Goal: Task Accomplishment & Management: Manage account settings

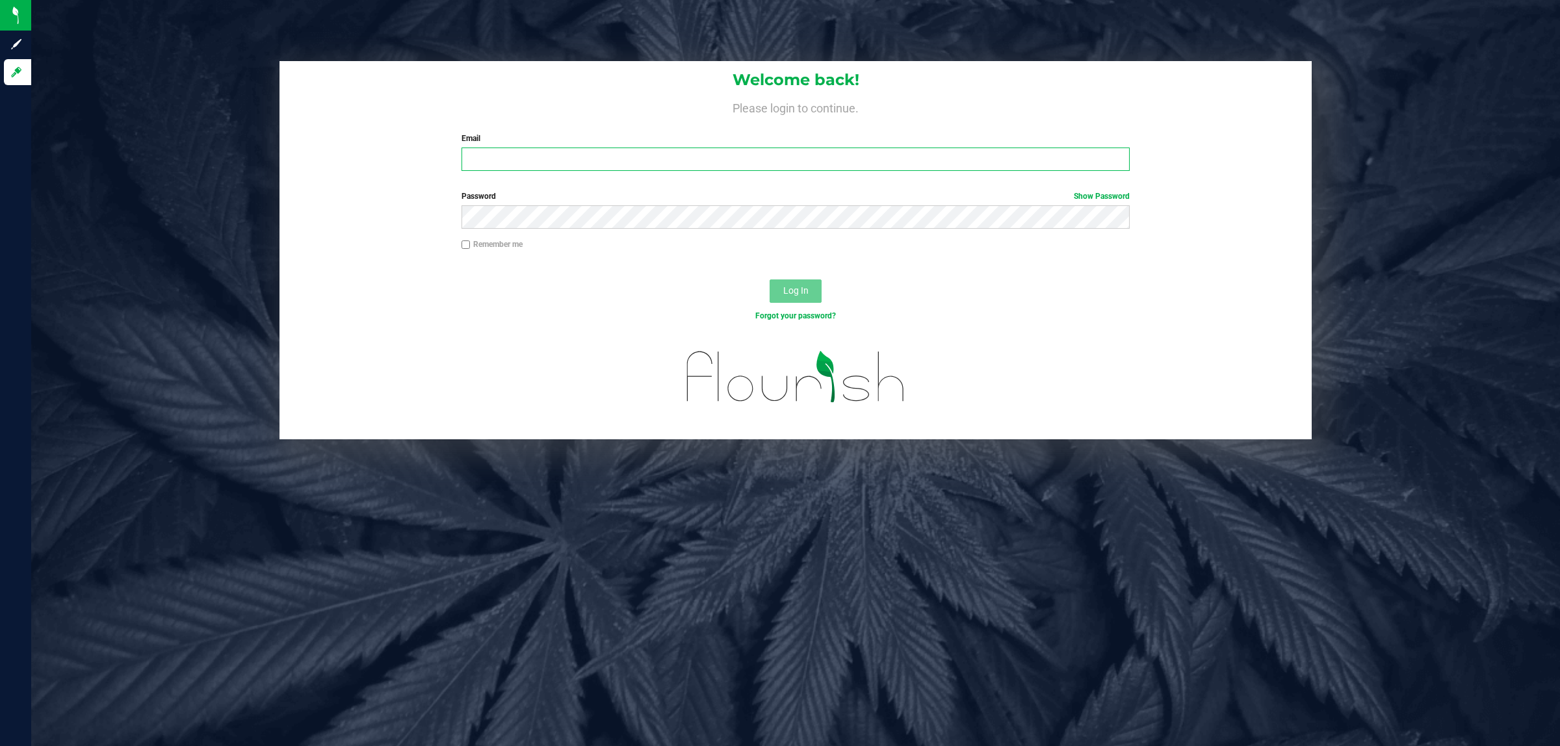
click at [625, 160] on input "Email" at bounding box center [795, 159] width 669 height 23
type input "[EMAIL_ADDRESS][DOMAIN_NAME]"
click at [769, 279] on button "Log In" at bounding box center [795, 290] width 52 height 23
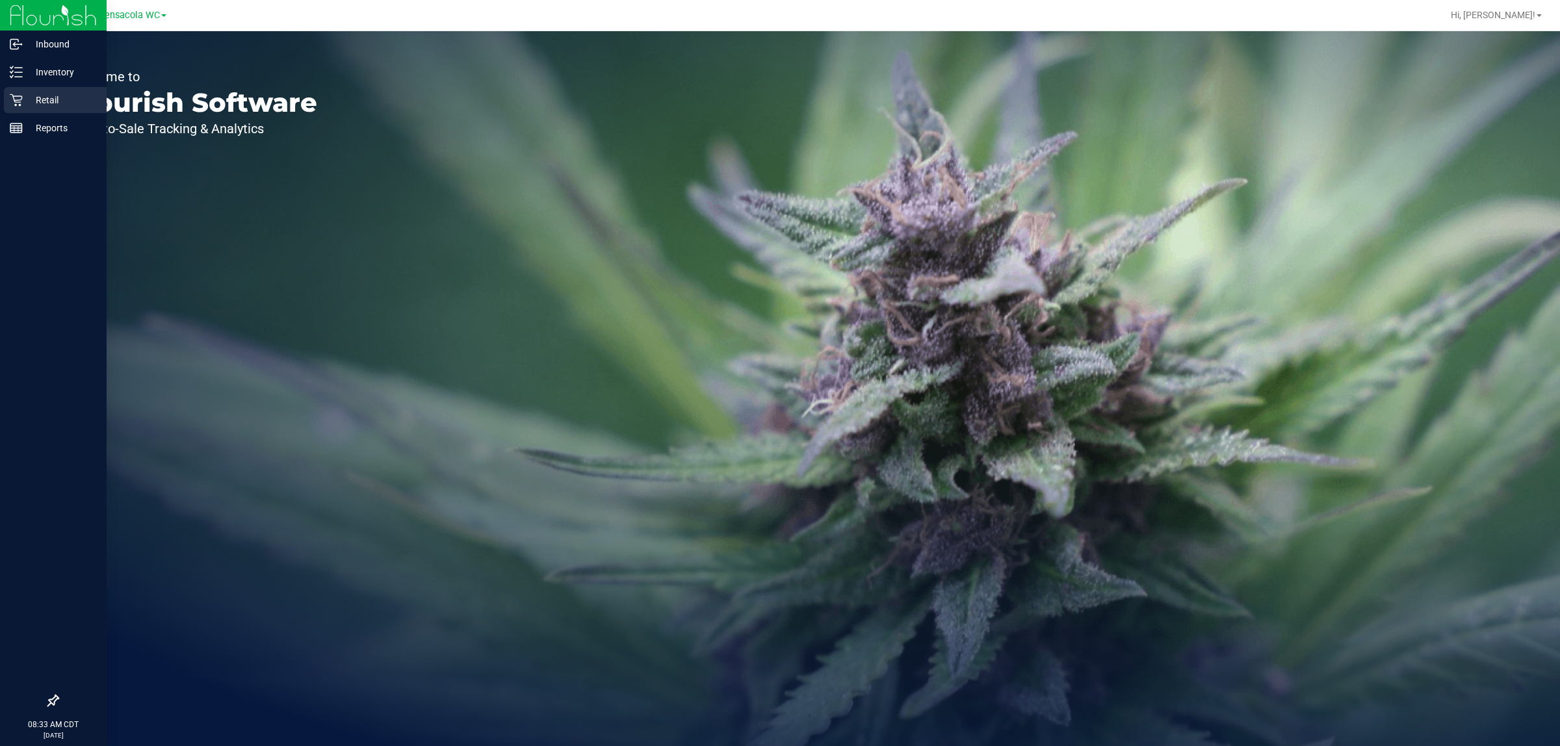
click at [14, 101] on icon at bounding box center [16, 100] width 12 height 12
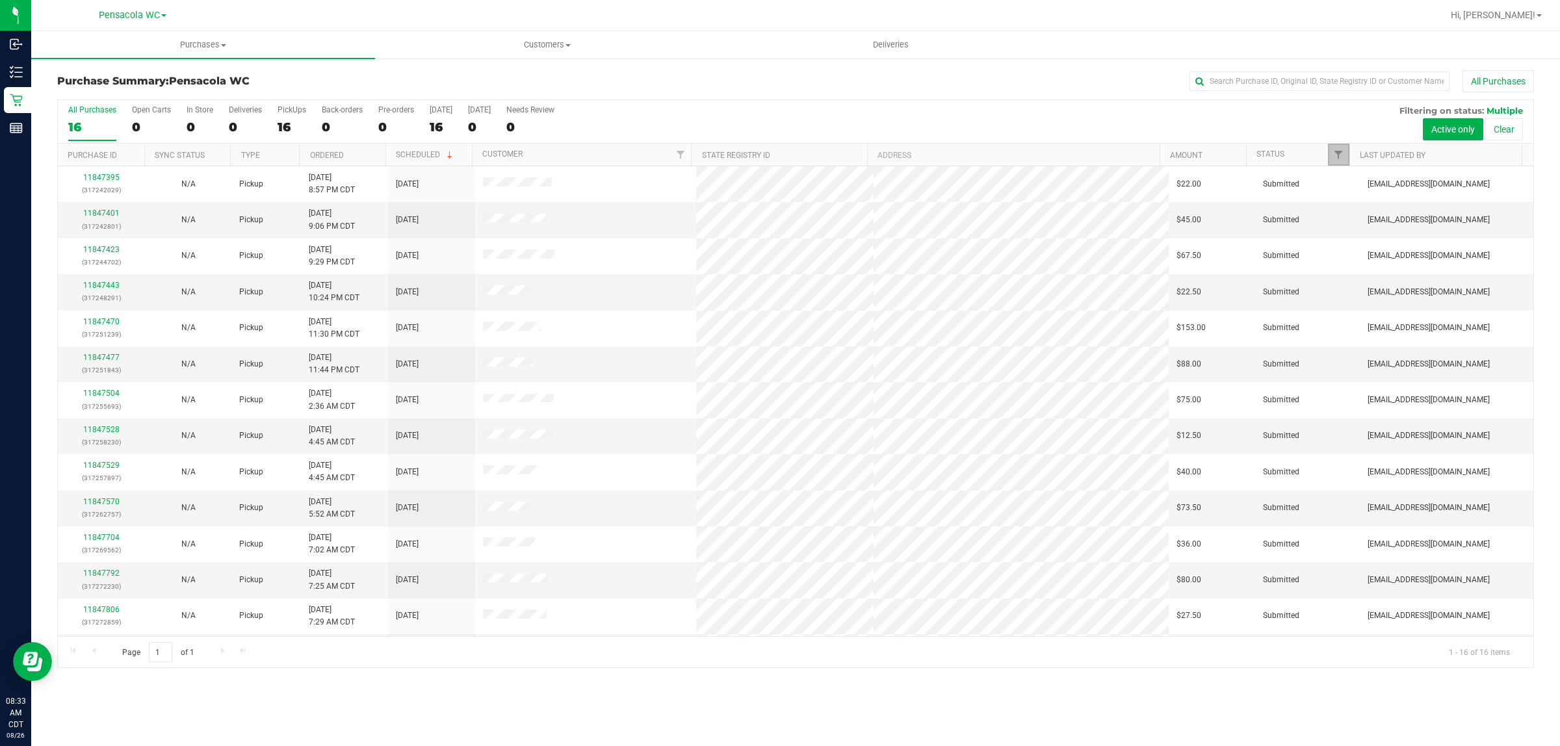
click at [1340, 158] on span "Filter" at bounding box center [1338, 154] width 10 height 10
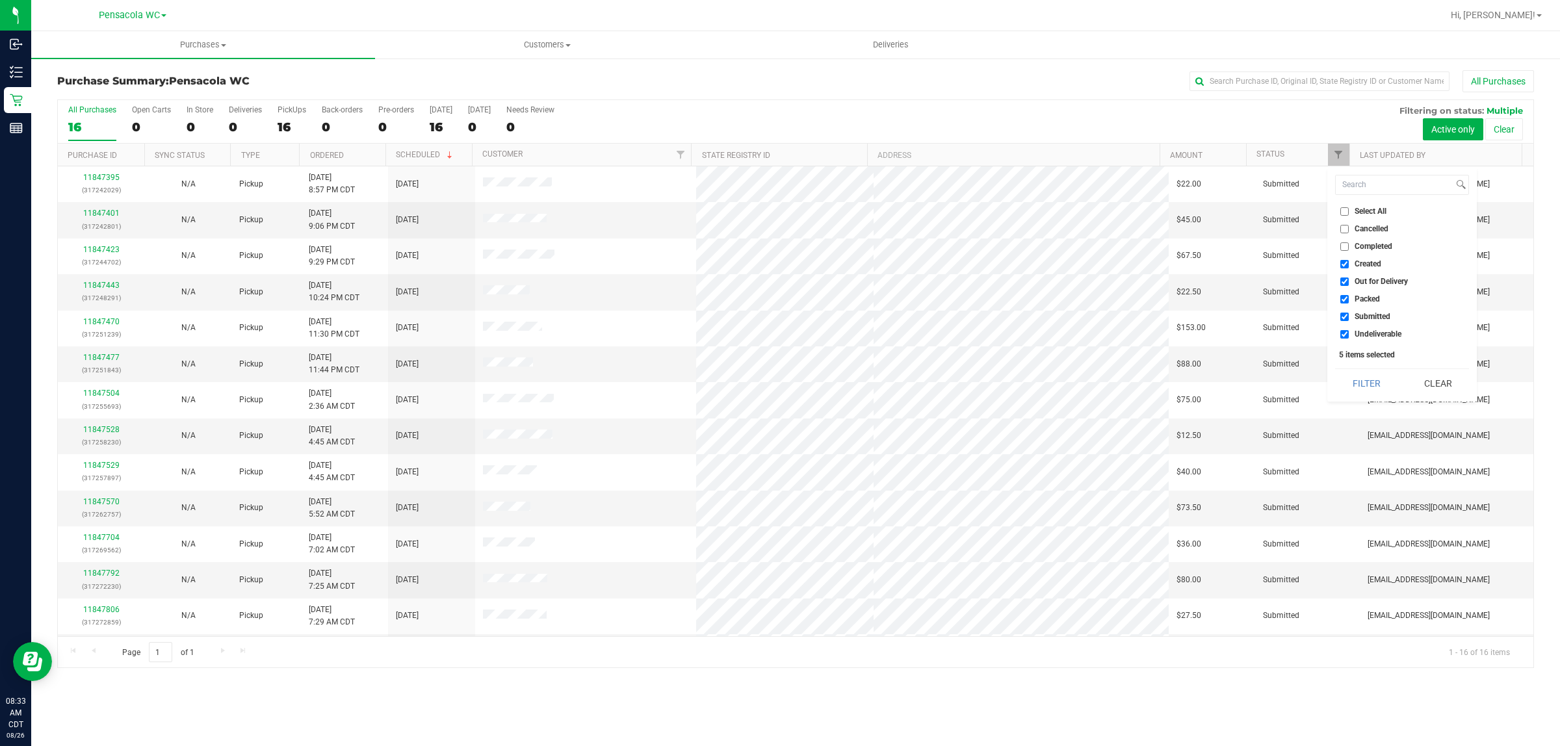
click at [1345, 216] on li "Select All" at bounding box center [1402, 212] width 134 height 14
click at [1346, 208] on input "Select All" at bounding box center [1344, 211] width 8 height 8
checkbox input "true"
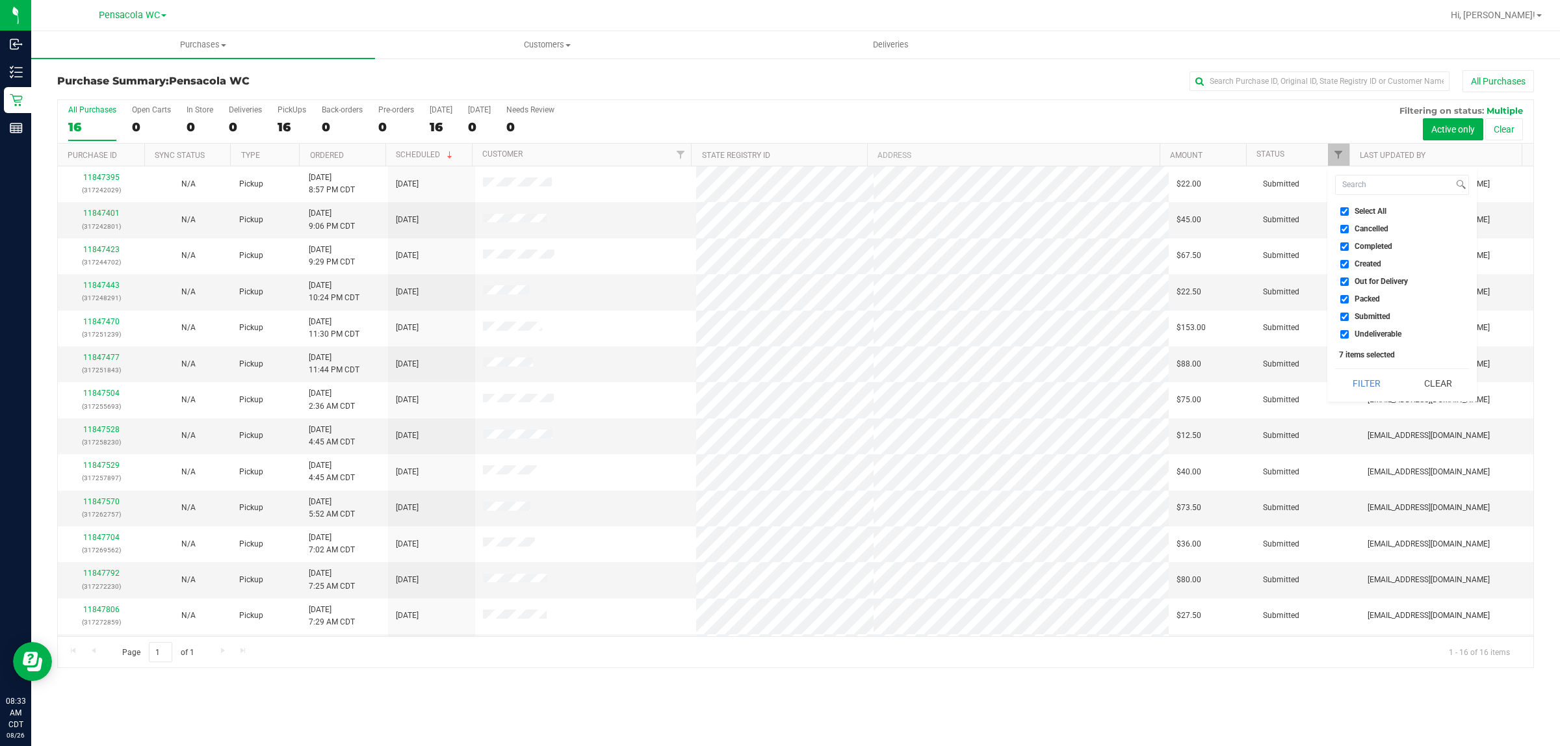
click at [1343, 208] on input "Select All" at bounding box center [1344, 211] width 8 height 8
checkbox input "false"
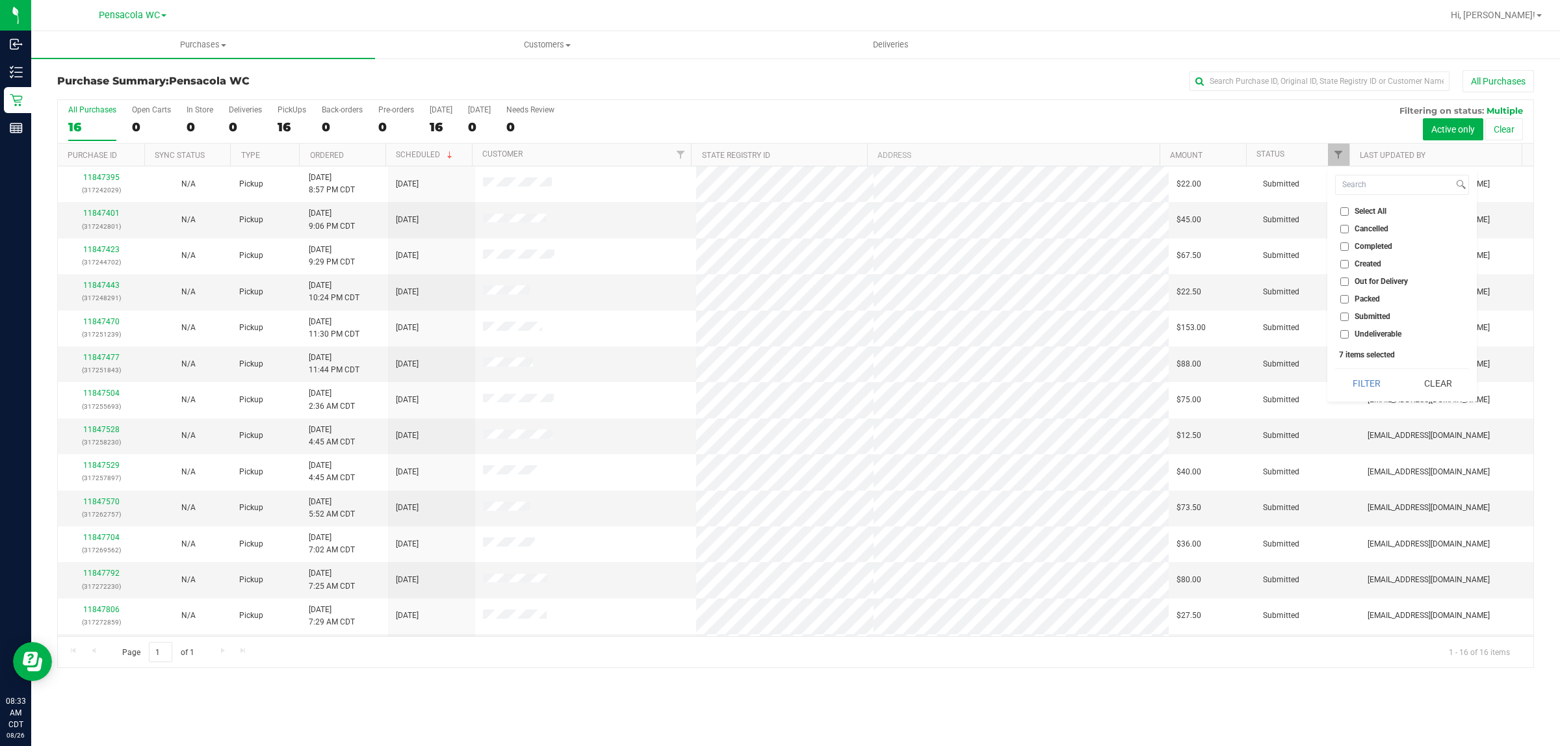
checkbox input "false"
click at [1346, 316] on input "Submitted" at bounding box center [1344, 317] width 8 height 8
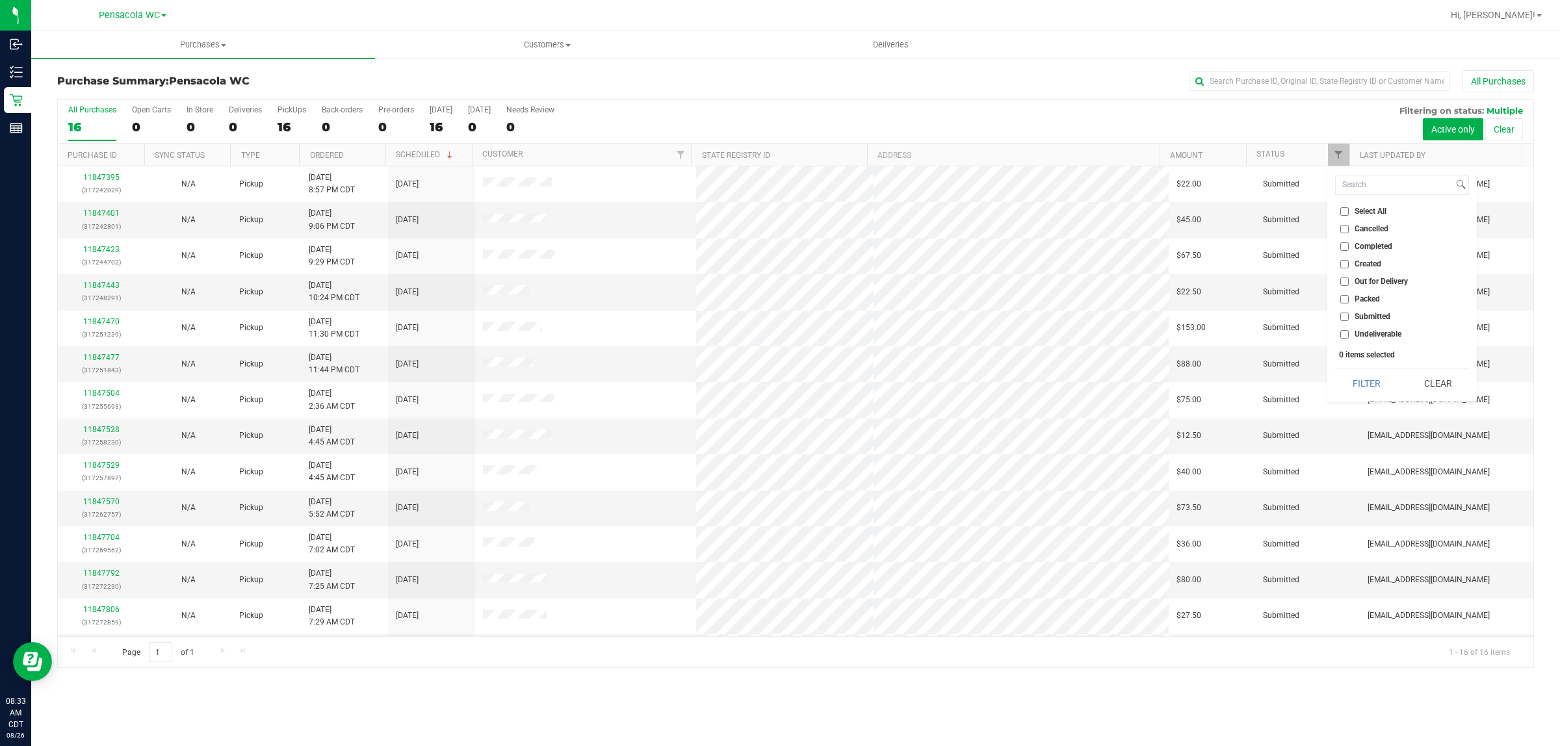
checkbox input "true"
click at [1356, 381] on button "Filter" at bounding box center [1366, 383] width 62 height 29
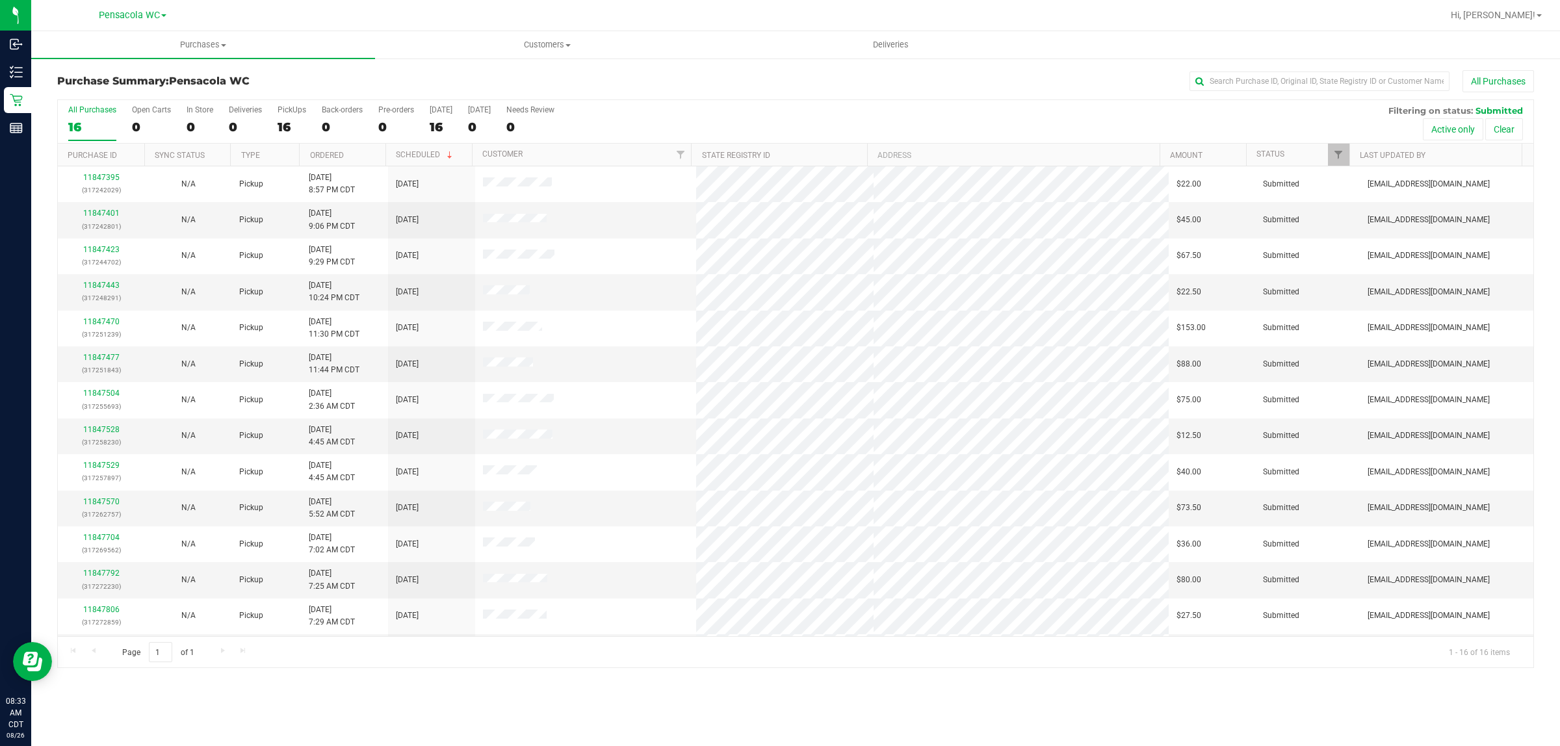
click at [353, 155] on th "Ordered" at bounding box center [342, 155] width 86 height 23
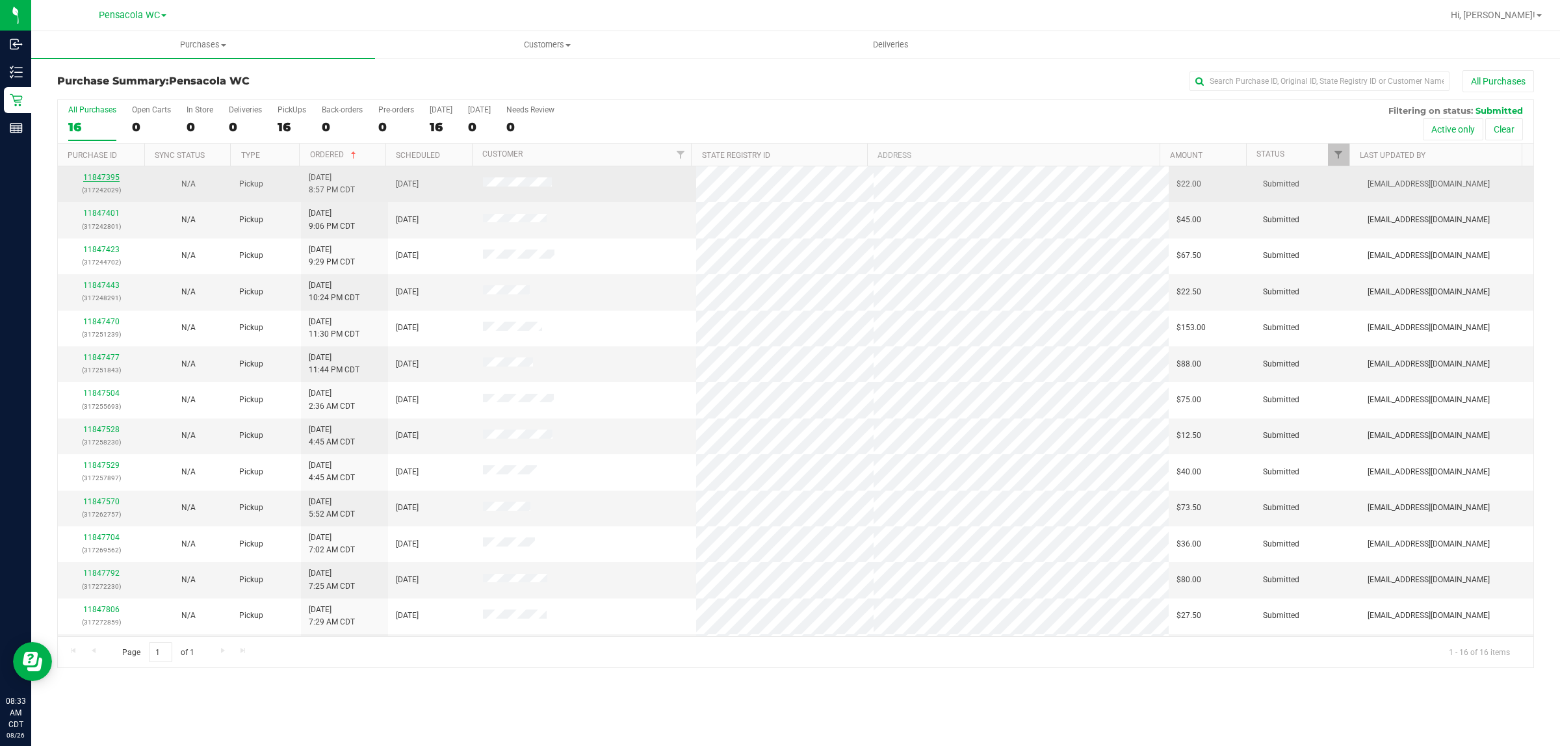
click at [95, 177] on link "11847395" at bounding box center [101, 177] width 36 height 9
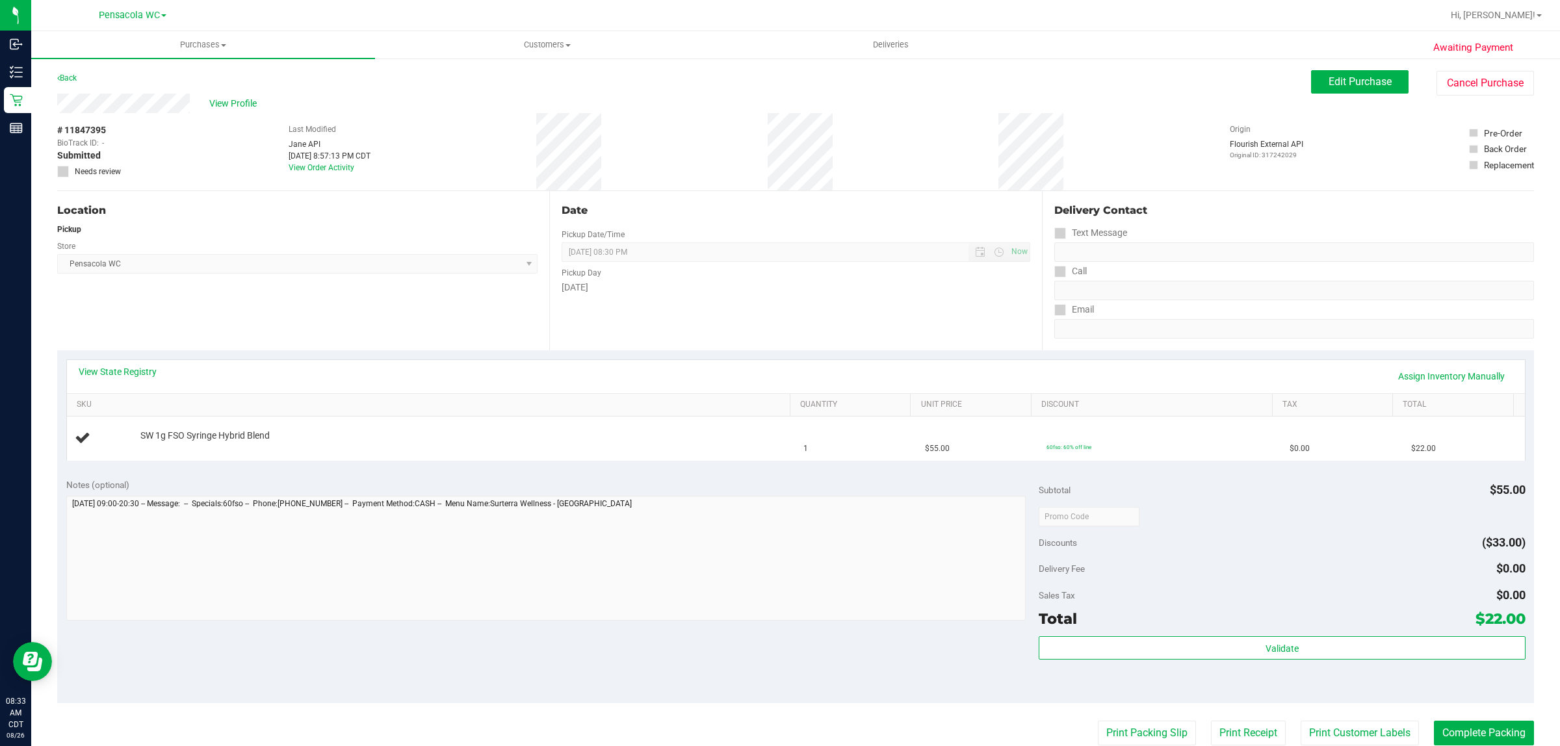
click at [248, 324] on div "Location Pickup Store Pensacola WC Select Store [PERSON_NAME][GEOGRAPHIC_DATA] …" at bounding box center [303, 270] width 492 height 159
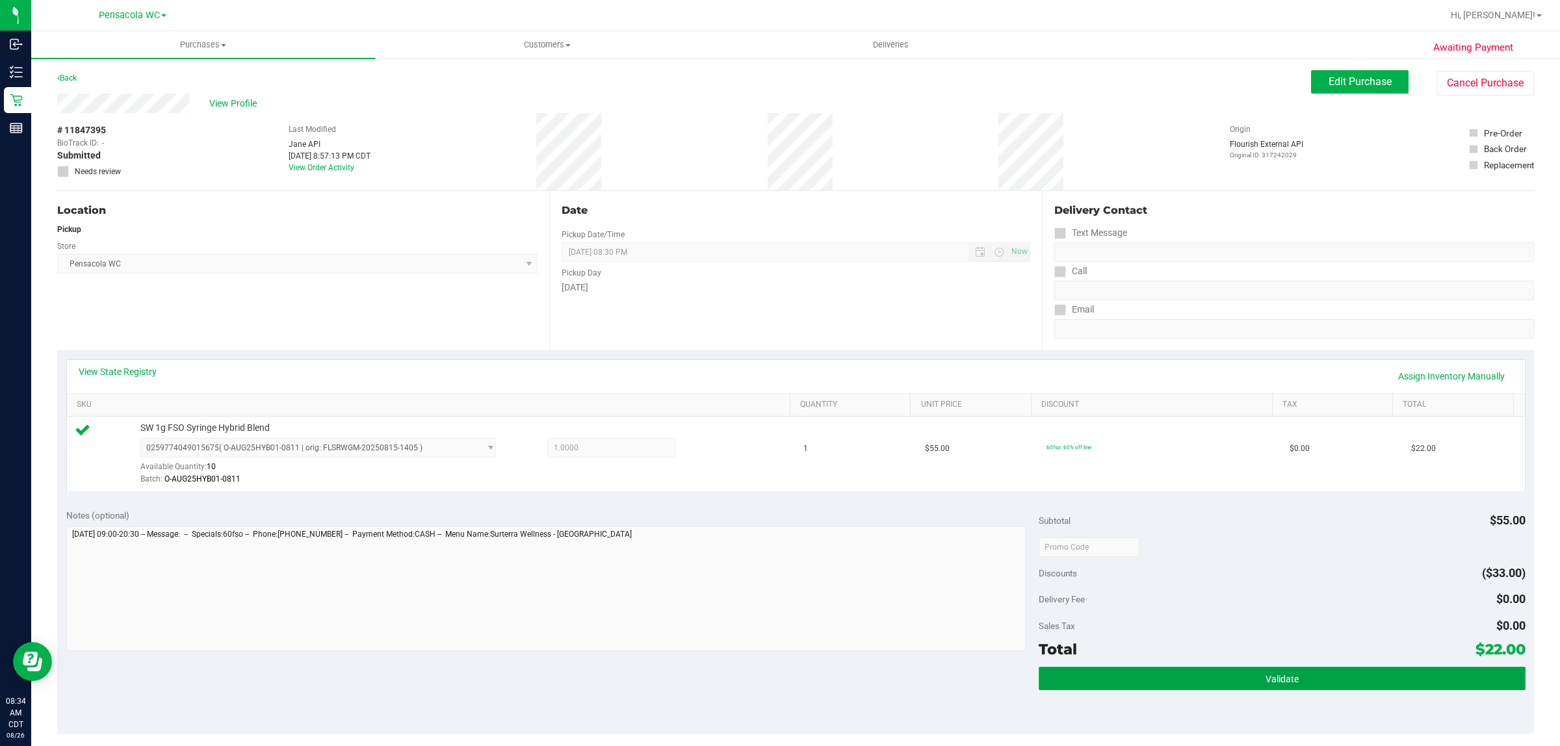
click at [1190, 688] on button "Validate" at bounding box center [1281, 678] width 486 height 23
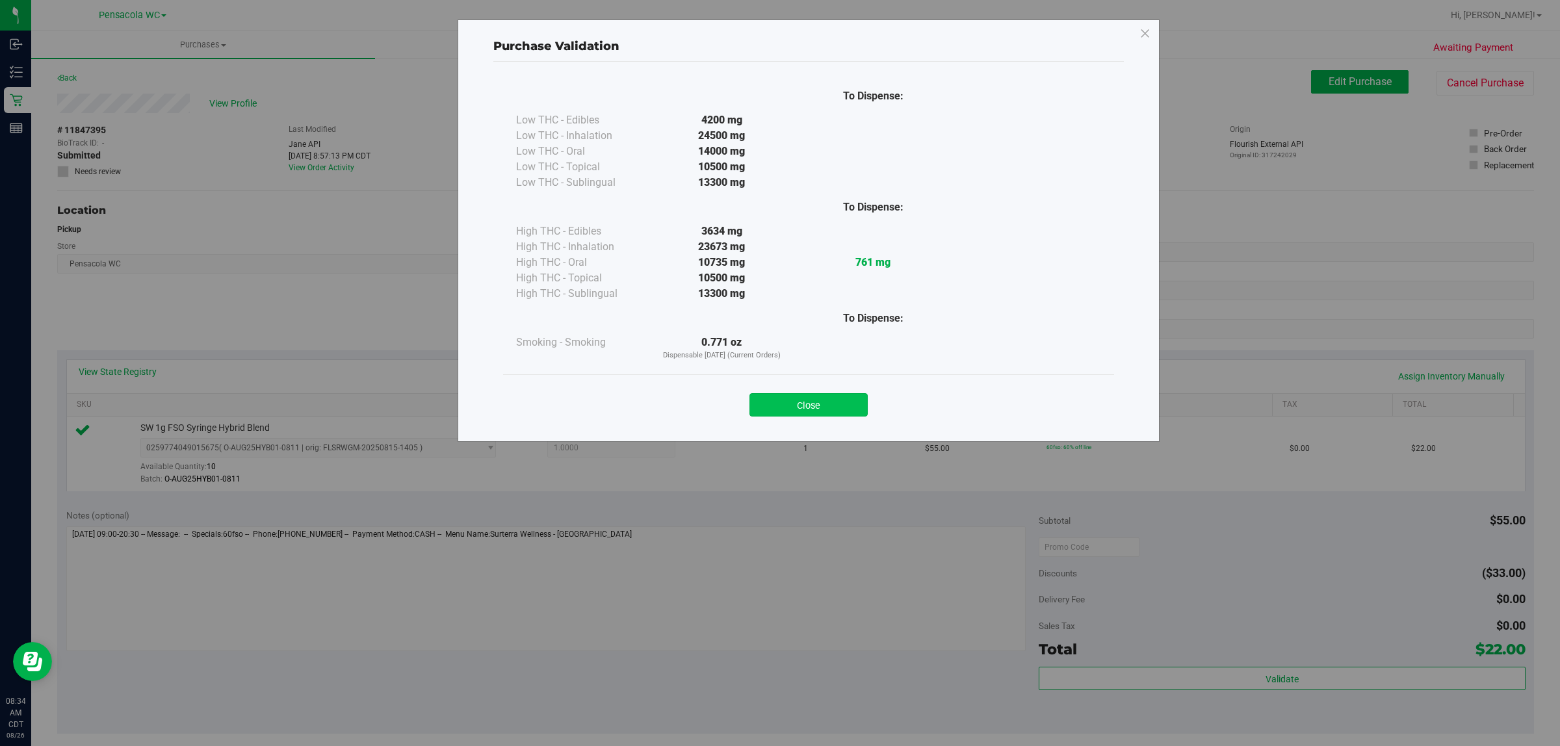
click at [813, 394] on button "Close" at bounding box center [808, 404] width 118 height 23
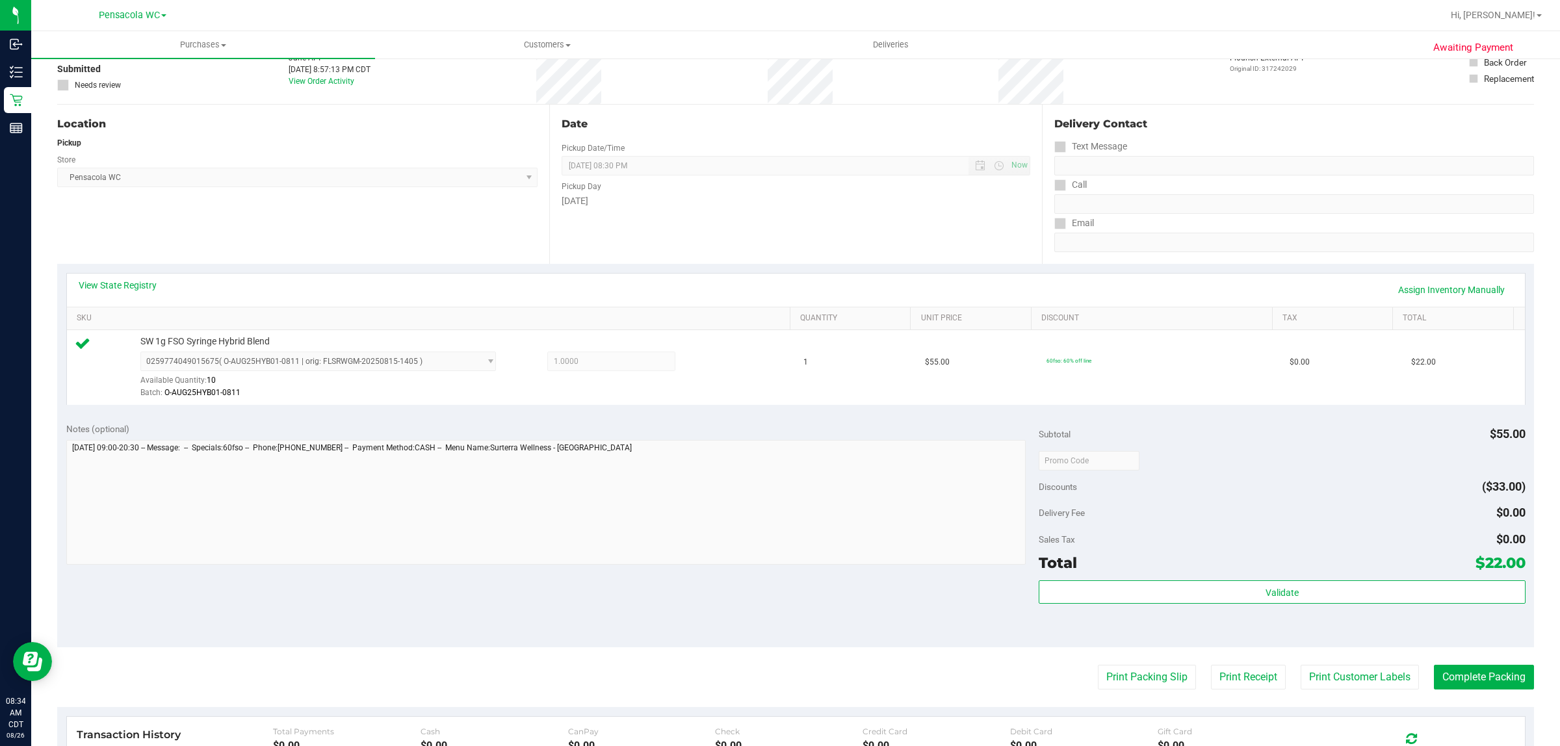
scroll to position [96, 0]
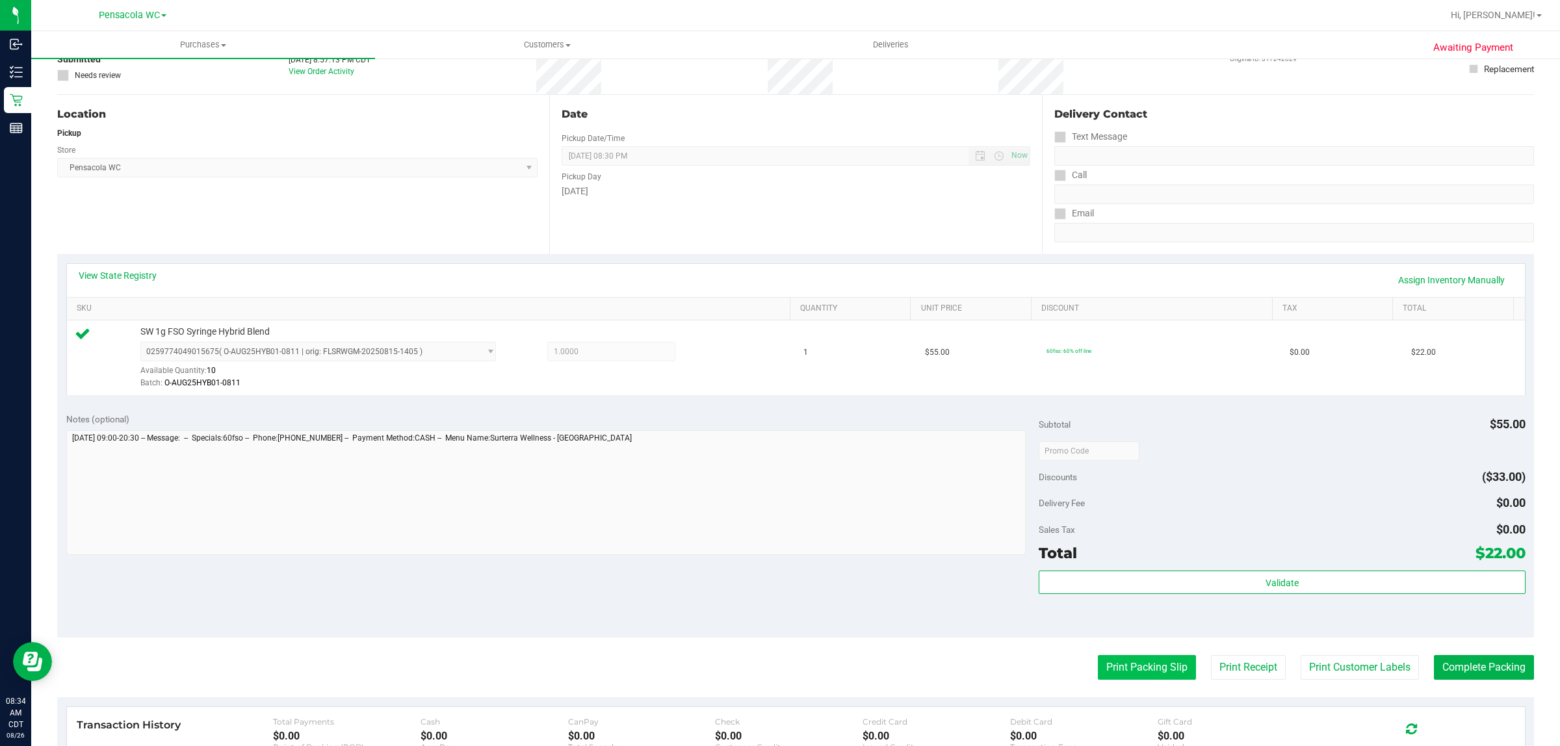
click at [1137, 668] on button "Print Packing Slip" at bounding box center [1147, 667] width 98 height 25
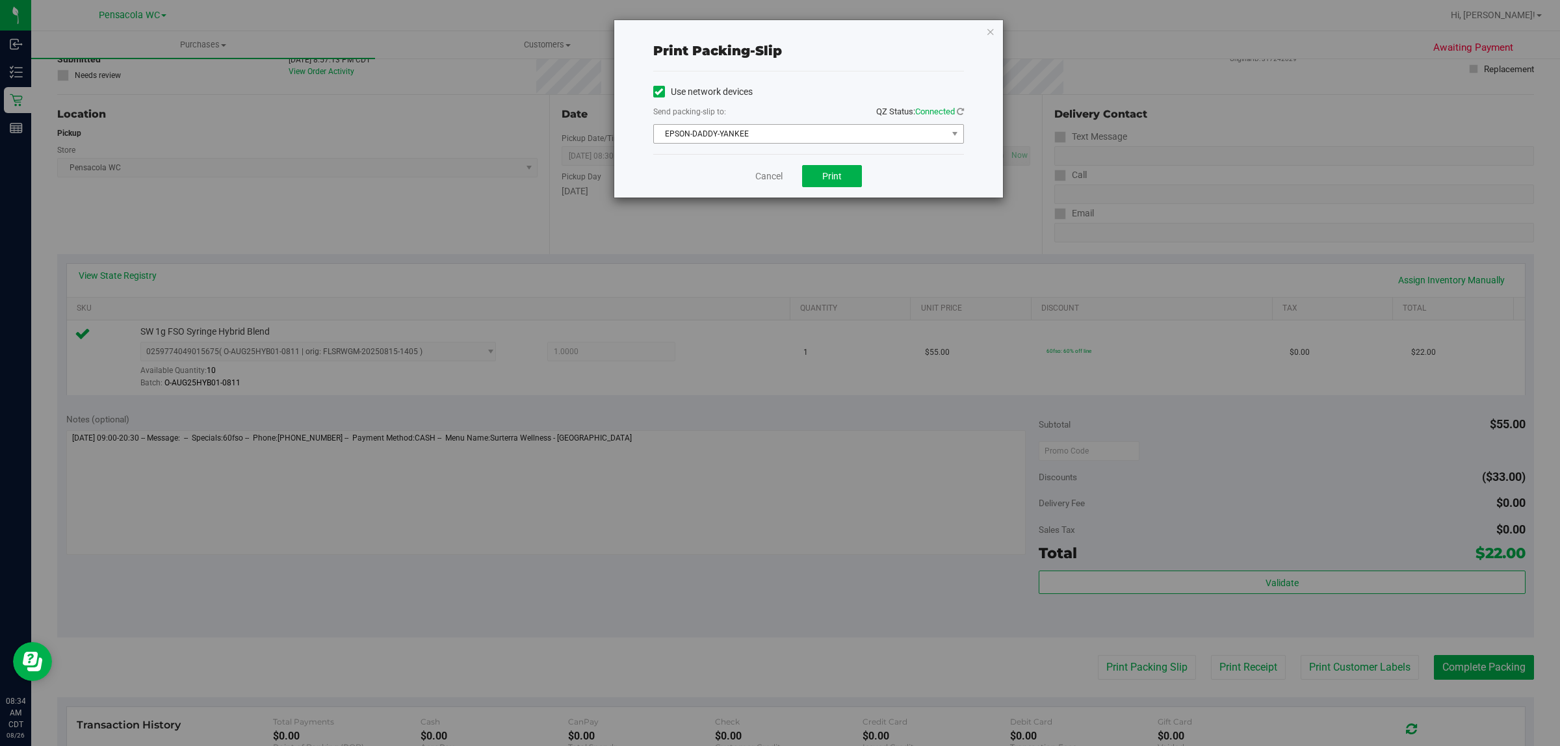
click at [745, 130] on span "EPSON-DADDY-YANKEE" at bounding box center [800, 134] width 293 height 18
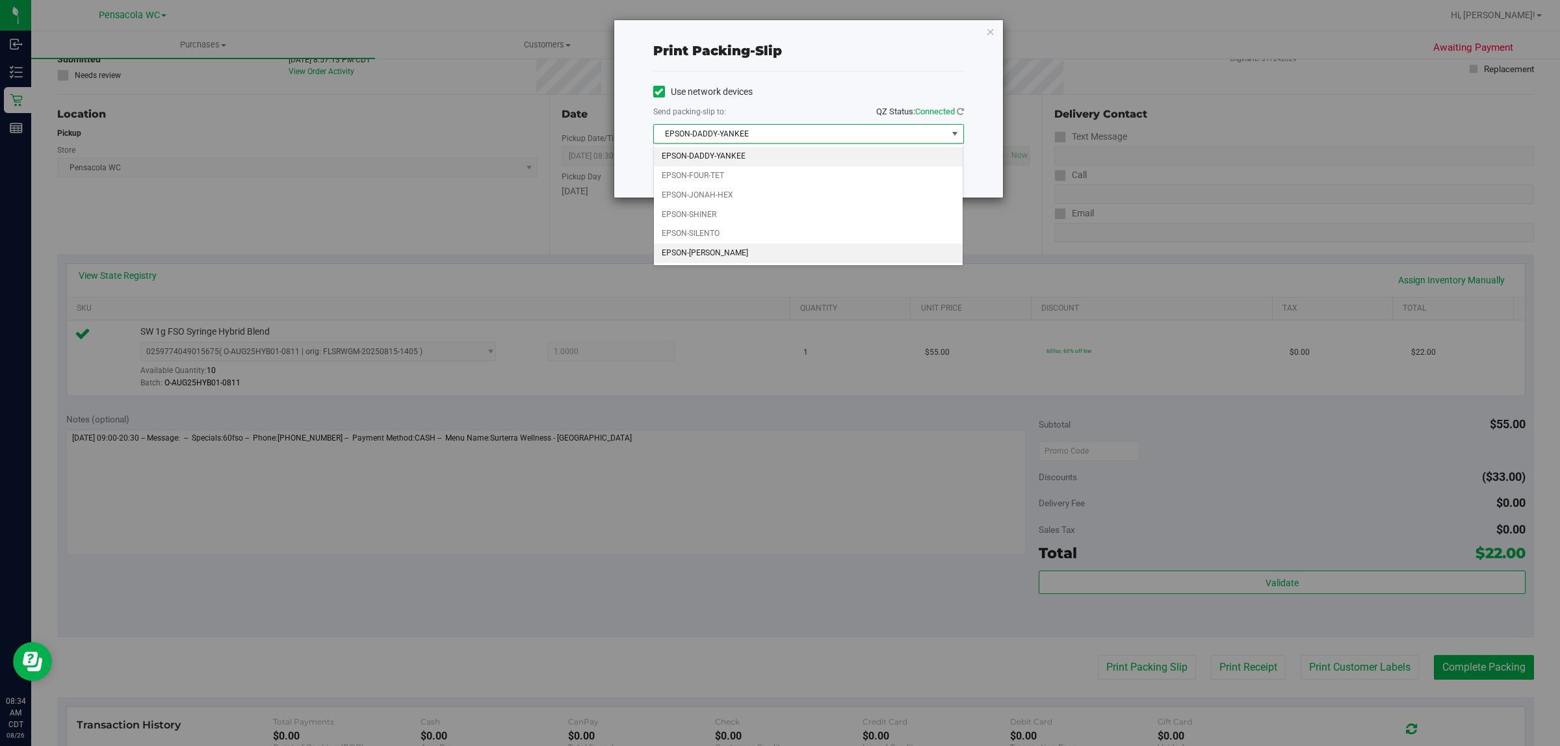
click at [725, 260] on li "EPSON-[PERSON_NAME]" at bounding box center [808, 253] width 309 height 19
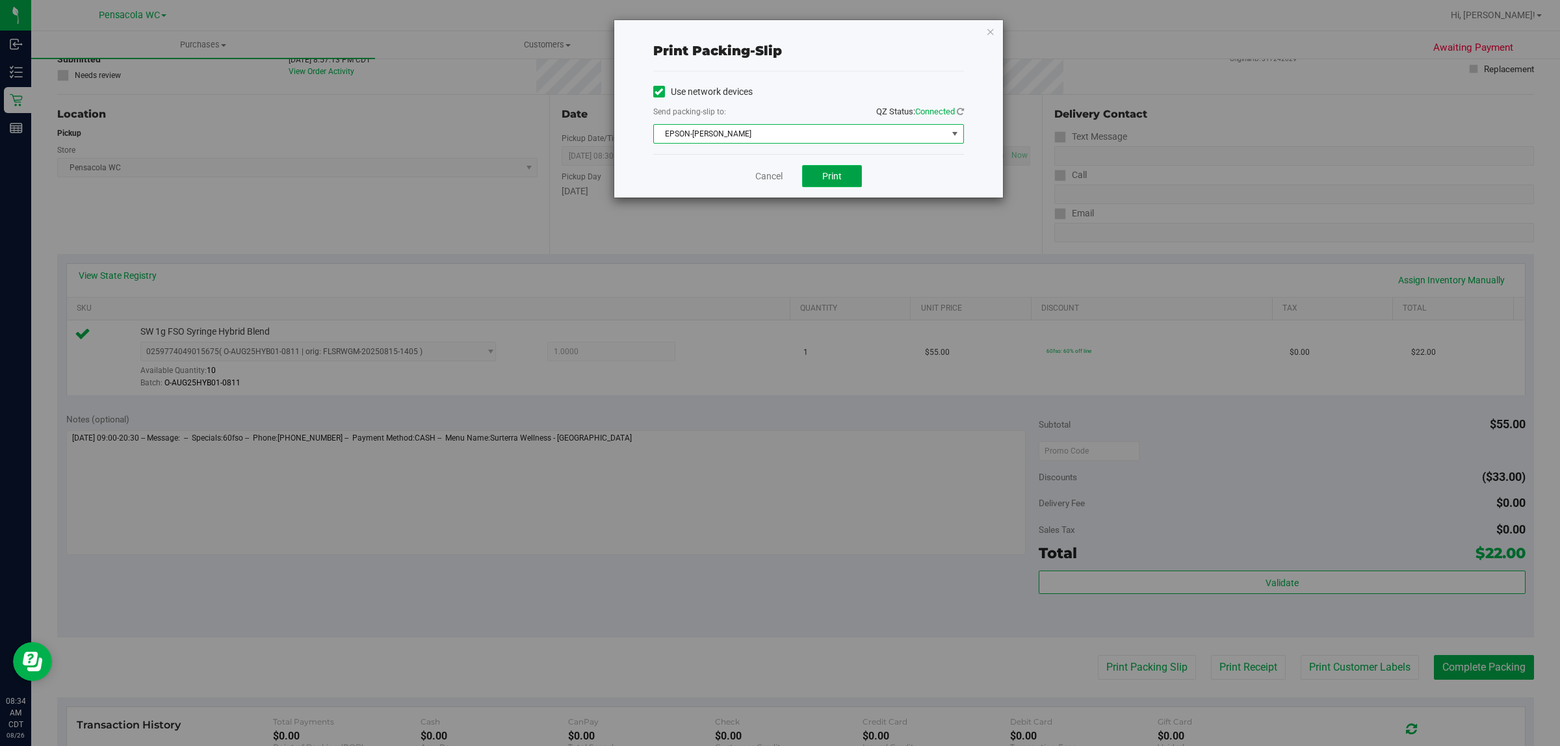
click at [840, 177] on span "Print" at bounding box center [831, 176] width 19 height 10
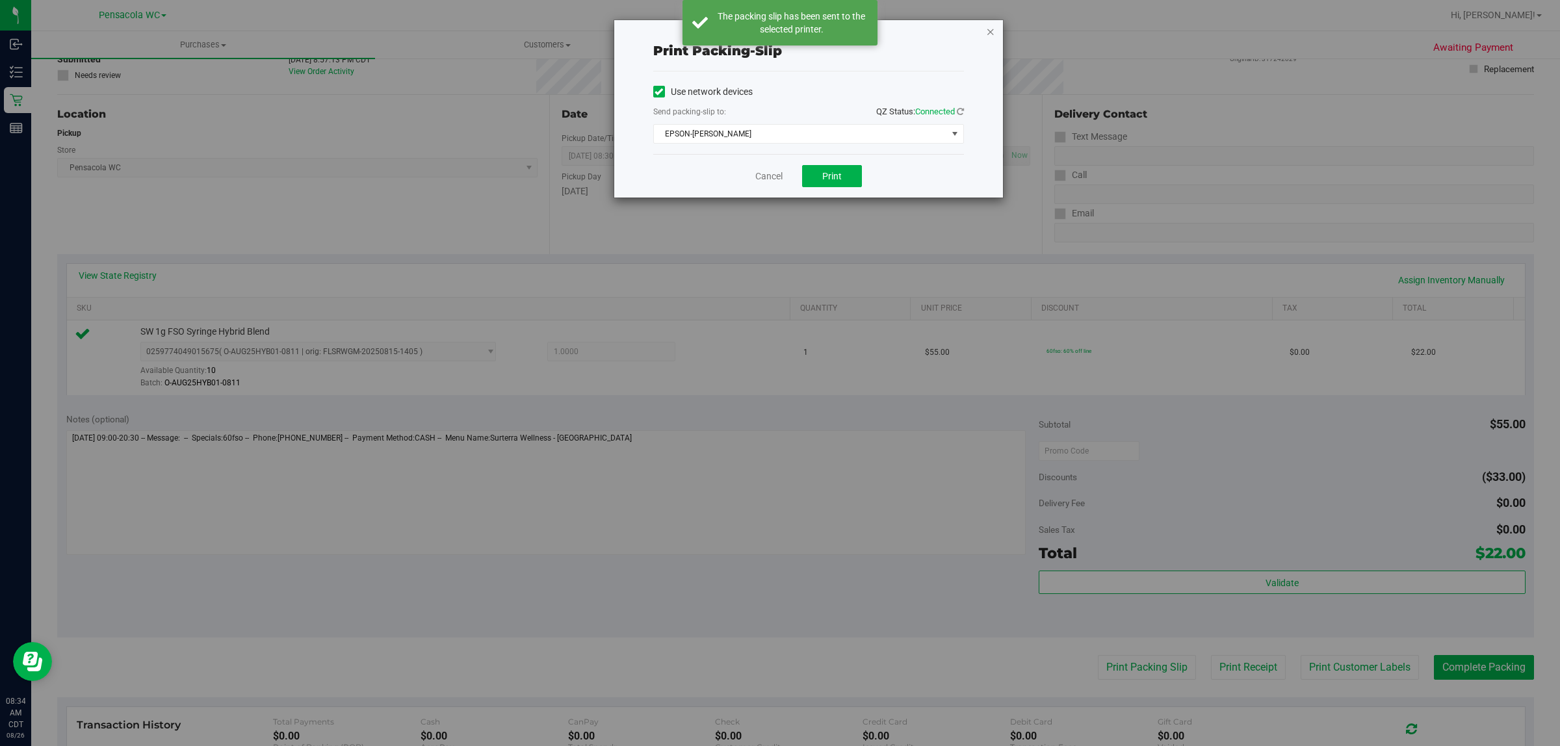
click at [990, 31] on icon "button" at bounding box center [990, 31] width 9 height 16
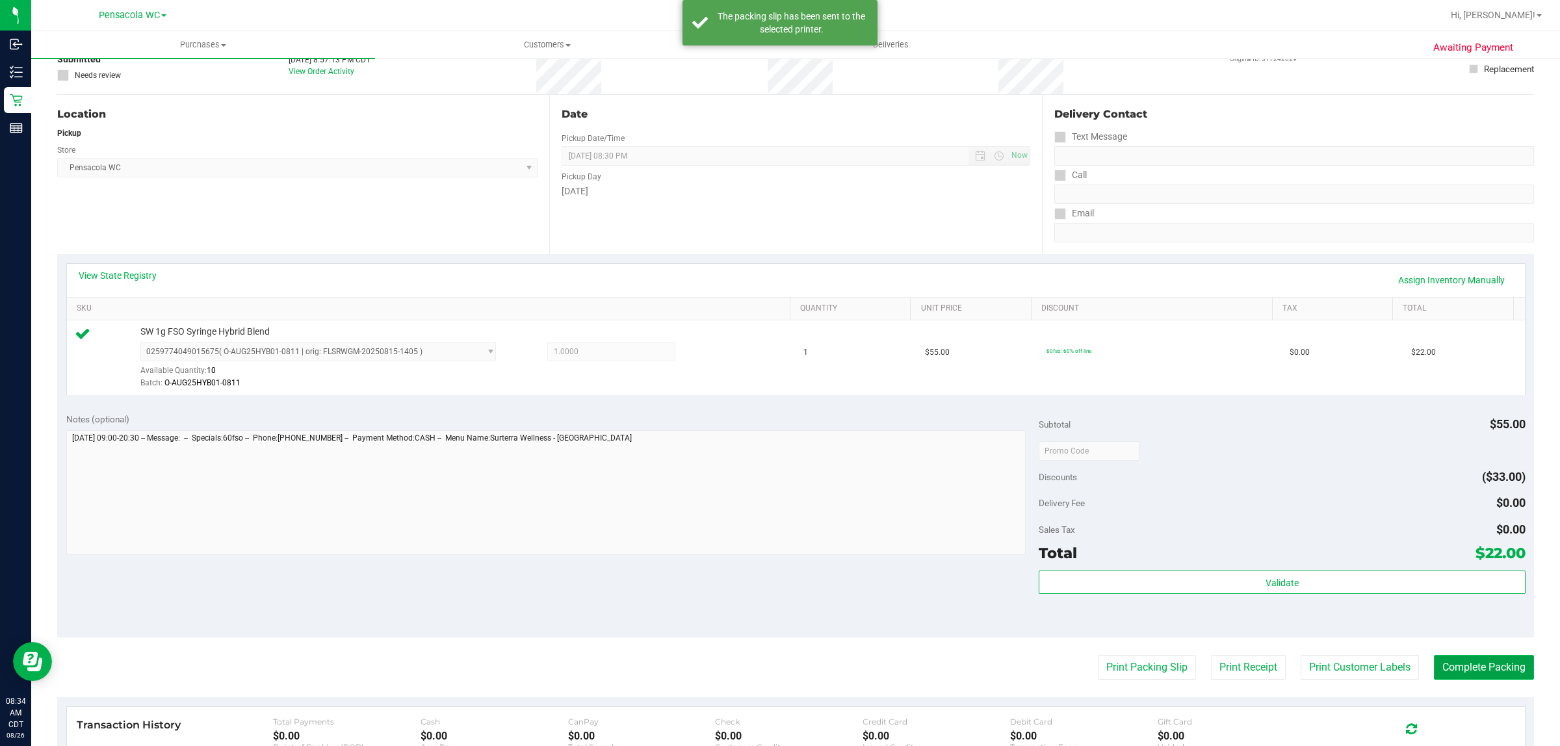
click at [1467, 666] on button "Complete Packing" at bounding box center [1484, 667] width 100 height 25
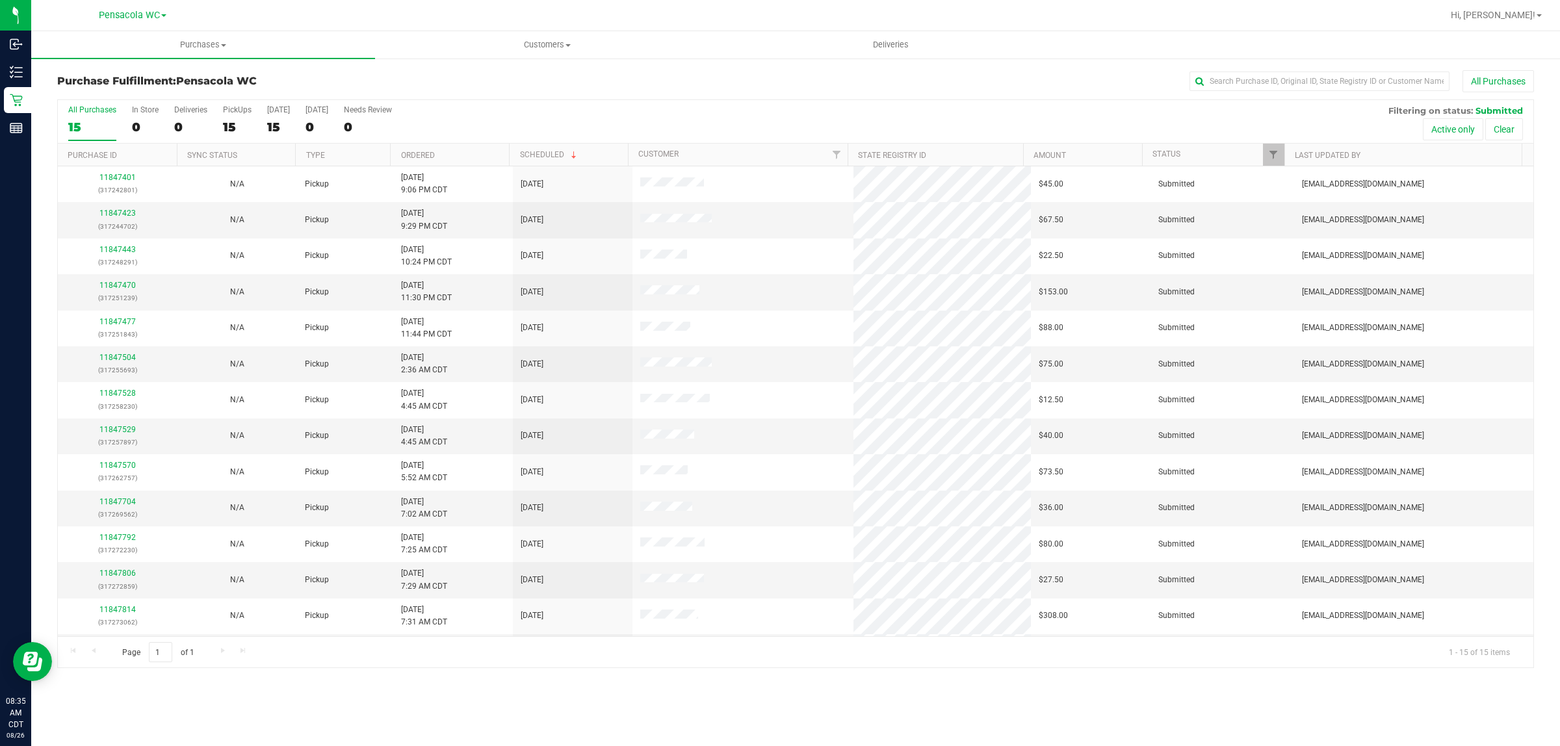
click at [452, 154] on th "Ordered" at bounding box center [449, 155] width 119 height 23
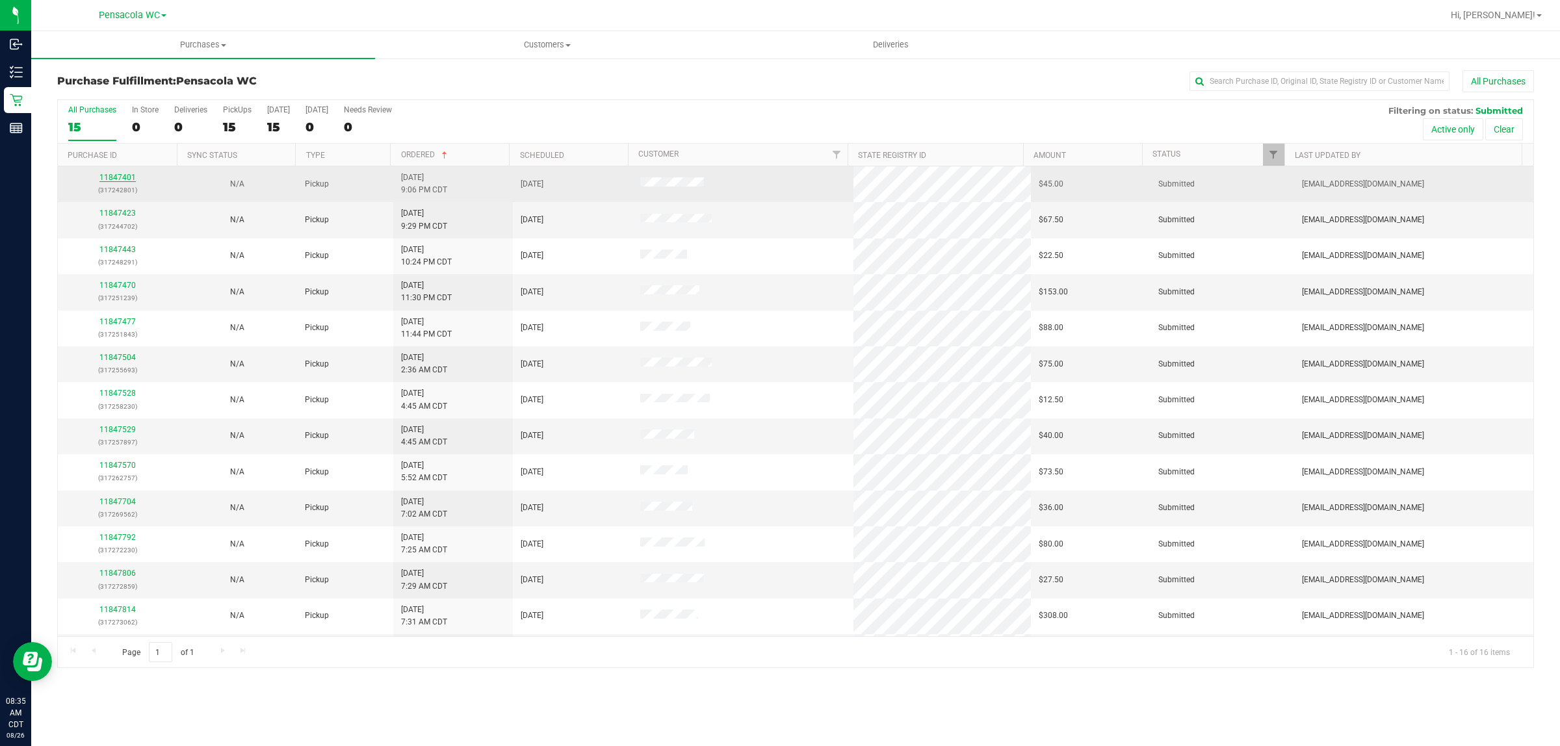
click at [125, 179] on link "11847401" at bounding box center [117, 177] width 36 height 9
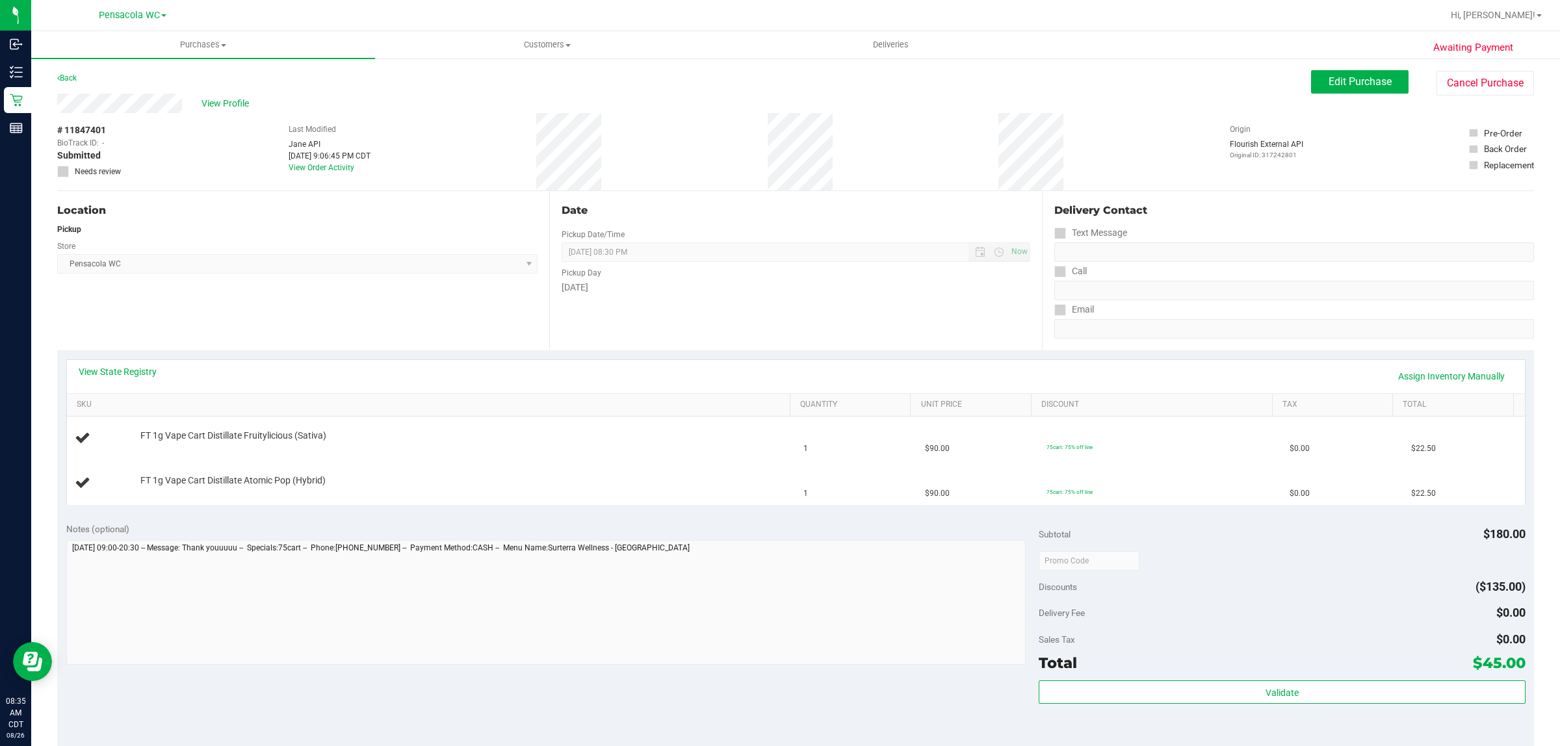
click at [196, 322] on div "Location Pickup Store Pensacola WC Select Store [PERSON_NAME][GEOGRAPHIC_DATA] …" at bounding box center [303, 270] width 492 height 159
click at [142, 368] on link "View State Registry" at bounding box center [118, 371] width 78 height 13
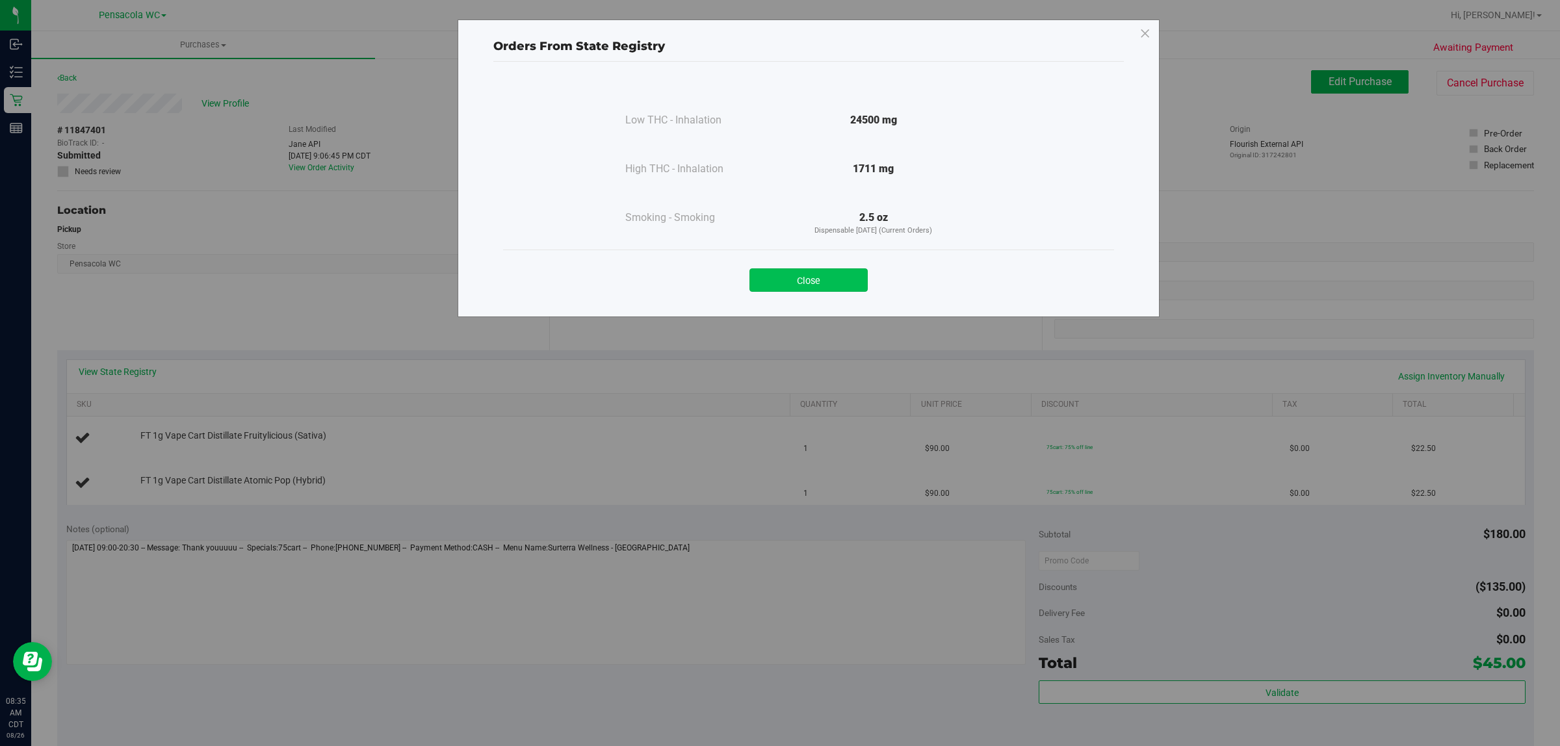
click at [803, 287] on button "Close" at bounding box center [808, 279] width 118 height 23
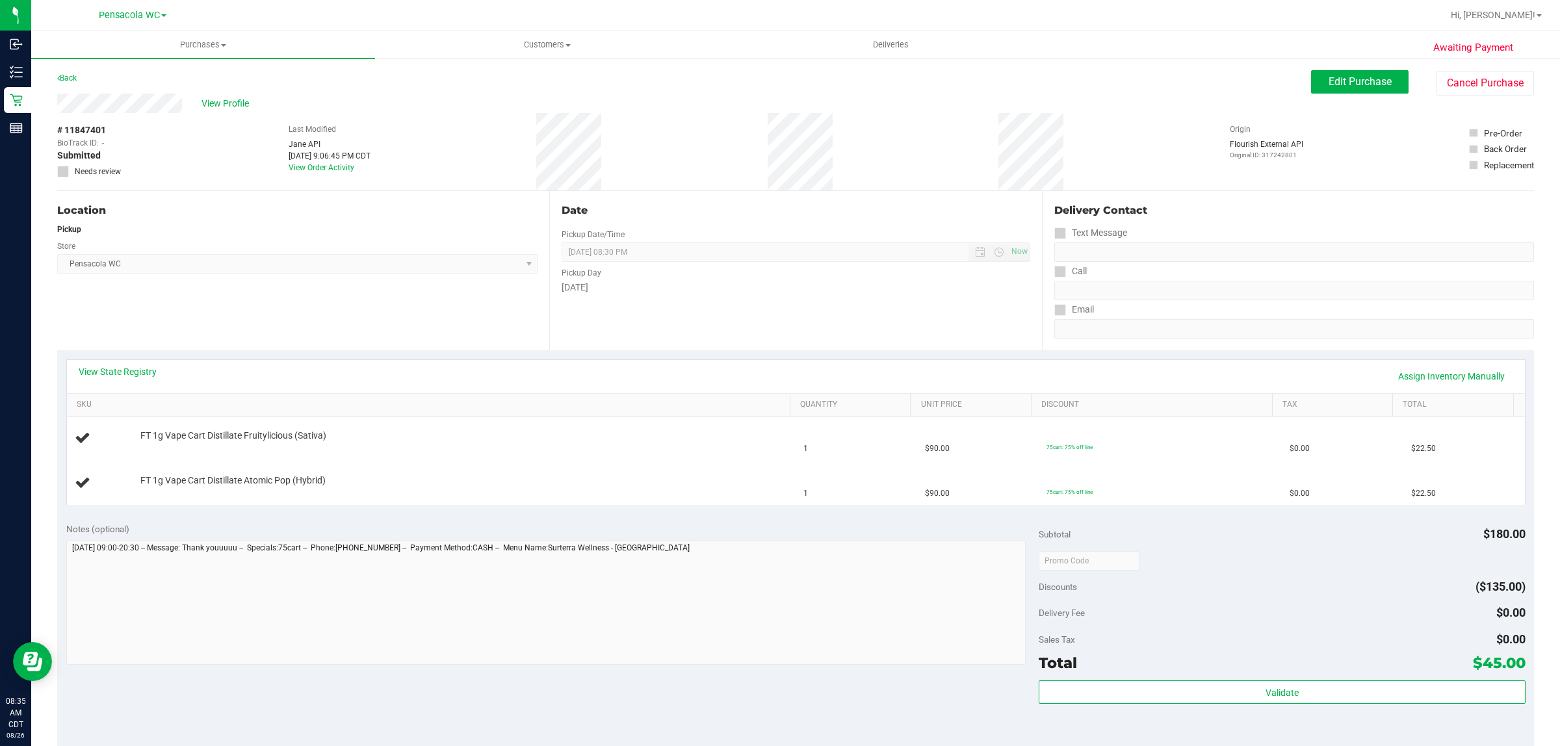
click at [355, 324] on div "Location Pickup Store Pensacola WC Select Store [PERSON_NAME][GEOGRAPHIC_DATA] …" at bounding box center [303, 270] width 492 height 159
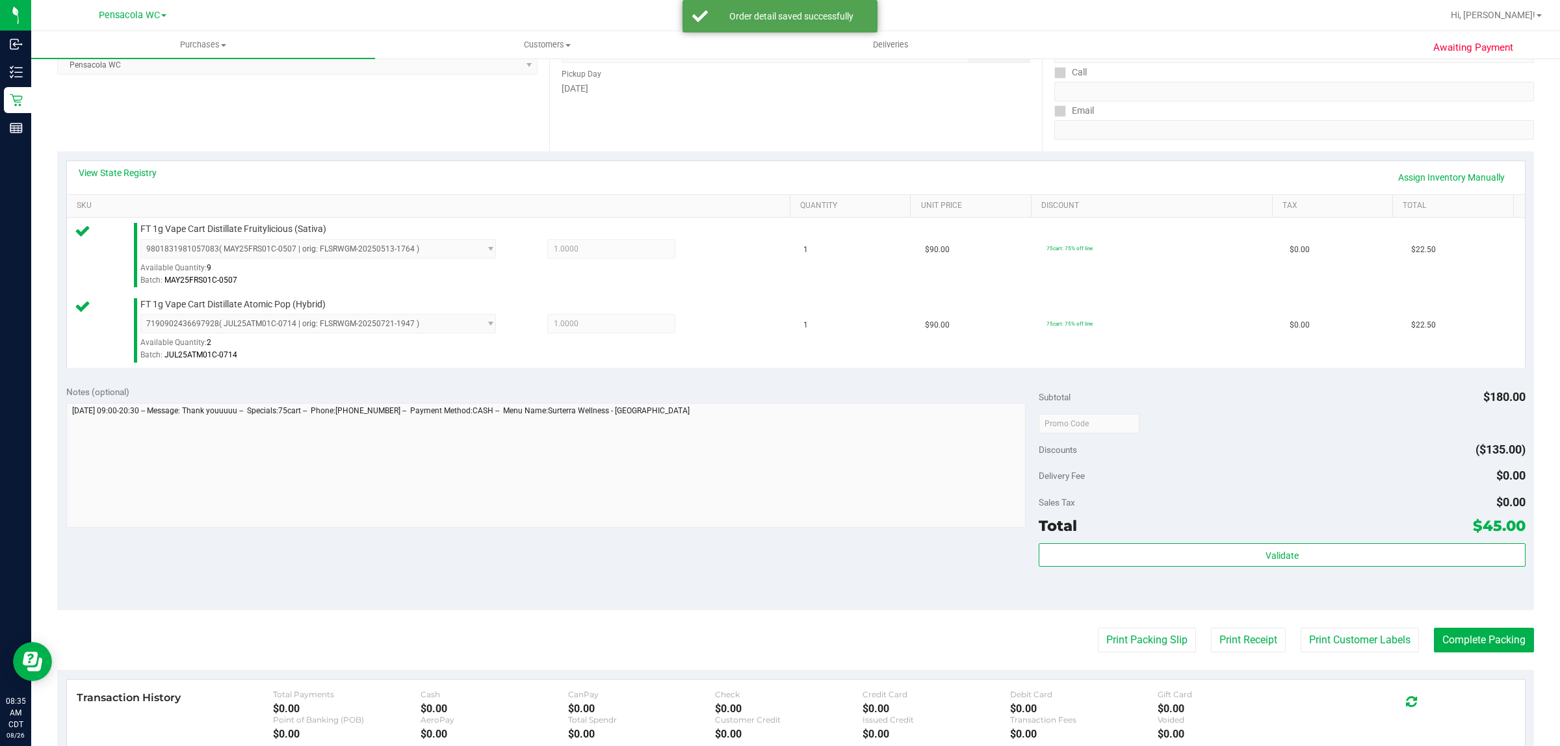
scroll to position [220, 0]
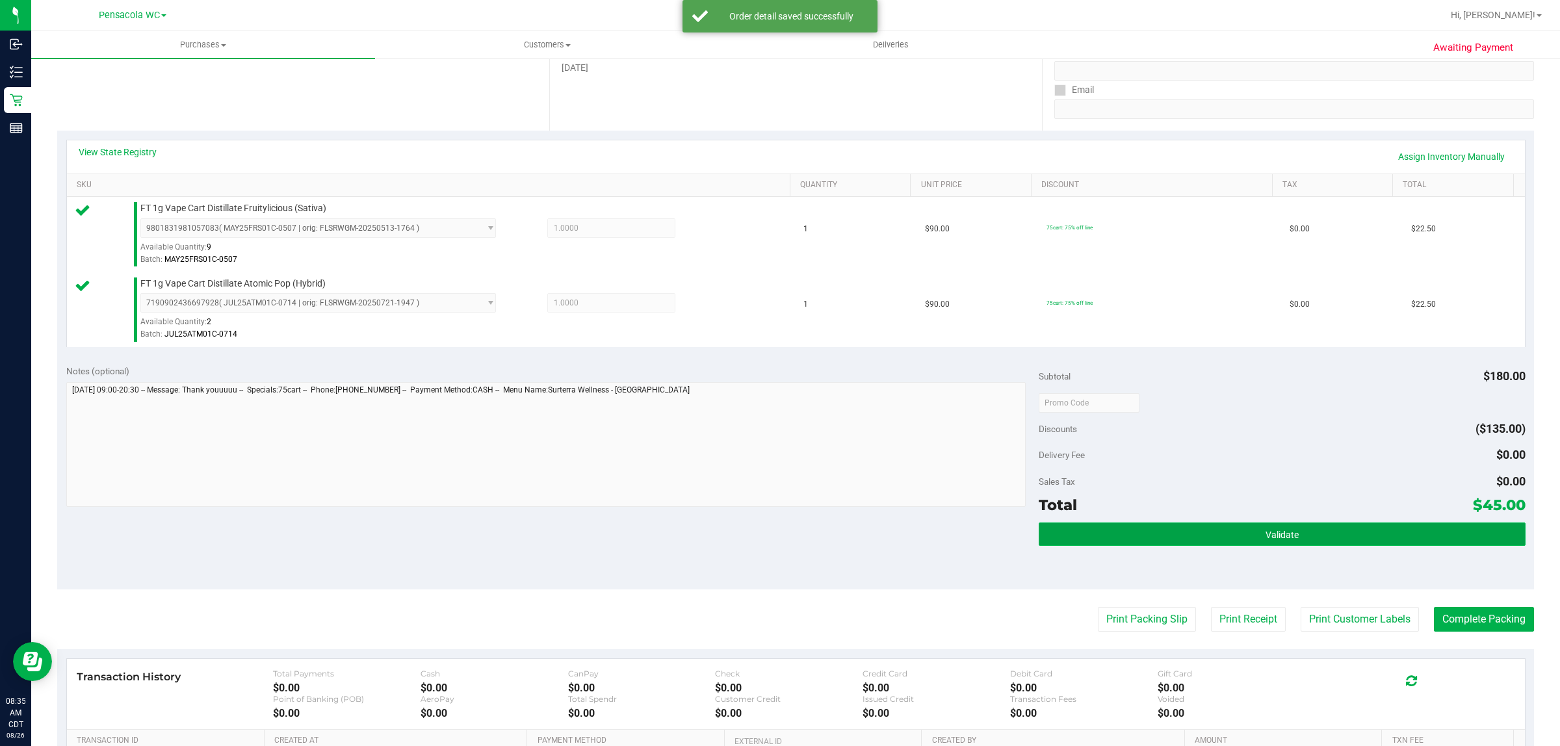
click at [1274, 536] on span "Validate" at bounding box center [1281, 535] width 33 height 10
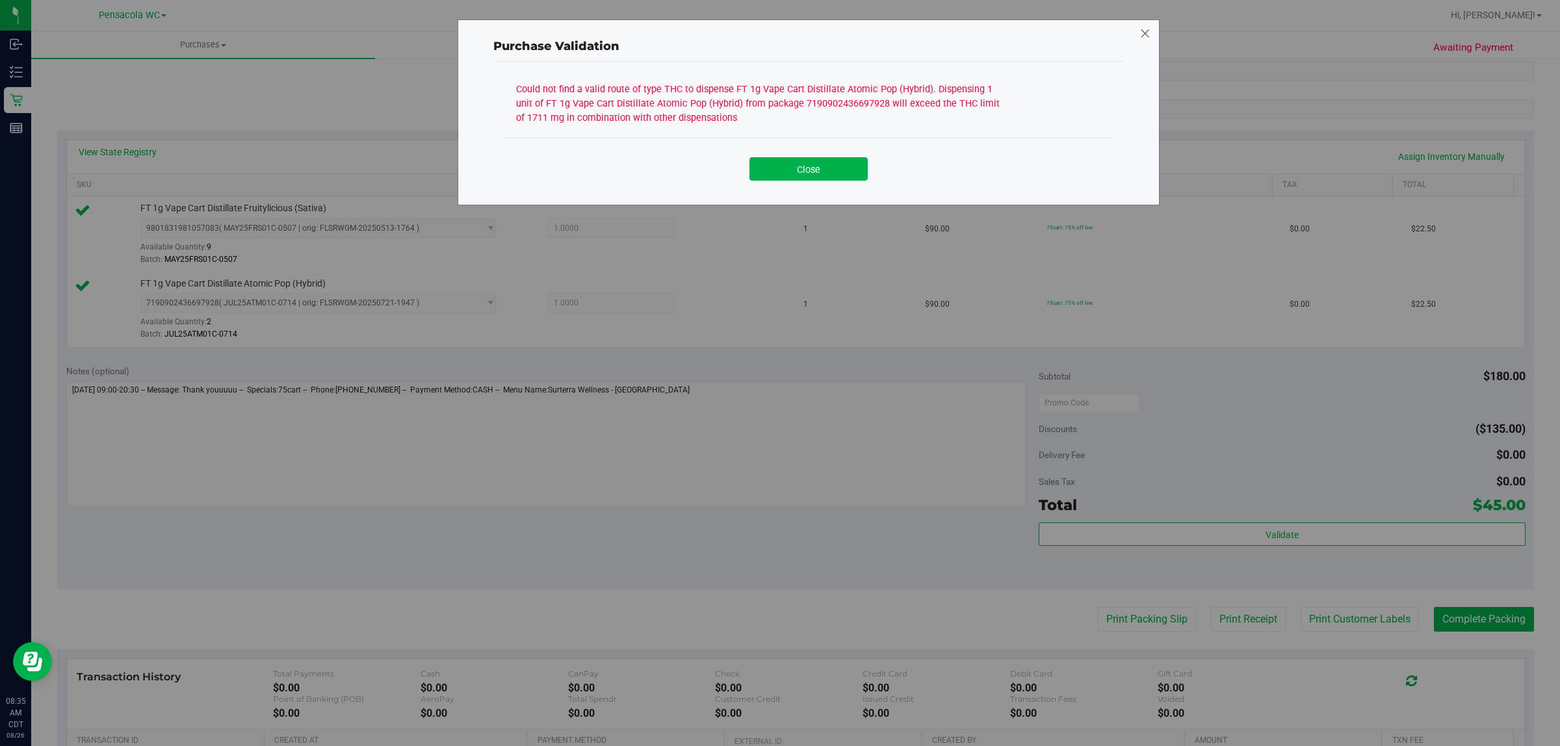
click at [1148, 37] on icon at bounding box center [1145, 33] width 12 height 21
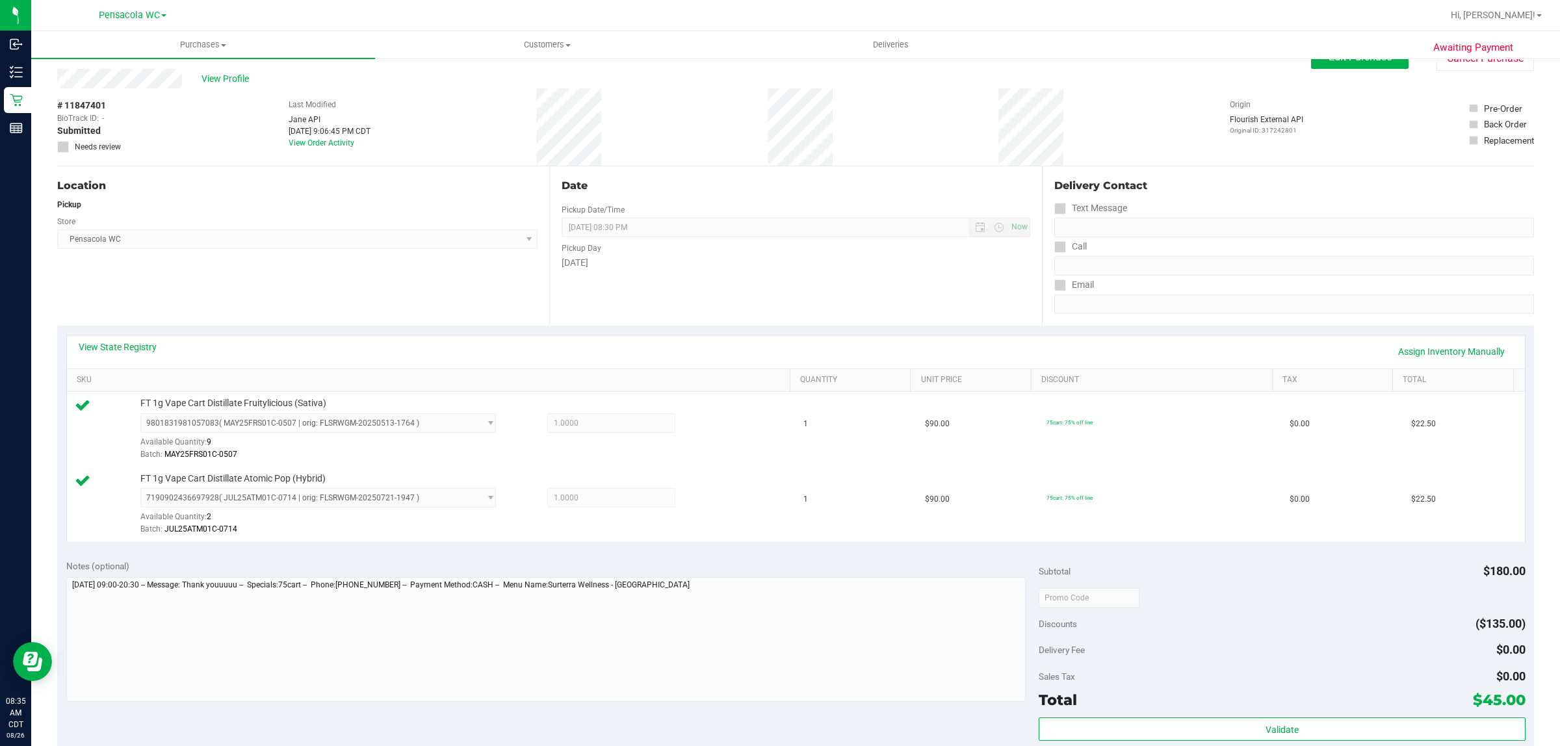
scroll to position [23, 0]
click at [1432, 352] on link "Assign Inventory Manually" at bounding box center [1450, 353] width 123 height 22
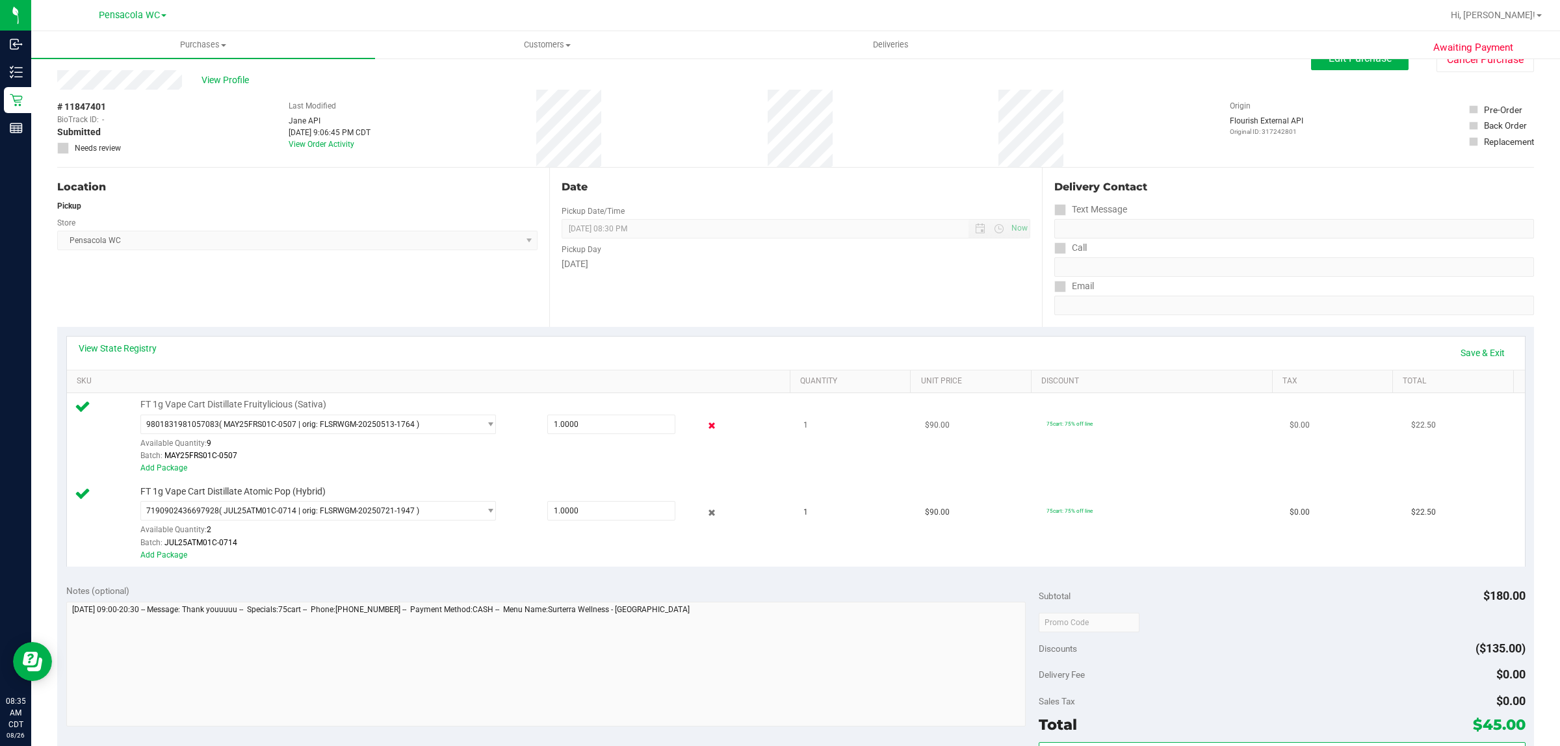
click at [705, 426] on icon at bounding box center [712, 426] width 14 height 15
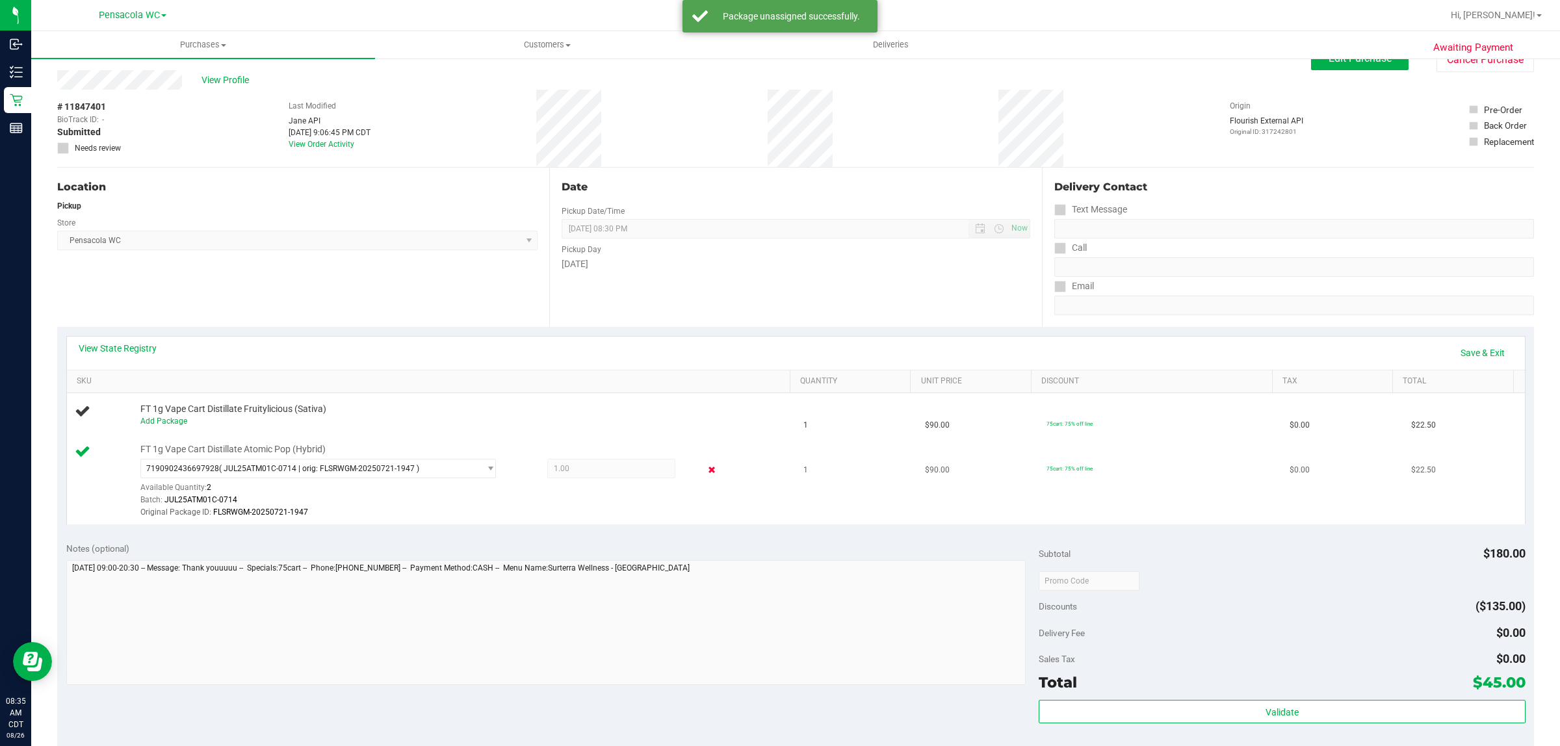
click at [705, 471] on icon at bounding box center [712, 470] width 14 height 15
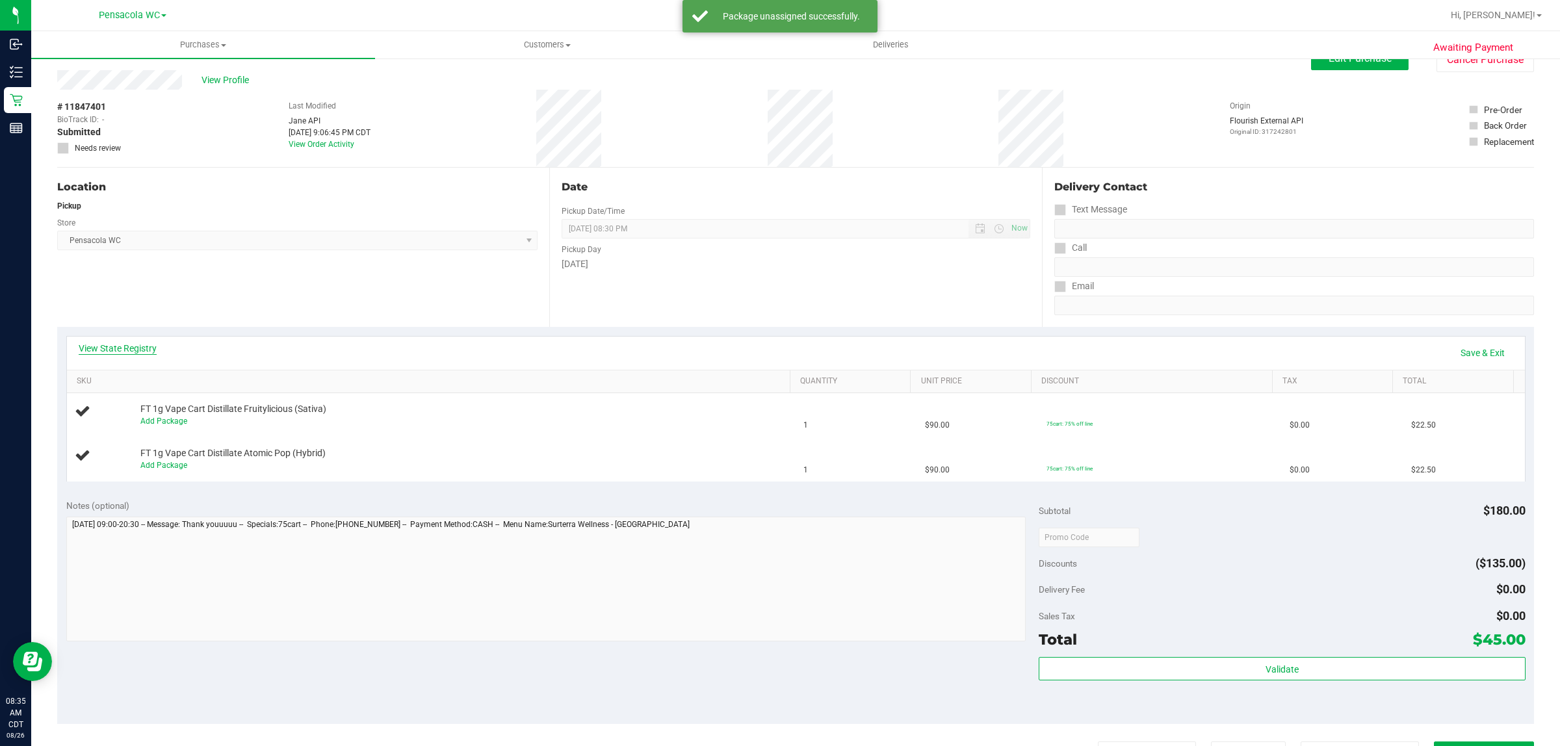
click at [135, 346] on link "View State Registry" at bounding box center [118, 348] width 78 height 13
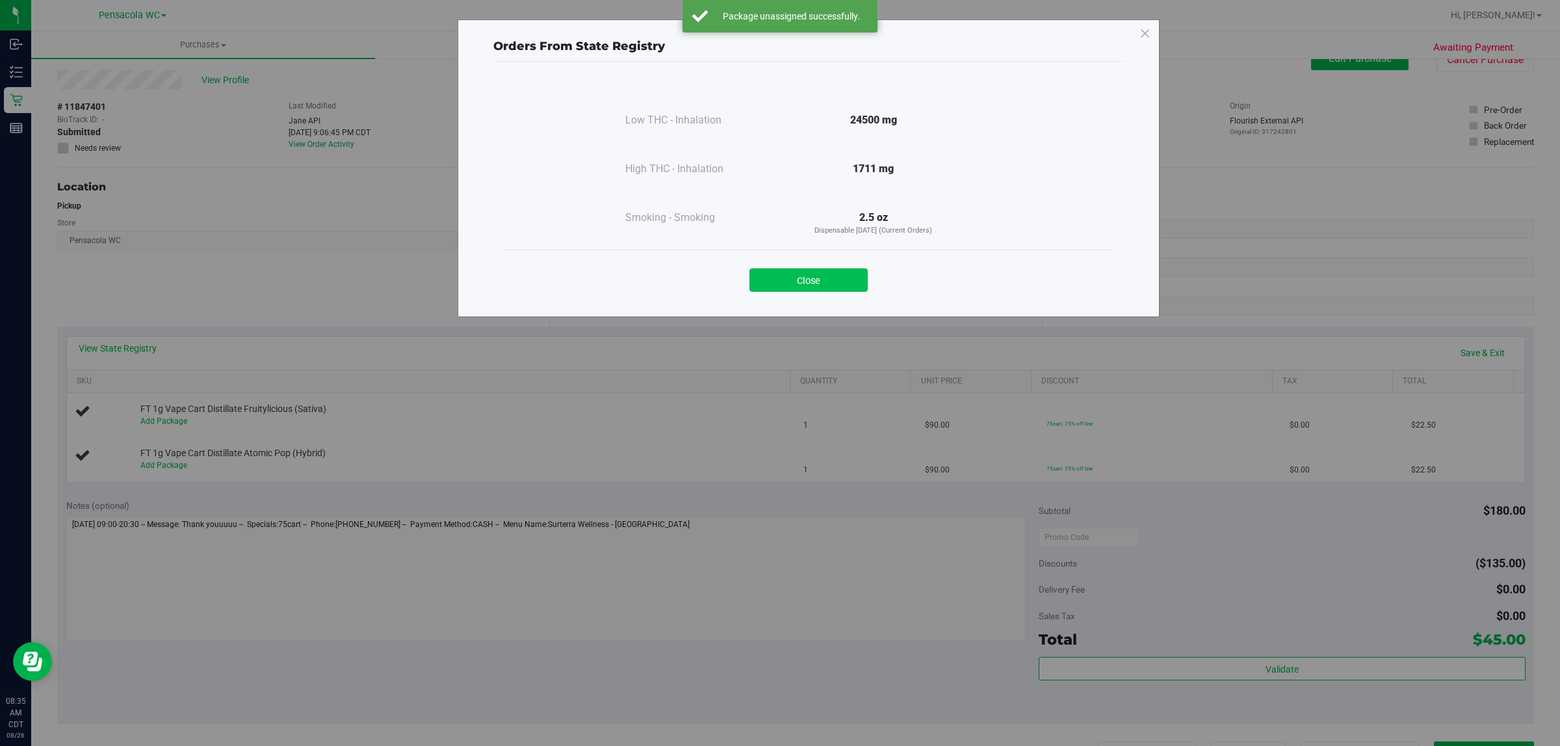
click at [833, 285] on button "Close" at bounding box center [808, 279] width 118 height 23
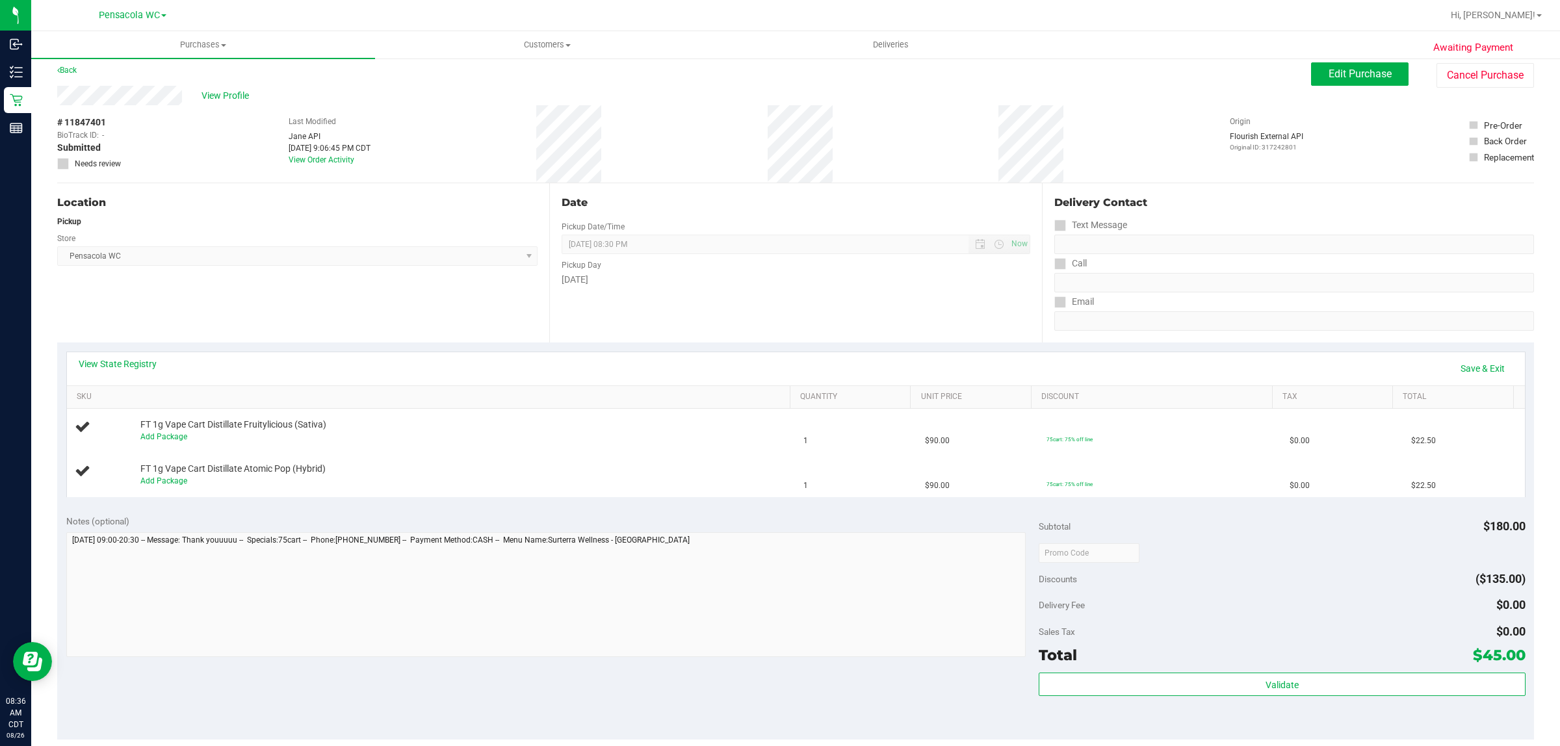
scroll to position [0, 0]
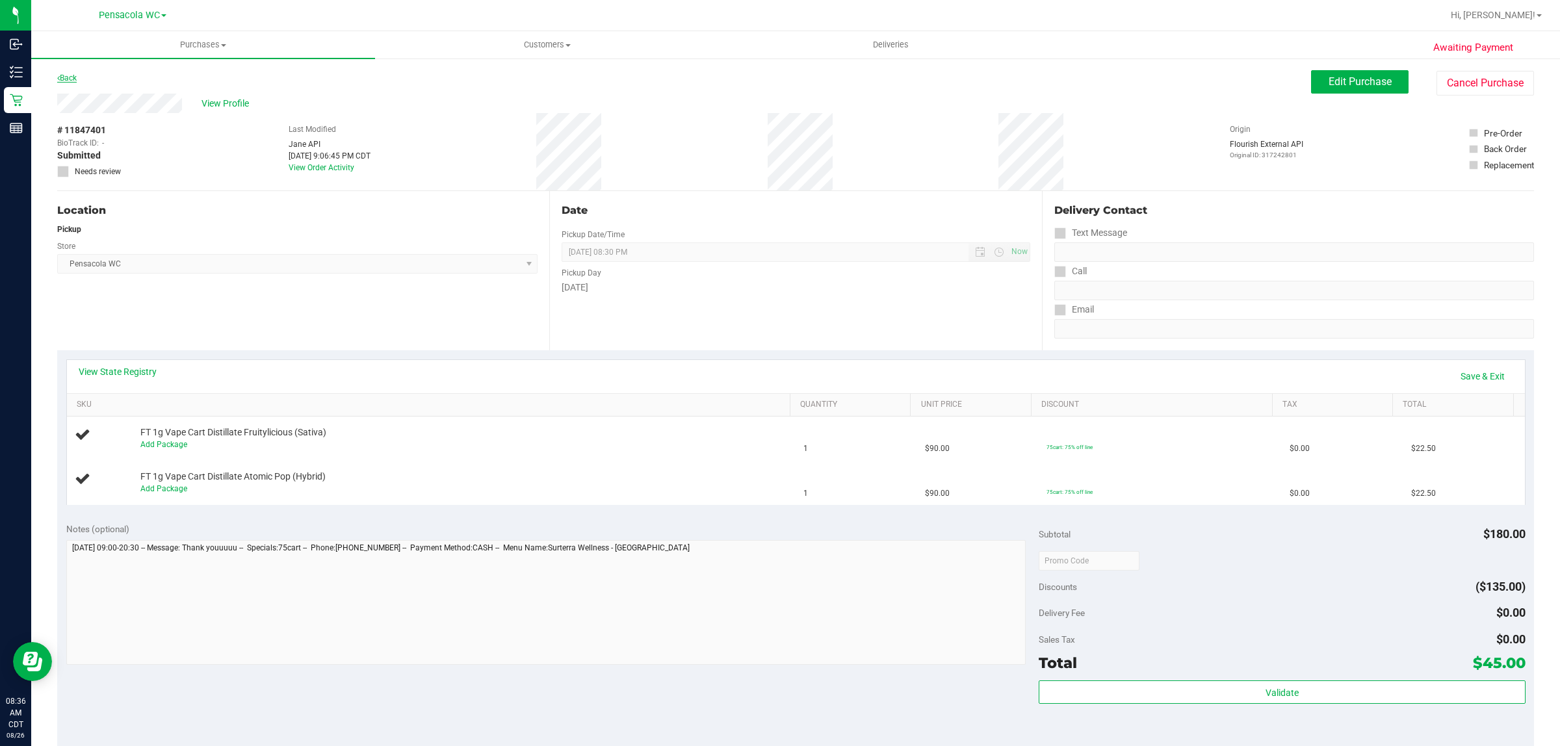
click at [63, 75] on link "Back" at bounding box center [66, 77] width 19 height 9
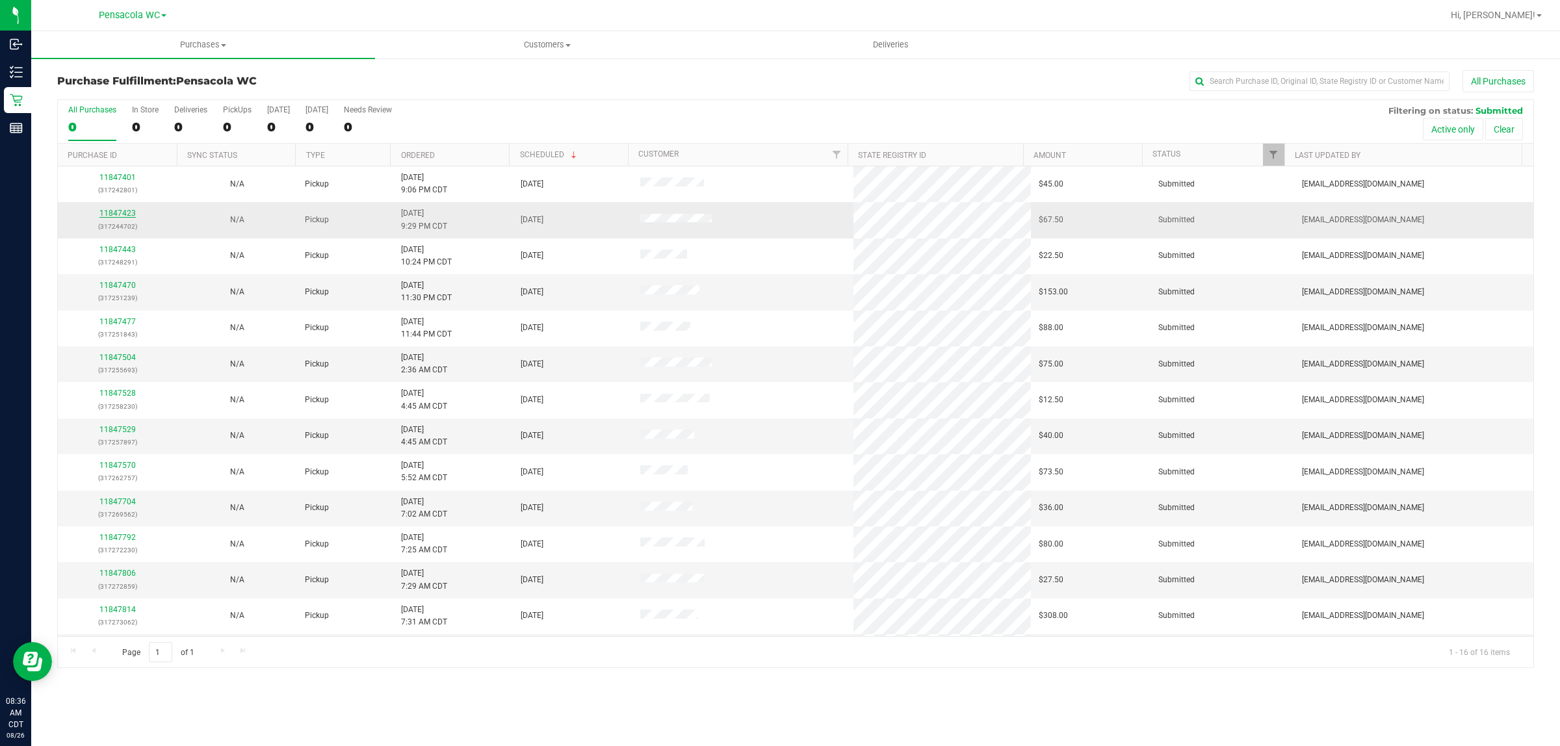
click at [131, 211] on link "11847423" at bounding box center [117, 213] width 36 height 9
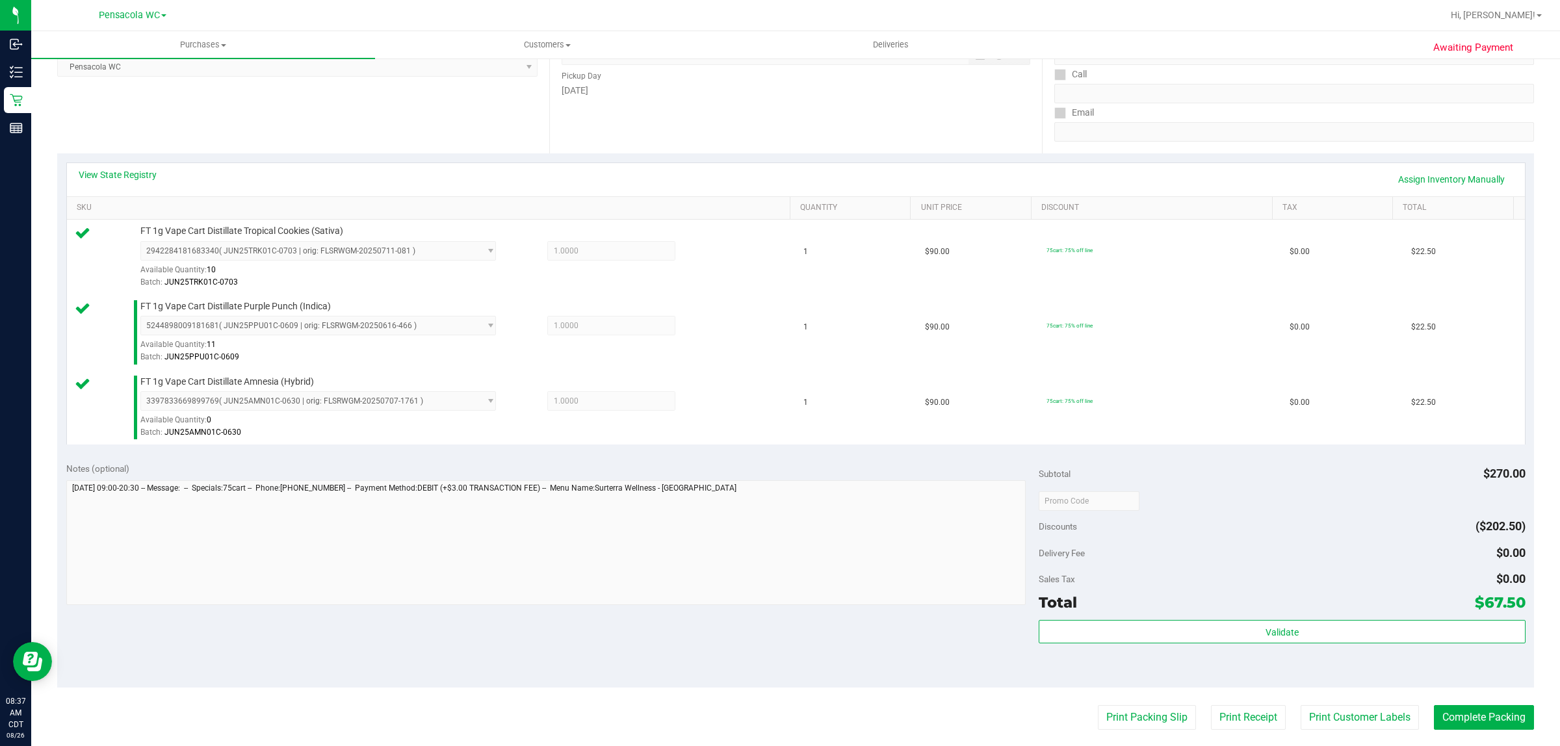
scroll to position [193, 0]
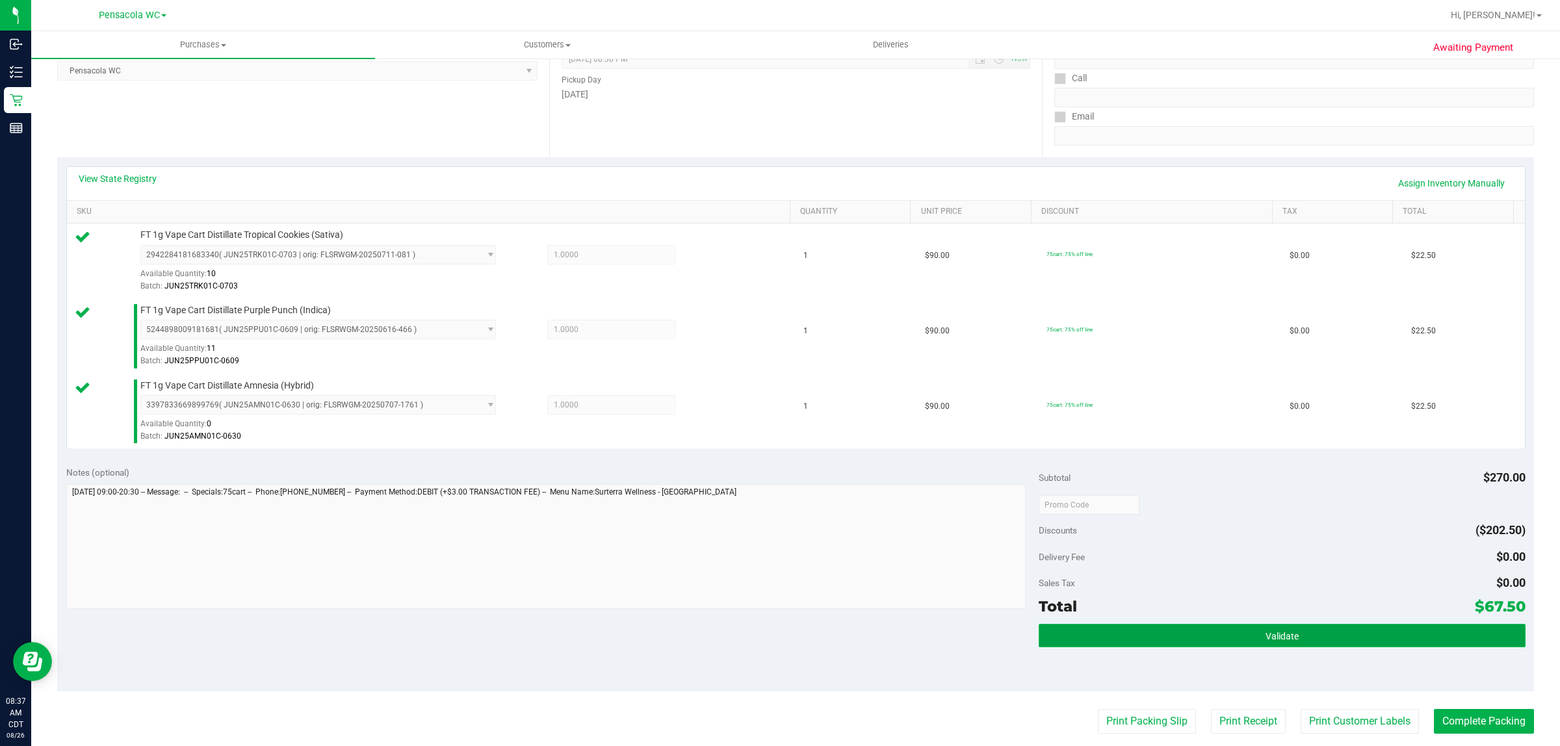
click at [1185, 636] on button "Validate" at bounding box center [1281, 635] width 486 height 23
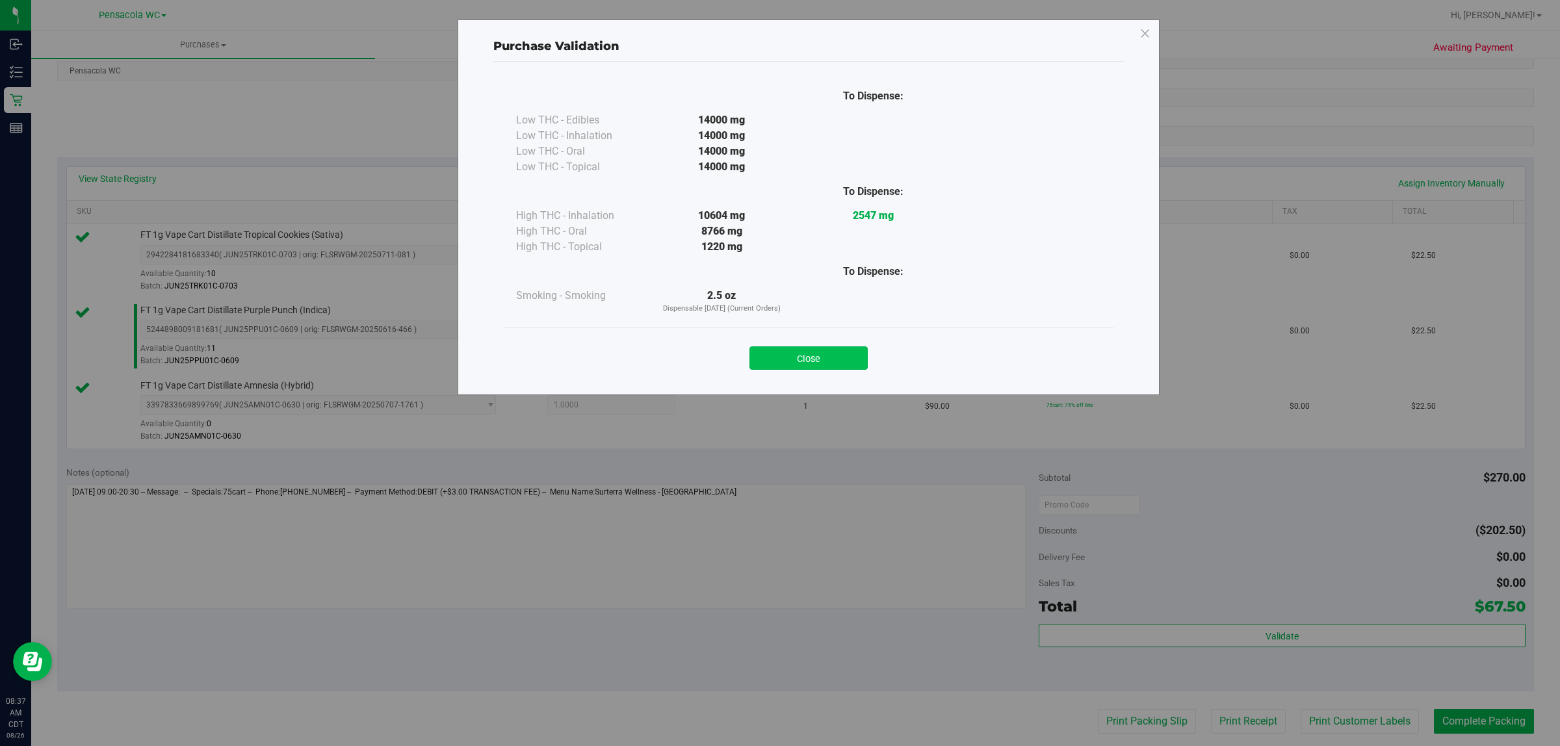
click at [840, 361] on button "Close" at bounding box center [808, 357] width 118 height 23
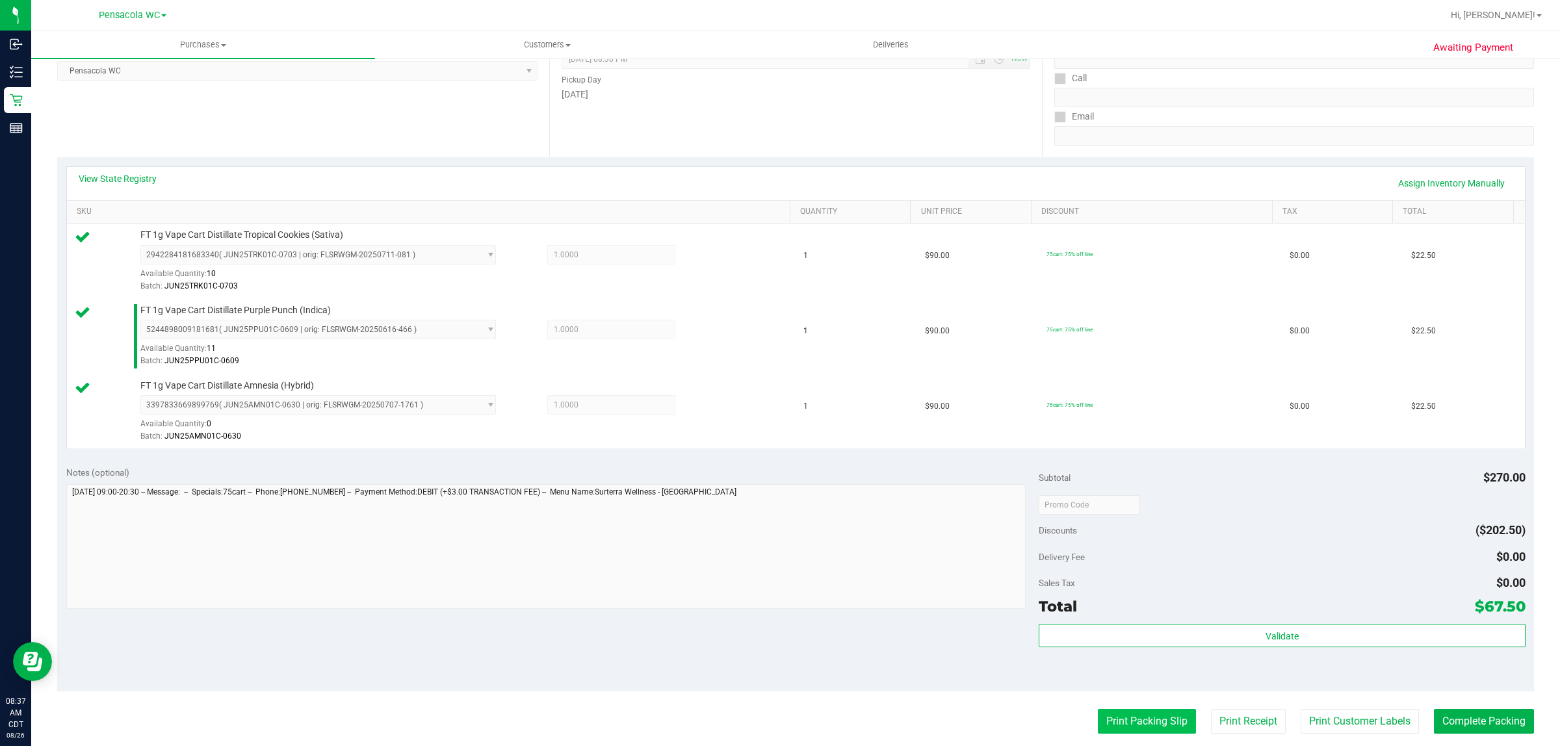
click at [1121, 715] on button "Print Packing Slip" at bounding box center [1147, 721] width 98 height 25
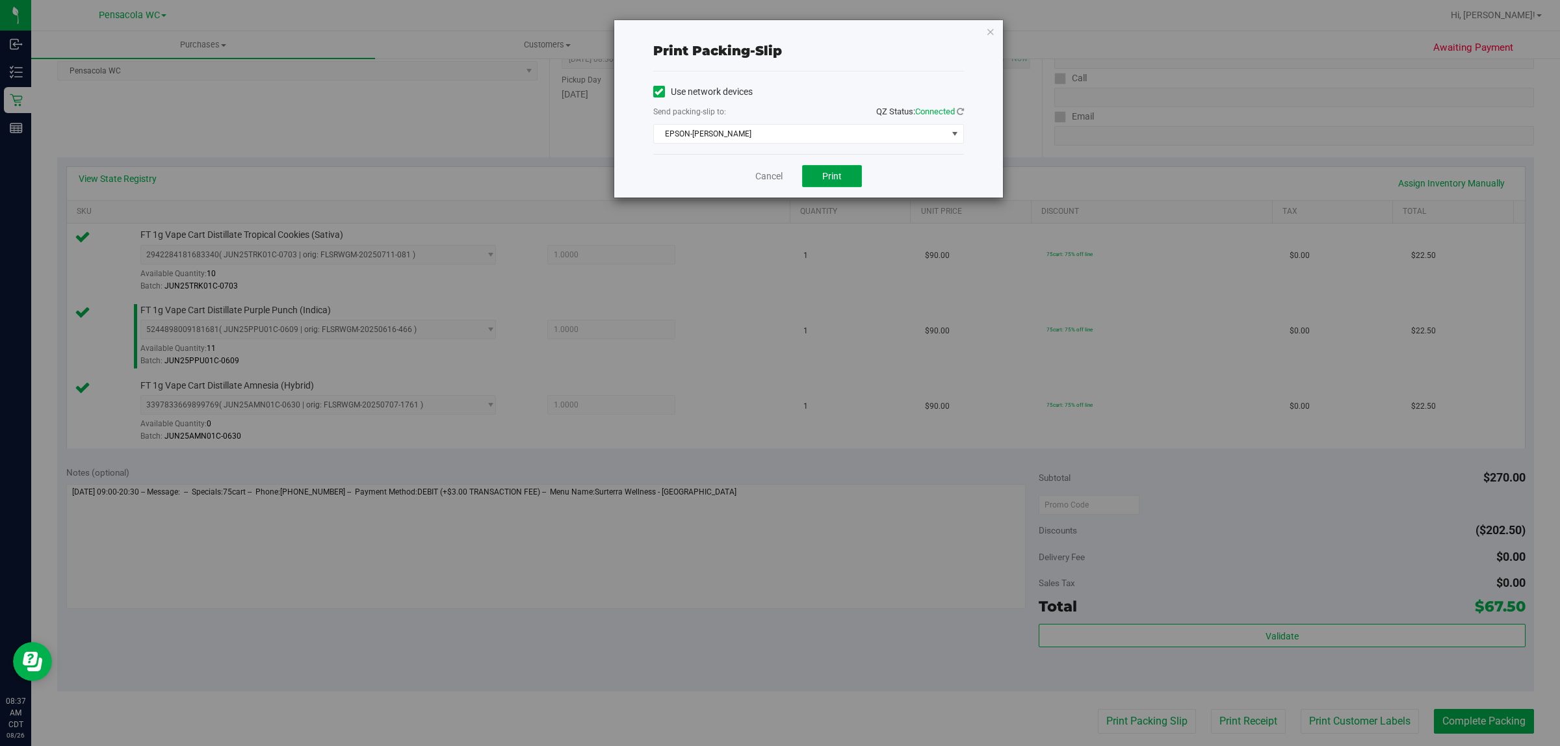
click at [823, 181] on span "Print" at bounding box center [831, 176] width 19 height 10
click at [990, 31] on icon "button" at bounding box center [990, 31] width 9 height 16
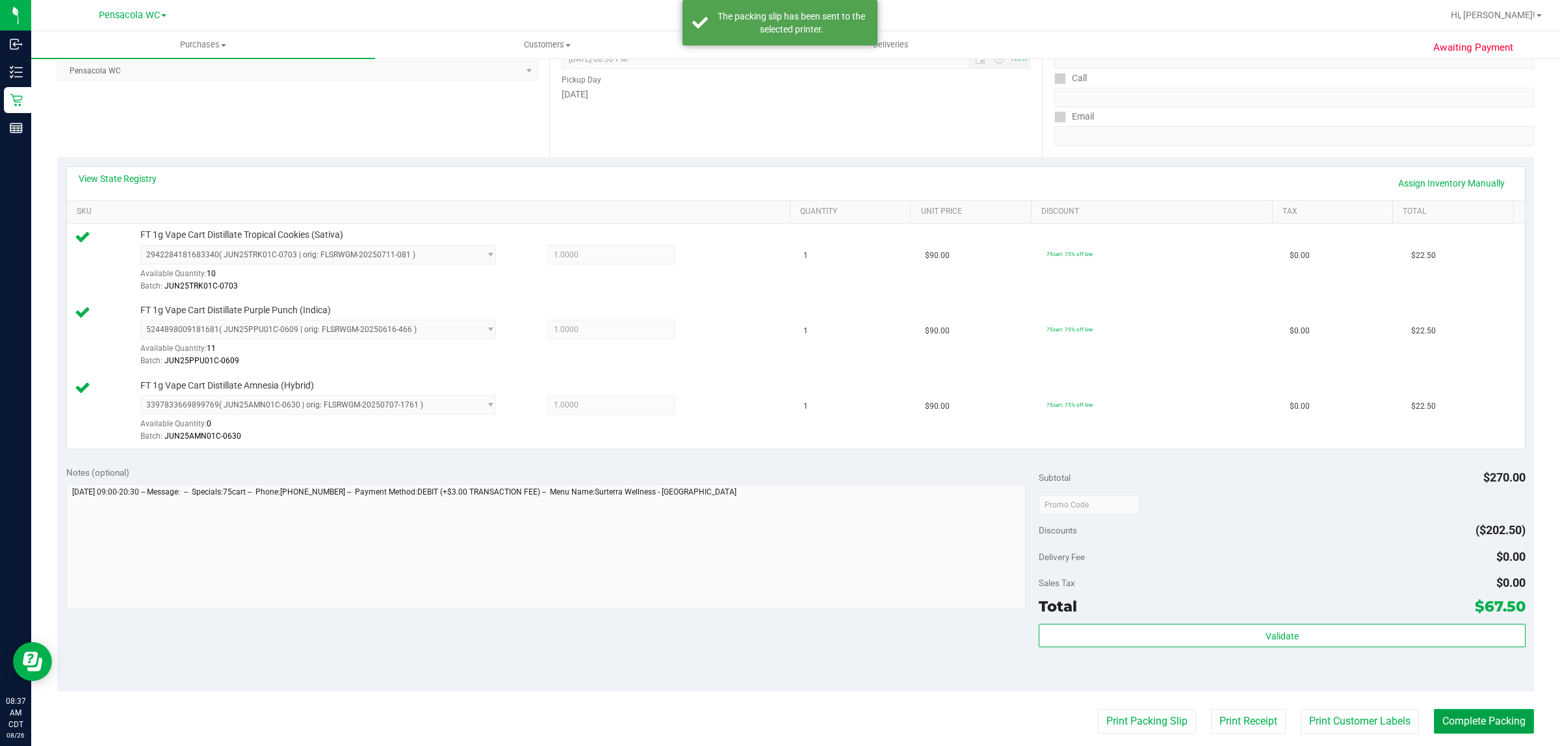
click at [1450, 721] on button "Complete Packing" at bounding box center [1484, 721] width 100 height 25
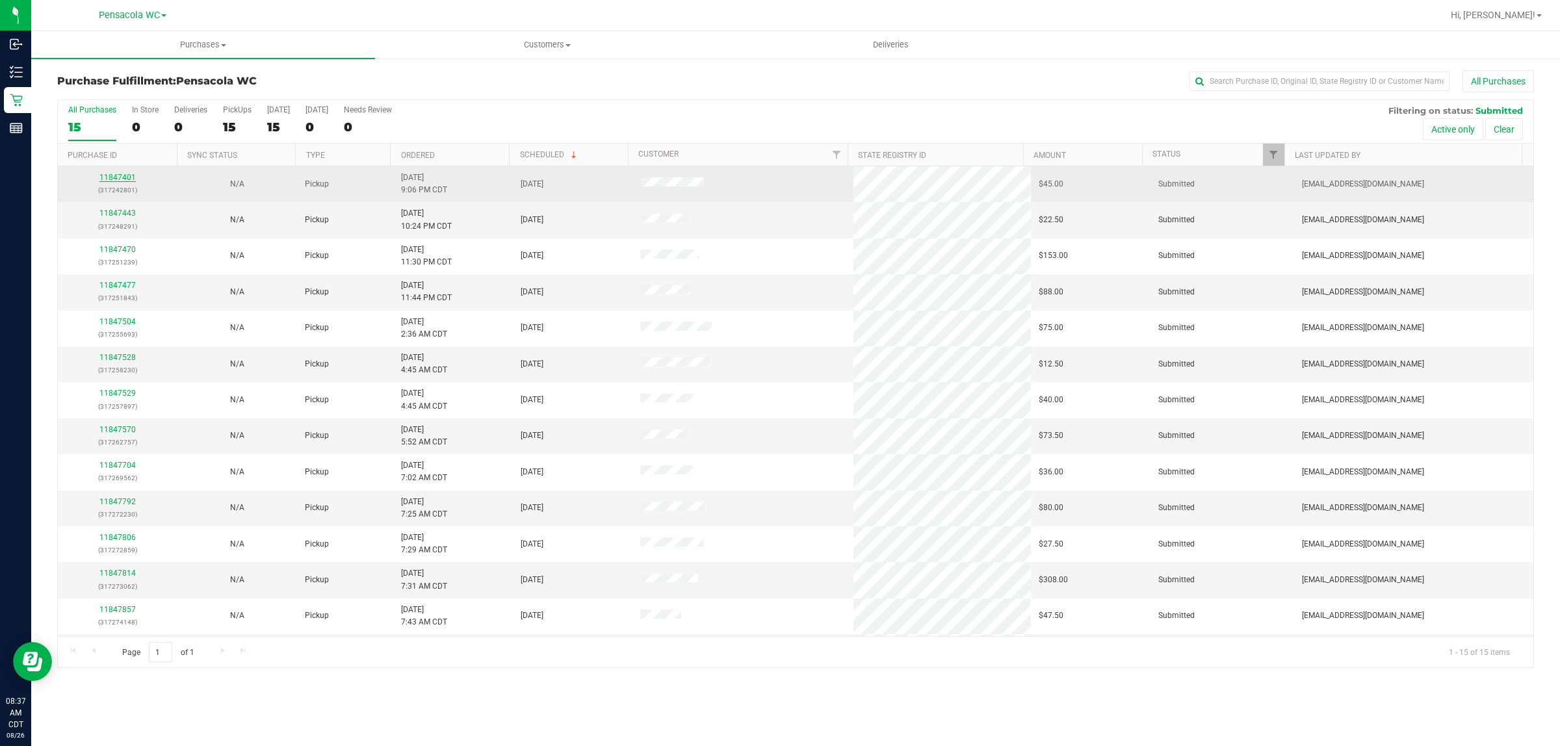
click at [115, 182] on link "11847401" at bounding box center [117, 177] width 36 height 9
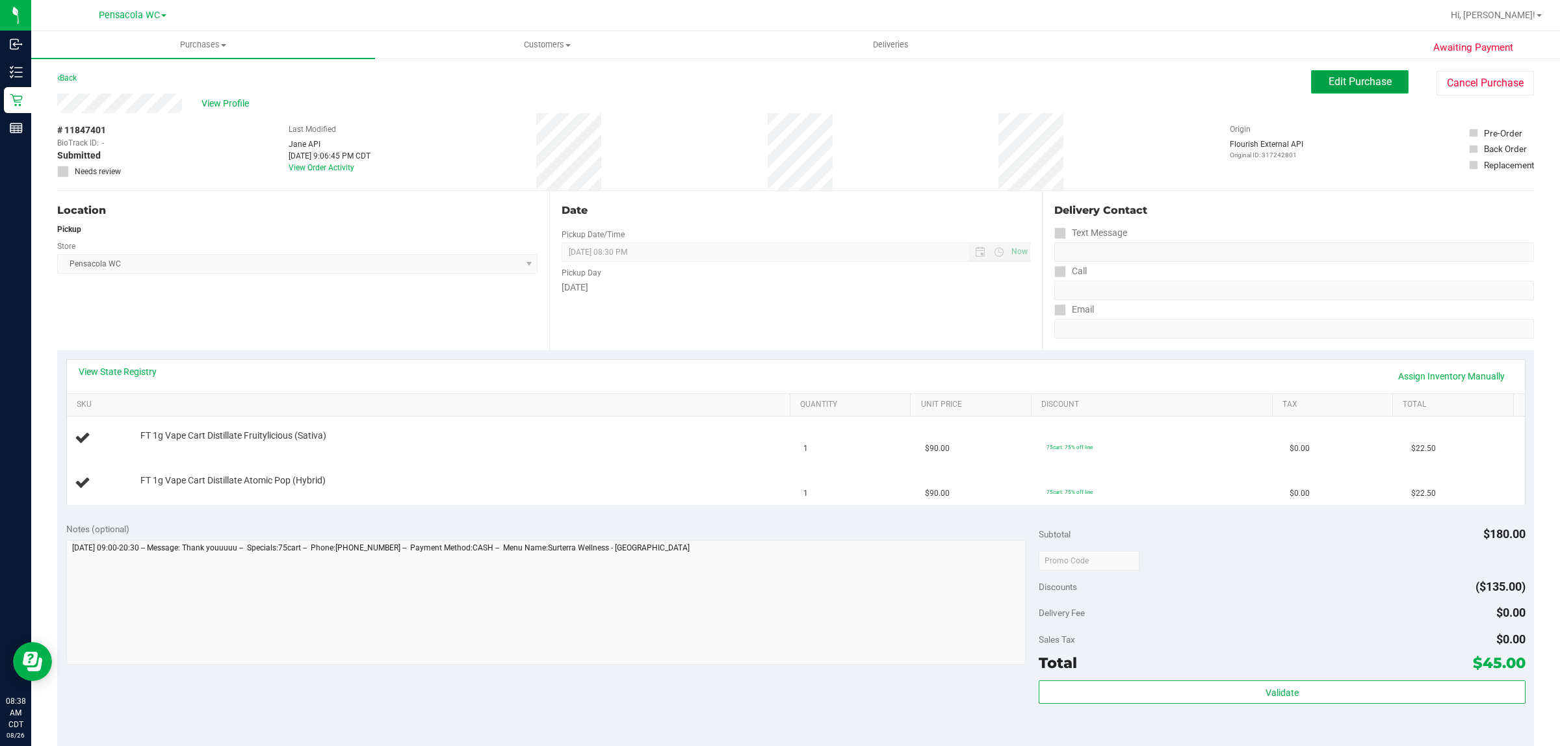
click at [1374, 71] on button "Edit Purchase" at bounding box center [1359, 81] width 97 height 23
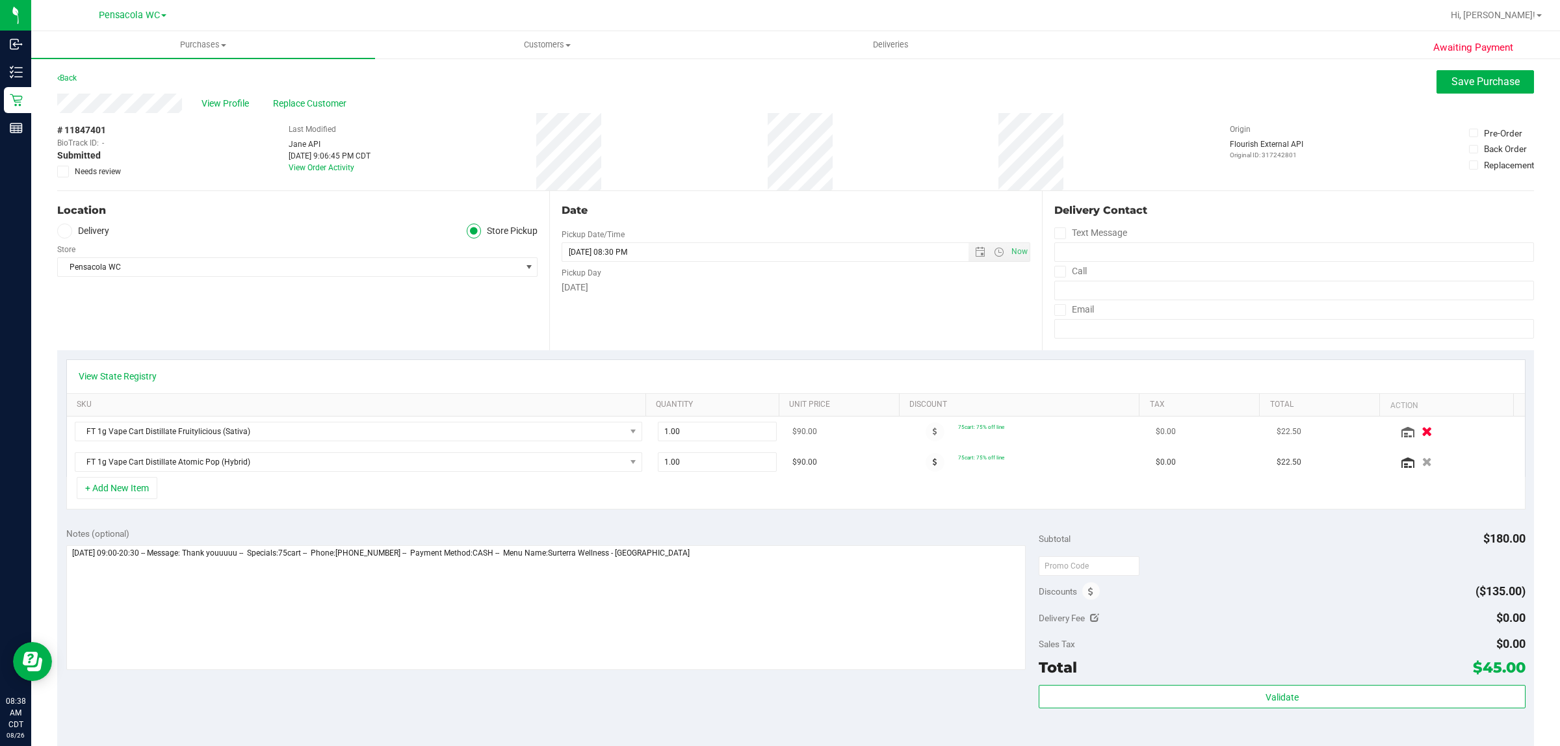
click at [1422, 432] on icon "button" at bounding box center [1427, 432] width 11 height 10
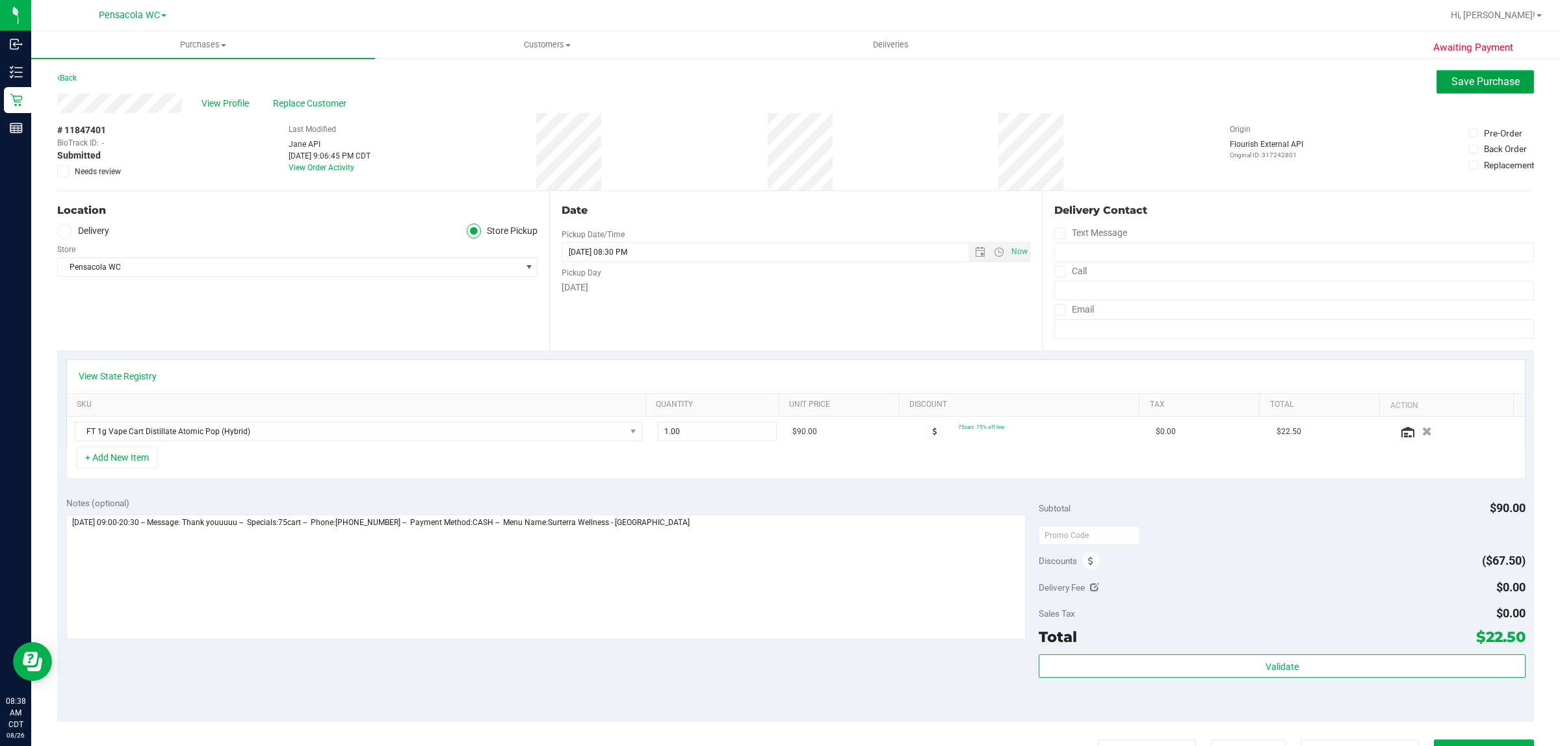
click at [1456, 86] on span "Save Purchase" at bounding box center [1485, 81] width 68 height 12
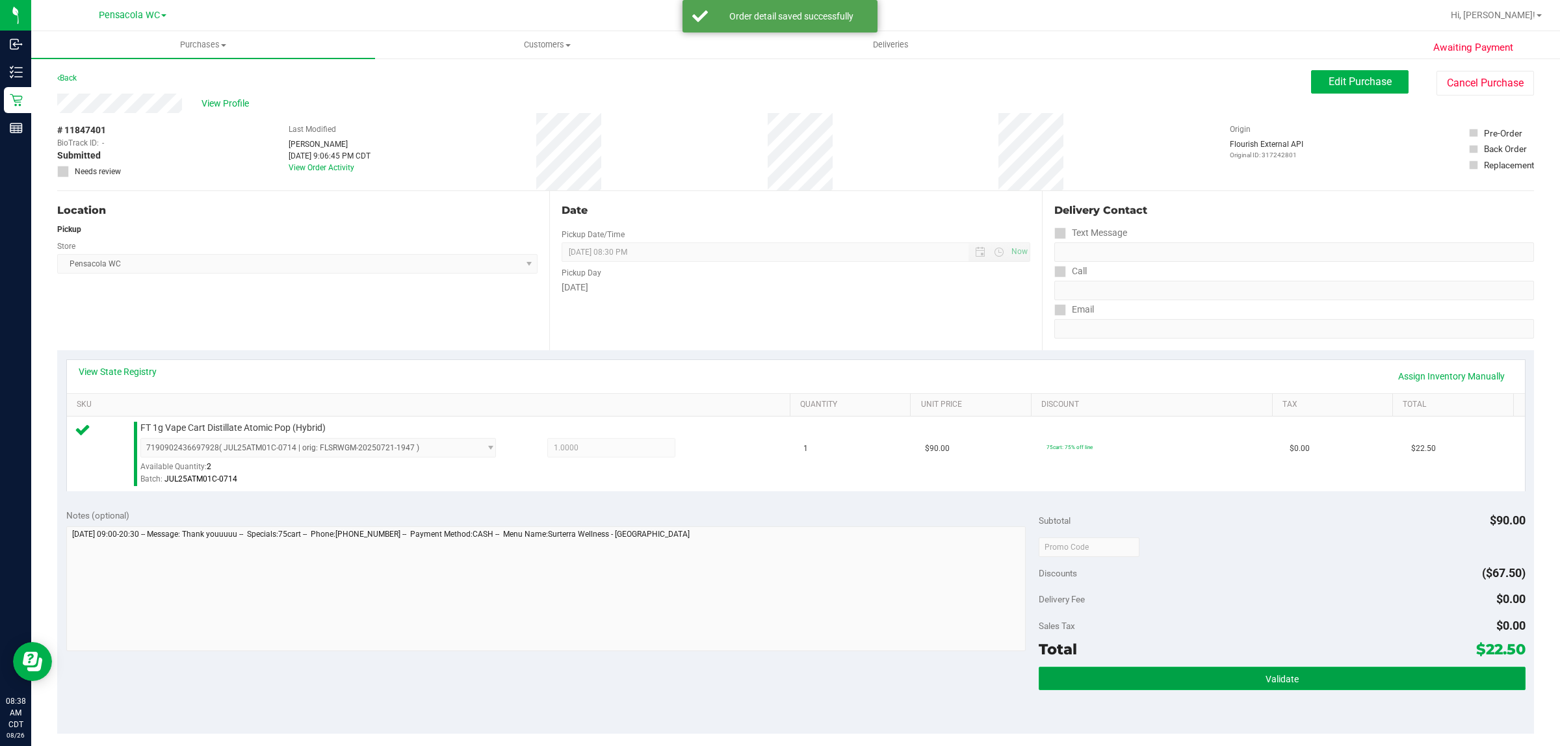
click at [1291, 676] on button "Validate" at bounding box center [1281, 678] width 486 height 23
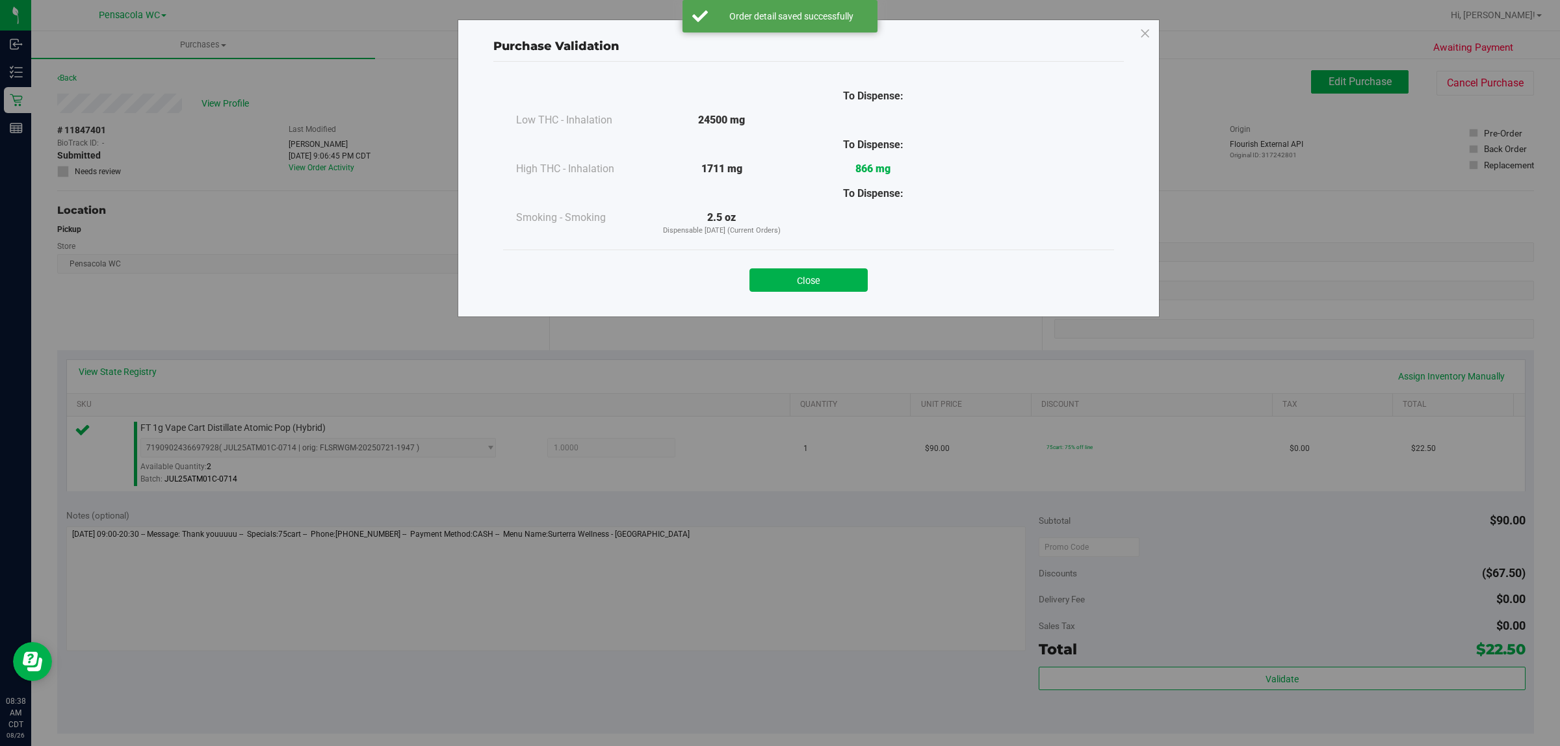
click at [806, 309] on div "Purchase Validation To Dispense: Low THC - Inhalation 24500 mg" at bounding box center [808, 168] width 702 height 298
click at [830, 291] on button "Close" at bounding box center [808, 279] width 118 height 23
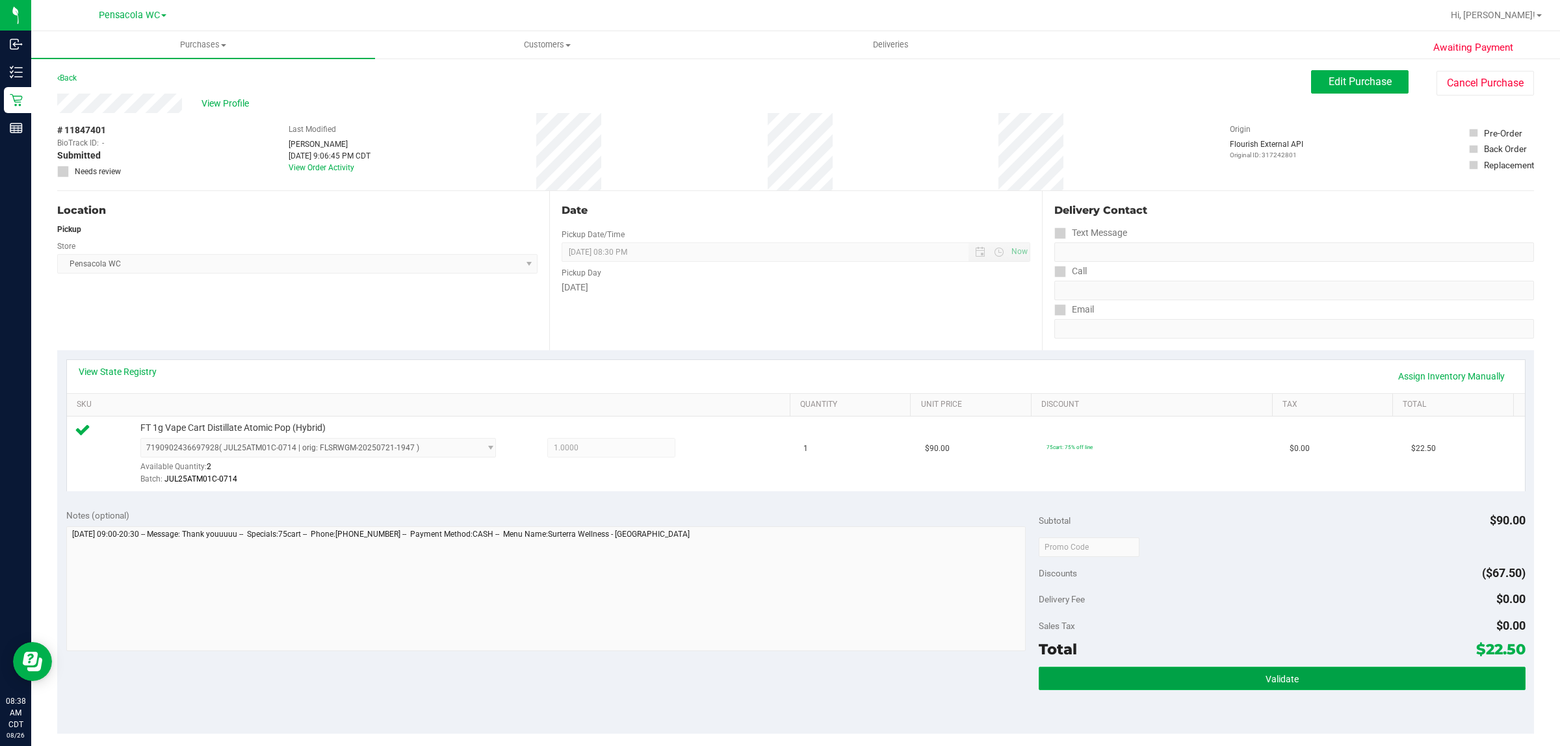
click at [1259, 668] on button "Validate" at bounding box center [1281, 678] width 486 height 23
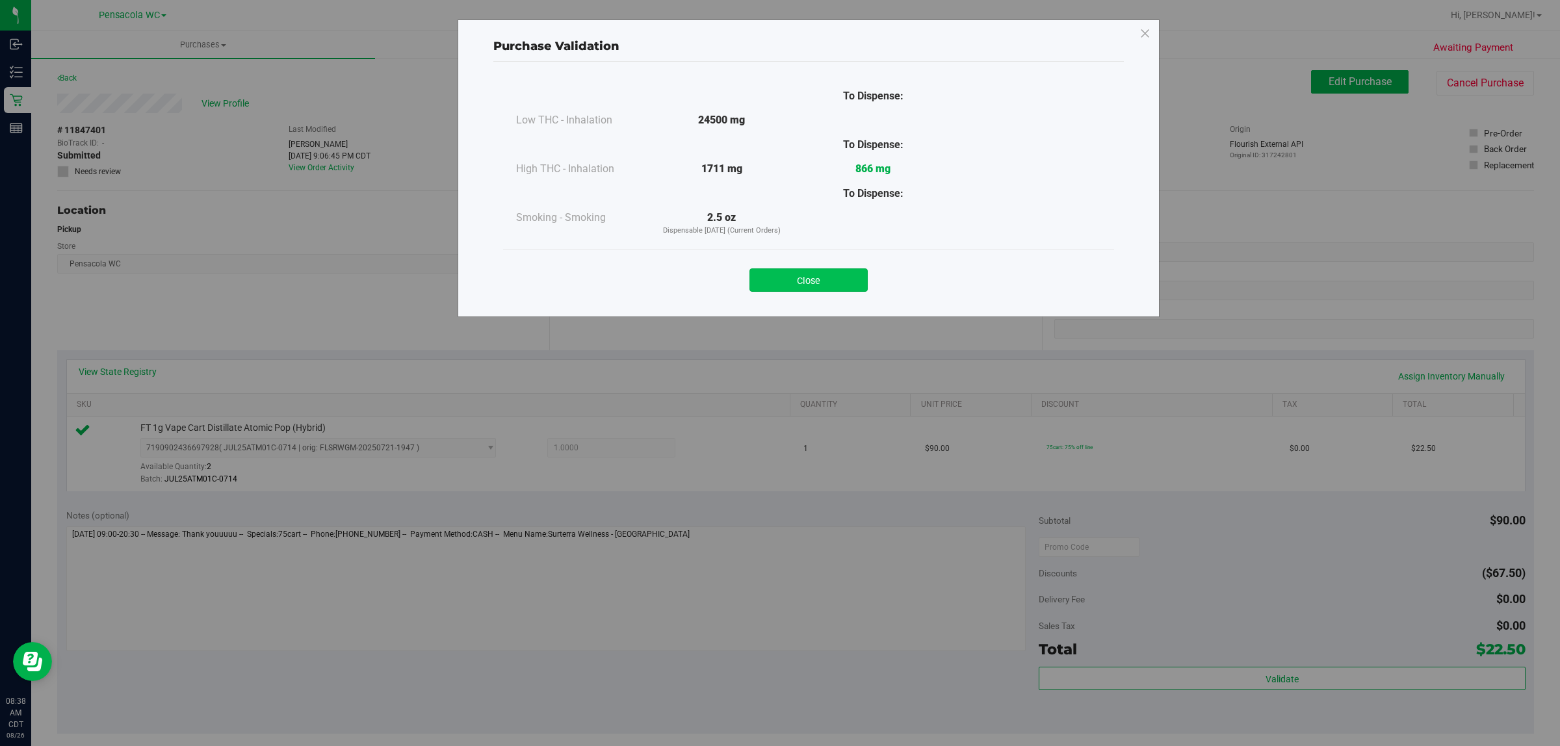
click at [816, 268] on button "Close" at bounding box center [808, 279] width 118 height 23
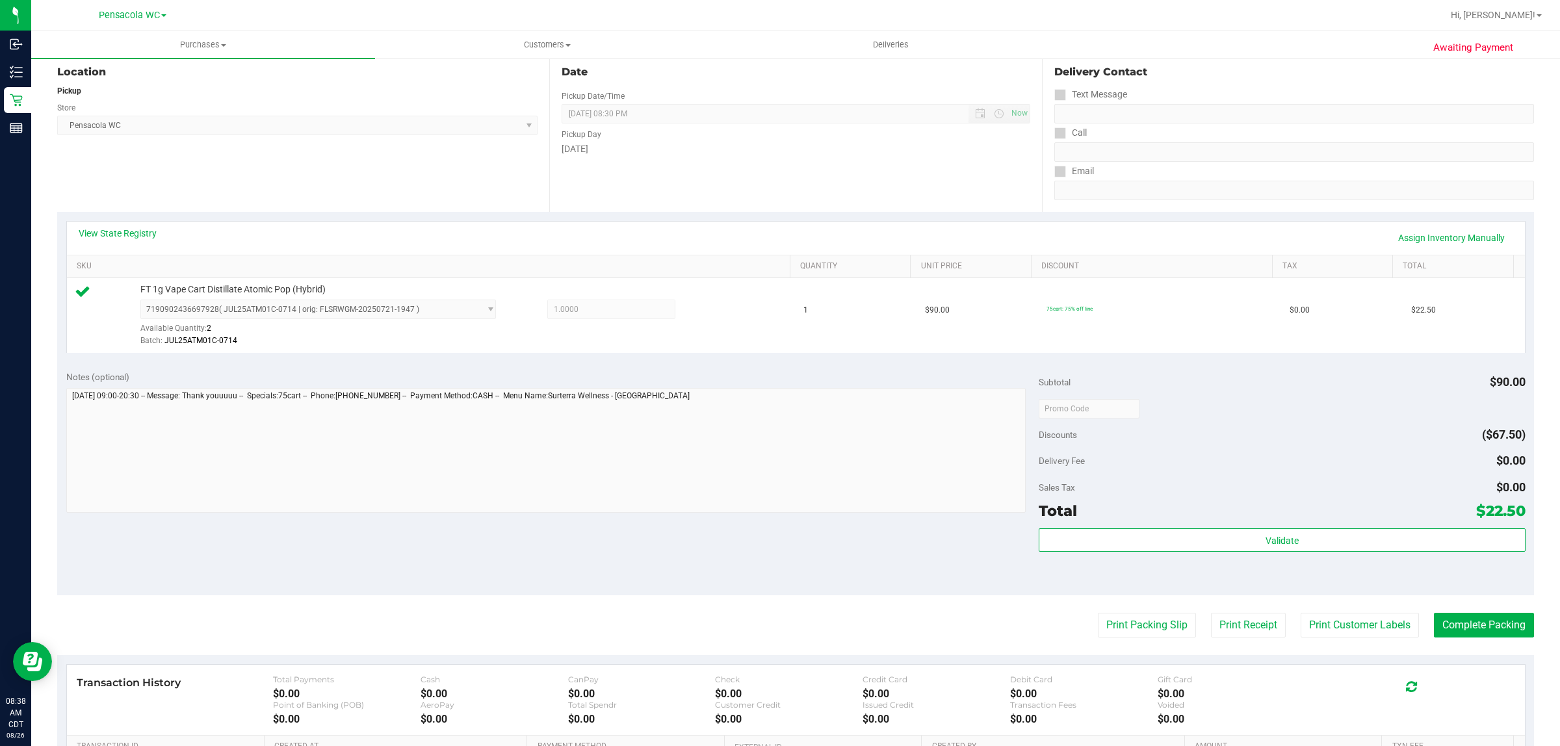
scroll to position [238, 0]
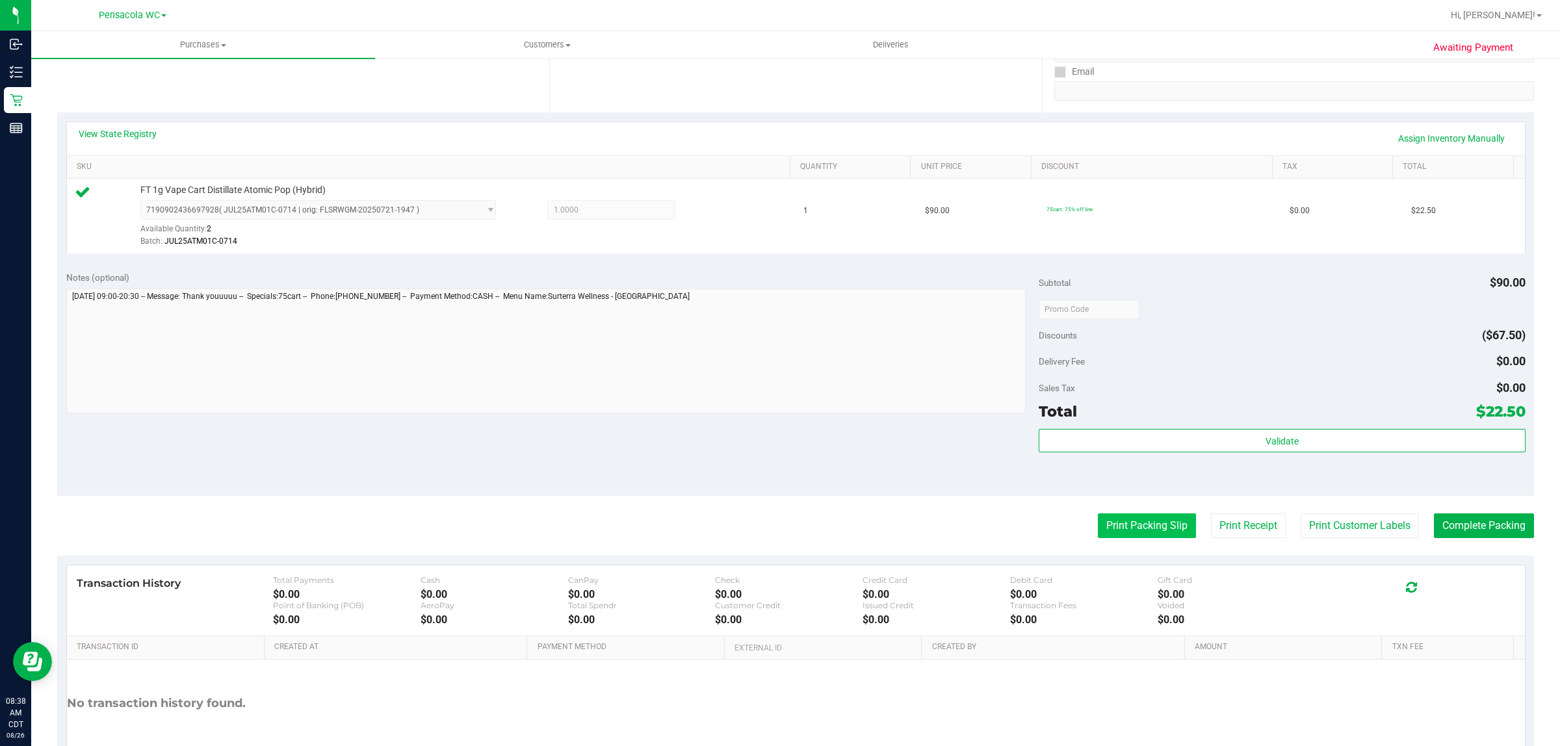
click at [1120, 527] on button "Print Packing Slip" at bounding box center [1147, 525] width 98 height 25
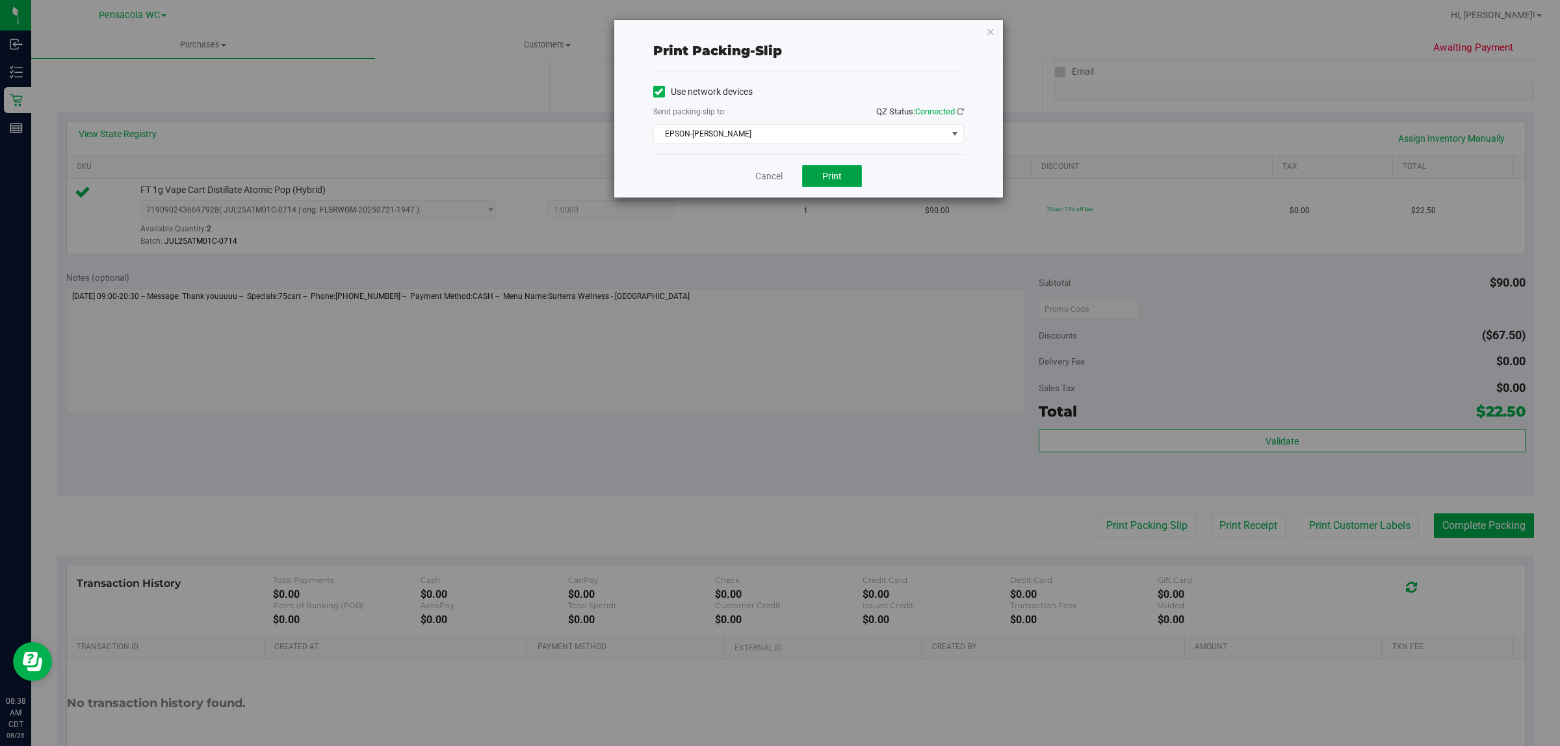
click at [822, 181] on span "Print" at bounding box center [831, 176] width 19 height 10
click at [990, 31] on icon "button" at bounding box center [990, 31] width 9 height 16
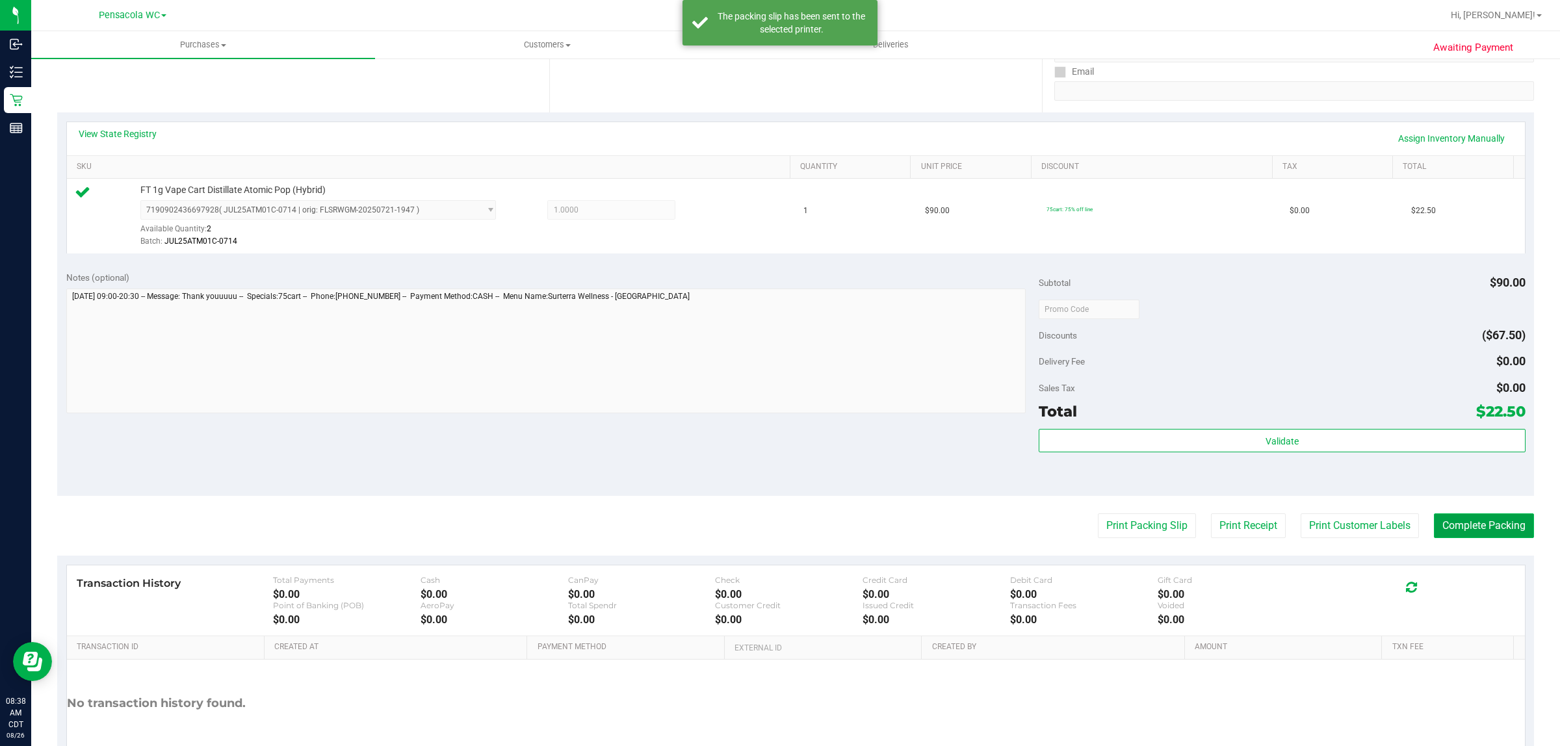
click at [1469, 526] on button "Complete Packing" at bounding box center [1484, 525] width 100 height 25
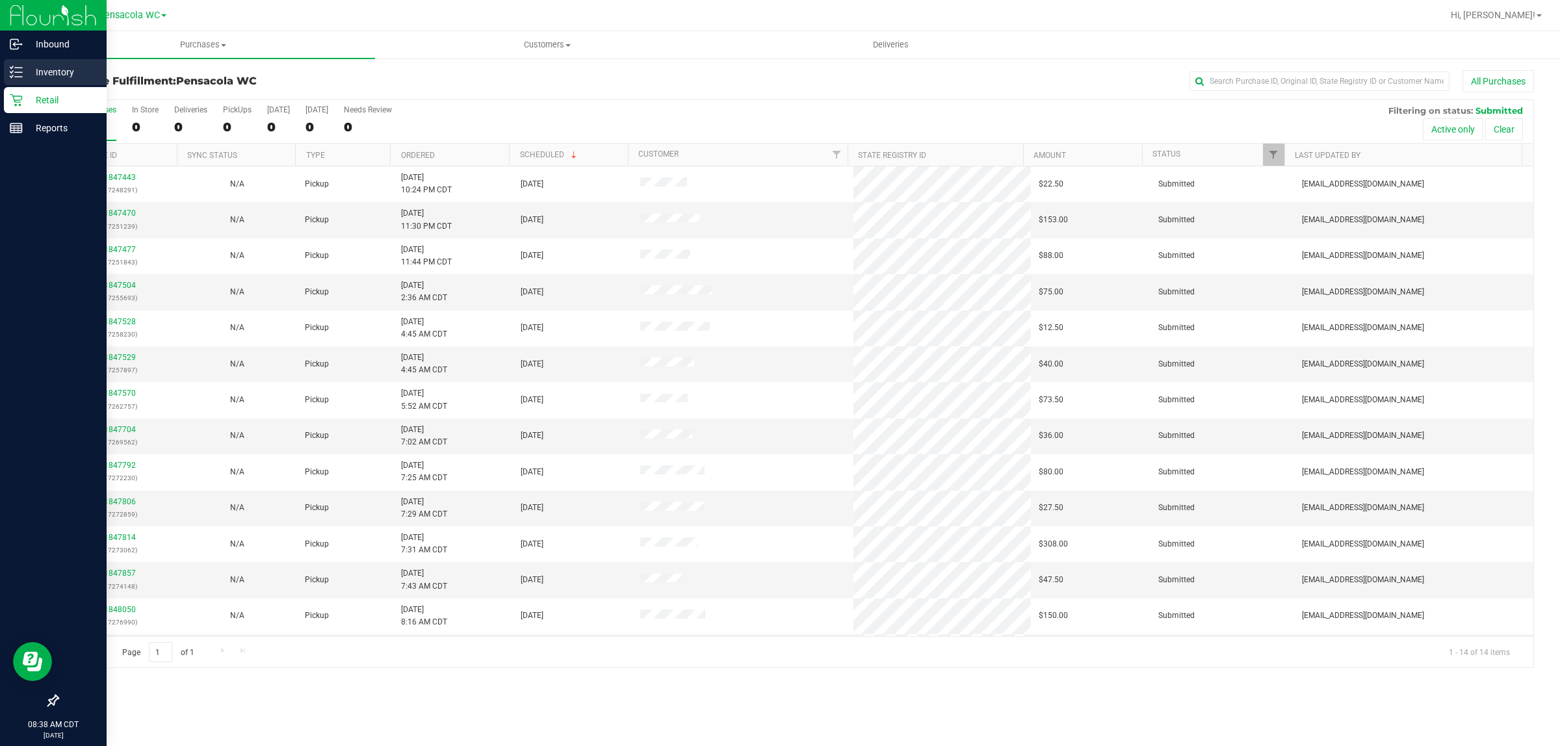
click at [24, 69] on p "Inventory" at bounding box center [62, 72] width 78 height 16
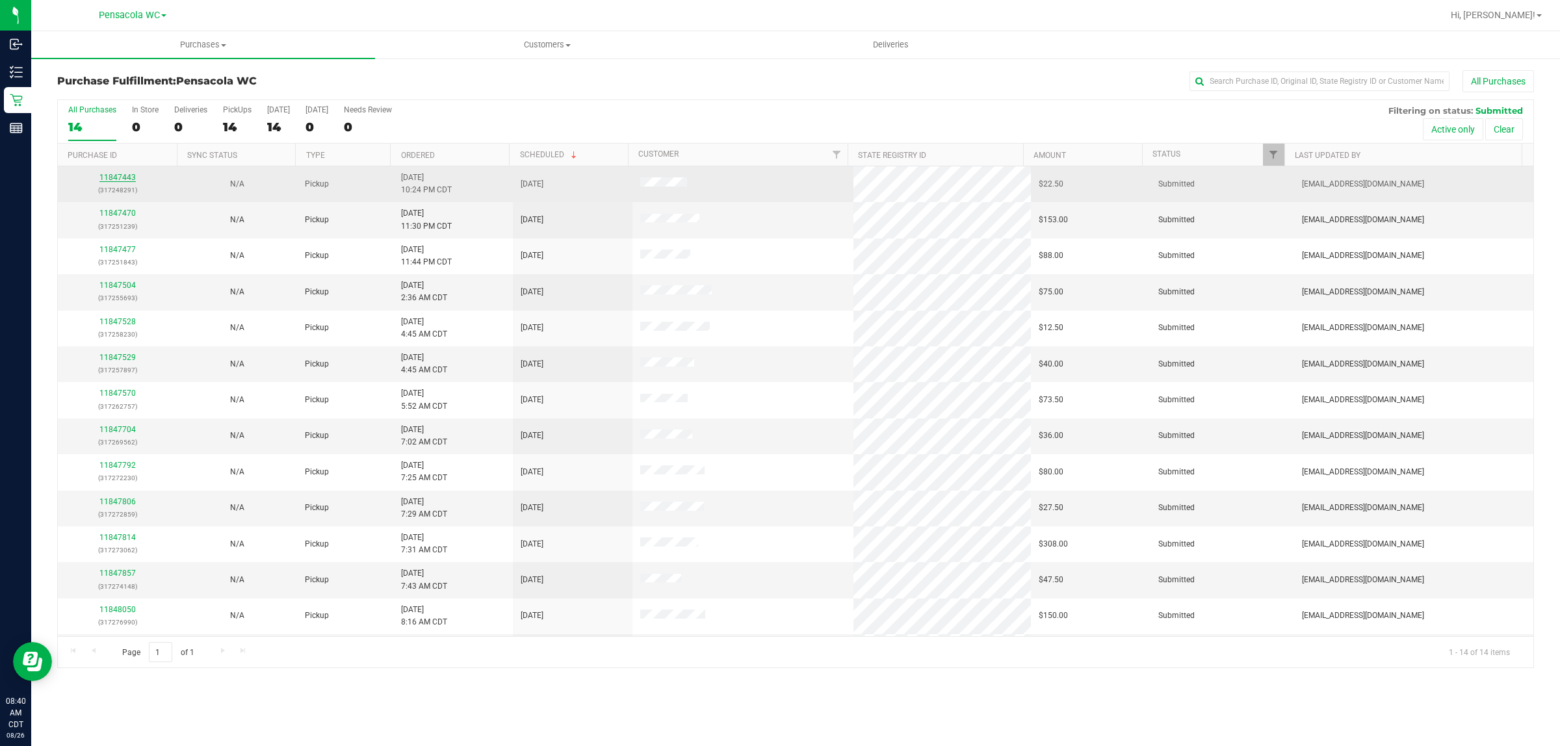
click at [115, 179] on link "11847443" at bounding box center [117, 177] width 36 height 9
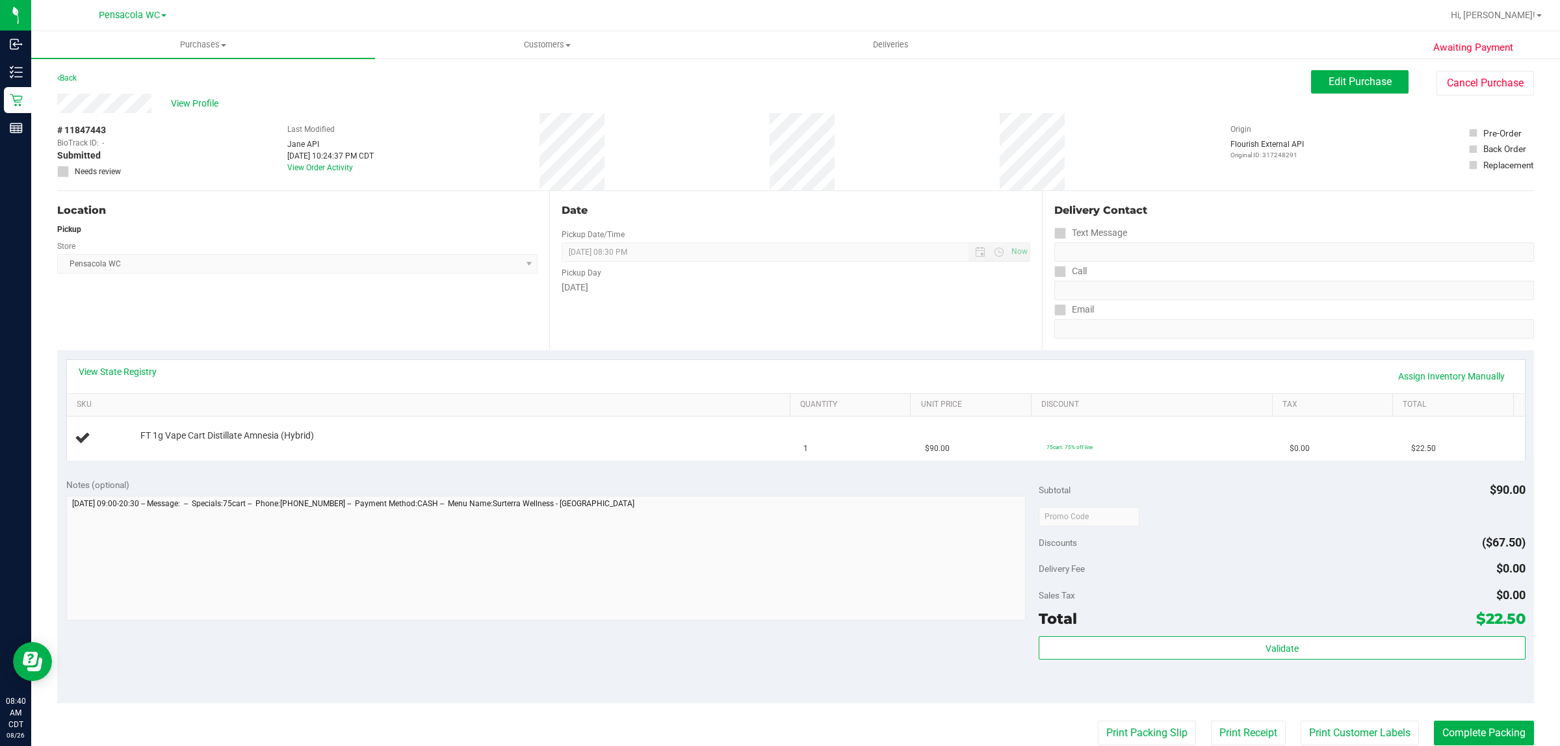
click at [365, 333] on div "Location Pickup Store Pensacola WC Select Store [PERSON_NAME][GEOGRAPHIC_DATA] …" at bounding box center [303, 270] width 492 height 159
click at [333, 285] on div "Location Pickup Store Pensacola WC Select Store [PERSON_NAME][GEOGRAPHIC_DATA] …" at bounding box center [303, 270] width 492 height 159
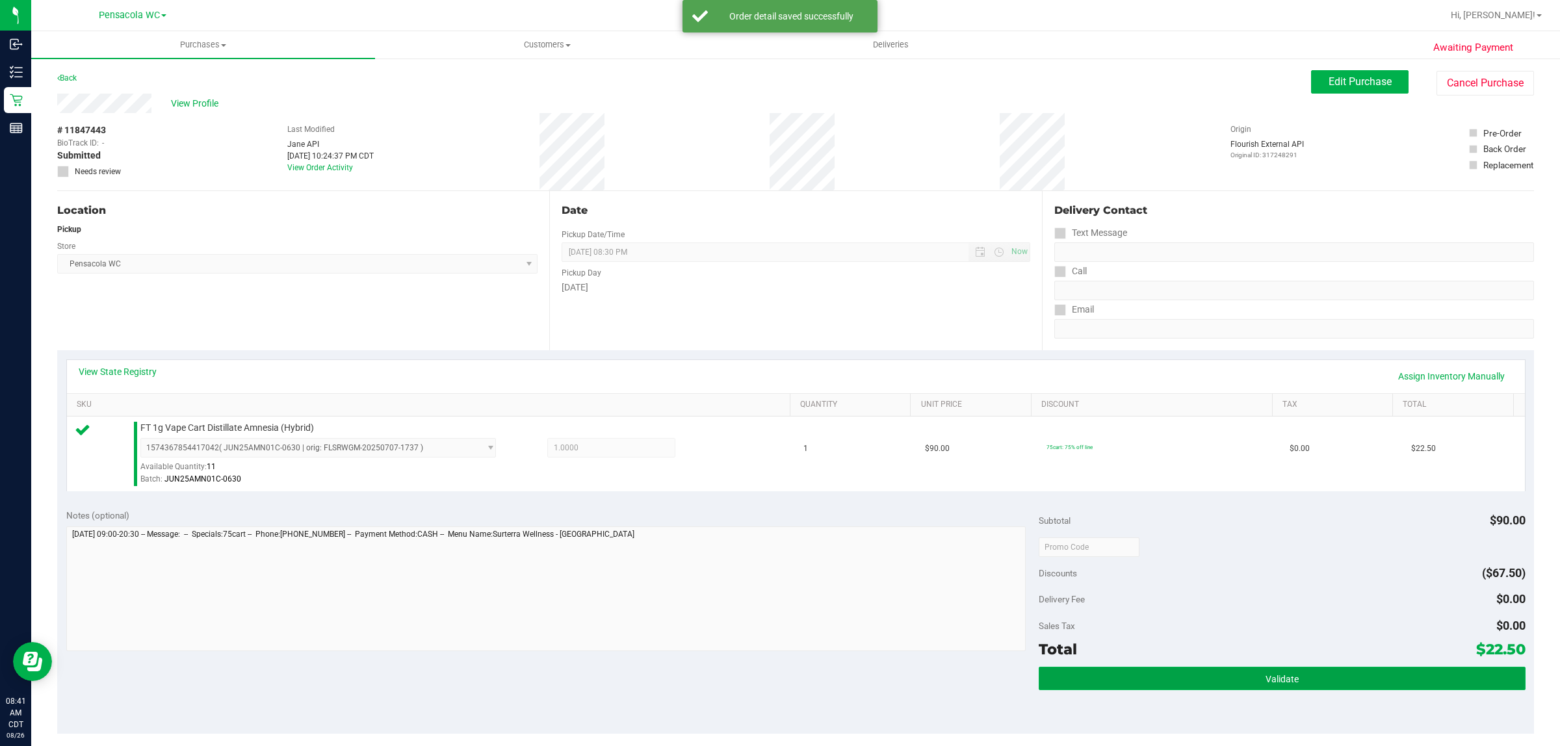
click at [1243, 686] on button "Validate" at bounding box center [1281, 678] width 486 height 23
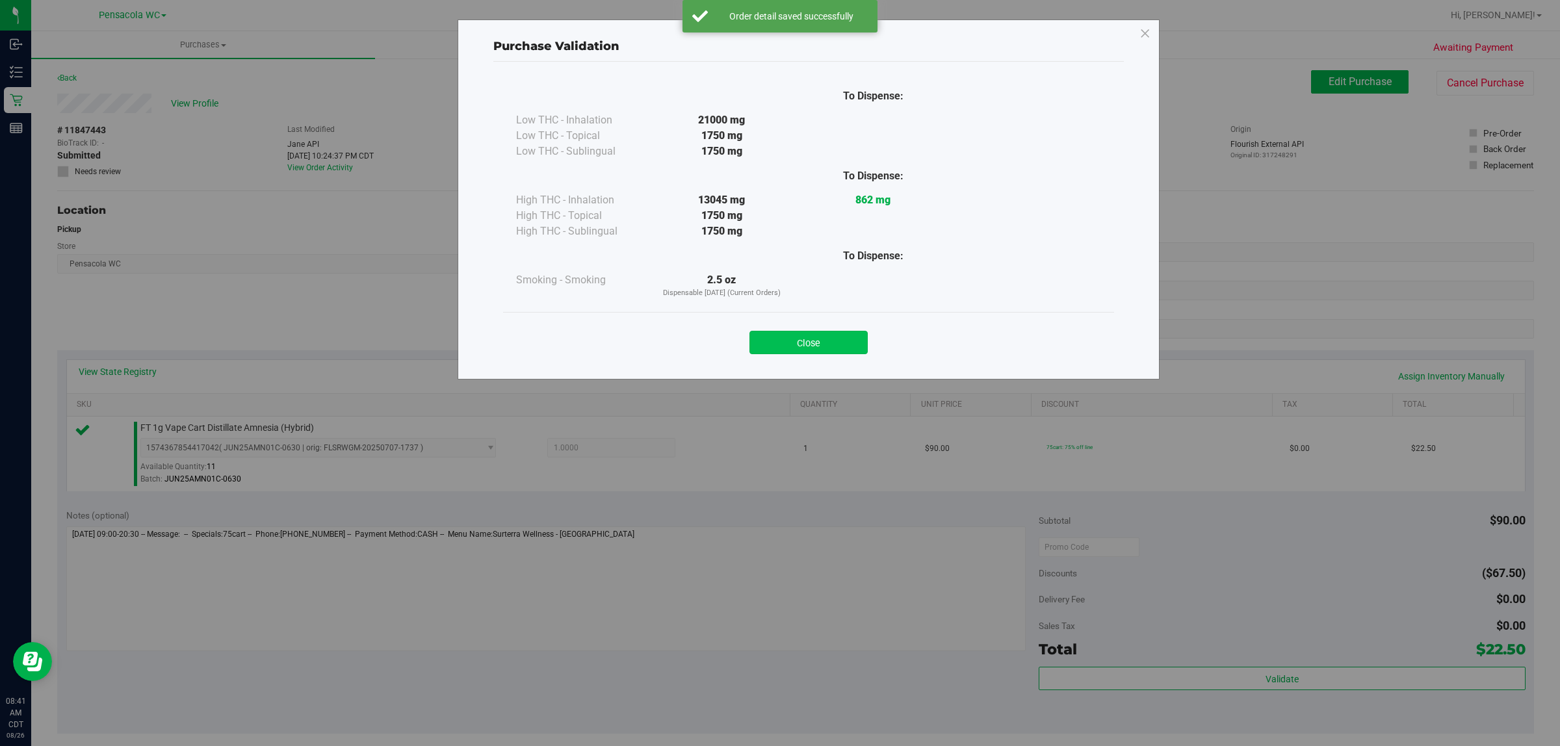
click at [853, 335] on button "Close" at bounding box center [808, 342] width 118 height 23
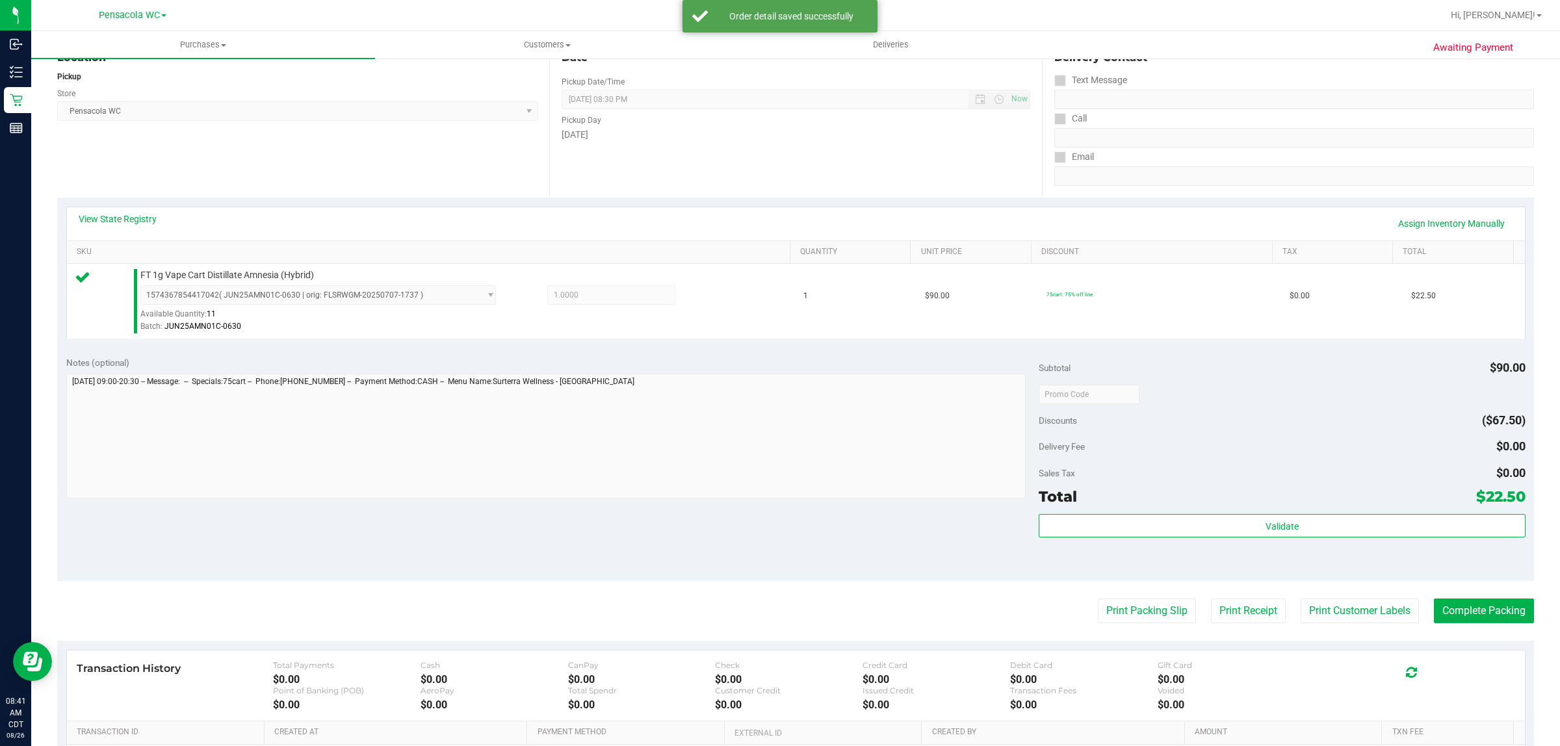
scroll to position [213, 0]
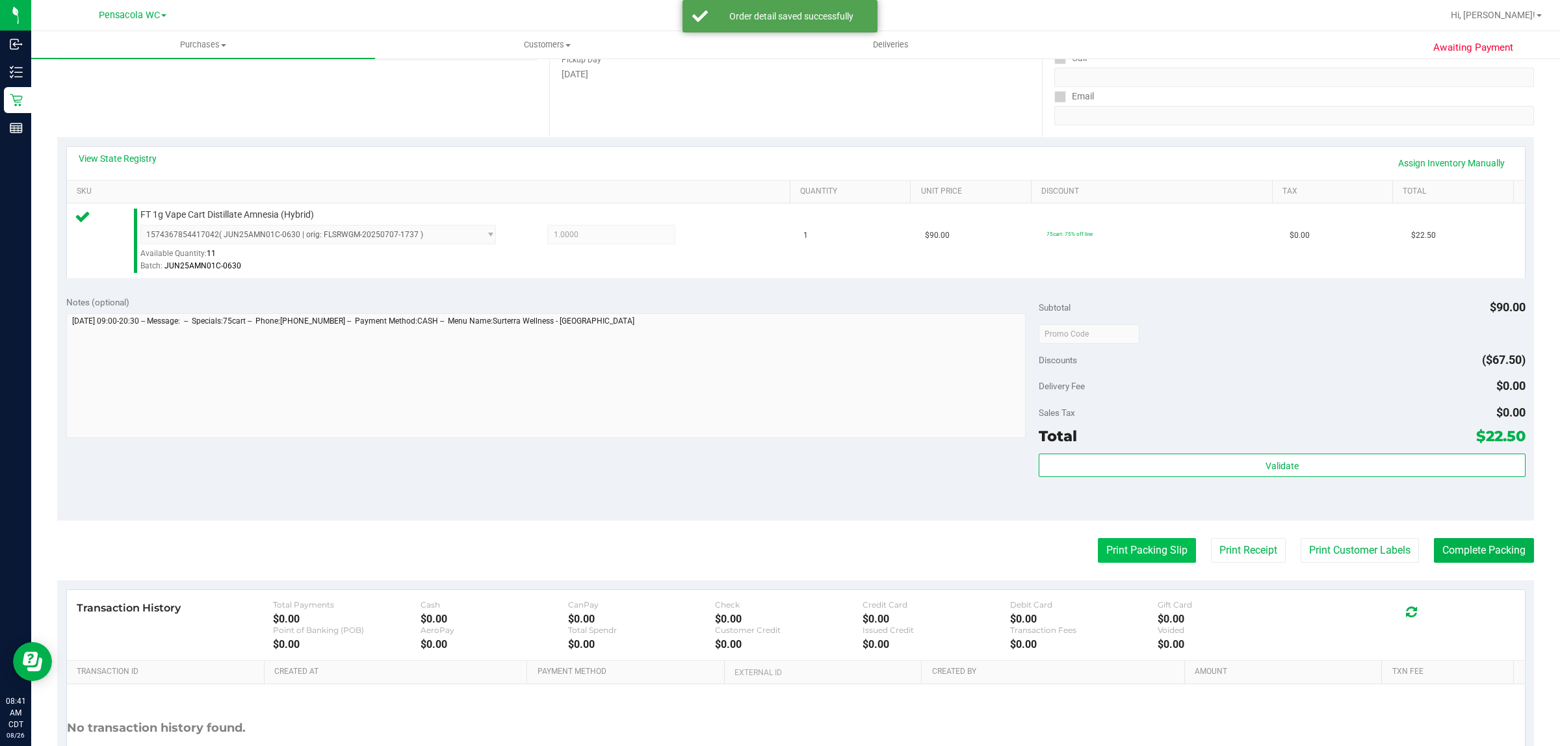
click at [1118, 557] on button "Print Packing Slip" at bounding box center [1147, 550] width 98 height 25
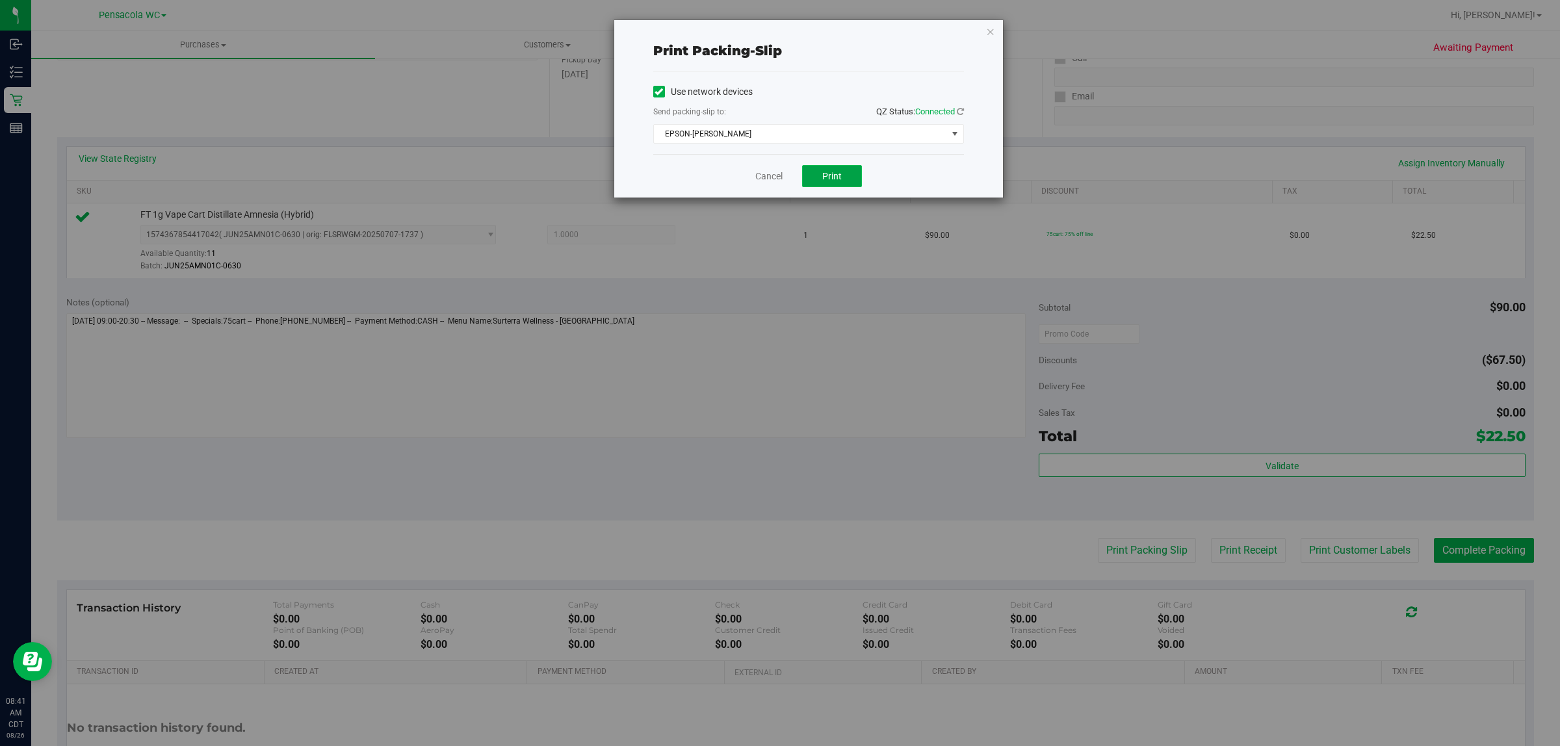
click at [832, 177] on span "Print" at bounding box center [831, 176] width 19 height 10
click at [989, 31] on icon "button" at bounding box center [990, 31] width 9 height 16
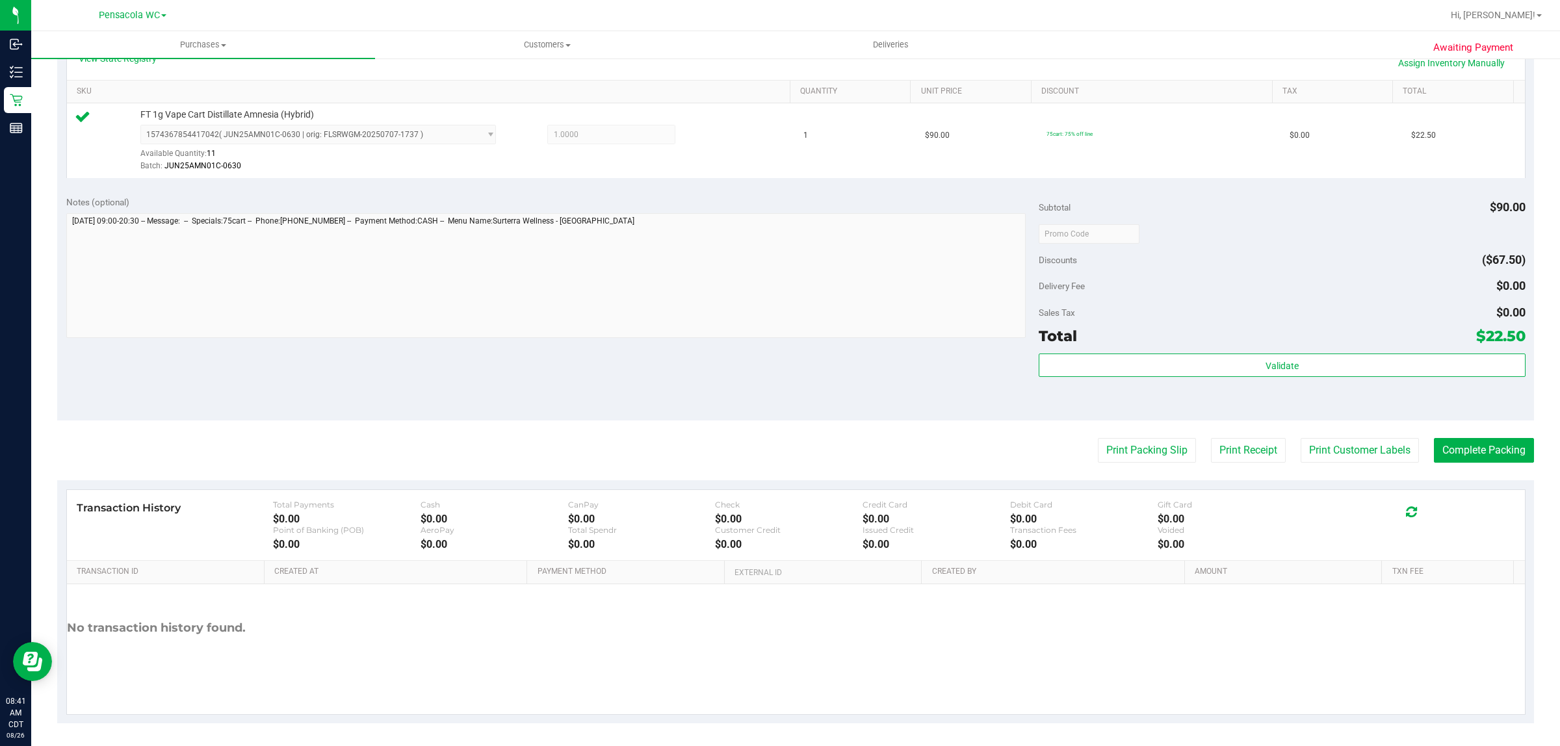
scroll to position [316, 0]
click at [1475, 450] on button "Complete Packing" at bounding box center [1484, 447] width 100 height 25
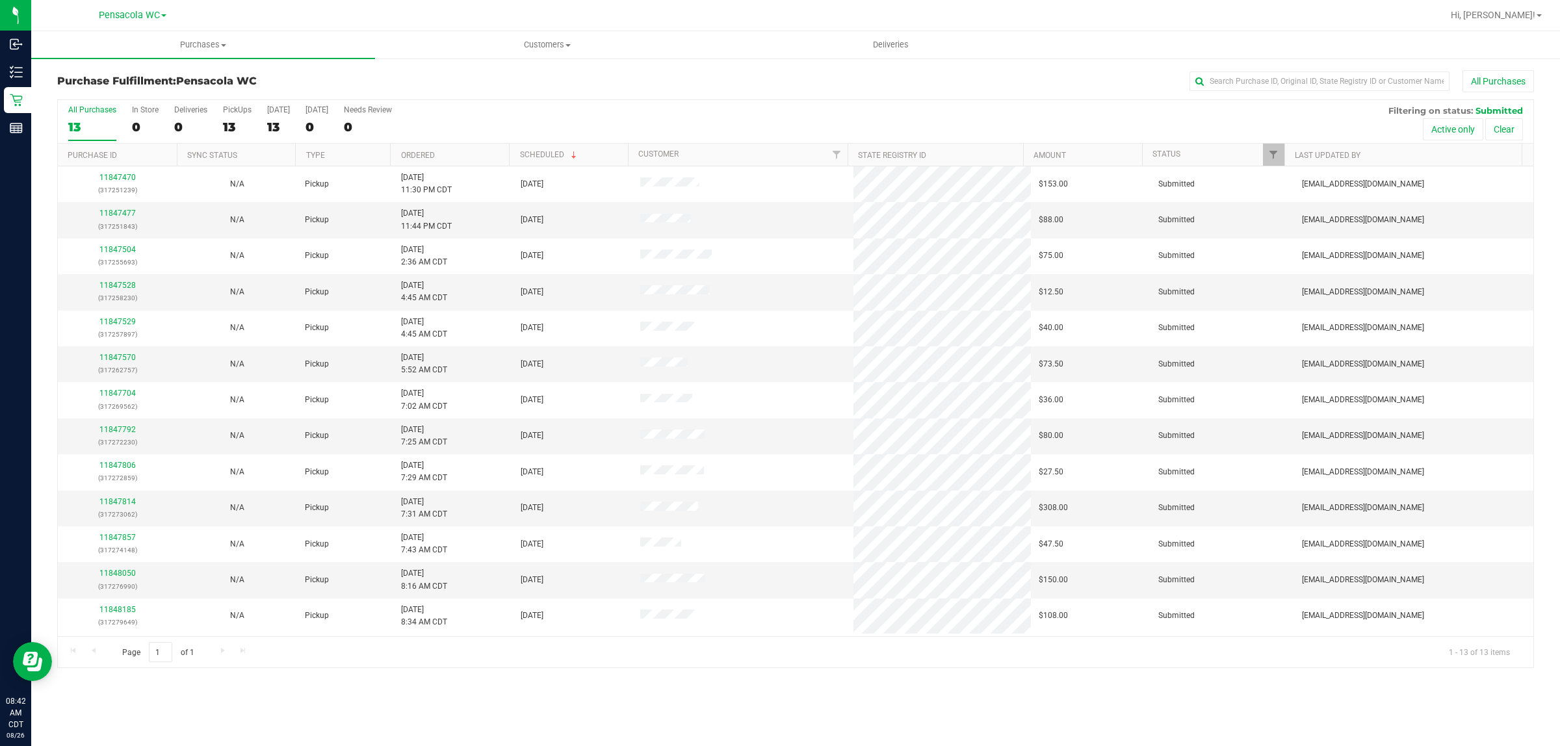
click at [479, 151] on th "Ordered" at bounding box center [449, 155] width 119 height 23
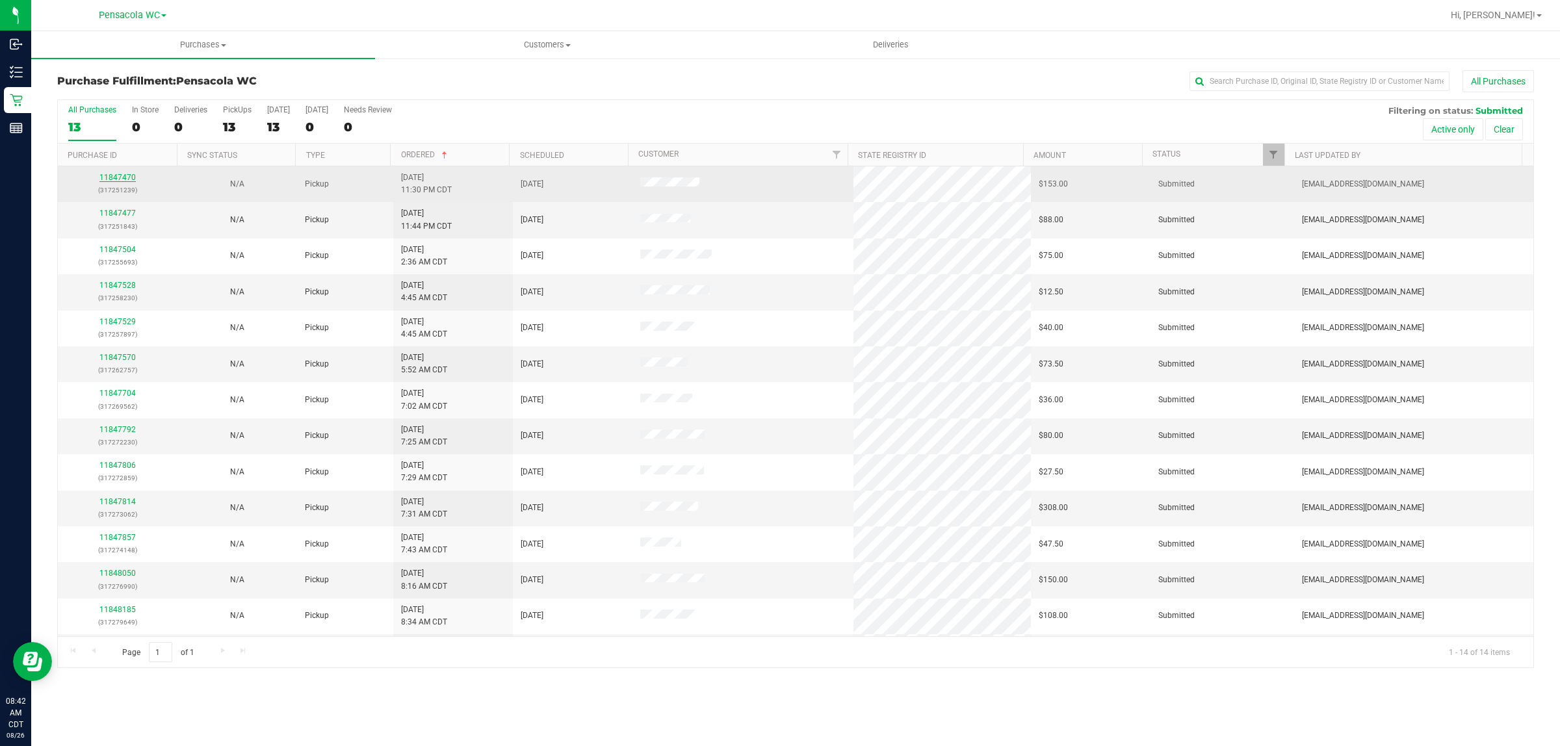
click at [105, 179] on link "11847470" at bounding box center [117, 177] width 36 height 9
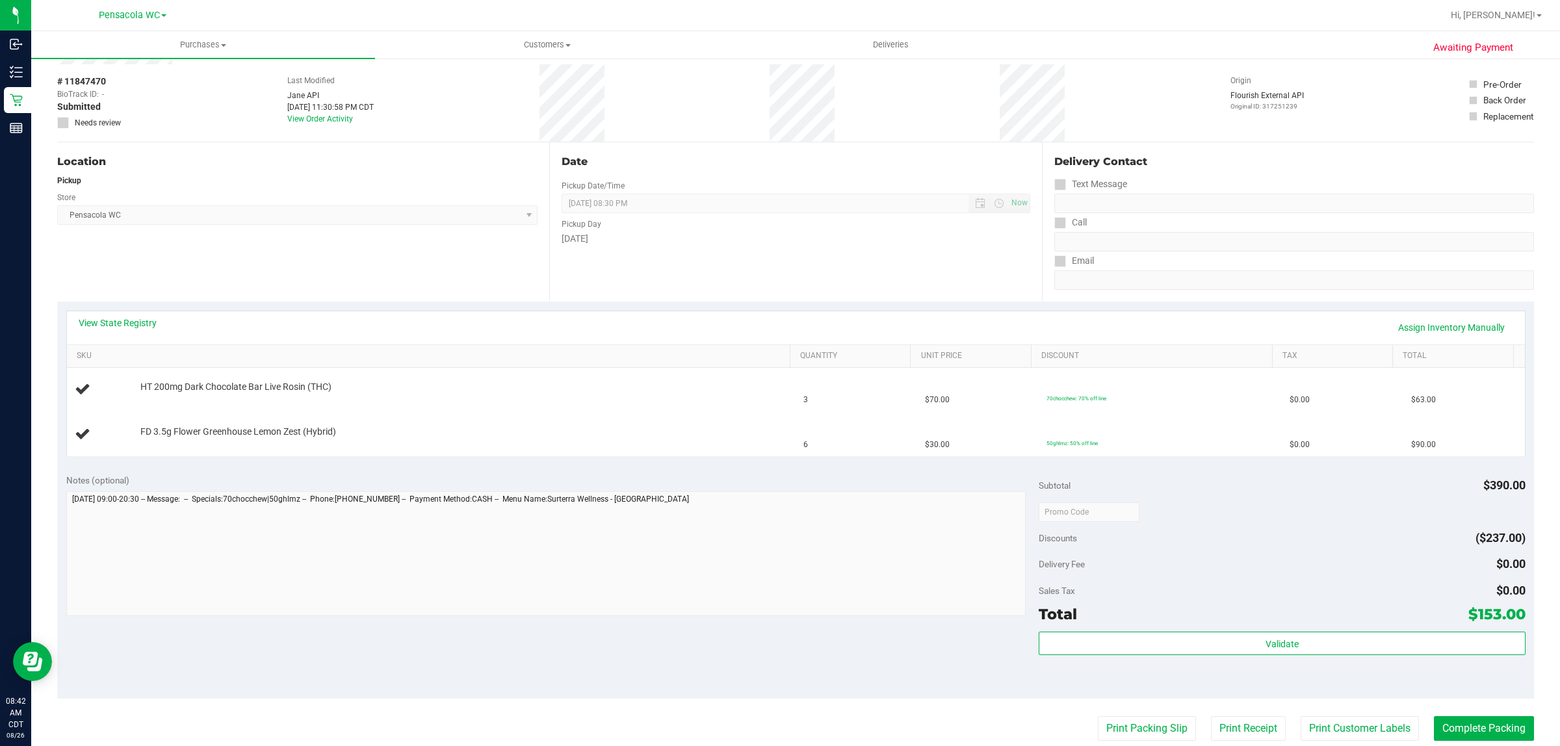
scroll to position [49, 0]
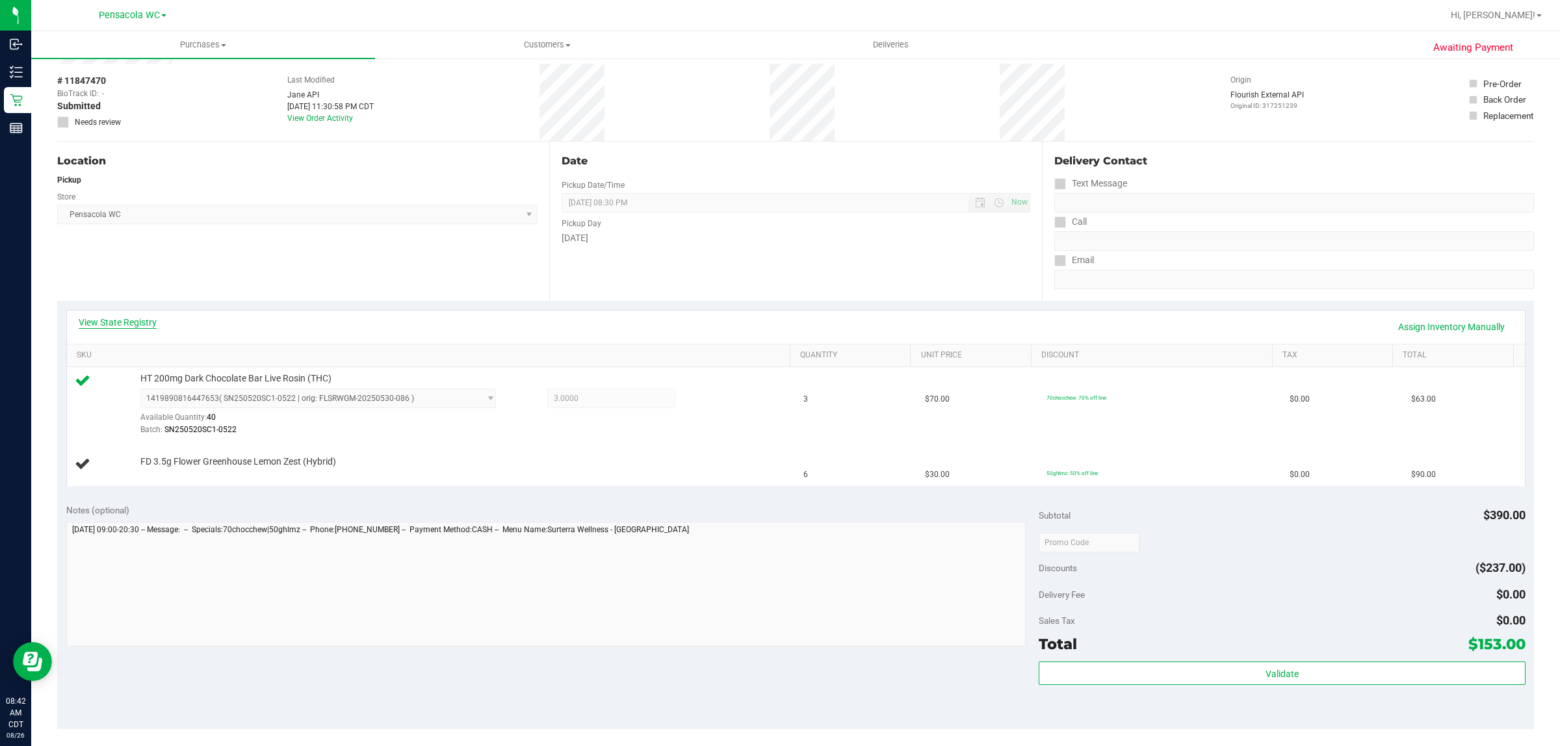
click at [105, 317] on link "View State Registry" at bounding box center [118, 322] width 78 height 13
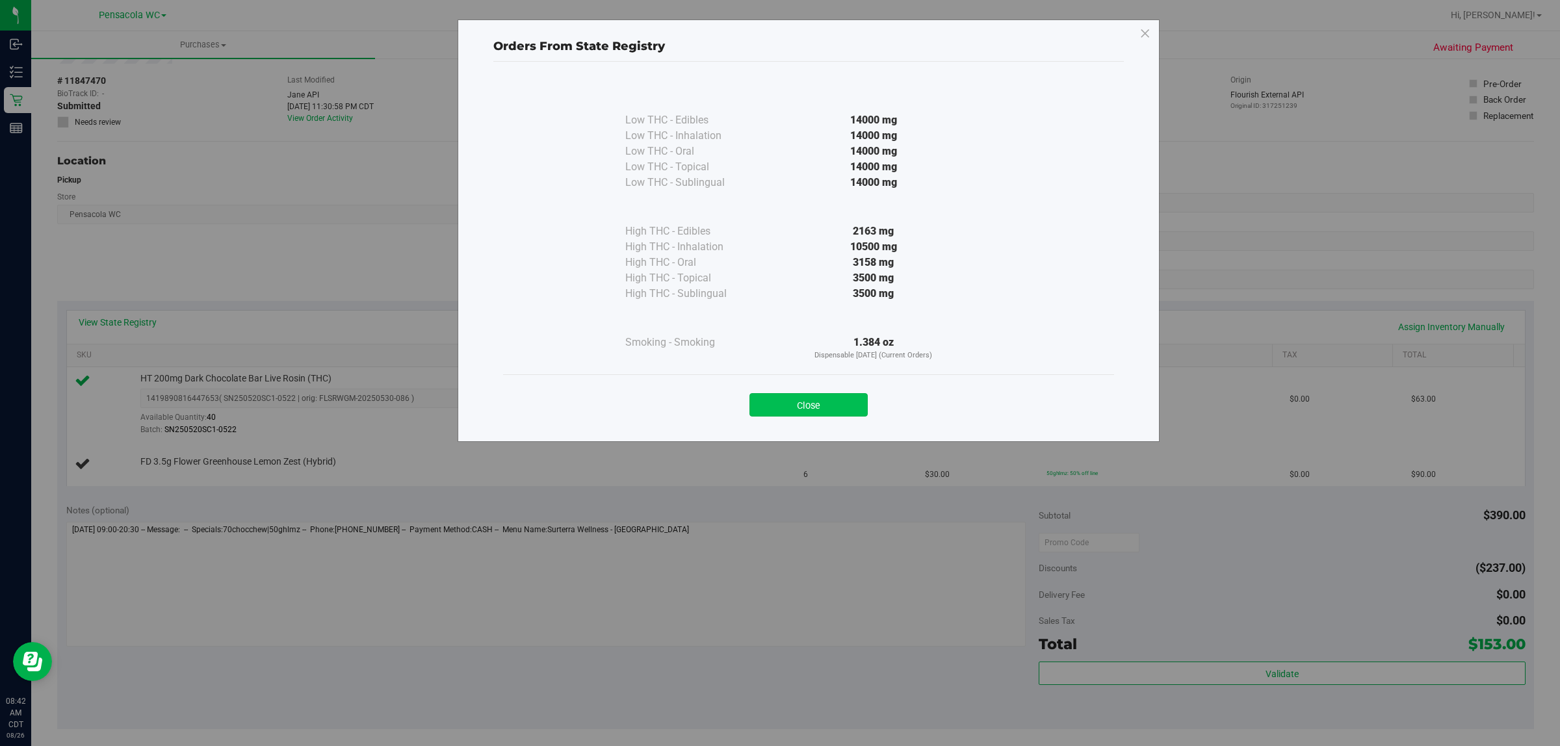
click at [784, 416] on button "Close" at bounding box center [808, 404] width 118 height 23
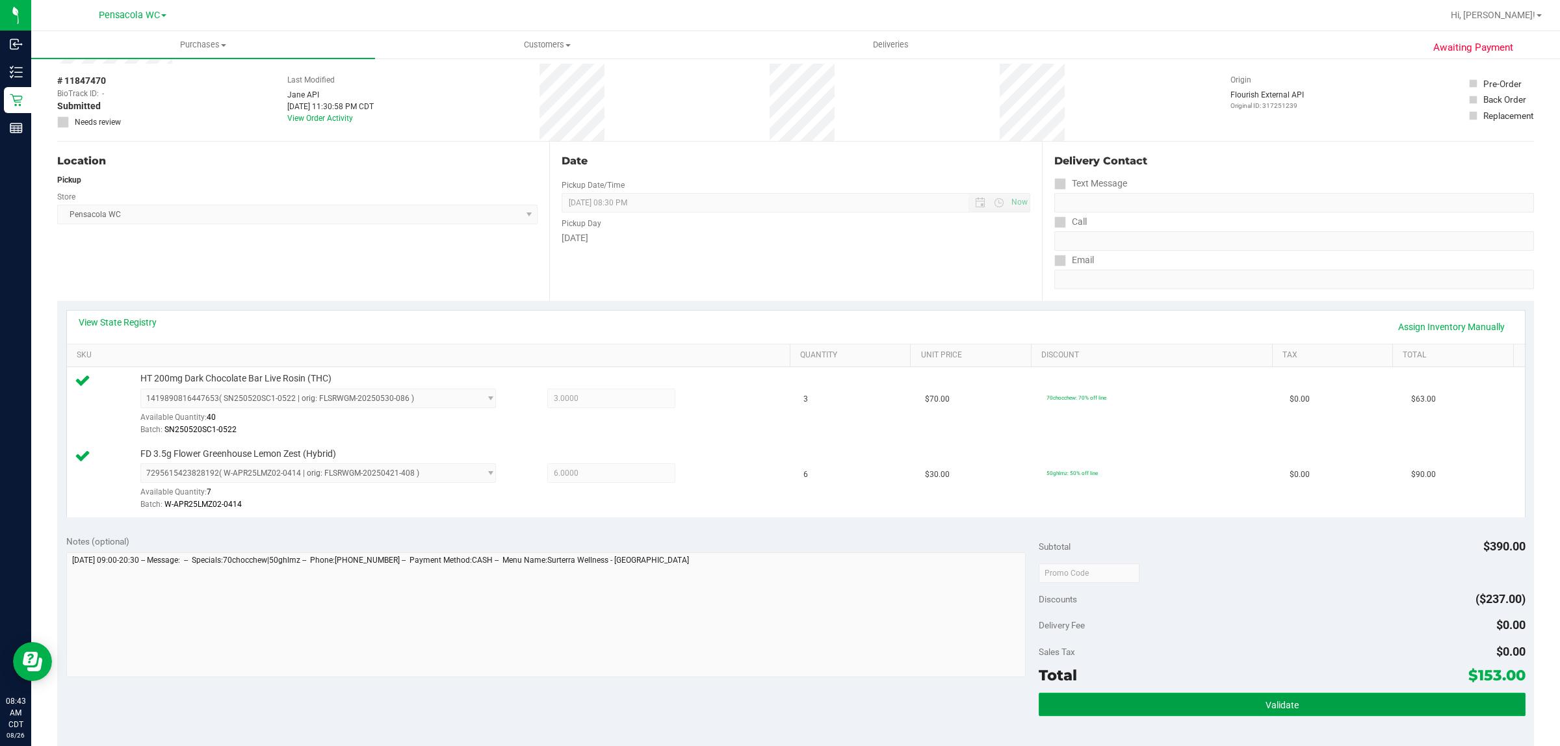
click at [1092, 706] on button "Validate" at bounding box center [1281, 704] width 486 height 23
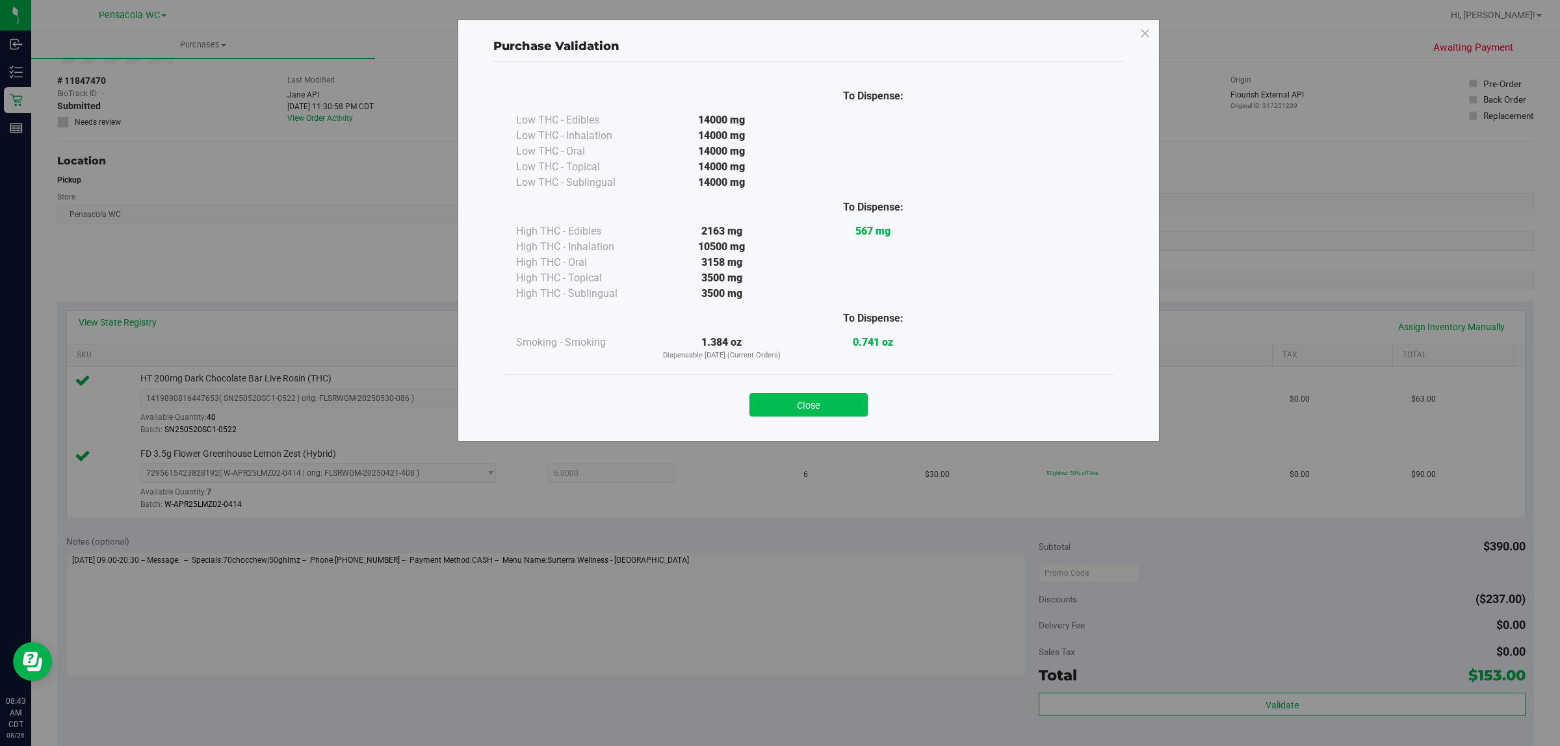
click at [808, 406] on button "Close" at bounding box center [808, 404] width 118 height 23
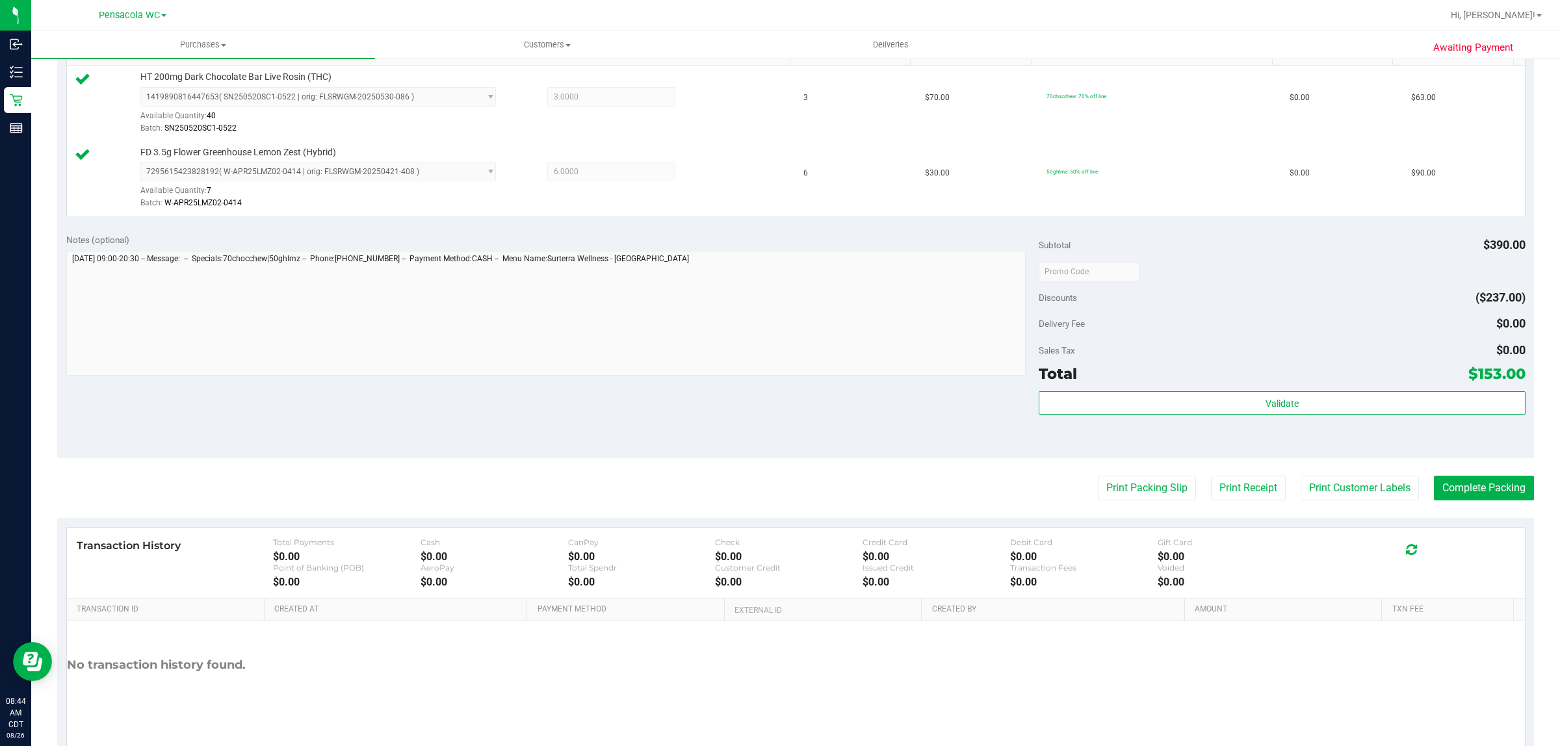
scroll to position [357, 0]
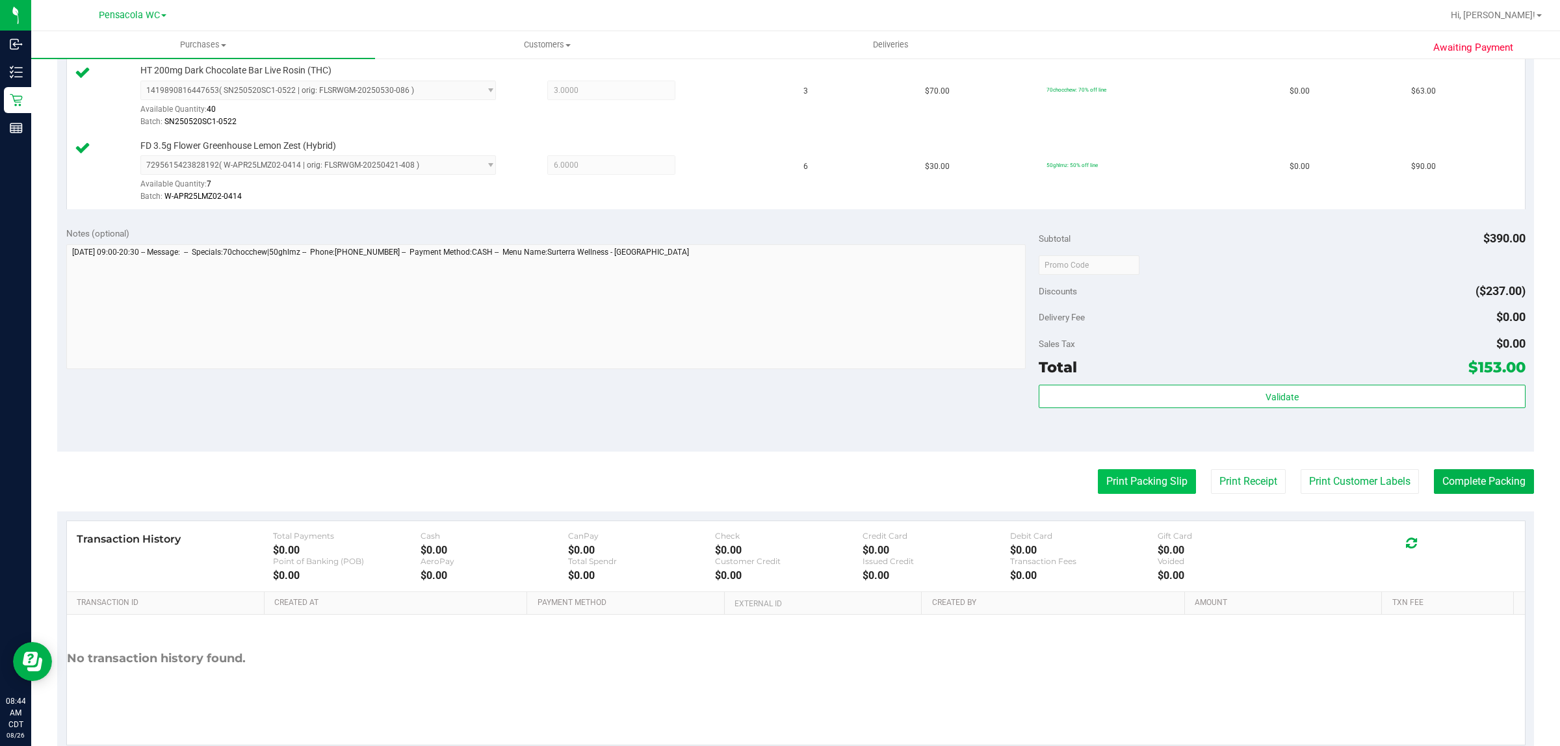
click at [1129, 487] on button "Print Packing Slip" at bounding box center [1147, 481] width 98 height 25
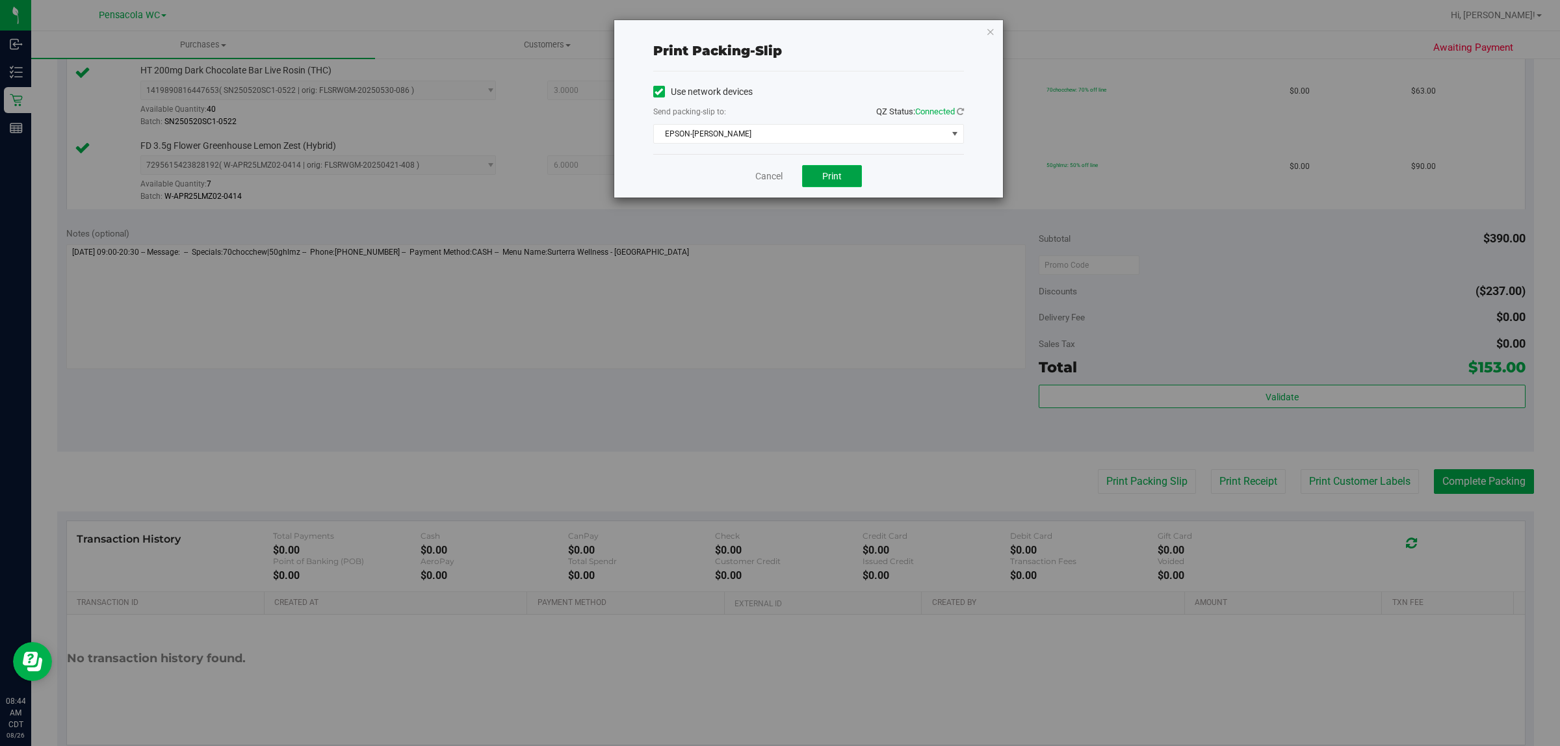
click at [832, 176] on span "Print" at bounding box center [831, 176] width 19 height 10
click at [990, 31] on icon "button" at bounding box center [990, 31] width 9 height 16
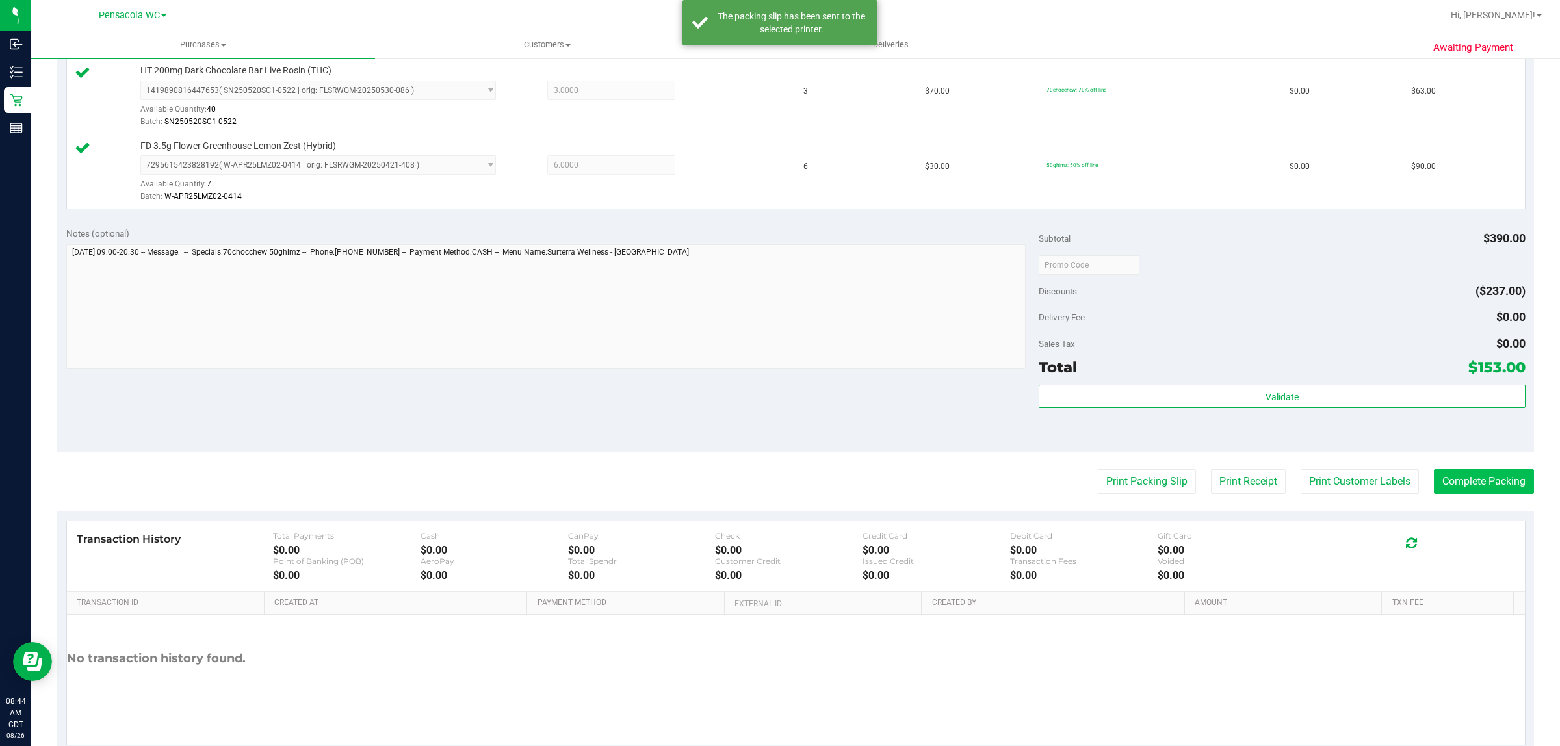
click at [1467, 478] on button "Complete Packing" at bounding box center [1484, 481] width 100 height 25
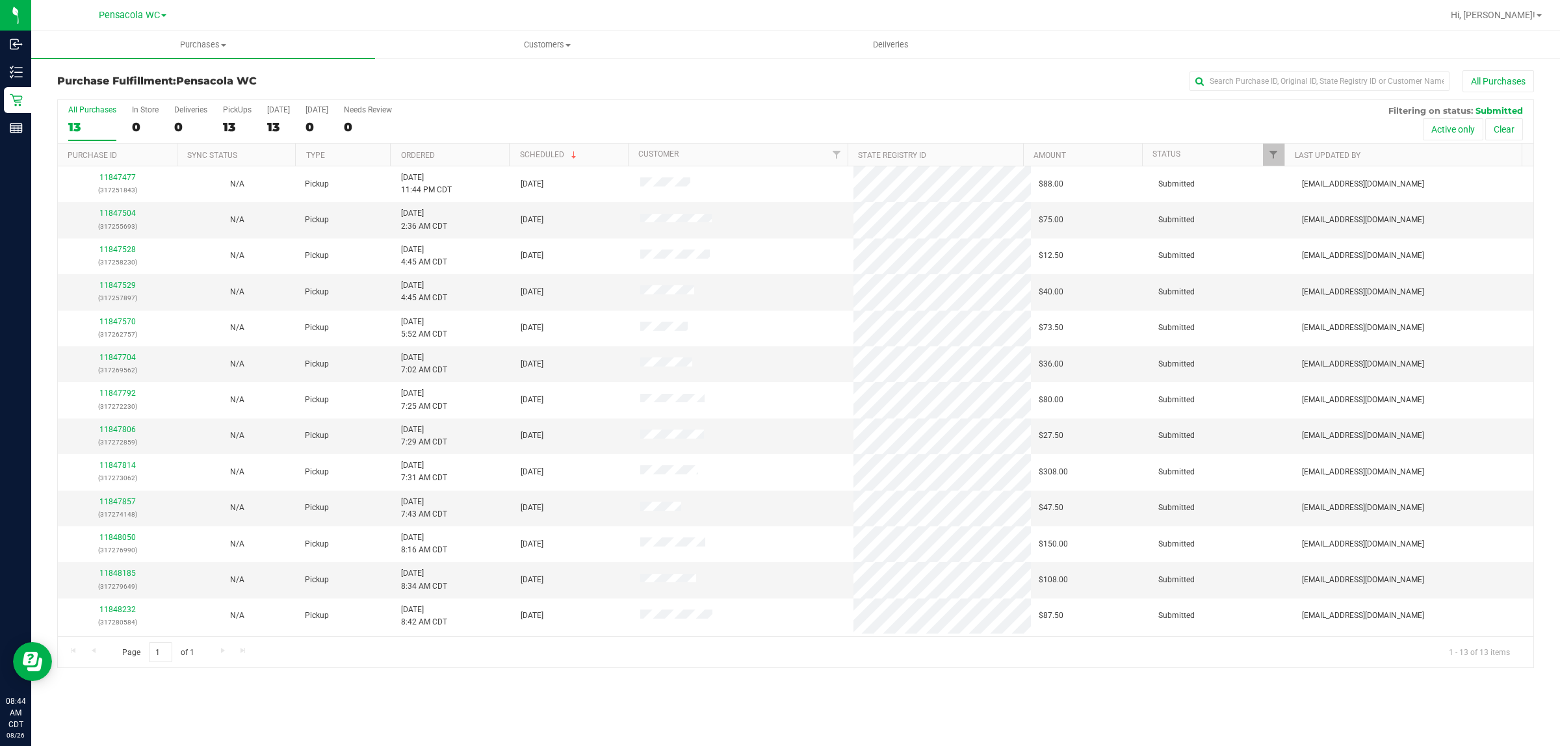
click at [470, 150] on th "Ordered" at bounding box center [449, 155] width 119 height 23
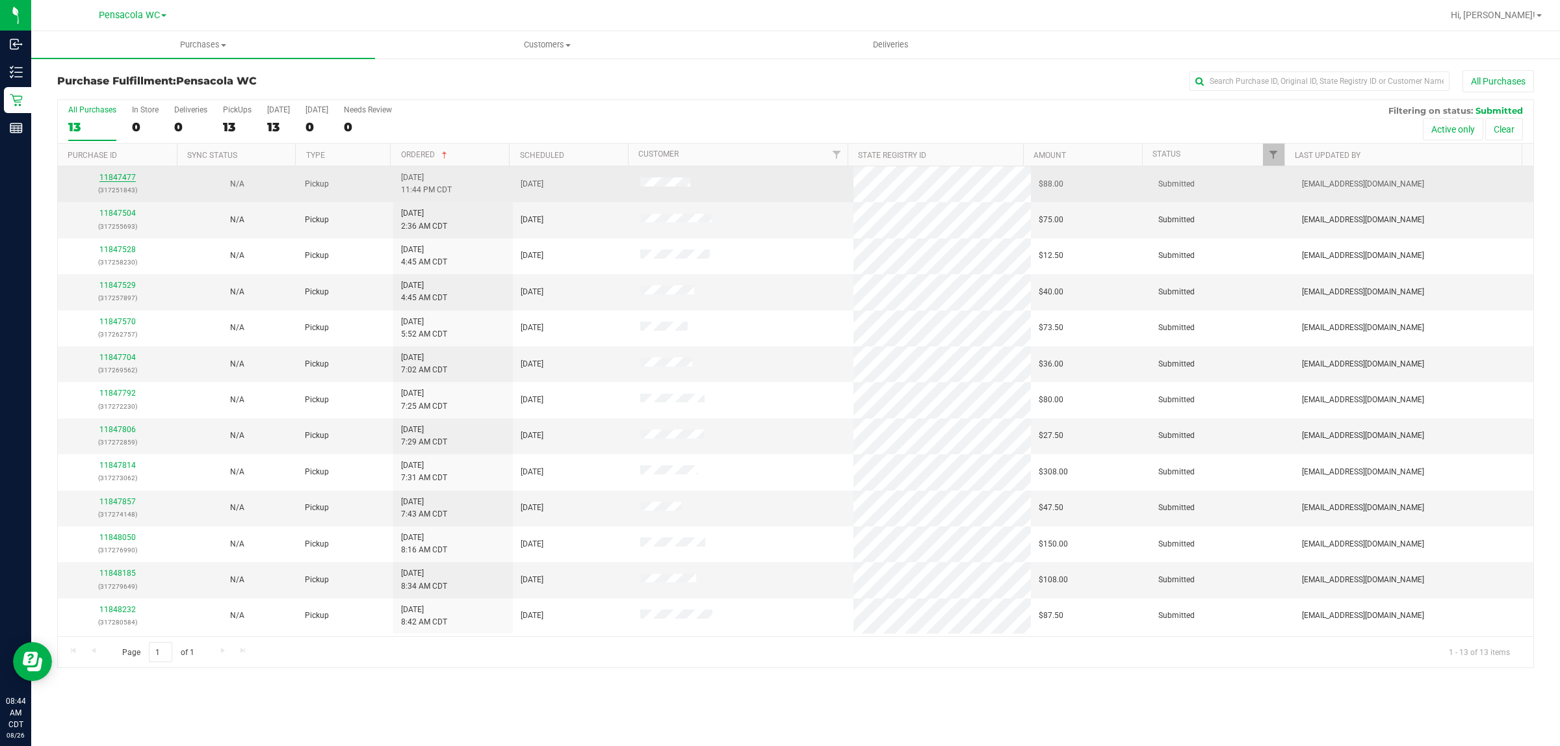
click at [122, 179] on link "11847477" at bounding box center [117, 177] width 36 height 9
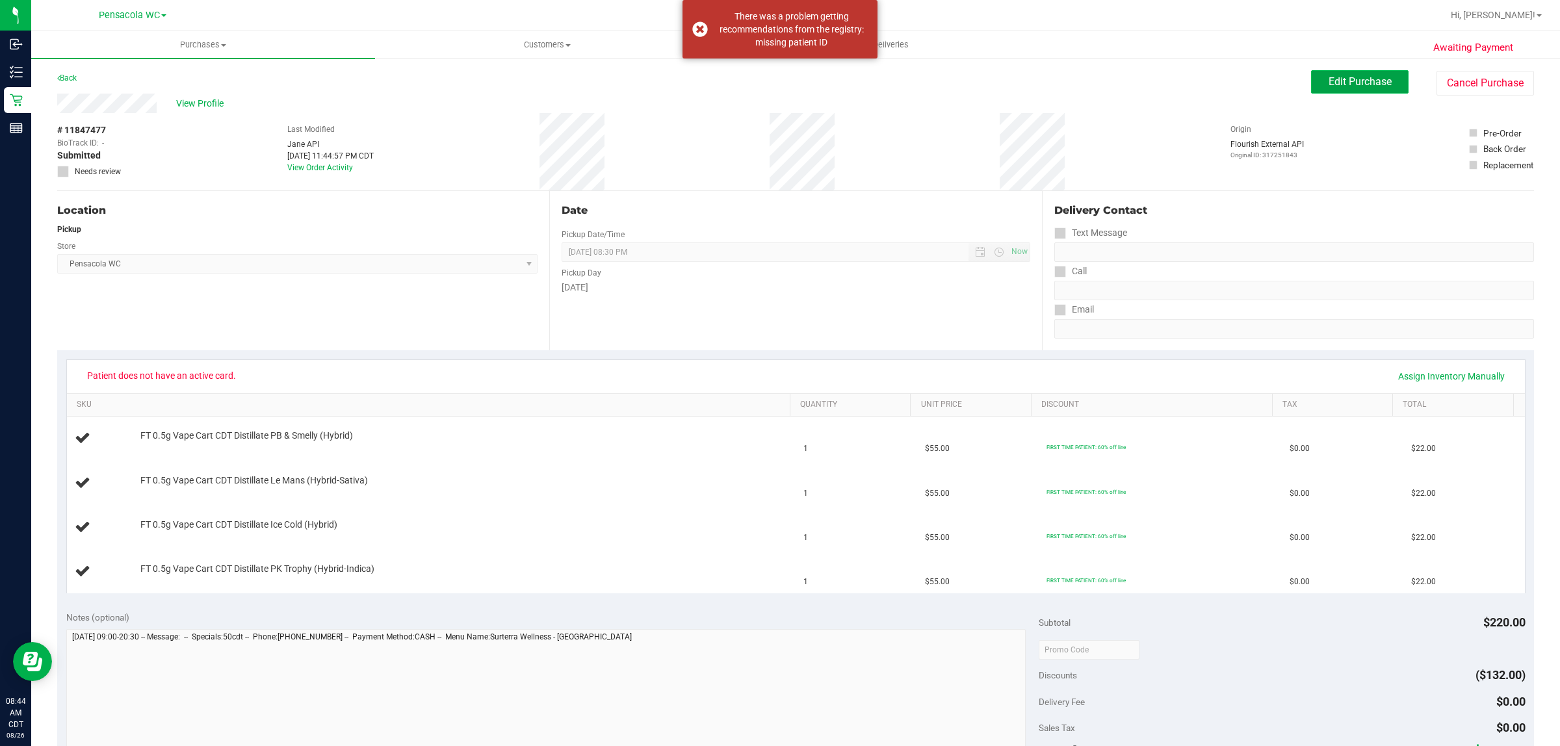
click at [1329, 88] on button "Edit Purchase" at bounding box center [1359, 81] width 97 height 23
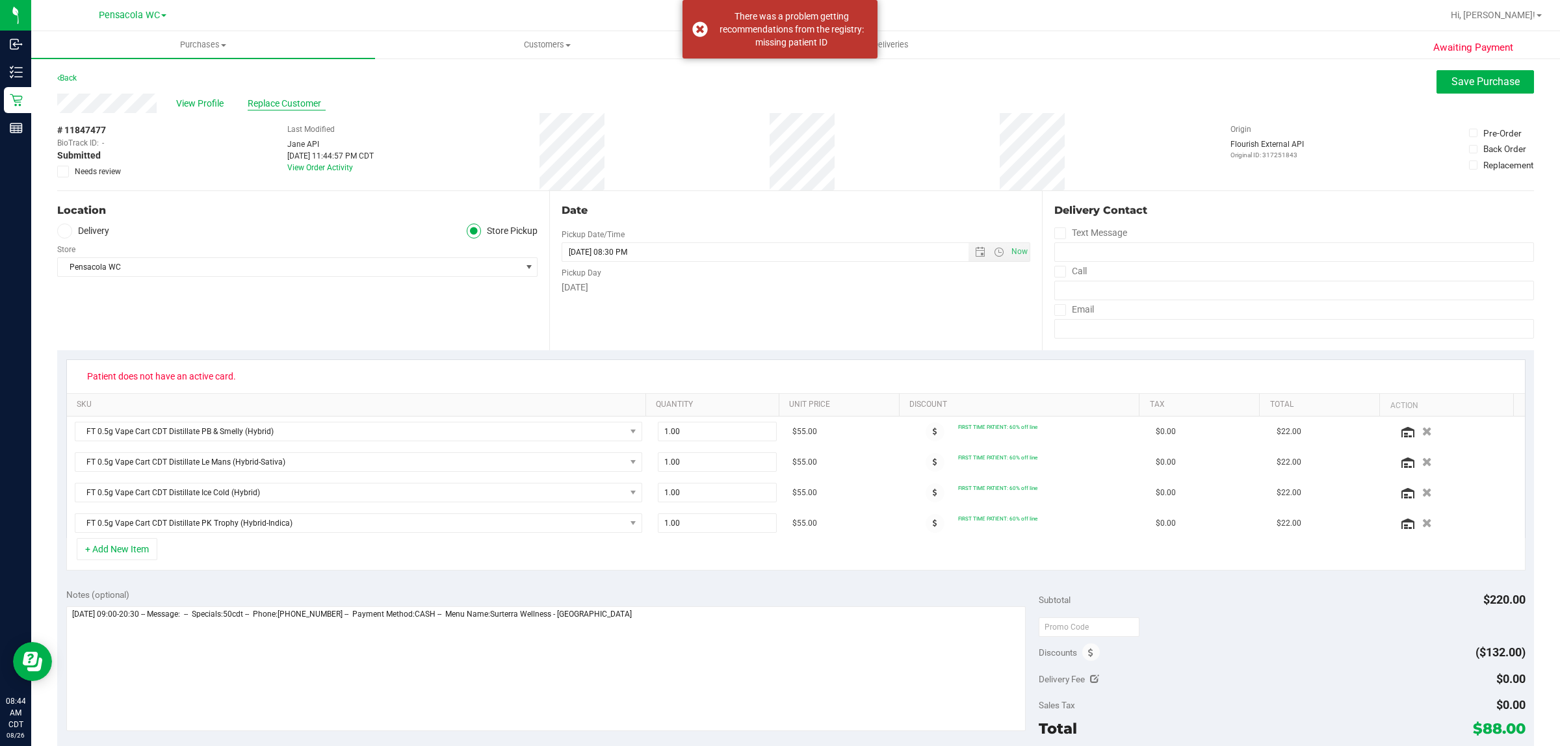
click at [283, 99] on span "Replace Customer" at bounding box center [287, 104] width 78 height 14
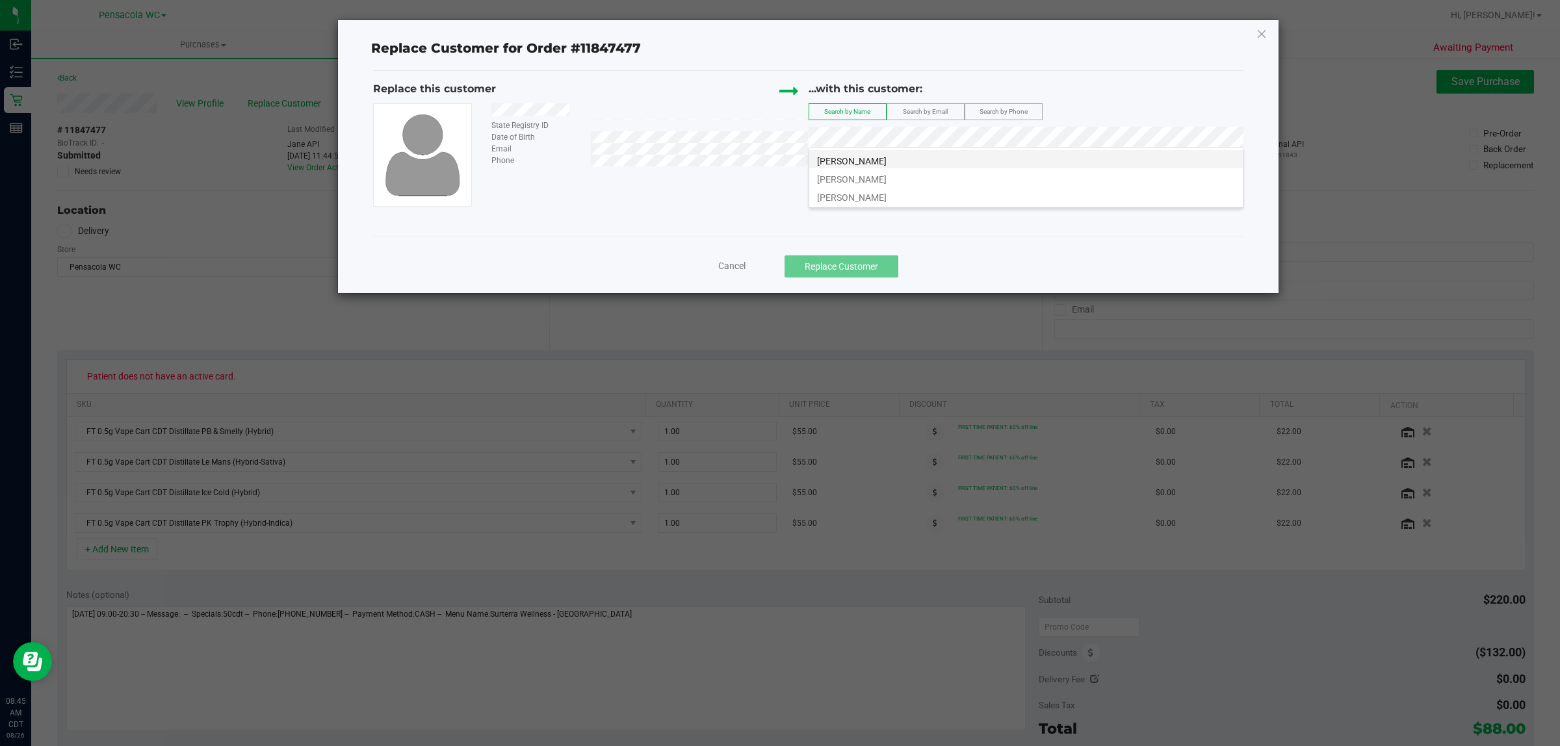
click at [869, 161] on span "[PERSON_NAME]" at bounding box center [852, 161] width 70 height 10
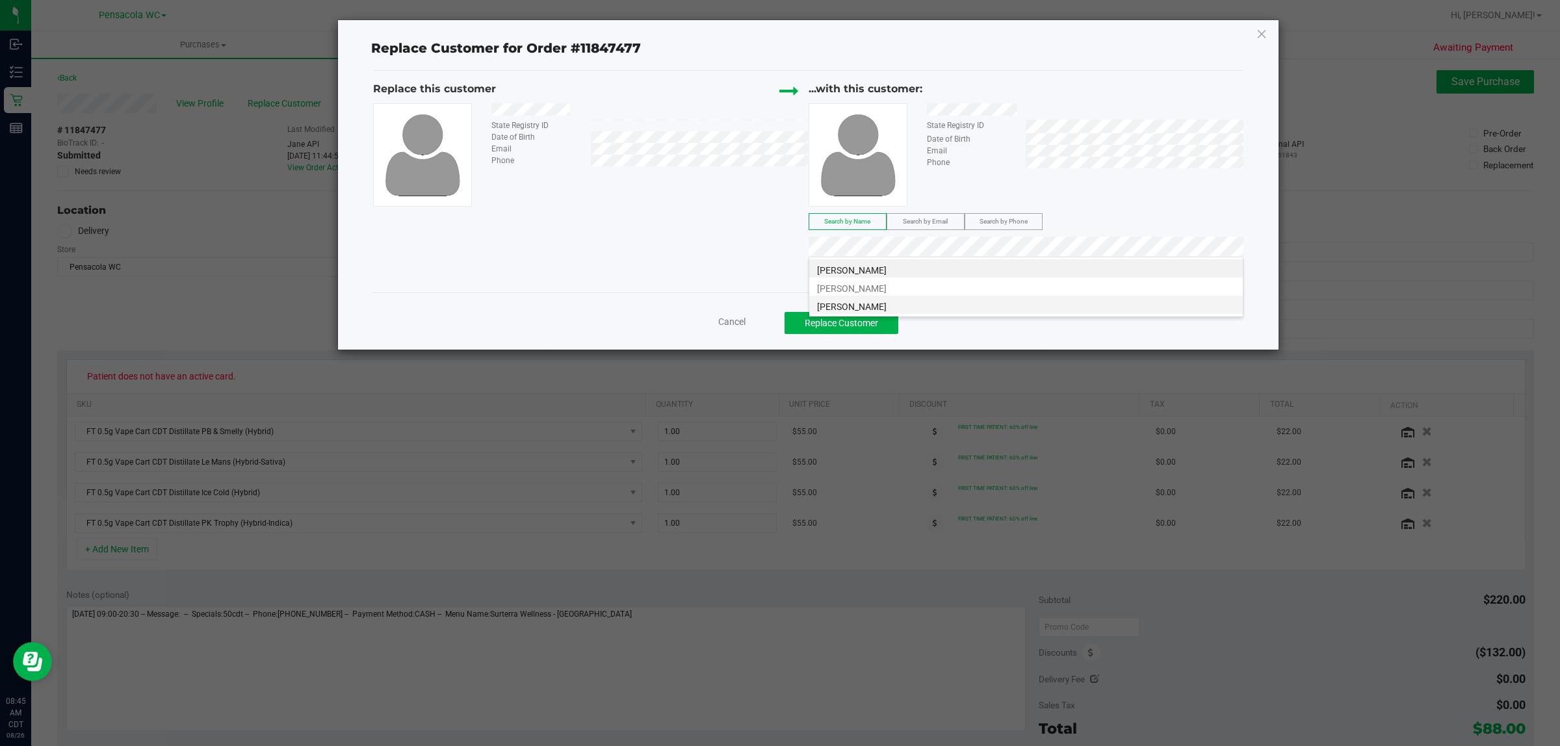
click at [888, 303] on li "[PERSON_NAME]" at bounding box center [1025, 305] width 433 height 18
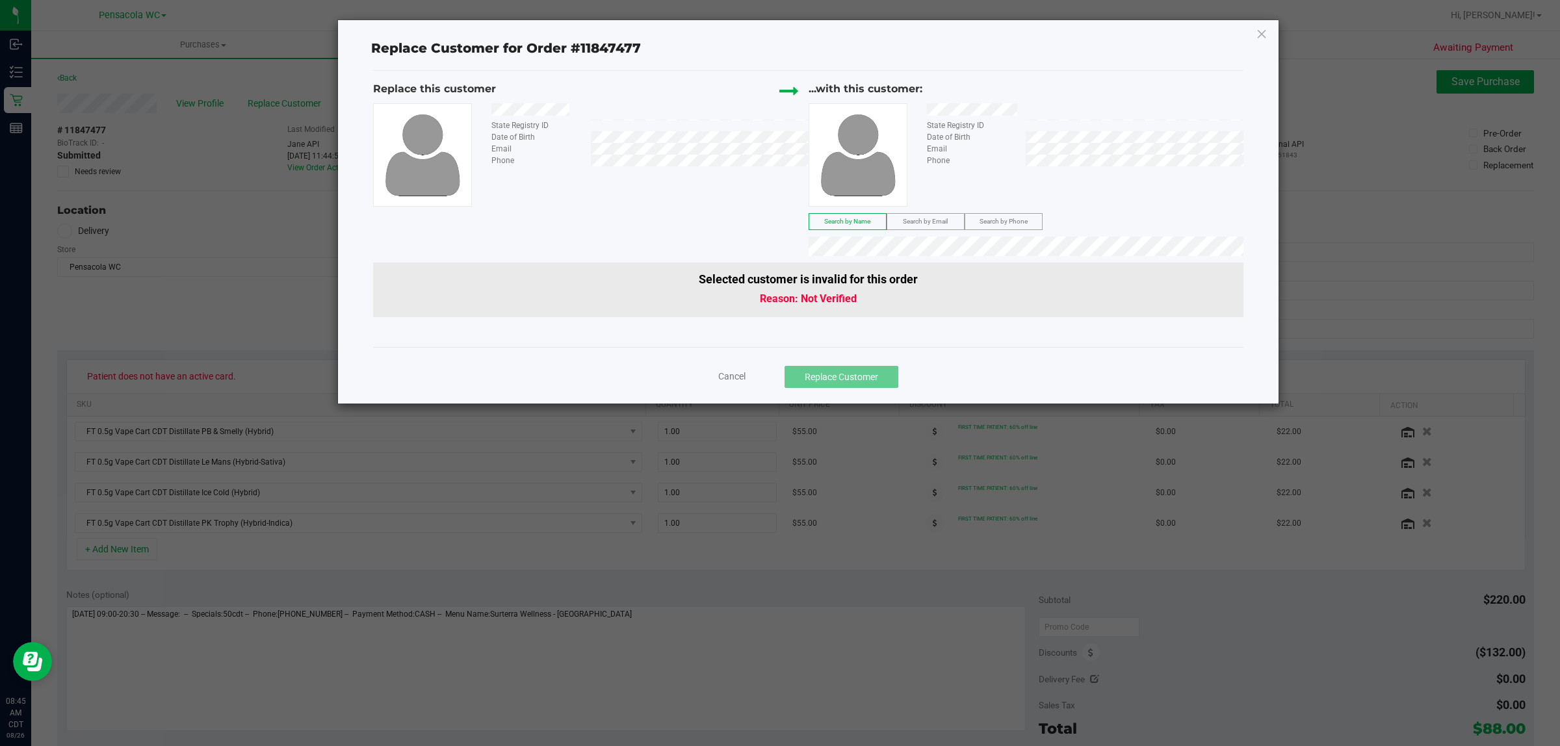
click at [940, 225] on span "Search by Email" at bounding box center [925, 221] width 45 height 7
click at [931, 221] on span "Search by Email" at bounding box center [925, 221] width 45 height 7
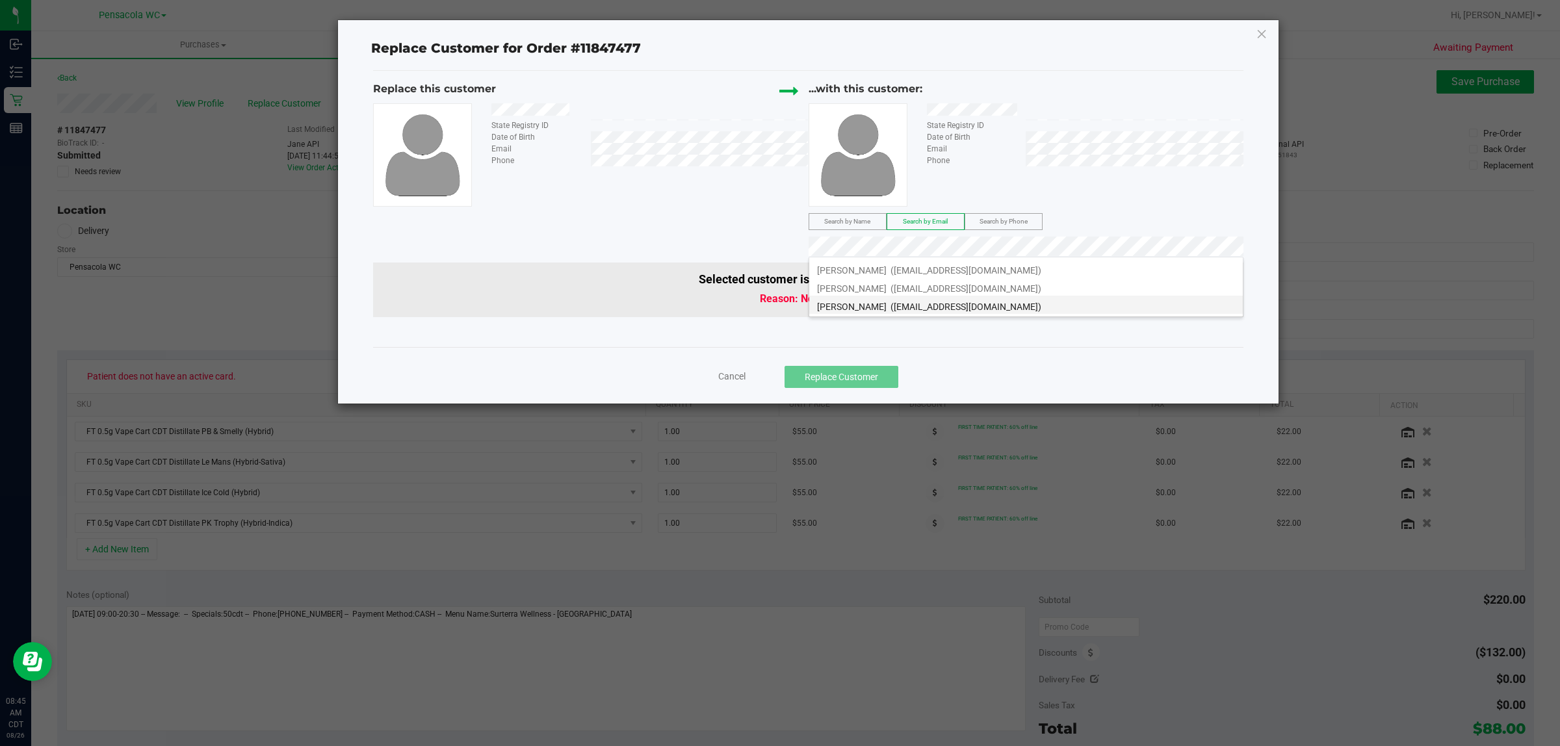
click at [917, 302] on span "([EMAIL_ADDRESS][DOMAIN_NAME])" at bounding box center [965, 307] width 151 height 10
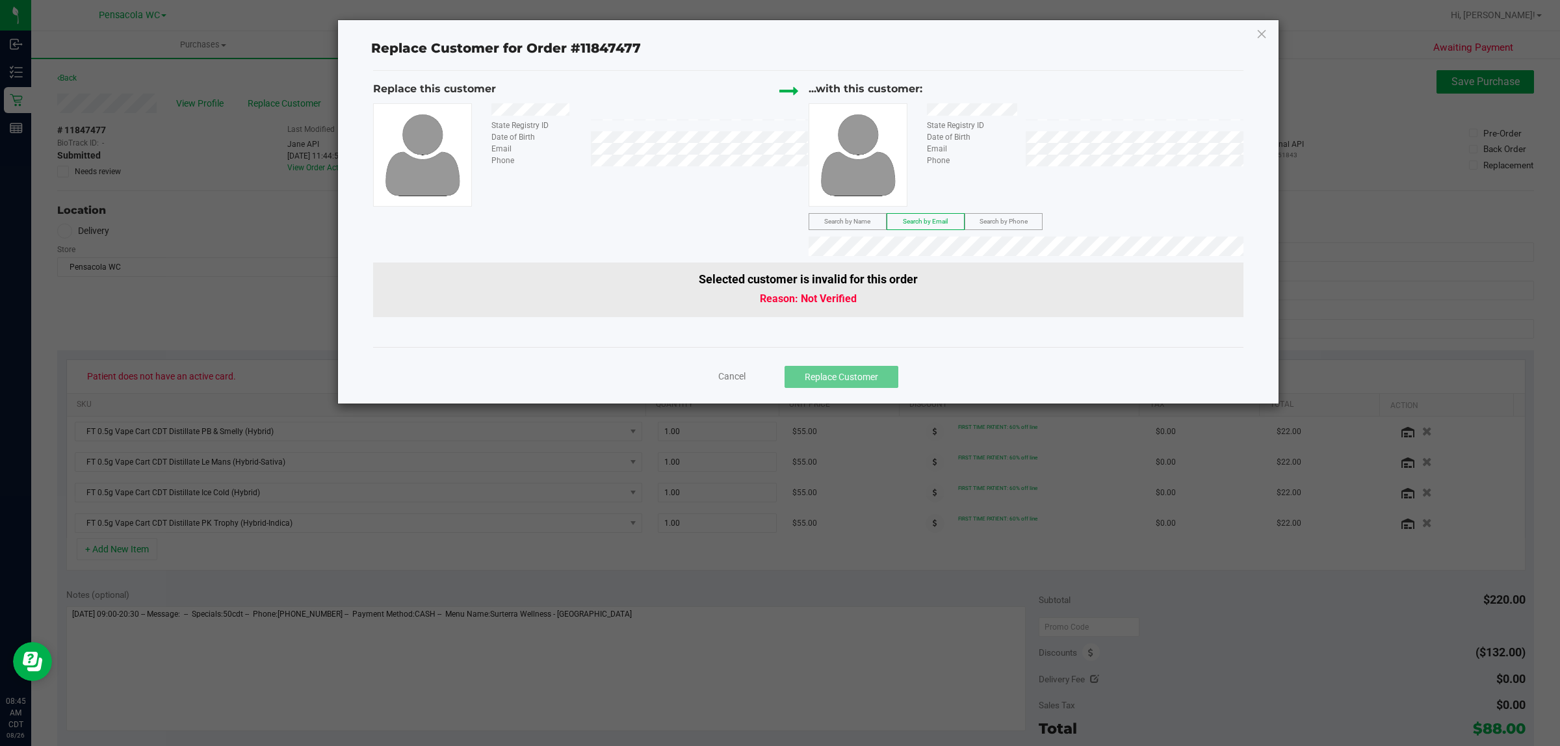
click at [996, 219] on span "Search by Phone" at bounding box center [1003, 221] width 48 height 7
click at [910, 215] on label "Search by Email" at bounding box center [925, 222] width 77 height 16
click at [916, 291] on span "([EMAIL_ADDRESS][DOMAIN_NAME])" at bounding box center [965, 288] width 151 height 10
click at [1137, 293] on li "[PERSON_NAME] ([EMAIL_ADDRESS][DOMAIN_NAME])" at bounding box center [1025, 286] width 433 height 18
click at [1258, 31] on icon at bounding box center [1262, 33] width 12 height 21
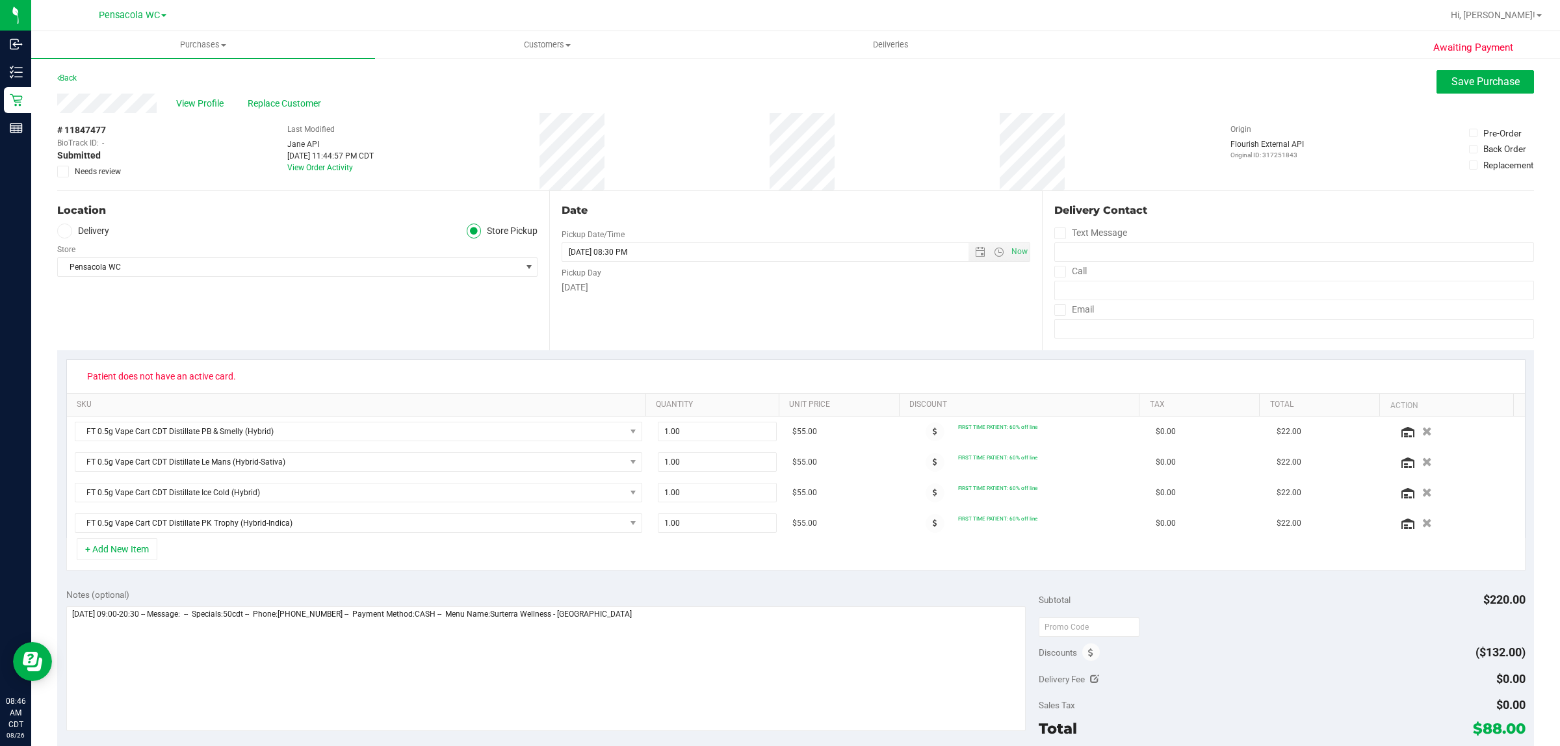
click at [723, 174] on div "# 11847477 BioTrack ID: - Submitted Needs review Last Modified [PERSON_NAME] AP…" at bounding box center [795, 151] width 1476 height 77
click at [199, 99] on span "View Profile" at bounding box center [202, 104] width 52 height 14
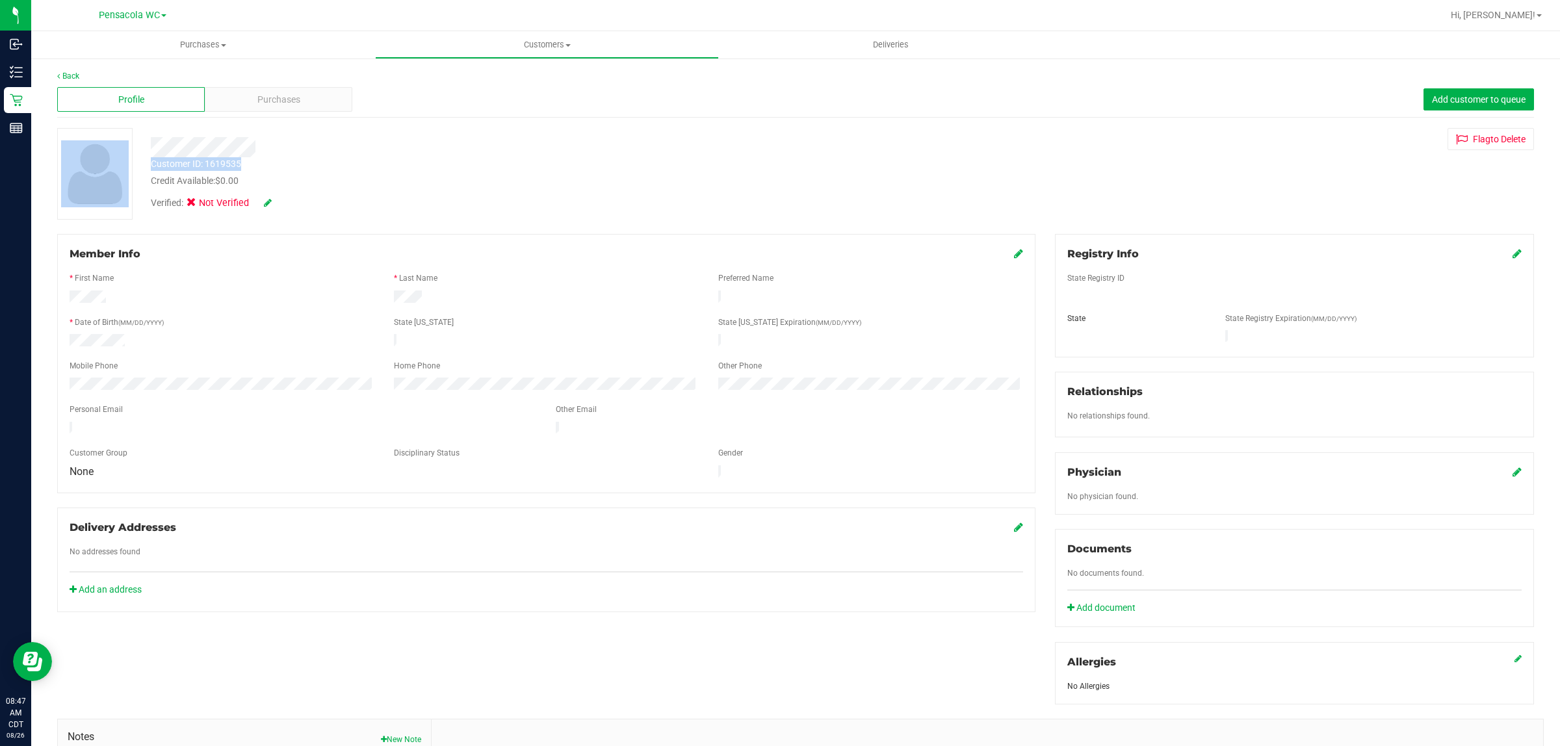
drag, startPoint x: 242, startPoint y: 163, endPoint x: 135, endPoint y: 163, distance: 106.6
click at [135, 163] on div "Customer ID: 1619535 Credit Available: $0.00 Verified: Not Verified Flag to [GE…" at bounding box center [795, 174] width 1496 height 92
click at [135, 163] on div at bounding box center [94, 174] width 94 height 92
drag, startPoint x: 246, startPoint y: 164, endPoint x: 151, endPoint y: 168, distance: 94.9
click at [151, 168] on div "Customer ID: 1619535 Credit Available: $0.00" at bounding box center [515, 172] width 748 height 31
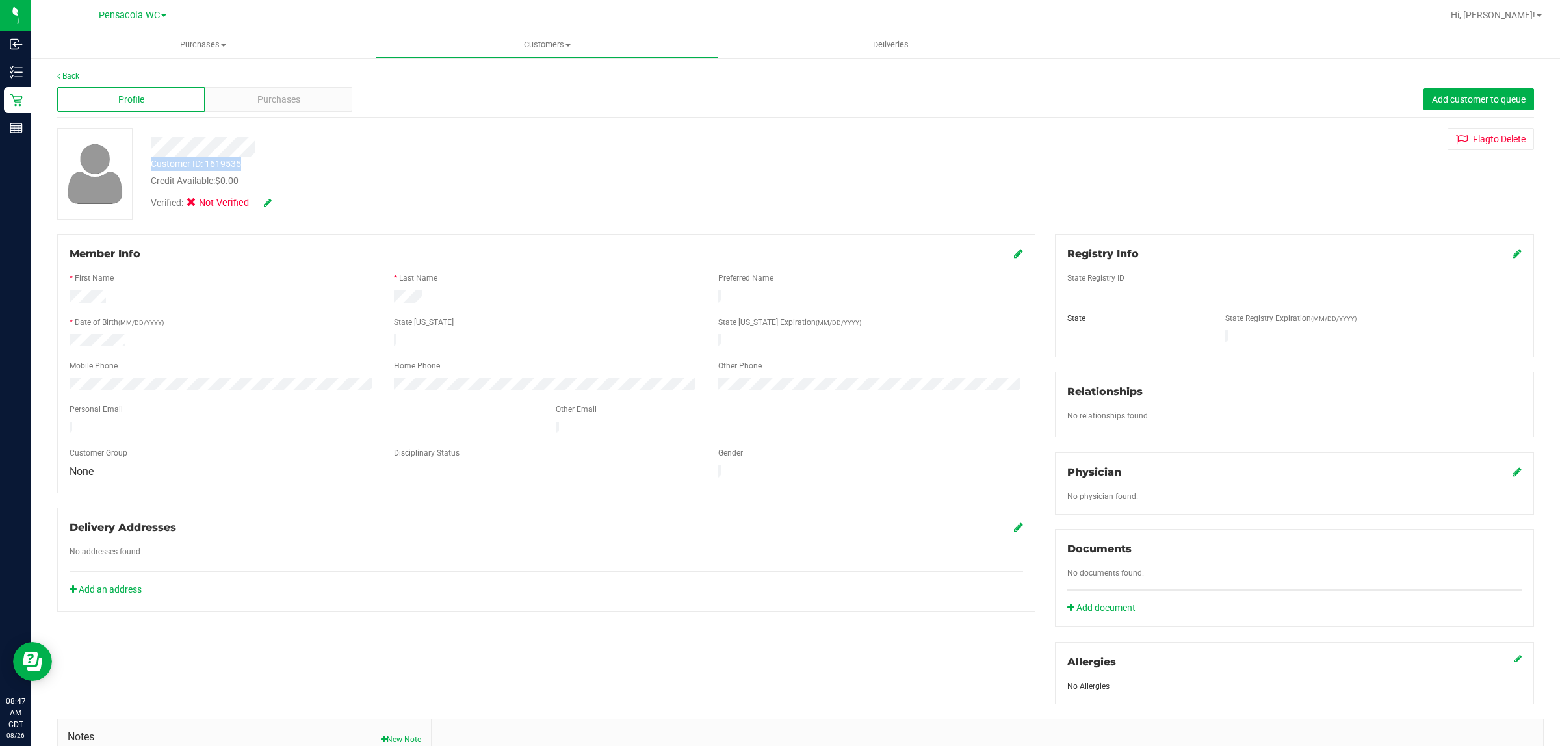
copy div "Customer ID: 1619535"
click at [66, 73] on link "Back" at bounding box center [68, 75] width 22 height 9
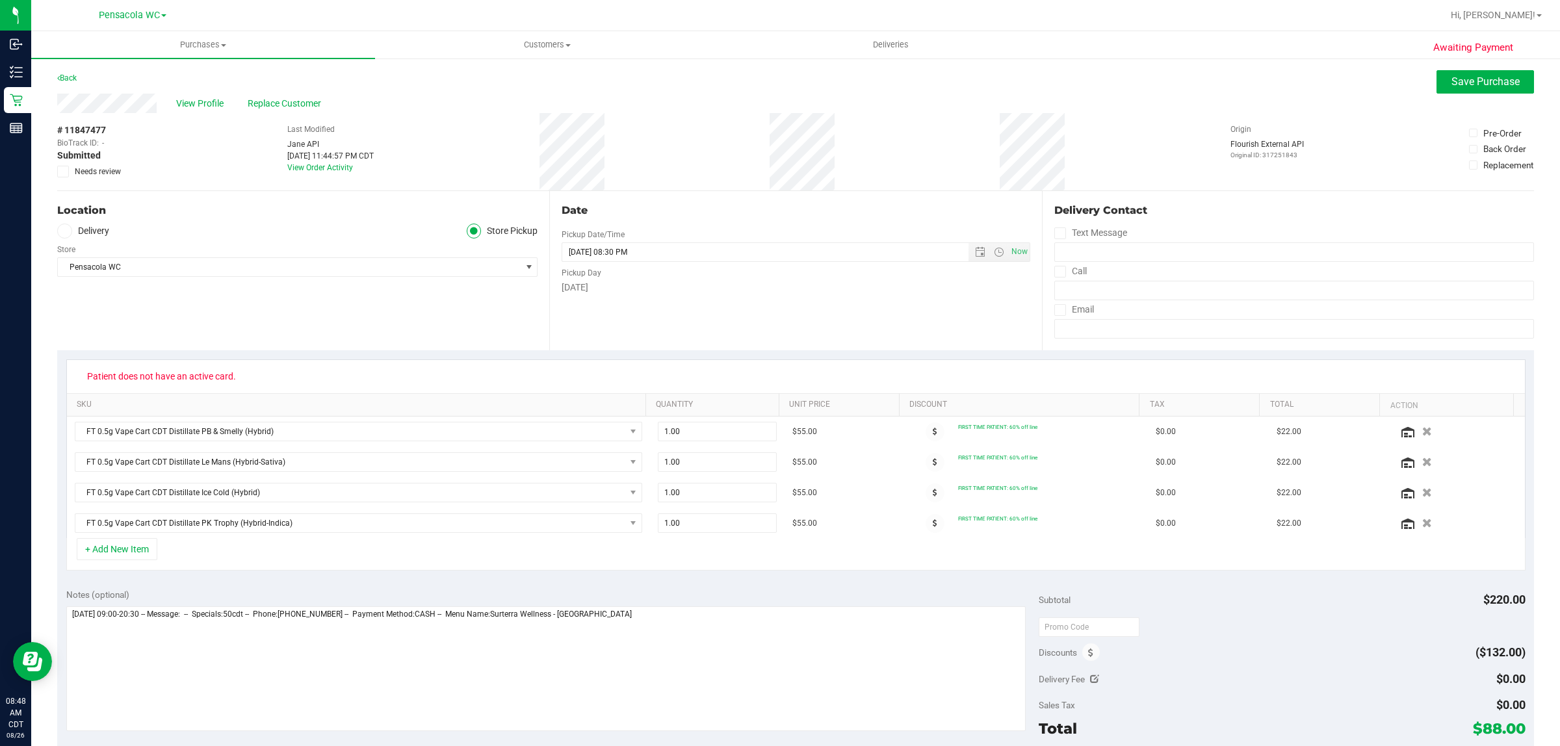
click at [615, 301] on div "Date Pickup Date/Time [DATE] Now [DATE] 08:30 PM Now Pickup Day [DATE]" at bounding box center [795, 270] width 492 height 159
click at [83, 171] on span "Needs review" at bounding box center [98, 172] width 46 height 12
click at [0, 0] on input "Needs review" at bounding box center [0, 0] width 0 height 0
drag, startPoint x: 811, startPoint y: 688, endPoint x: 803, endPoint y: 684, distance: 8.4
click at [808, 686] on textarea at bounding box center [546, 668] width 960 height 125
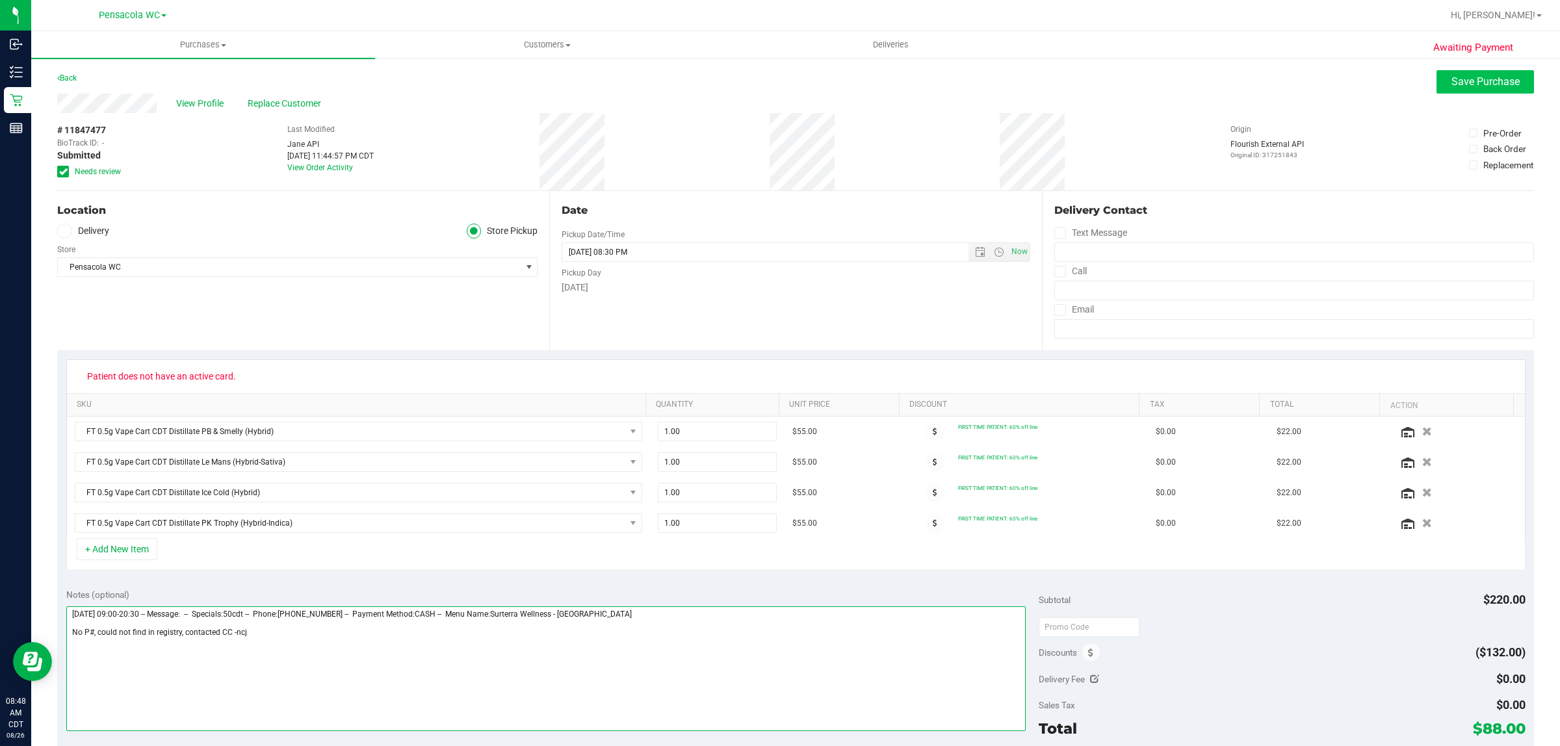
type textarea "[DATE] 09:00-20:30 -- Message: -- Specials:50cdt -- Phone:[PHONE_NUMBER] -- Pay…"
click at [1473, 79] on span "Save Purchase" at bounding box center [1485, 81] width 68 height 12
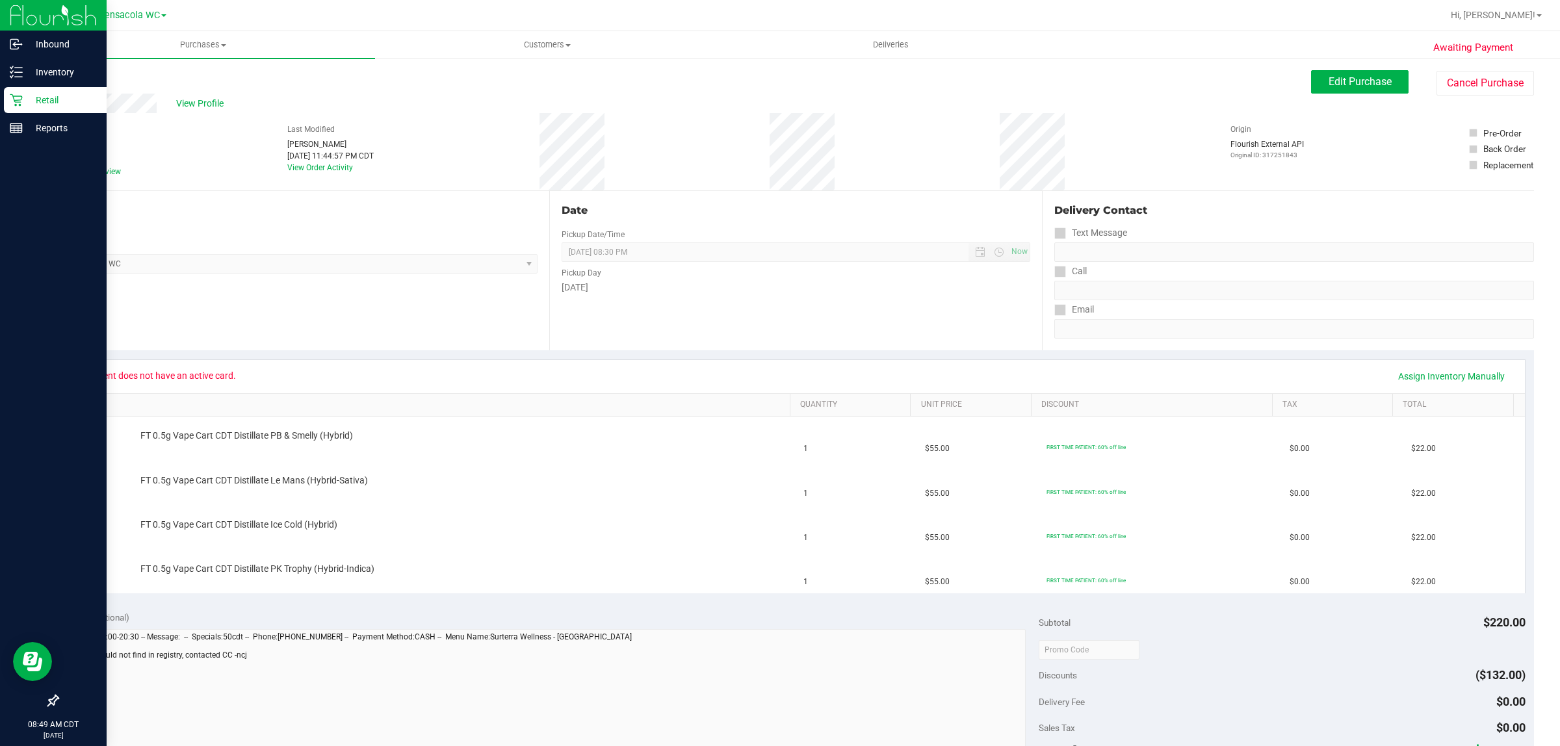
click at [25, 96] on p "Retail" at bounding box center [62, 100] width 78 height 16
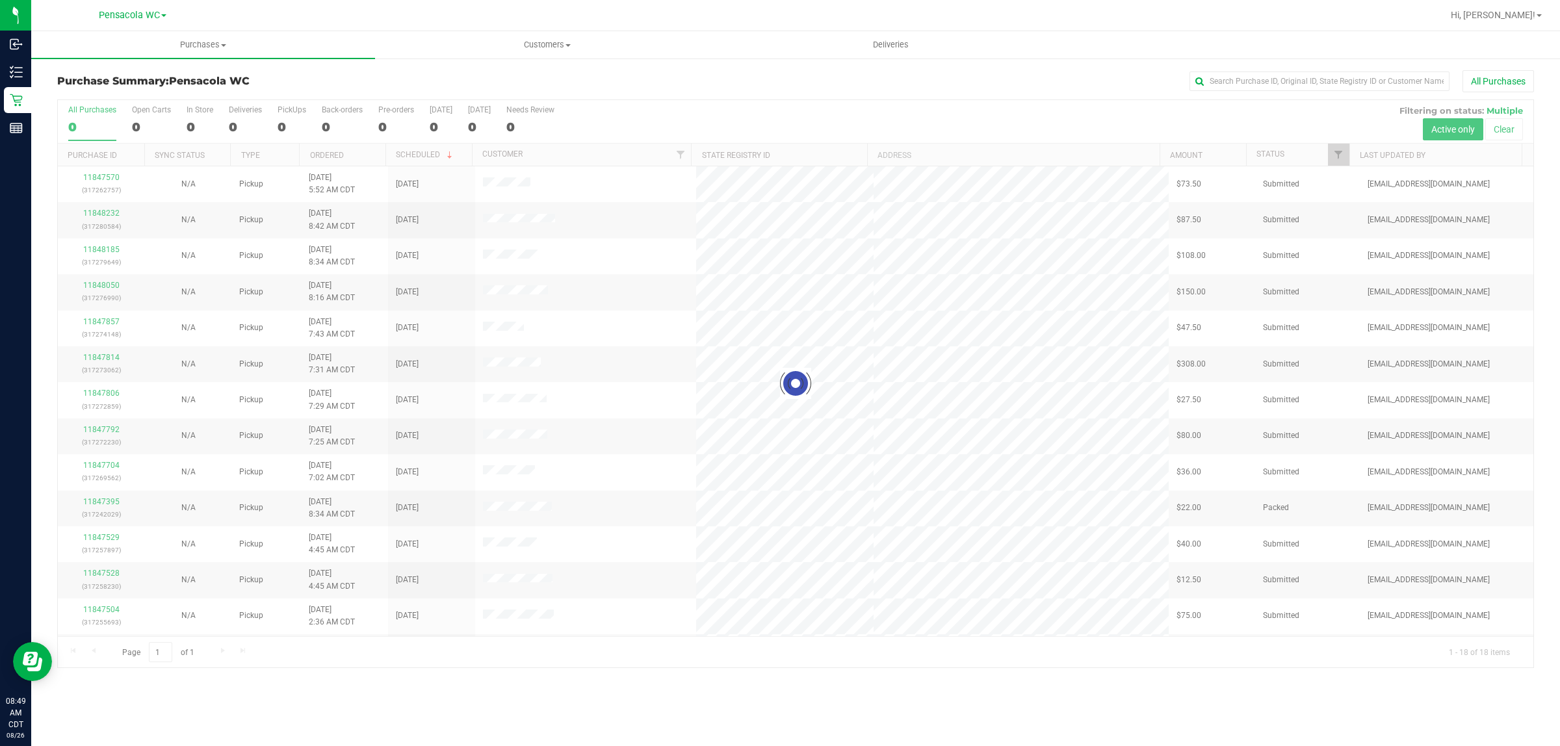
click at [1344, 157] on div at bounding box center [795, 383] width 1475 height 567
click at [1333, 157] on span "Filter" at bounding box center [1338, 154] width 10 height 10
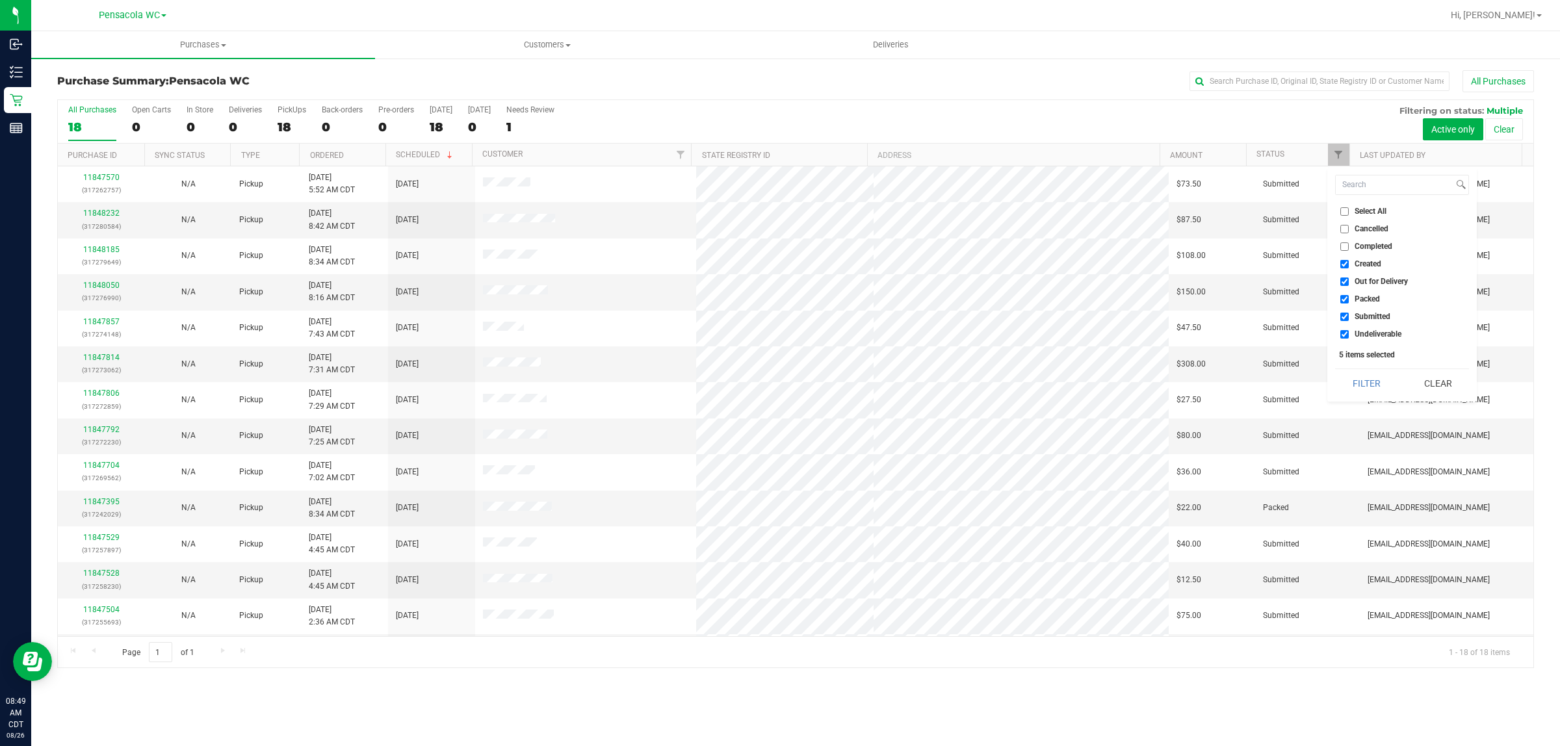
click at [1385, 208] on span "Select All" at bounding box center [1370, 211] width 32 height 8
click at [1348, 208] on input "Select All" at bounding box center [1344, 211] width 8 height 8
checkbox input "true"
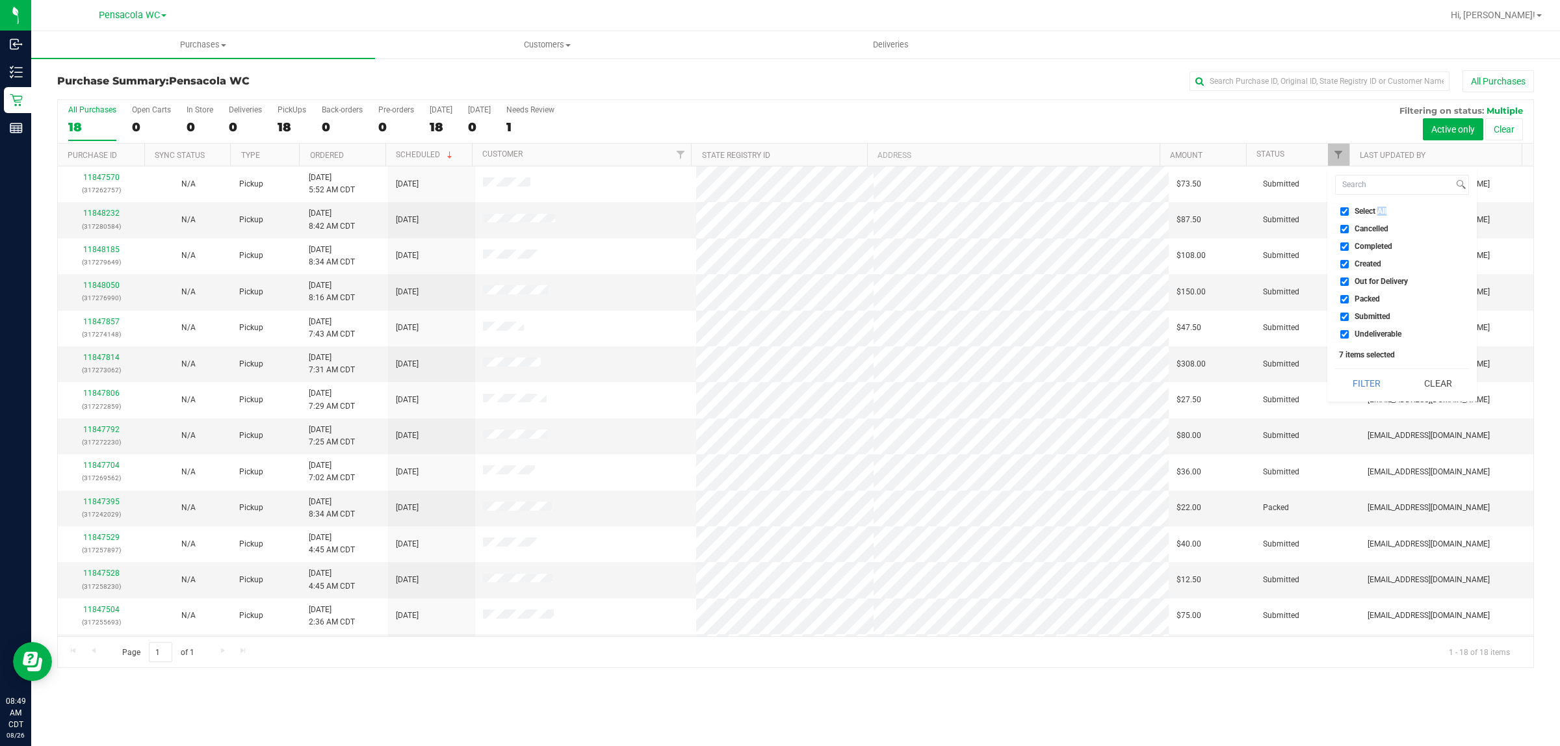
click at [1385, 208] on span "Select All" at bounding box center [1370, 211] width 32 height 8
click at [1348, 208] on input "Select All" at bounding box center [1344, 211] width 8 height 8
checkbox input "false"
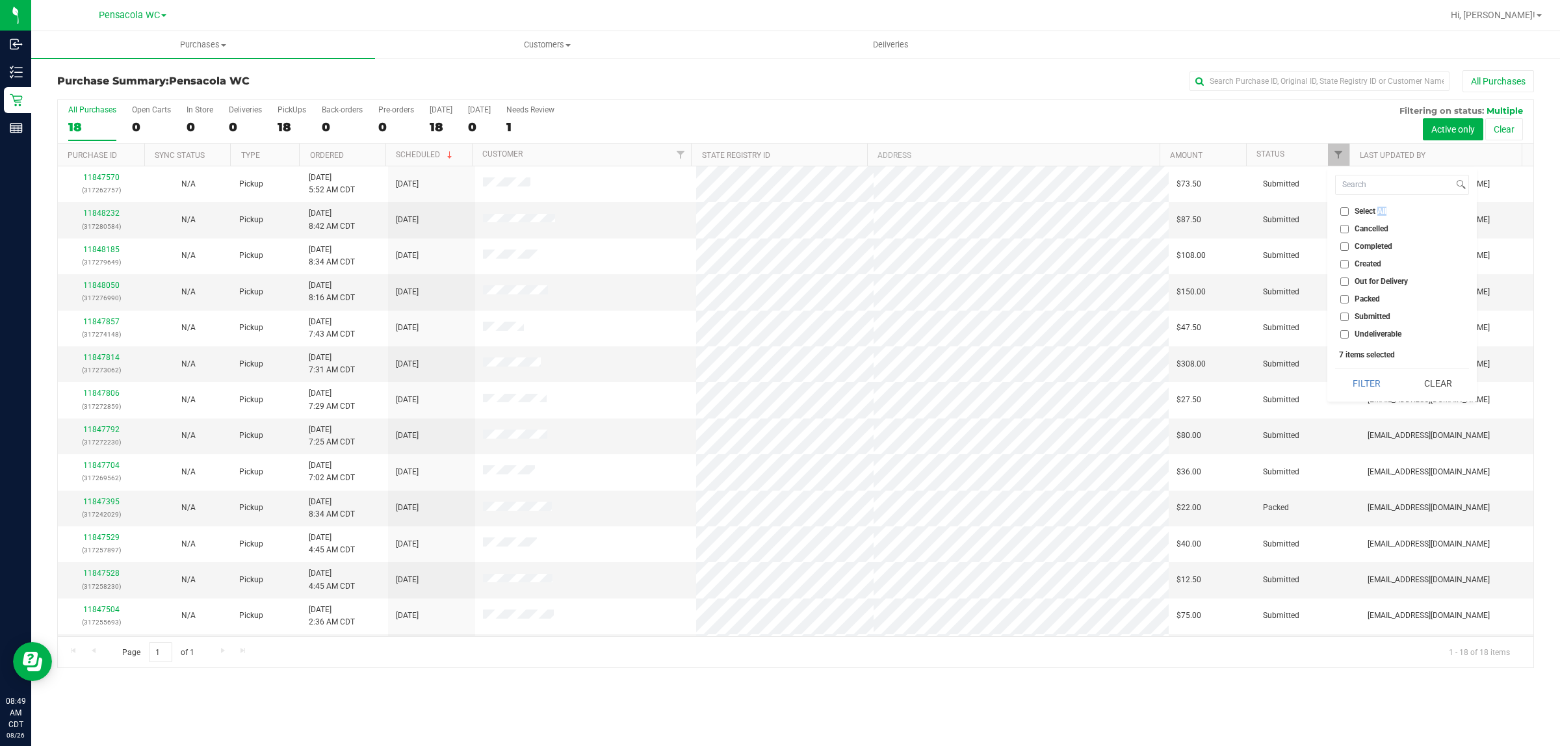
checkbox input "false"
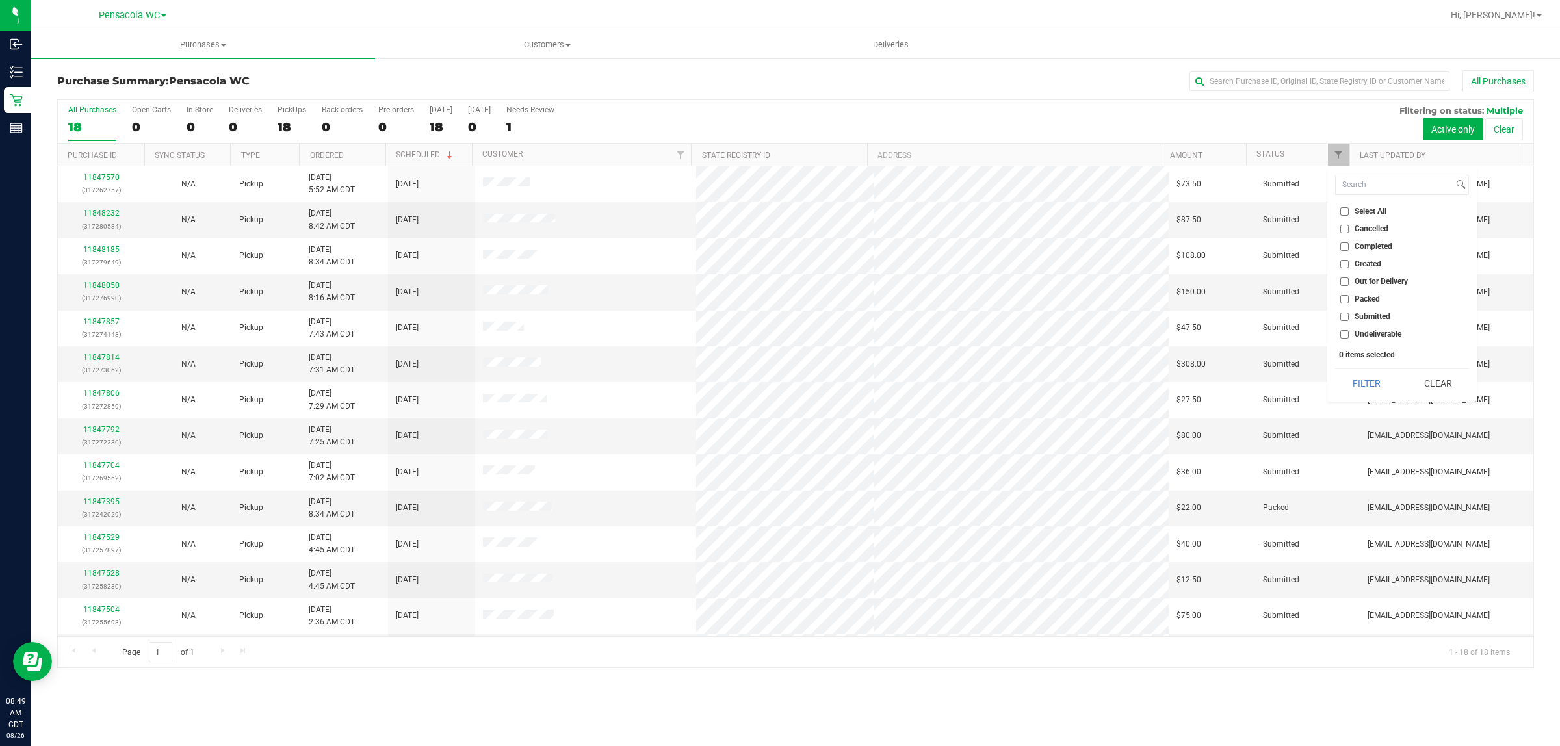
click at [1375, 318] on span "Submitted" at bounding box center [1372, 317] width 36 height 8
click at [1348, 318] on input "Submitted" at bounding box center [1344, 317] width 8 height 8
checkbox input "true"
click at [1357, 387] on button "Filter" at bounding box center [1366, 383] width 62 height 29
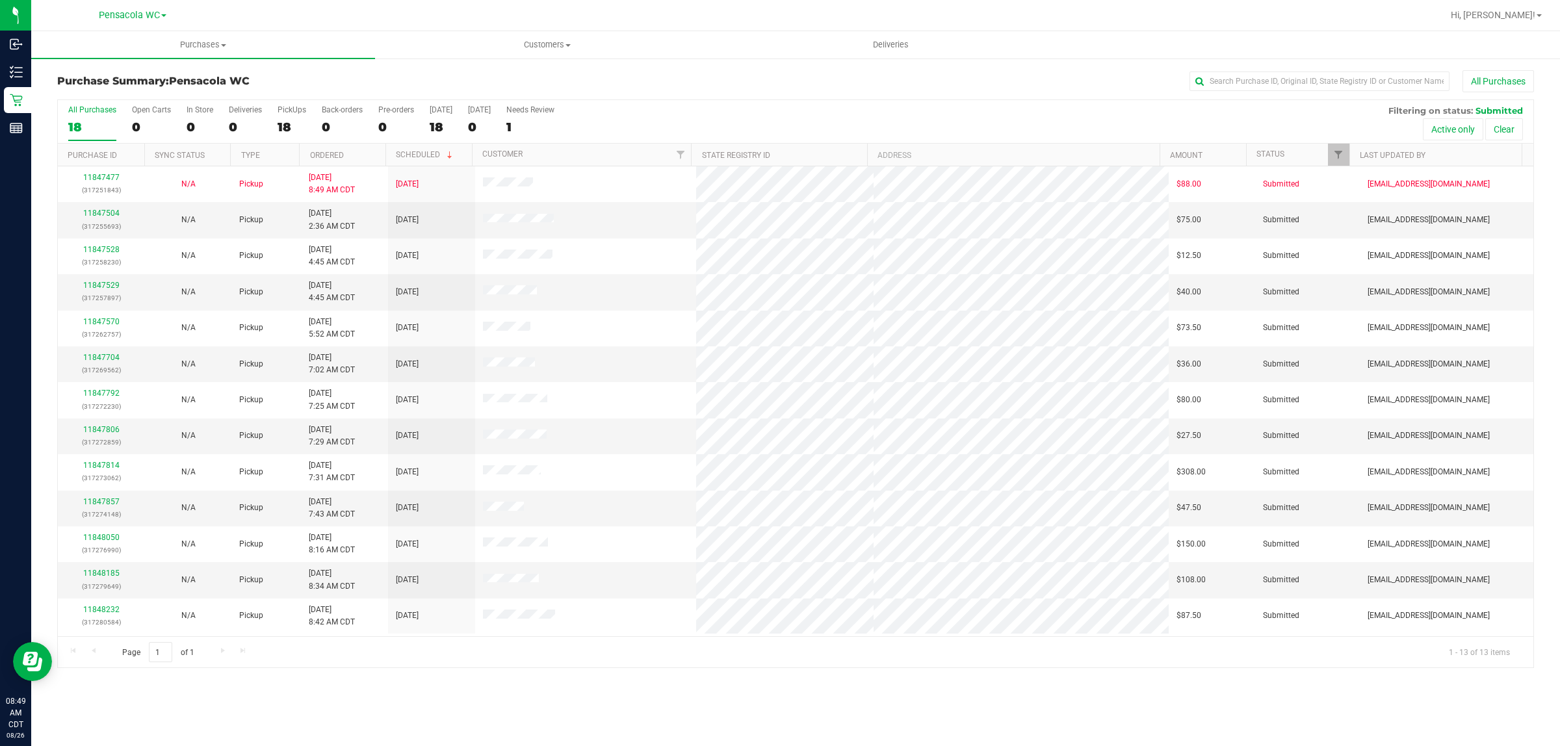
click at [355, 155] on th "Ordered" at bounding box center [342, 155] width 86 height 23
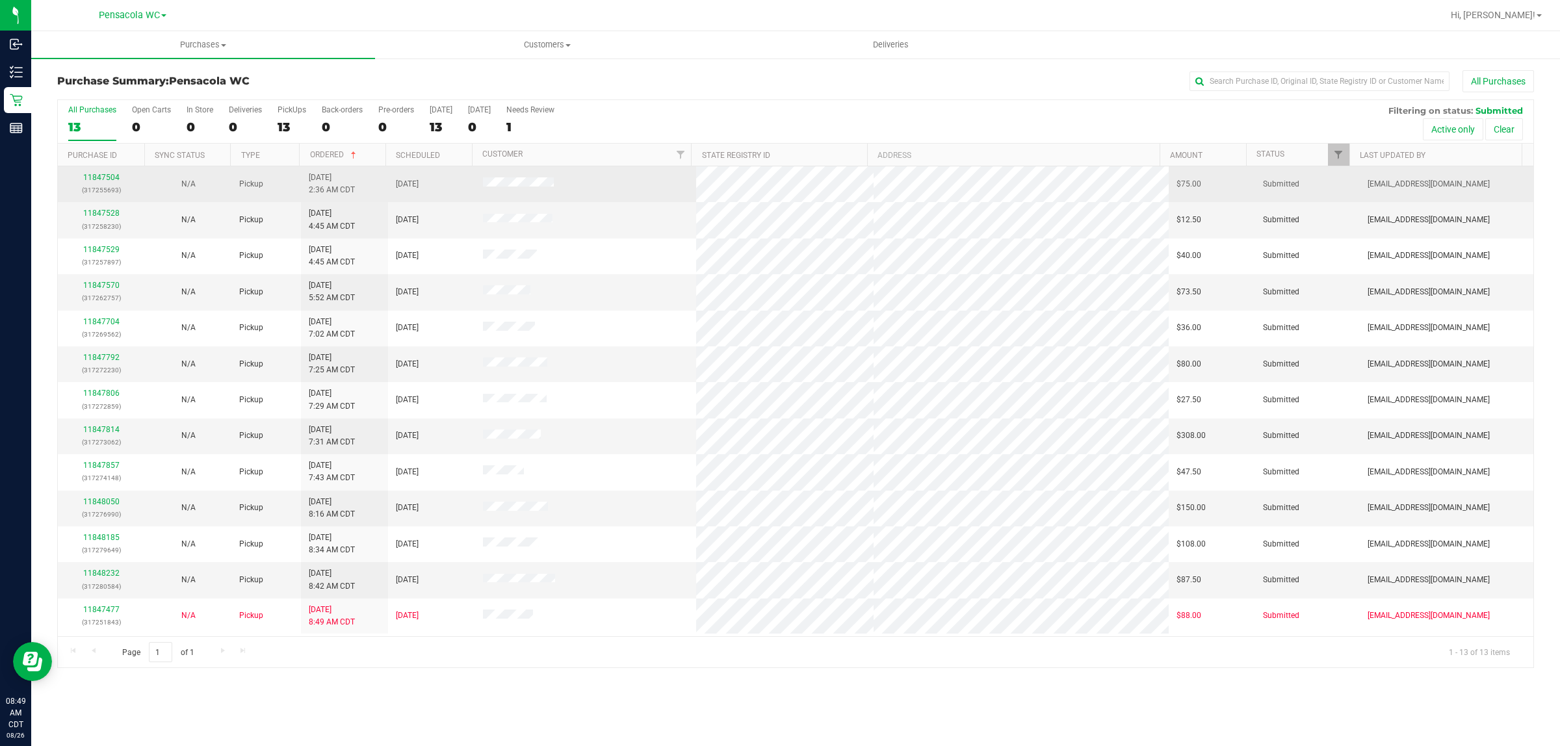
click at [95, 172] on div "11847504 (317255693)" at bounding box center [101, 184] width 71 height 25
click at [96, 182] on link "11847504" at bounding box center [101, 177] width 36 height 9
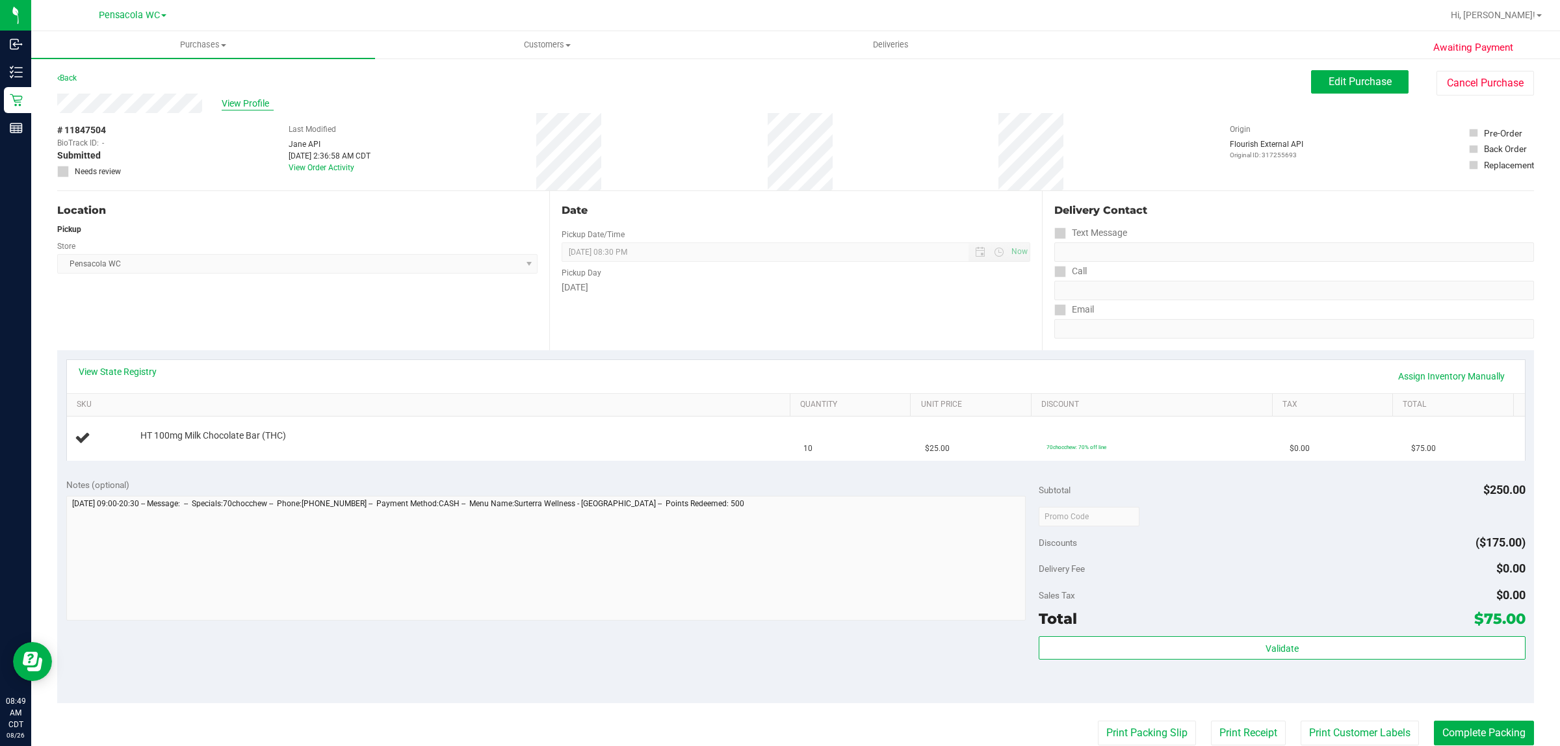
click at [235, 102] on span "View Profile" at bounding box center [248, 104] width 52 height 14
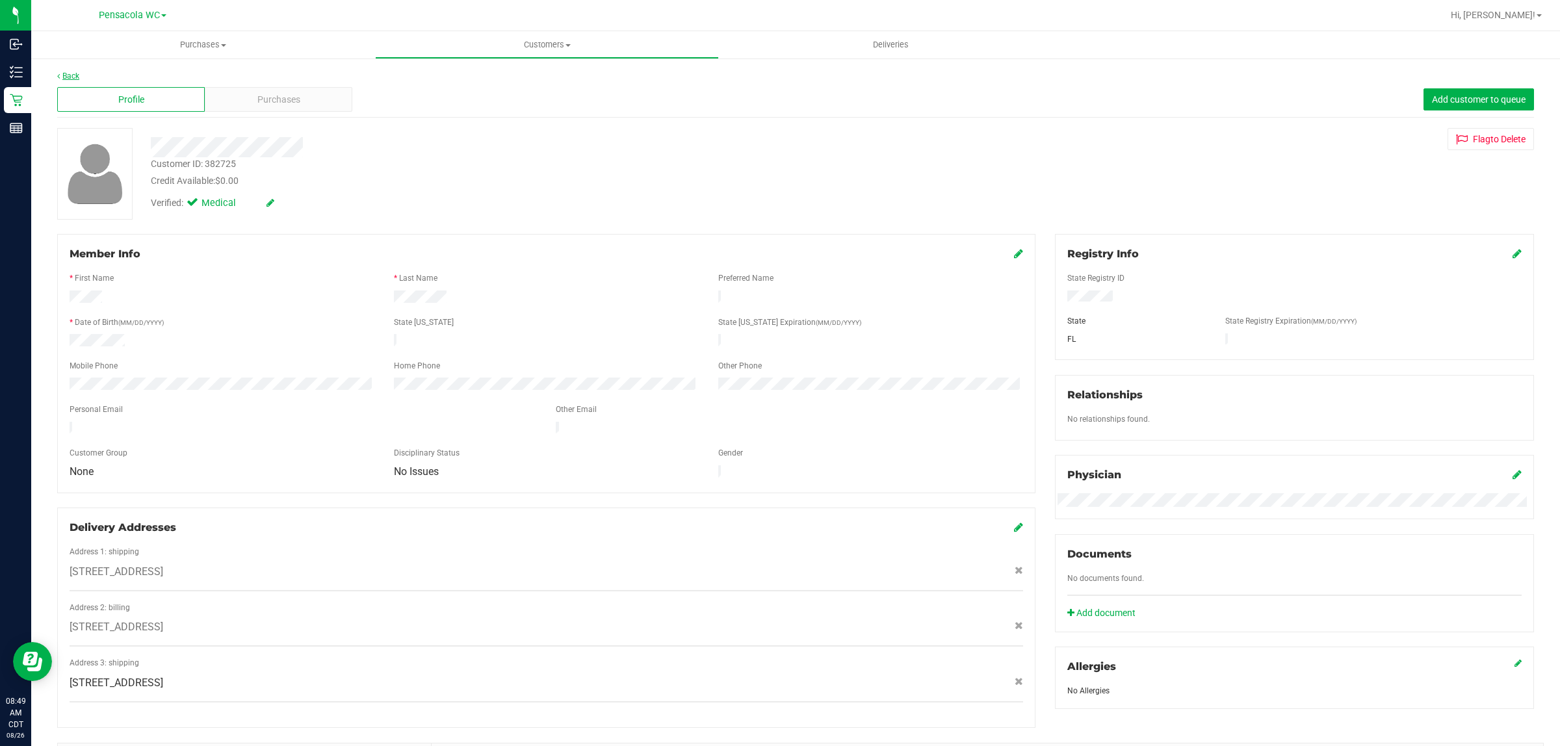
click at [67, 71] on link "Back" at bounding box center [68, 75] width 22 height 9
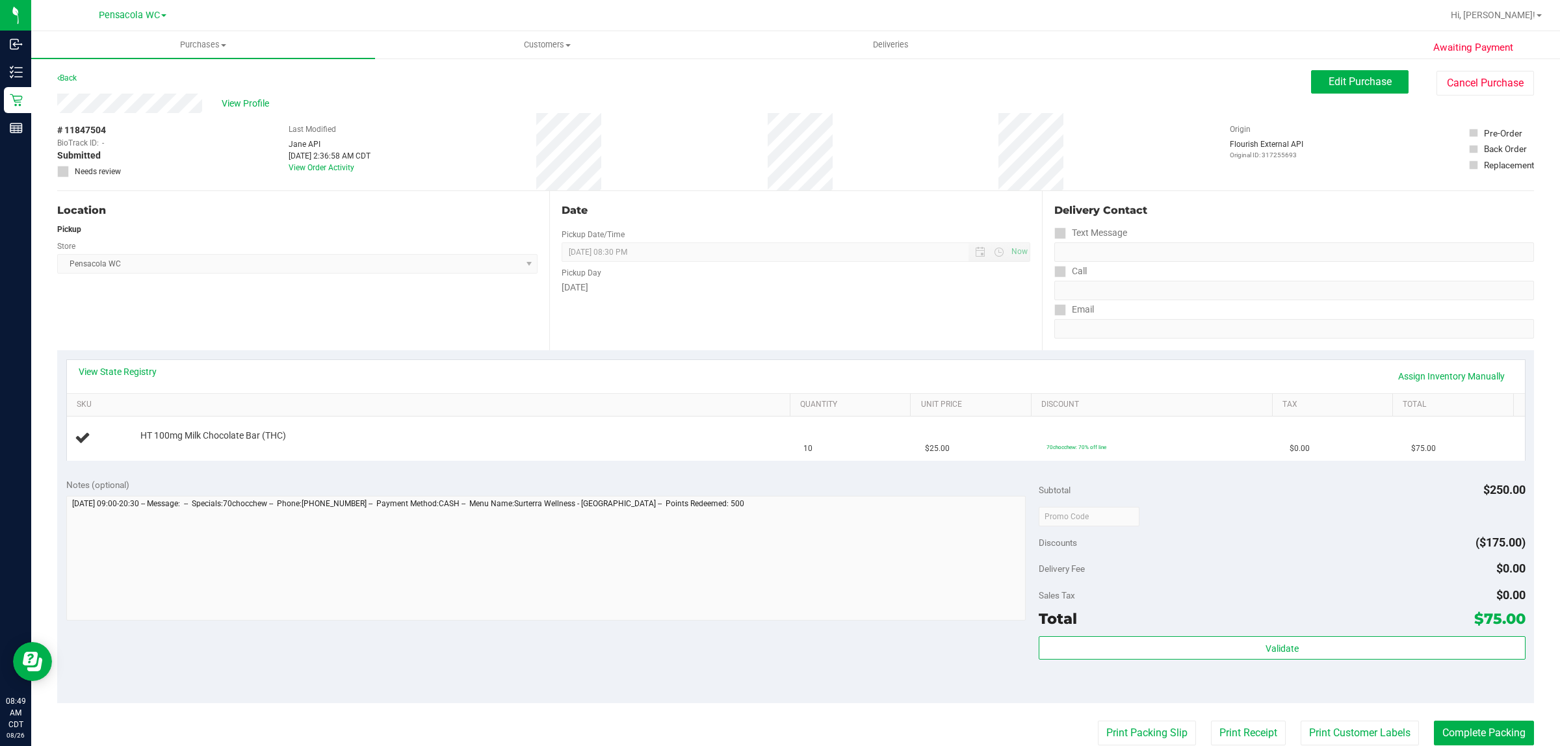
click at [202, 313] on div "Location Pickup Store Pensacola WC Select Store [PERSON_NAME][GEOGRAPHIC_DATA] …" at bounding box center [303, 270] width 492 height 159
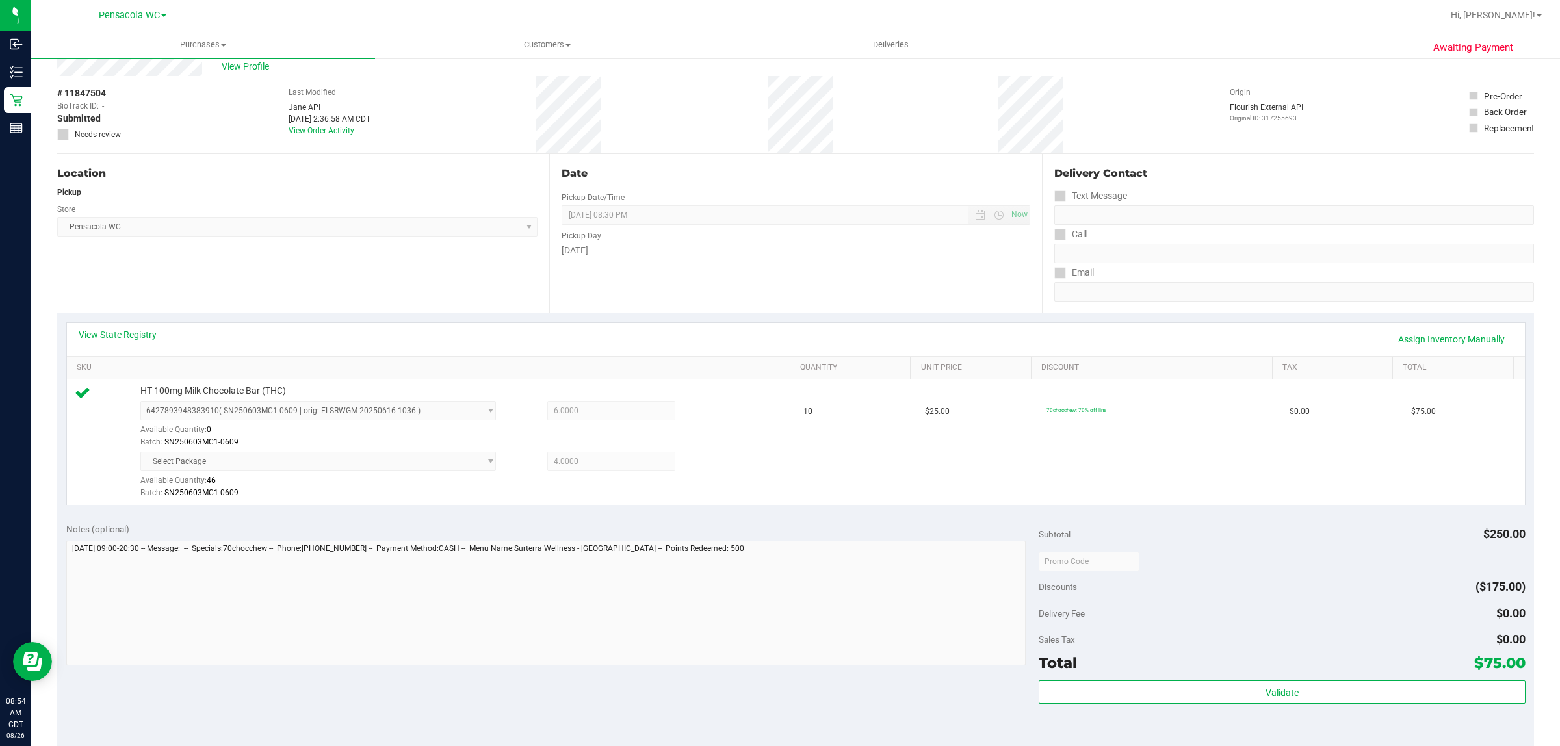
scroll to position [132, 0]
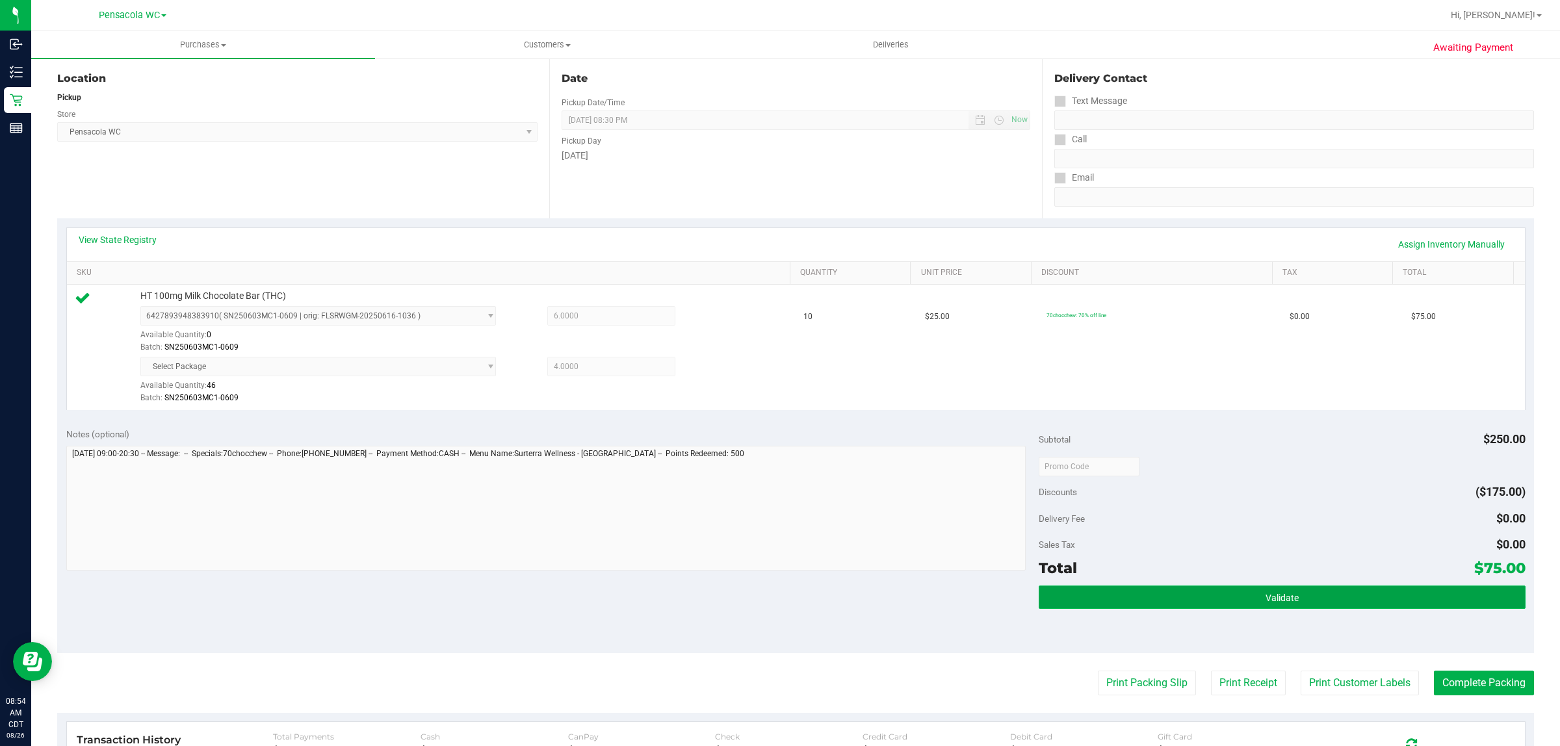
click at [1180, 590] on button "Validate" at bounding box center [1281, 597] width 486 height 23
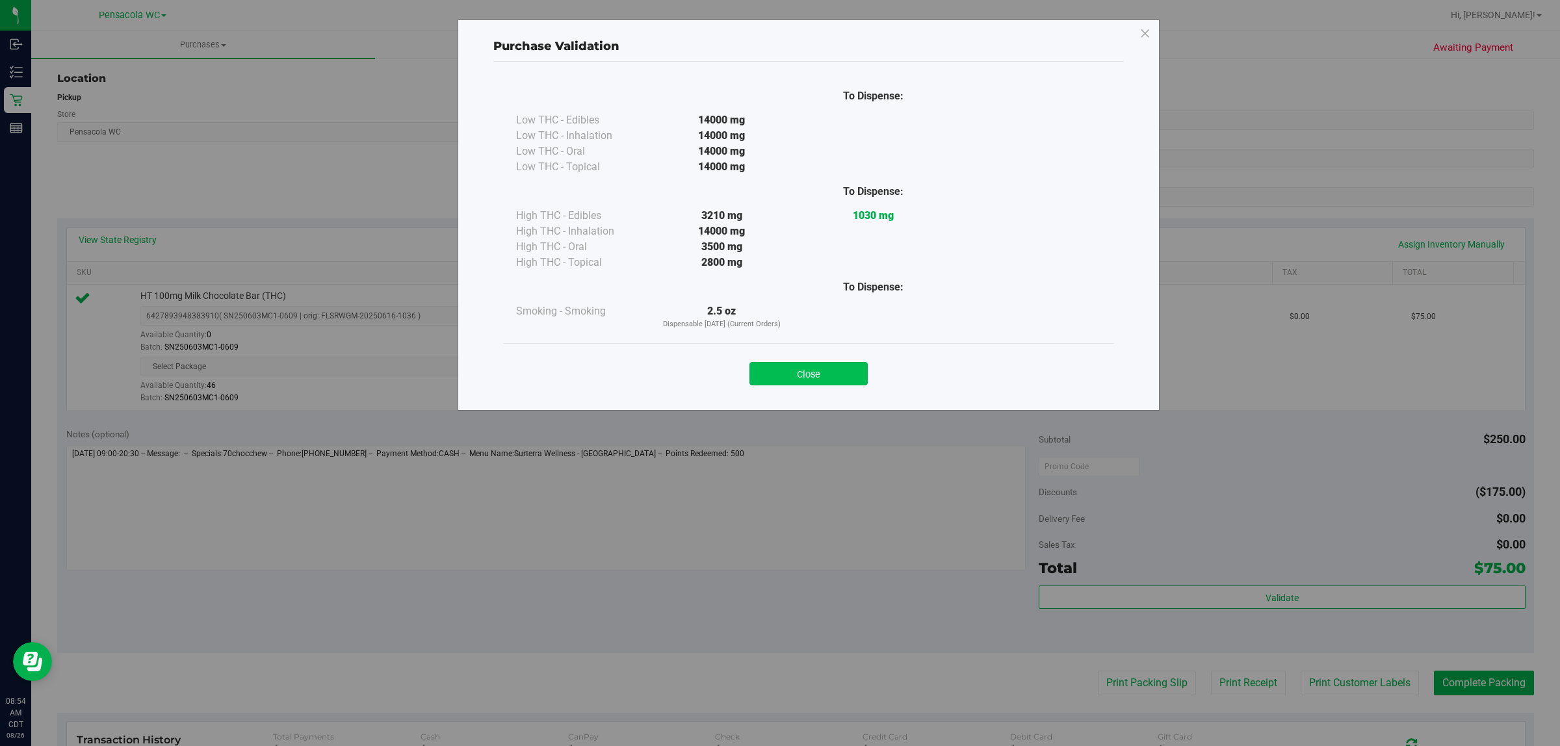
click at [819, 365] on button "Close" at bounding box center [808, 373] width 118 height 23
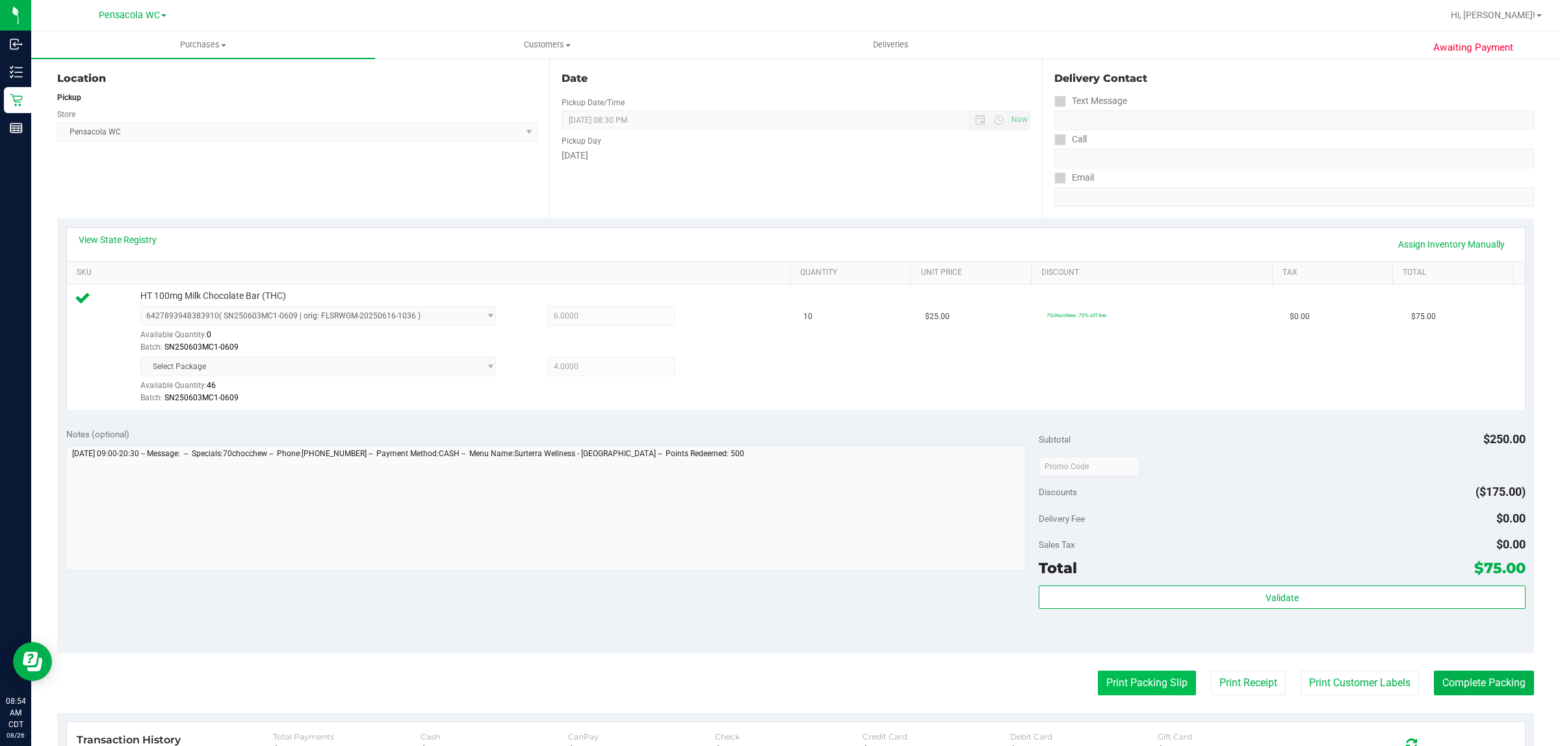
click at [1133, 686] on button "Print Packing Slip" at bounding box center [1147, 683] width 98 height 25
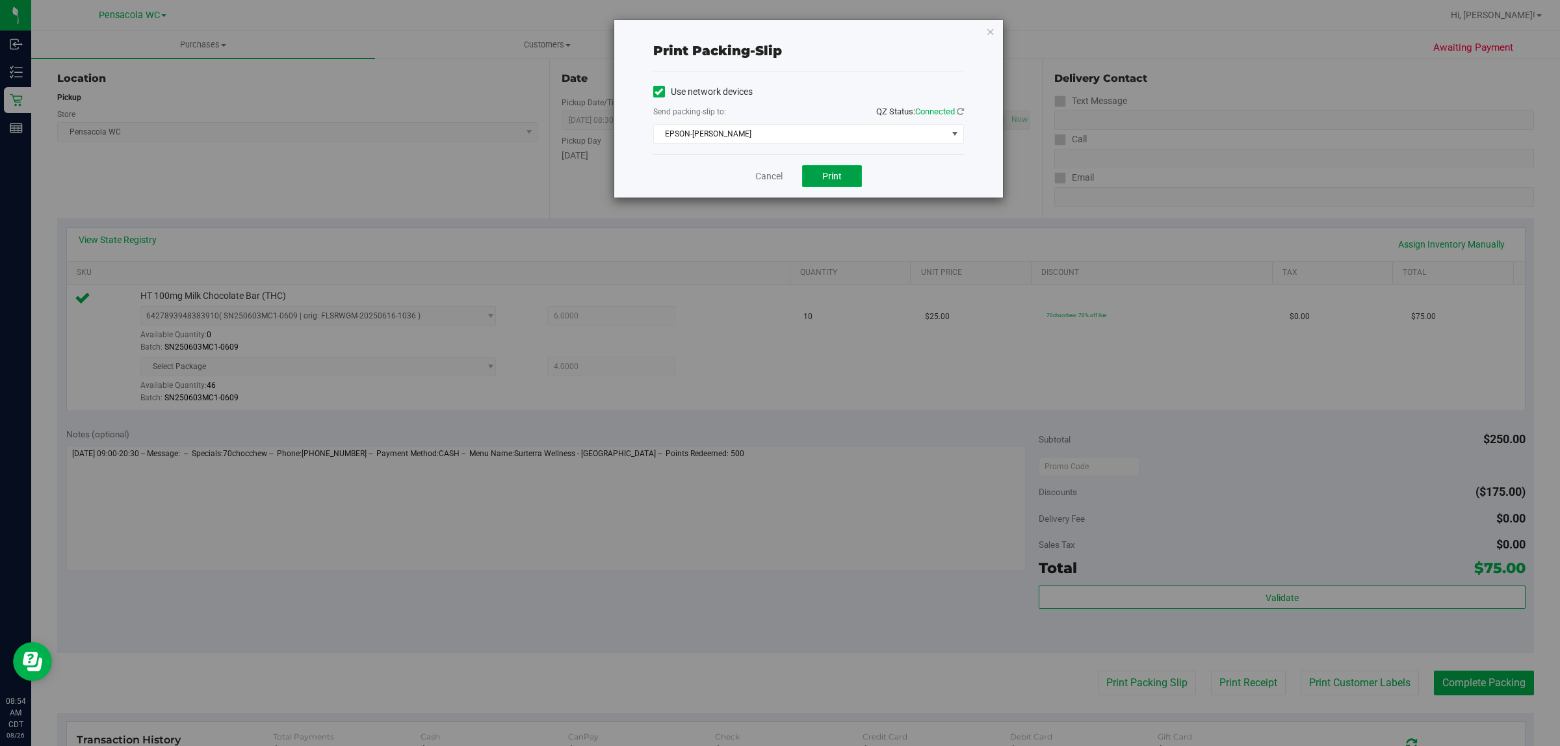
click at [821, 169] on button "Print" at bounding box center [832, 176] width 60 height 22
click at [989, 31] on icon "button" at bounding box center [990, 31] width 9 height 16
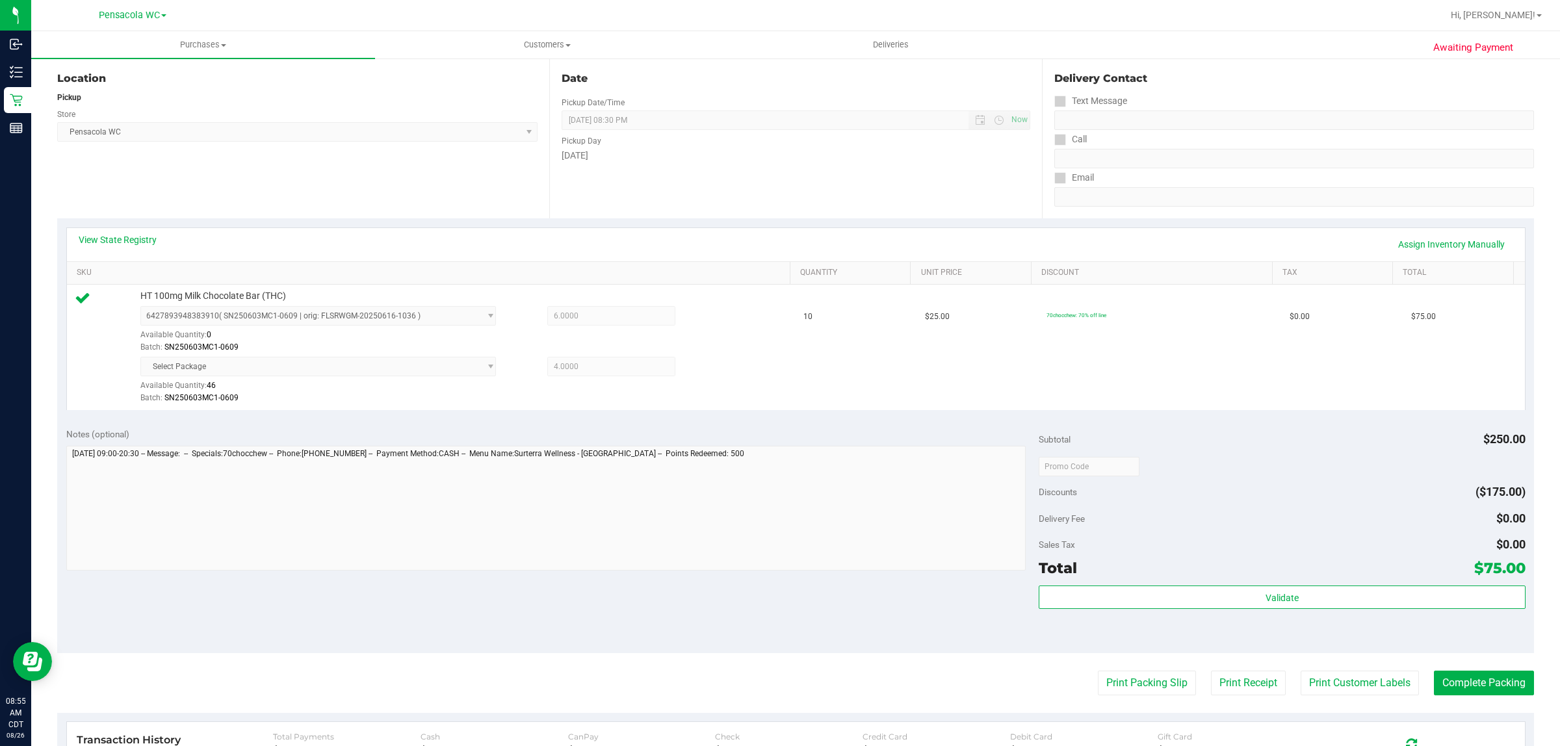
scroll to position [0, 0]
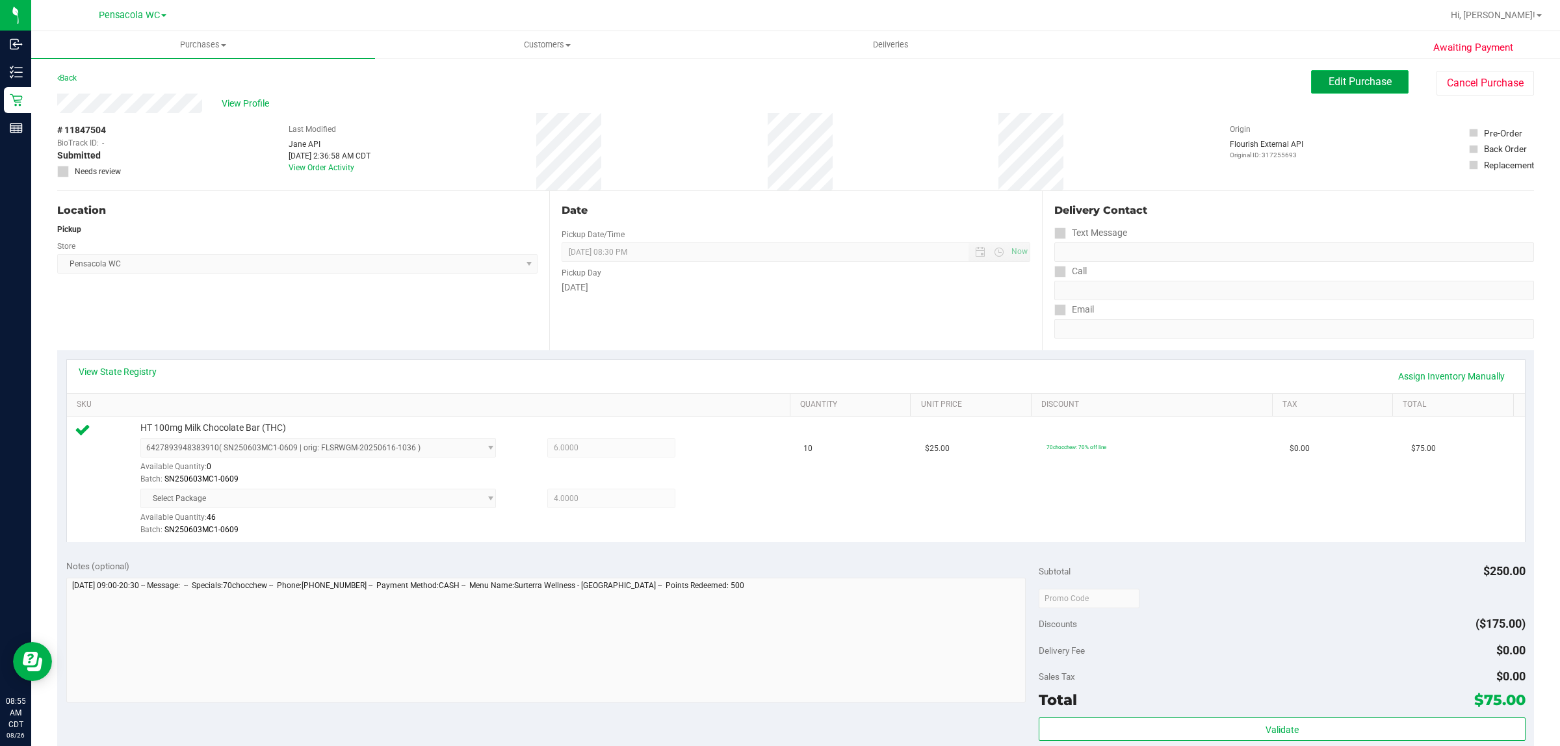
click at [1335, 93] on button "Edit Purchase" at bounding box center [1359, 81] width 97 height 23
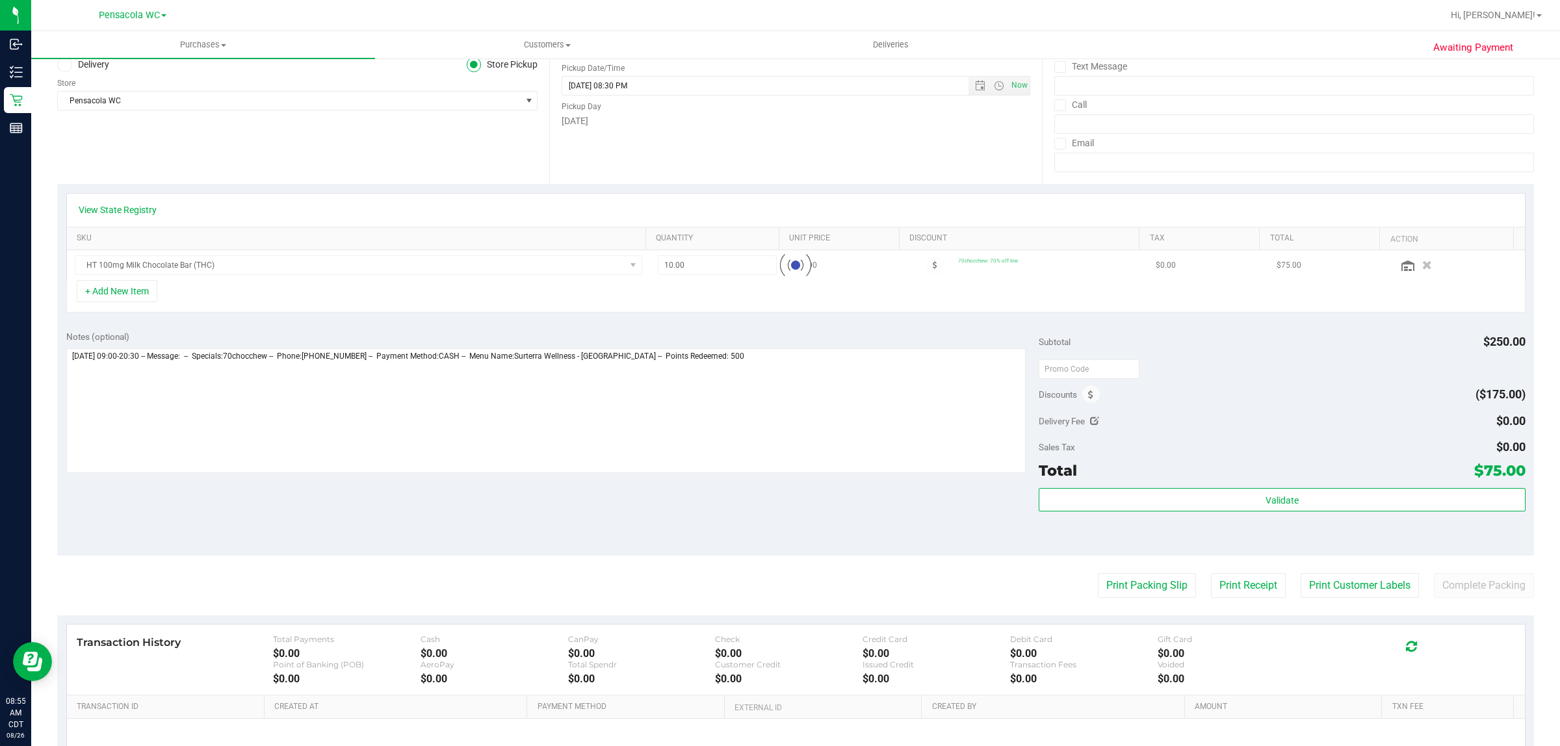
scroll to position [304, 0]
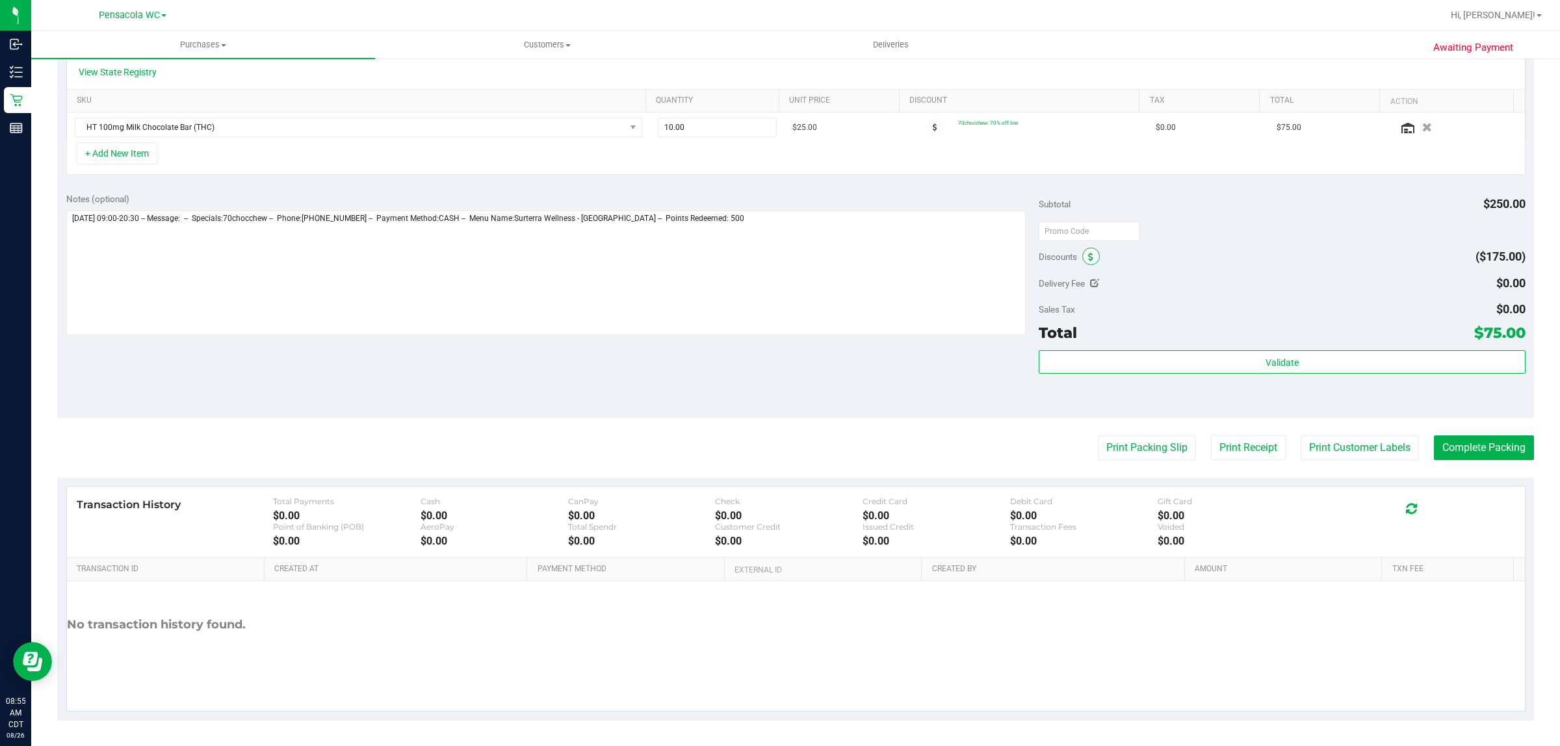
click at [1088, 257] on icon at bounding box center [1090, 257] width 5 height 9
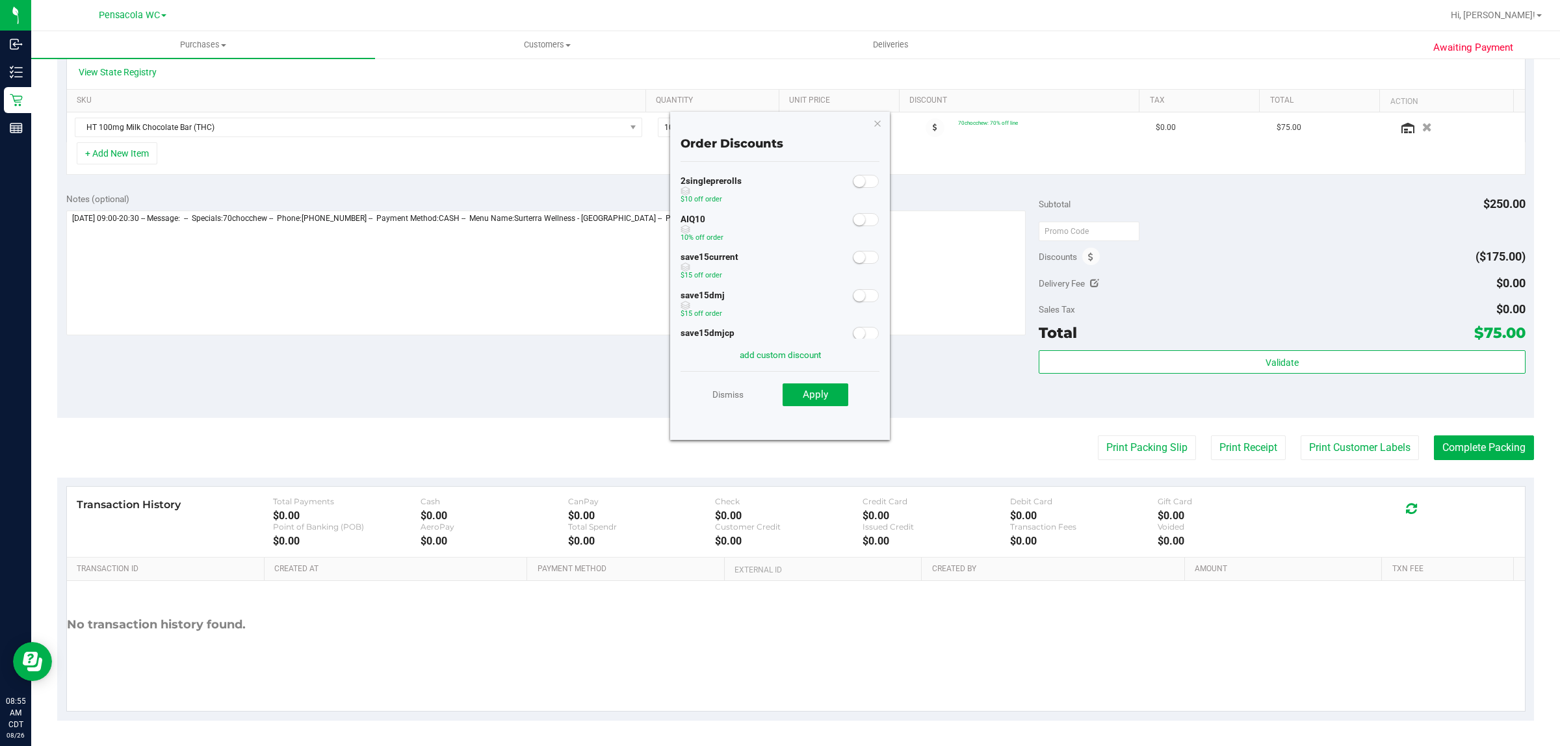
click at [853, 214] on span at bounding box center [866, 219] width 26 height 13
click at [832, 385] on button "Apply" at bounding box center [815, 394] width 66 height 23
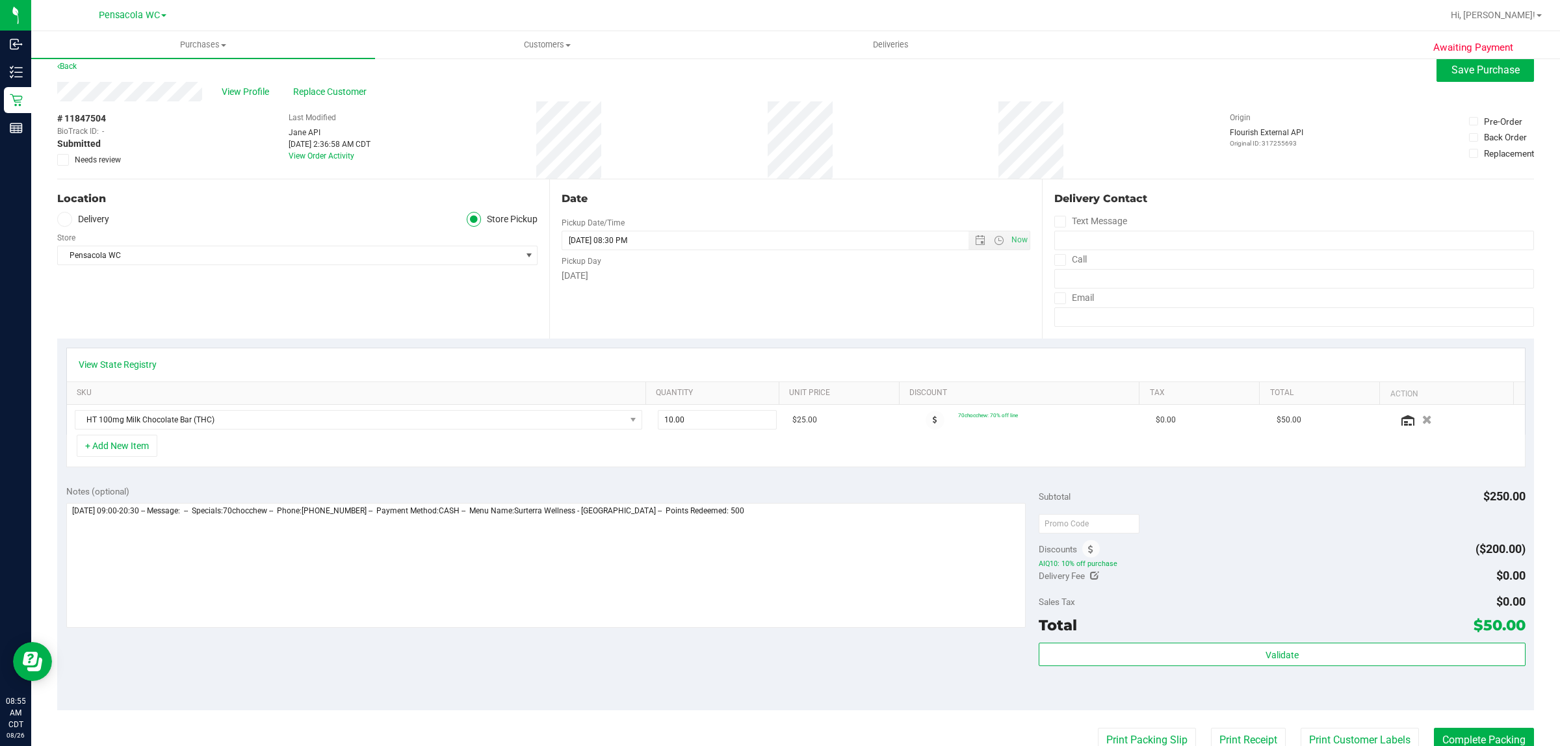
scroll to position [0, 0]
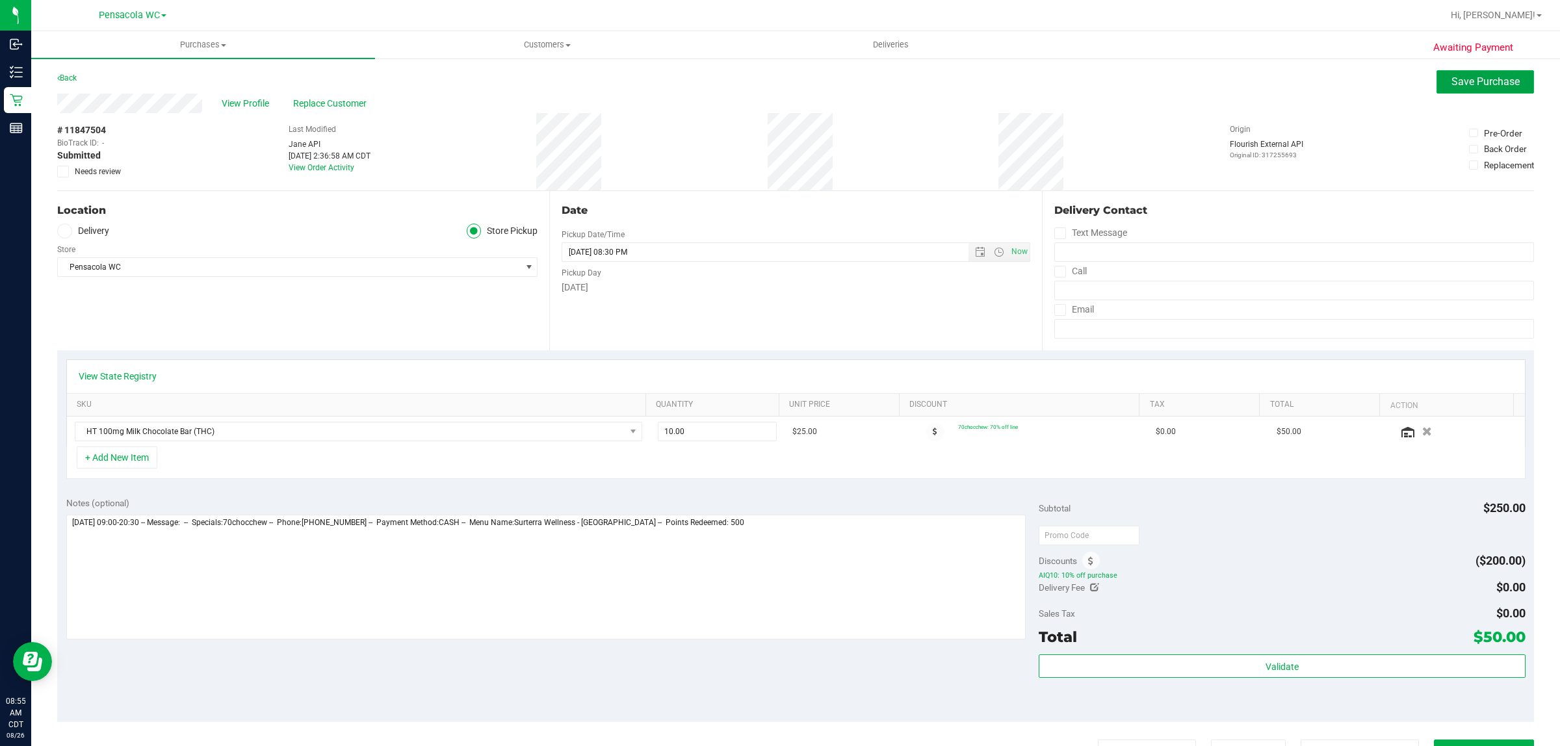
click at [1487, 83] on span "Save Purchase" at bounding box center [1485, 81] width 68 height 12
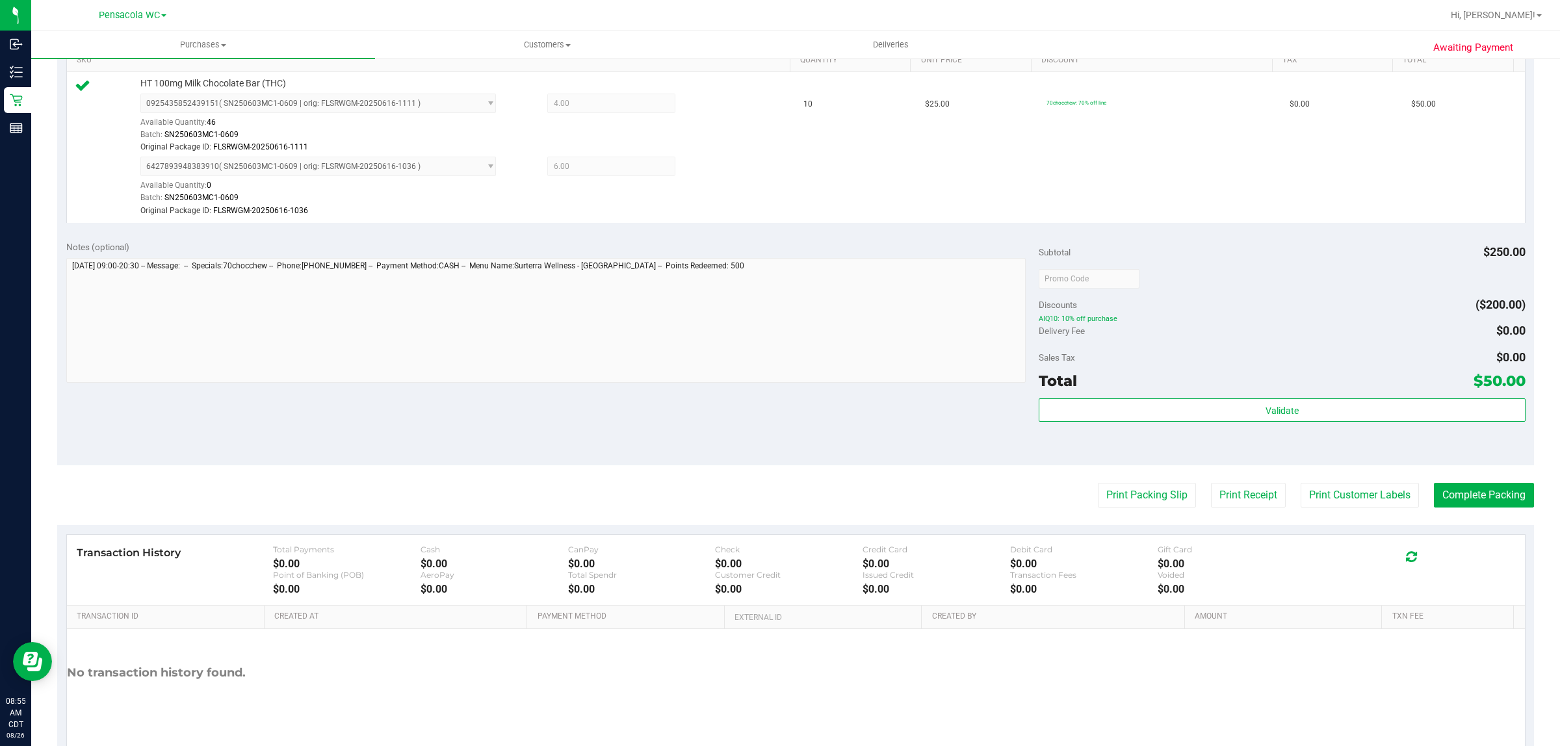
scroll to position [392, 0]
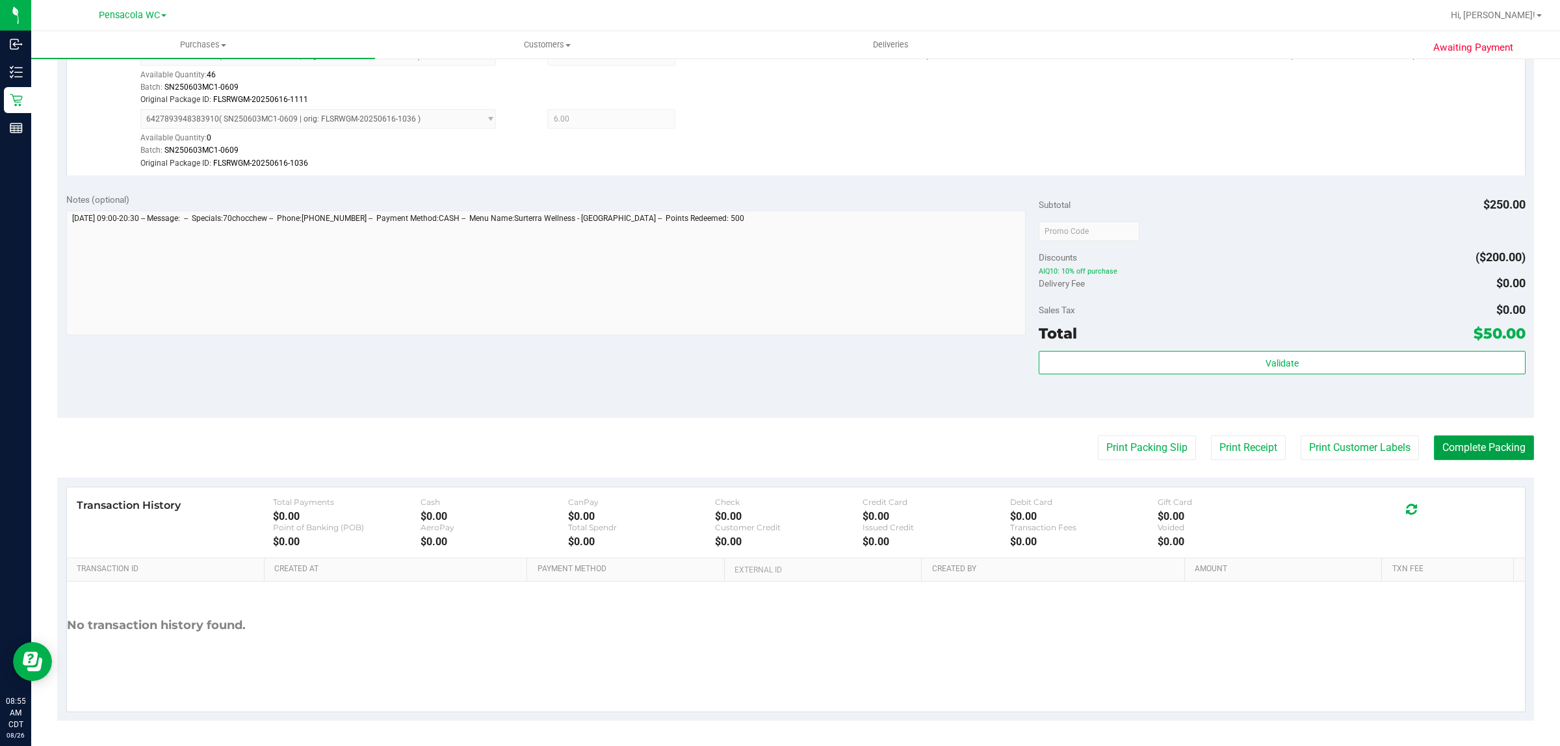
click at [1472, 447] on button "Complete Packing" at bounding box center [1484, 447] width 100 height 25
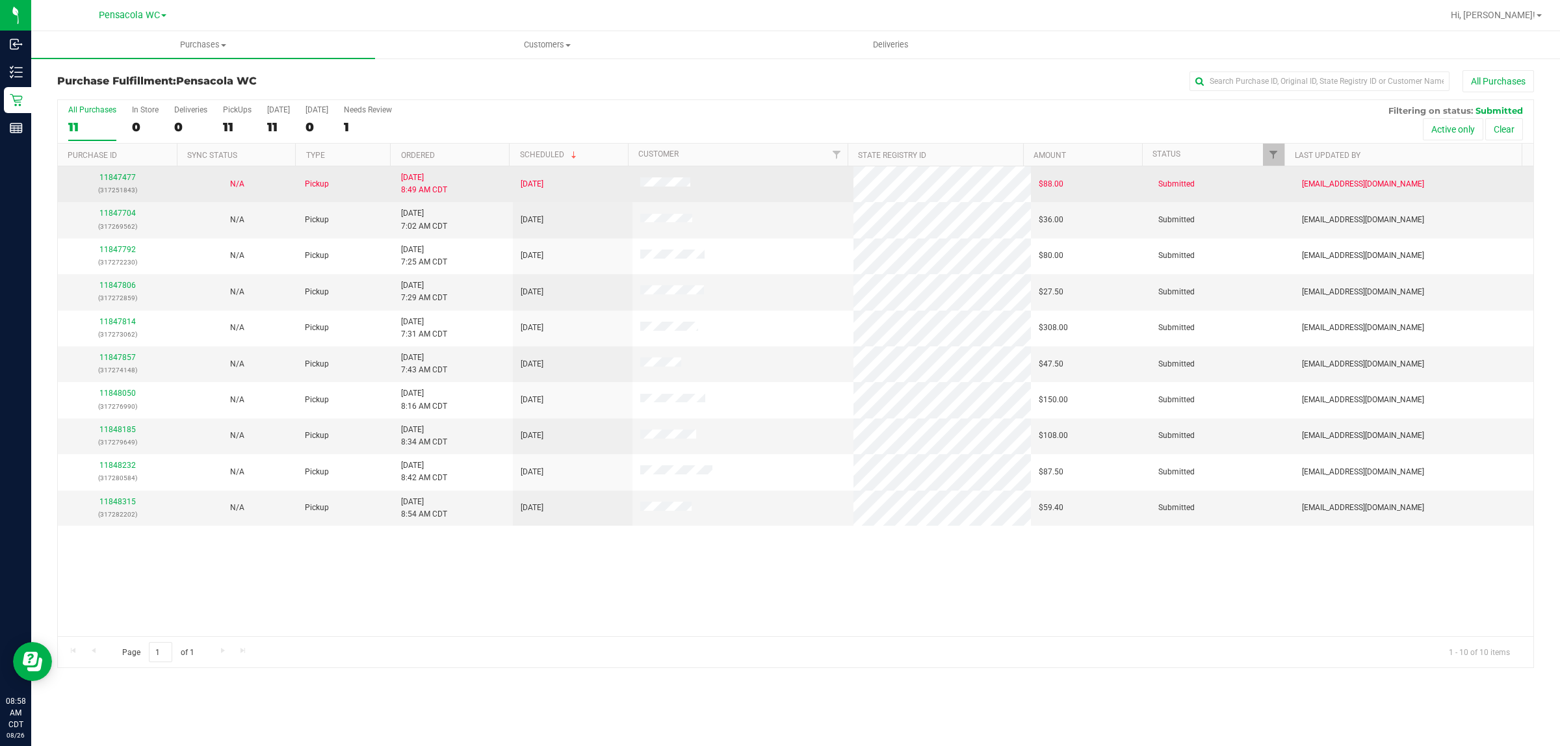
click at [103, 193] on p "(317251843)" at bounding box center [118, 190] width 104 height 12
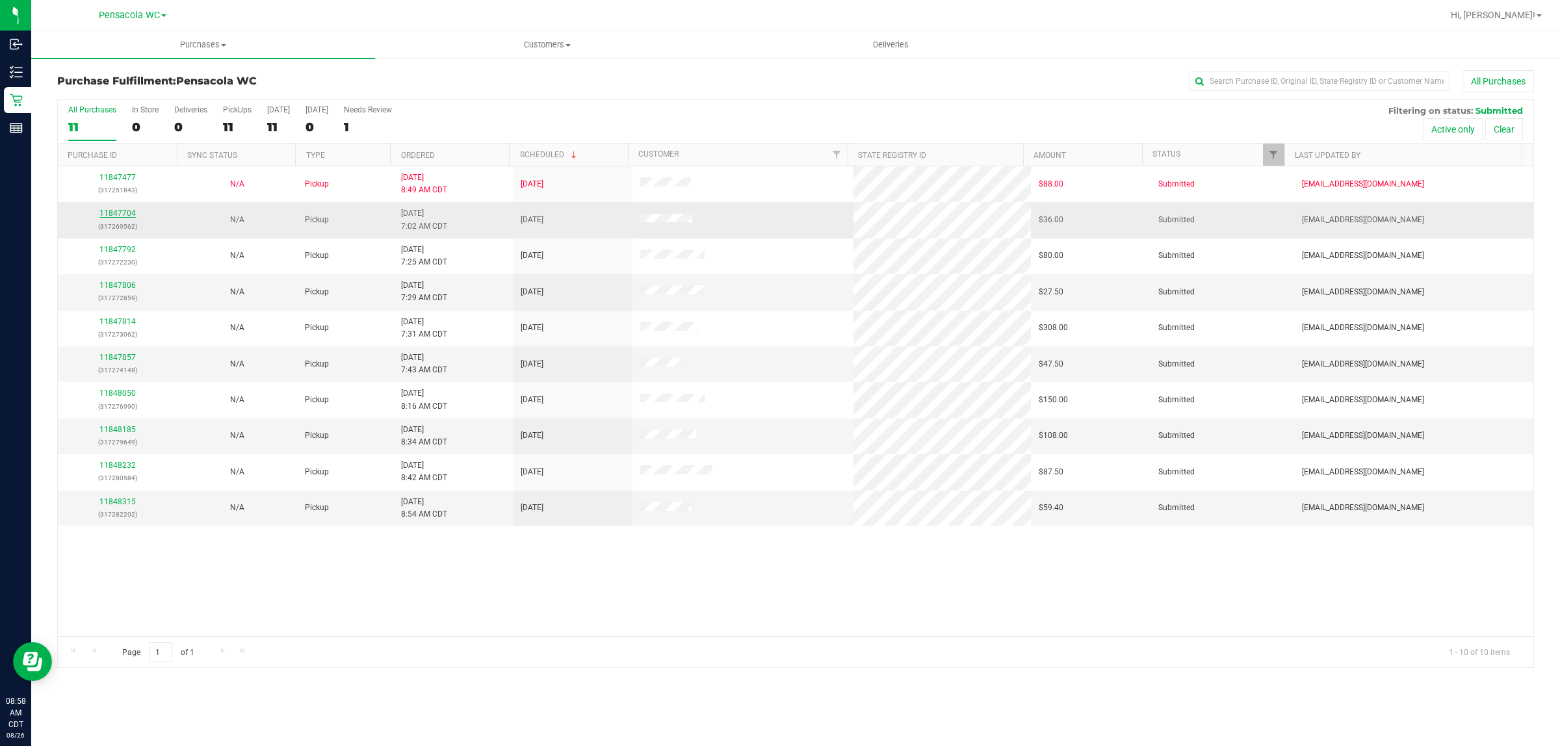
click at [103, 216] on link "11847704" at bounding box center [117, 213] width 36 height 9
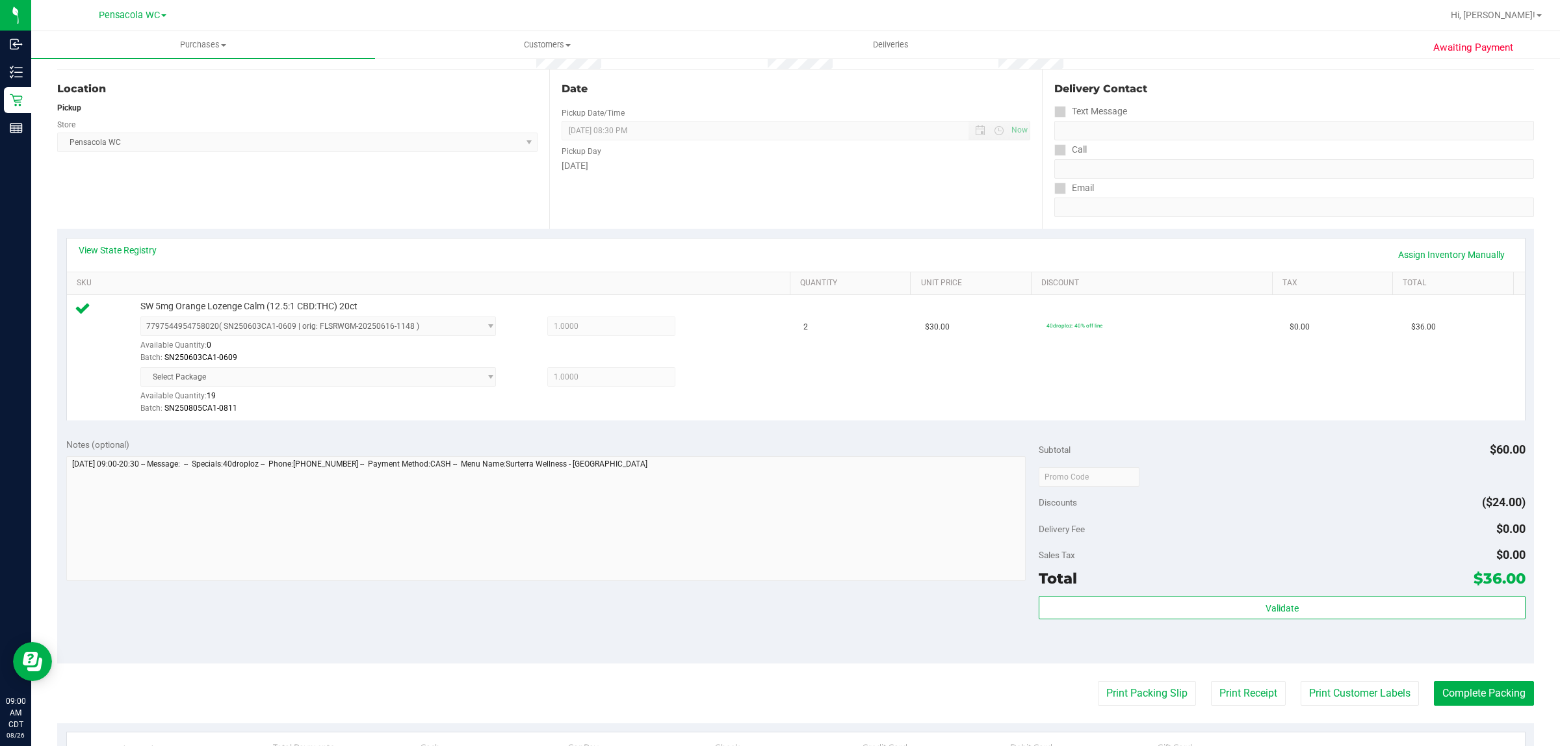
scroll to position [124, 0]
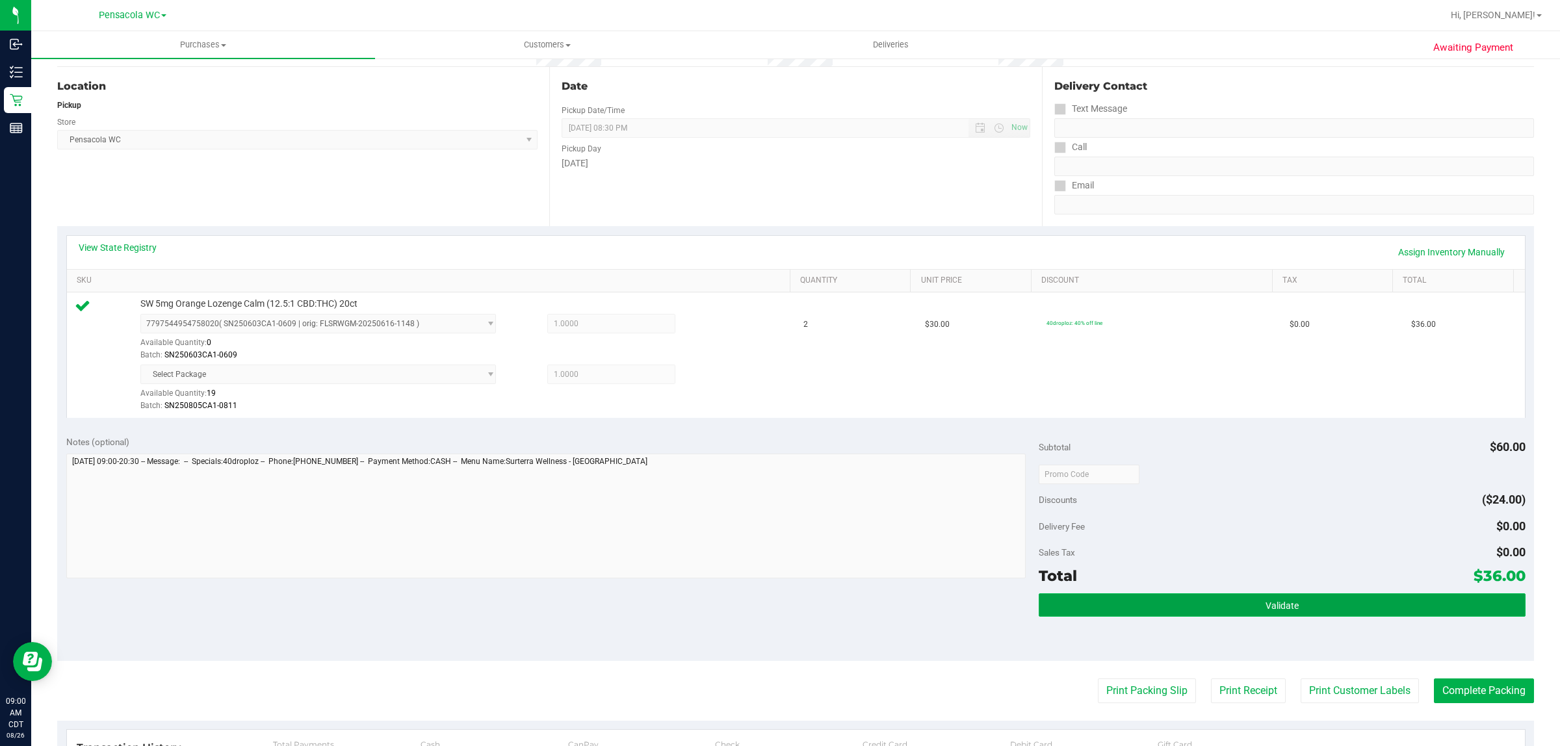
click at [1206, 612] on button "Validate" at bounding box center [1281, 604] width 486 height 23
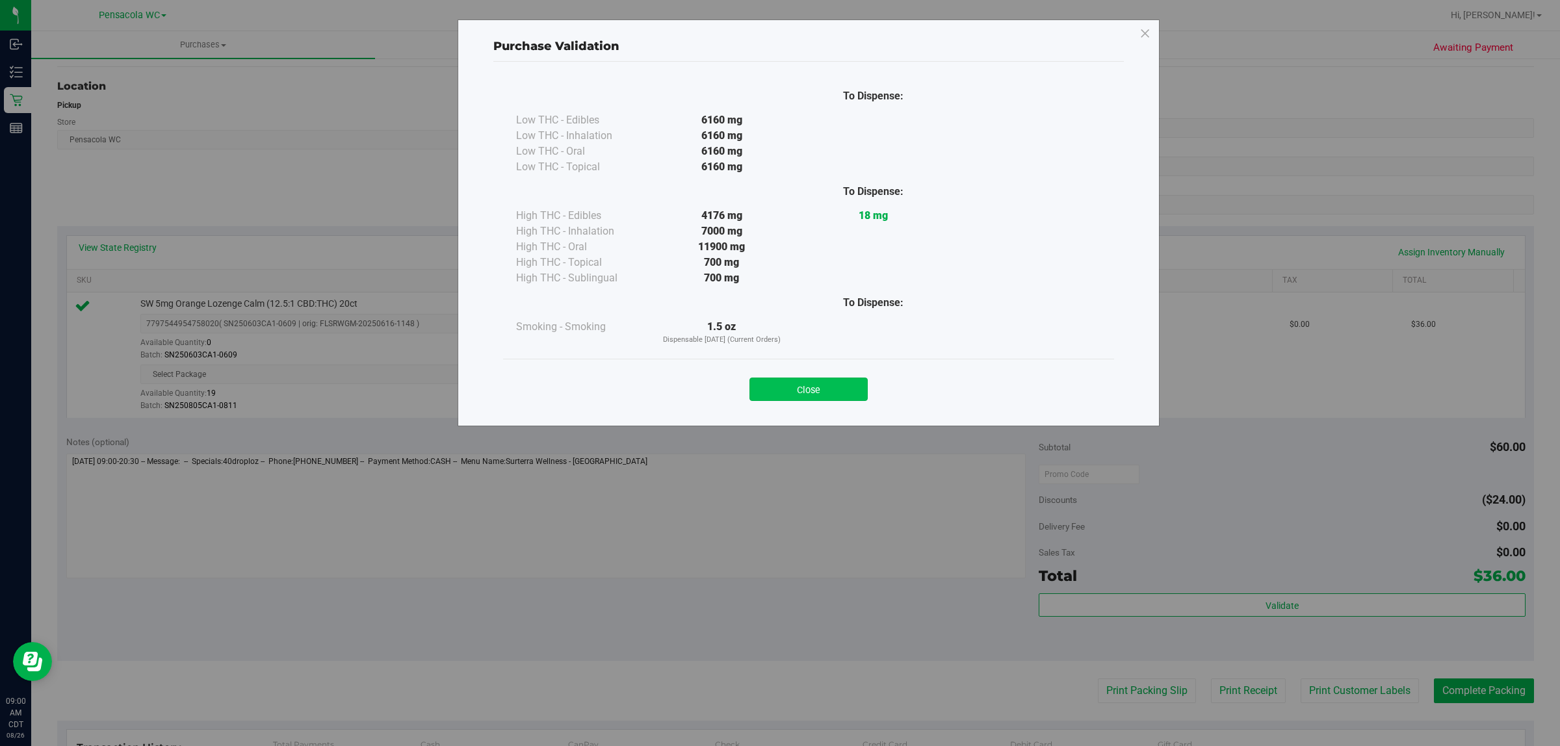
click at [840, 381] on button "Close" at bounding box center [808, 389] width 118 height 23
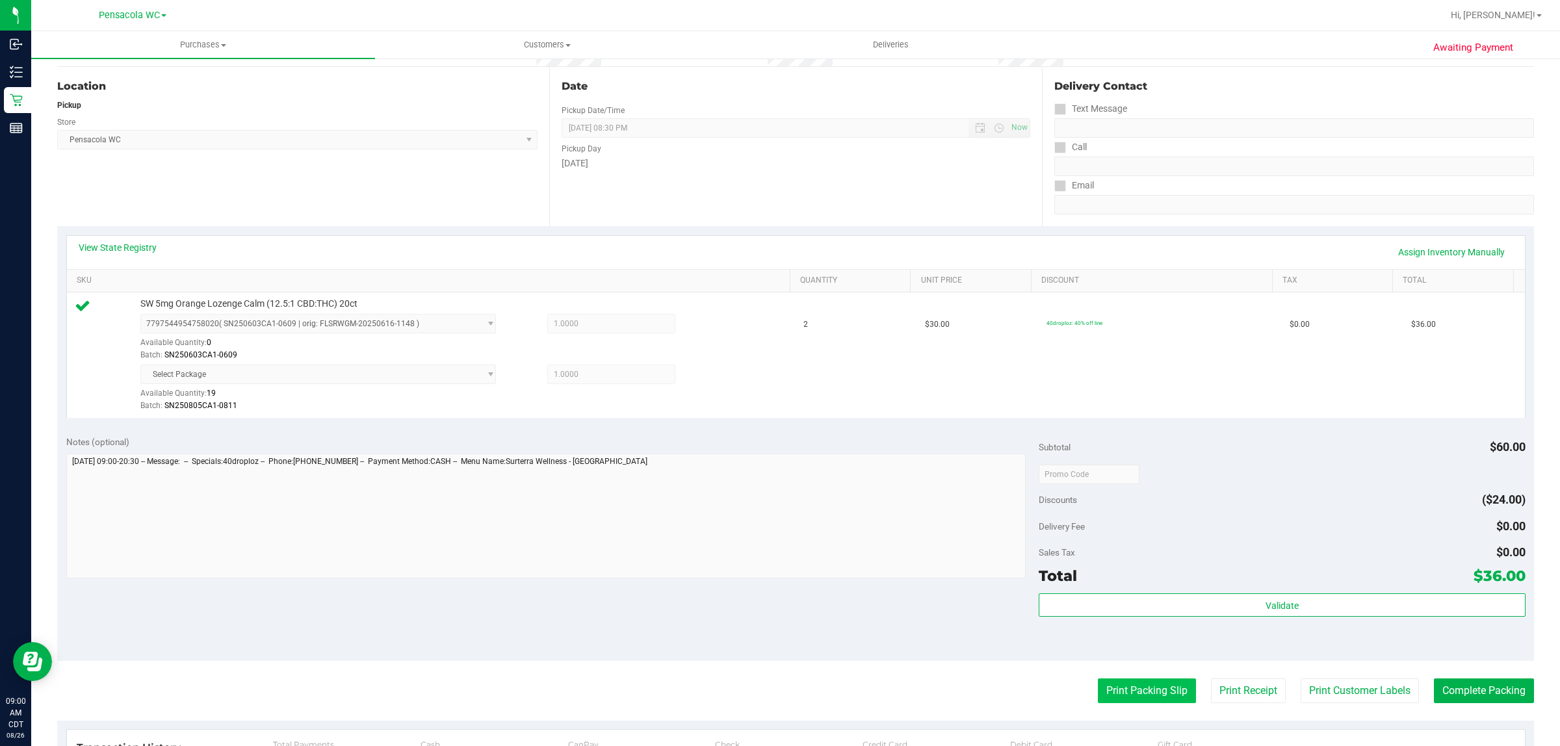
click at [1126, 689] on button "Print Packing Slip" at bounding box center [1147, 690] width 98 height 25
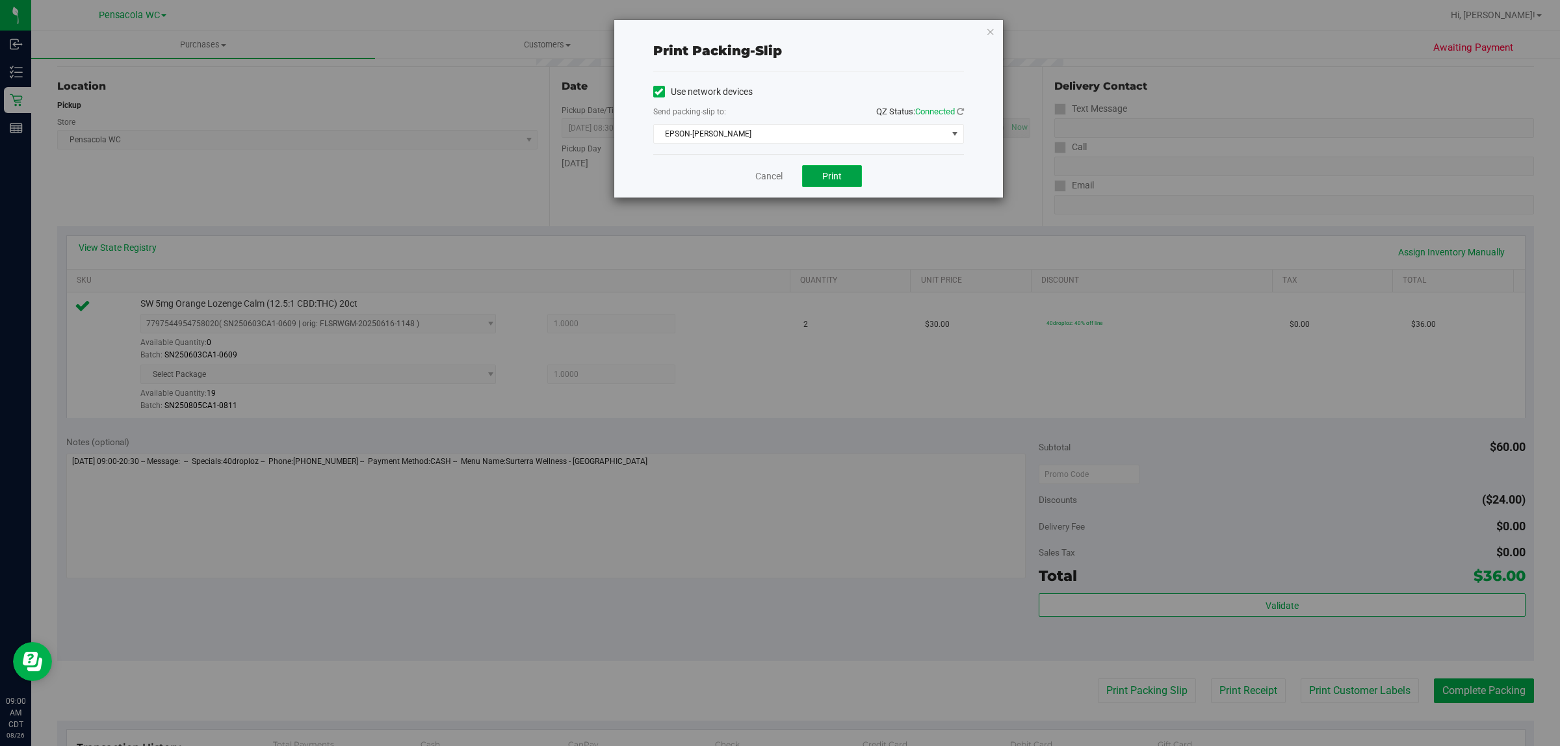
click at [830, 173] on span "Print" at bounding box center [831, 176] width 19 height 10
click at [992, 27] on icon "button" at bounding box center [990, 31] width 9 height 16
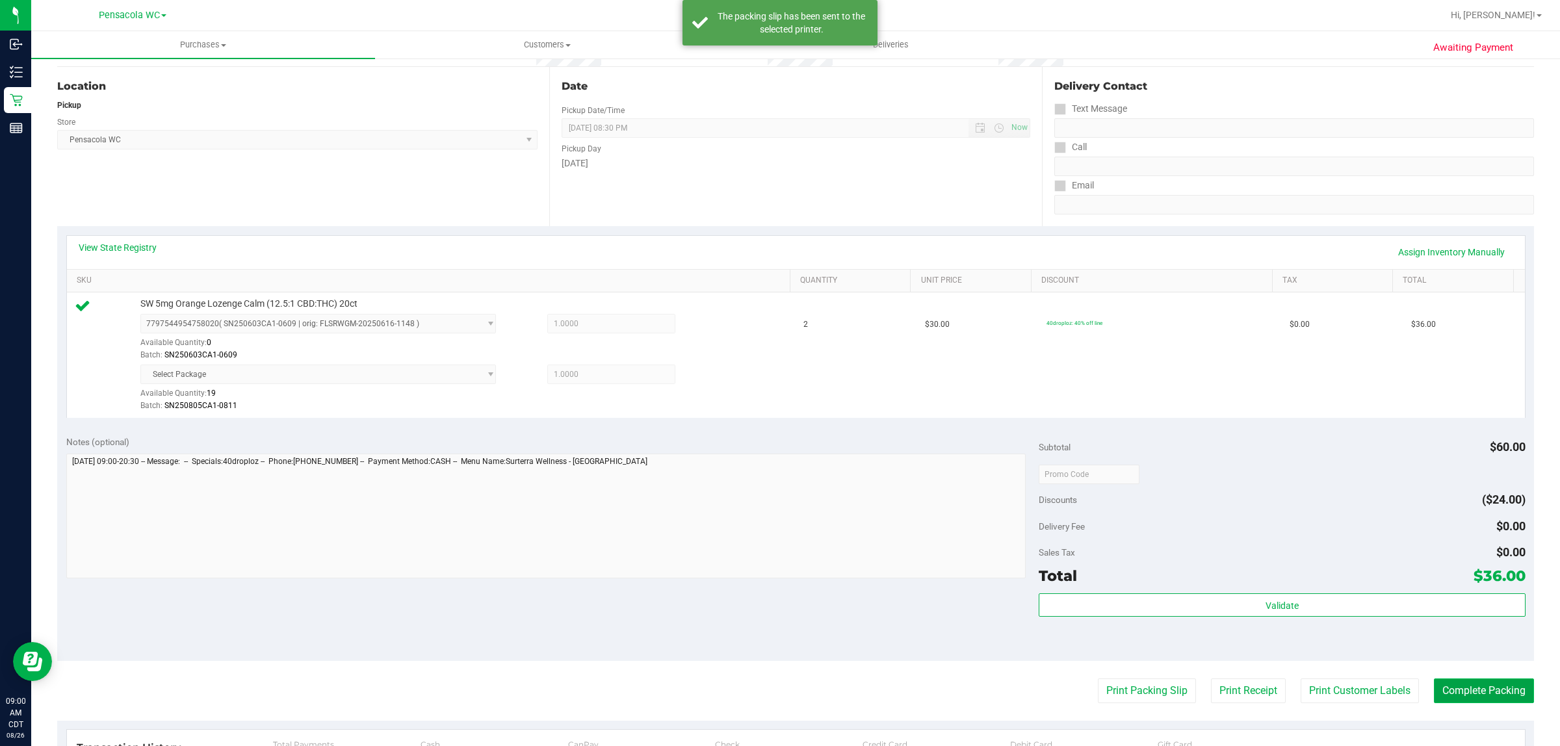
click at [1499, 686] on button "Complete Packing" at bounding box center [1484, 690] width 100 height 25
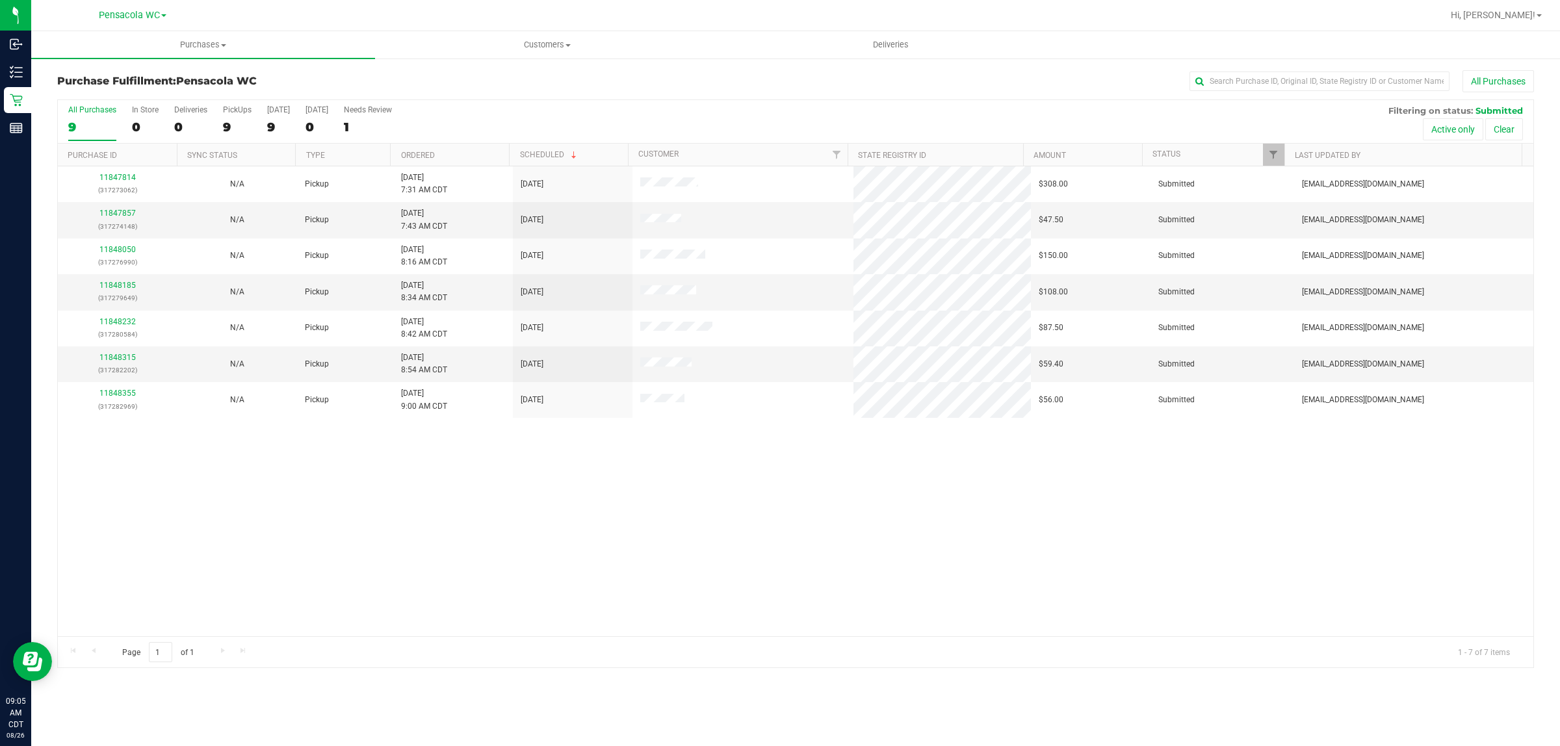
click at [391, 549] on div "11847814 (317273062) N/A Pickup [DATE] 7:31 AM CDT 8/26/2025 $308.00 Submitted …" at bounding box center [795, 401] width 1475 height 470
click at [547, 538] on div "11847814 (317273062) N/A Pickup [DATE] 7:31 AM CDT 8/26/2025 $308.00 Submitted …" at bounding box center [795, 401] width 1475 height 470
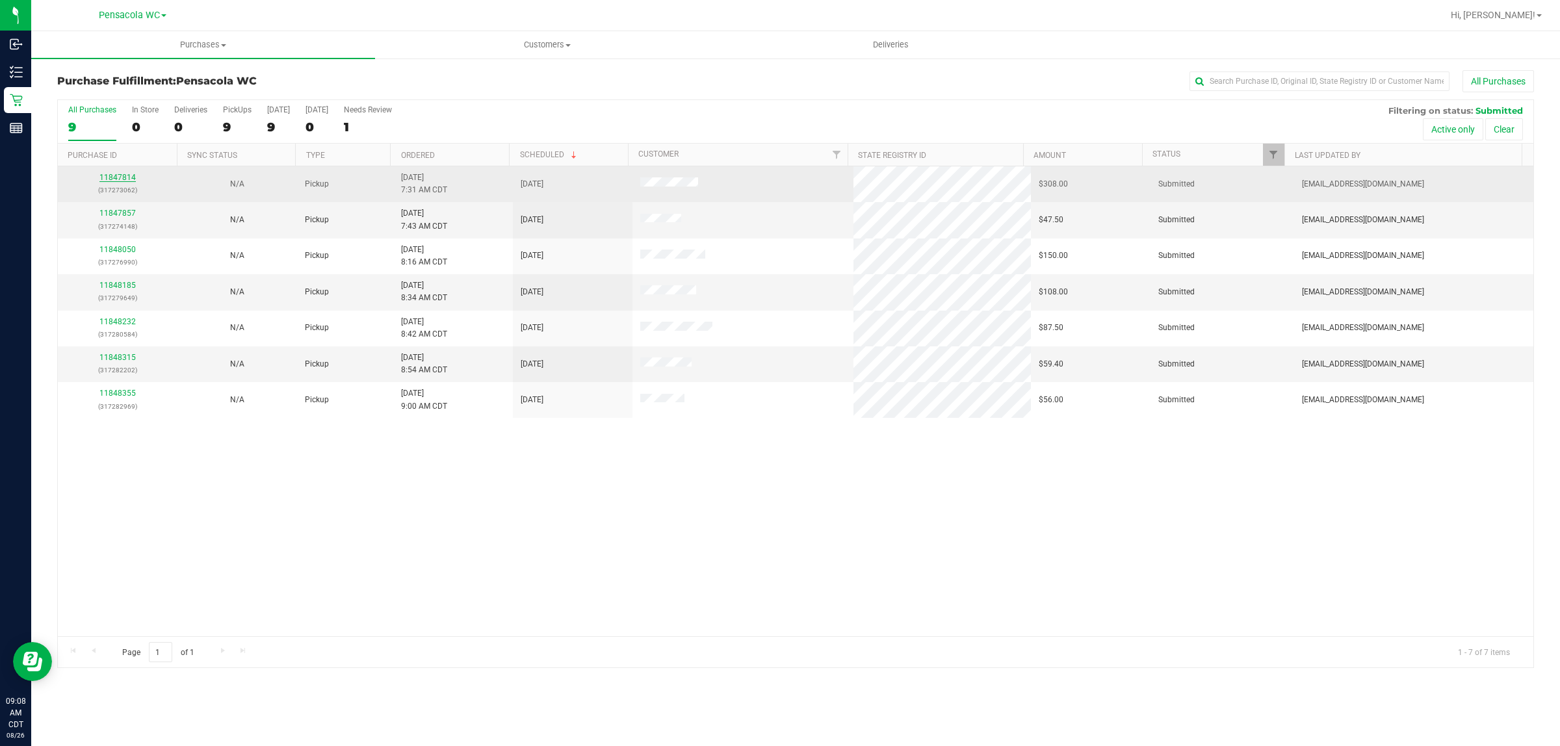
click at [122, 177] on link "11847814" at bounding box center [117, 177] width 36 height 9
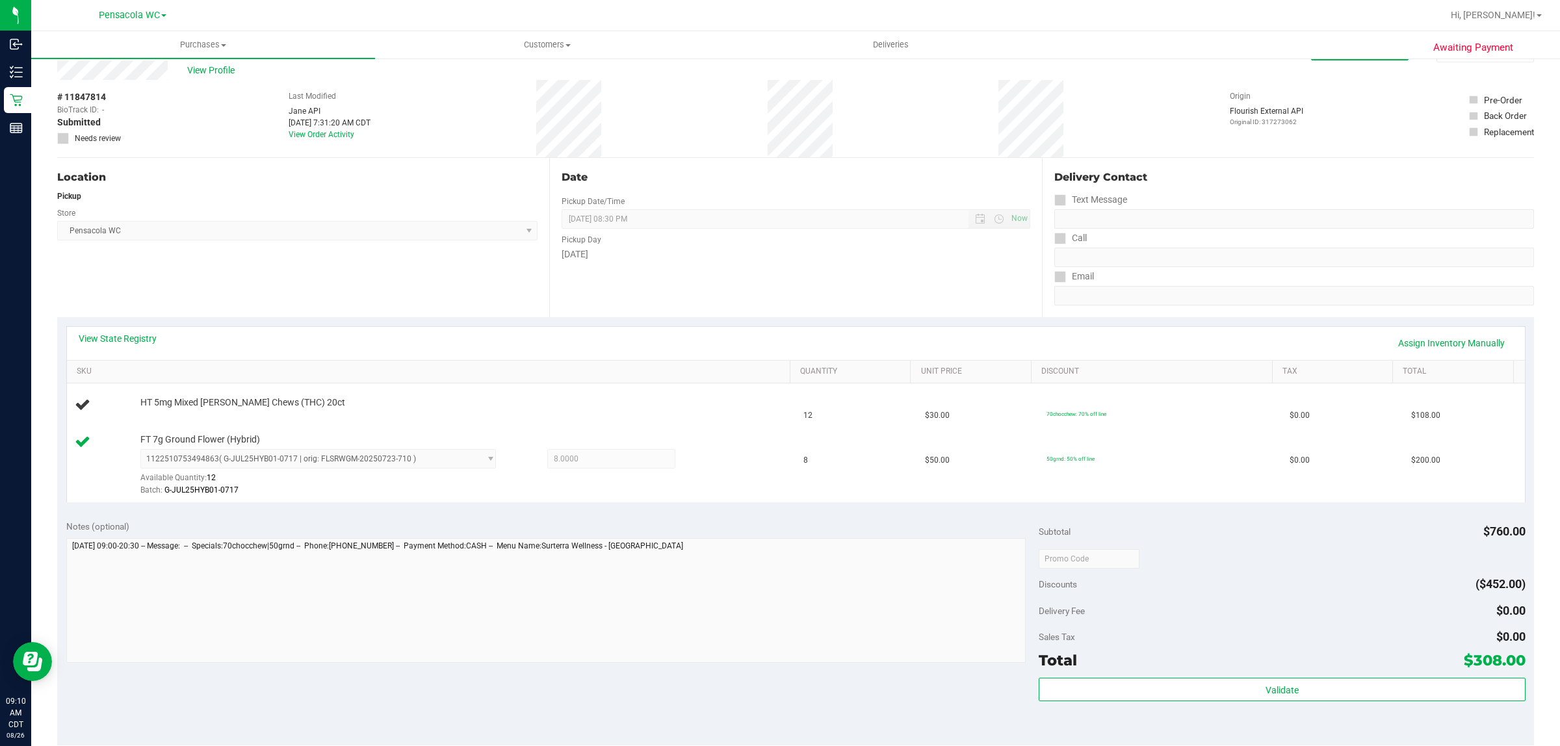
scroll to position [34, 0]
click at [306, 280] on div "Location Pickup Store Pensacola WC Select Store [PERSON_NAME][GEOGRAPHIC_DATA] …" at bounding box center [303, 236] width 492 height 159
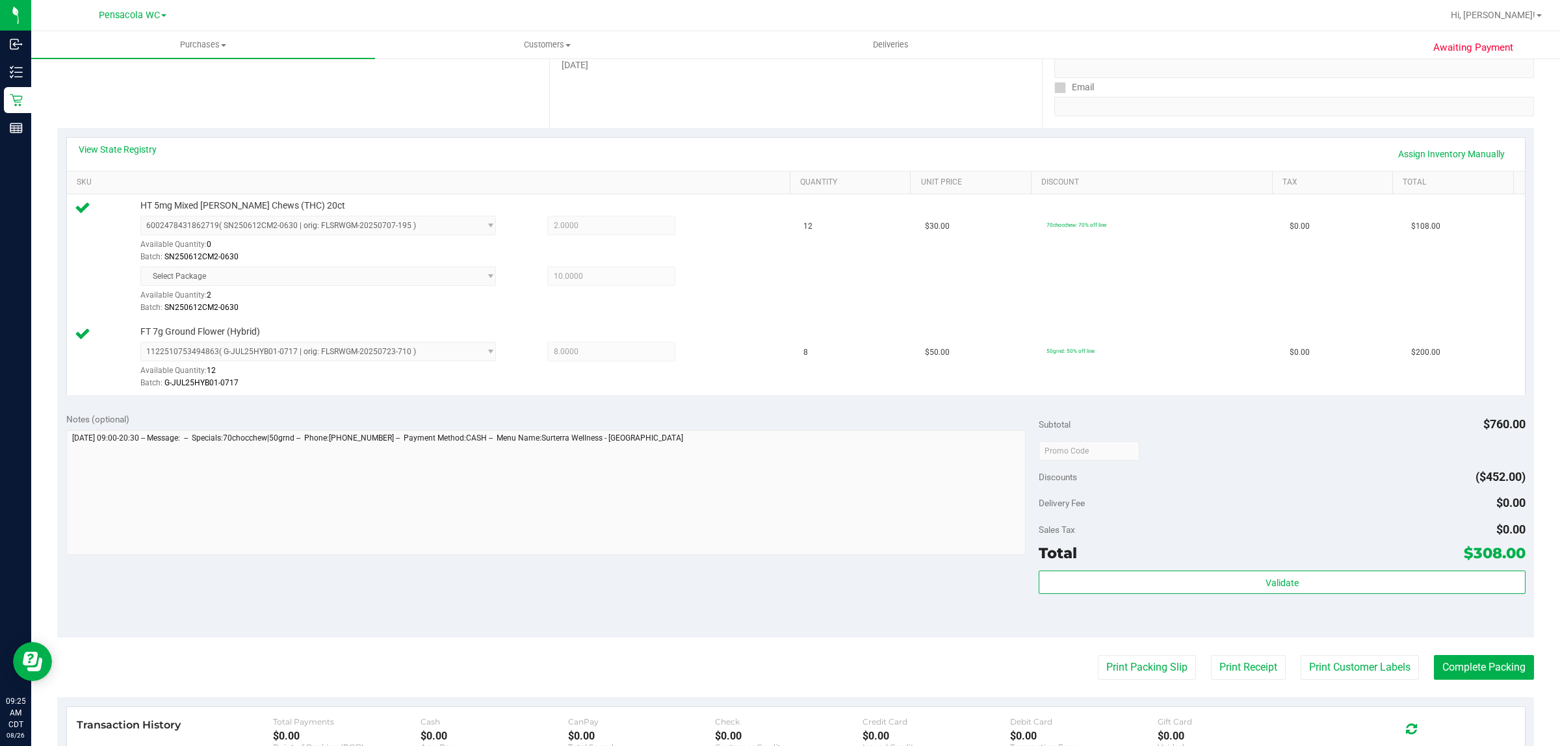
scroll to position [222, 0]
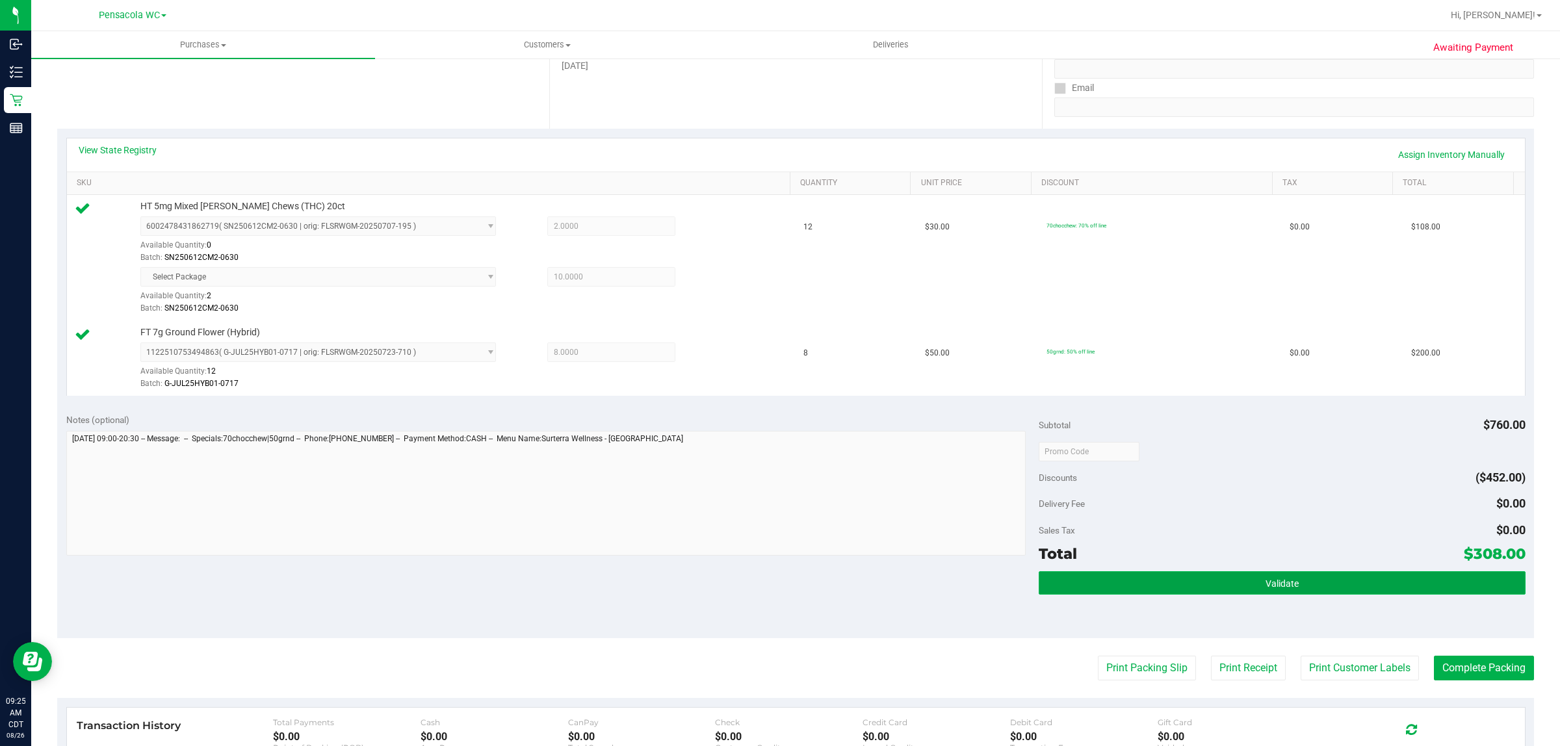
click at [1188, 593] on button "Validate" at bounding box center [1281, 582] width 486 height 23
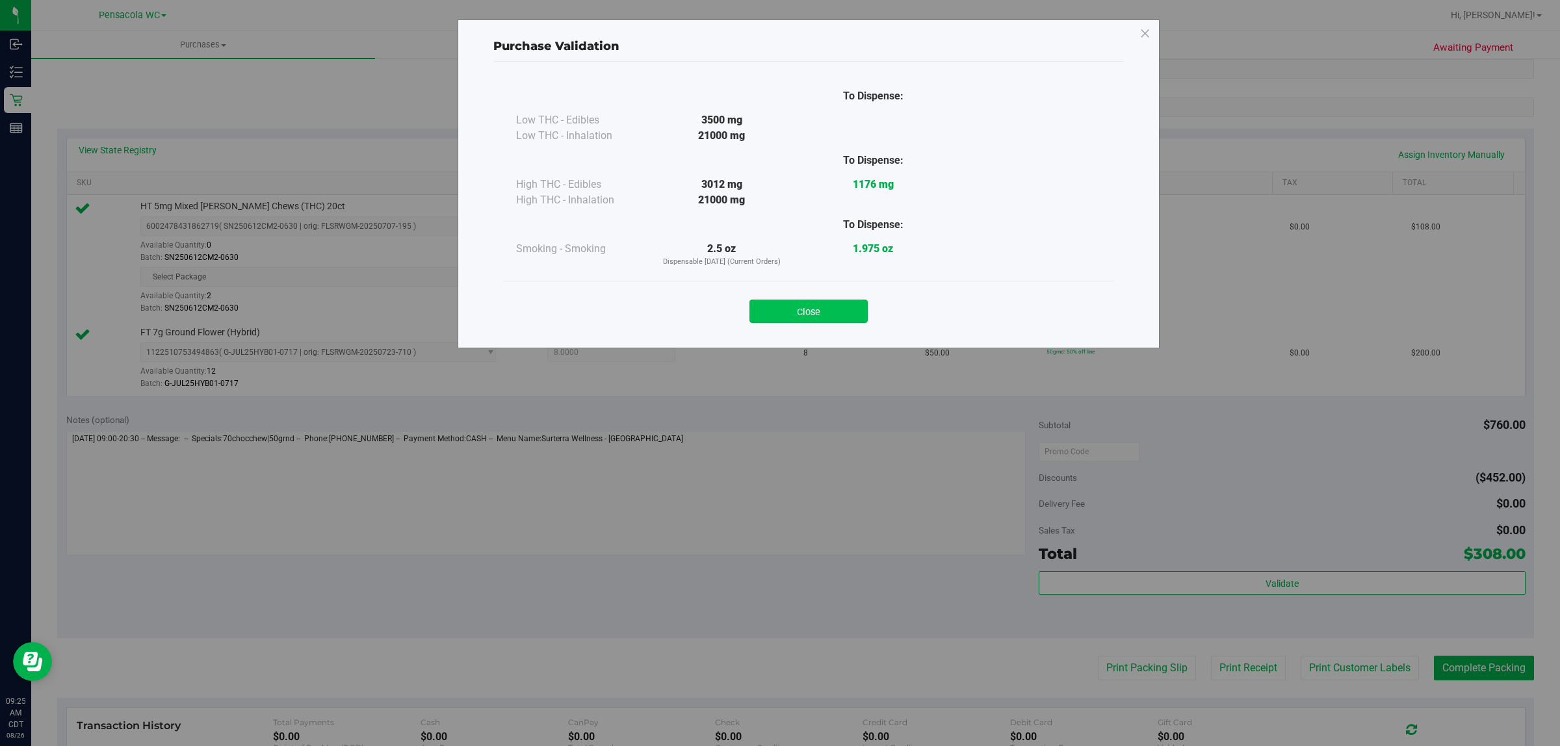
click at [827, 305] on button "Close" at bounding box center [808, 311] width 118 height 23
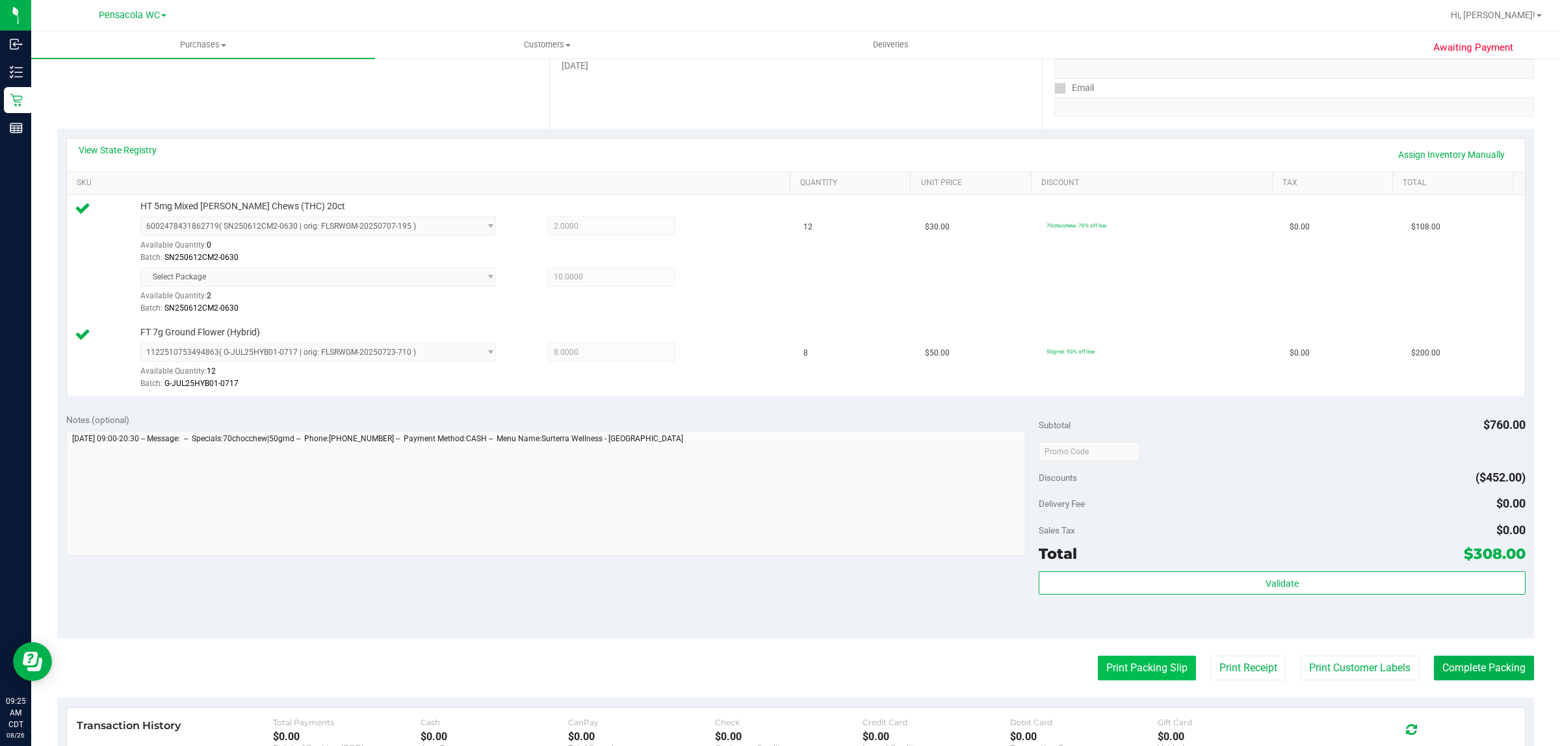
click at [1134, 671] on button "Print Packing Slip" at bounding box center [1147, 668] width 98 height 25
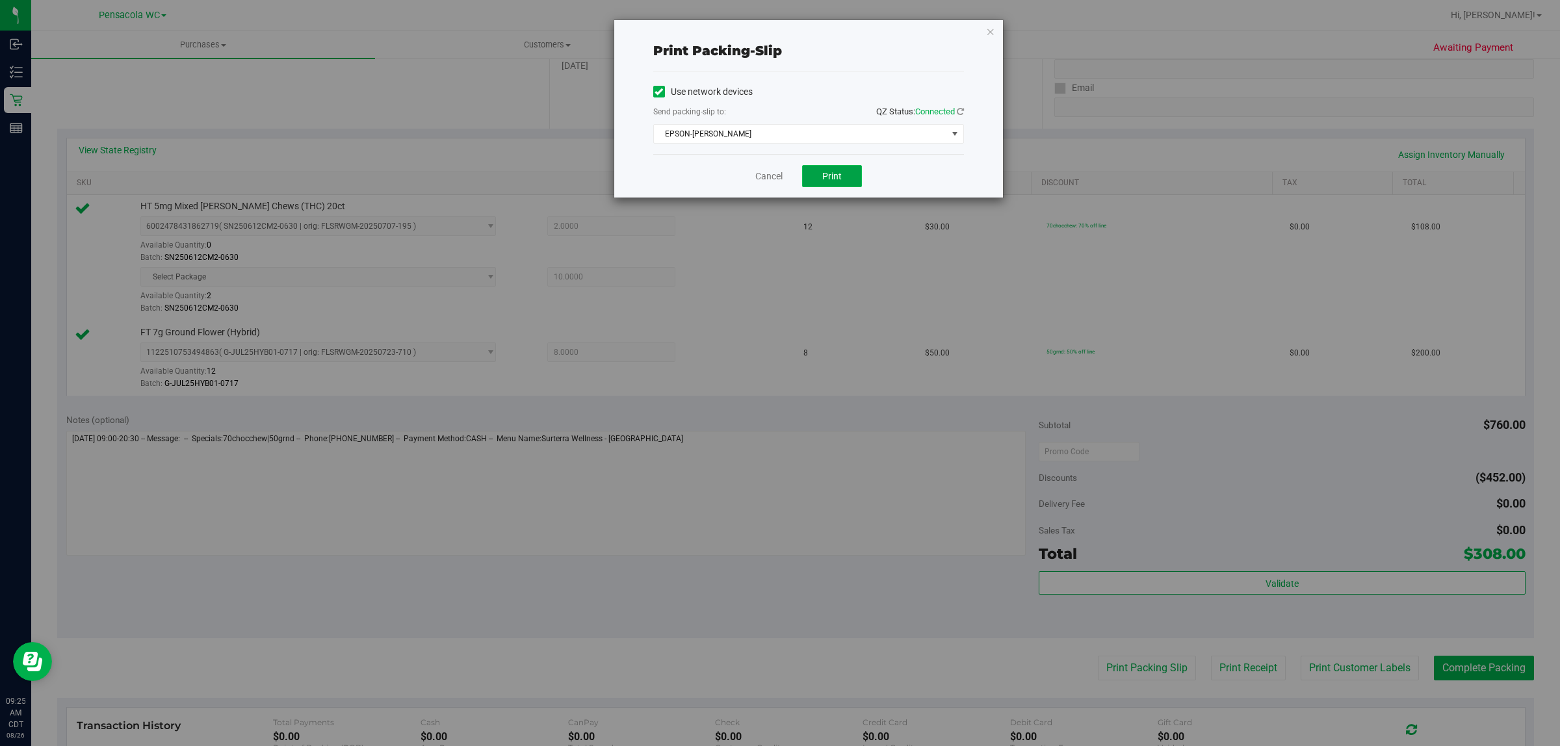
click at [844, 181] on button "Print" at bounding box center [832, 176] width 60 height 22
click at [990, 32] on icon "button" at bounding box center [990, 31] width 9 height 16
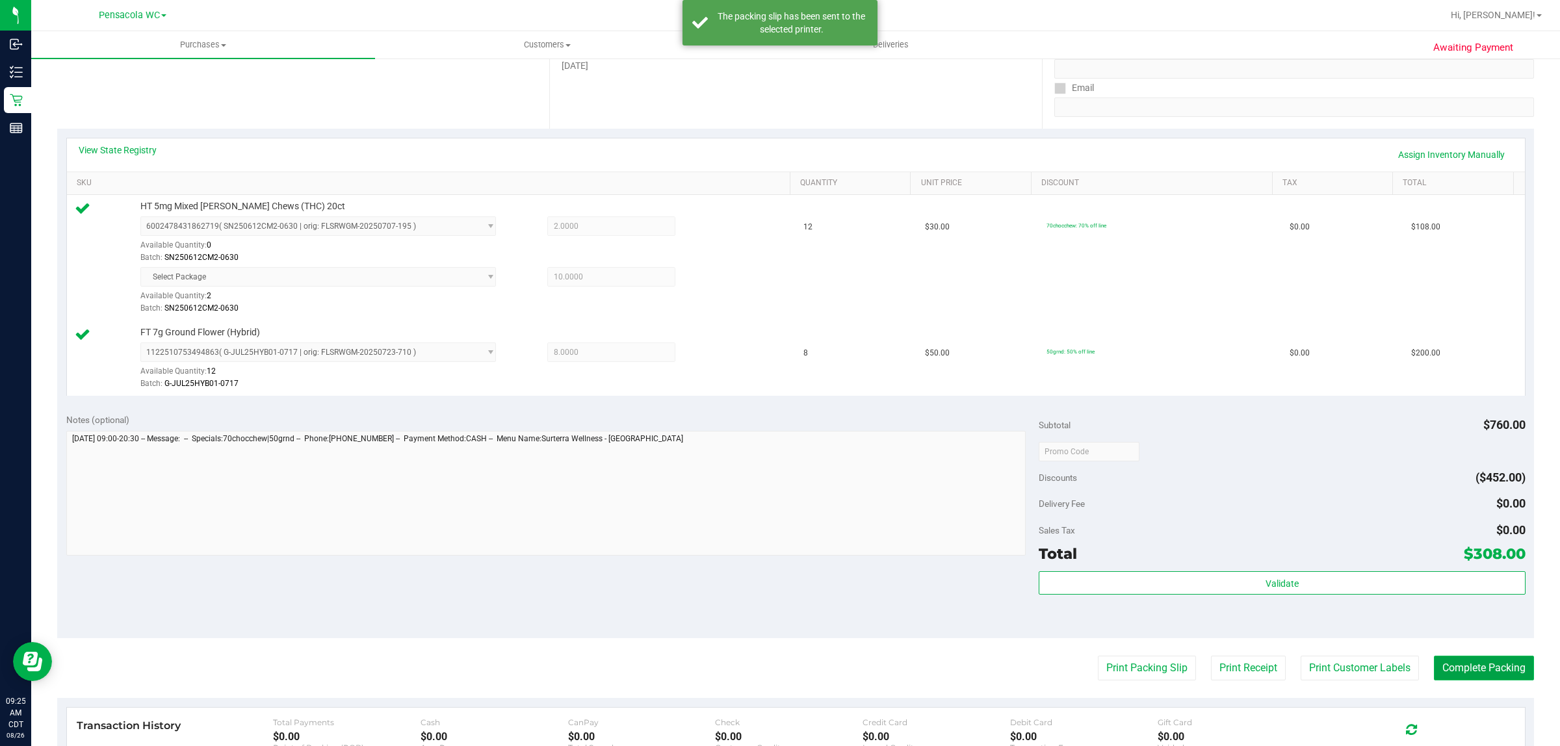
click at [1473, 676] on button "Complete Packing" at bounding box center [1484, 668] width 100 height 25
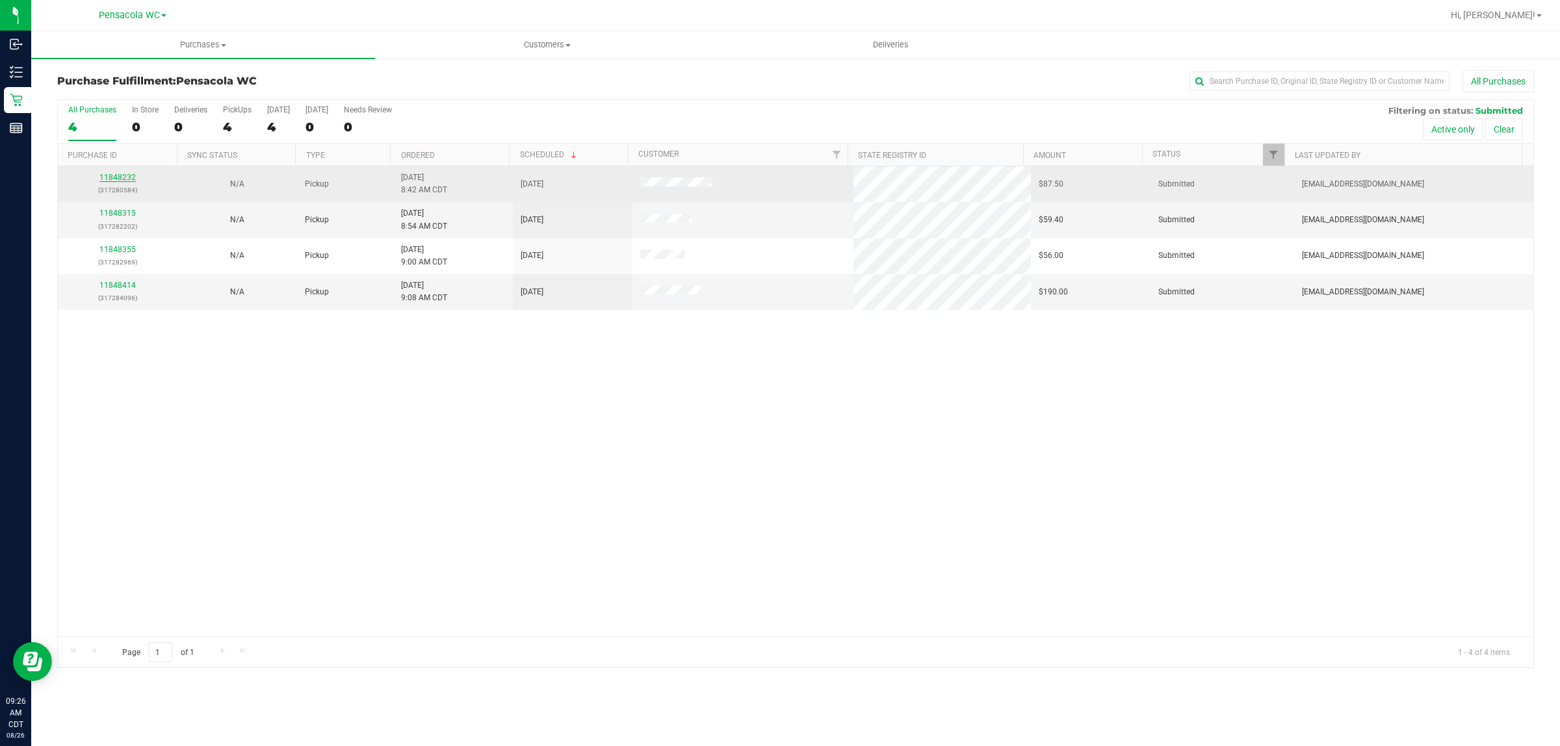
click at [122, 179] on link "11848232" at bounding box center [117, 177] width 36 height 9
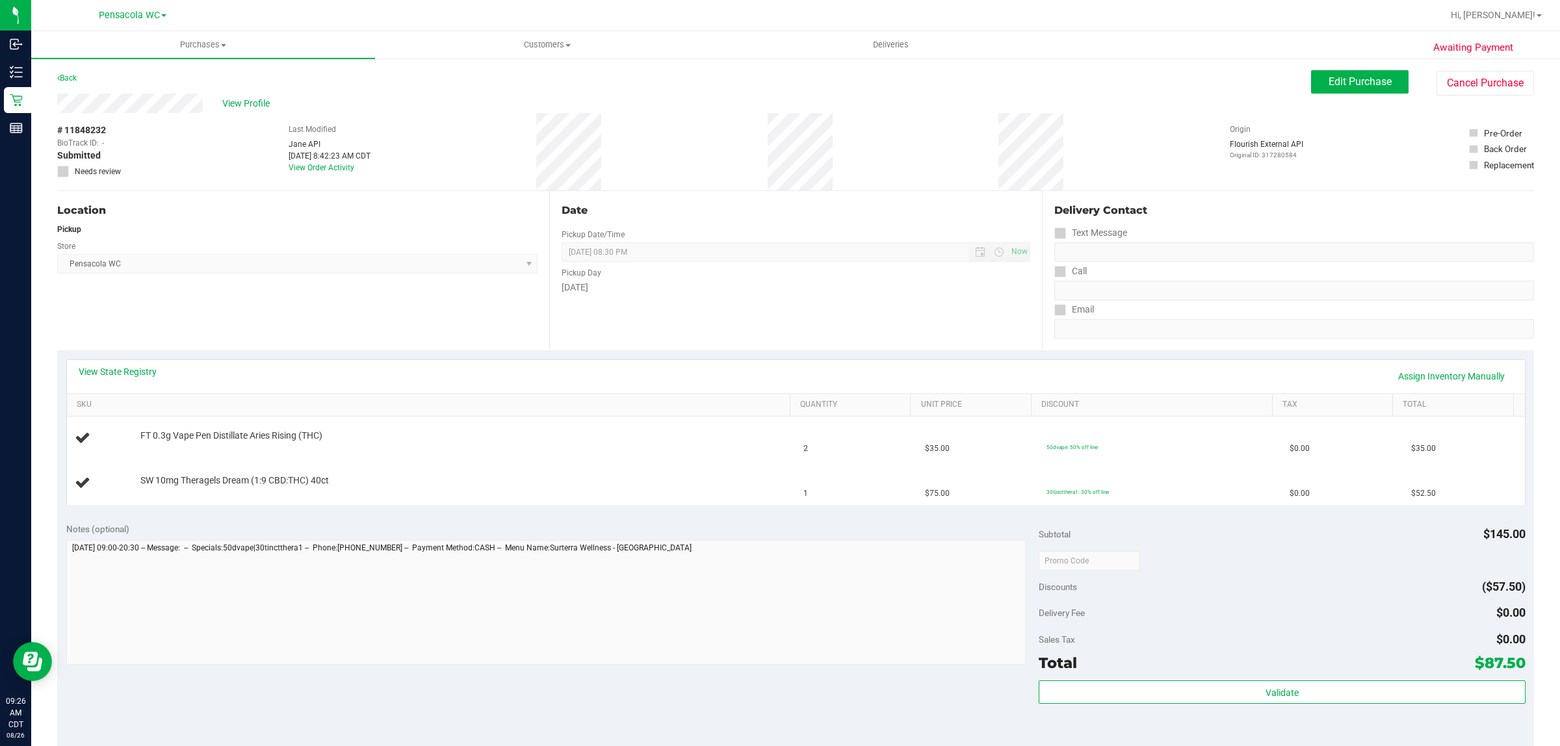
click at [174, 338] on div "Location Pickup Store Pensacola WC Select Store [PERSON_NAME][GEOGRAPHIC_DATA] …" at bounding box center [303, 270] width 492 height 159
click at [70, 81] on link "Back" at bounding box center [66, 77] width 19 height 9
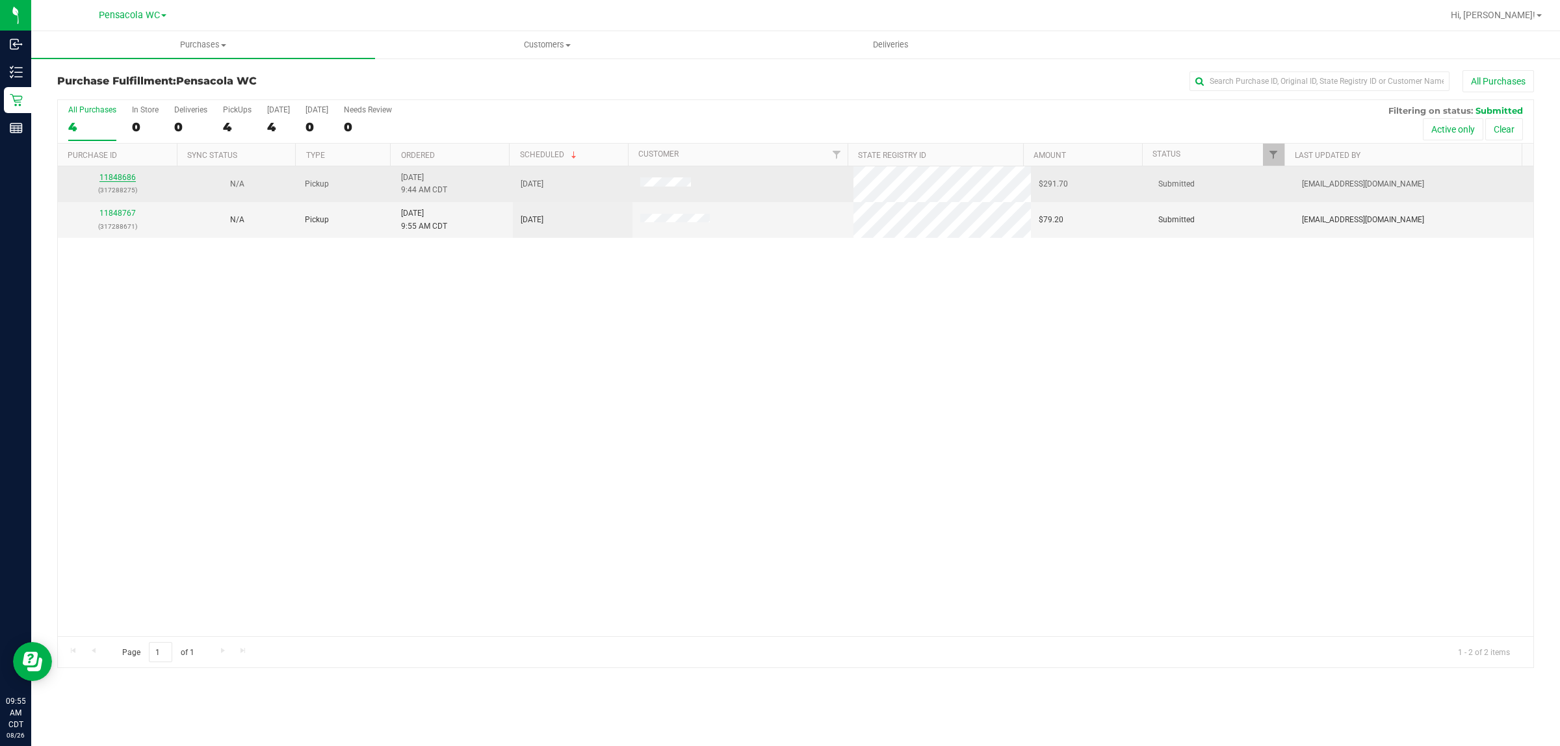
click at [125, 182] on link "11848686" at bounding box center [117, 177] width 36 height 9
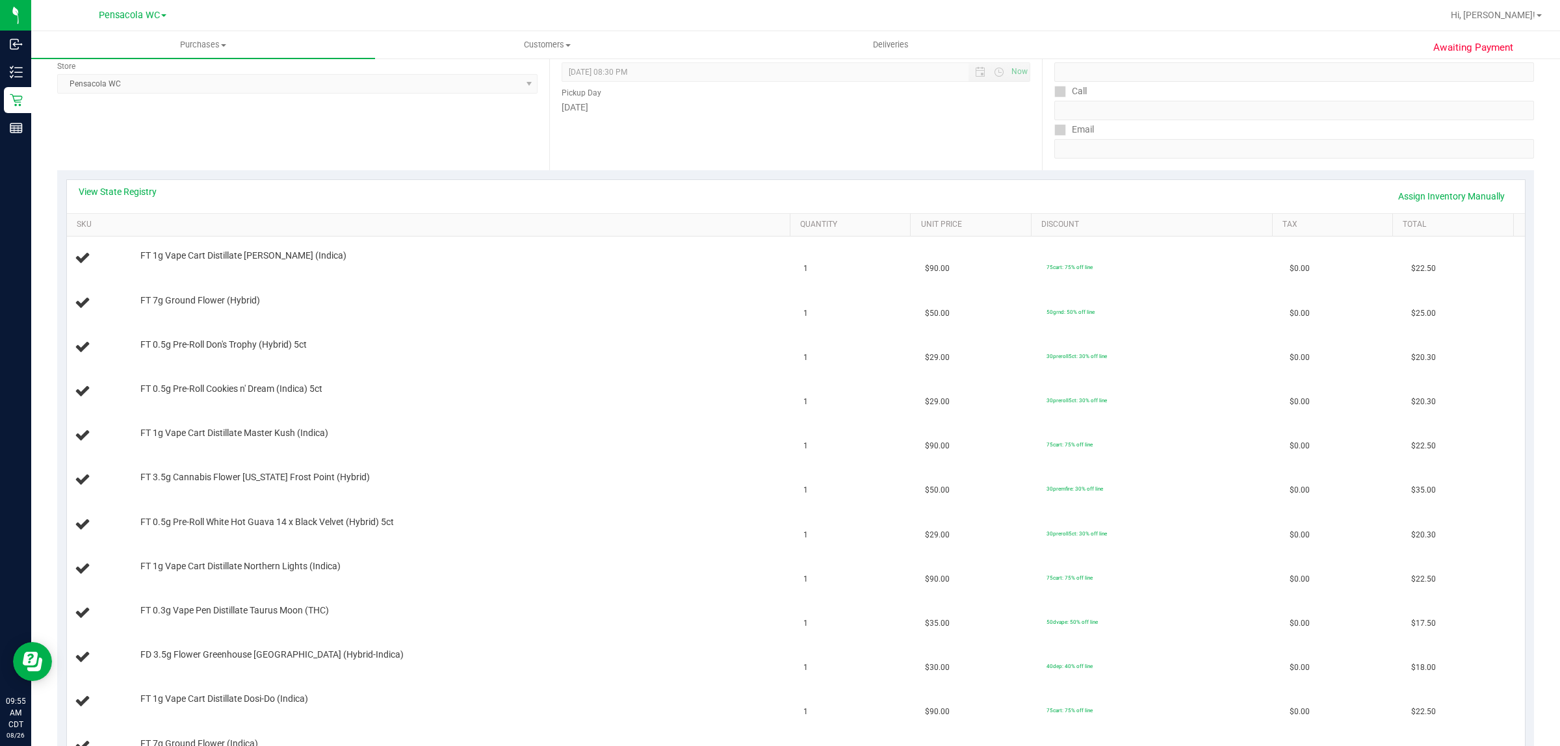
scroll to position [183, 0]
click at [136, 190] on link "View State Registry" at bounding box center [118, 189] width 78 height 13
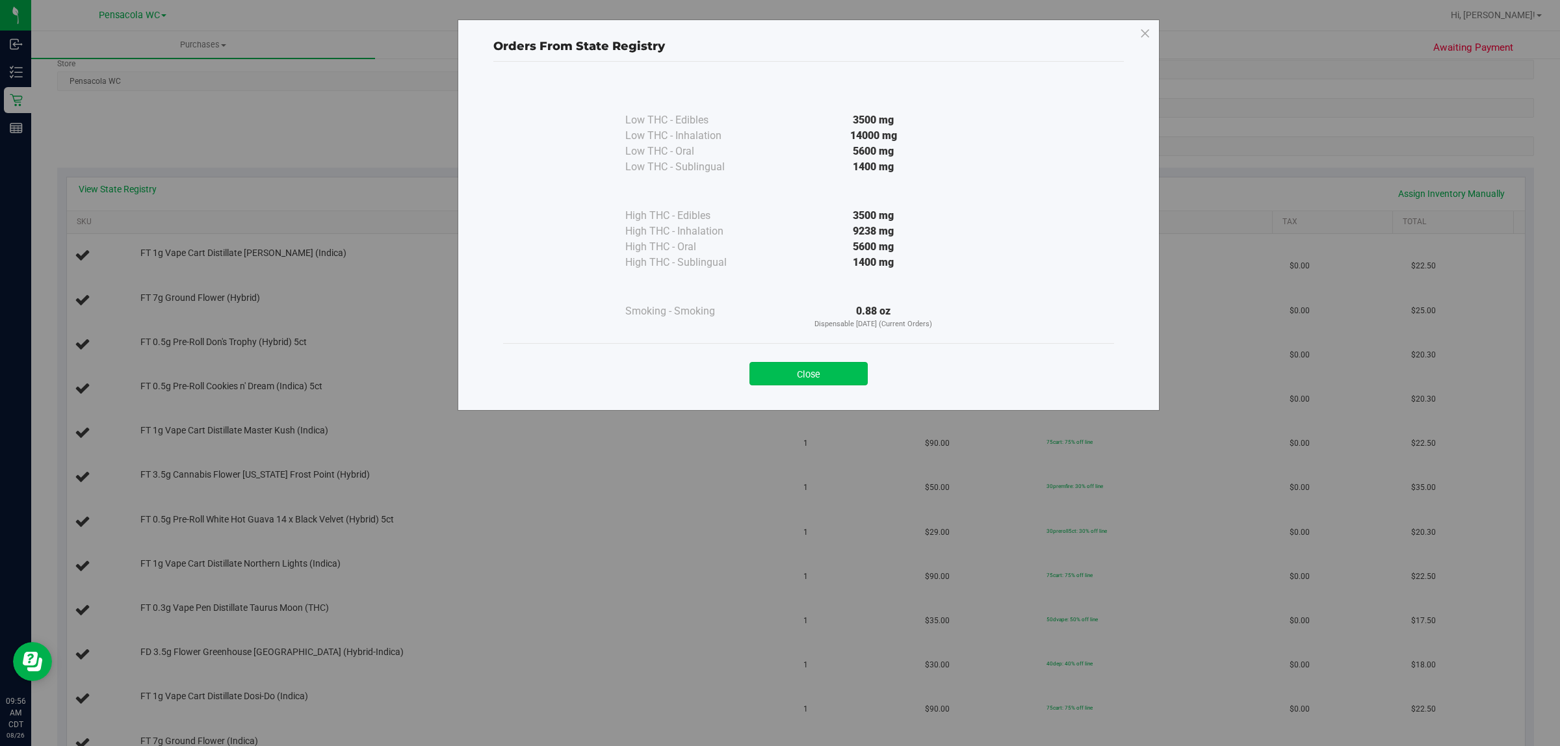
click at [803, 372] on button "Close" at bounding box center [808, 373] width 118 height 23
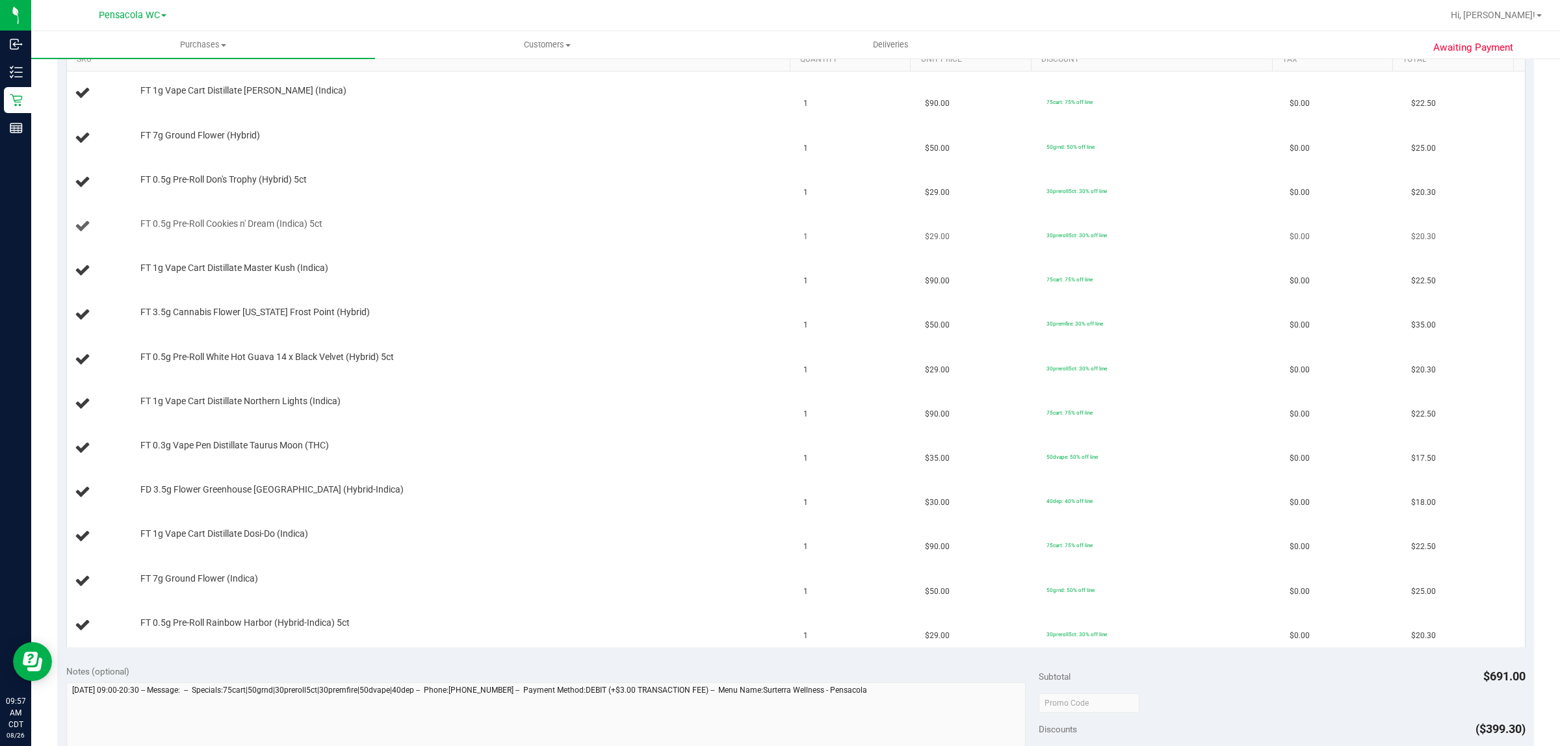
scroll to position [0, 0]
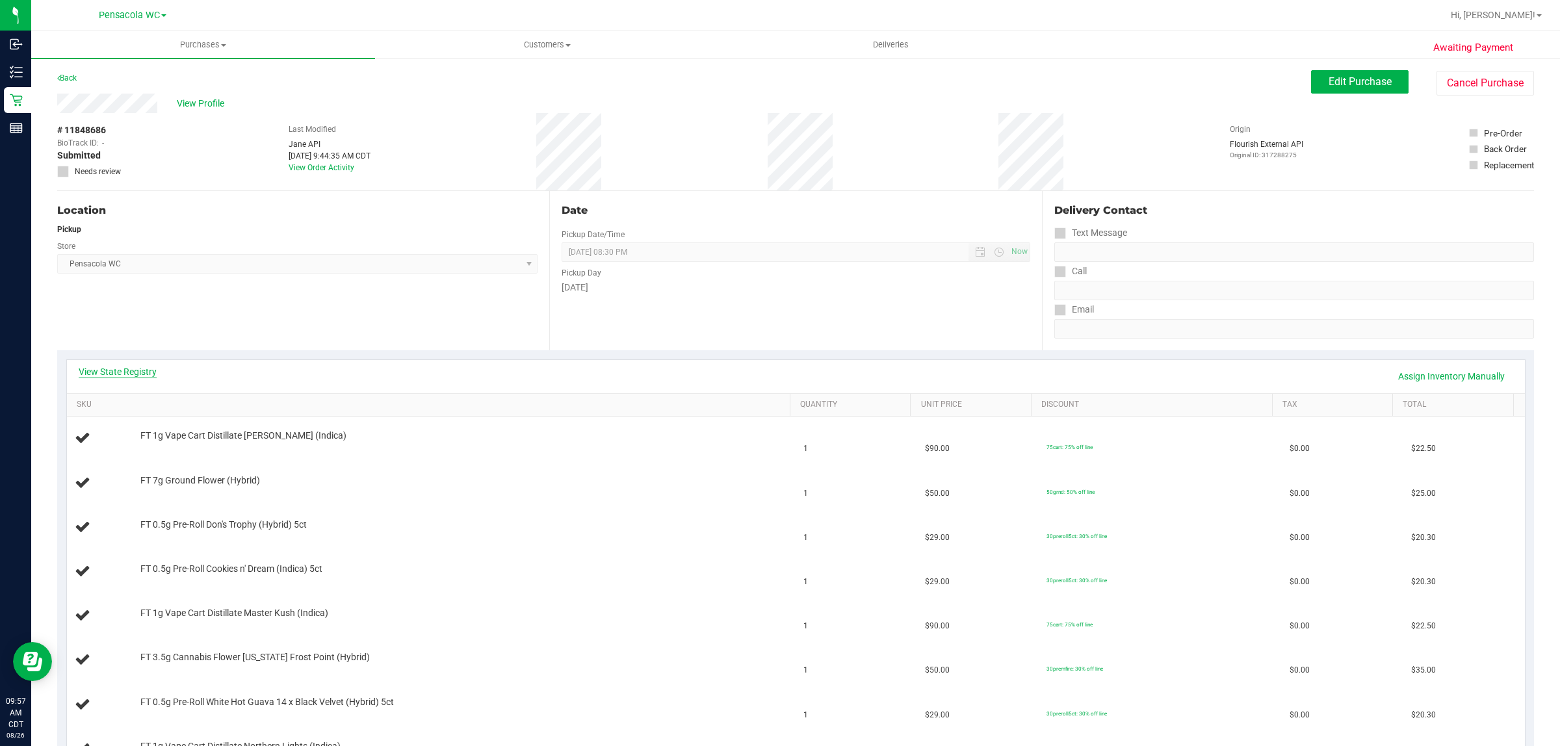
click at [130, 365] on link "View State Registry" at bounding box center [118, 371] width 78 height 13
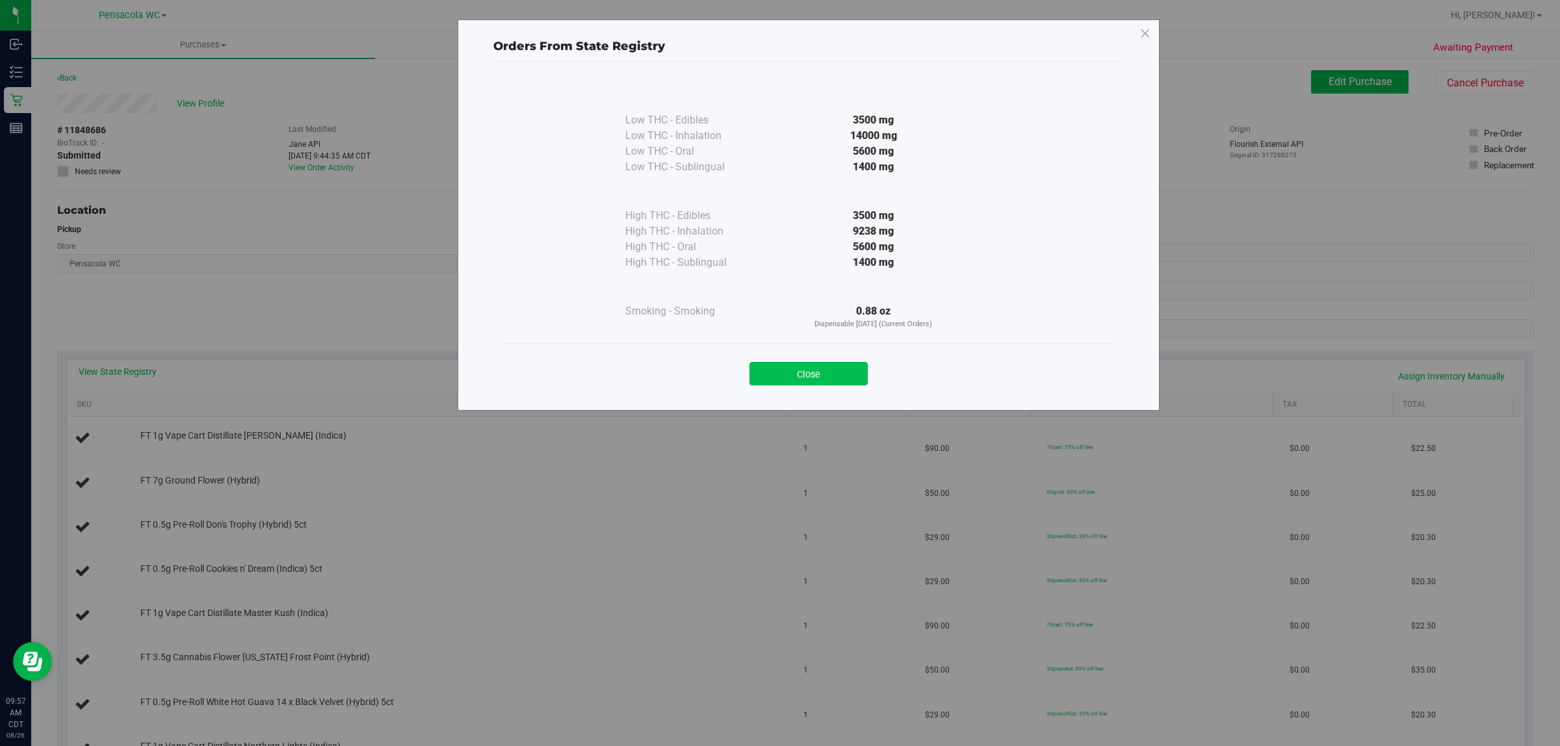
click at [812, 375] on button "Close" at bounding box center [808, 373] width 118 height 23
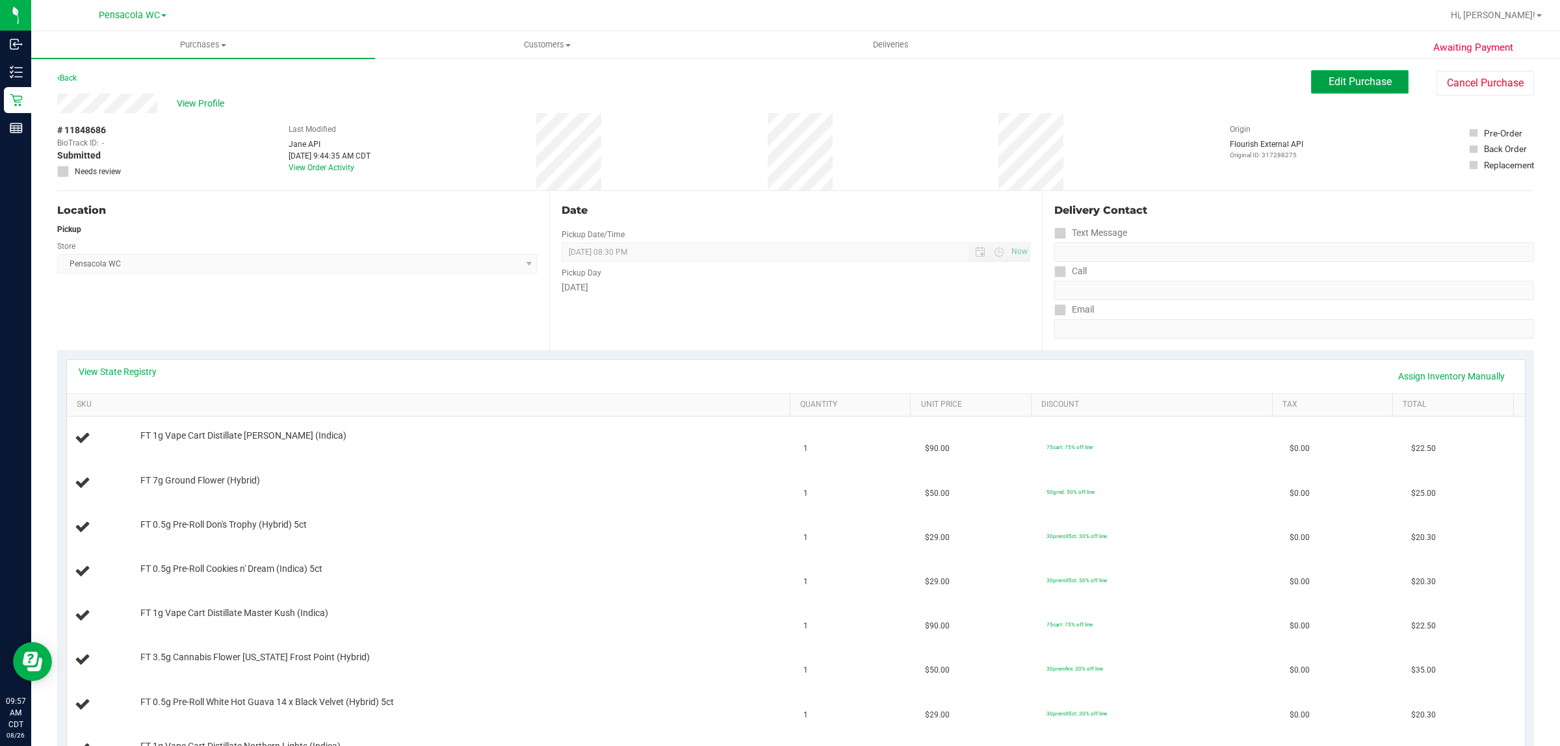
click at [1330, 86] on span "Edit Purchase" at bounding box center [1359, 81] width 63 height 12
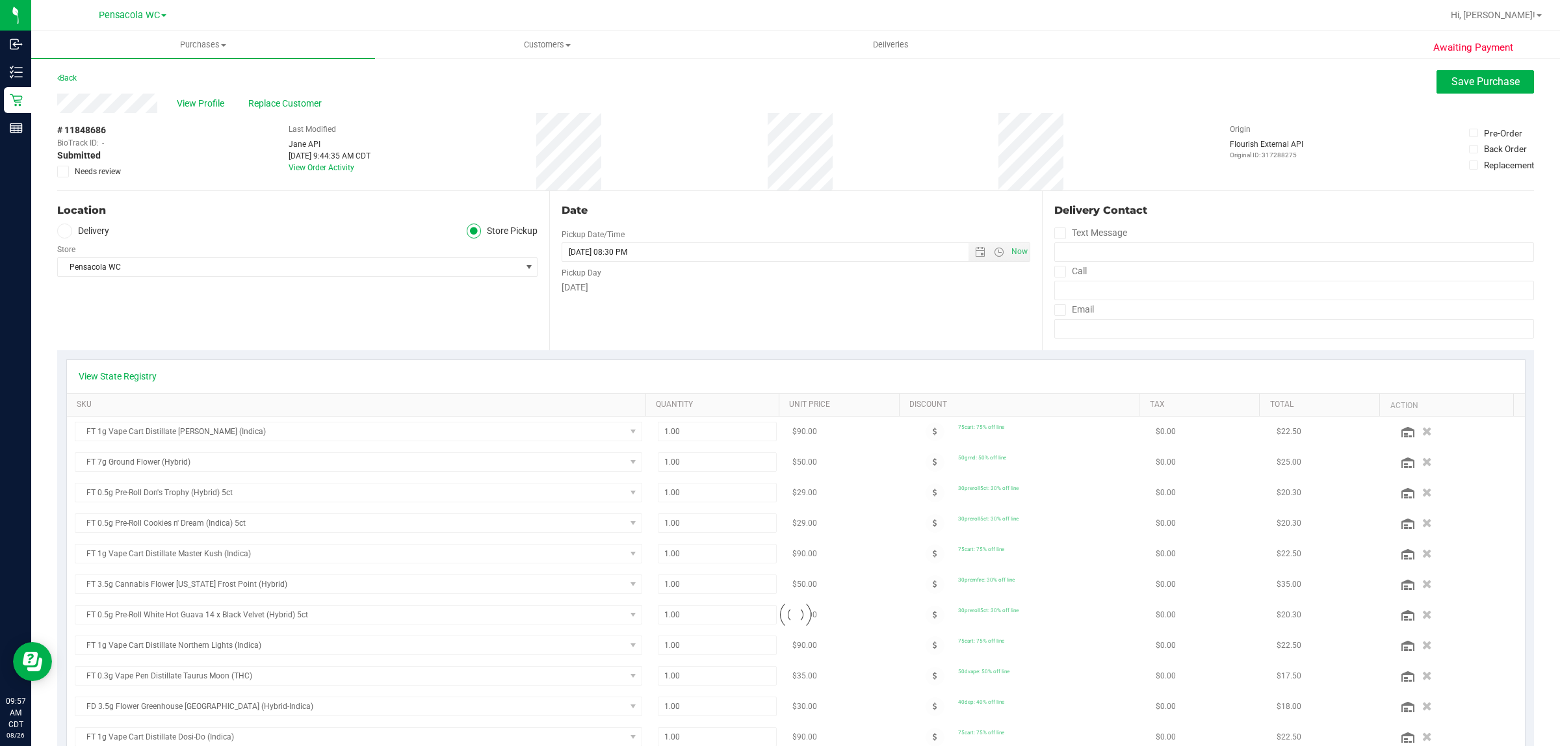
click at [82, 169] on span "Needs review" at bounding box center [98, 172] width 46 height 12
click at [0, 0] on input "Needs review" at bounding box center [0, 0] width 0 height 0
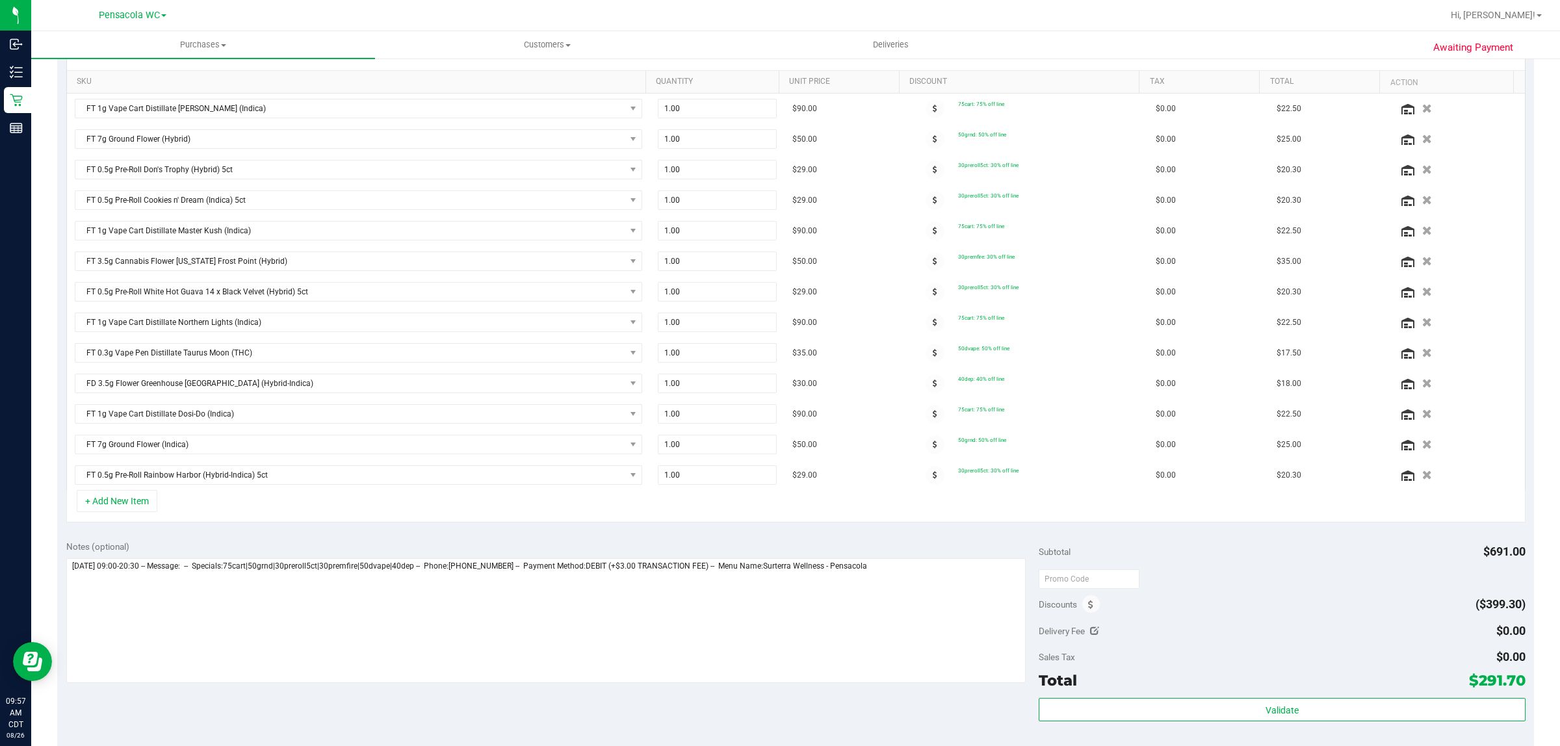
scroll to position [325, 0]
click at [901, 576] on textarea at bounding box center [546, 618] width 960 height 125
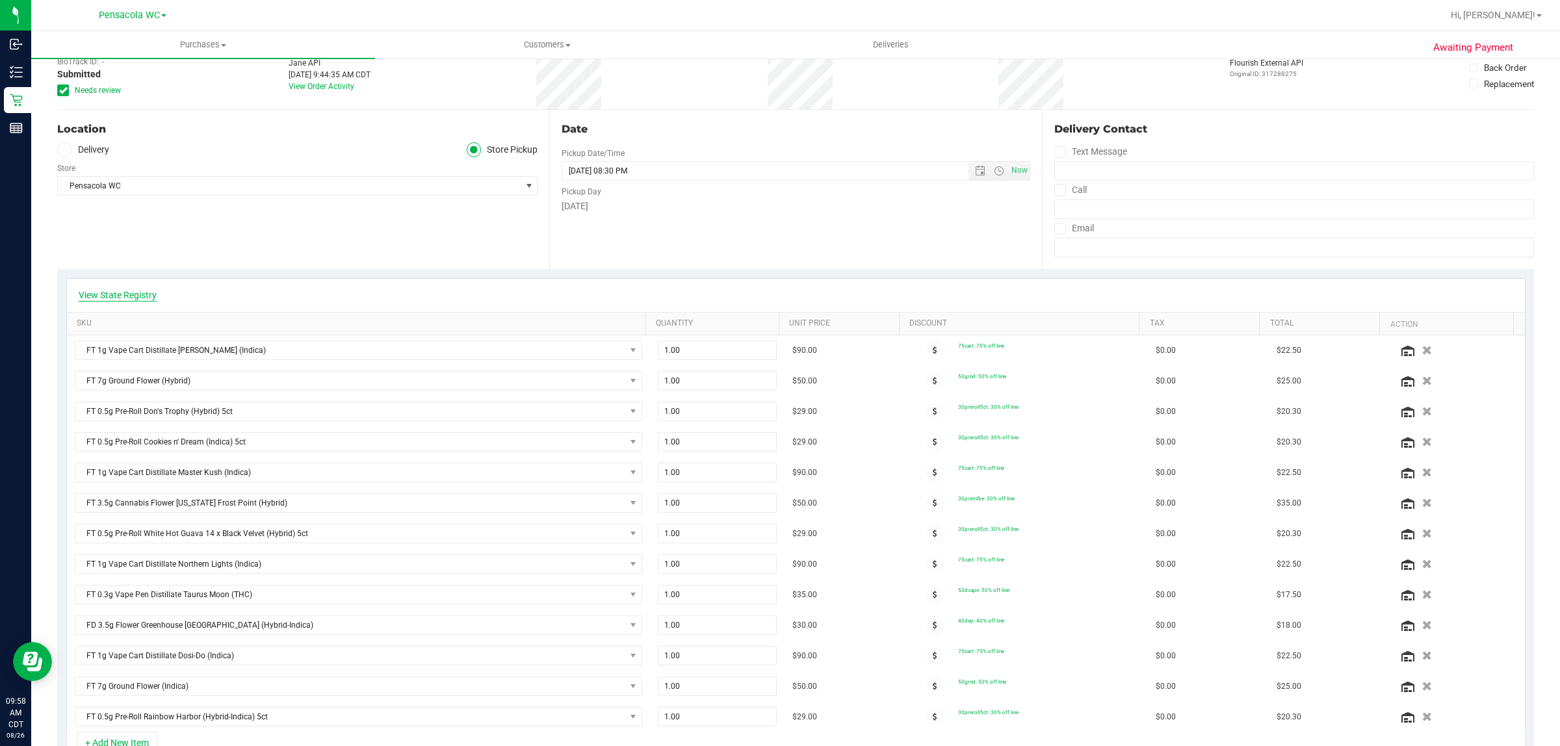
click at [112, 294] on link "View State Registry" at bounding box center [118, 295] width 78 height 13
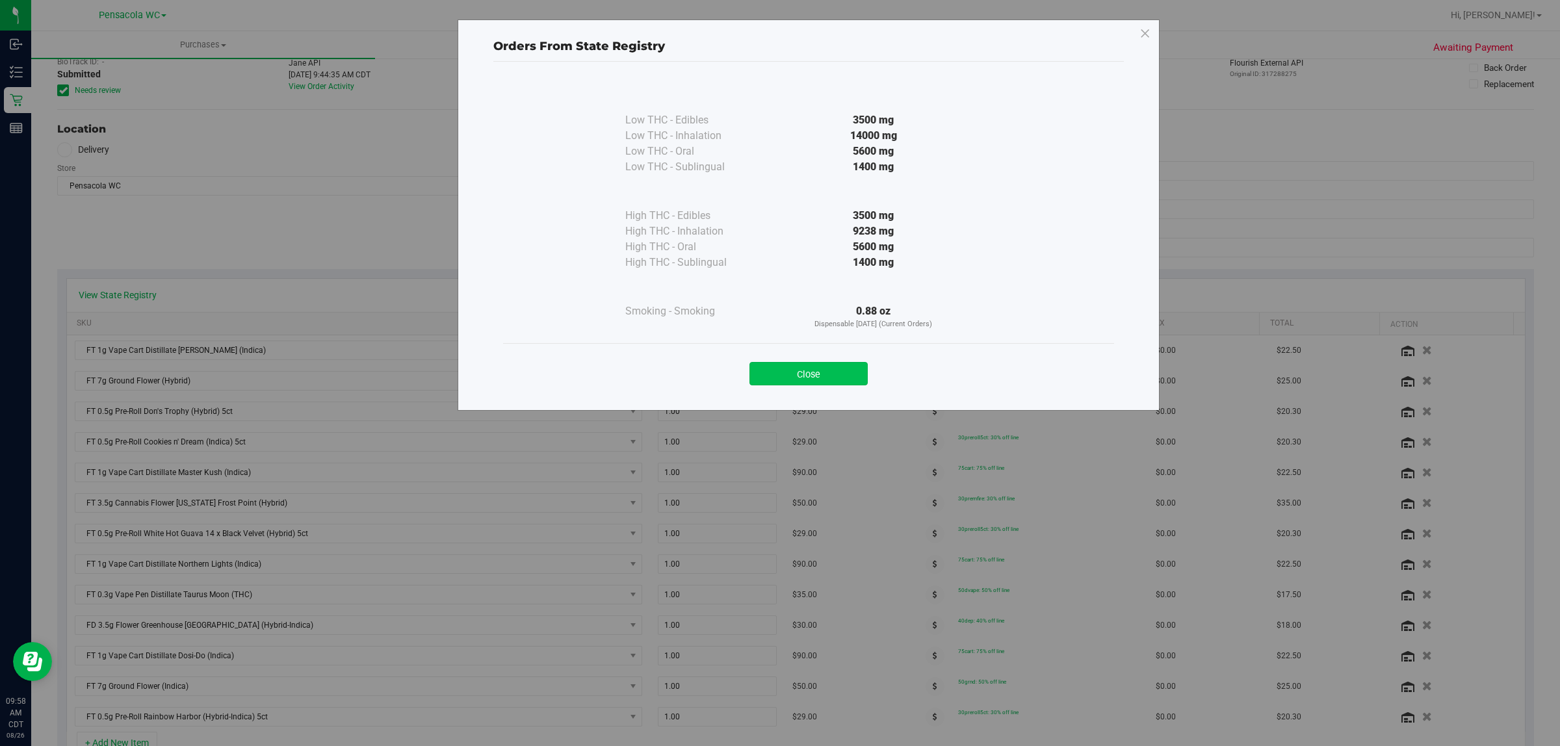
click at [793, 370] on button "Close" at bounding box center [808, 373] width 118 height 23
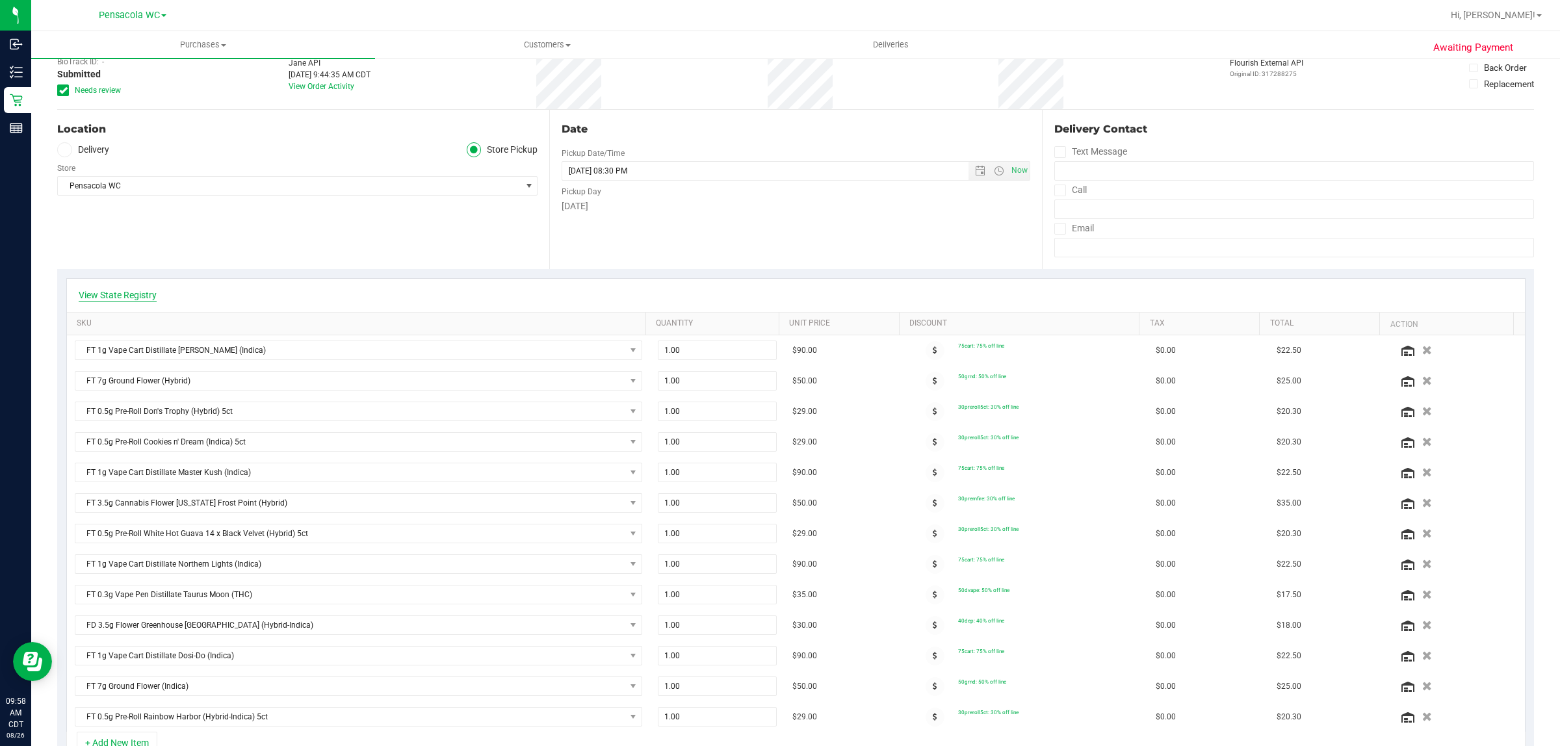
click at [128, 300] on link "View State Registry" at bounding box center [118, 295] width 78 height 13
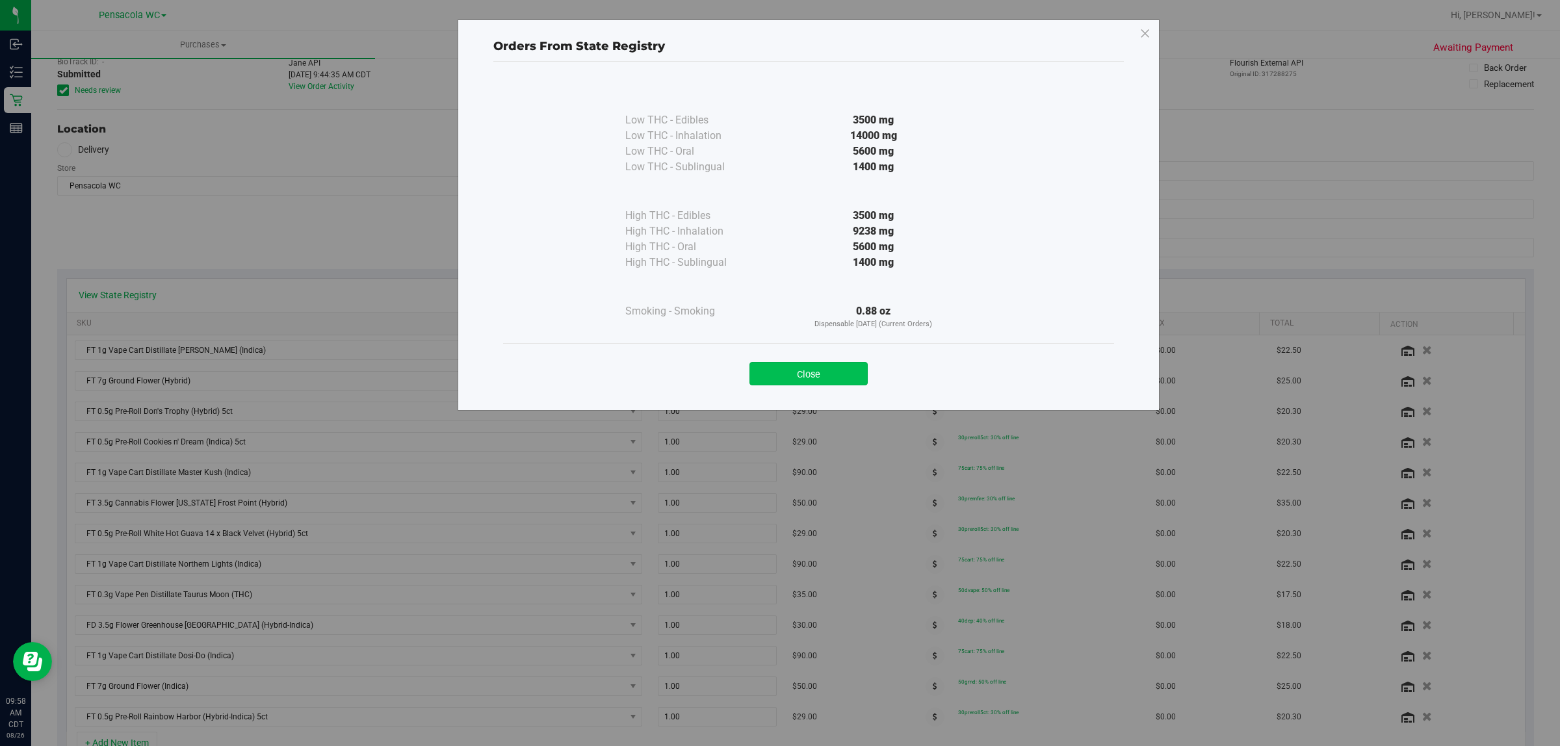
click at [798, 374] on button "Close" at bounding box center [808, 373] width 118 height 23
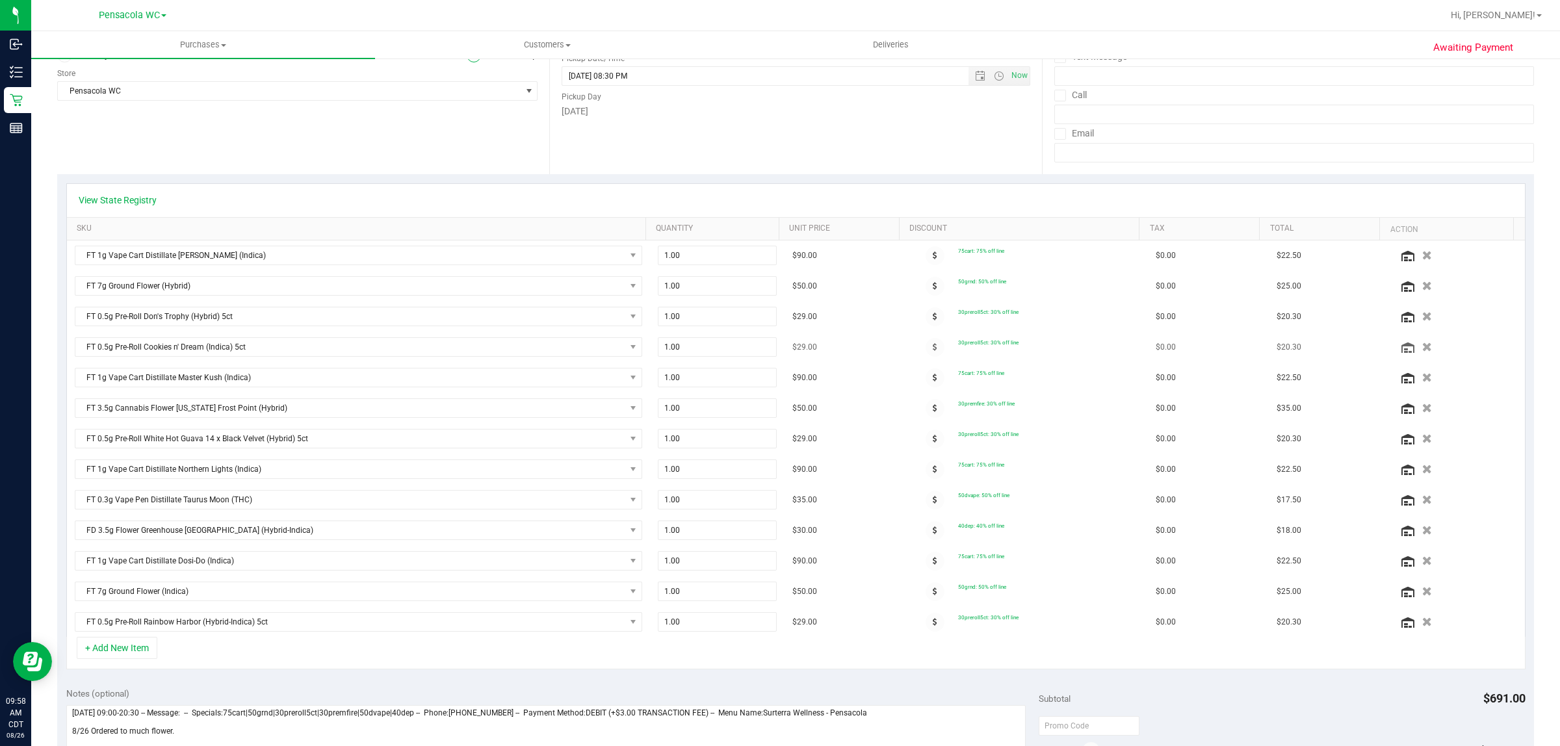
scroll to position [487, 0]
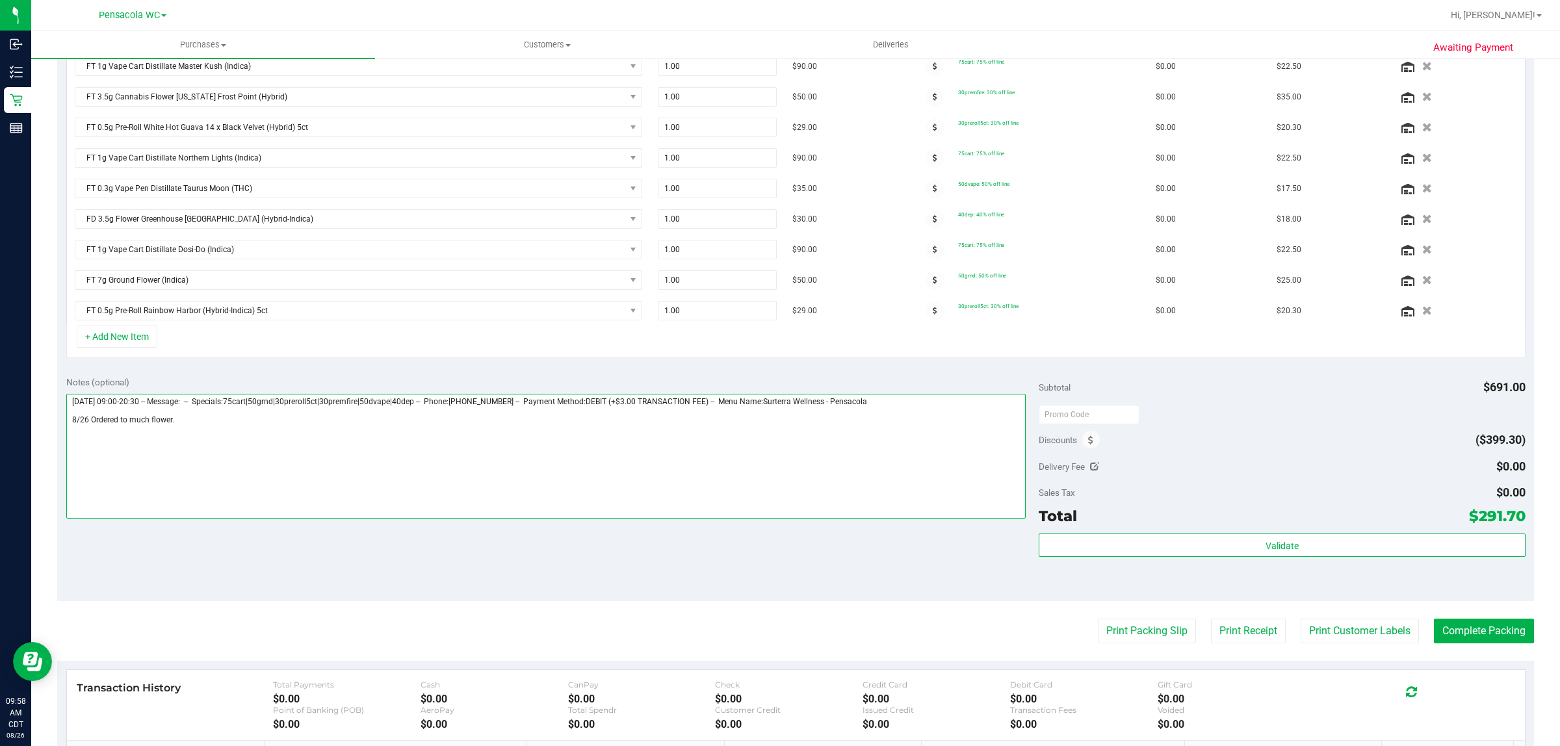
click at [232, 431] on textarea at bounding box center [546, 456] width 960 height 125
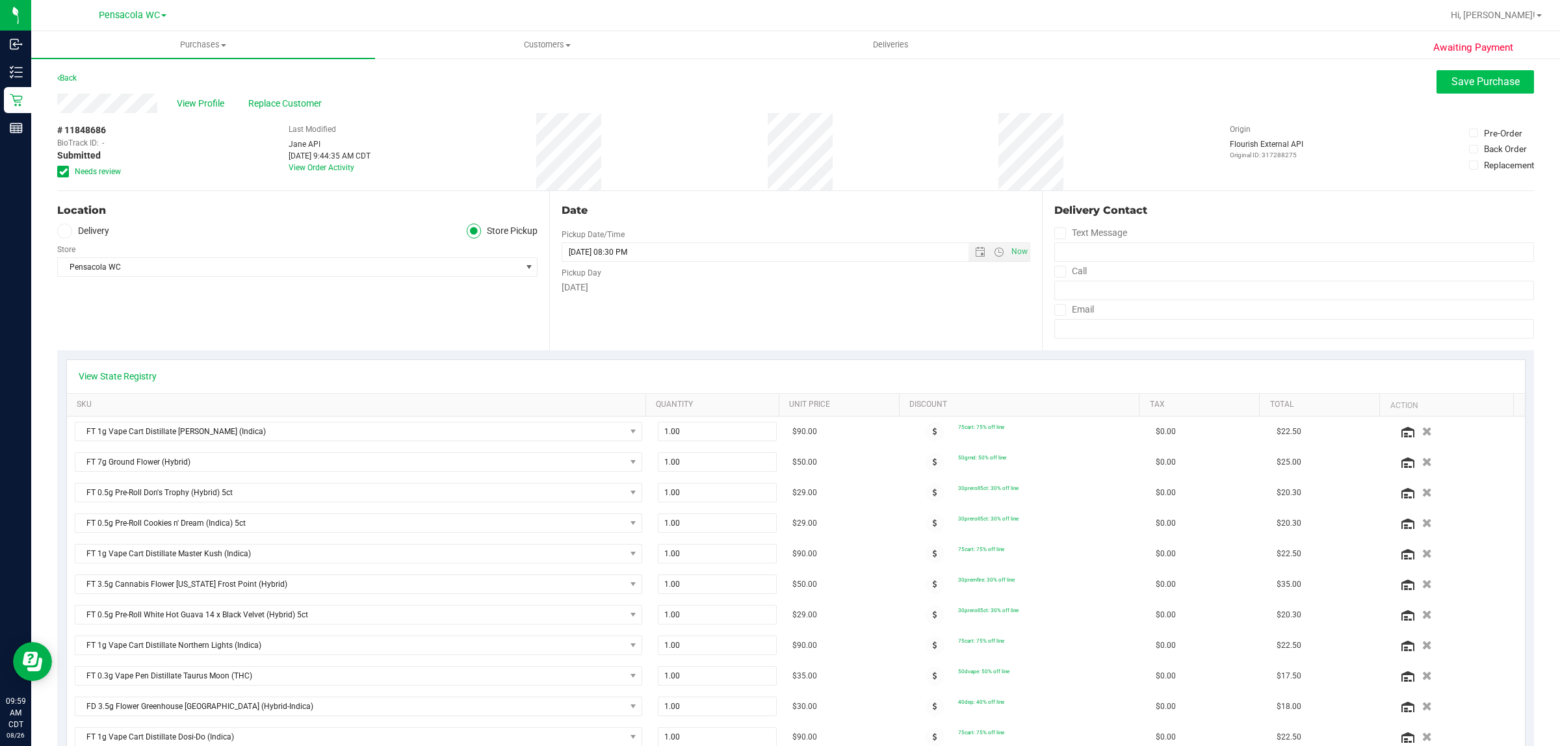
type textarea "[DATE] 09:00-20:30 -- Message: -- Specials:75cart|50grnd|30preroll5ct|30premfir…"
click at [1480, 81] on span "Save Purchase" at bounding box center [1485, 81] width 68 height 12
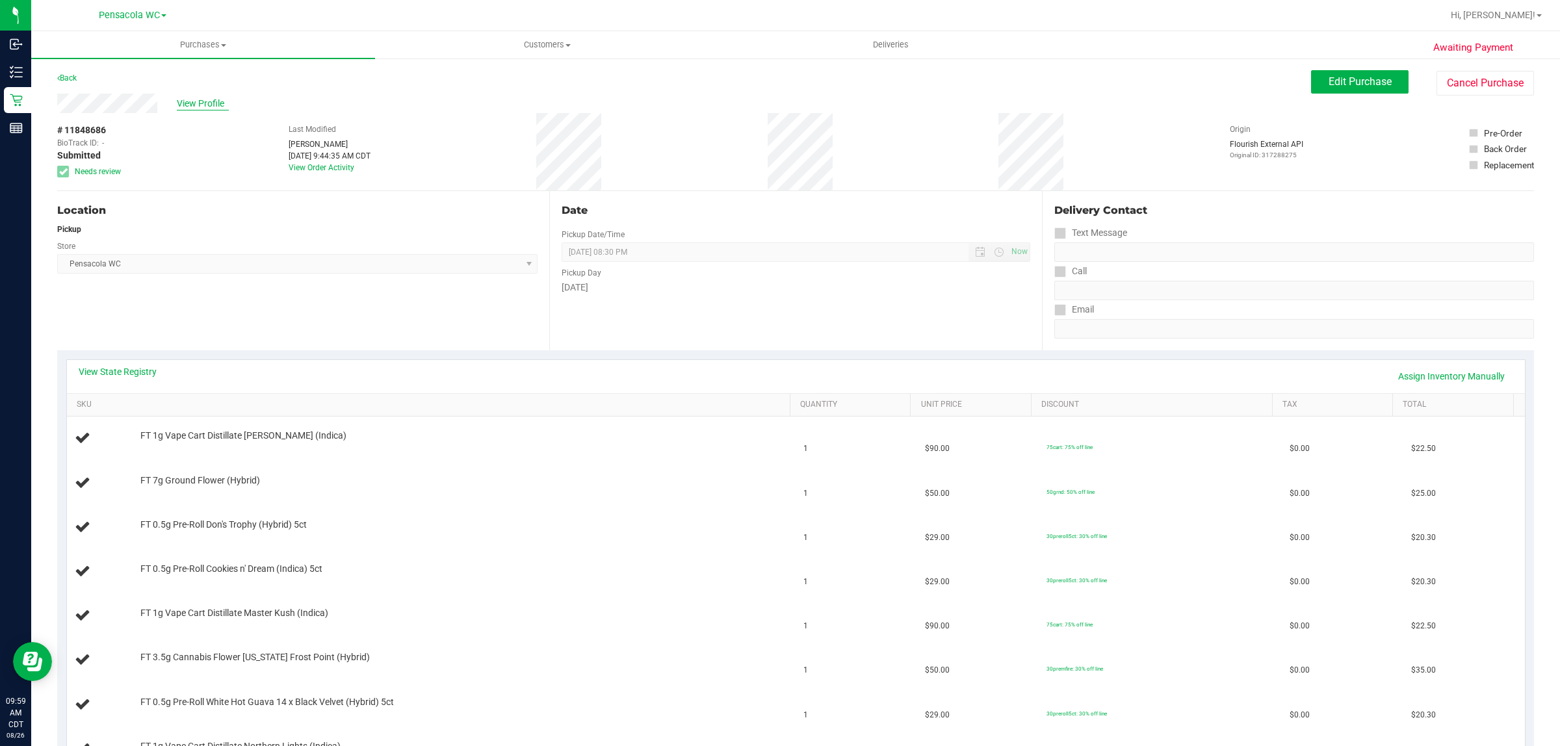
click at [196, 101] on span "View Profile" at bounding box center [203, 104] width 52 height 14
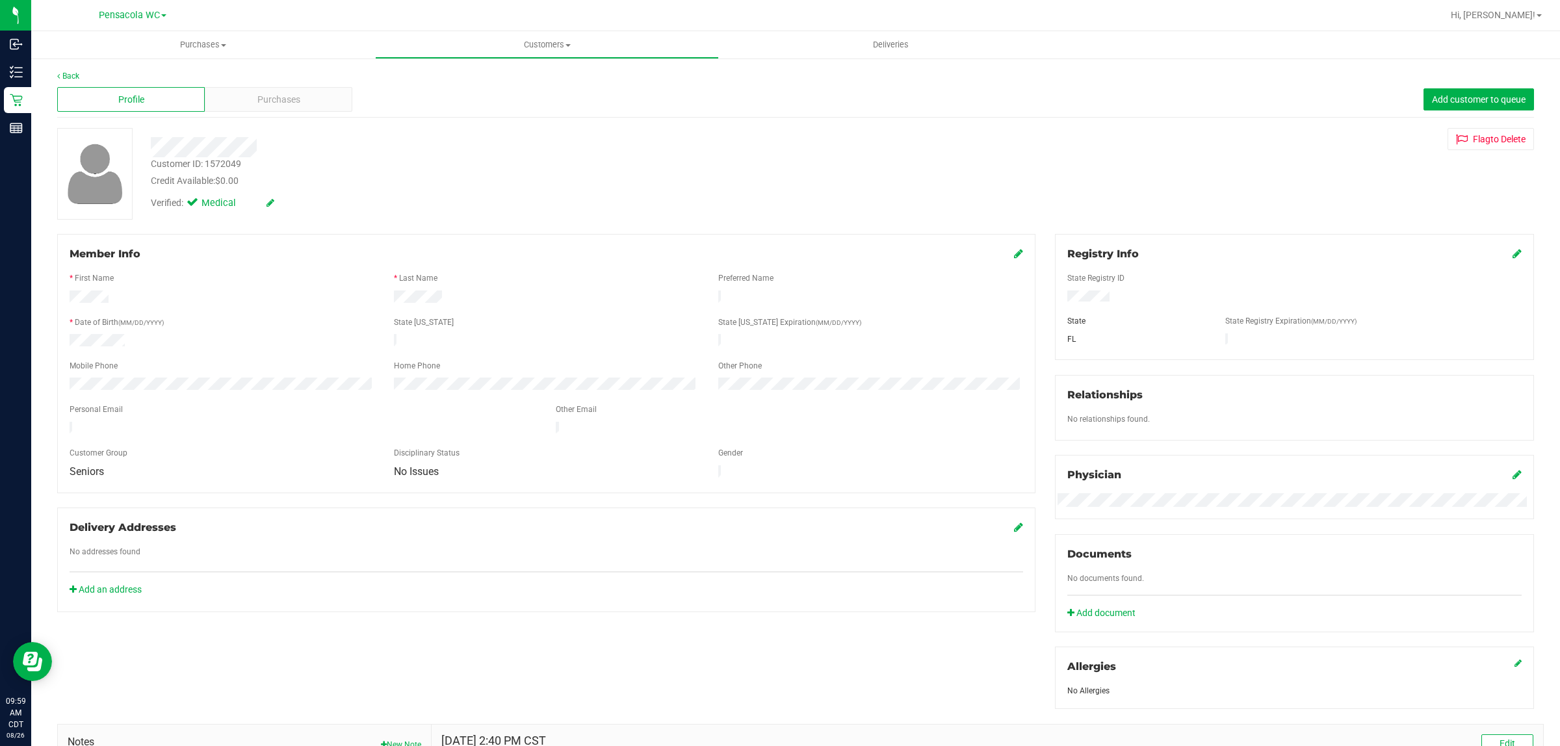
click at [237, 157] on div "Customer ID: 1572049" at bounding box center [196, 164] width 90 height 14
click at [222, 164] on div "Customer ID: 1572049" at bounding box center [196, 164] width 90 height 14
copy div "1572049"
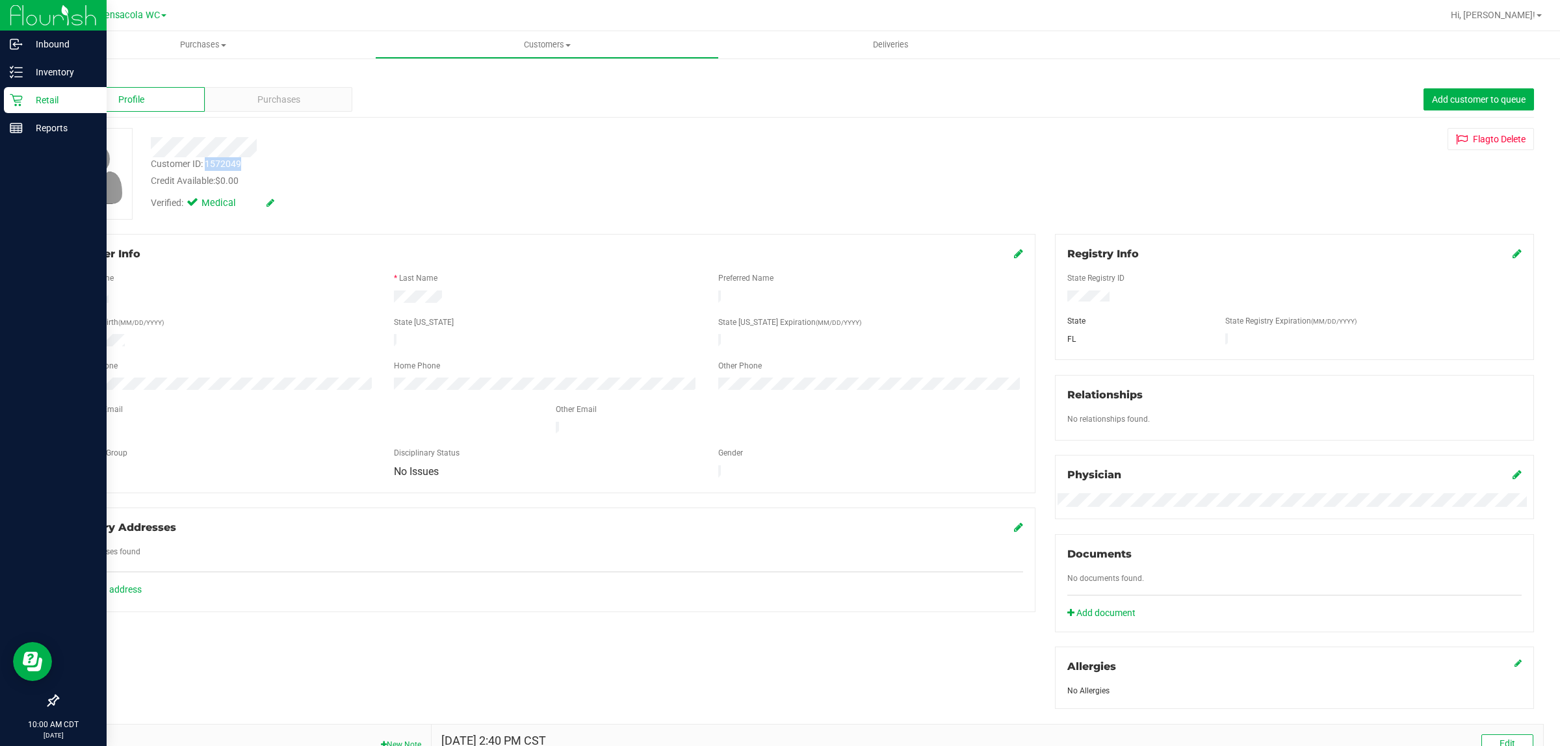
click at [23, 101] on p "Retail" at bounding box center [62, 100] width 78 height 16
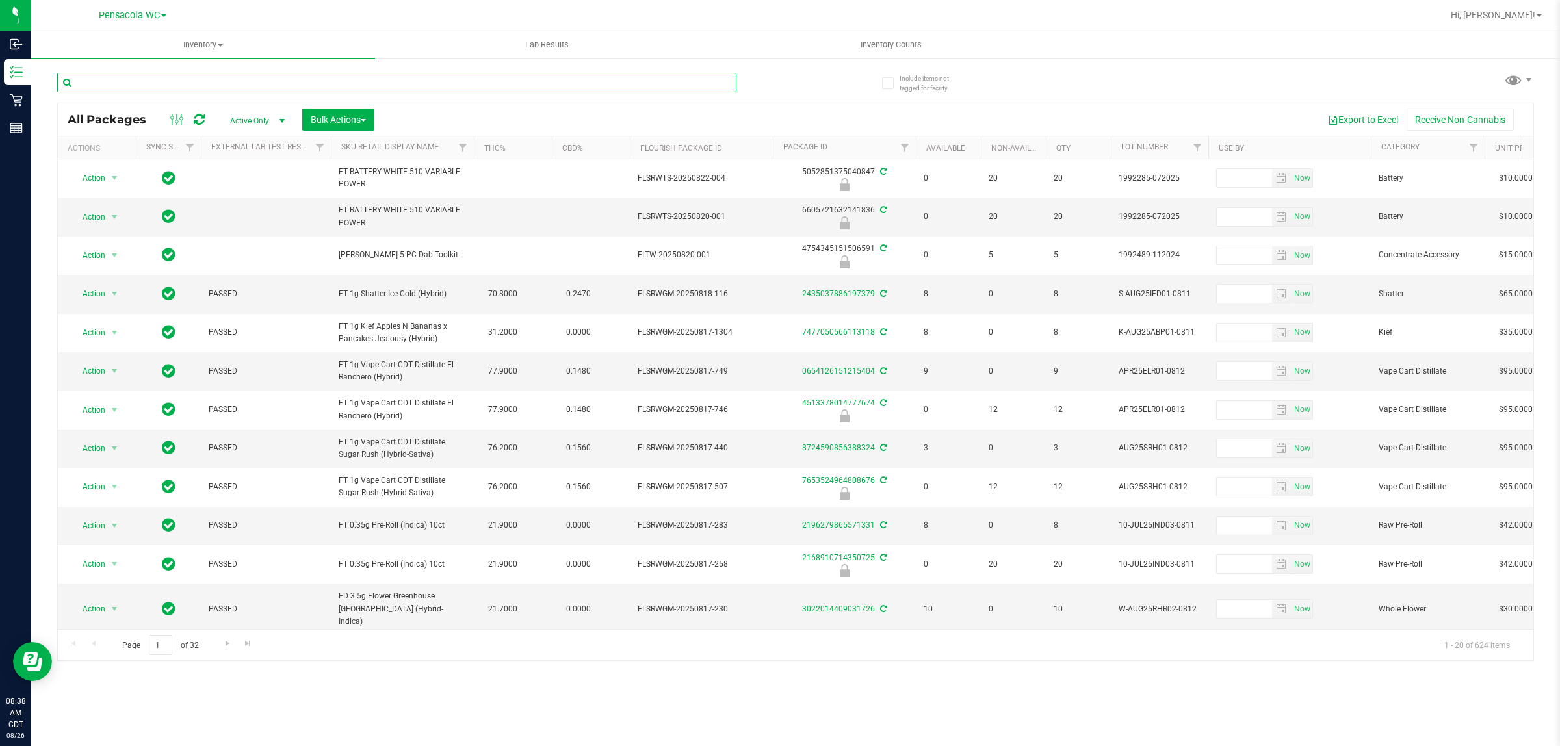
click at [236, 86] on input "text" at bounding box center [396, 82] width 679 height 19
type input "1574367854417042"
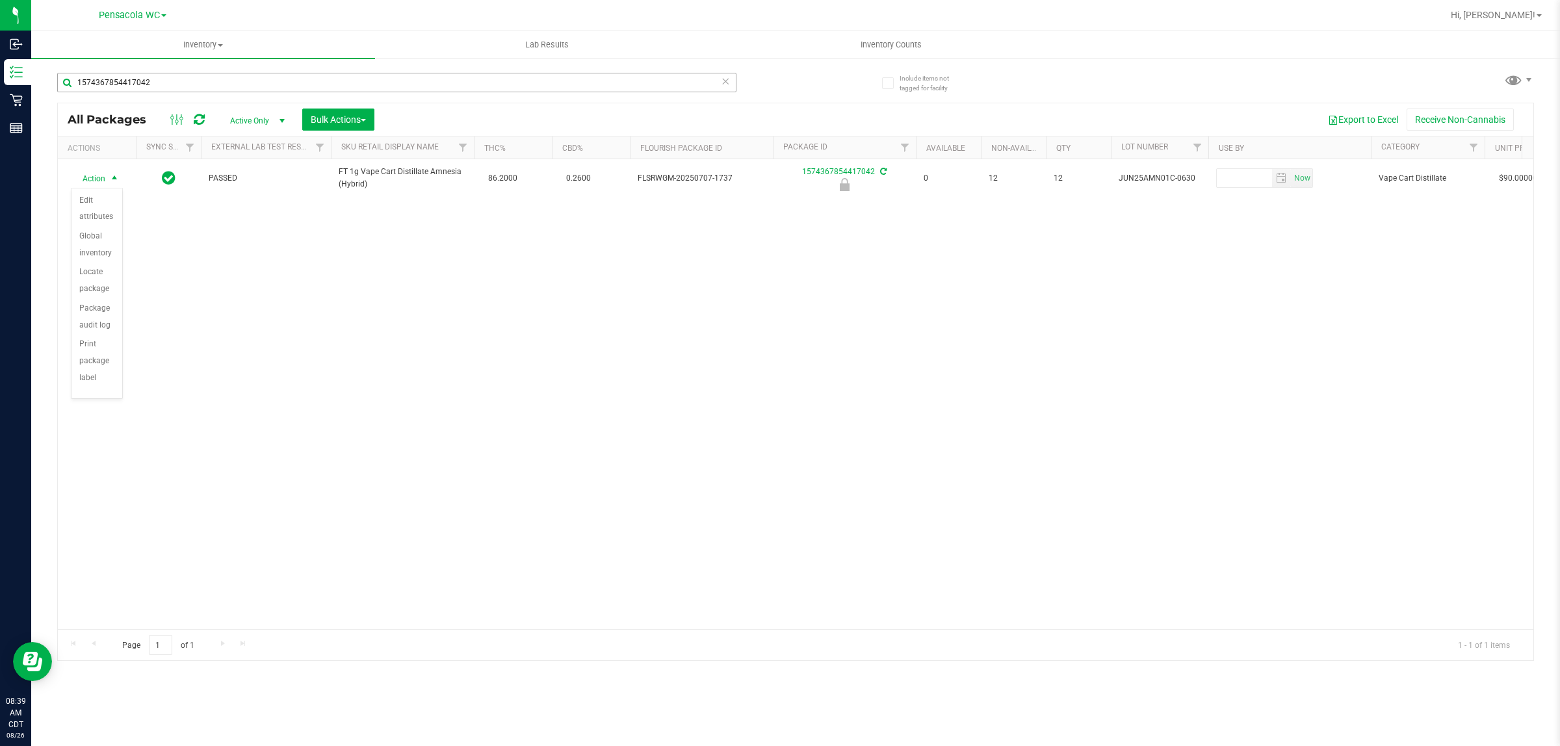
scroll to position [96, 0]
click at [83, 376] on li "Unlock package" at bounding box center [96, 364] width 51 height 36
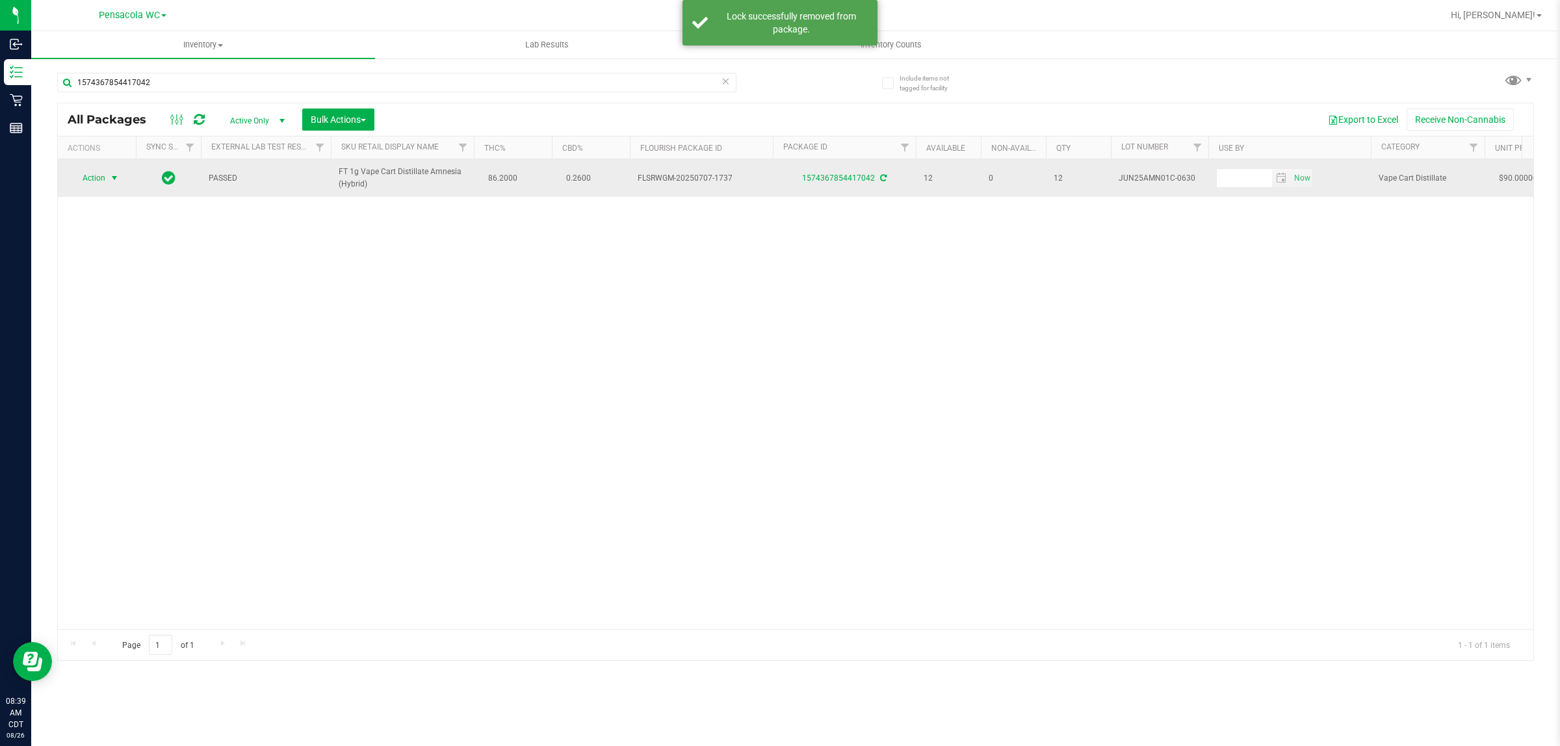
click at [92, 183] on span "Action" at bounding box center [88, 178] width 35 height 18
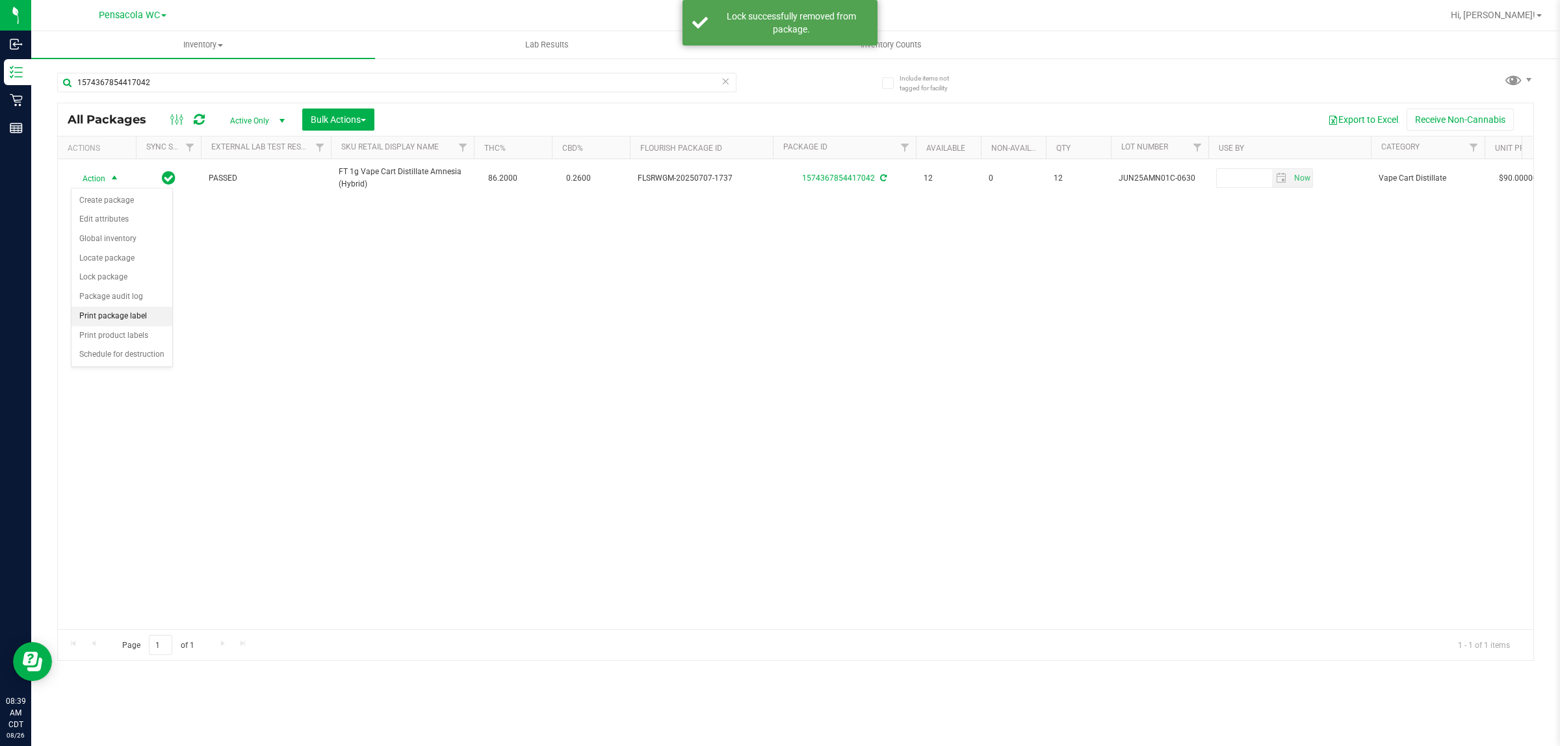
click at [124, 314] on li "Print package label" at bounding box center [121, 316] width 101 height 19
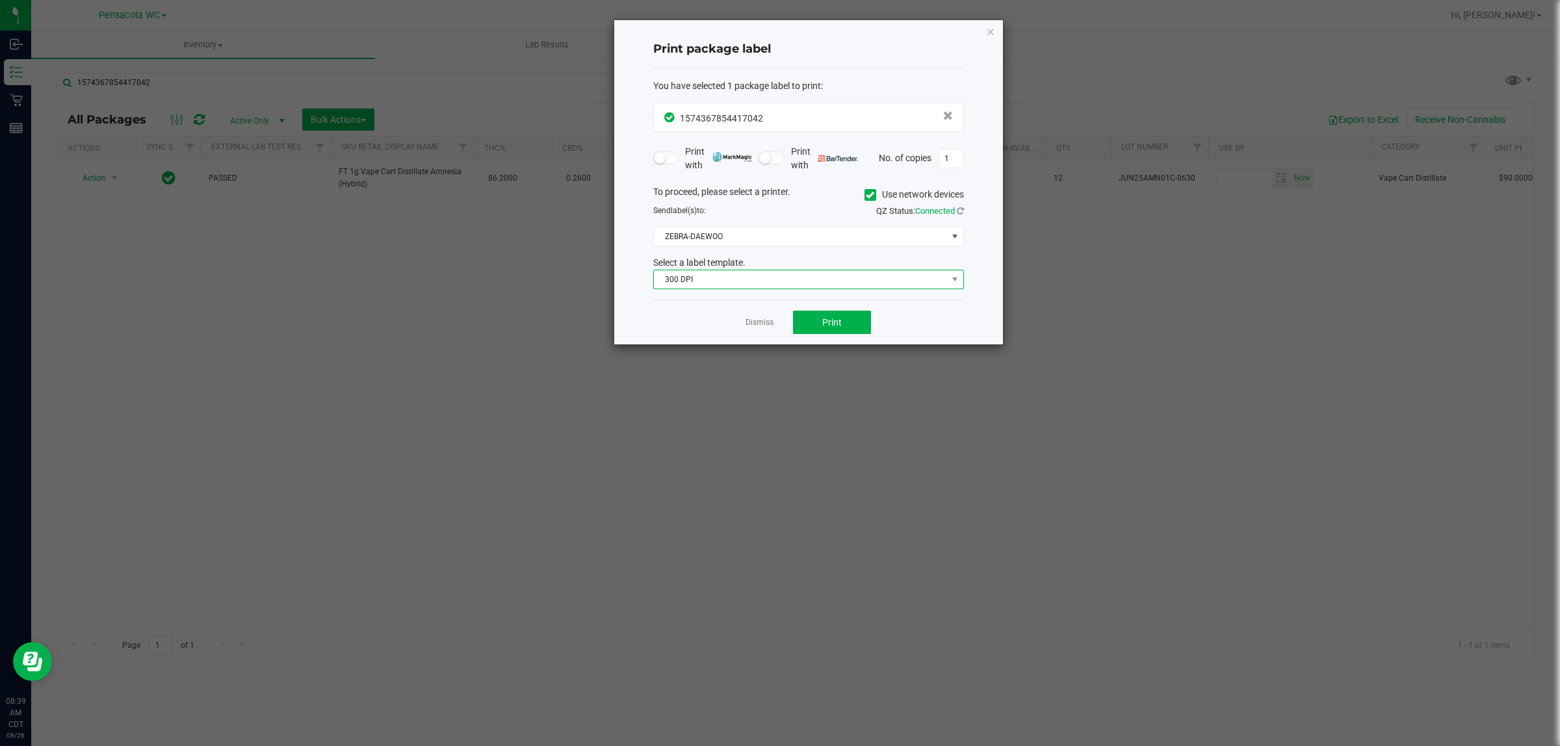
drag, startPoint x: 842, startPoint y: 290, endPoint x: 836, endPoint y: 287, distance: 6.7
click at [842, 288] on span "300 DPI" at bounding box center [808, 279] width 311 height 19
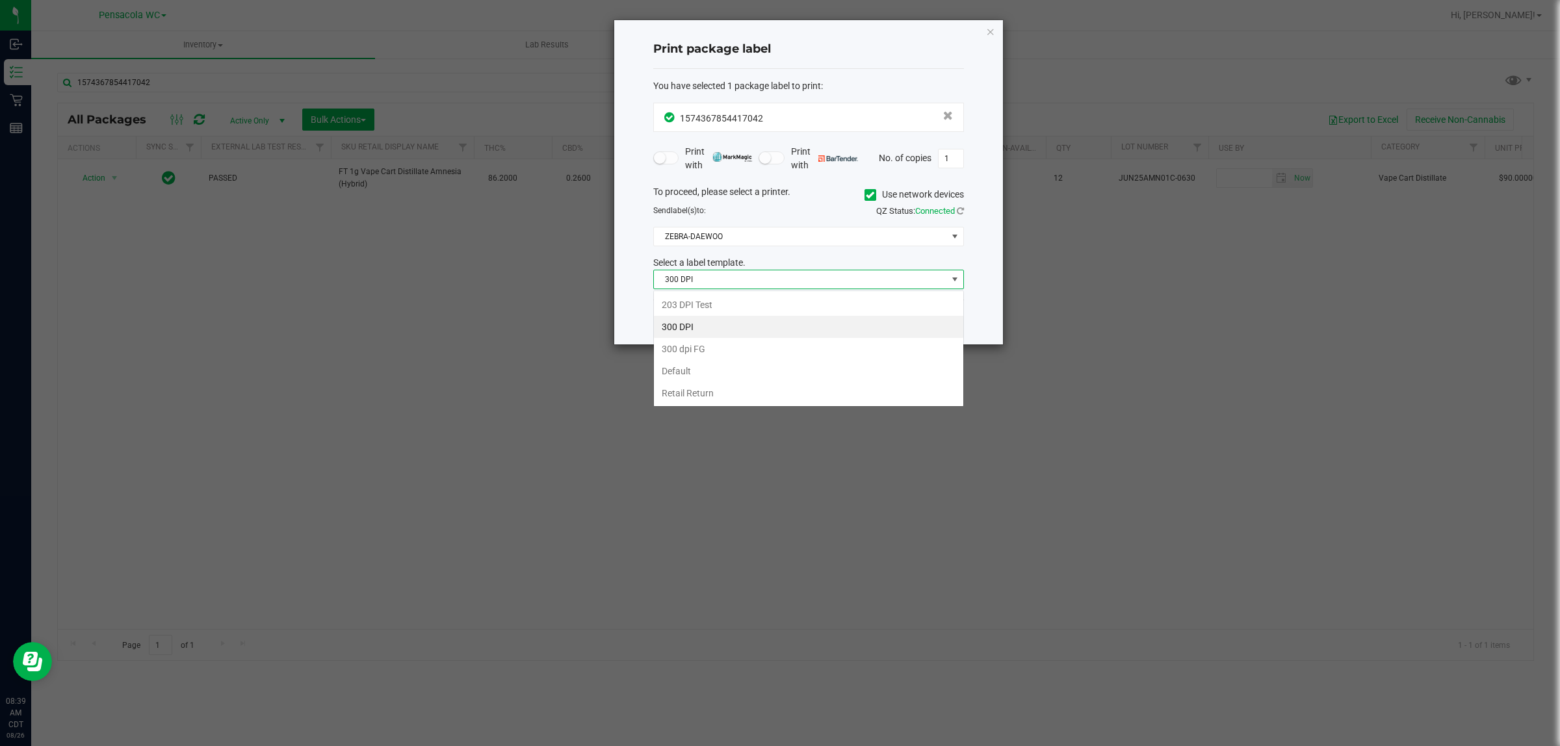
scroll to position [20, 310]
click at [719, 302] on li "203 DPI Test" at bounding box center [808, 305] width 309 height 22
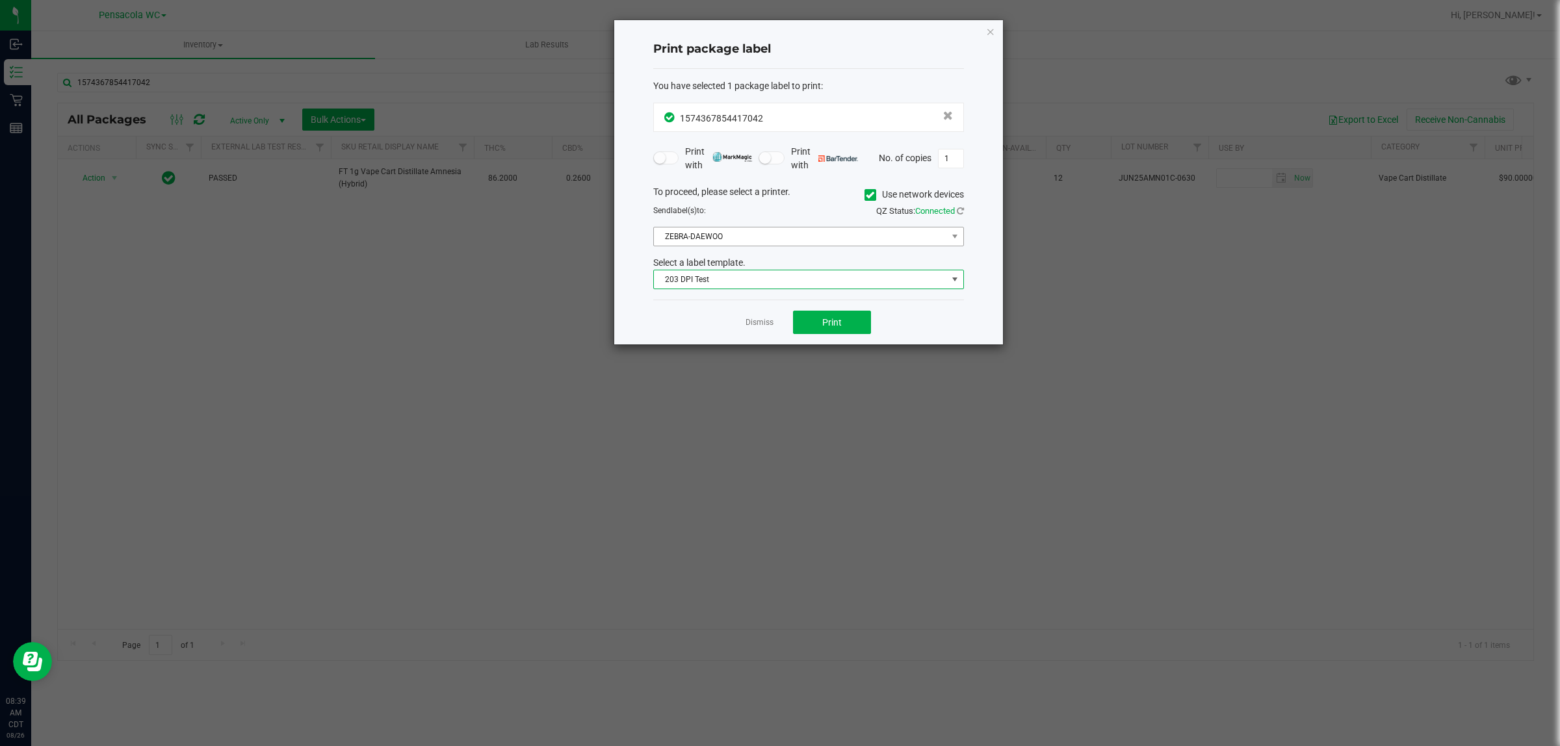
drag, startPoint x: 735, startPoint y: 257, endPoint x: 735, endPoint y: 247, distance: 10.4
click at [735, 254] on div "To proceed, please select a printer. Use network devices Send label(s) to: QZ S…" at bounding box center [808, 237] width 311 height 105
click at [738, 231] on span "ZEBRA-DAEWOO" at bounding box center [800, 236] width 293 height 18
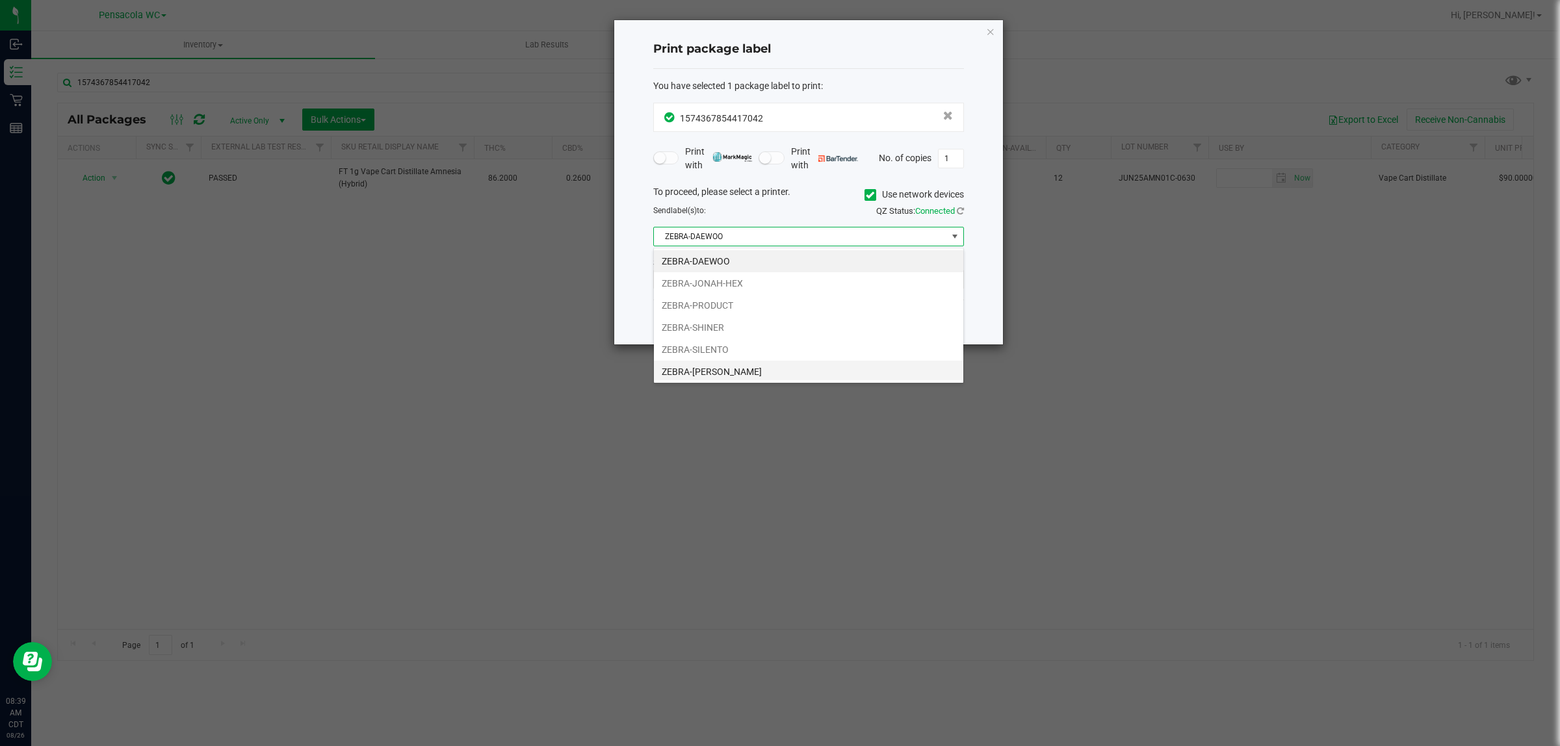
click at [734, 372] on li "ZEBRA-TERRY-MACALMON" at bounding box center [808, 372] width 309 height 22
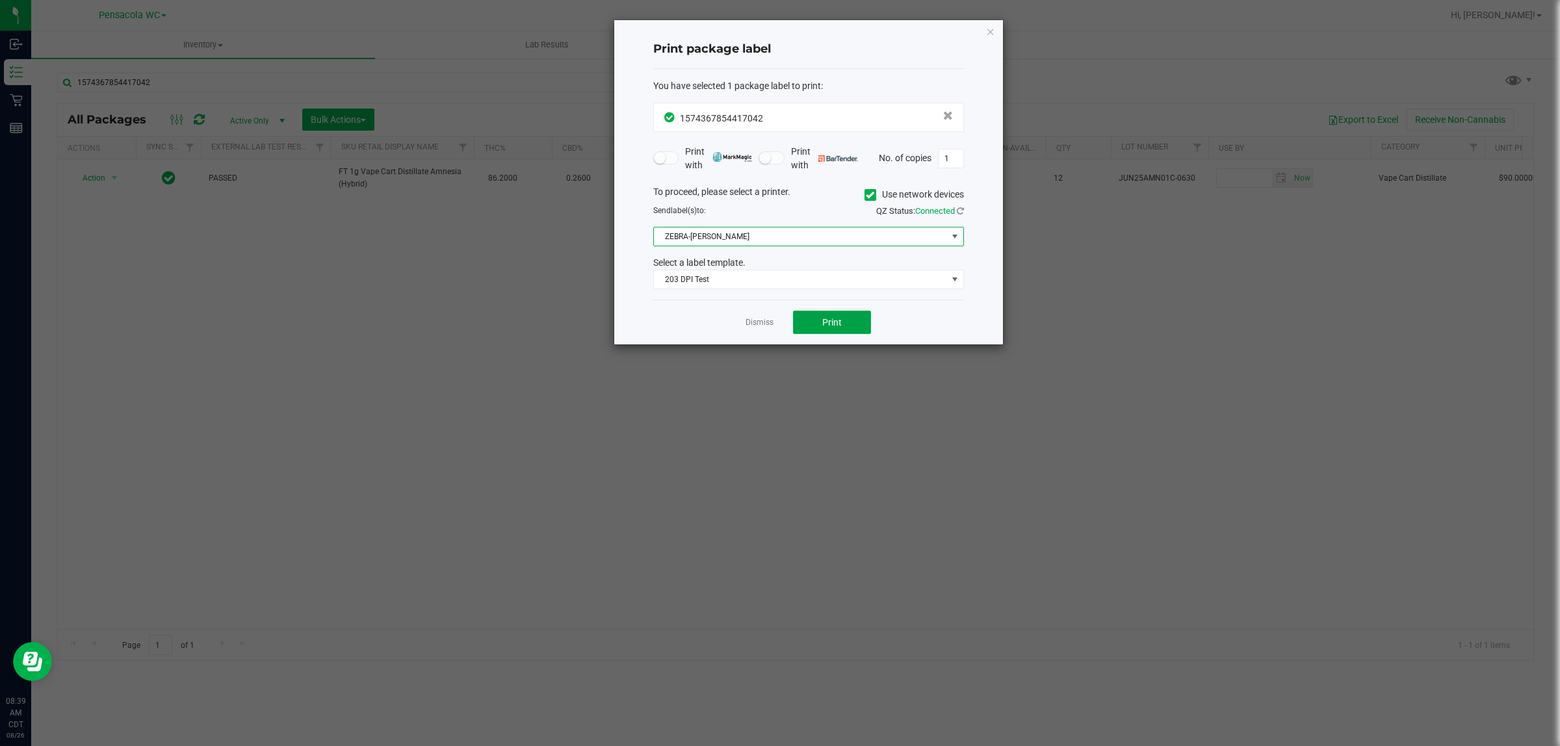
click at [864, 323] on button "Print" at bounding box center [832, 322] width 78 height 23
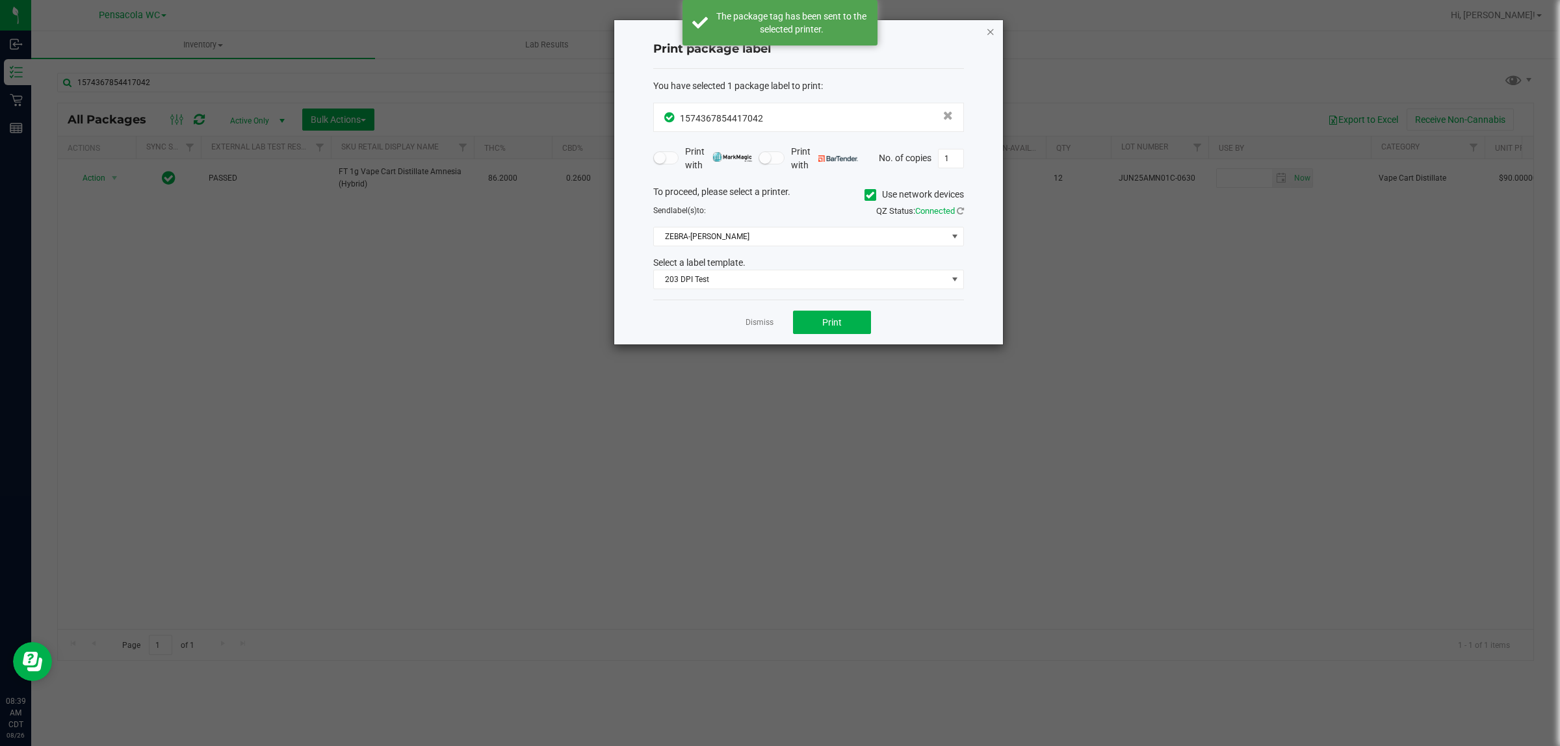
click at [990, 33] on icon "button" at bounding box center [990, 31] width 9 height 16
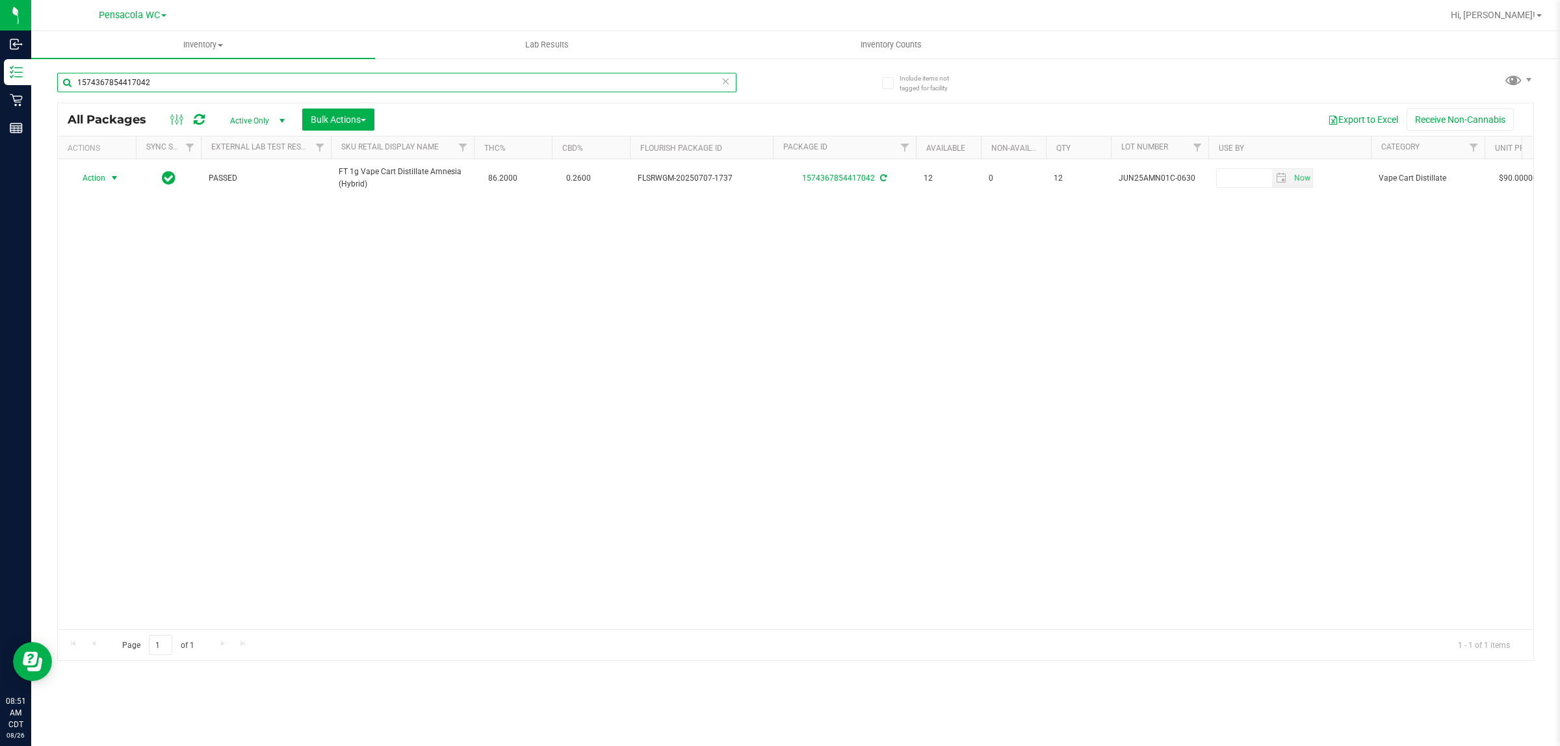
click at [180, 83] on input "1574367854417042" at bounding box center [396, 82] width 679 height 19
type input "0925435852439151"
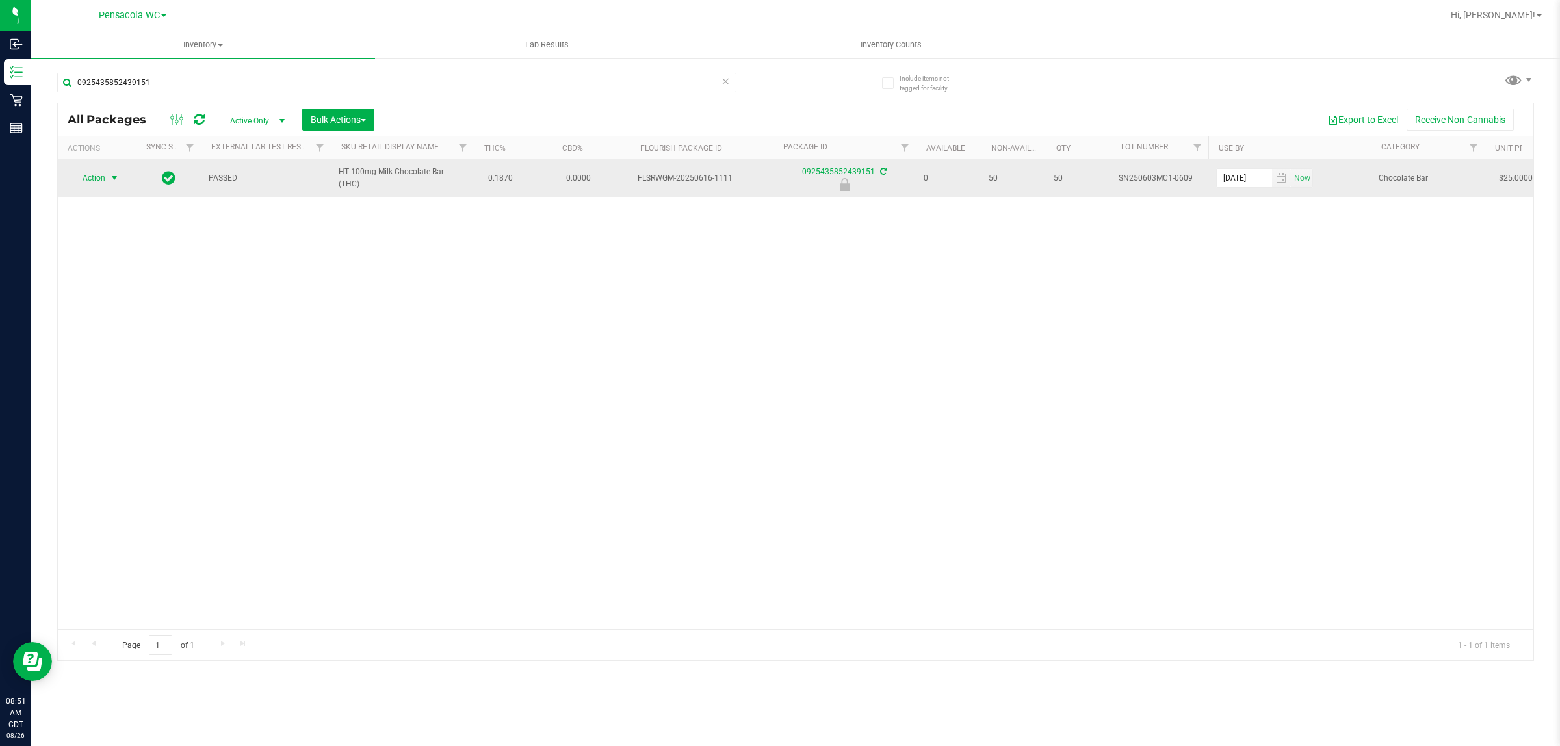
click at [114, 182] on span "select" at bounding box center [114, 178] width 10 height 10
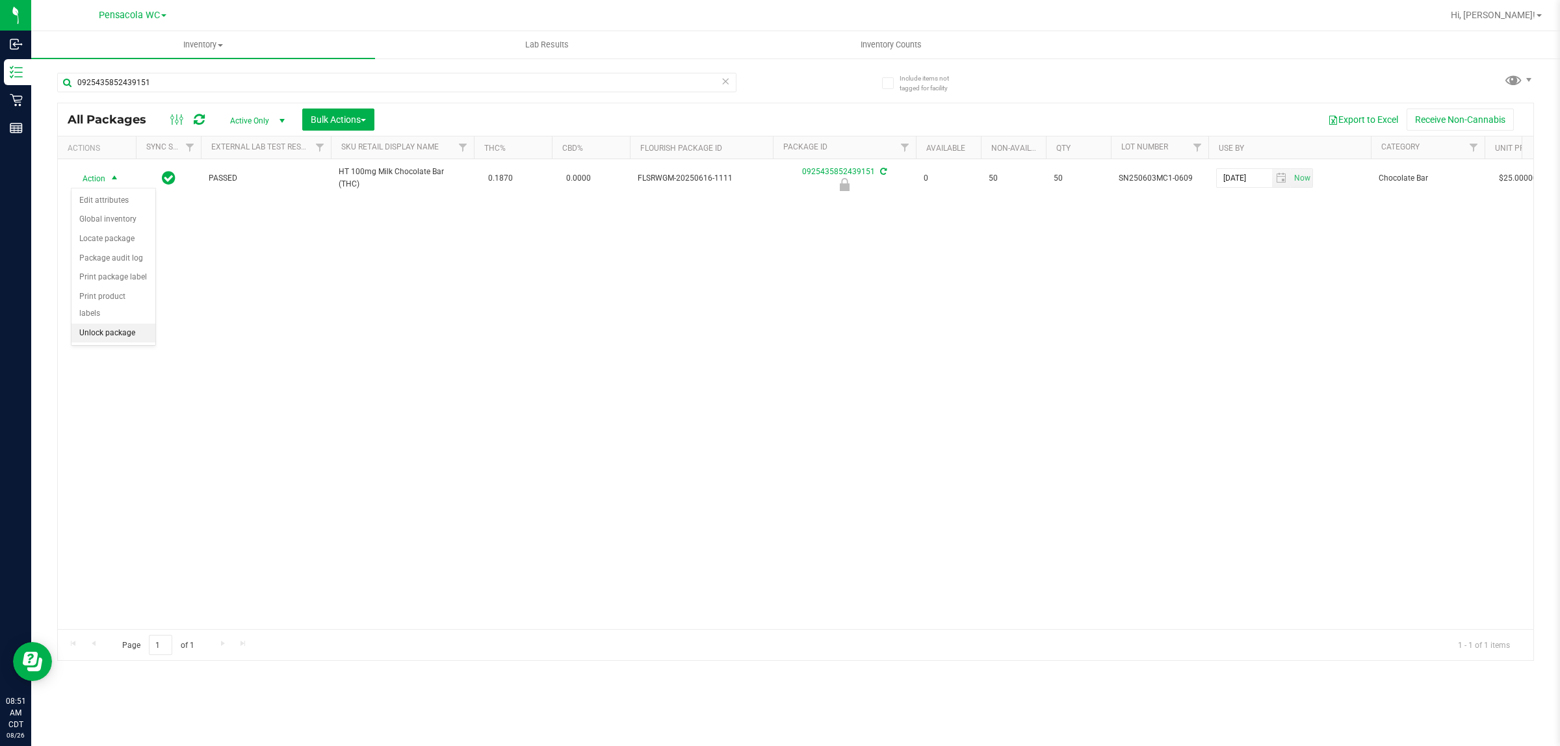
click at [125, 326] on li "Unlock package" at bounding box center [113, 333] width 84 height 19
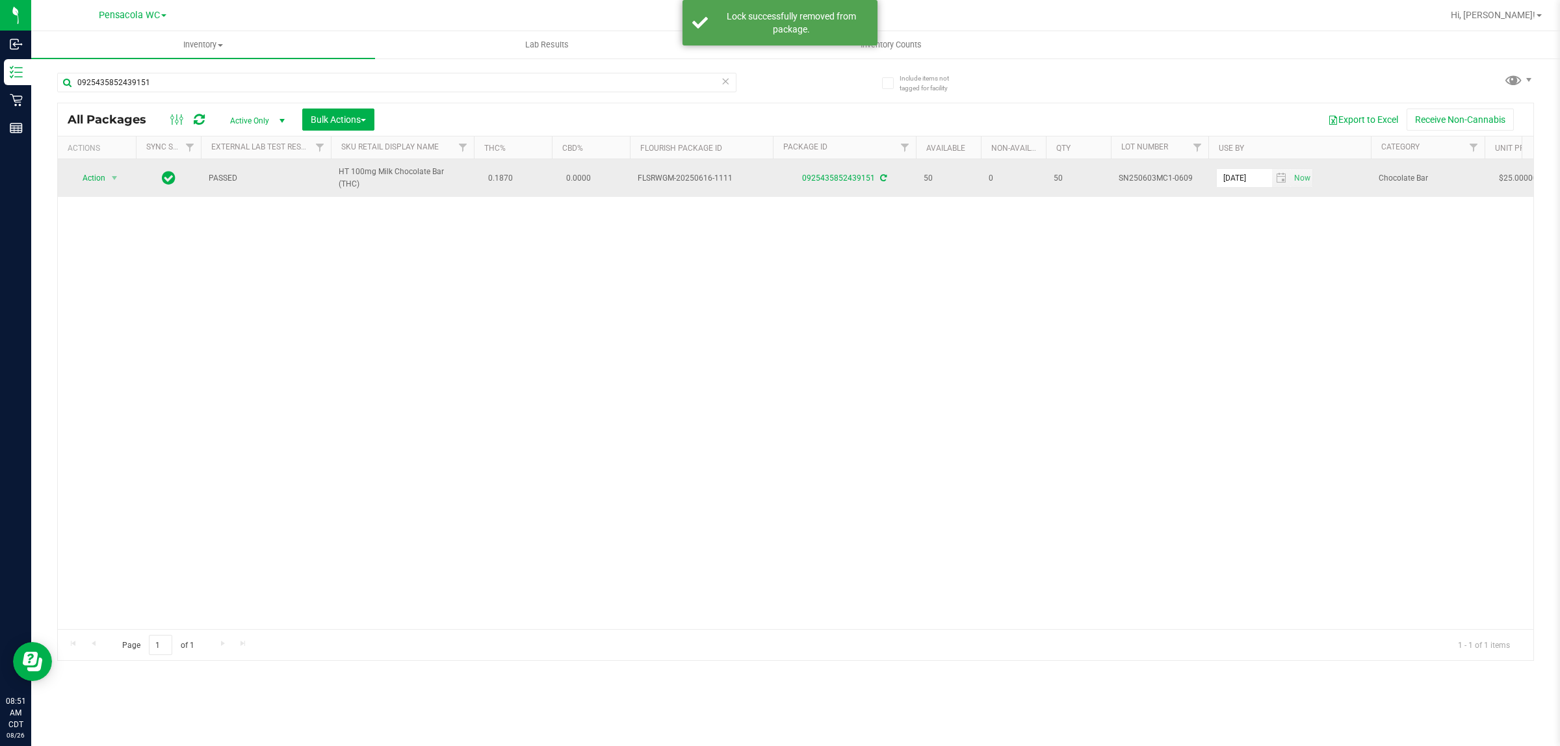
click at [91, 182] on span "Action" at bounding box center [88, 178] width 35 height 18
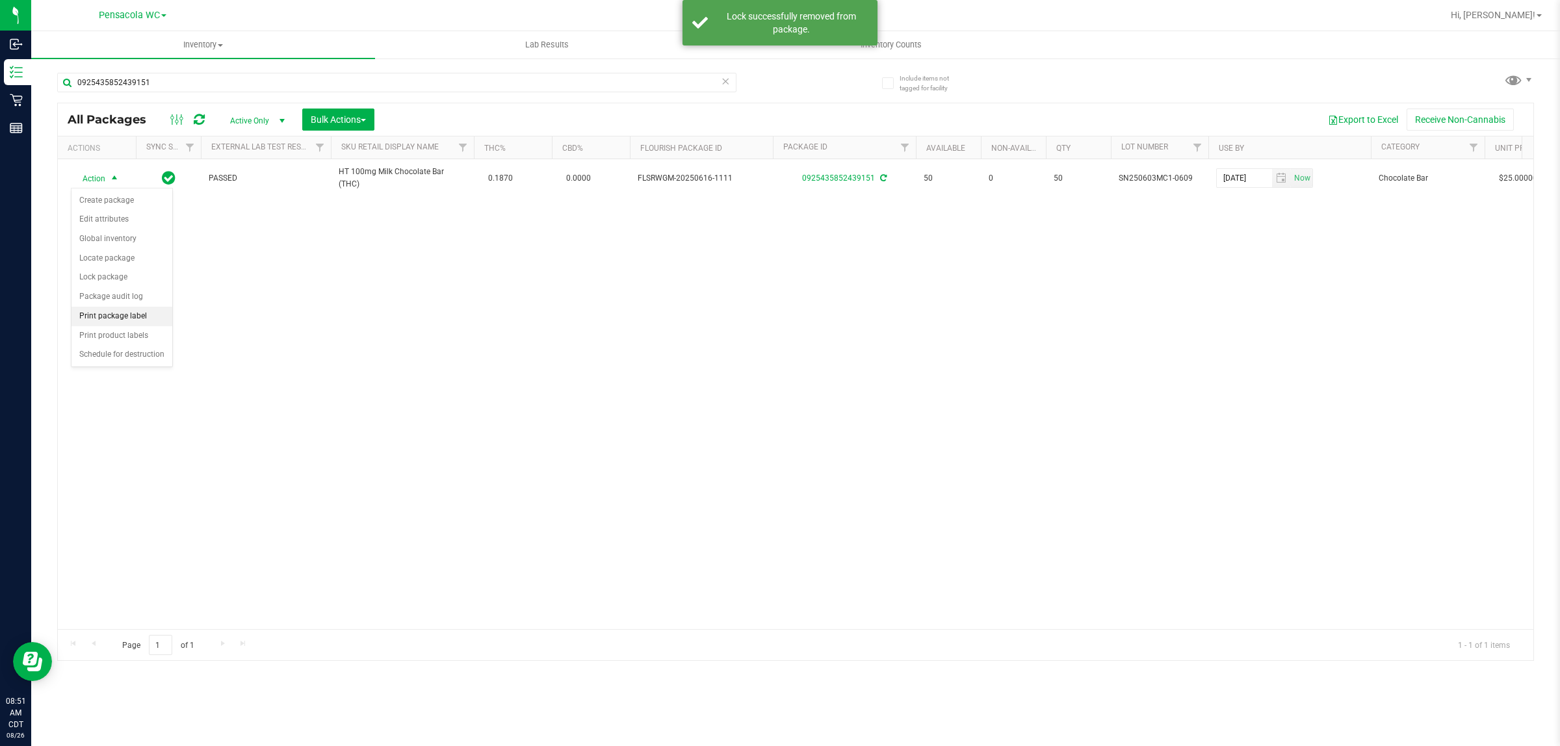
click at [121, 319] on li "Print package label" at bounding box center [121, 316] width 101 height 19
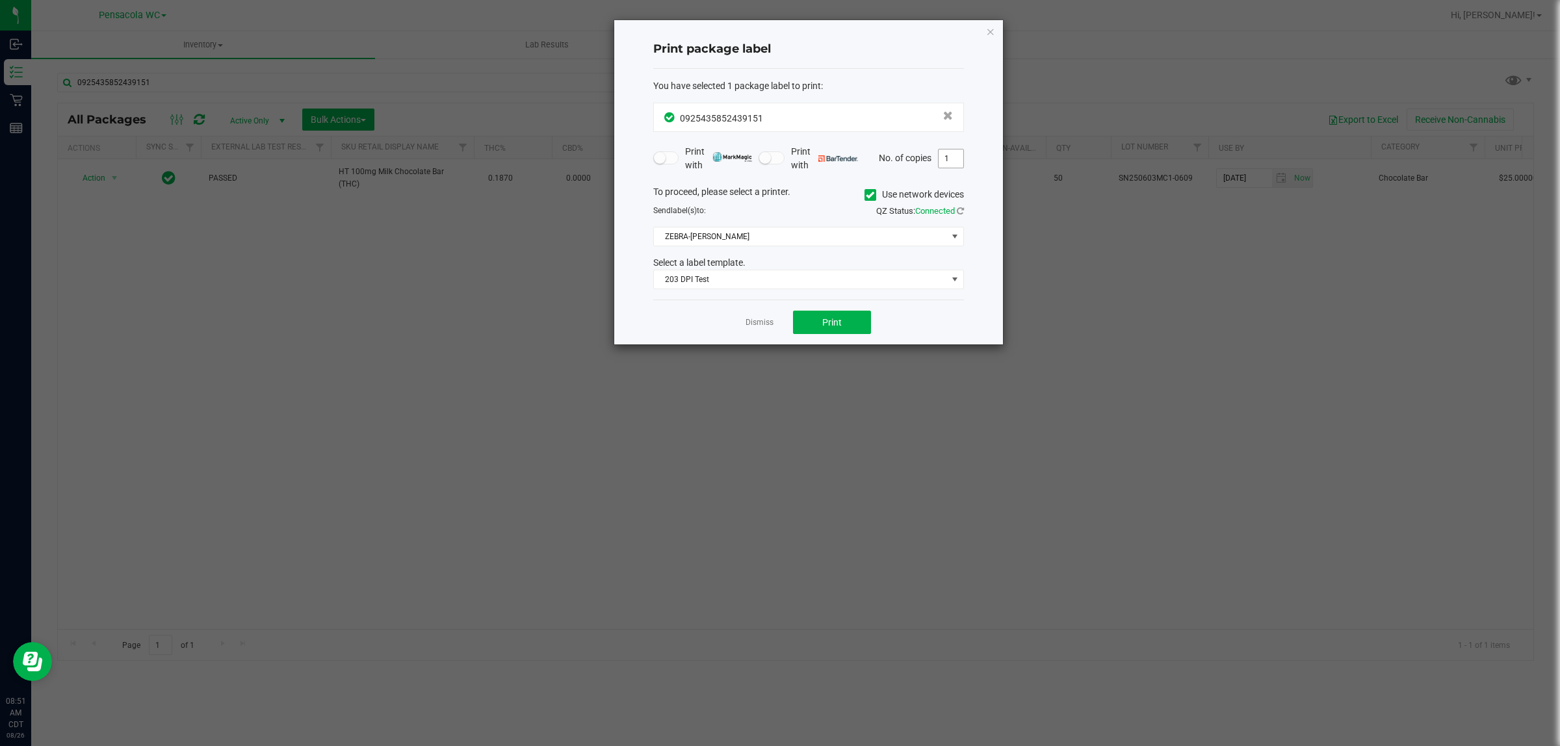
click at [949, 161] on input "1" at bounding box center [950, 158] width 25 height 18
type input "2"
click at [812, 334] on button "Print" at bounding box center [832, 322] width 78 height 23
click at [993, 33] on icon "button" at bounding box center [990, 31] width 9 height 16
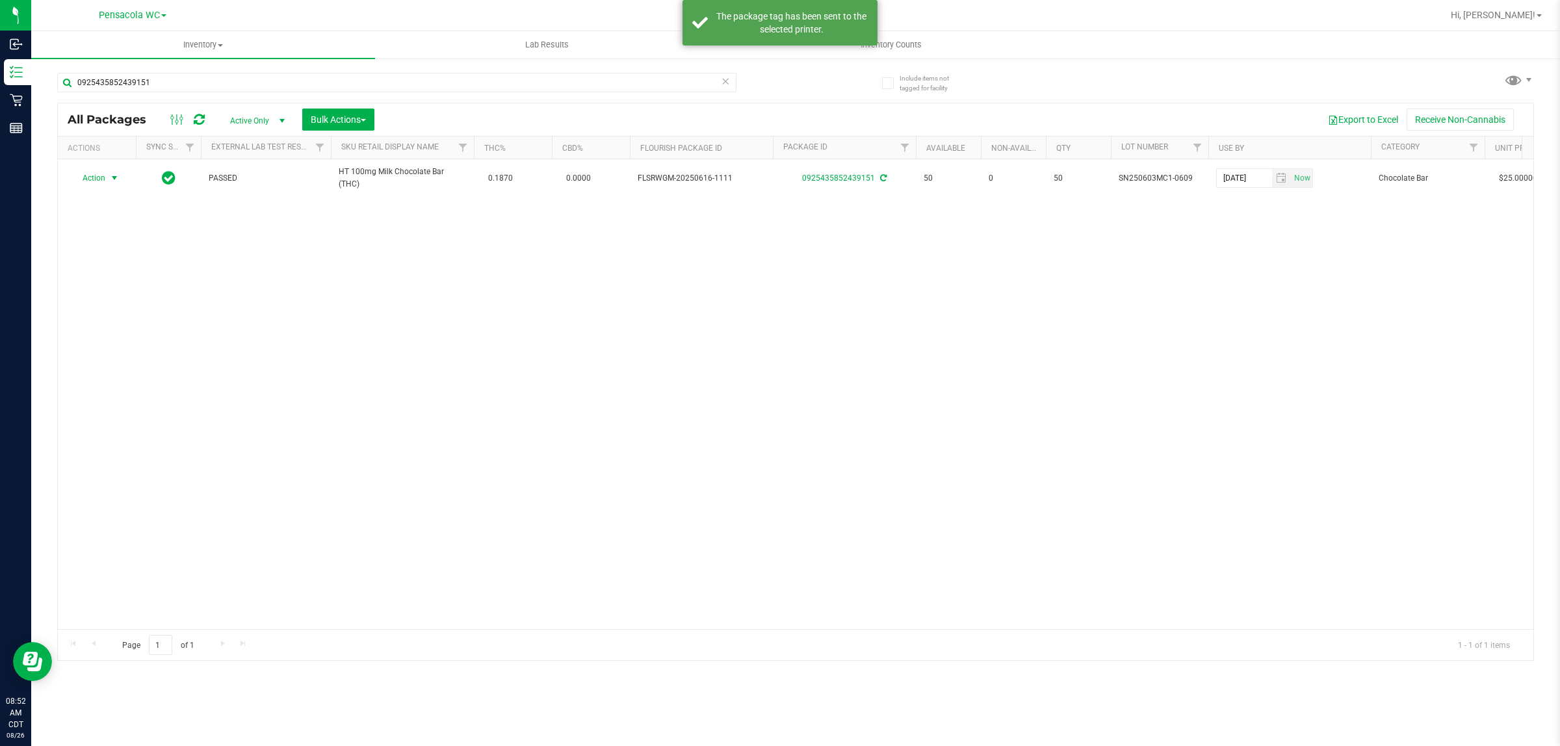
click at [310, 307] on div "Action Action Create package Edit attributes Global inventory Locate package Lo…" at bounding box center [795, 394] width 1475 height 470
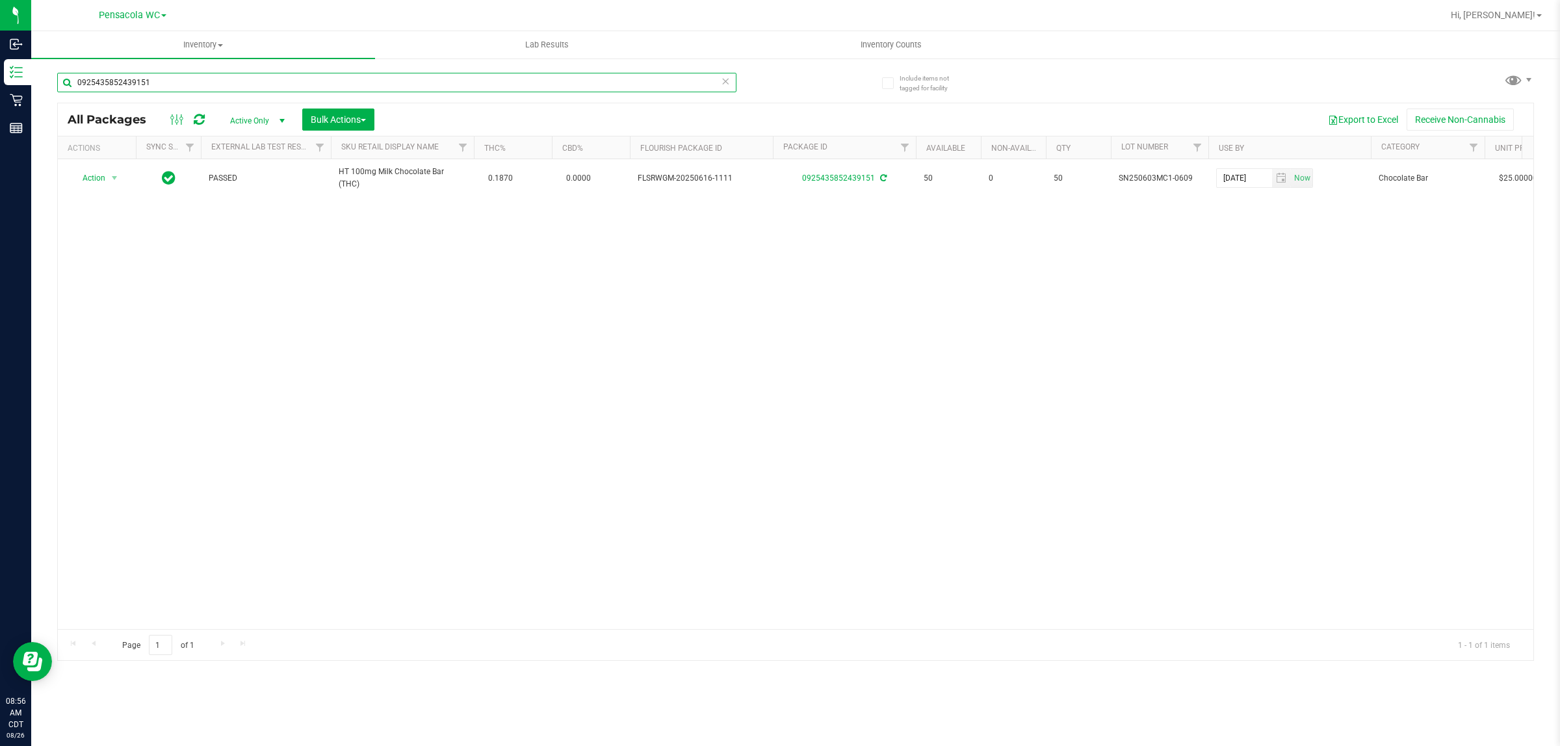
click at [203, 80] on input "0925435852439151" at bounding box center [396, 82] width 679 height 19
click at [212, 85] on input "0925435852439151" at bounding box center [396, 82] width 679 height 19
type input "7486861153592105"
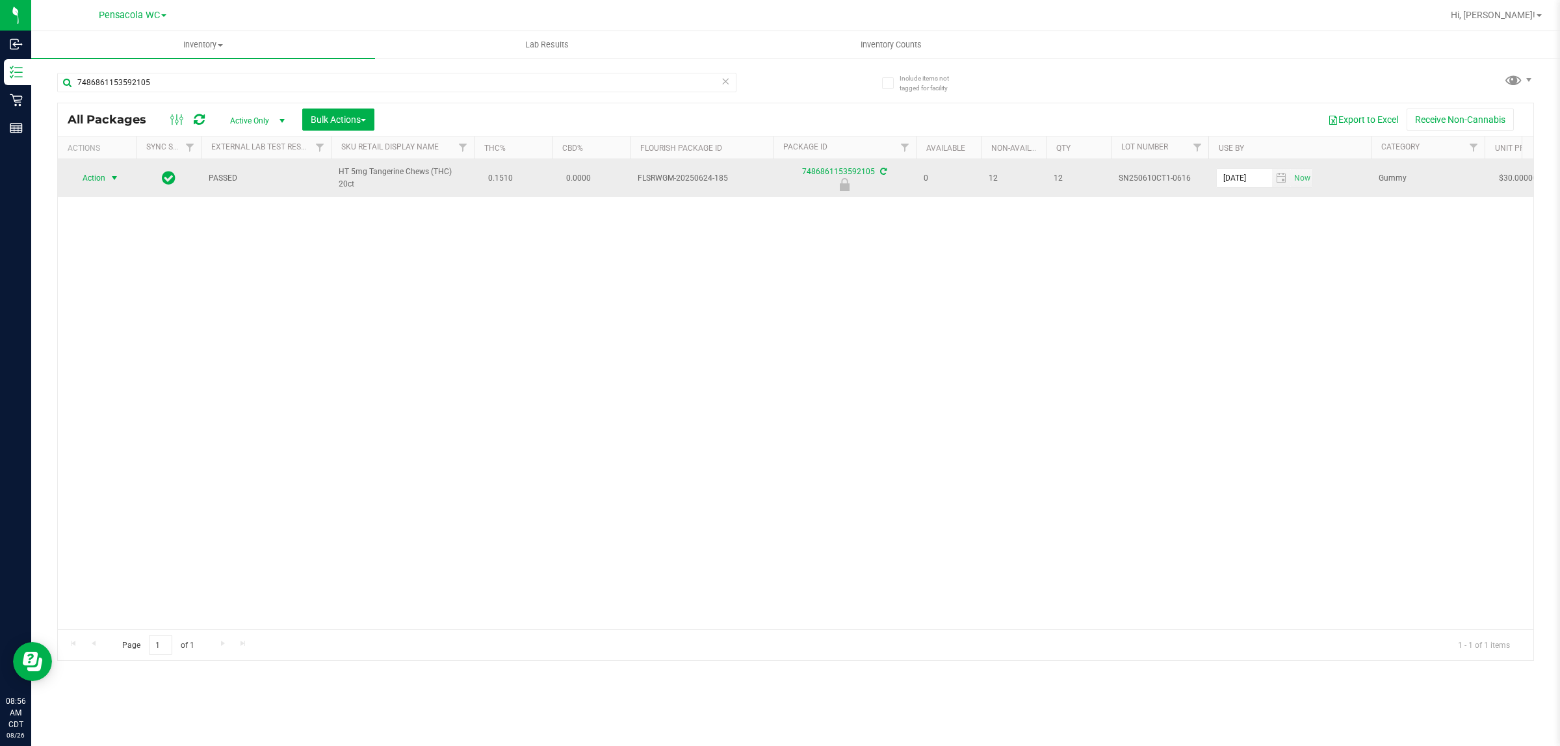
click at [109, 181] on span "select" at bounding box center [114, 178] width 10 height 10
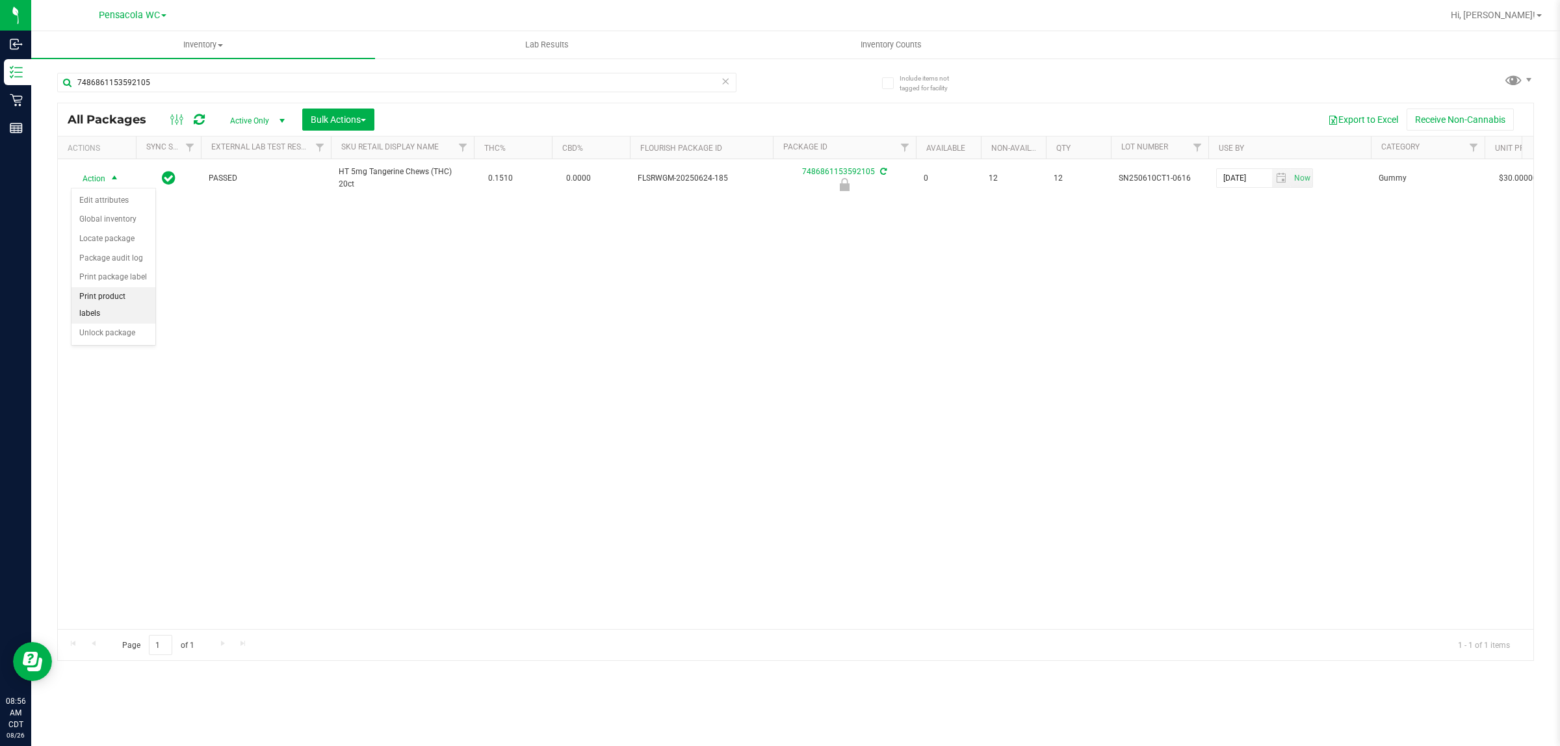
click at [116, 298] on li "Print product labels" at bounding box center [113, 305] width 84 height 36
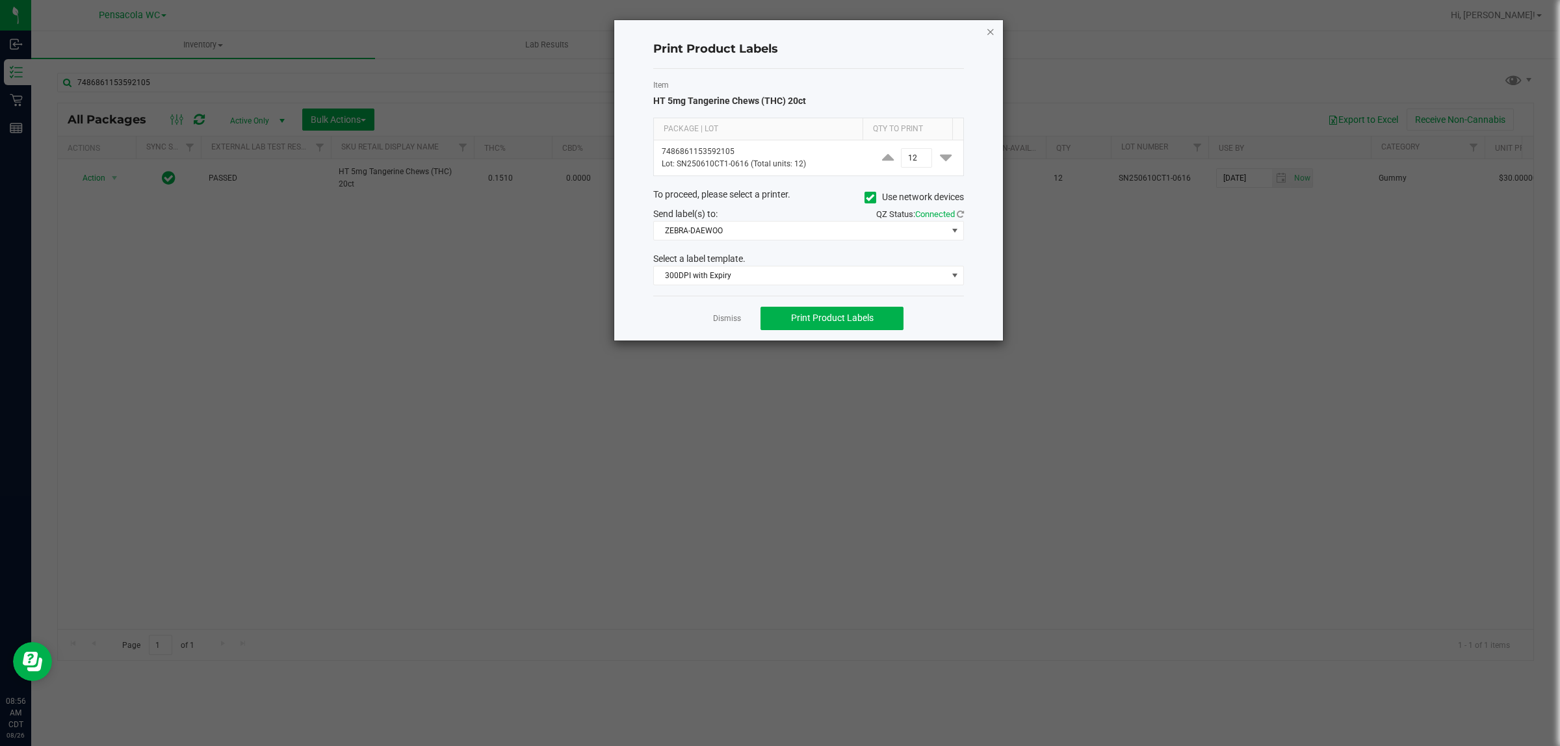
click at [993, 37] on icon "button" at bounding box center [990, 31] width 9 height 16
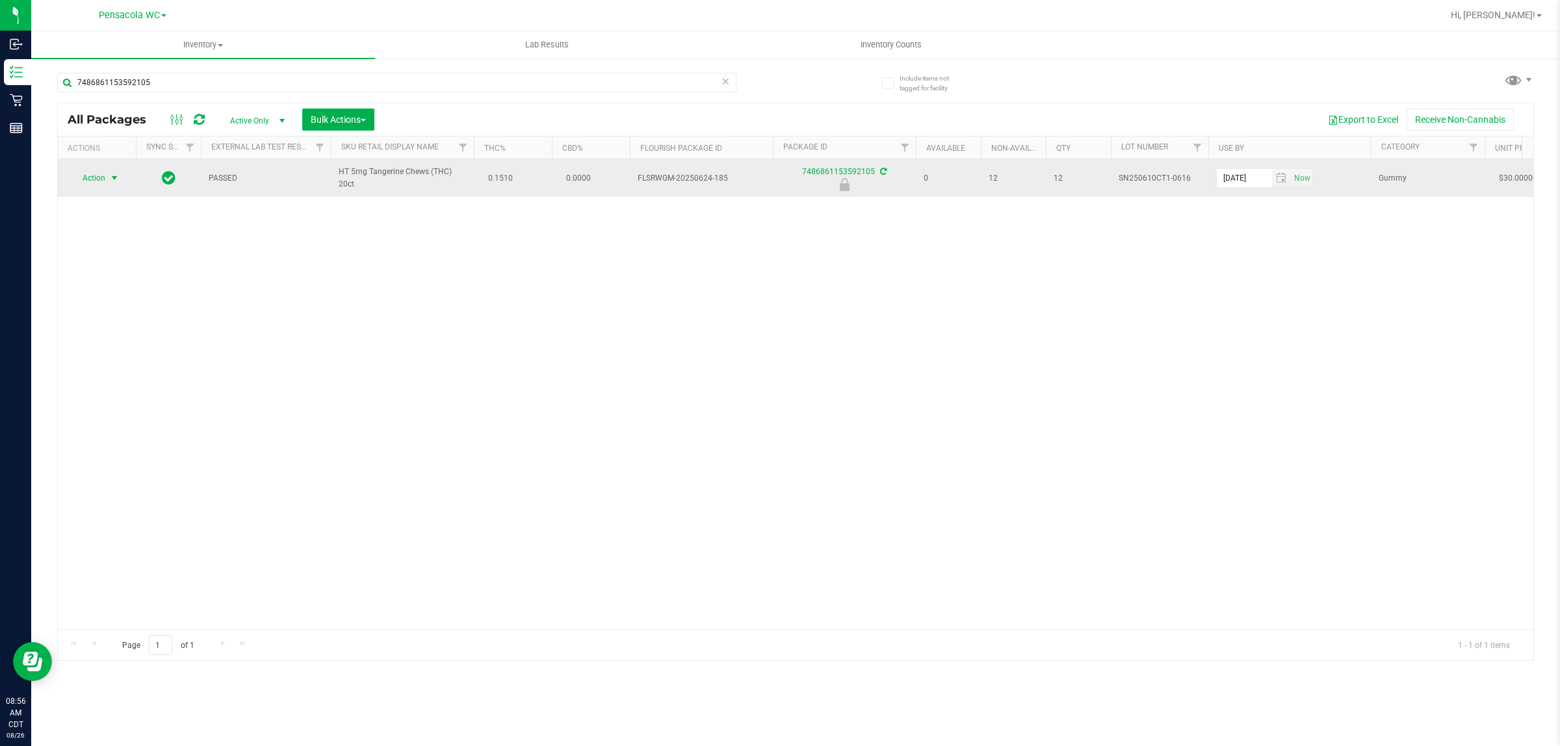
click at [85, 182] on span "Action" at bounding box center [88, 178] width 35 height 18
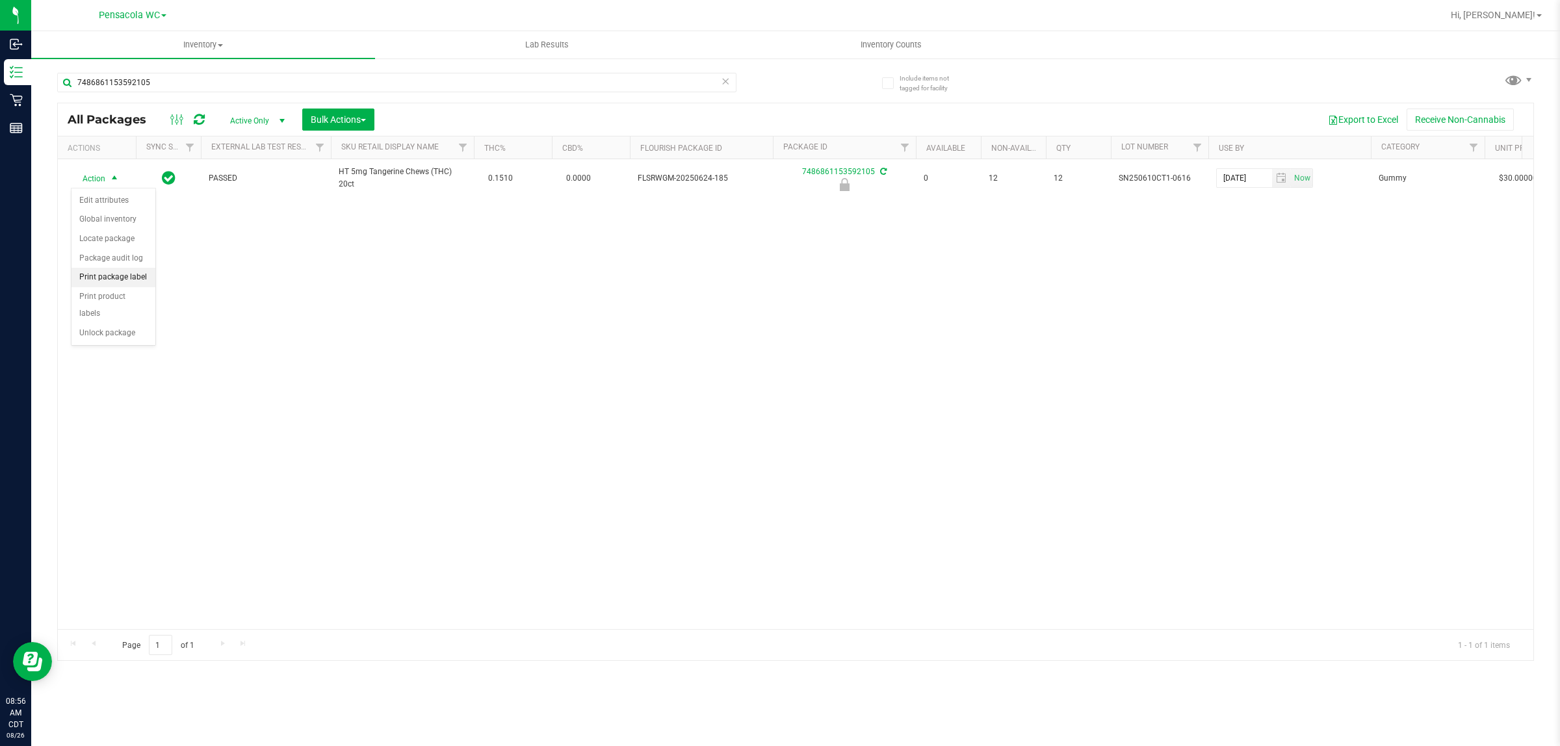
click at [106, 278] on li "Print package label" at bounding box center [113, 277] width 84 height 19
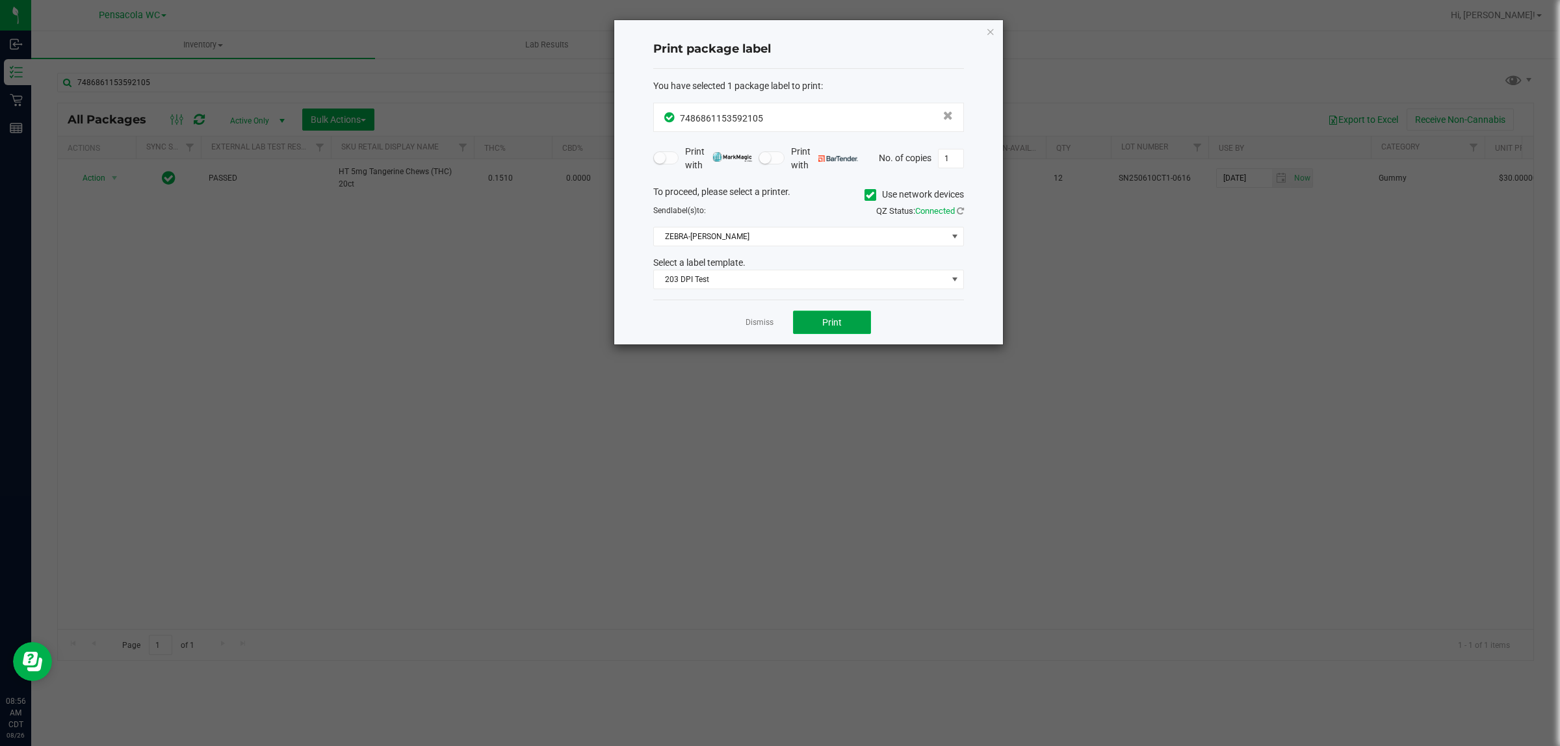
click at [853, 325] on button "Print" at bounding box center [832, 322] width 78 height 23
click at [986, 30] on icon "button" at bounding box center [990, 31] width 9 height 16
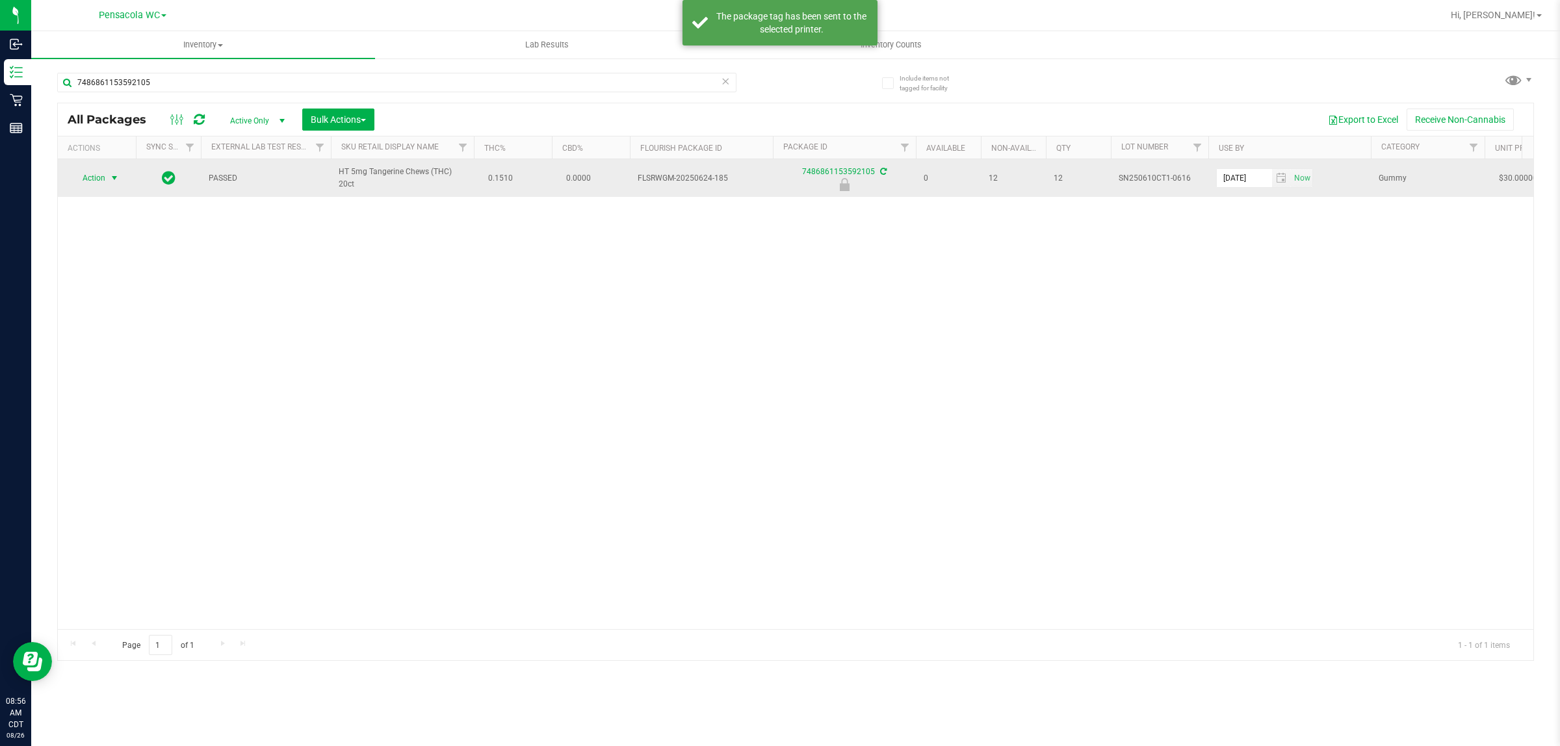
click at [88, 174] on span "Action" at bounding box center [88, 178] width 35 height 18
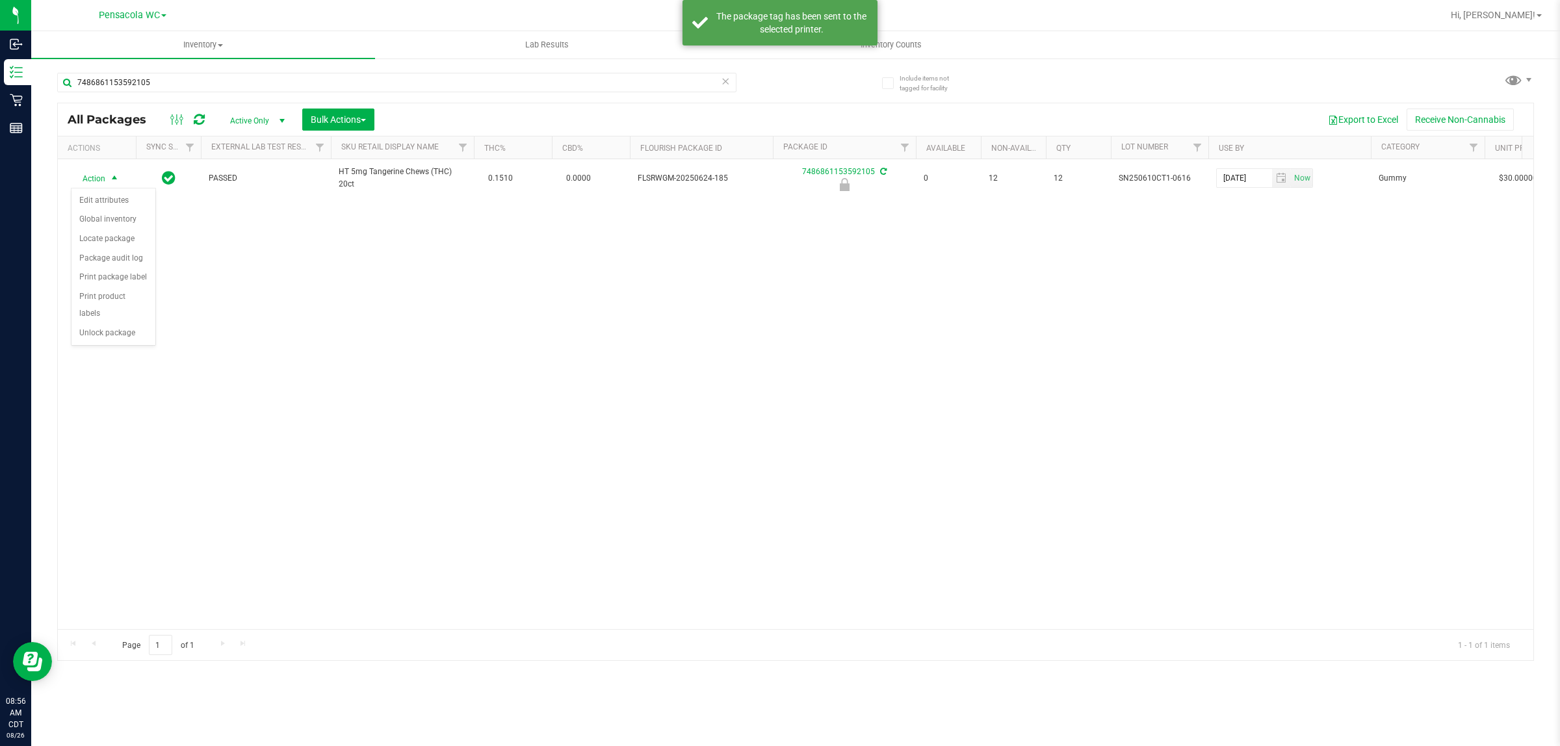
click at [125, 329] on div "Action Edit attributes Global inventory Locate package Package audit log Print …" at bounding box center [113, 267] width 85 height 158
click at [114, 328] on li "Unlock package" at bounding box center [113, 333] width 84 height 19
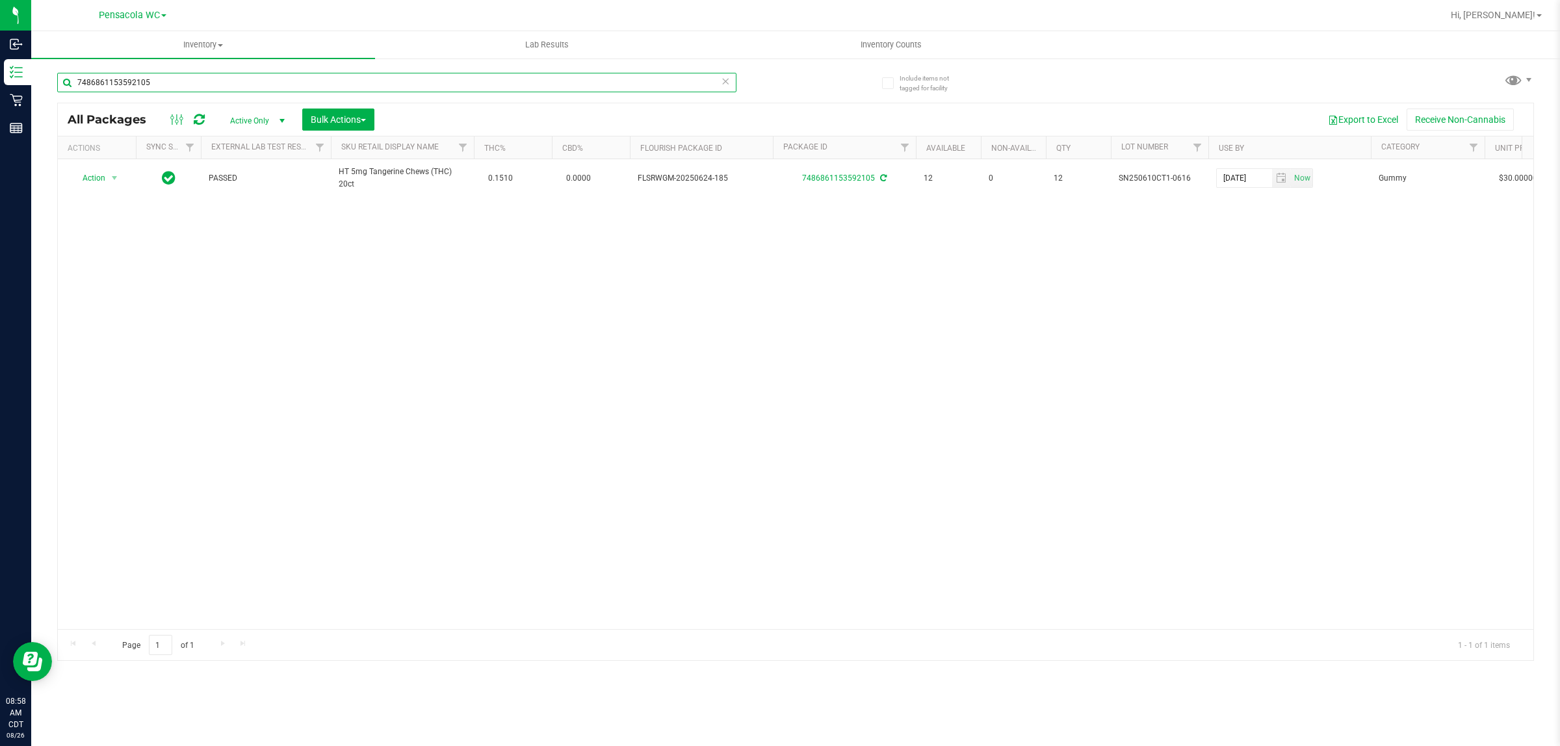
click at [141, 88] on input "7486861153592105" at bounding box center [396, 82] width 679 height 19
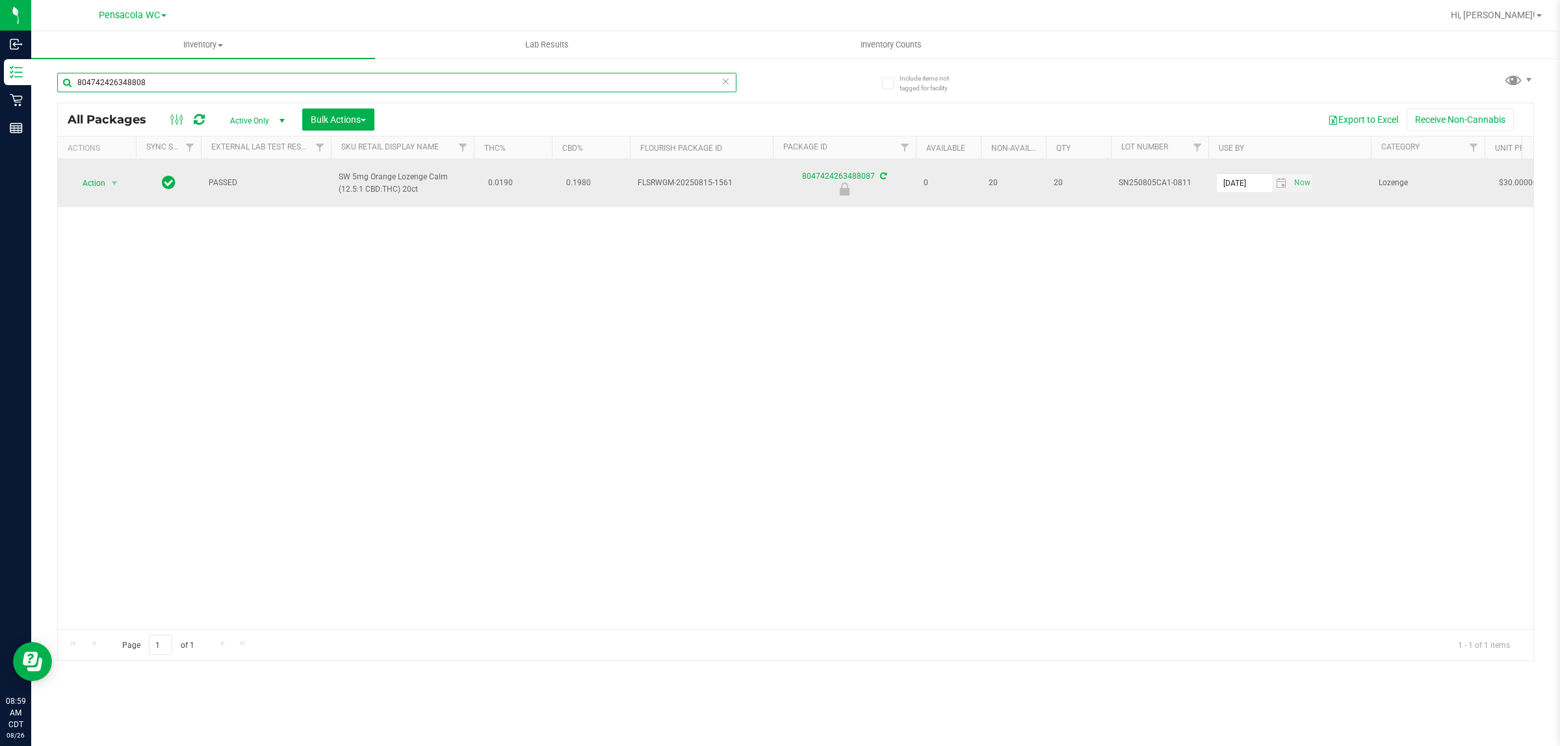
type input "804742426348808"
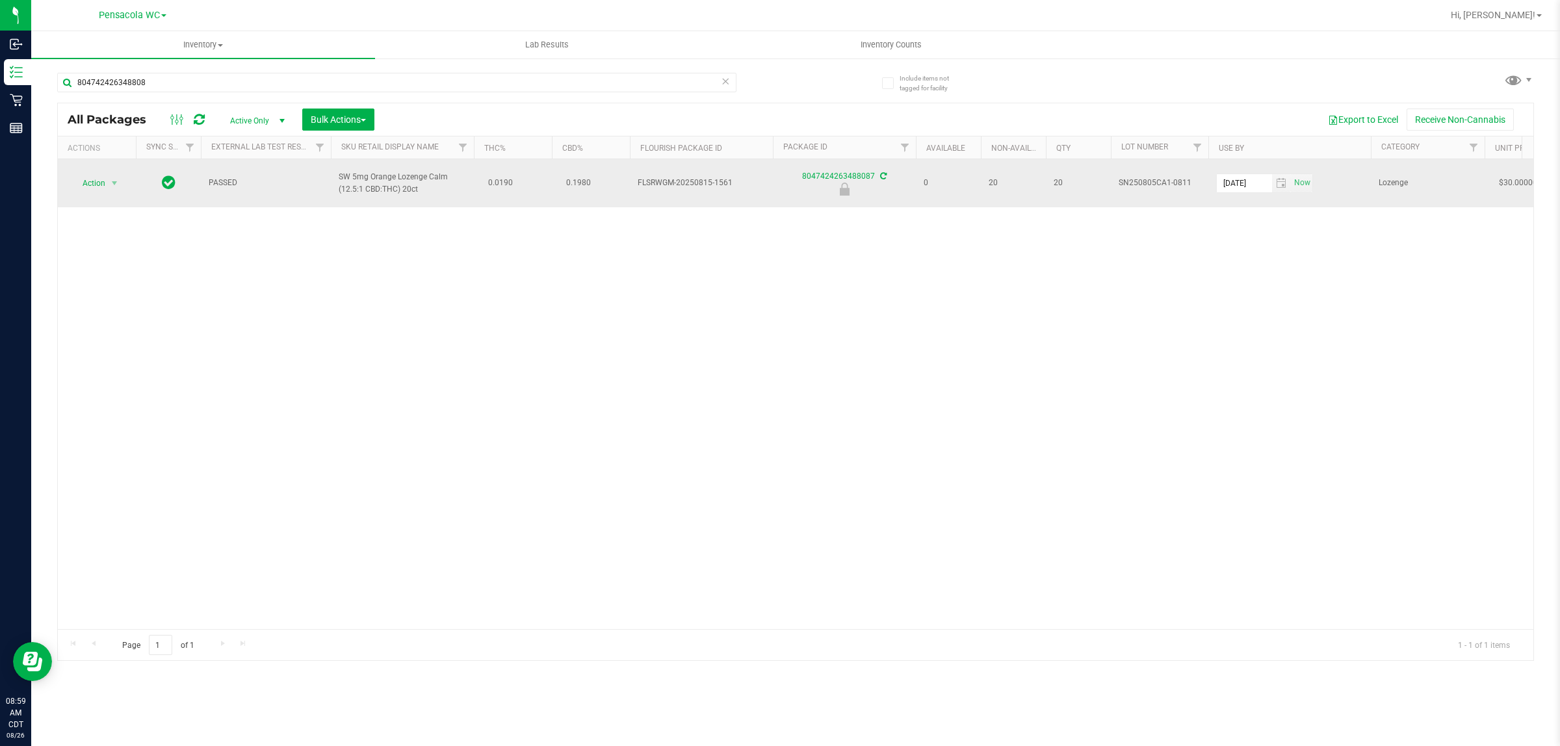
click at [83, 187] on span "Action" at bounding box center [88, 183] width 35 height 18
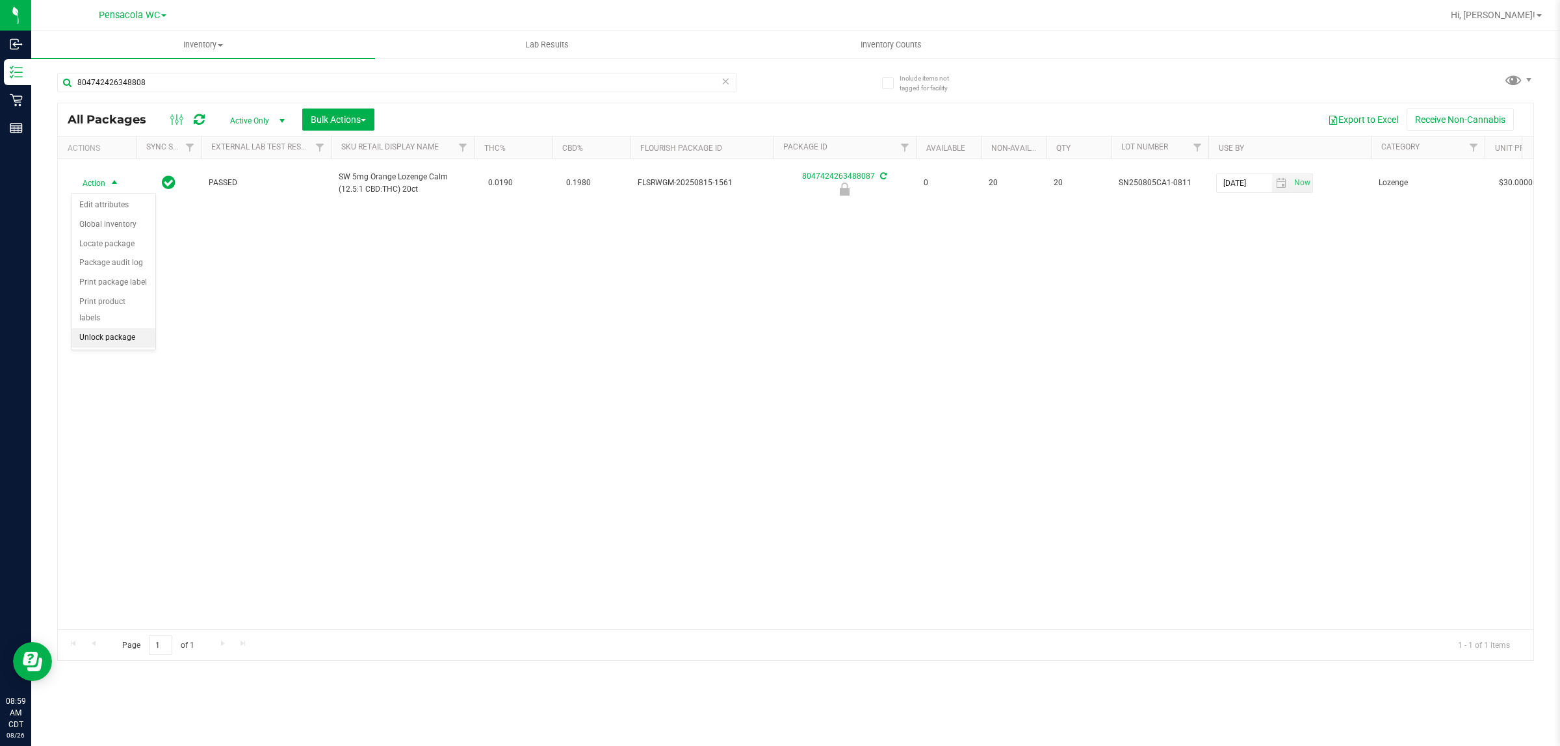
click at [114, 330] on li "Unlock package" at bounding box center [113, 337] width 84 height 19
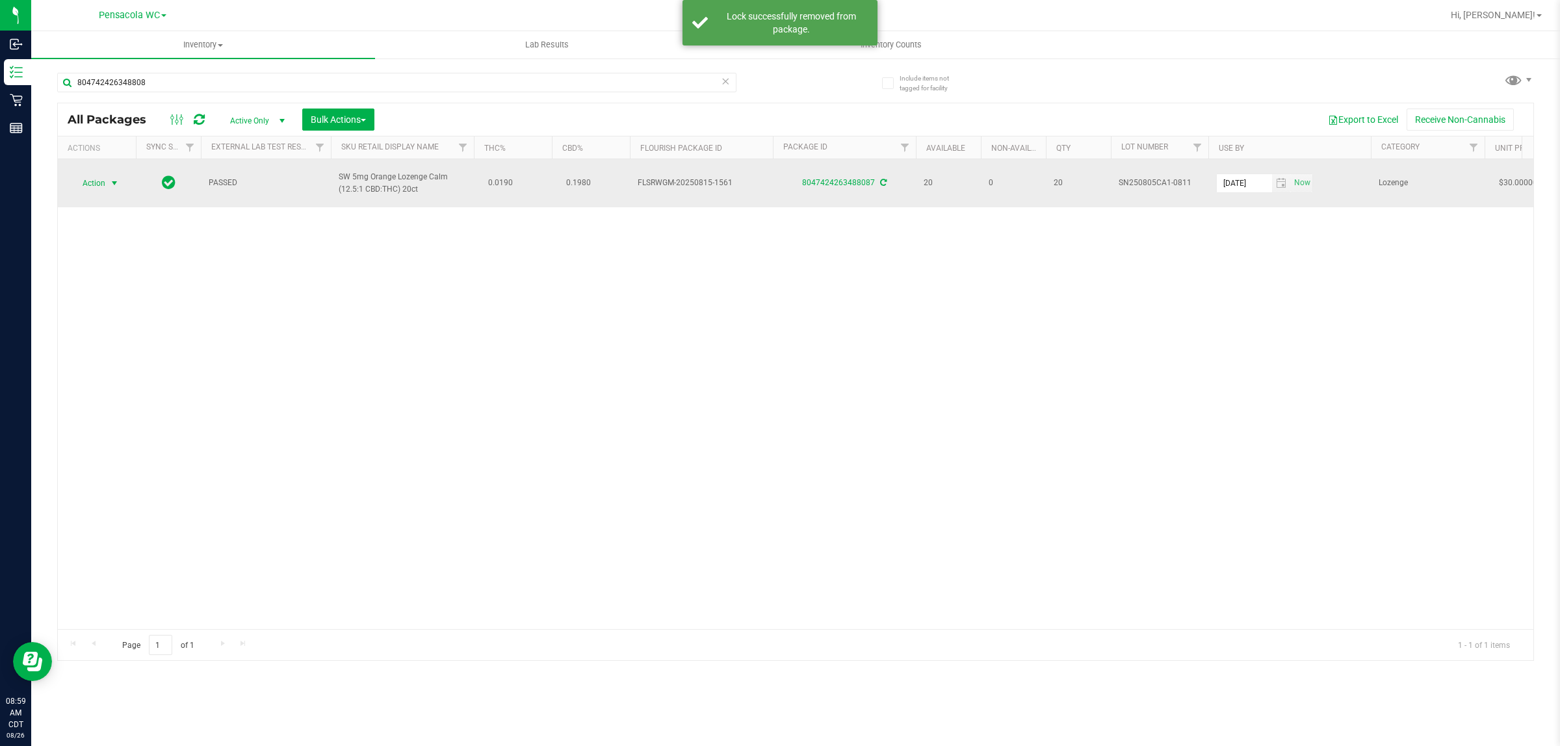
click at [109, 183] on span "select" at bounding box center [114, 183] width 10 height 10
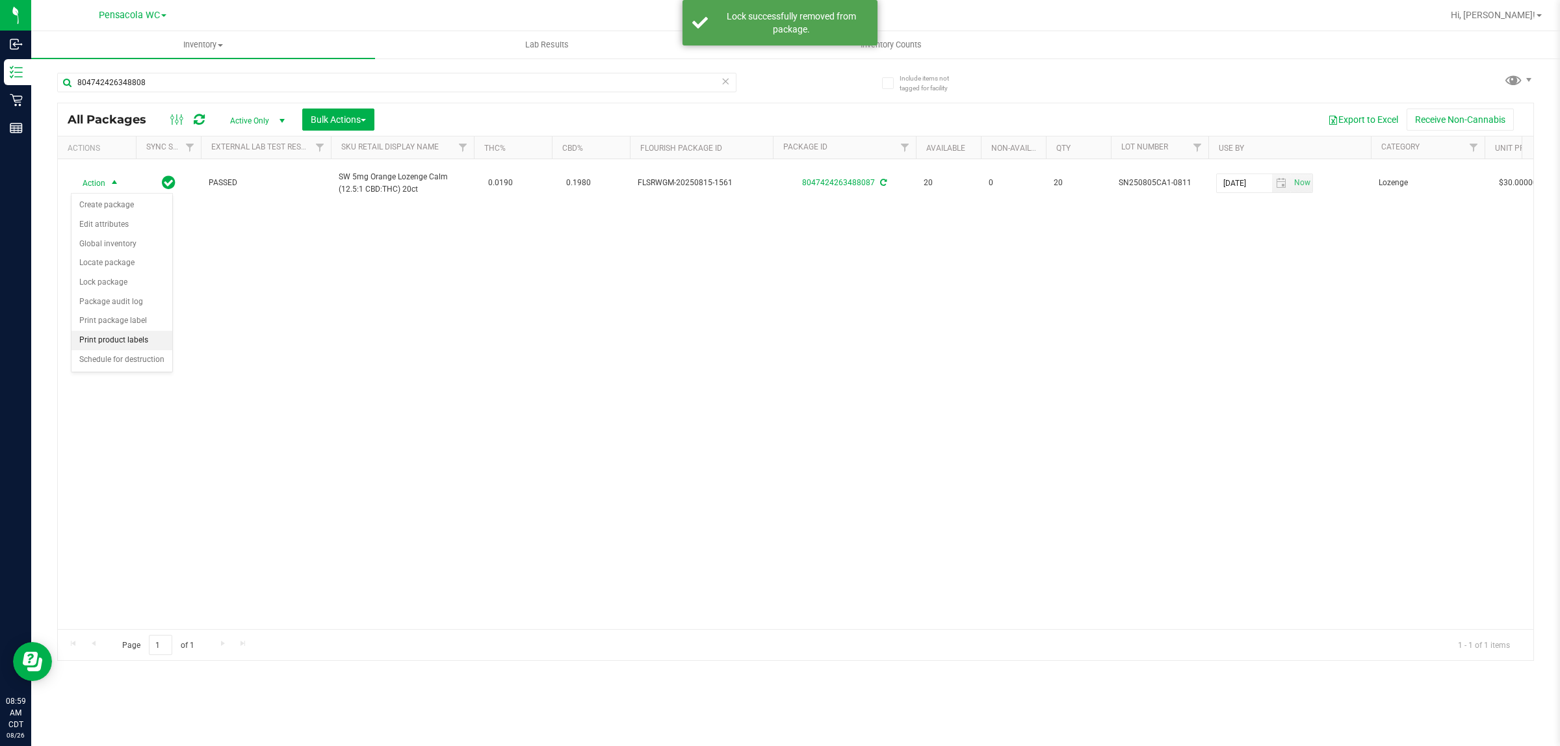
click at [140, 350] on li "Print product labels" at bounding box center [121, 340] width 101 height 19
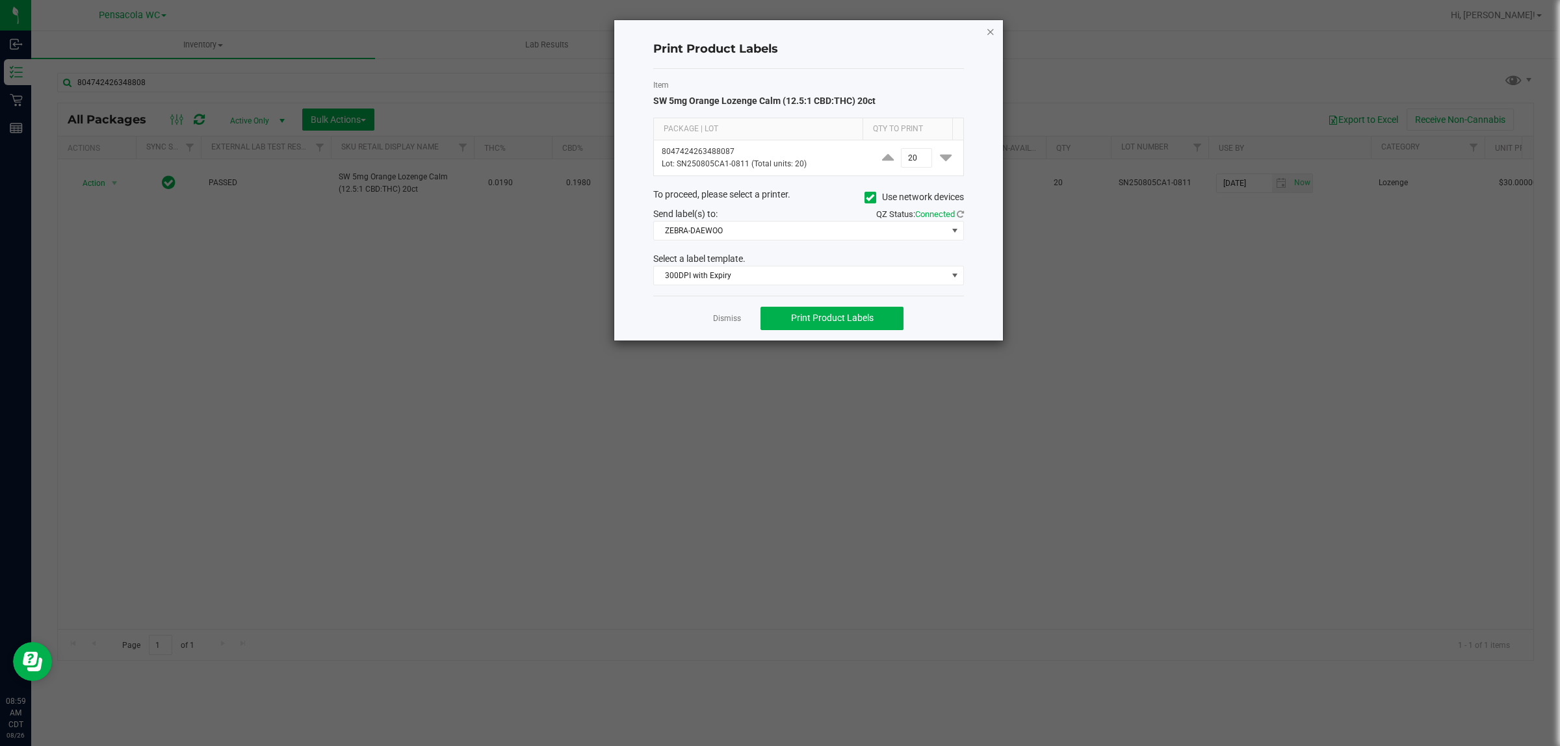
click at [990, 36] on icon "button" at bounding box center [990, 31] width 9 height 16
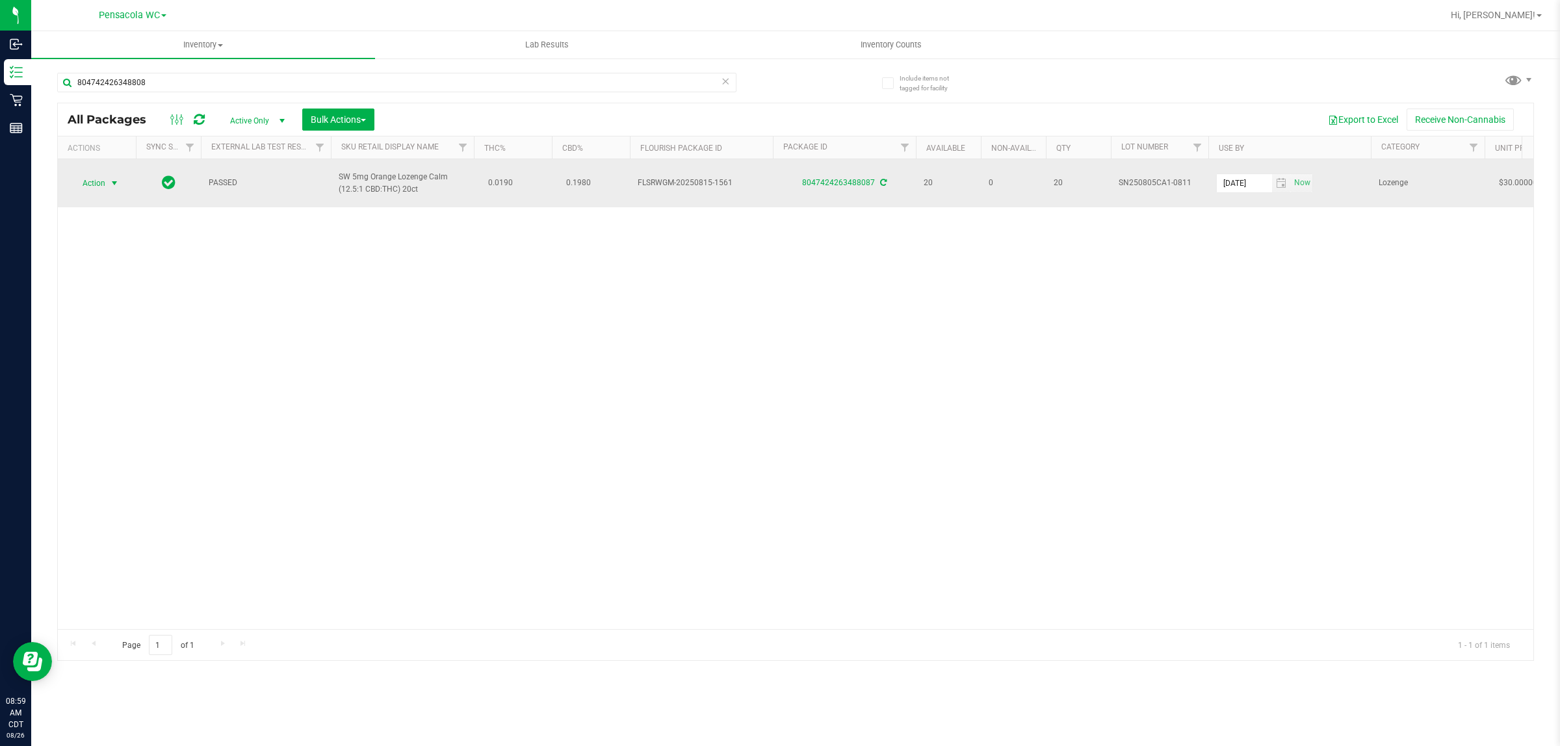
click at [114, 184] on span "select" at bounding box center [114, 183] width 10 height 10
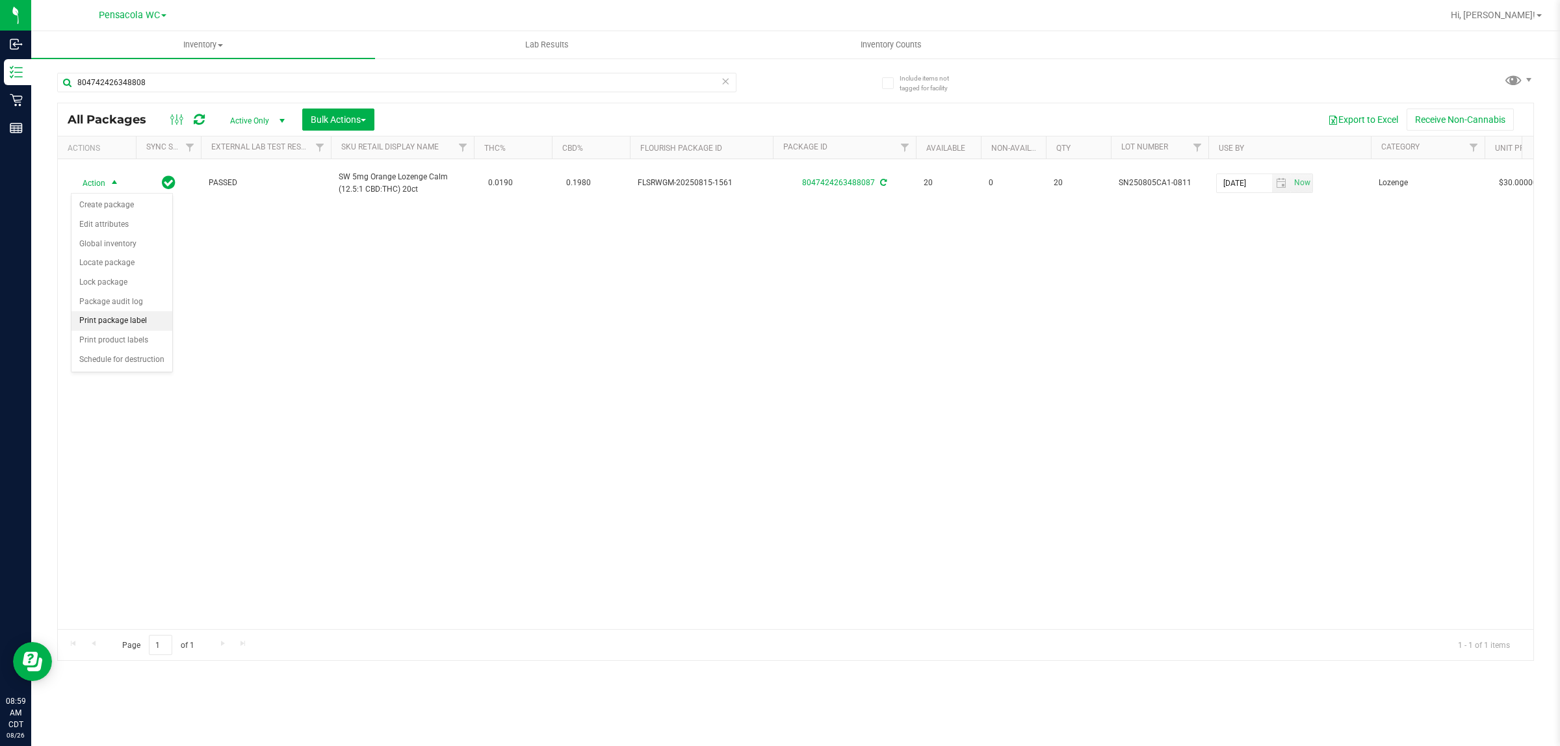
click at [131, 322] on li "Print package label" at bounding box center [121, 320] width 101 height 19
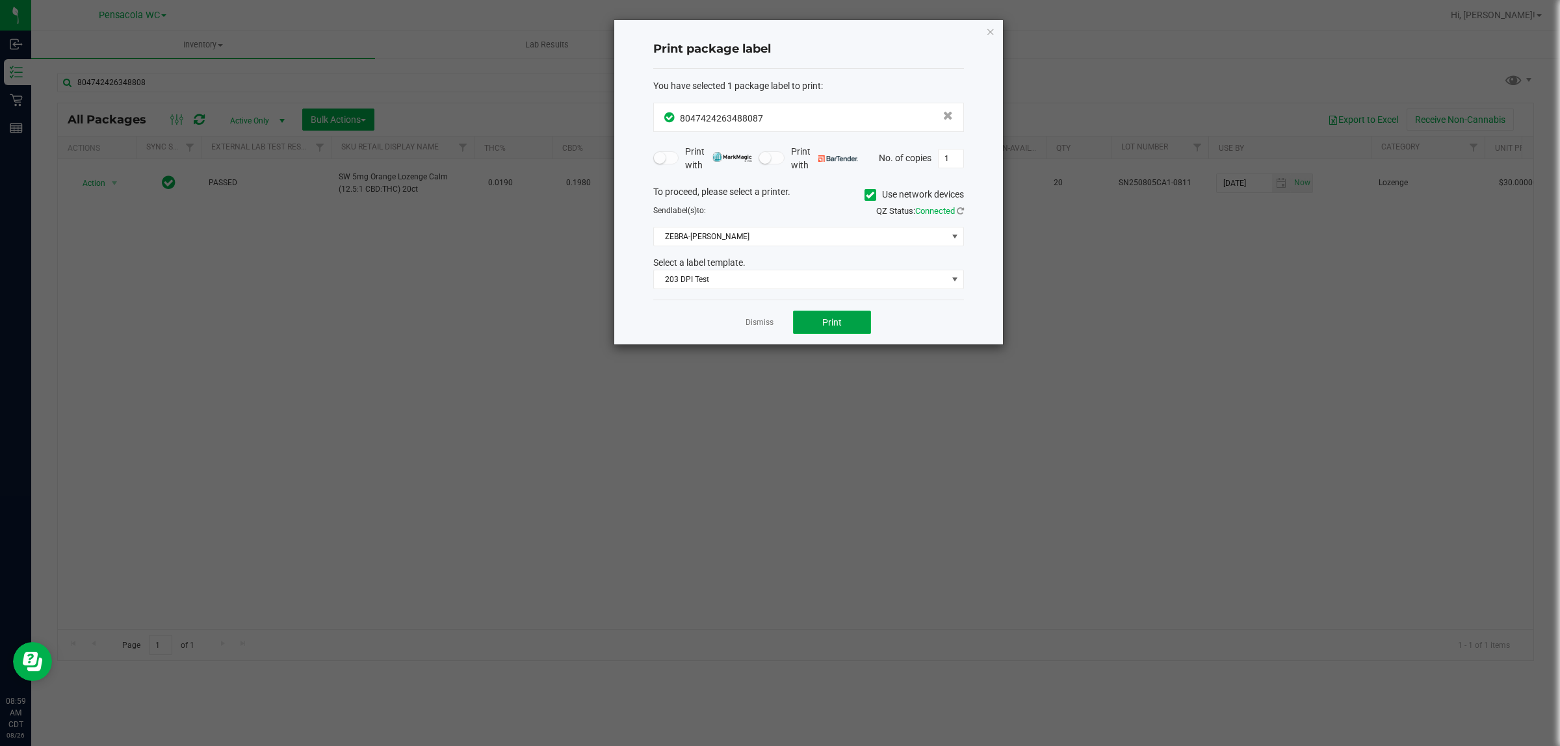
click at [840, 319] on span "Print" at bounding box center [831, 322] width 19 height 10
click at [986, 24] on icon "button" at bounding box center [990, 31] width 9 height 16
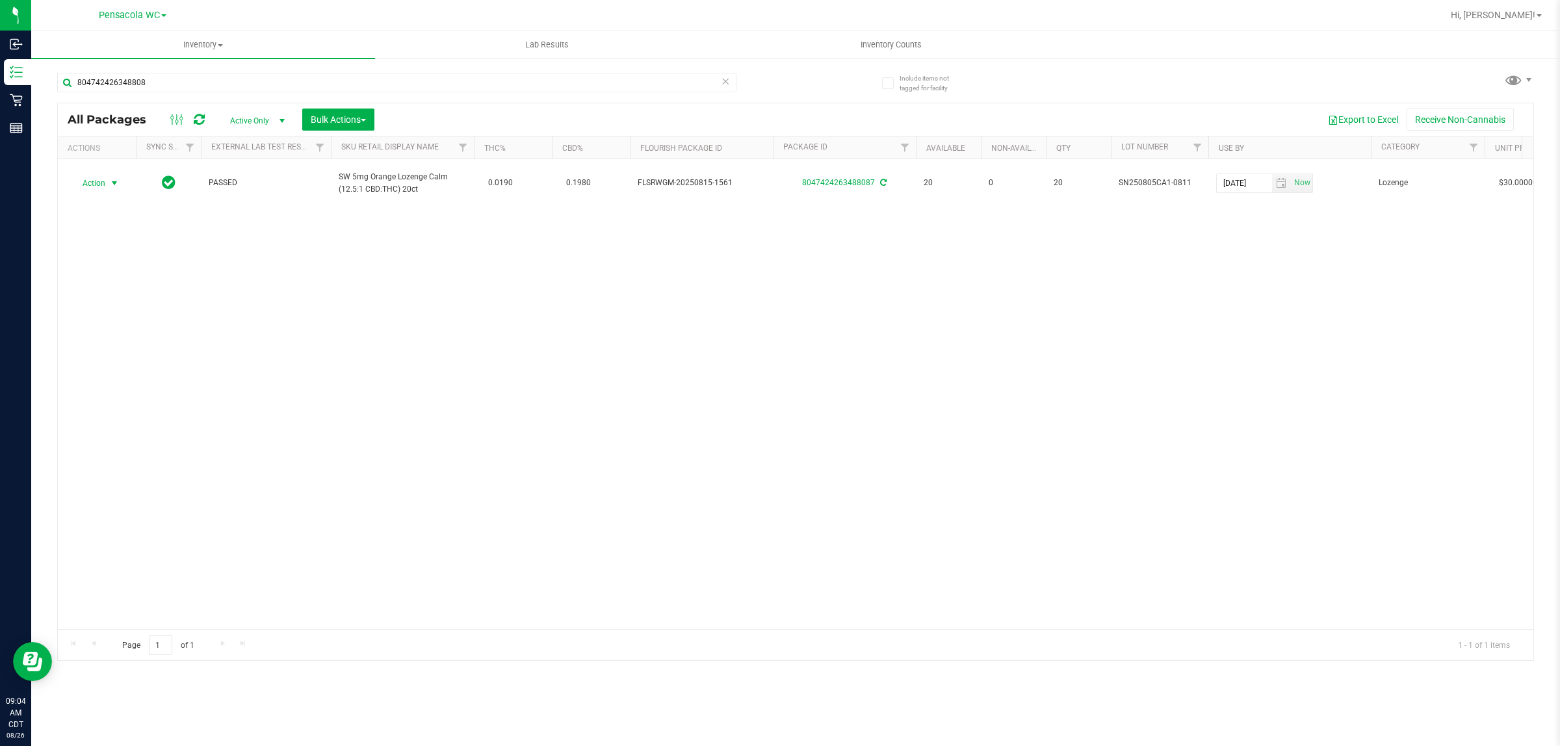
click at [726, 82] on icon at bounding box center [725, 81] width 9 height 16
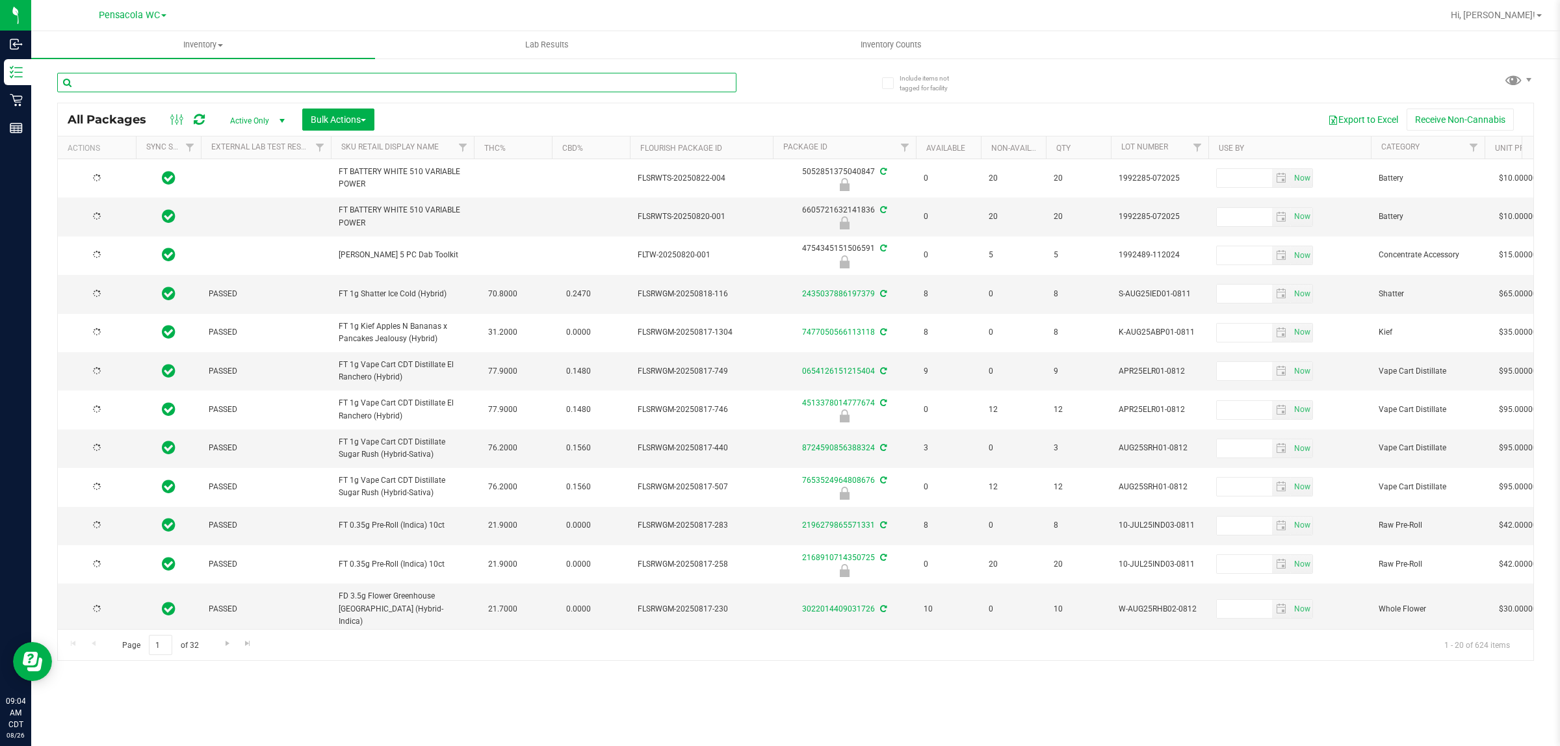
click at [140, 79] on input "text" at bounding box center [396, 82] width 679 height 19
type input "1122510753494863"
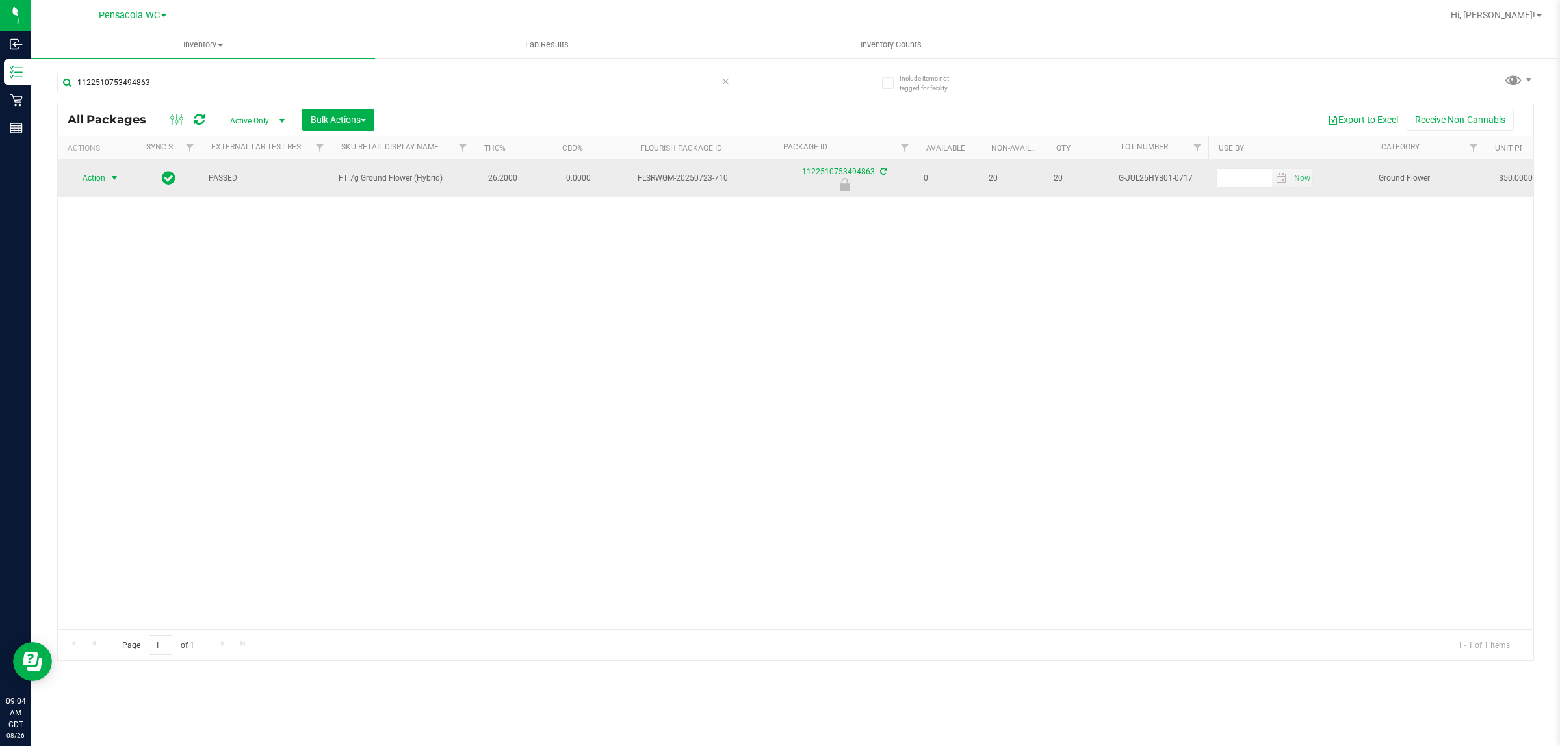
click at [109, 179] on span "select" at bounding box center [114, 178] width 10 height 10
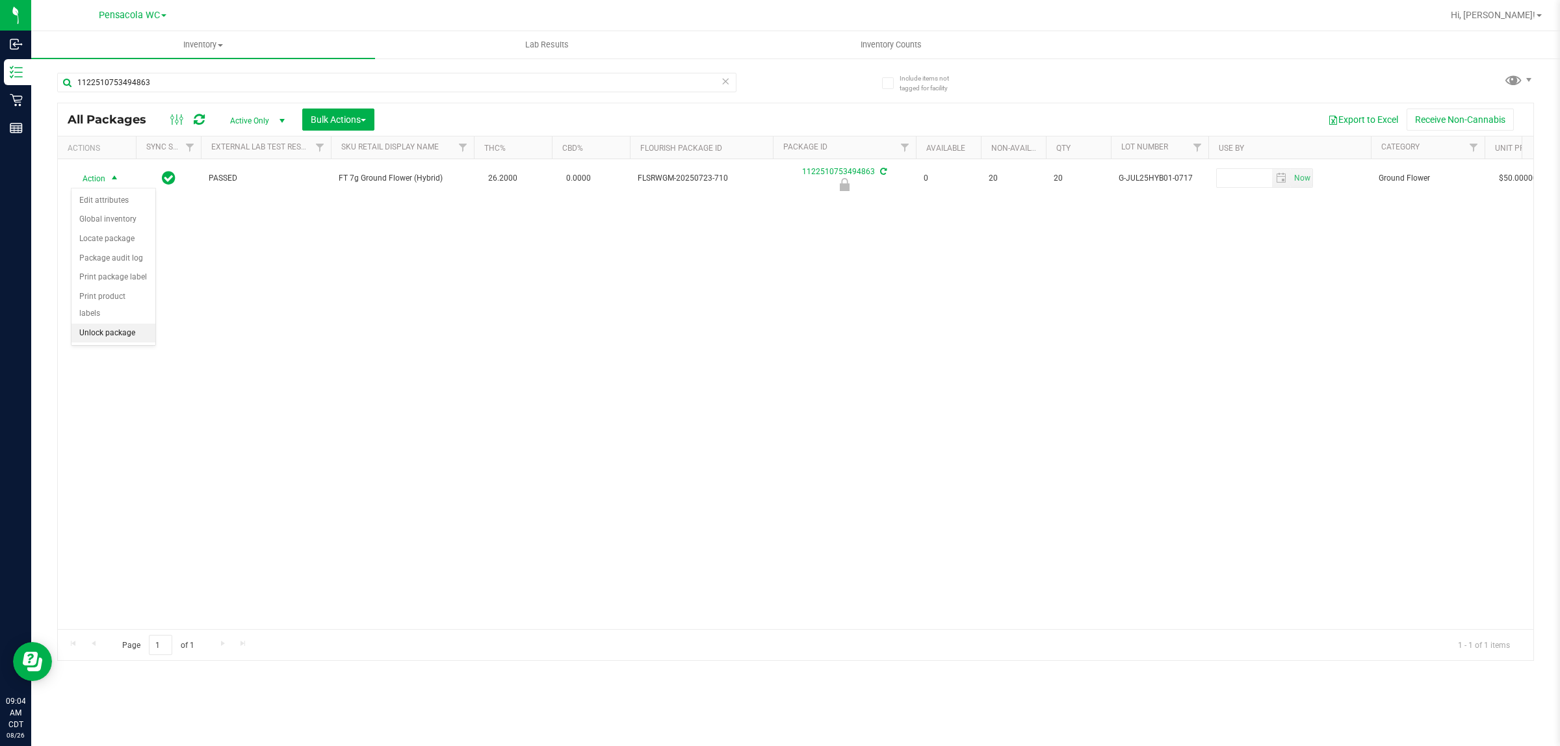
click at [118, 324] on li "Unlock package" at bounding box center [113, 333] width 84 height 19
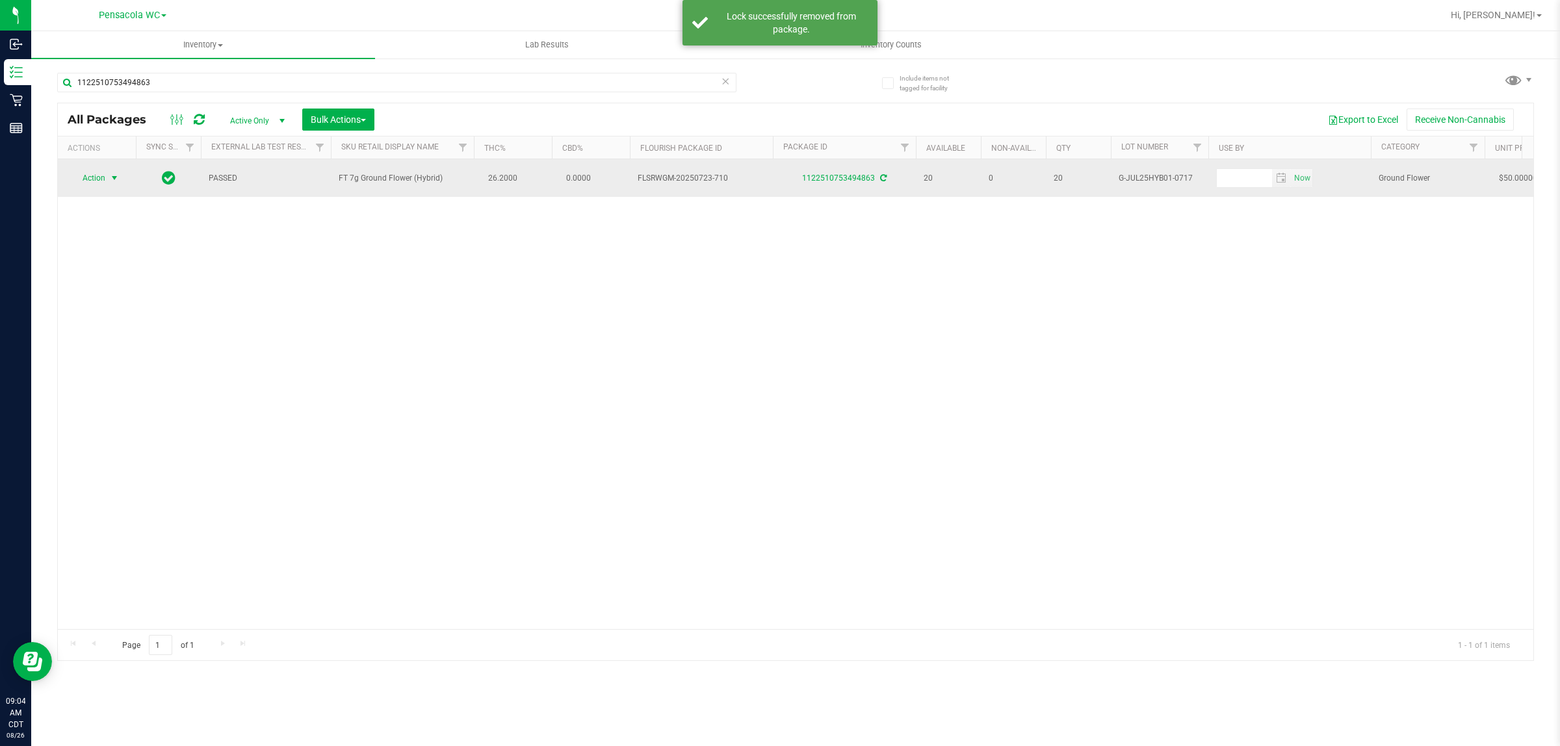
click at [112, 180] on span "select" at bounding box center [114, 178] width 10 height 10
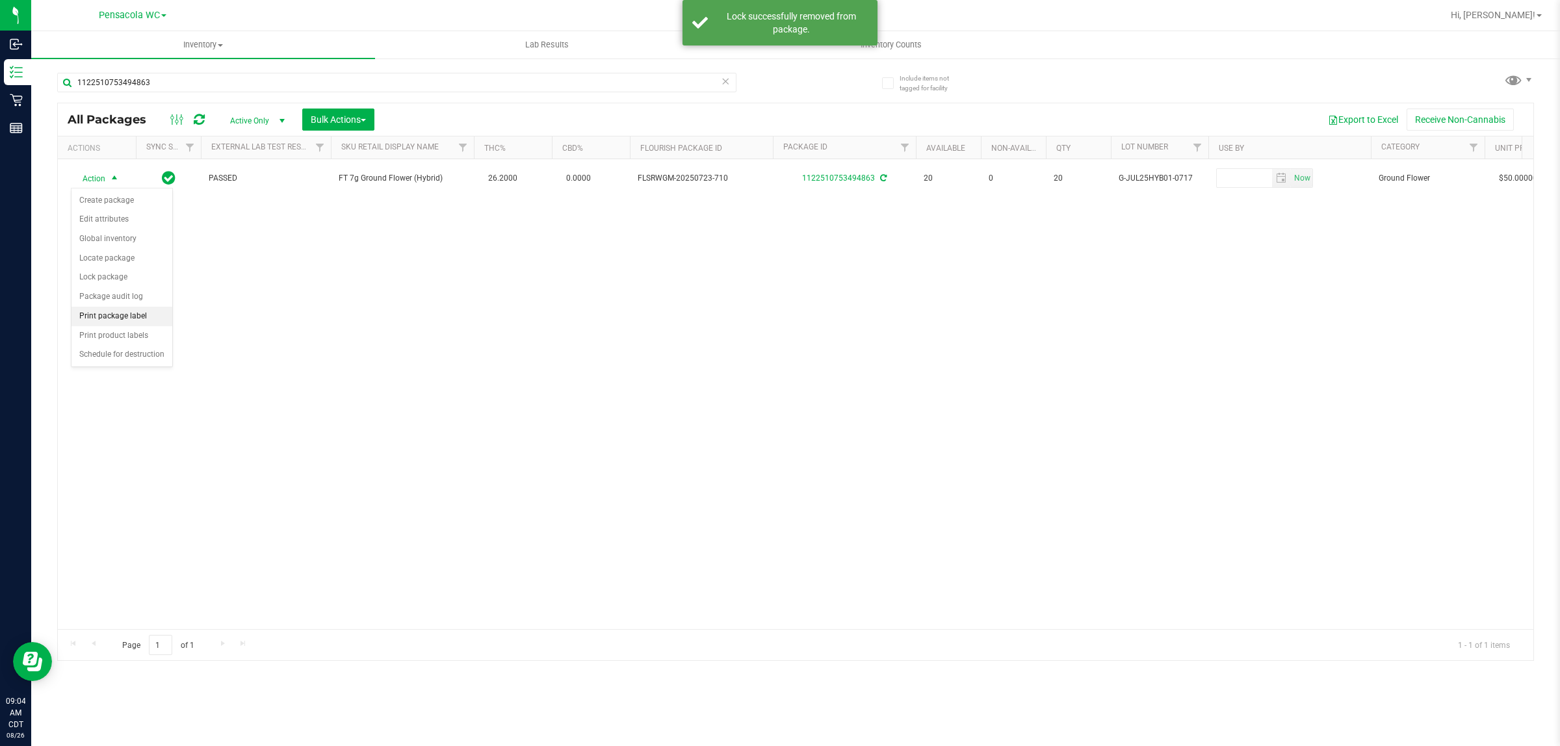
click at [134, 322] on li "Print package label" at bounding box center [121, 316] width 101 height 19
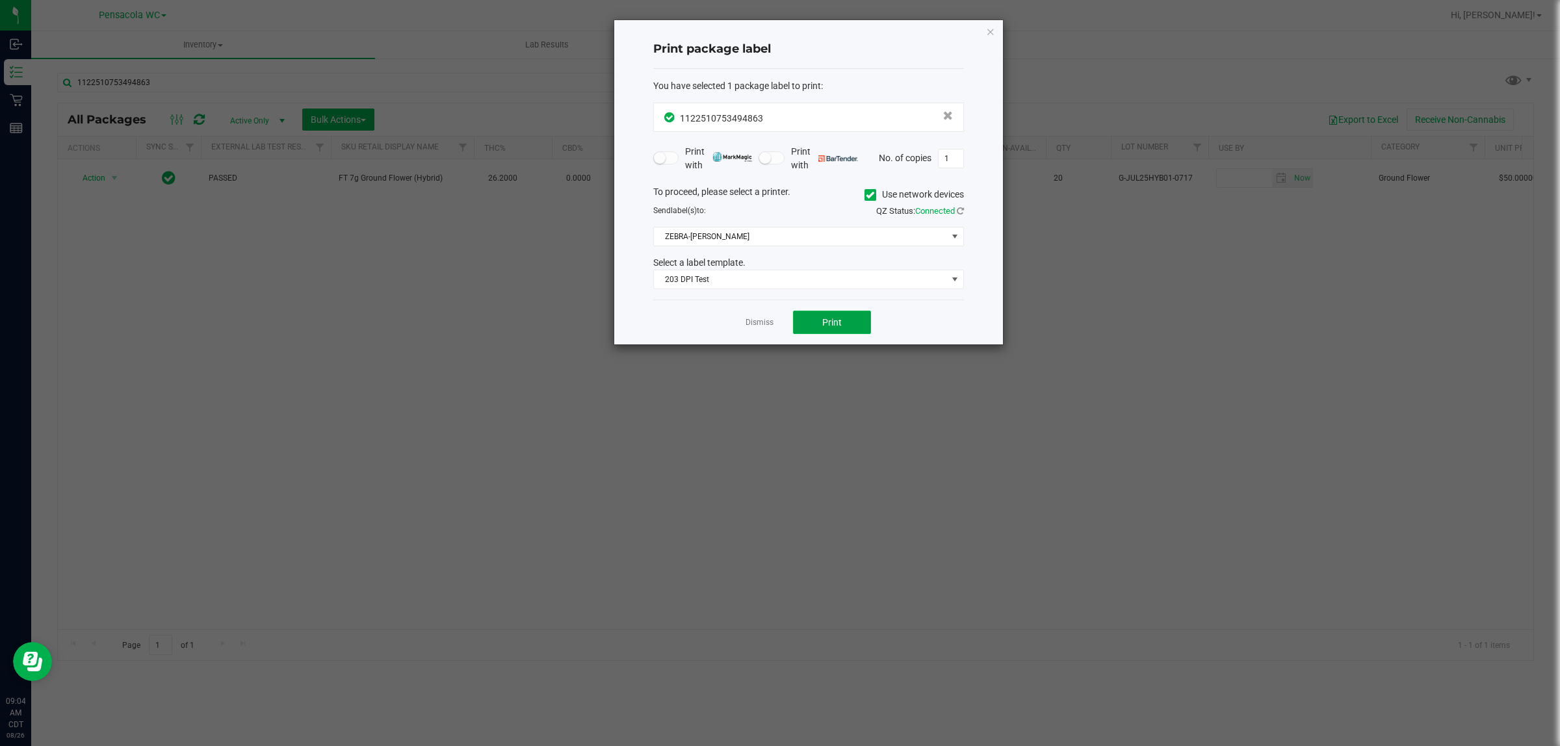
click at [836, 328] on span "Print" at bounding box center [831, 322] width 19 height 10
click at [986, 34] on icon "button" at bounding box center [990, 31] width 9 height 16
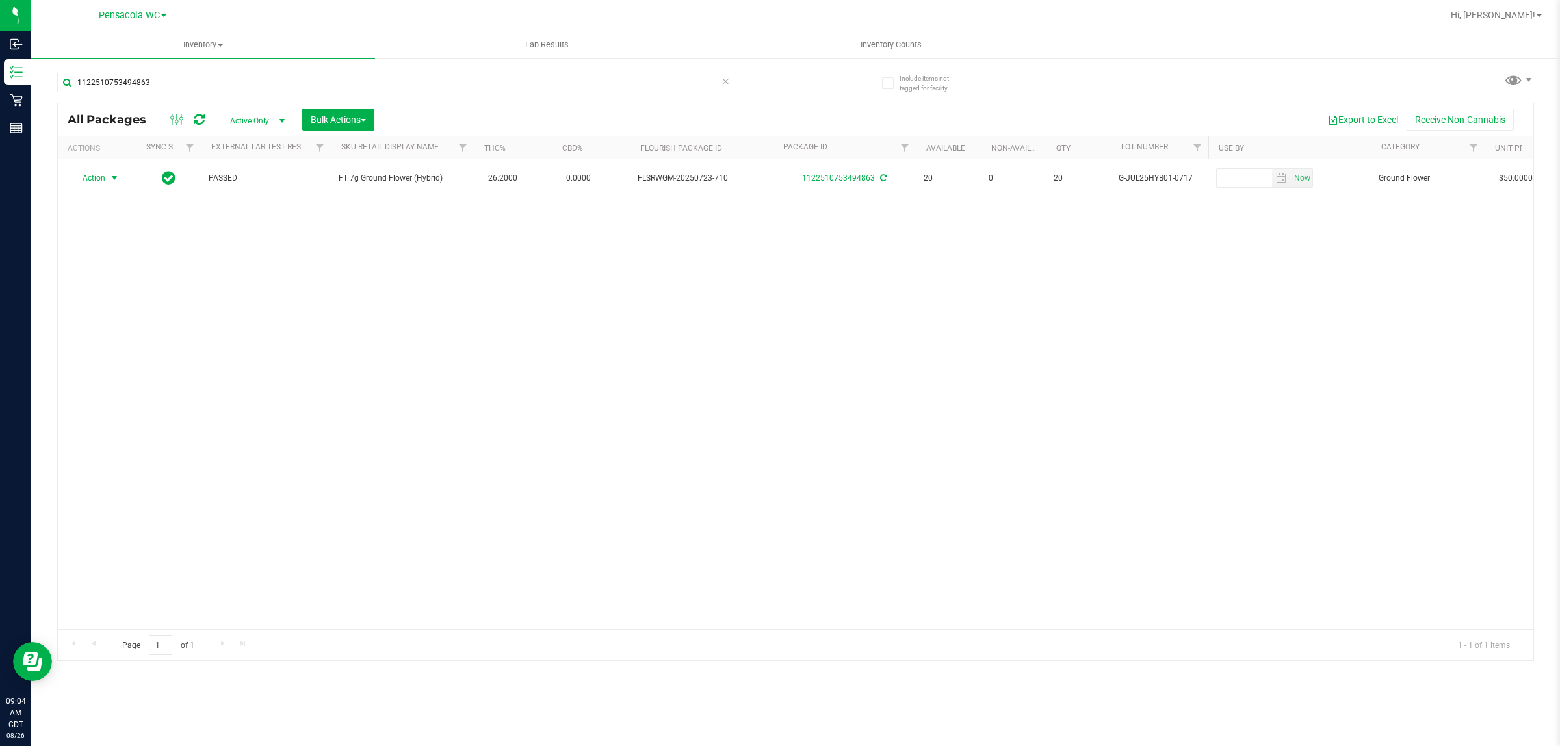
click at [450, 322] on div "Action Action Create package Edit attributes Global inventory Locate package Lo…" at bounding box center [795, 394] width 1475 height 470
drag, startPoint x: 420, startPoint y: 272, endPoint x: 205, endPoint y: 98, distance: 276.9
click at [418, 272] on div "Action Action Create package Edit attributes Global inventory Locate package Lo…" at bounding box center [795, 394] width 1475 height 470
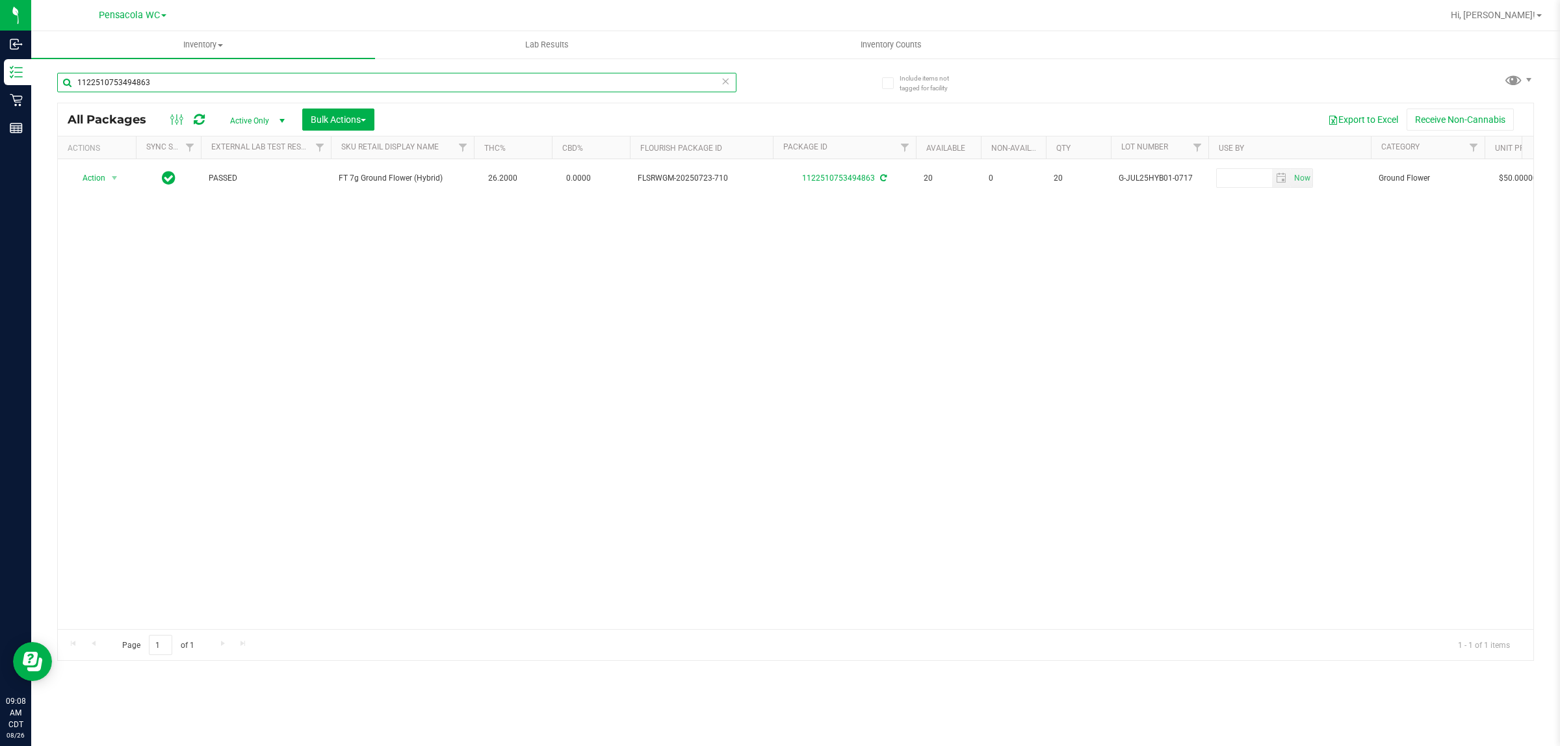
click at [168, 83] on input "1122510753494863" at bounding box center [396, 82] width 679 height 19
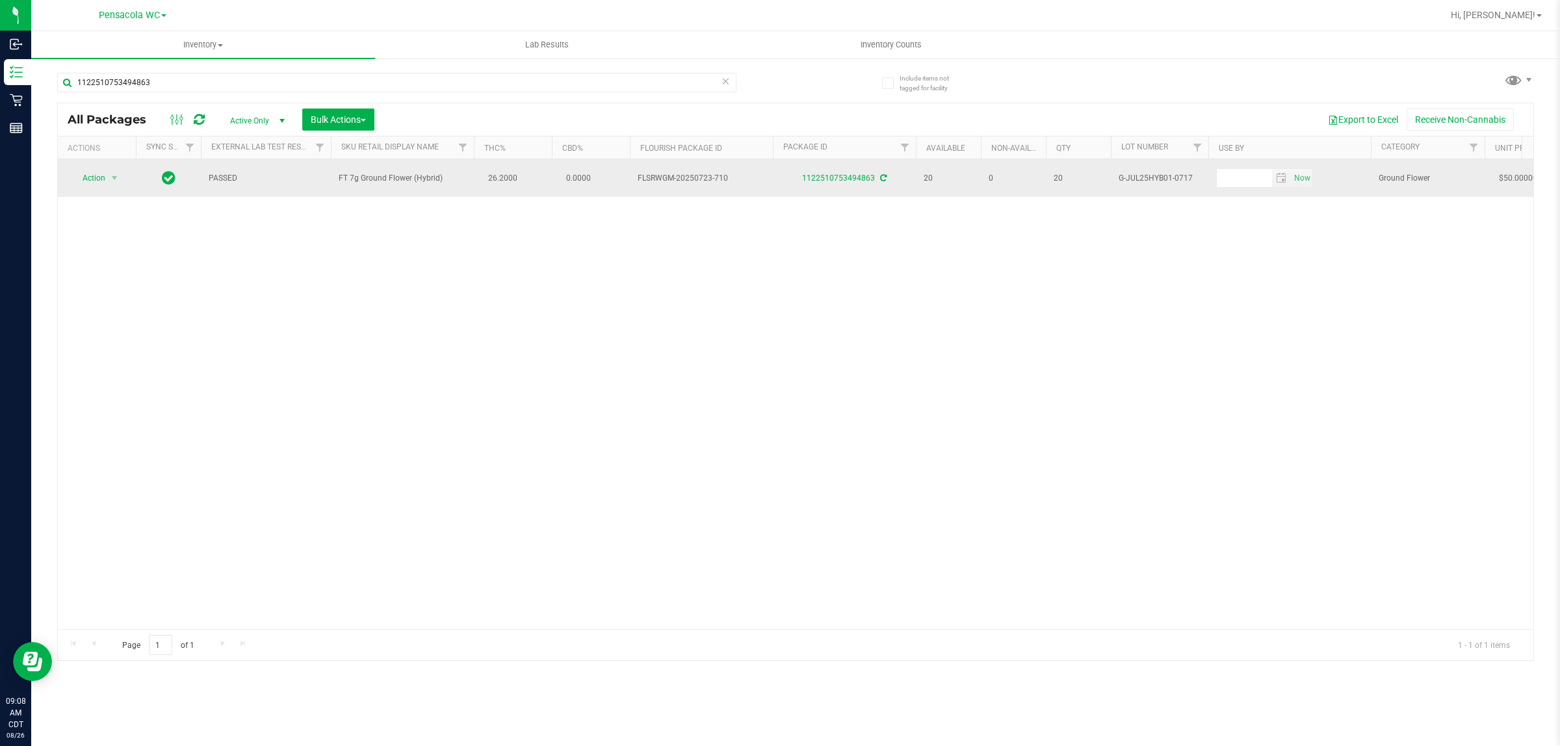
click at [96, 183] on span "Action" at bounding box center [88, 178] width 35 height 18
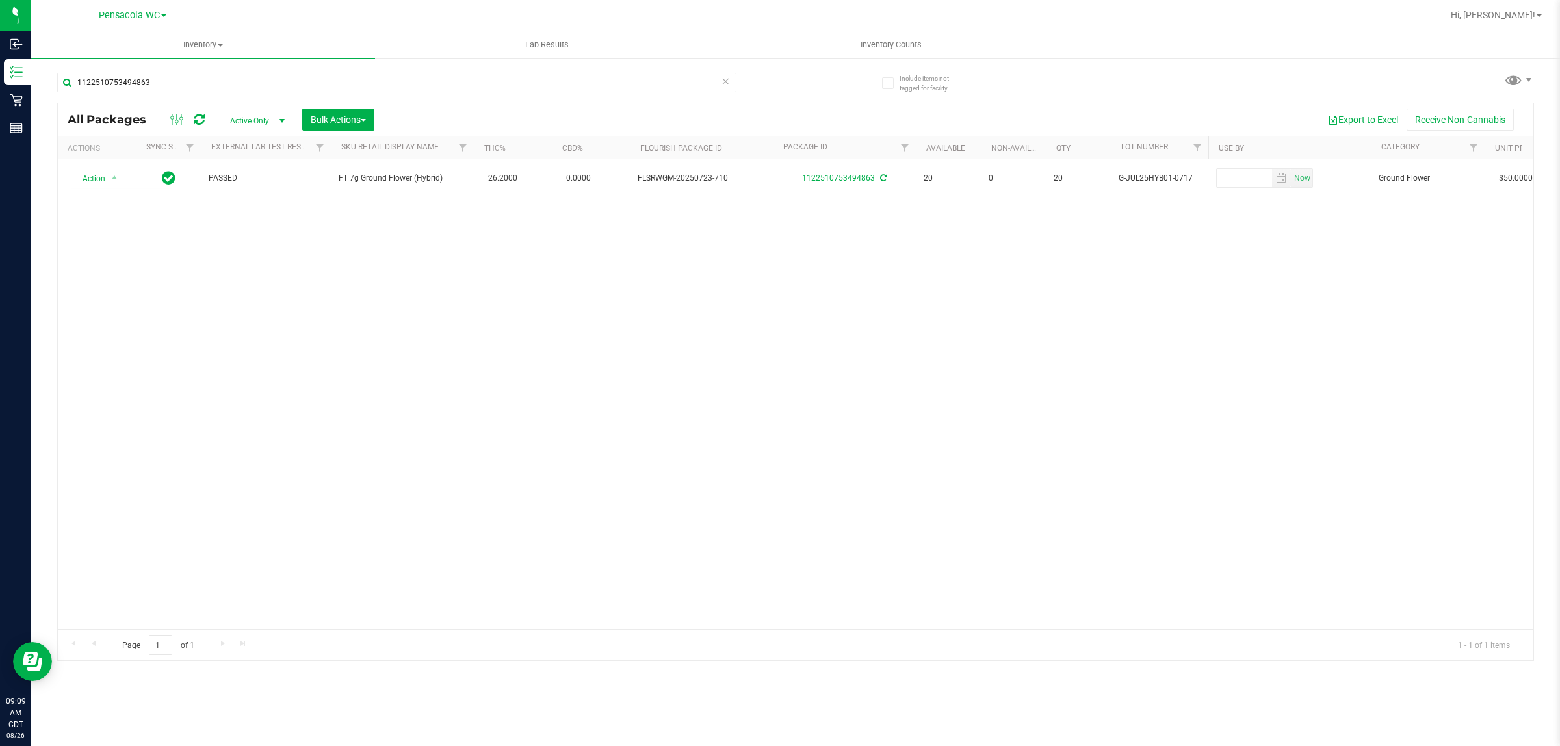
click at [274, 289] on div "Action Action Create package Edit attributes Global inventory Locate package Lo…" at bounding box center [795, 394] width 1475 height 470
click at [480, 340] on div "Action Action Create package Edit attributes Global inventory Locate package Lo…" at bounding box center [795, 394] width 1475 height 470
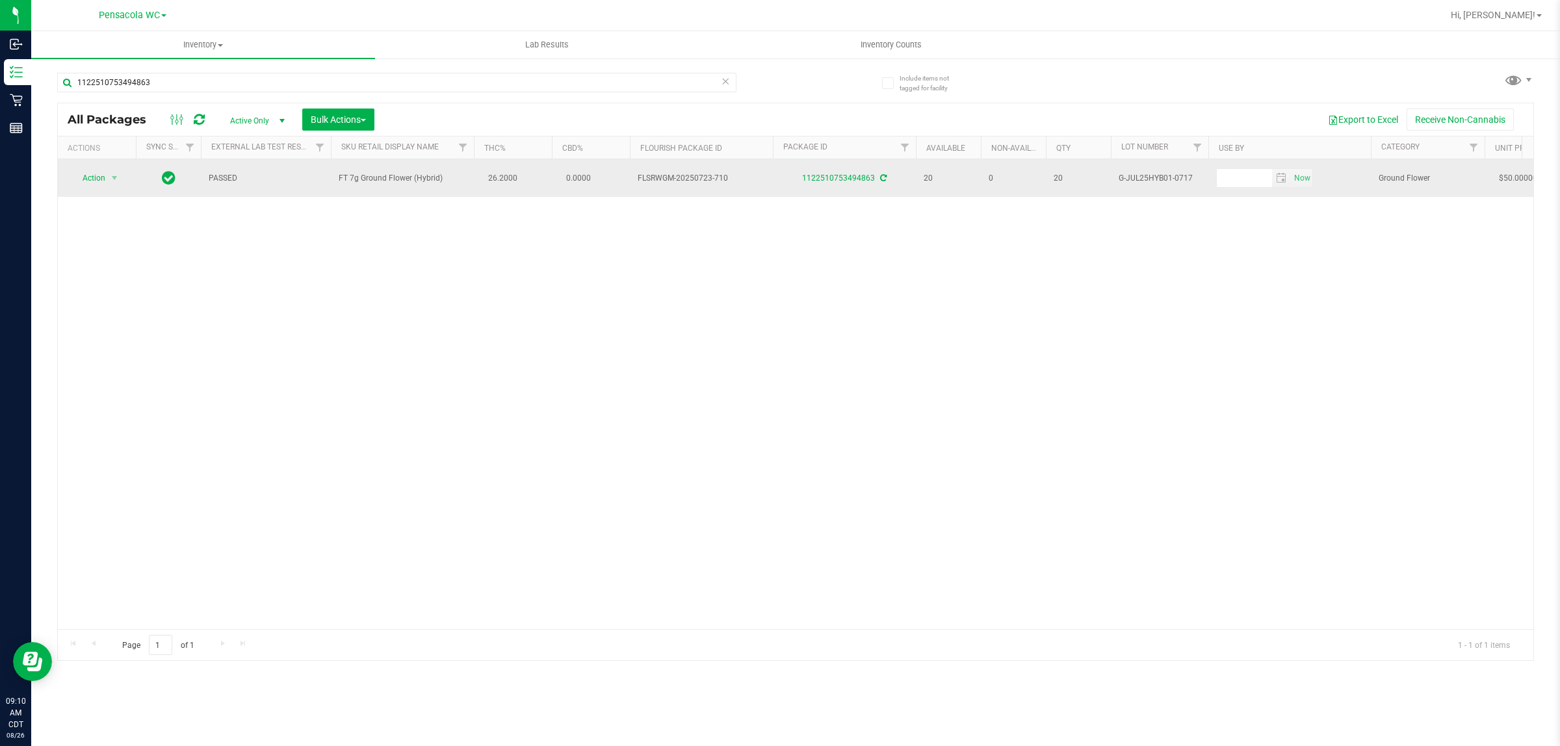
click at [93, 179] on span "Action" at bounding box center [88, 178] width 35 height 18
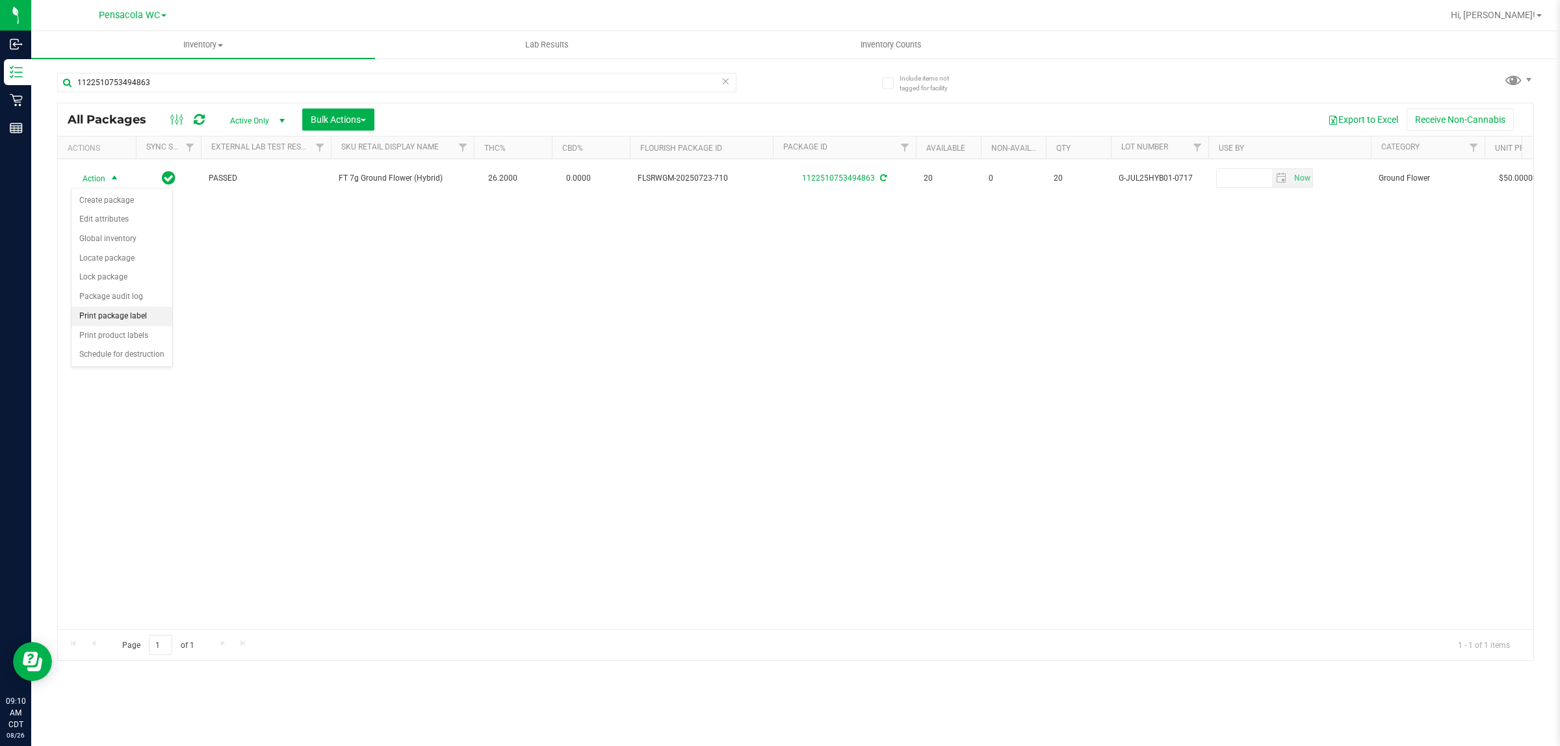
click at [118, 314] on li "Print package label" at bounding box center [121, 316] width 101 height 19
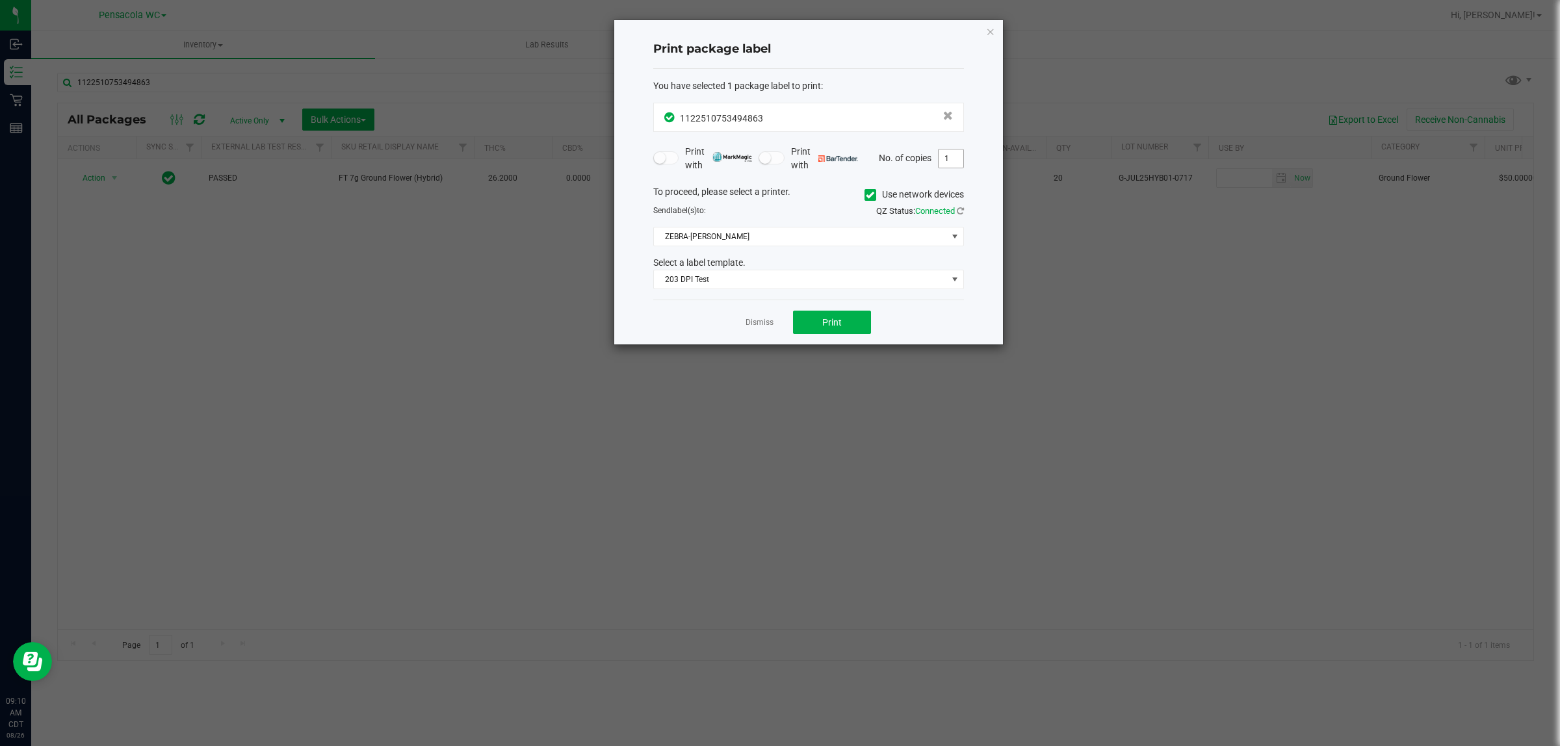
click at [946, 156] on input "1" at bounding box center [950, 158] width 25 height 18
click at [986, 31] on icon "button" at bounding box center [990, 31] width 9 height 16
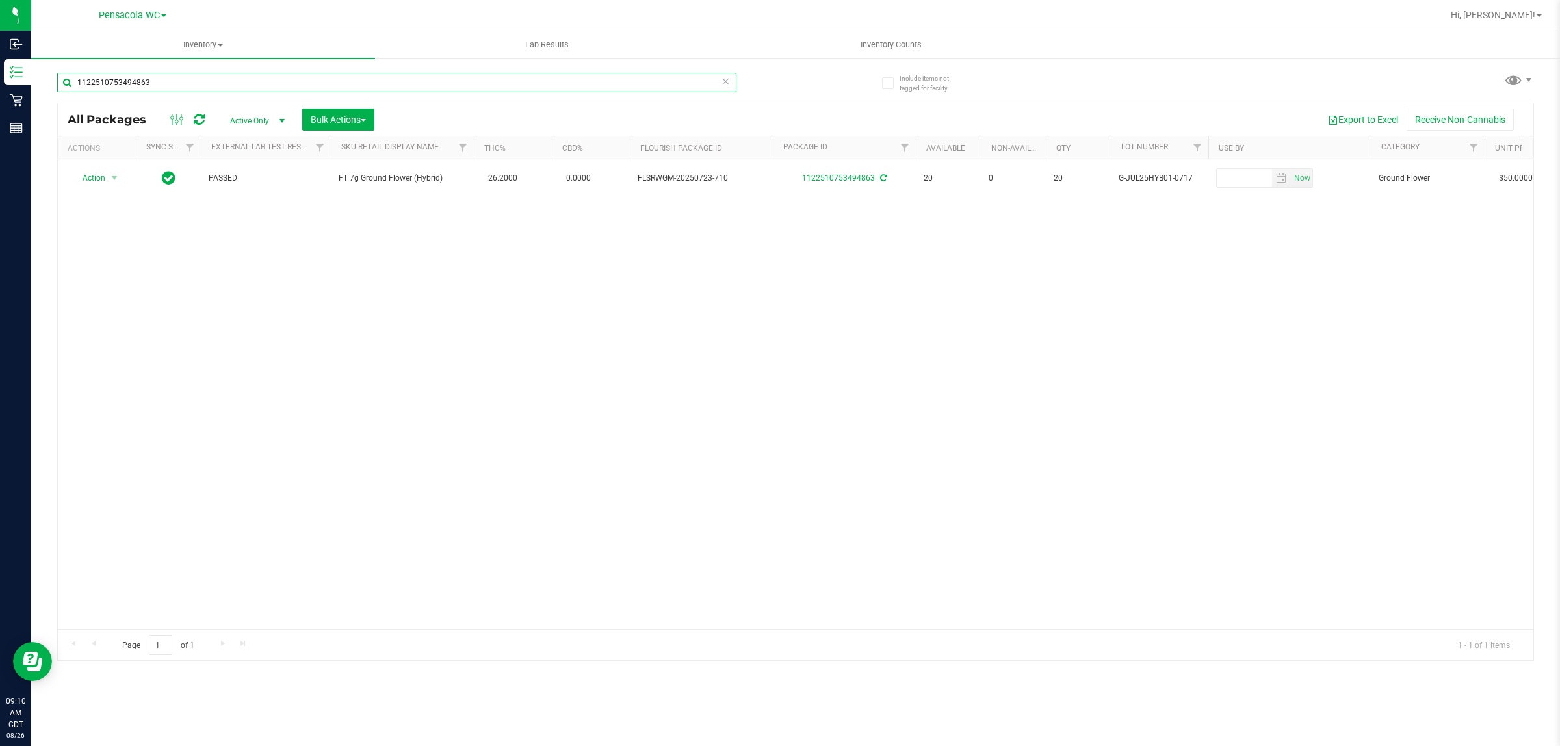
click at [192, 79] on input "1122510753494863" at bounding box center [396, 82] width 679 height 19
type input "0186935557349780"
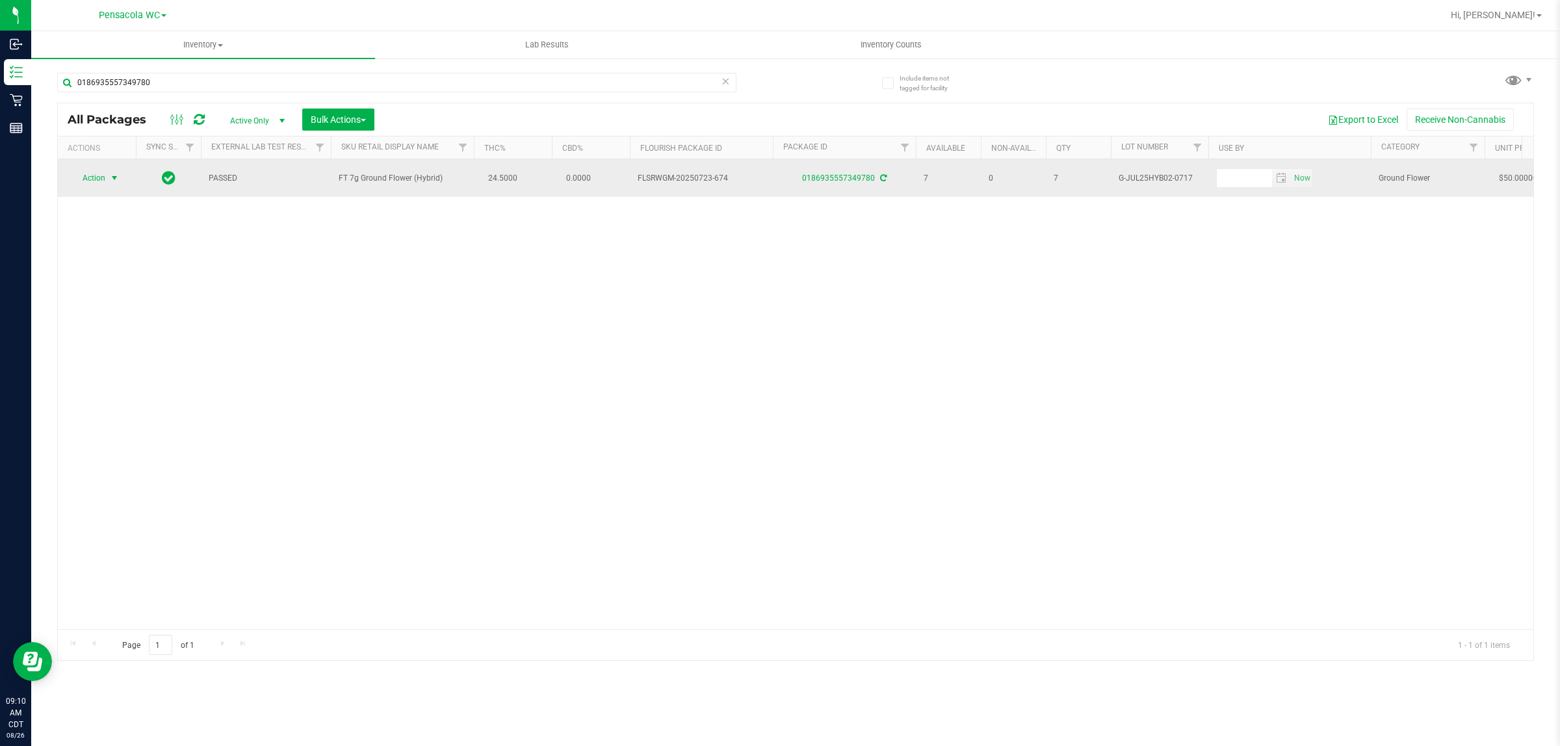
click at [109, 179] on span "select" at bounding box center [114, 178] width 10 height 10
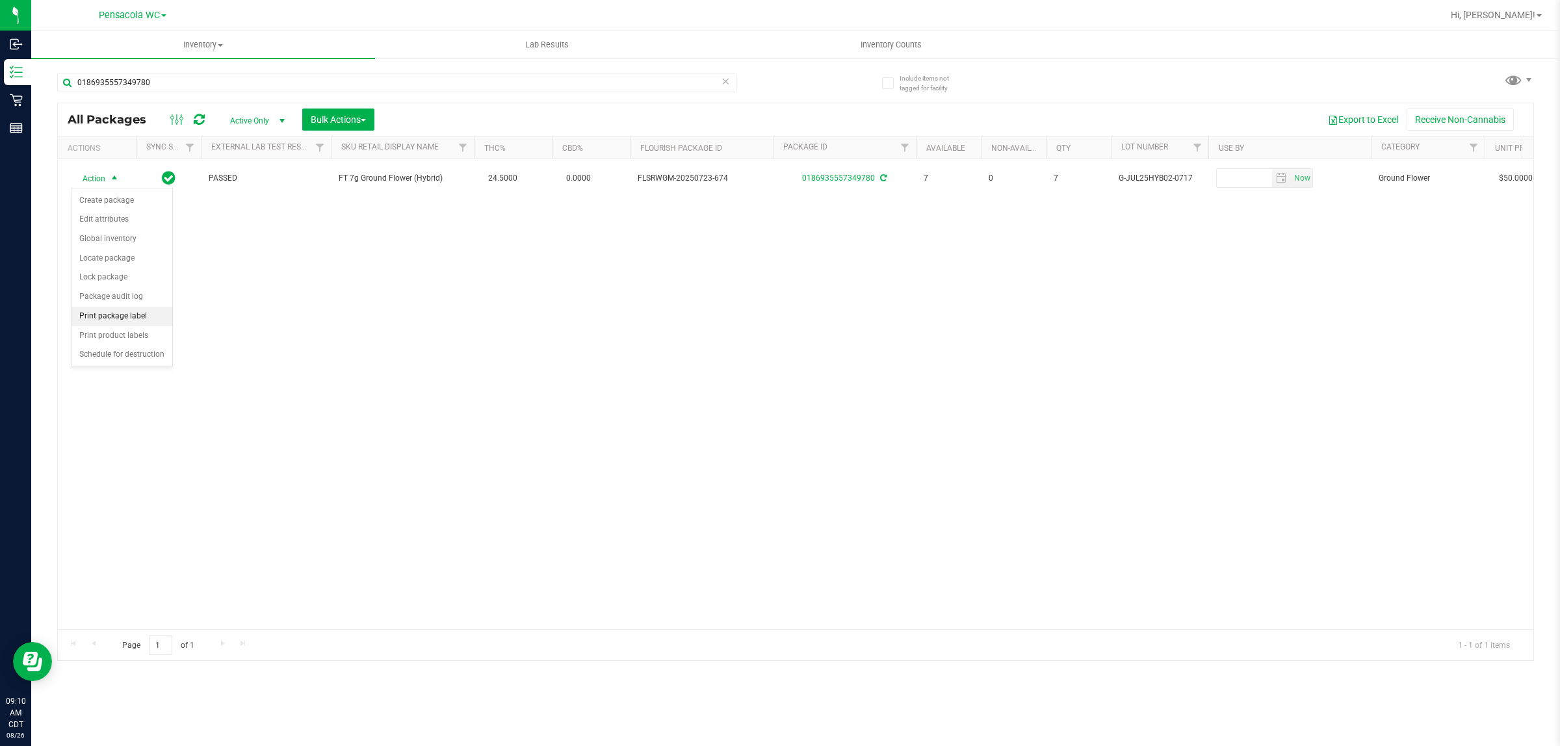
click at [124, 320] on li "Print package label" at bounding box center [121, 316] width 101 height 19
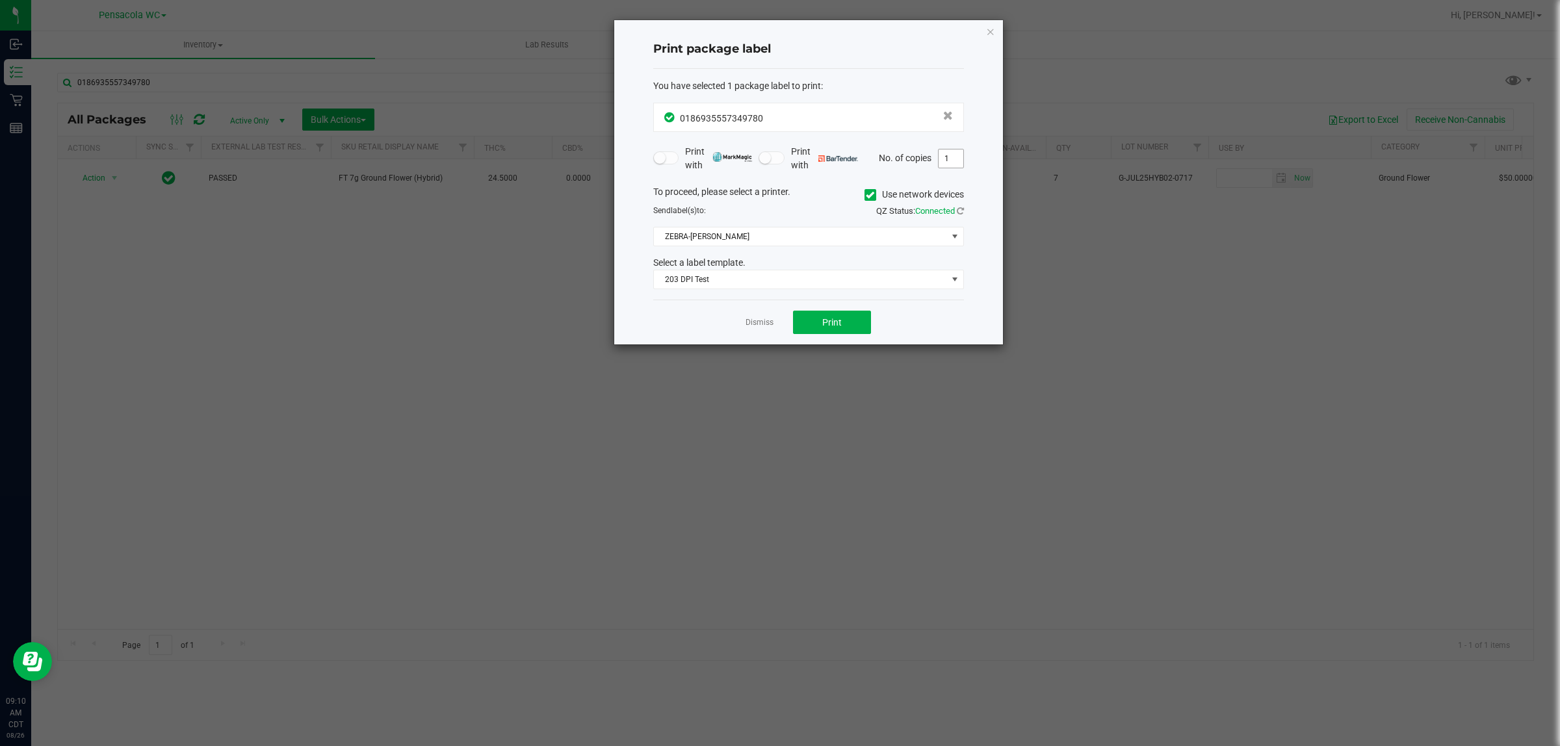
click at [950, 161] on input "1" at bounding box center [950, 158] width 25 height 18
type input "6"
click at [839, 331] on button "Print" at bounding box center [832, 322] width 78 height 23
click at [990, 34] on icon "button" at bounding box center [990, 31] width 9 height 16
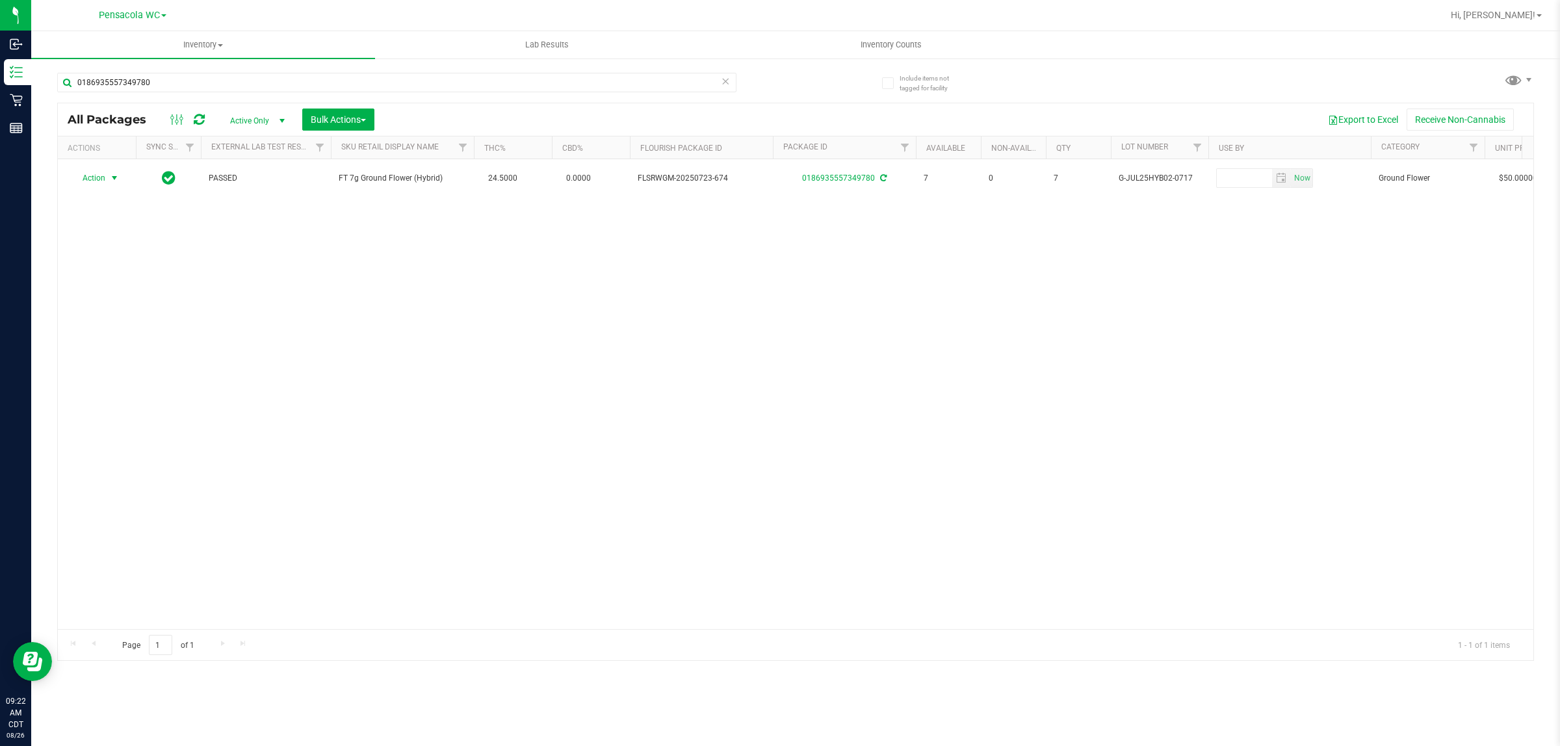
click at [725, 80] on icon at bounding box center [725, 81] width 9 height 16
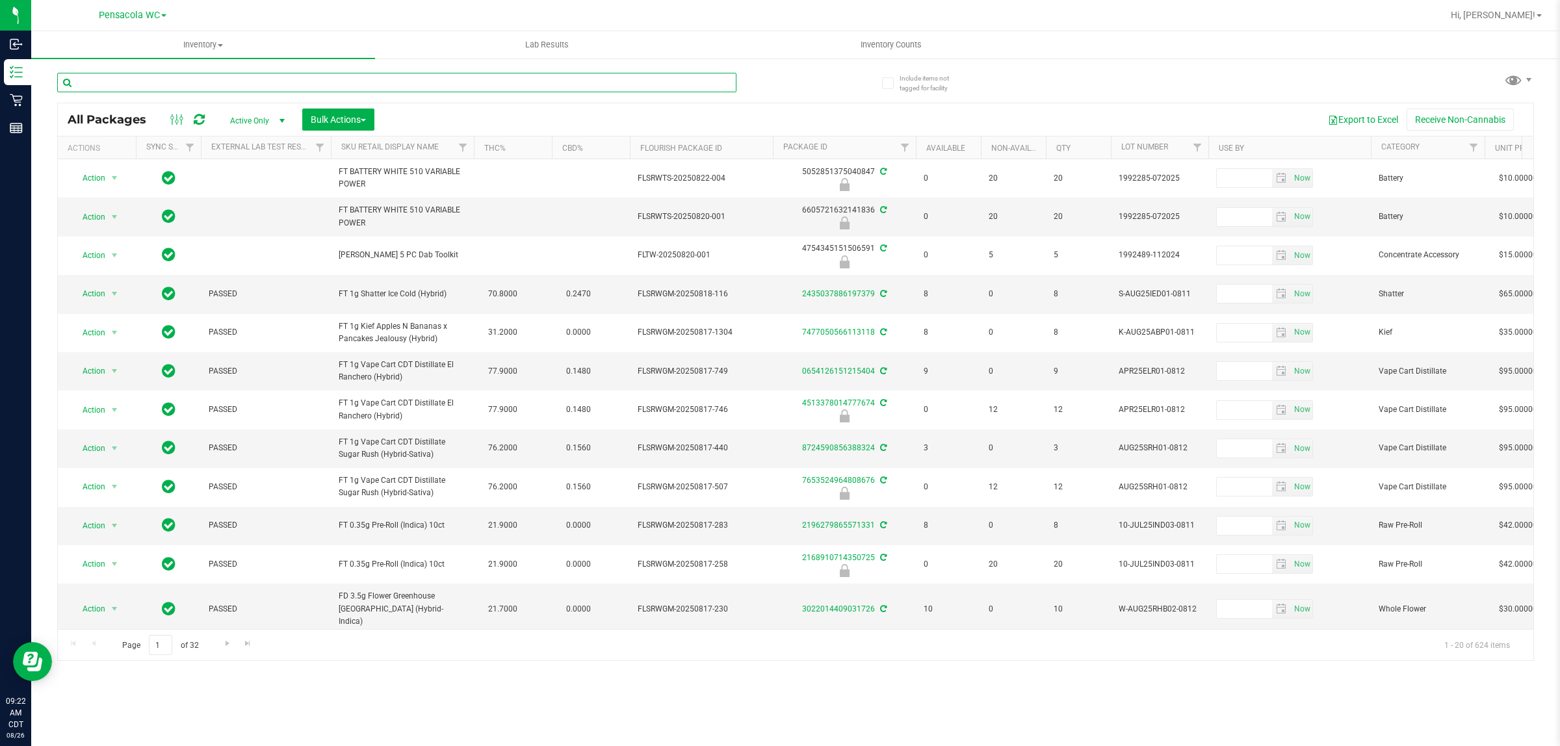
click at [196, 79] on input "text" at bounding box center [396, 82] width 679 height 19
type input "5216924164414624"
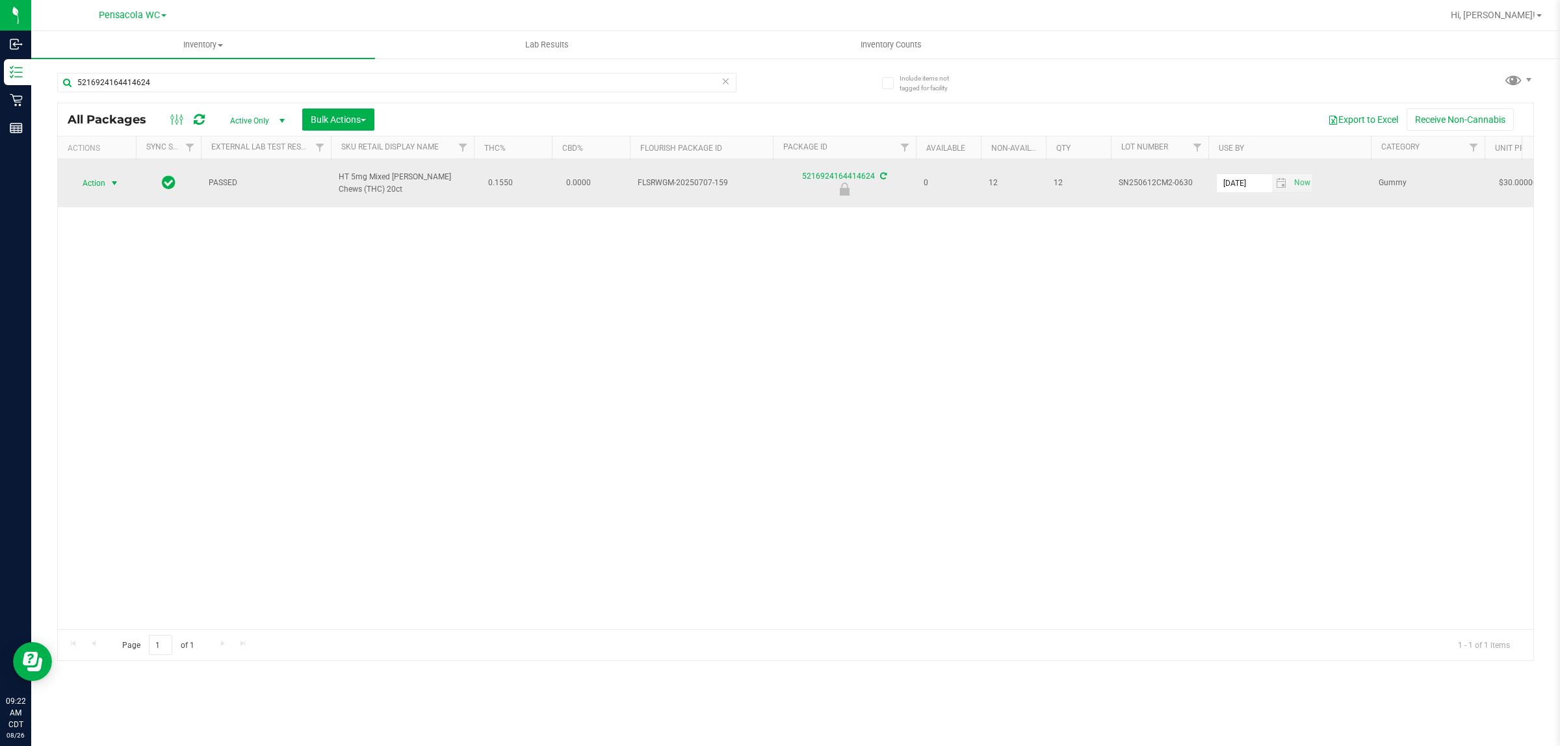
click at [114, 178] on span "select" at bounding box center [114, 183] width 10 height 10
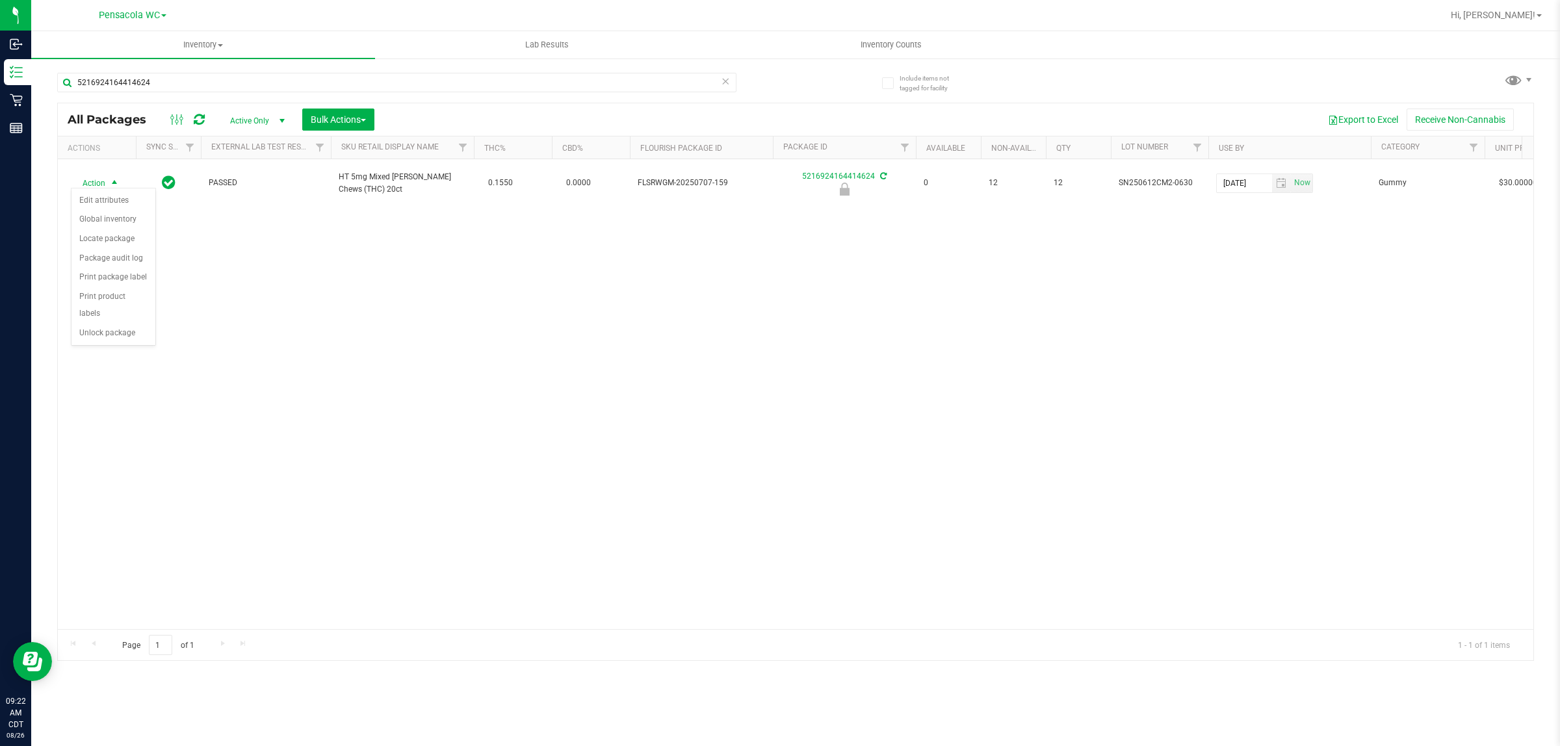
click at [299, 254] on div "Action Action Edit attributes Global inventory Locate package Package audit log…" at bounding box center [795, 394] width 1475 height 470
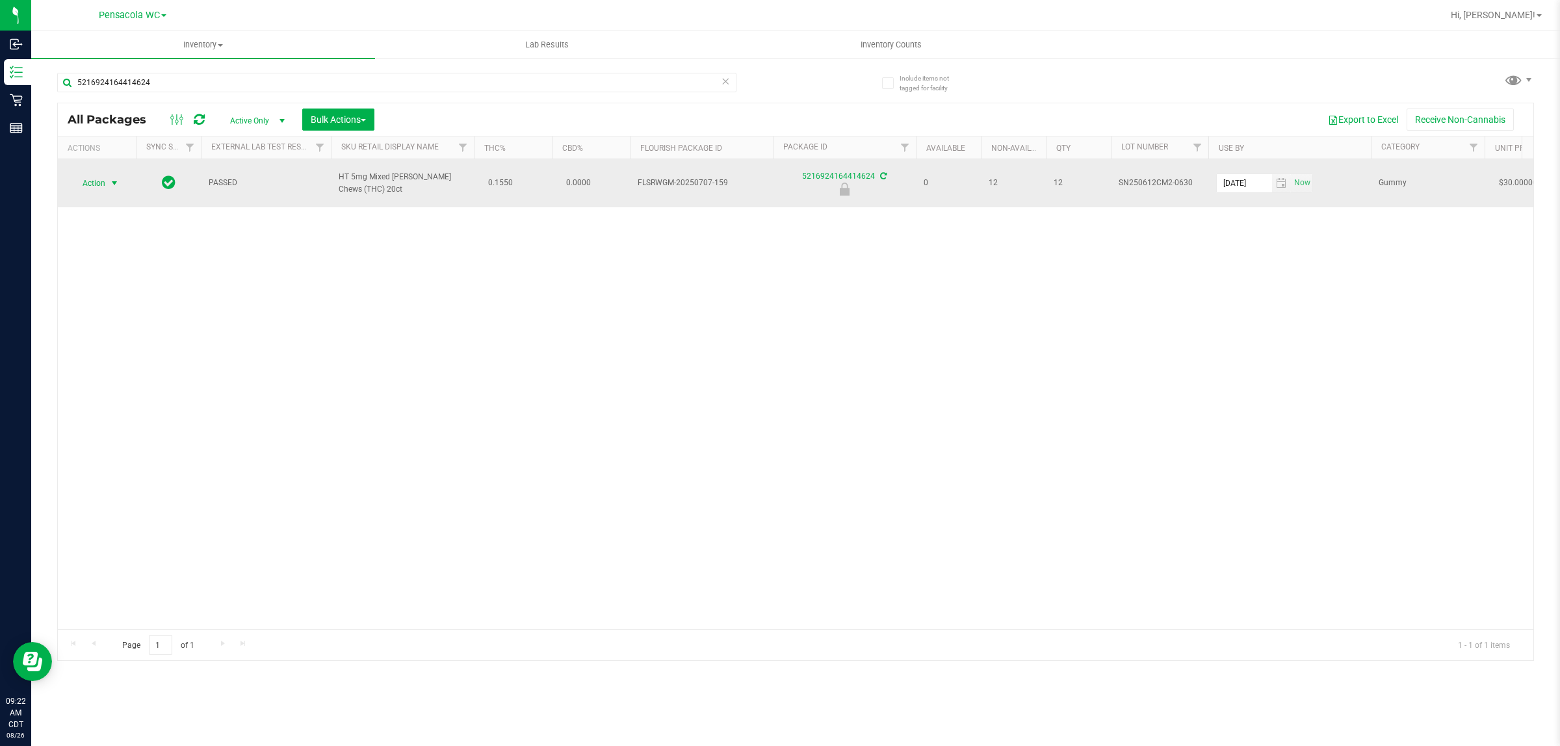
click at [109, 180] on span "select" at bounding box center [114, 183] width 10 height 10
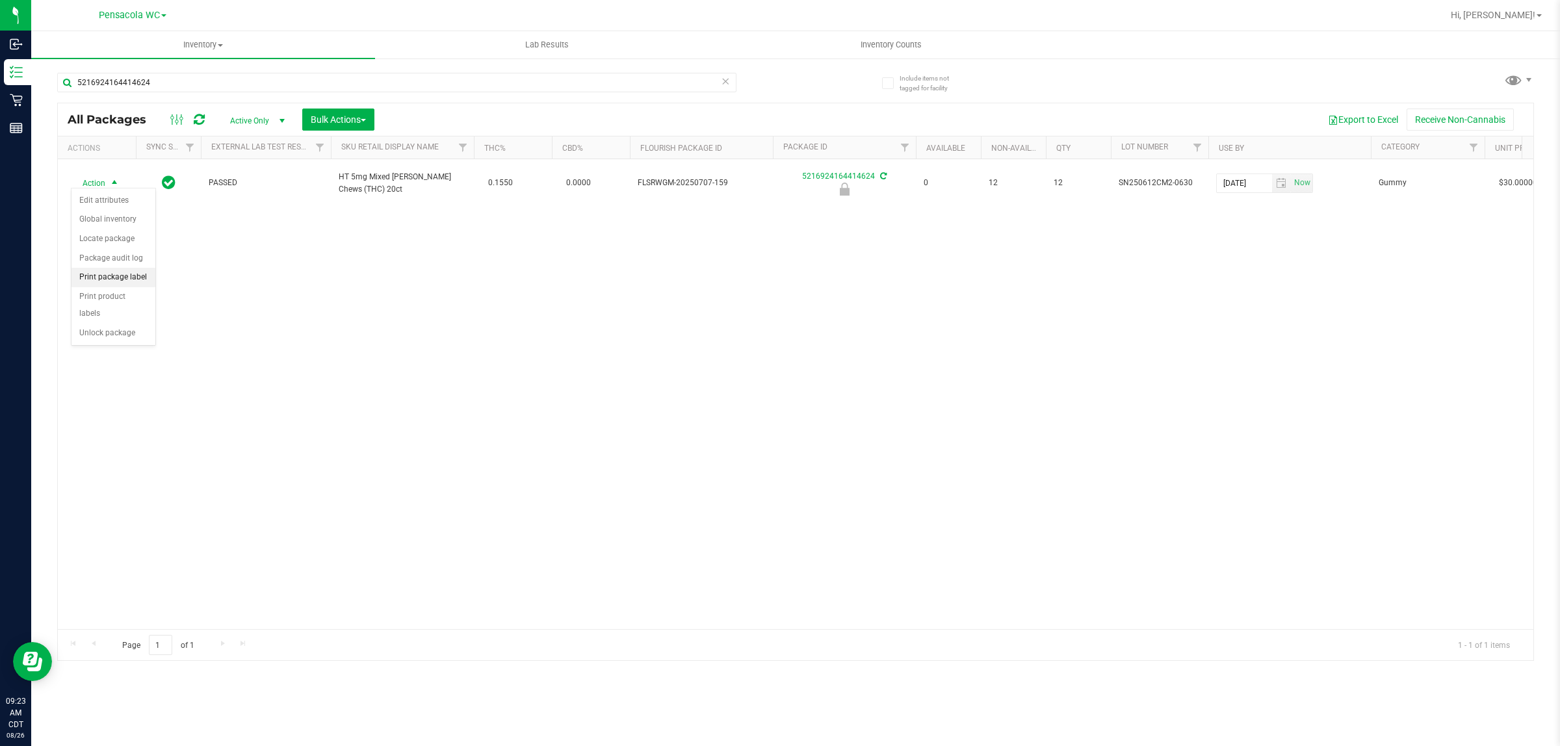
click at [124, 276] on li "Print package label" at bounding box center [113, 277] width 84 height 19
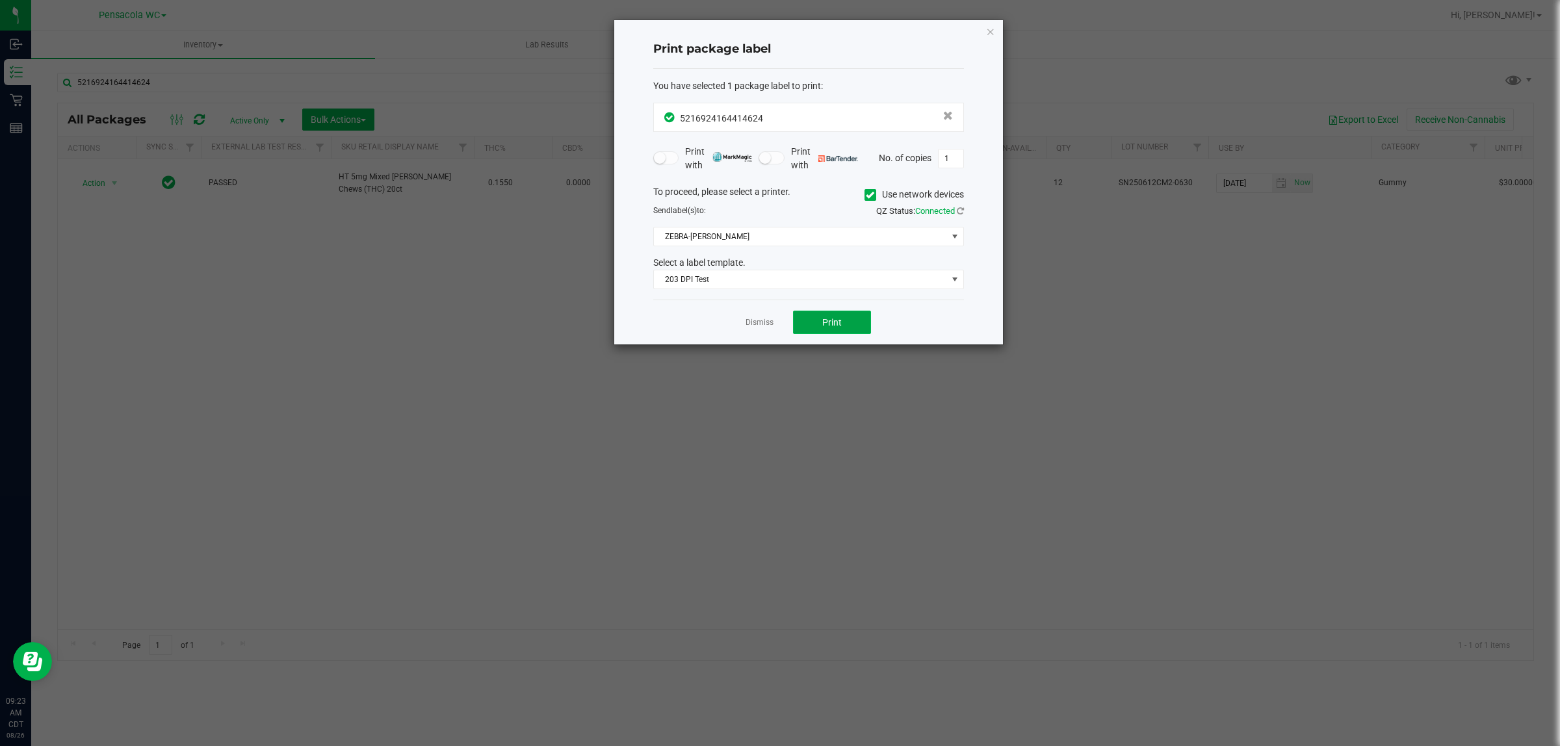
click at [834, 328] on span "Print" at bounding box center [831, 322] width 19 height 10
click at [992, 31] on icon "button" at bounding box center [990, 31] width 9 height 16
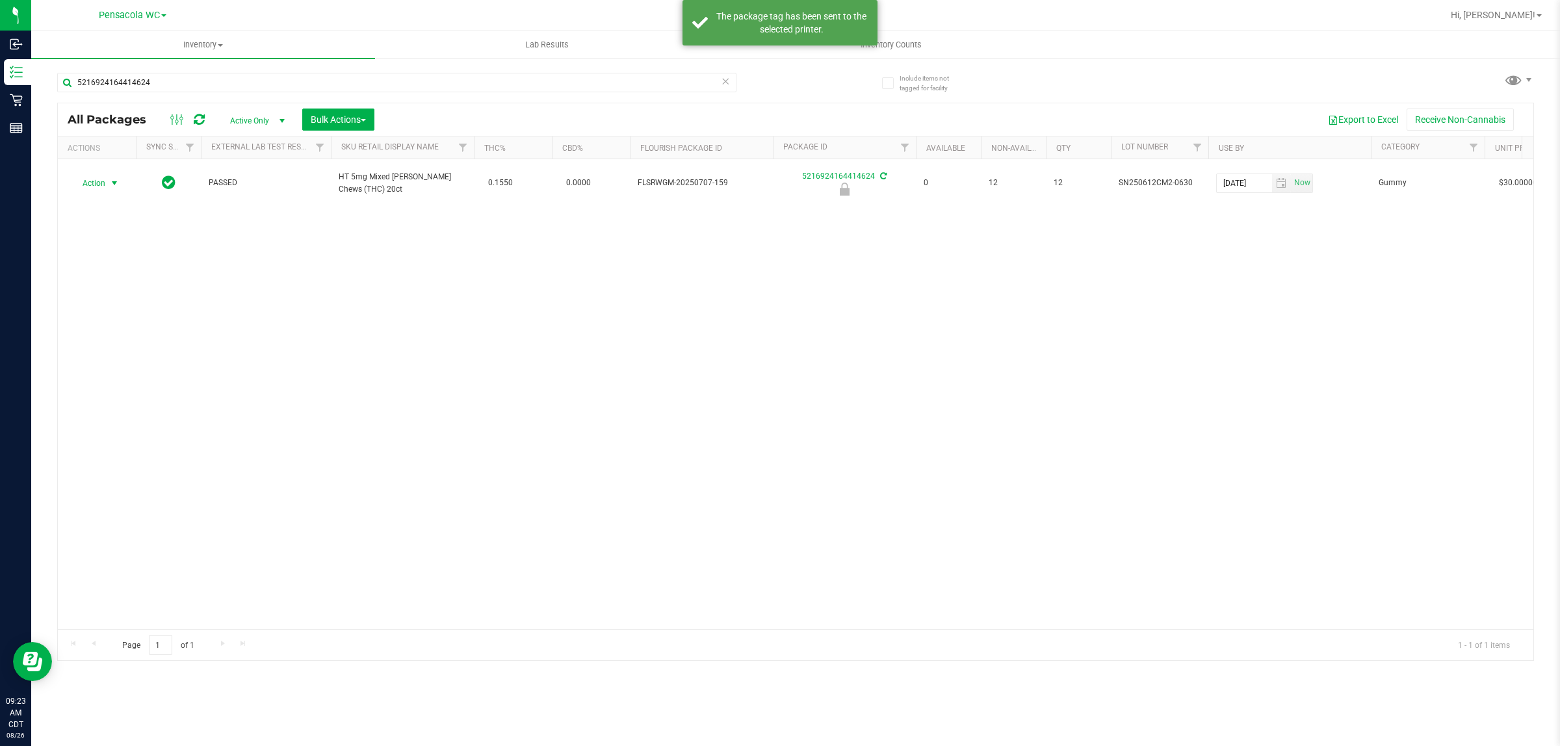
click at [242, 260] on div "Action Action Edit attributes Global inventory Locate package Package audit log…" at bounding box center [795, 394] width 1475 height 470
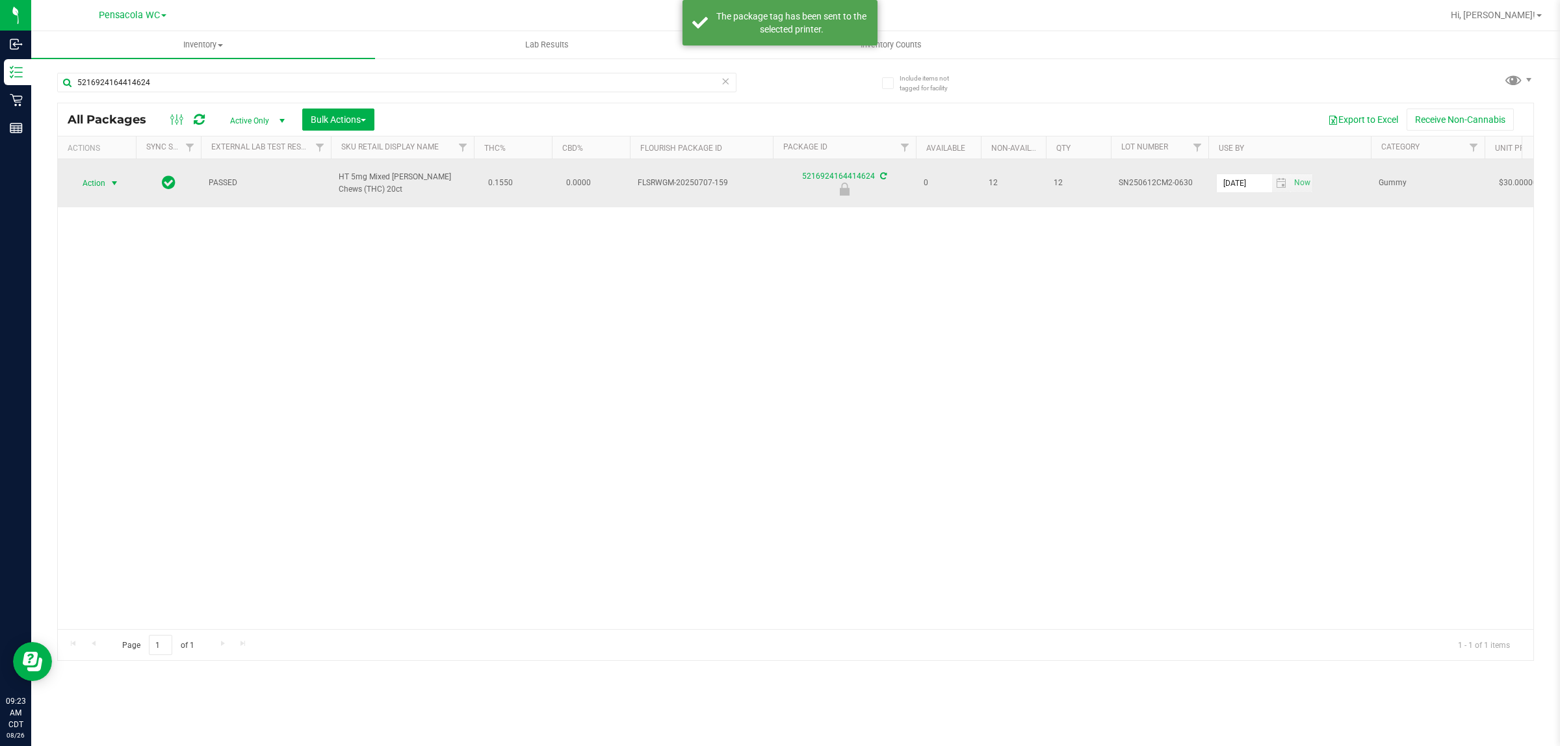
click at [96, 174] on span "Action" at bounding box center [88, 183] width 35 height 18
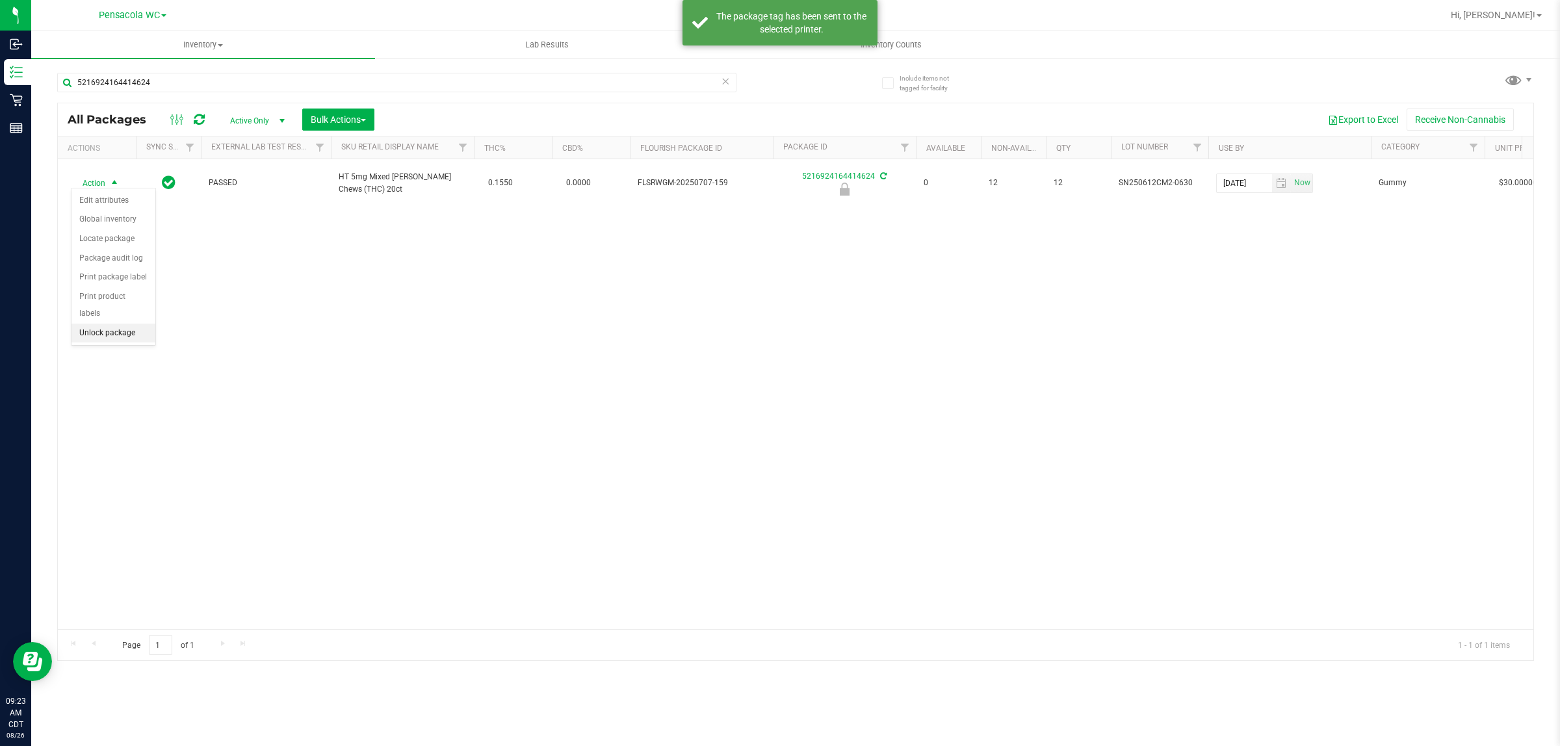
click at [112, 324] on li "Unlock package" at bounding box center [113, 333] width 84 height 19
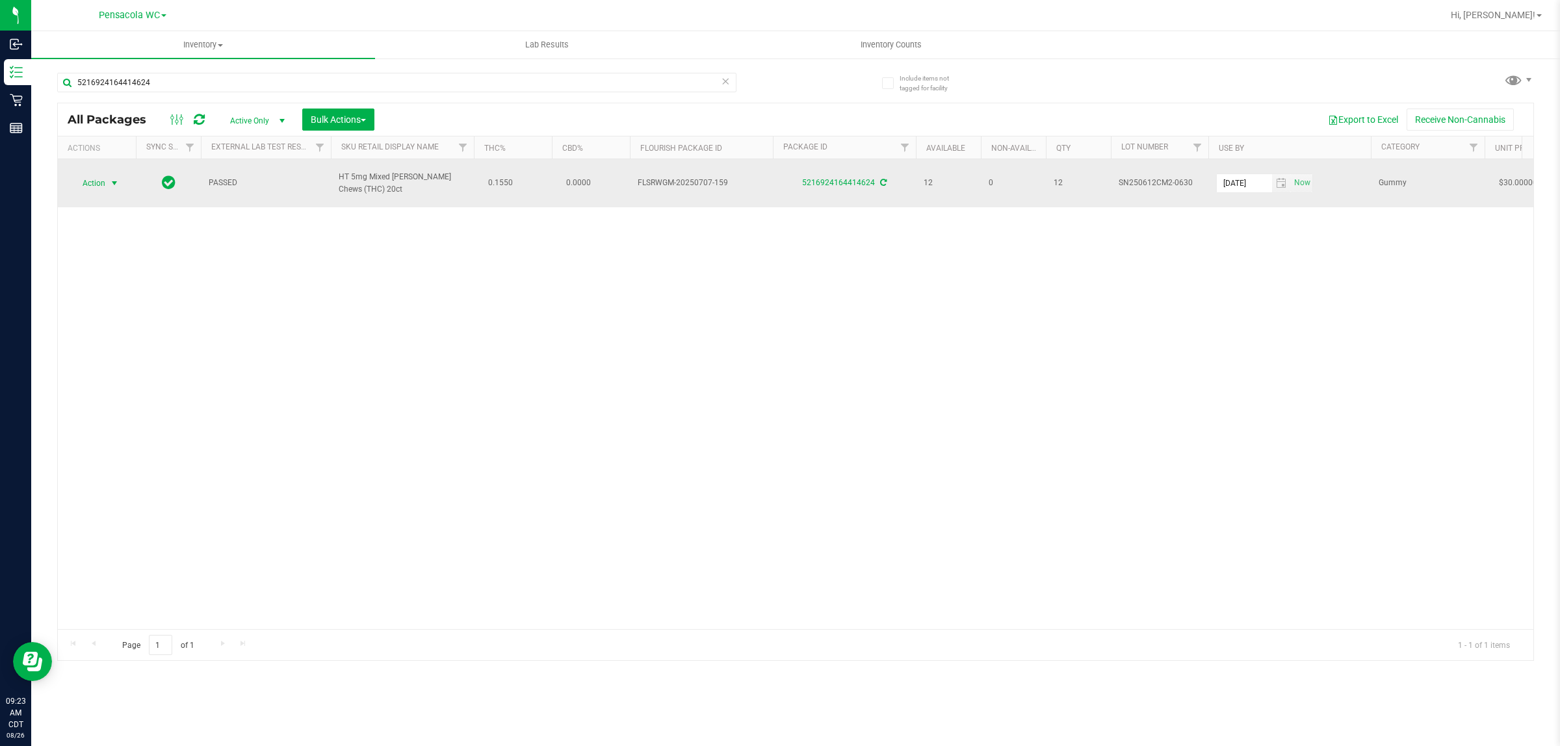
click at [109, 179] on span "select" at bounding box center [114, 183] width 10 height 10
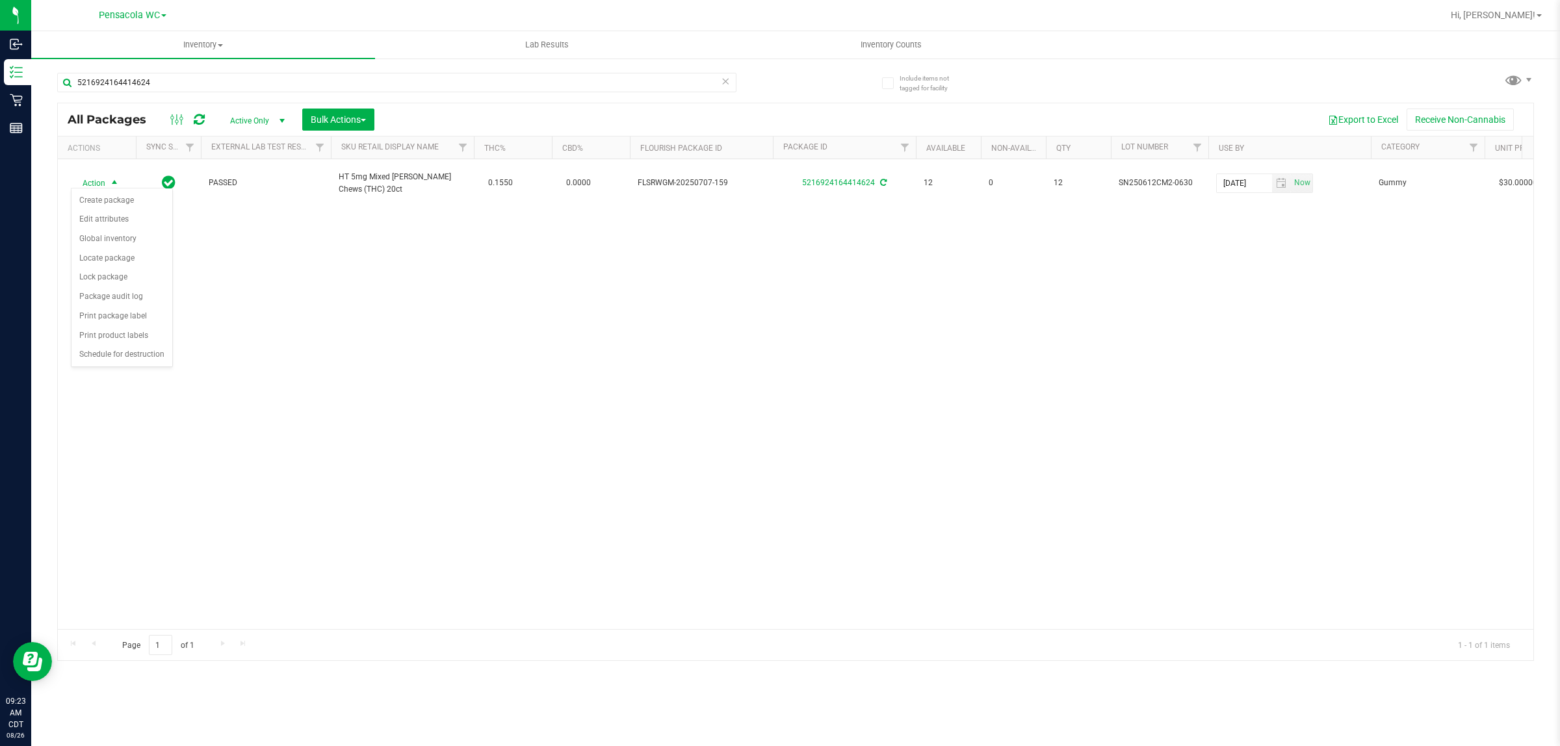
click at [343, 338] on div "Action Action Create package Edit attributes Global inventory Locate package Lo…" at bounding box center [795, 394] width 1475 height 470
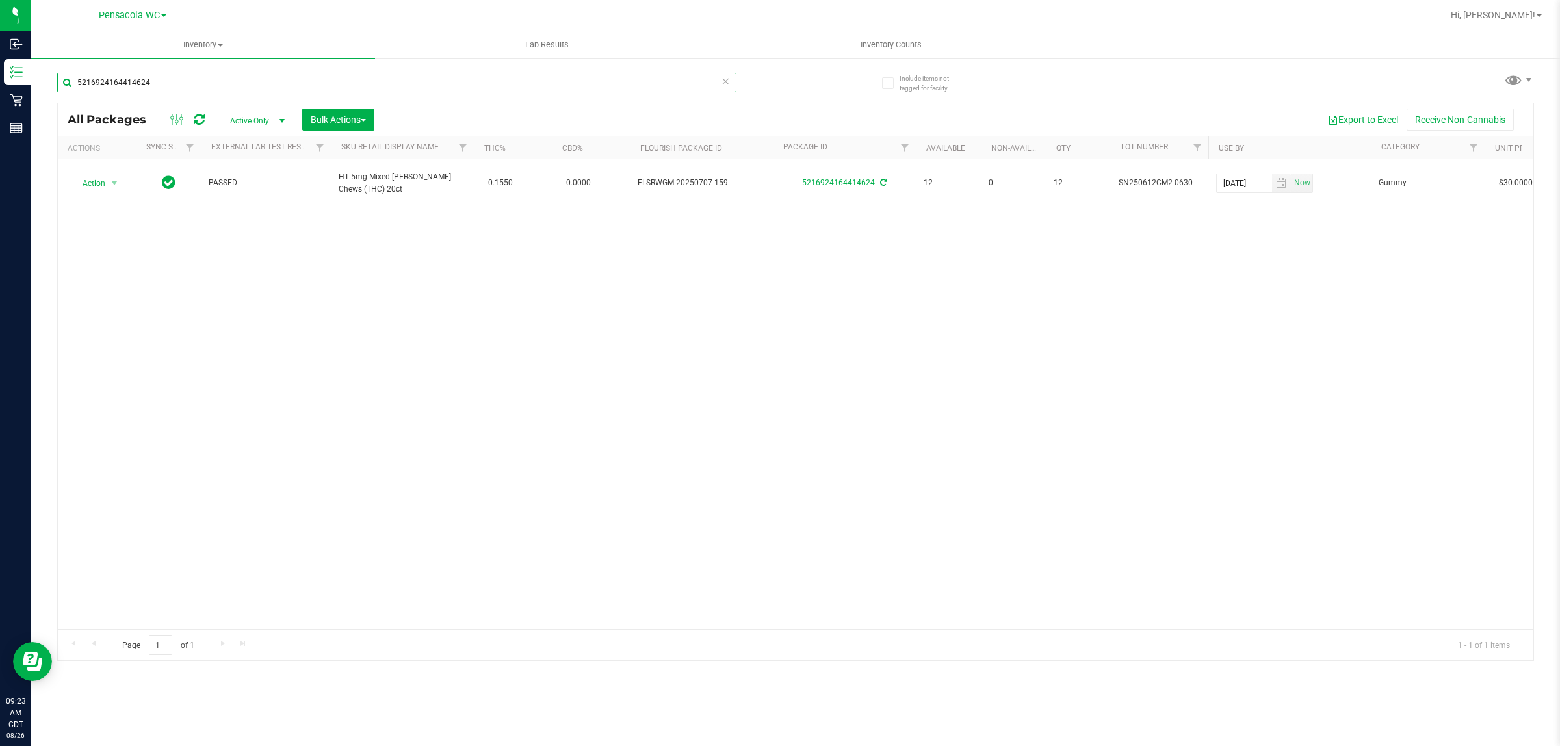
click at [190, 79] on input "5216924164414624" at bounding box center [396, 82] width 679 height 19
click at [192, 79] on input "5216924164414624" at bounding box center [396, 82] width 679 height 19
type input "6002478431862719"
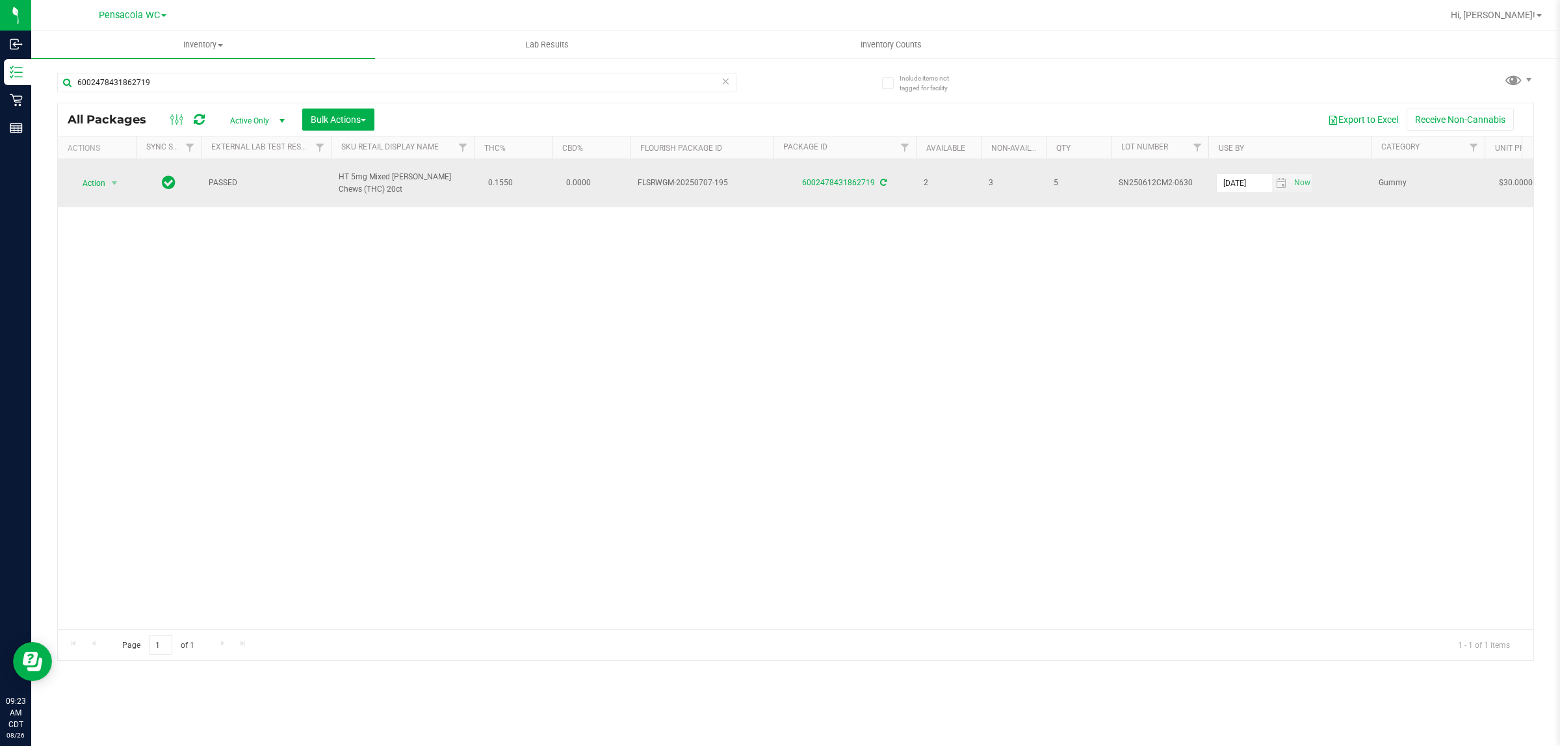
click at [84, 183] on span "Action" at bounding box center [88, 183] width 35 height 18
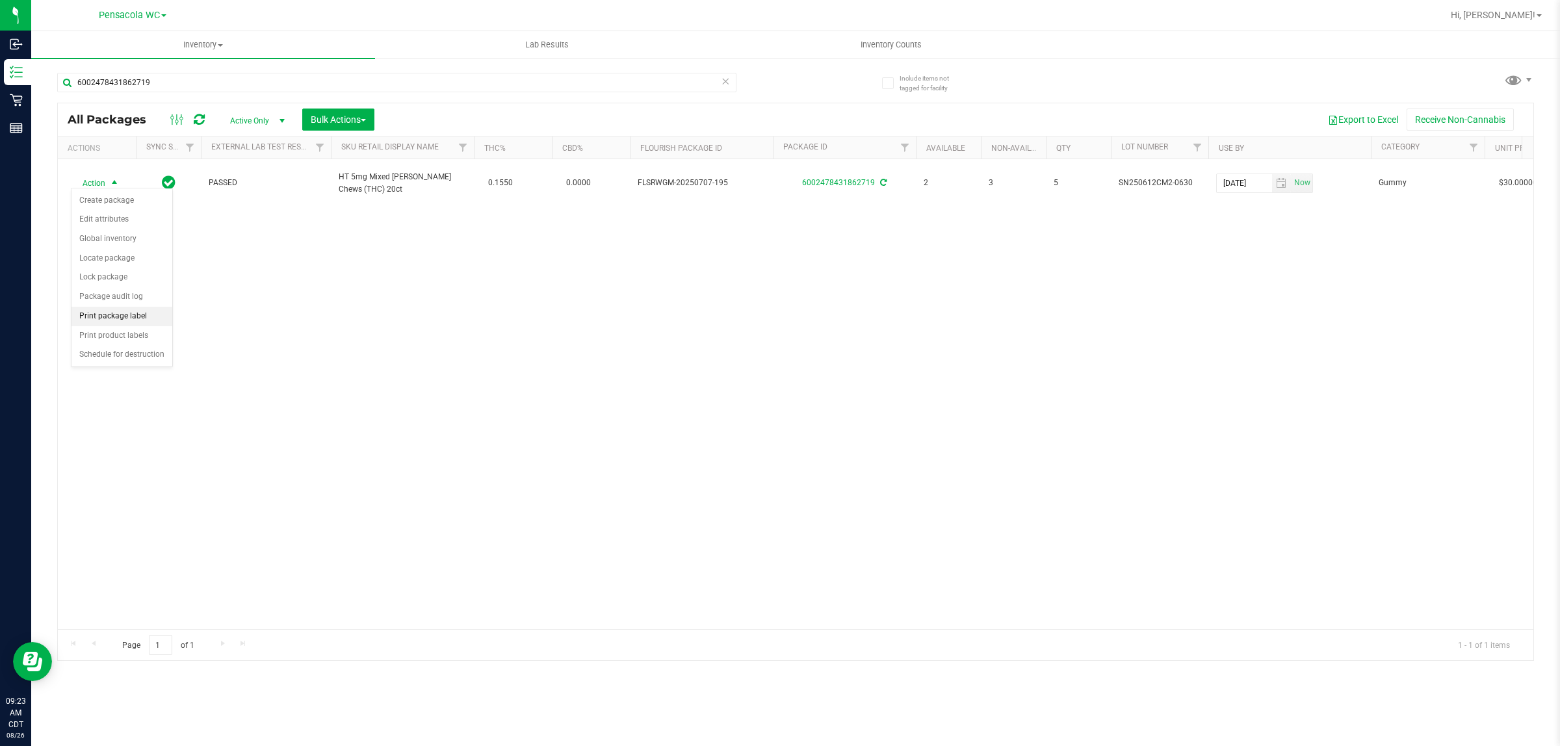
click at [127, 317] on li "Print package label" at bounding box center [121, 316] width 101 height 19
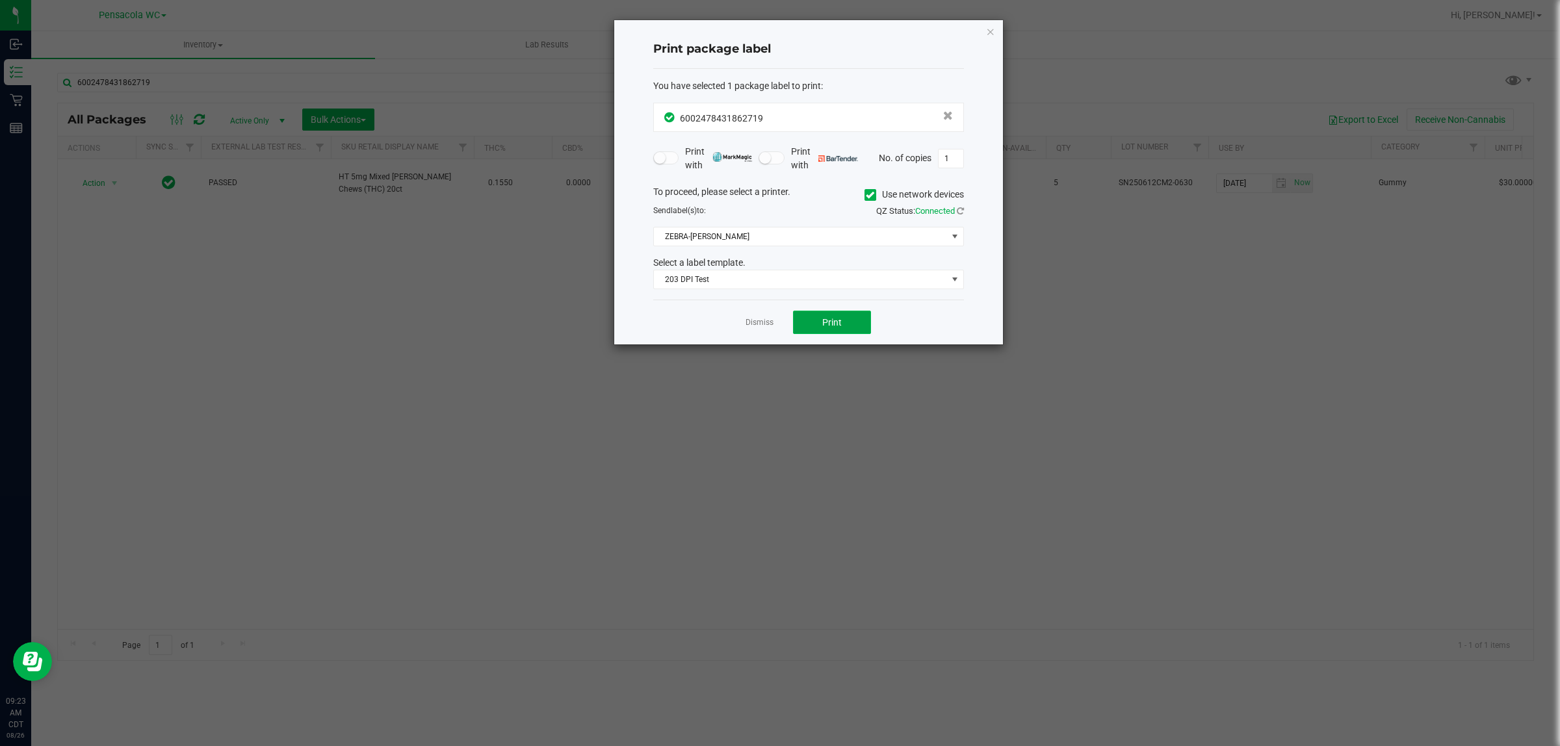
click at [851, 329] on button "Print" at bounding box center [832, 322] width 78 height 23
click at [989, 30] on icon "button" at bounding box center [990, 31] width 9 height 16
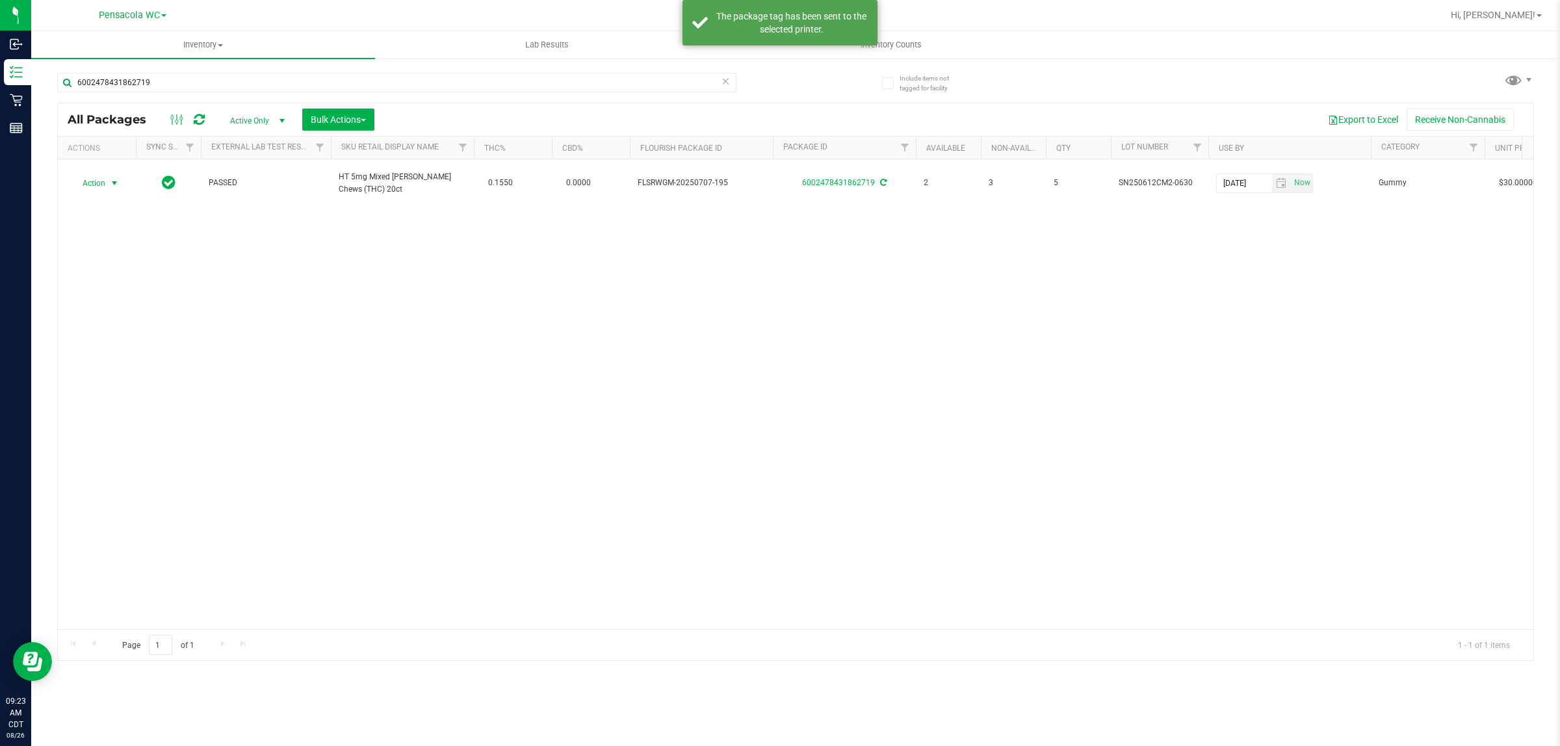
click at [314, 309] on div "Action Action Create package Edit attributes Global inventory Locate package Lo…" at bounding box center [795, 394] width 1475 height 470
click at [725, 81] on icon at bounding box center [725, 81] width 9 height 16
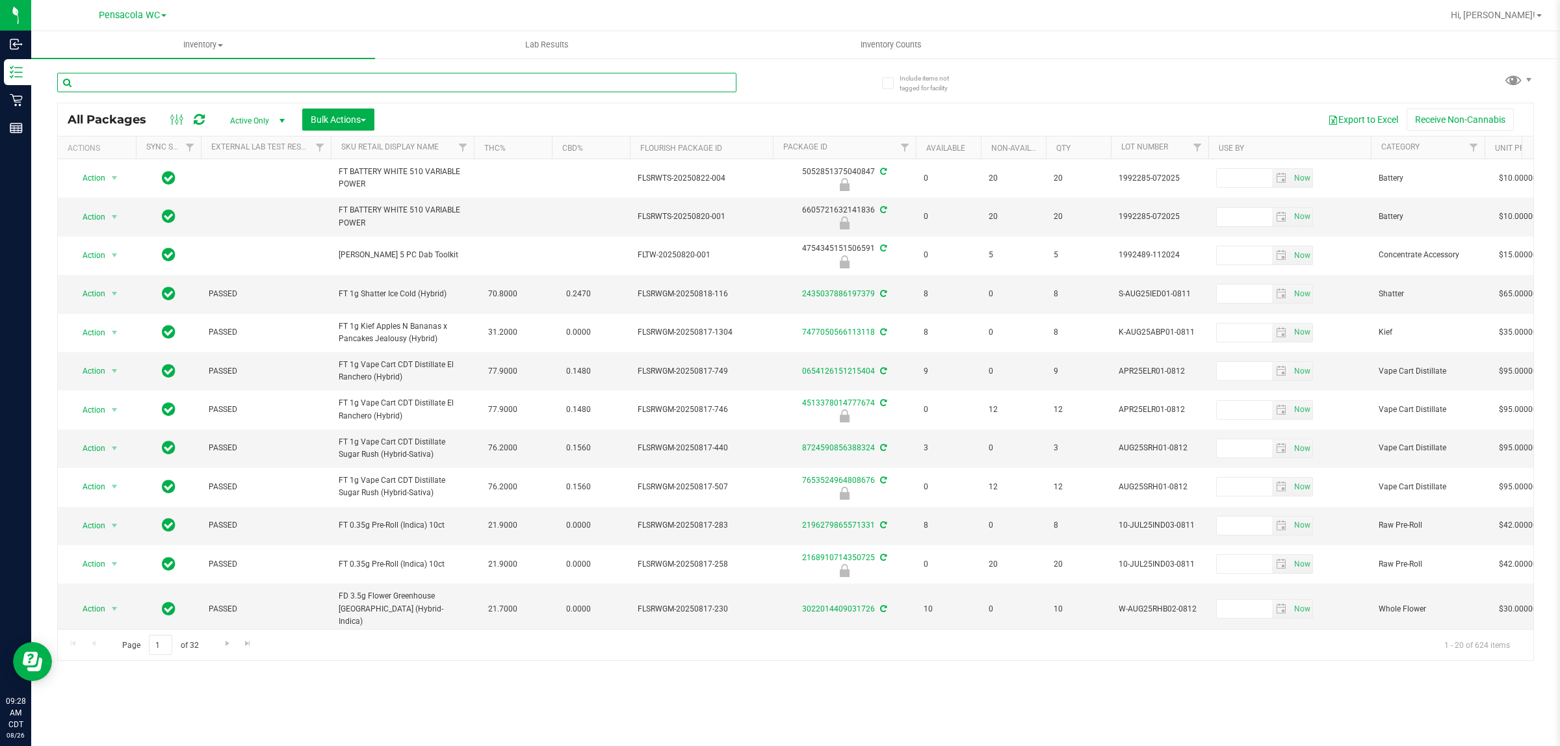
click at [612, 83] on input "text" at bounding box center [396, 82] width 679 height 19
type input "2442322833972051"
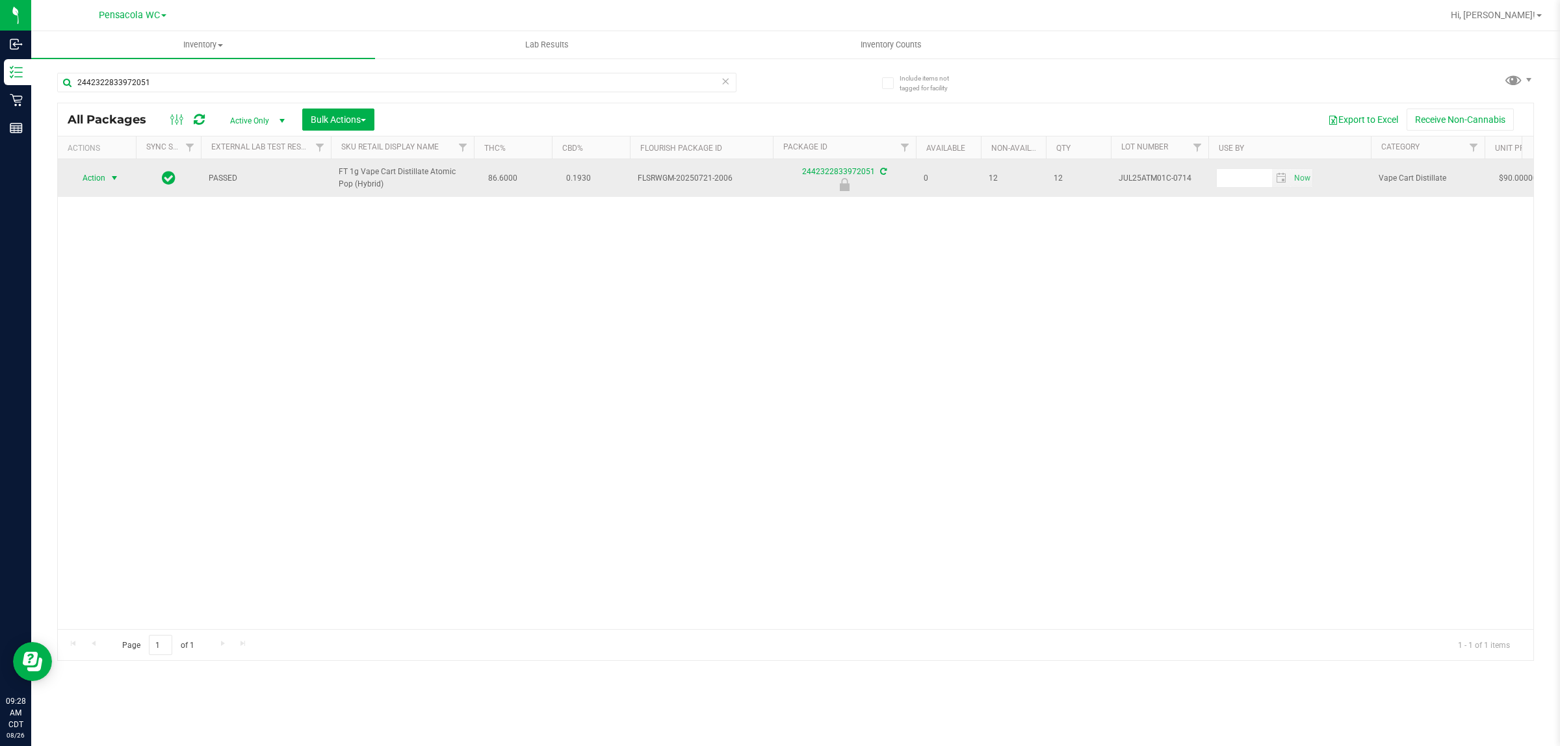
click at [110, 183] on span "select" at bounding box center [114, 178] width 10 height 10
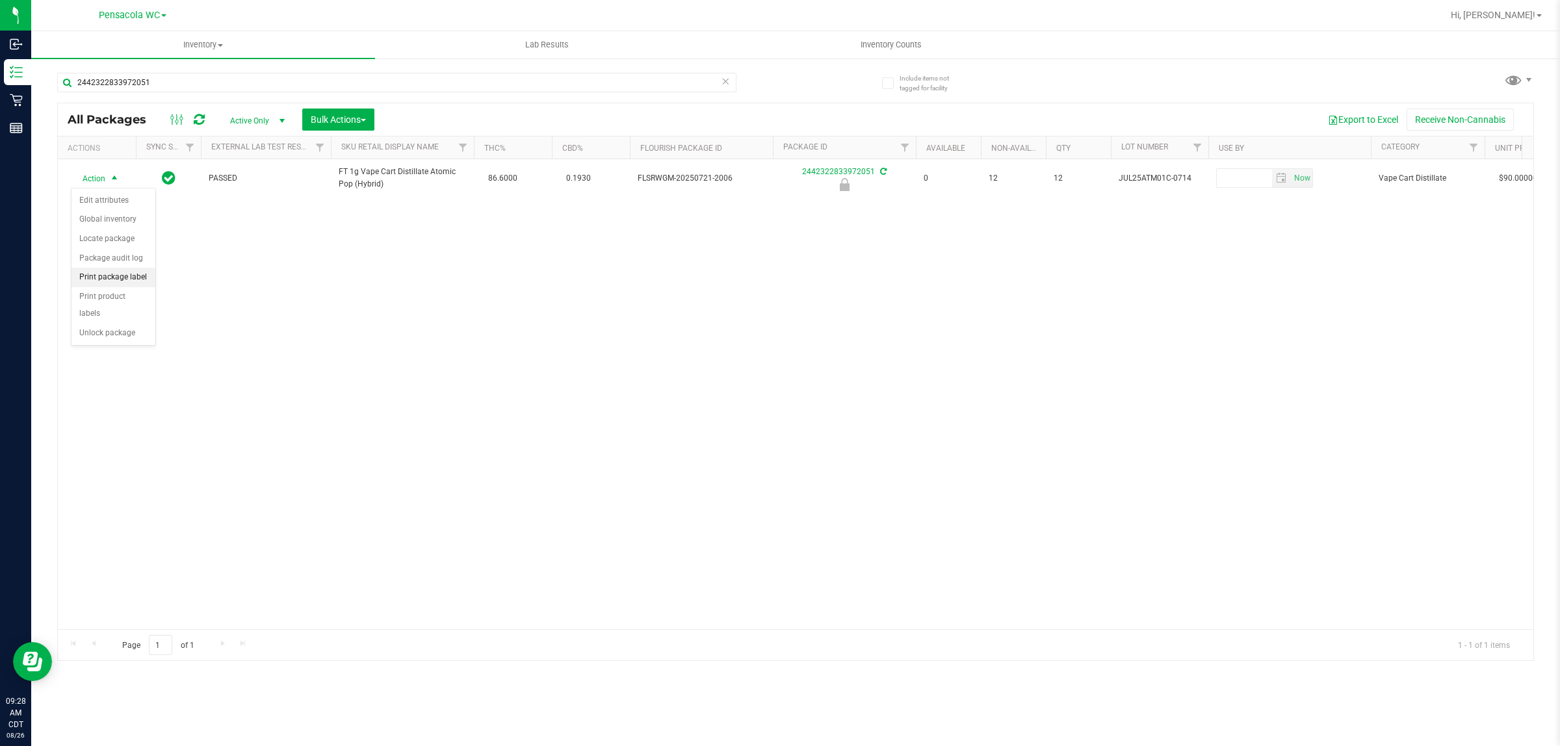
click at [131, 279] on li "Print package label" at bounding box center [113, 277] width 84 height 19
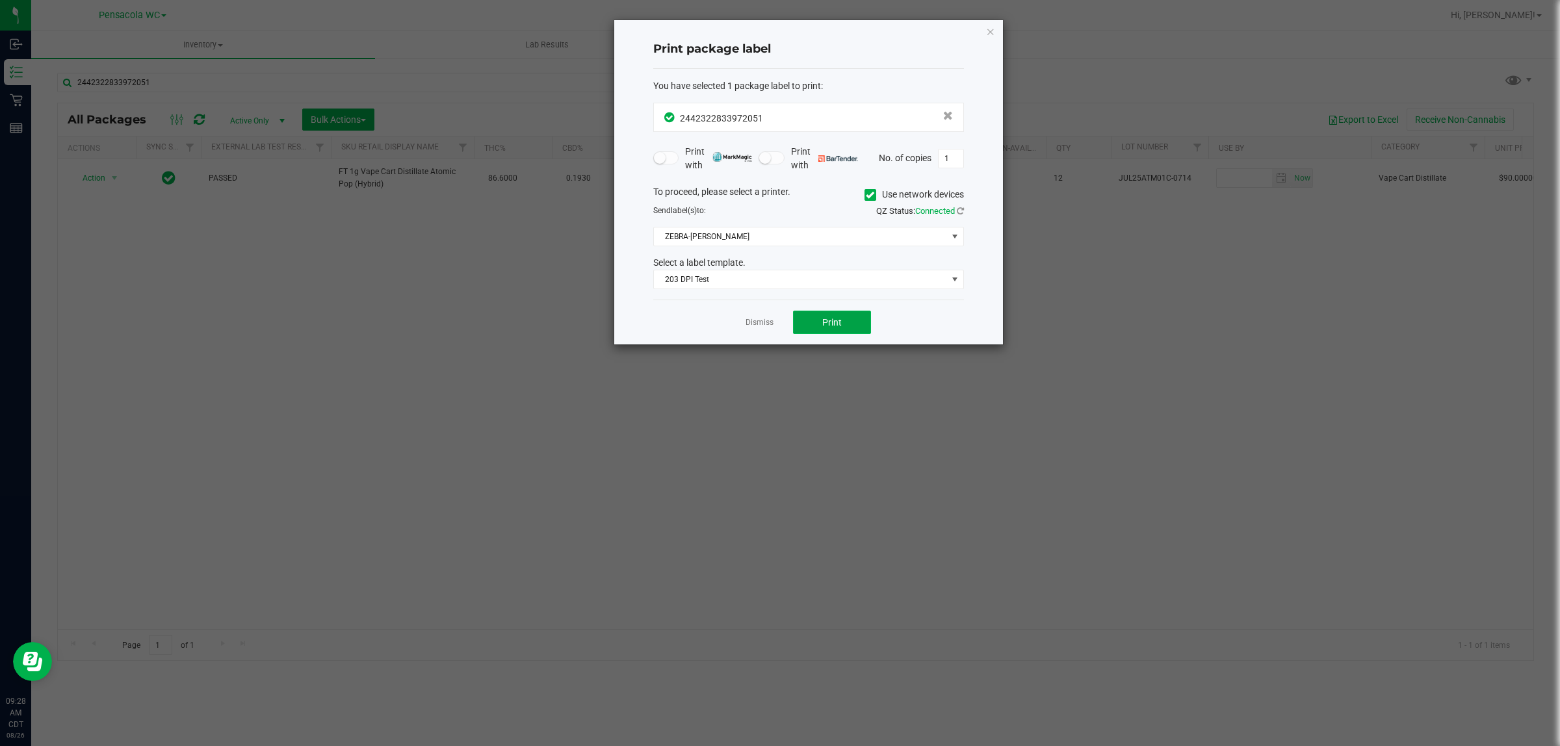
click at [849, 329] on button "Print" at bounding box center [832, 322] width 78 height 23
click at [989, 34] on icon "button" at bounding box center [990, 31] width 9 height 16
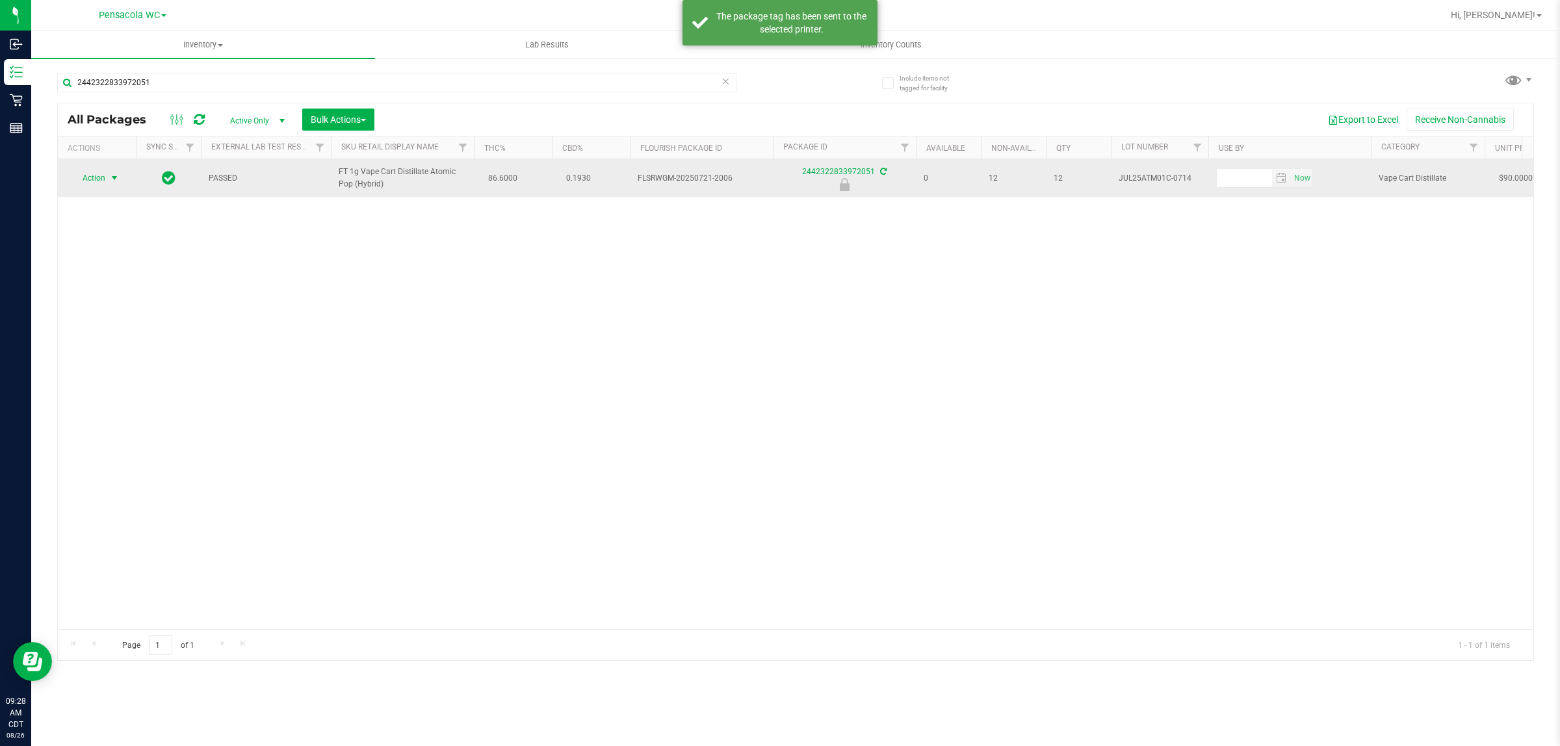
click at [85, 180] on span "Action" at bounding box center [88, 178] width 35 height 18
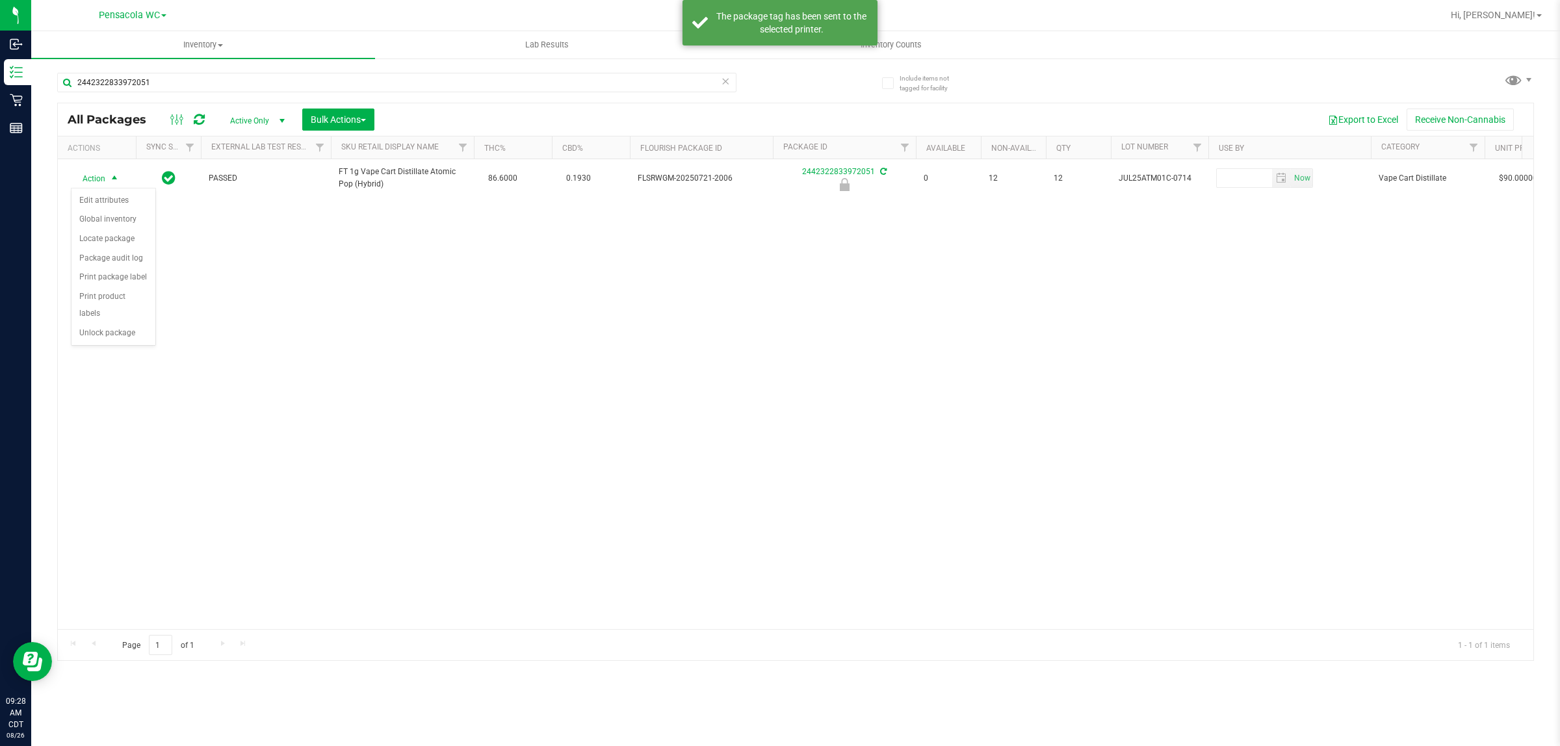
click at [111, 329] on div "Action Edit attributes Global inventory Locate package Package audit log Print …" at bounding box center [113, 267] width 85 height 158
click at [122, 343] on div "Action Action Edit attributes Global inventory Locate package Package audit log…" at bounding box center [795, 394] width 1475 height 470
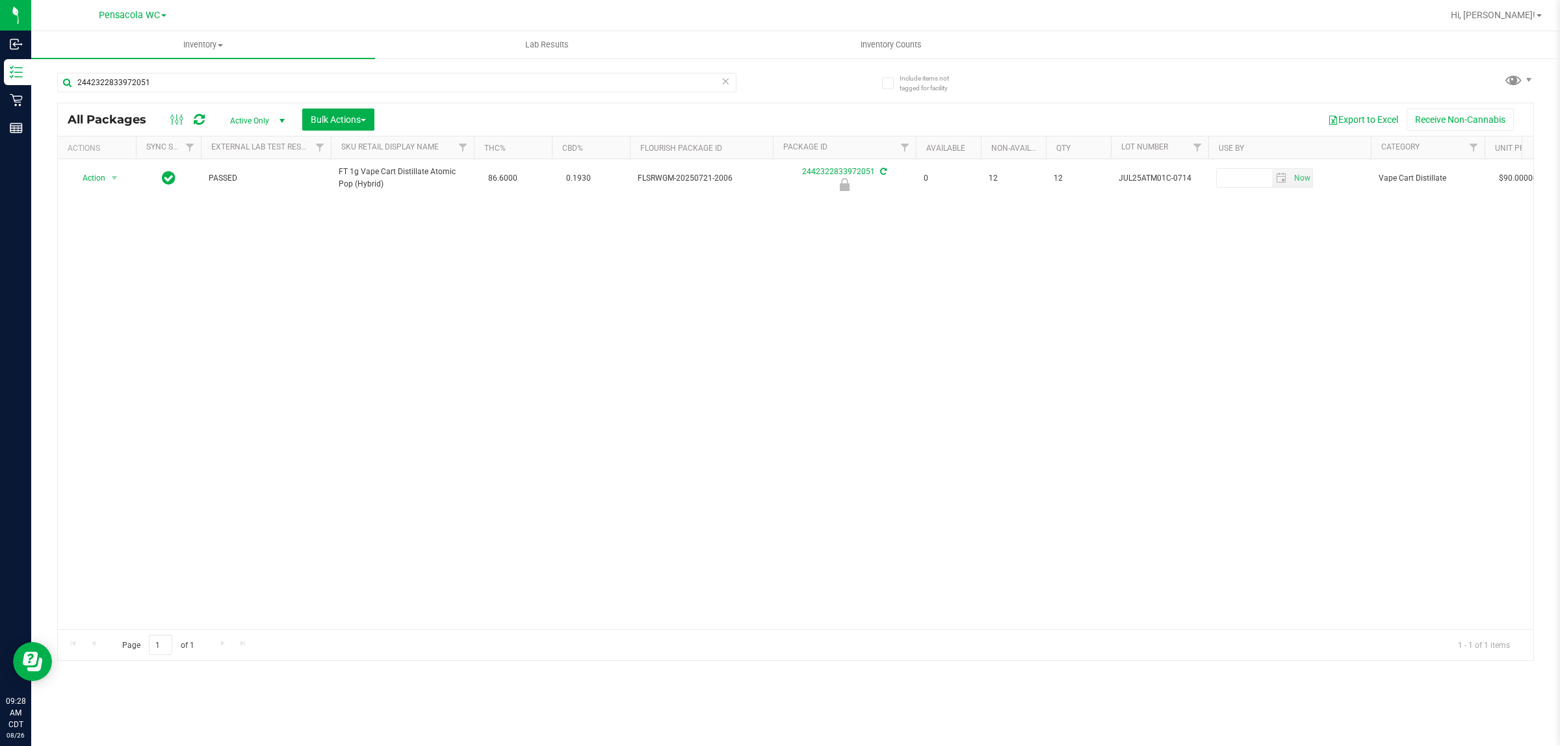
click at [99, 322] on div "Action Action Edit attributes Global inventory Locate package Package audit log…" at bounding box center [795, 394] width 1475 height 470
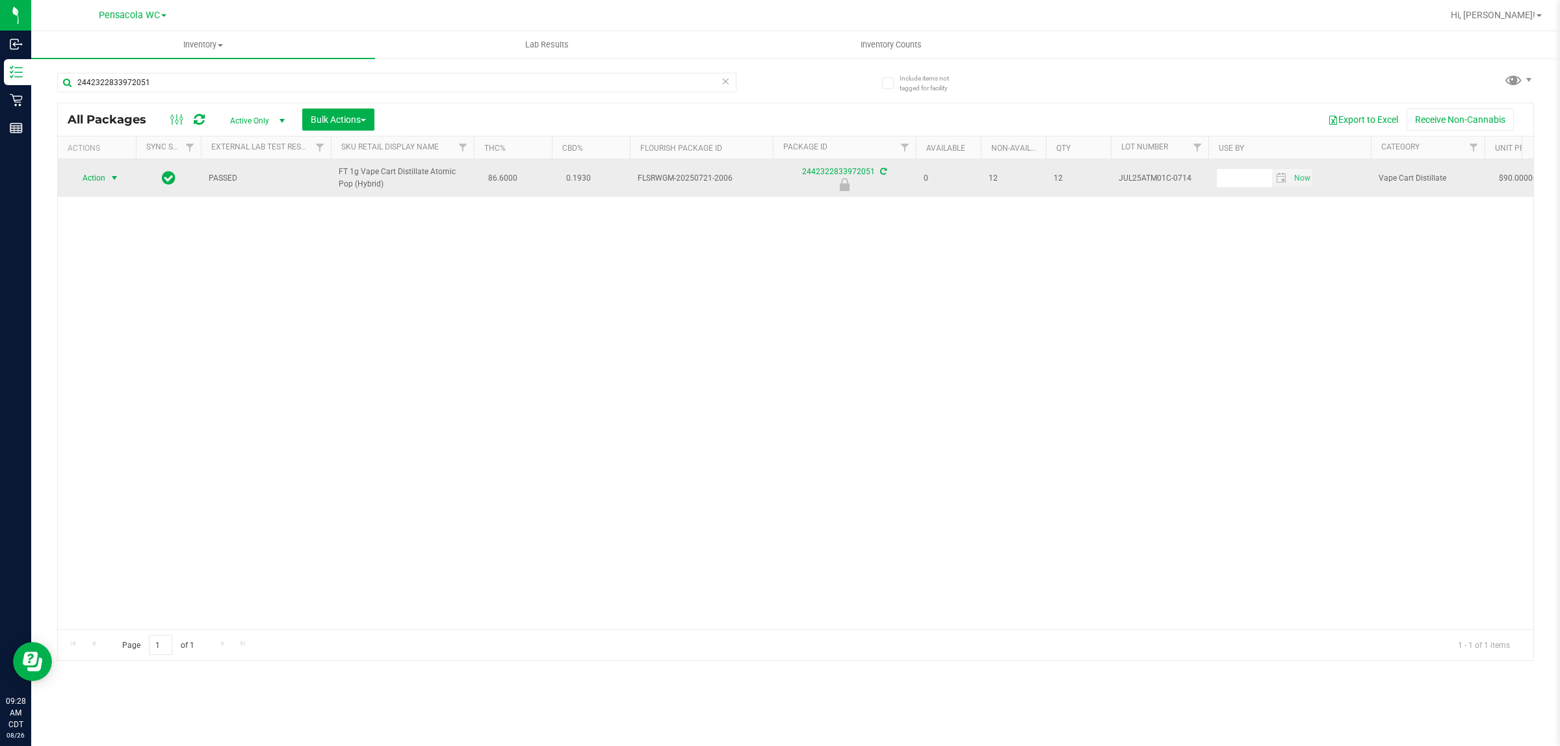
click at [114, 177] on span "select" at bounding box center [114, 178] width 10 height 10
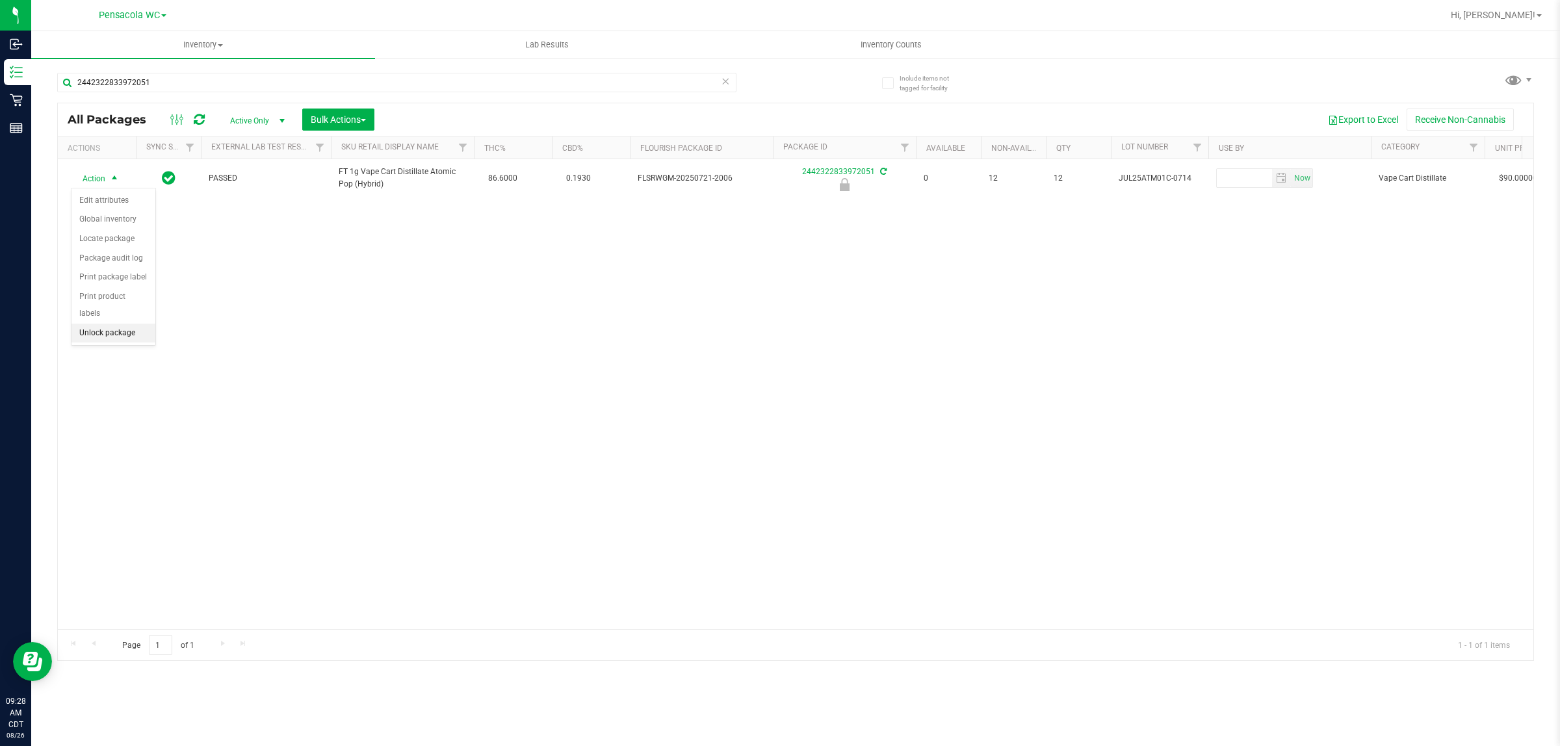
click at [104, 324] on li "Unlock package" at bounding box center [113, 333] width 84 height 19
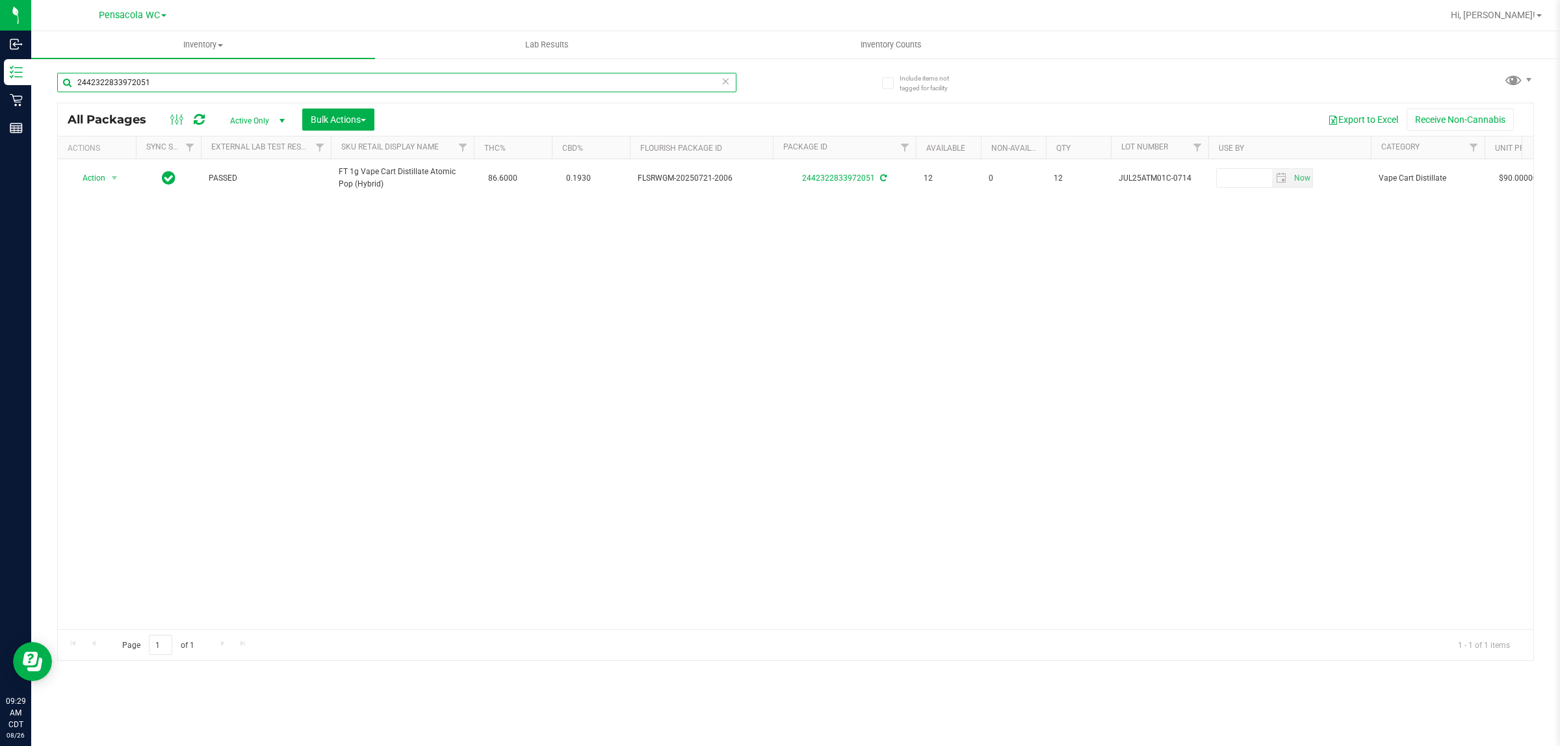
click at [160, 83] on input "2442322833972051" at bounding box center [396, 82] width 679 height 19
type input "3620540836102051"
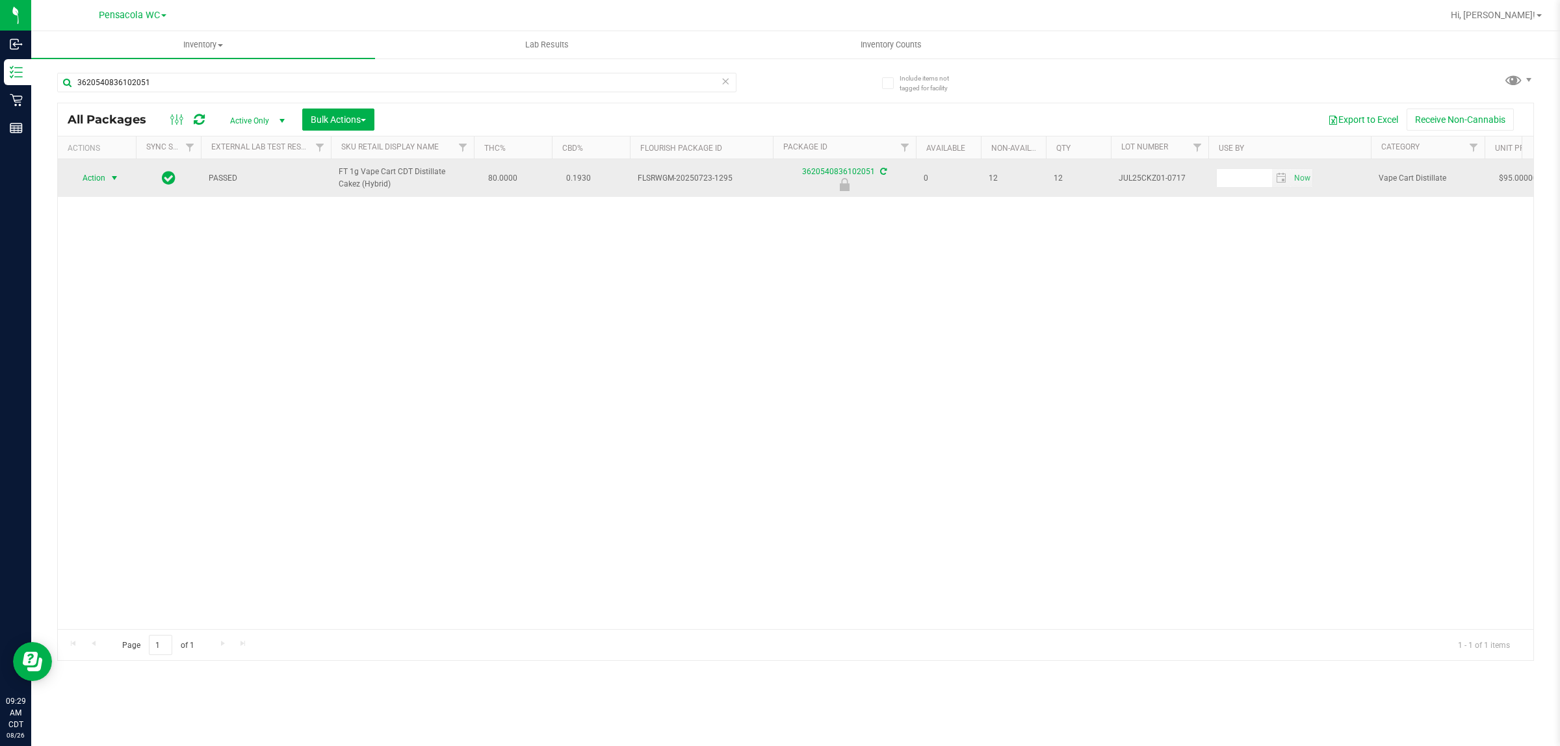
click at [109, 183] on span "select" at bounding box center [114, 178] width 10 height 10
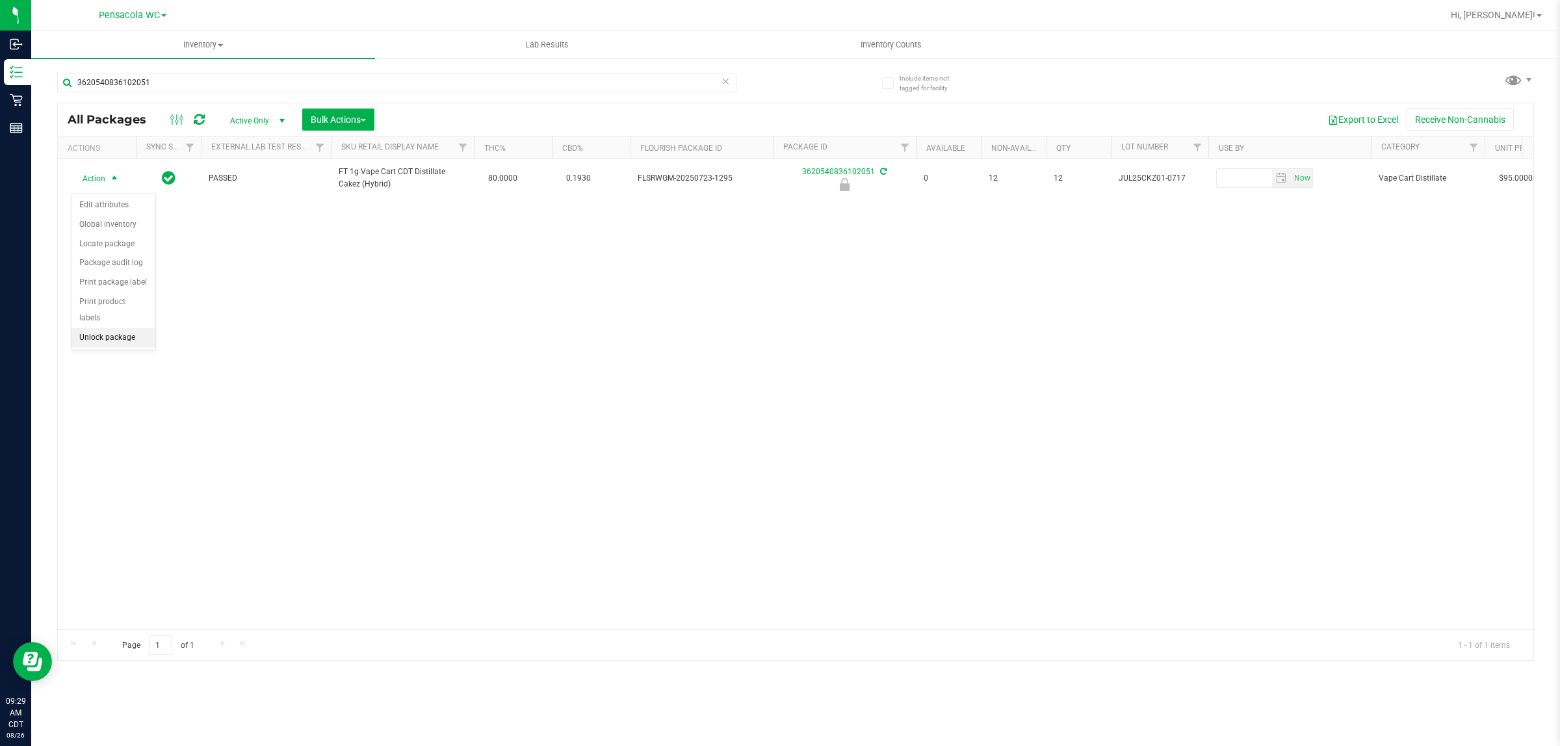
click at [125, 328] on li "Unlock package" at bounding box center [113, 337] width 84 height 19
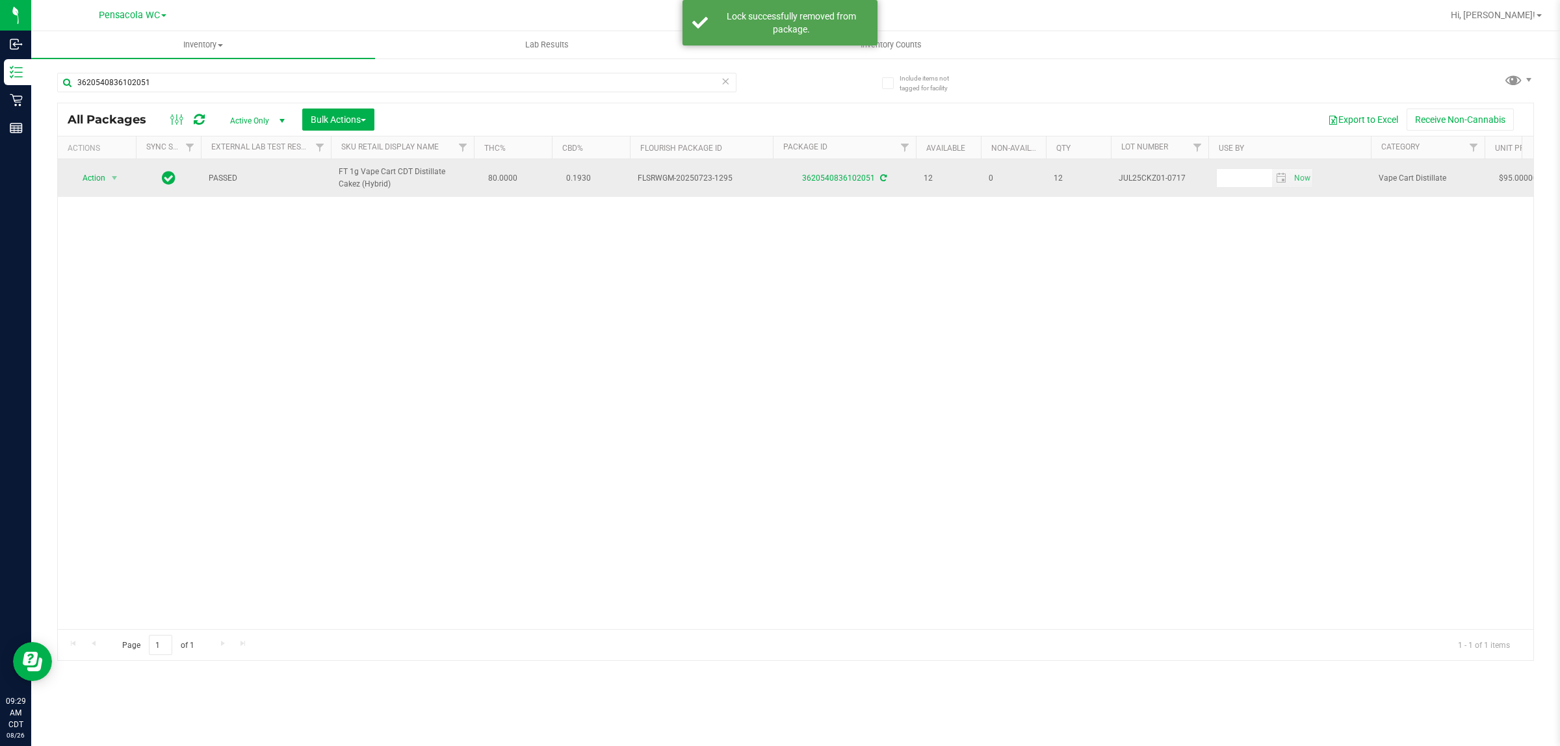
click at [93, 184] on span "Action" at bounding box center [88, 178] width 35 height 18
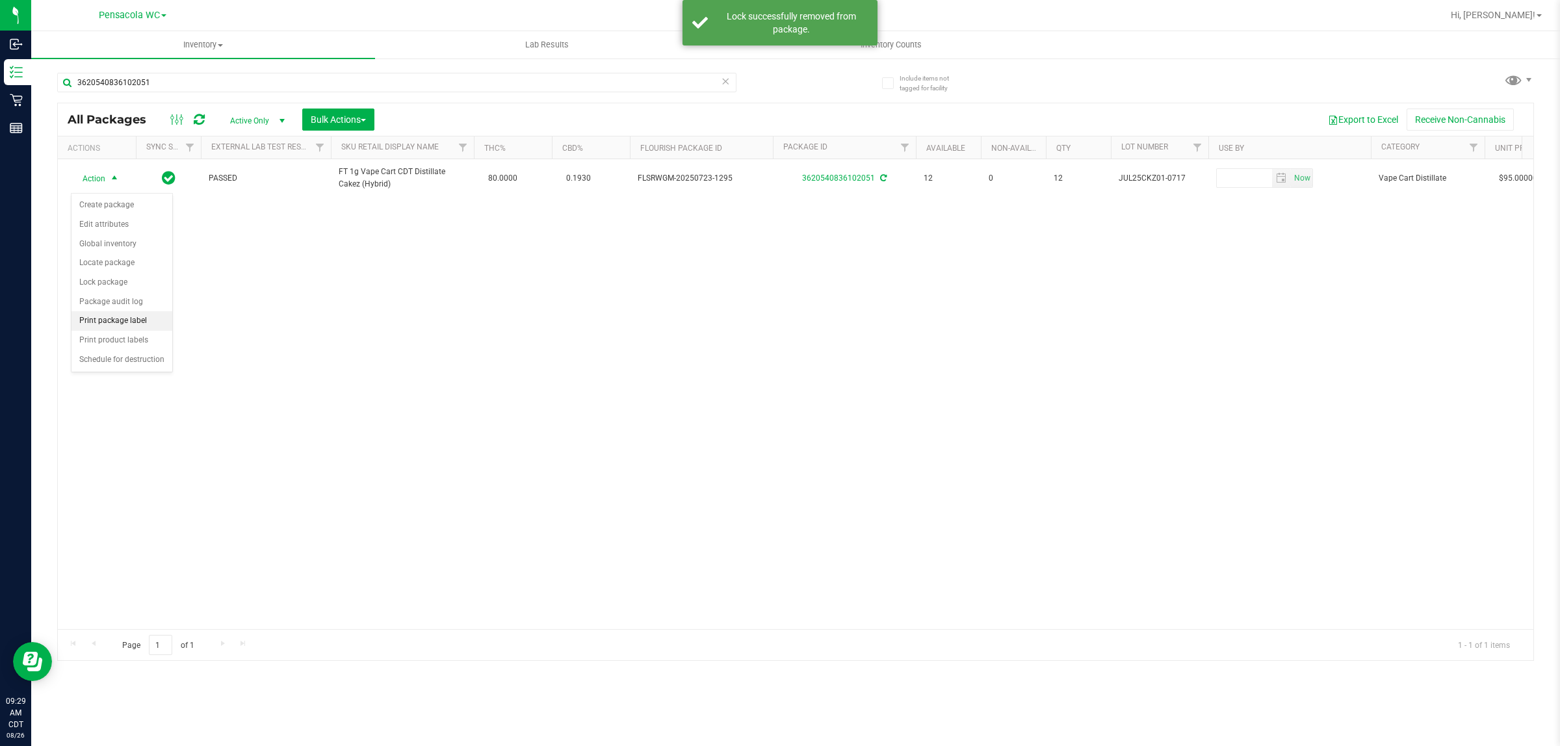
click at [138, 326] on li "Print package label" at bounding box center [121, 320] width 101 height 19
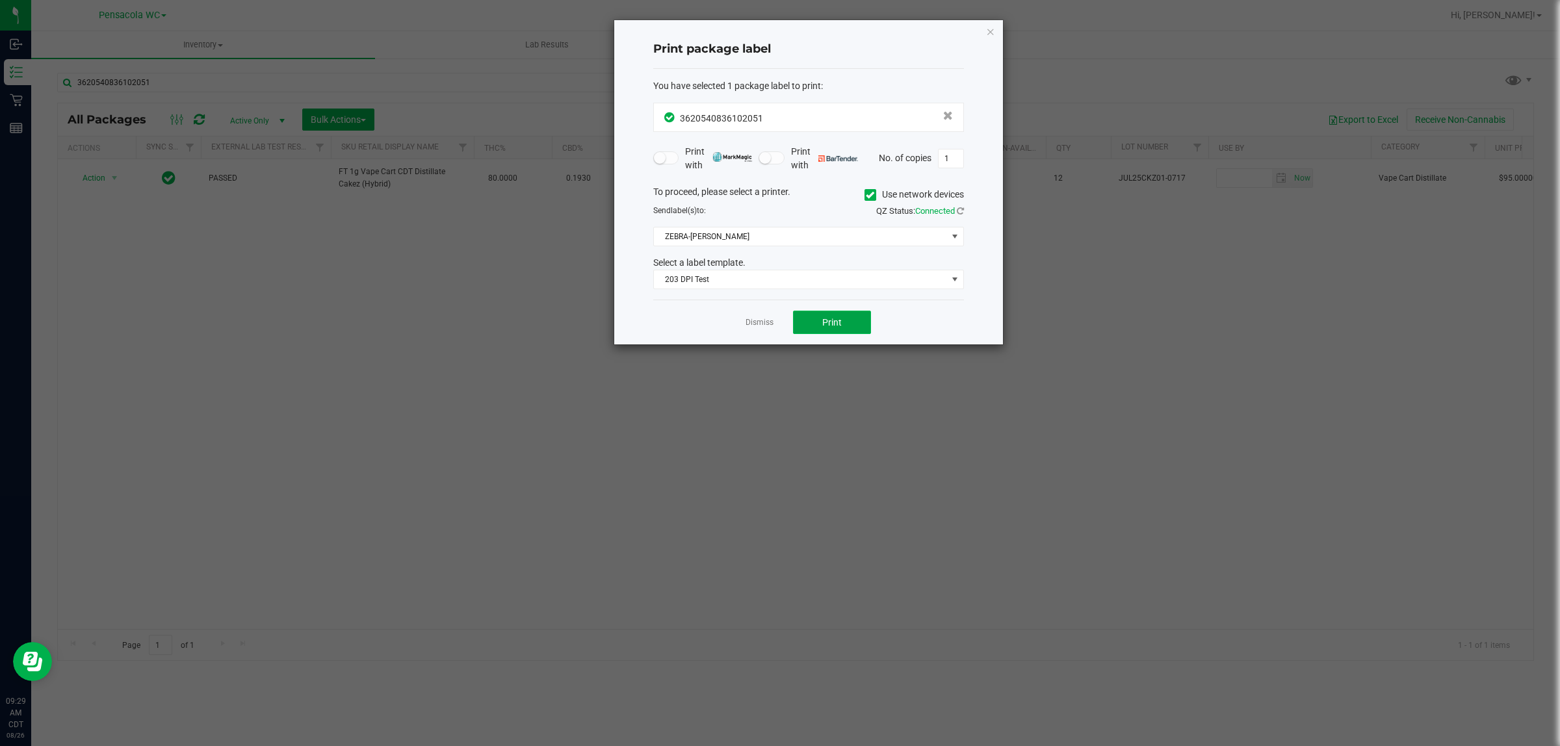
click at [832, 324] on span "Print" at bounding box center [831, 322] width 19 height 10
click at [986, 36] on icon "button" at bounding box center [990, 31] width 9 height 16
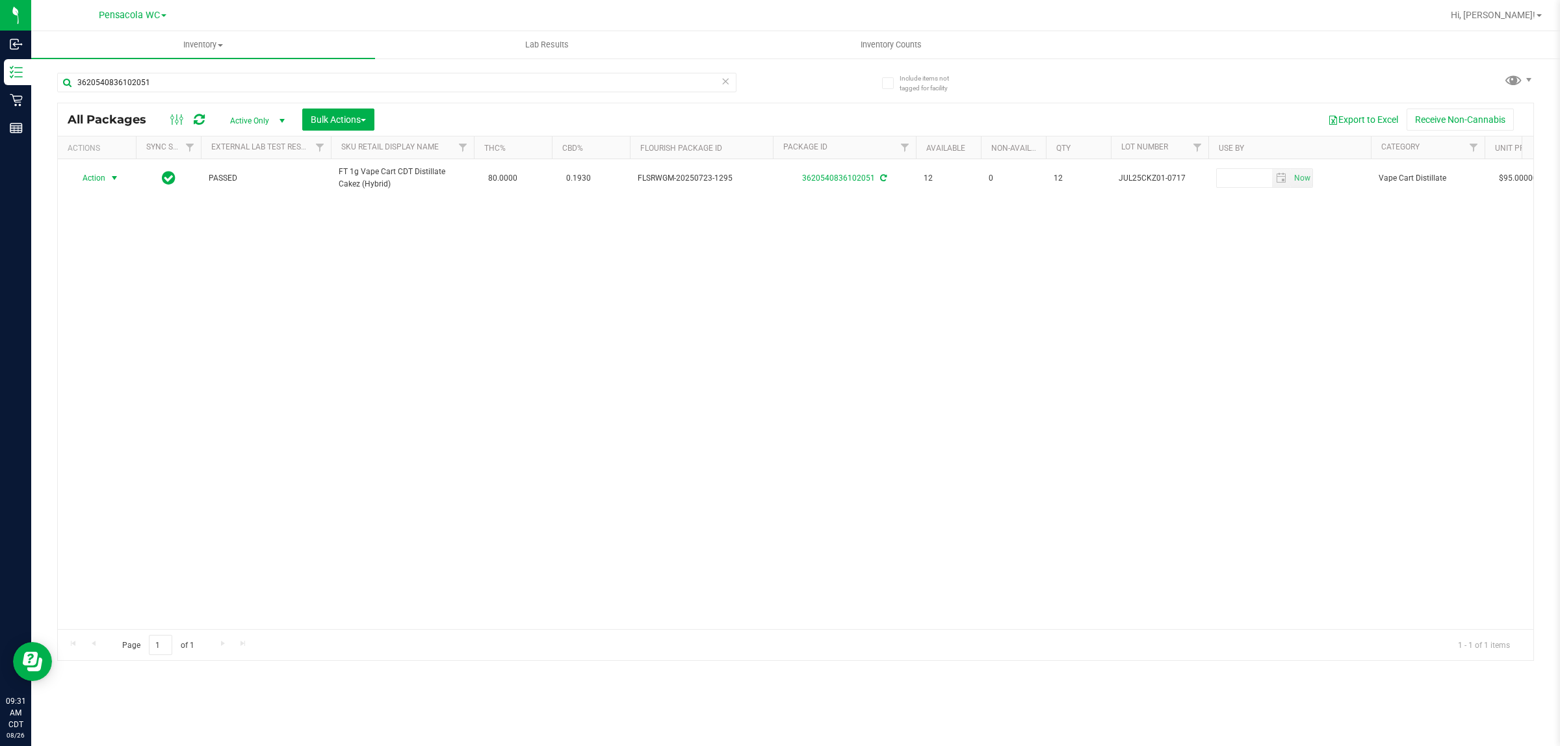
click at [721, 86] on icon at bounding box center [725, 81] width 9 height 16
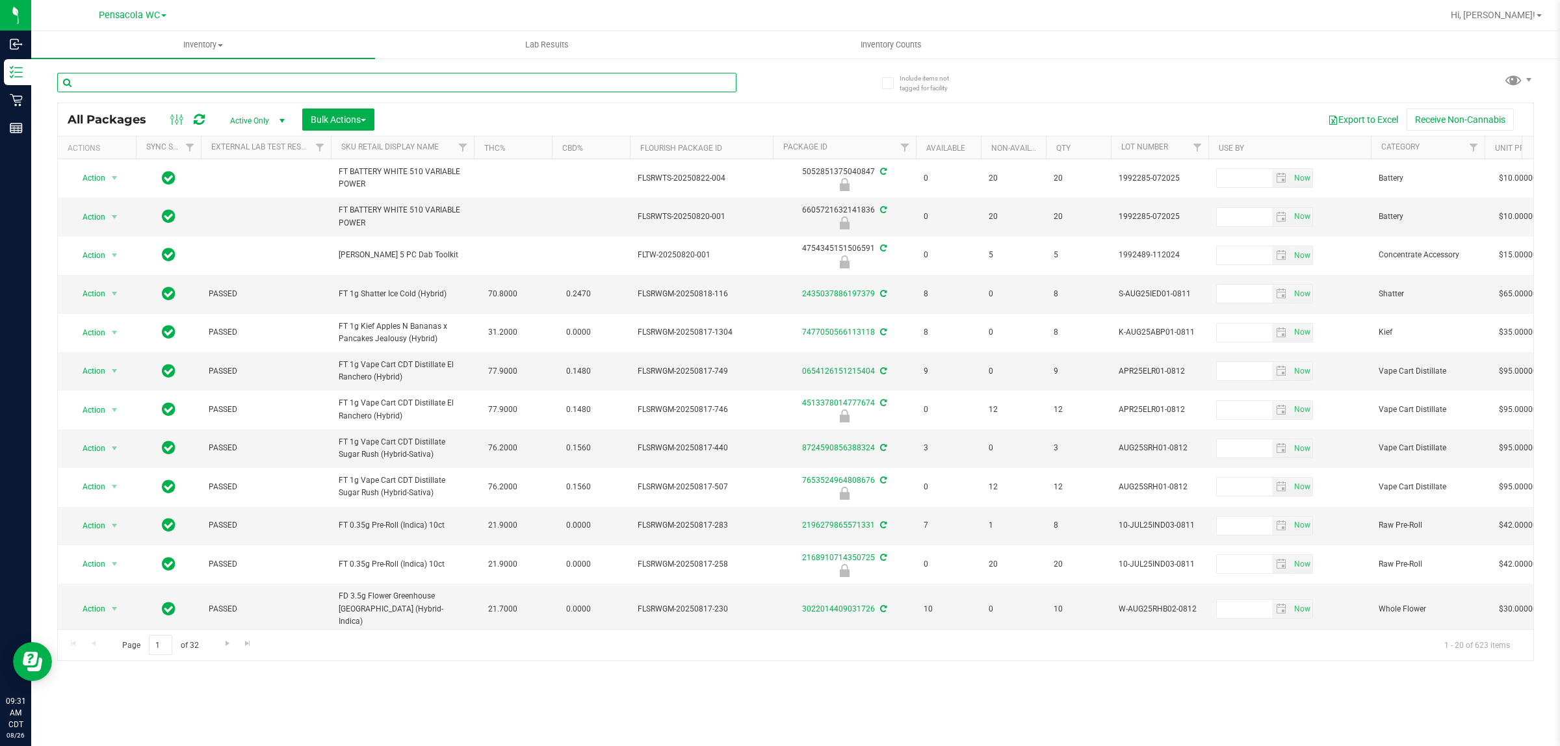
click at [112, 88] on input "text" at bounding box center [396, 82] width 679 height 19
type input "2697079743804756"
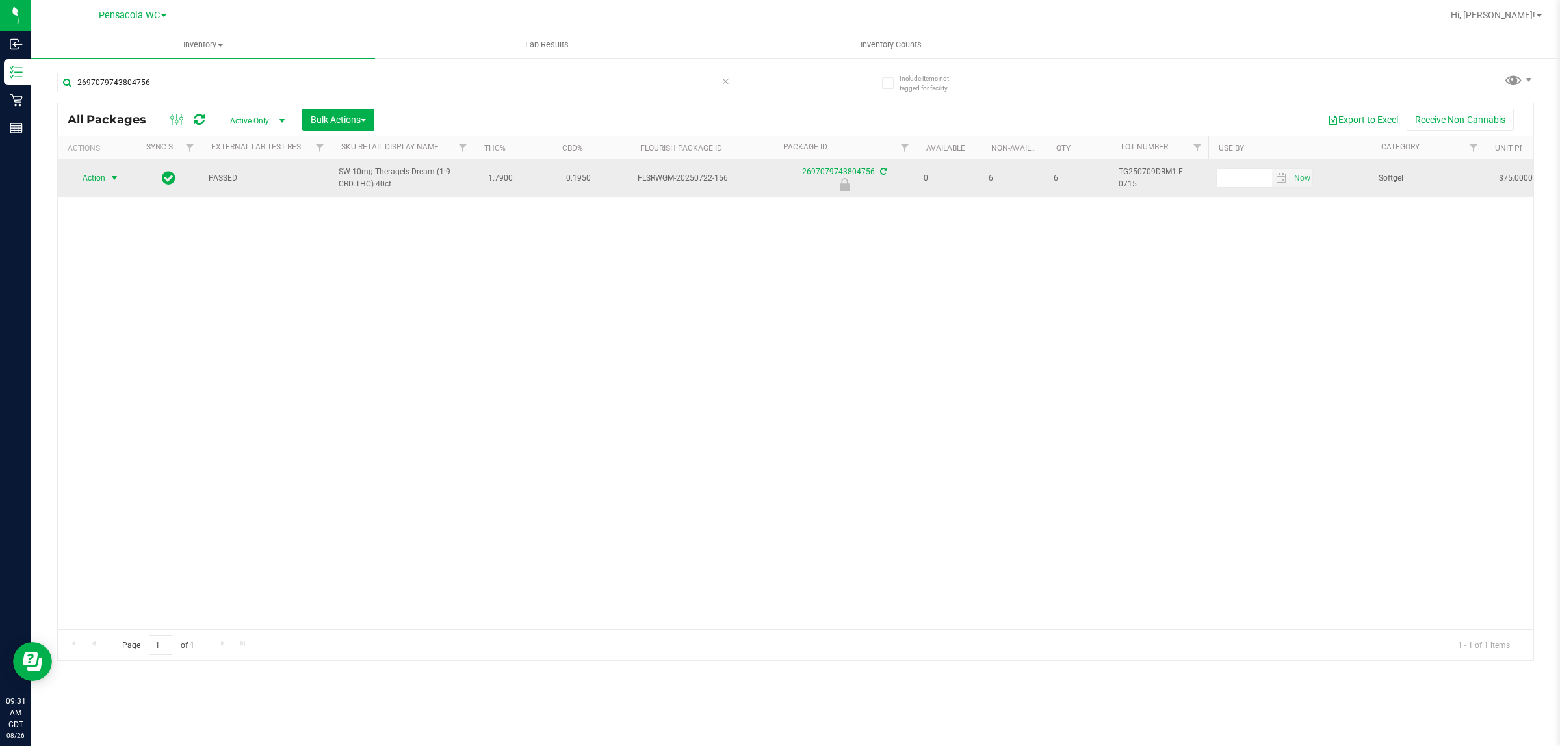
click at [112, 179] on span "select" at bounding box center [114, 178] width 10 height 10
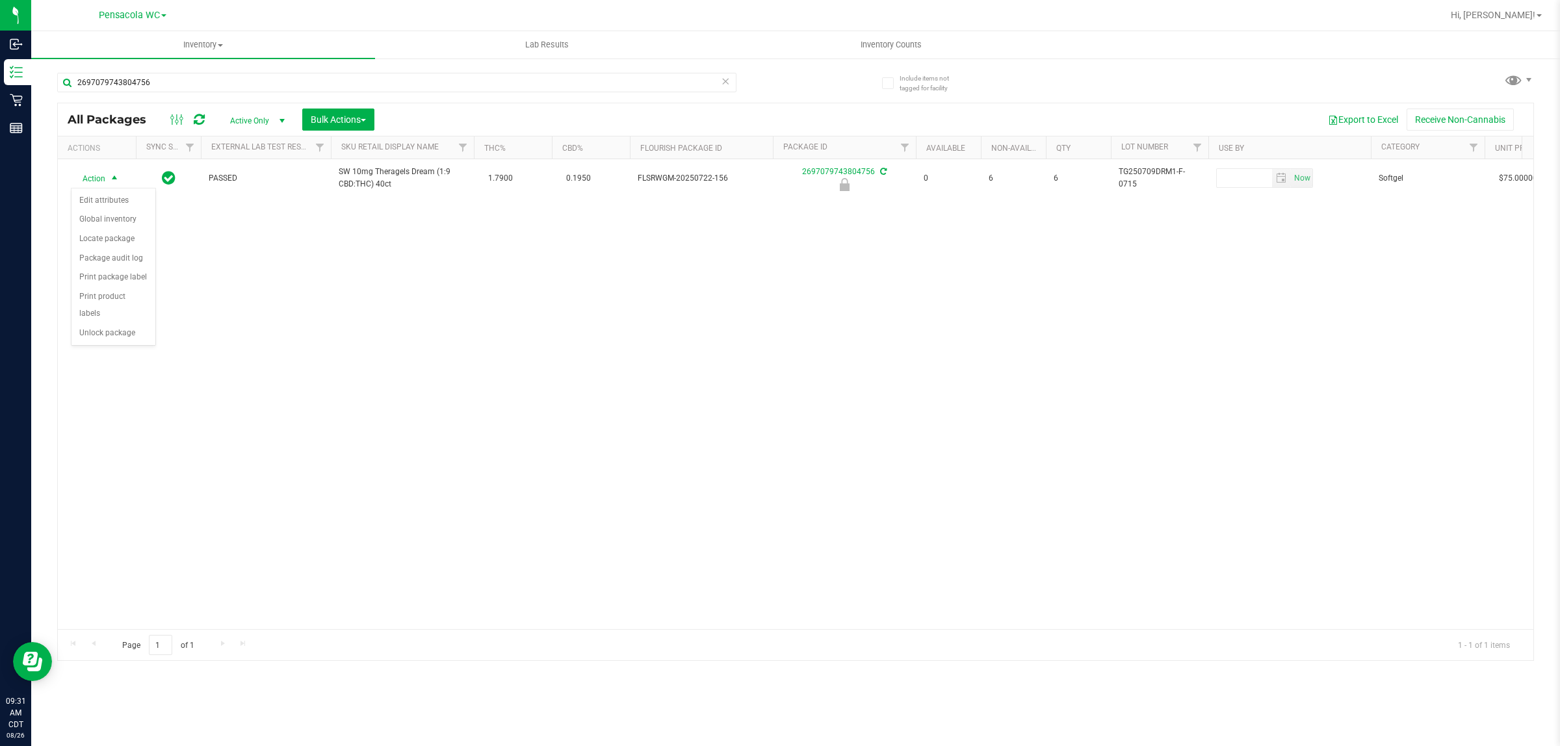
click at [90, 329] on div "Action Edit attributes Global inventory Locate package Package audit log Print …" at bounding box center [113, 267] width 85 height 158
click at [103, 324] on li "Unlock package" at bounding box center [113, 333] width 84 height 19
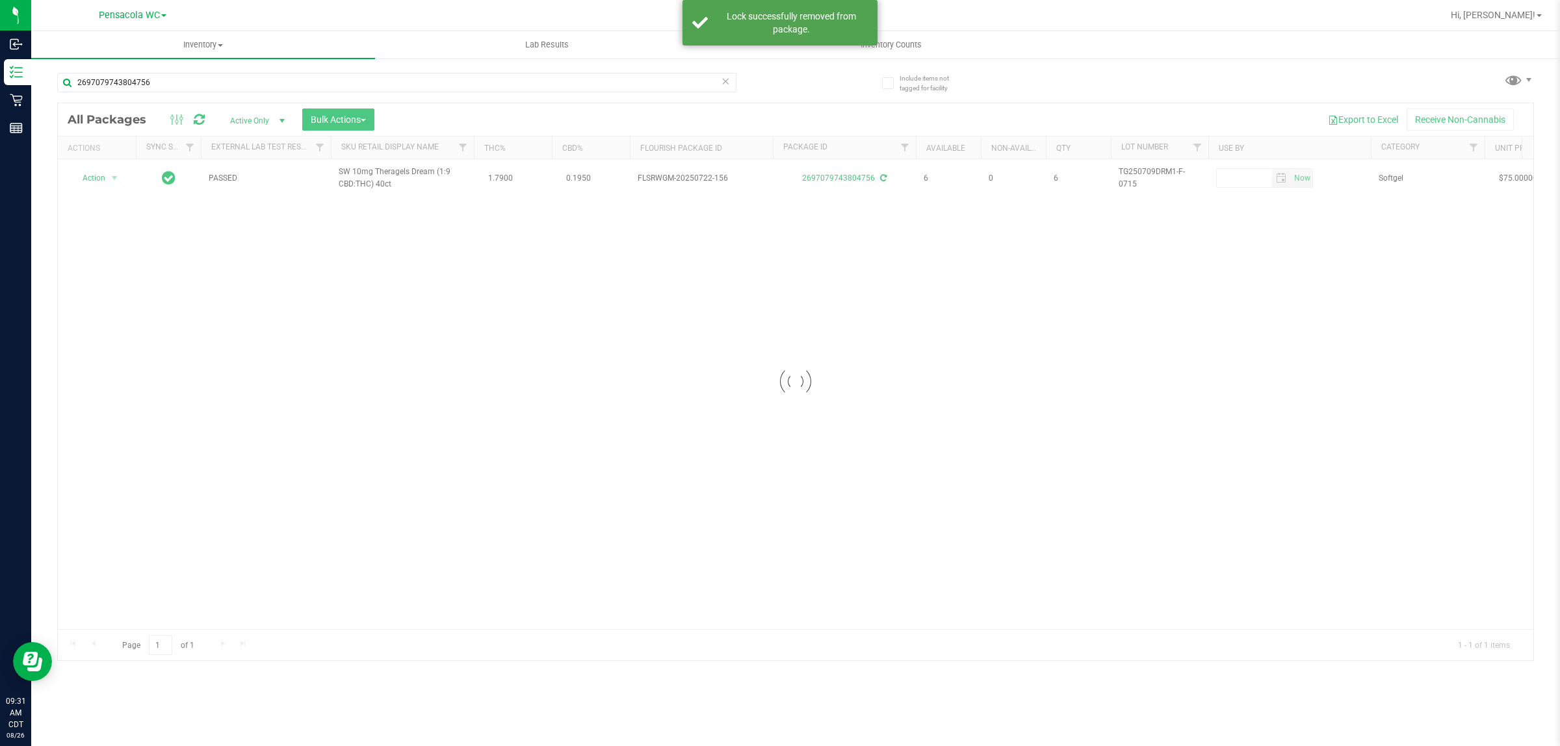
click at [91, 176] on div at bounding box center [795, 381] width 1475 height 557
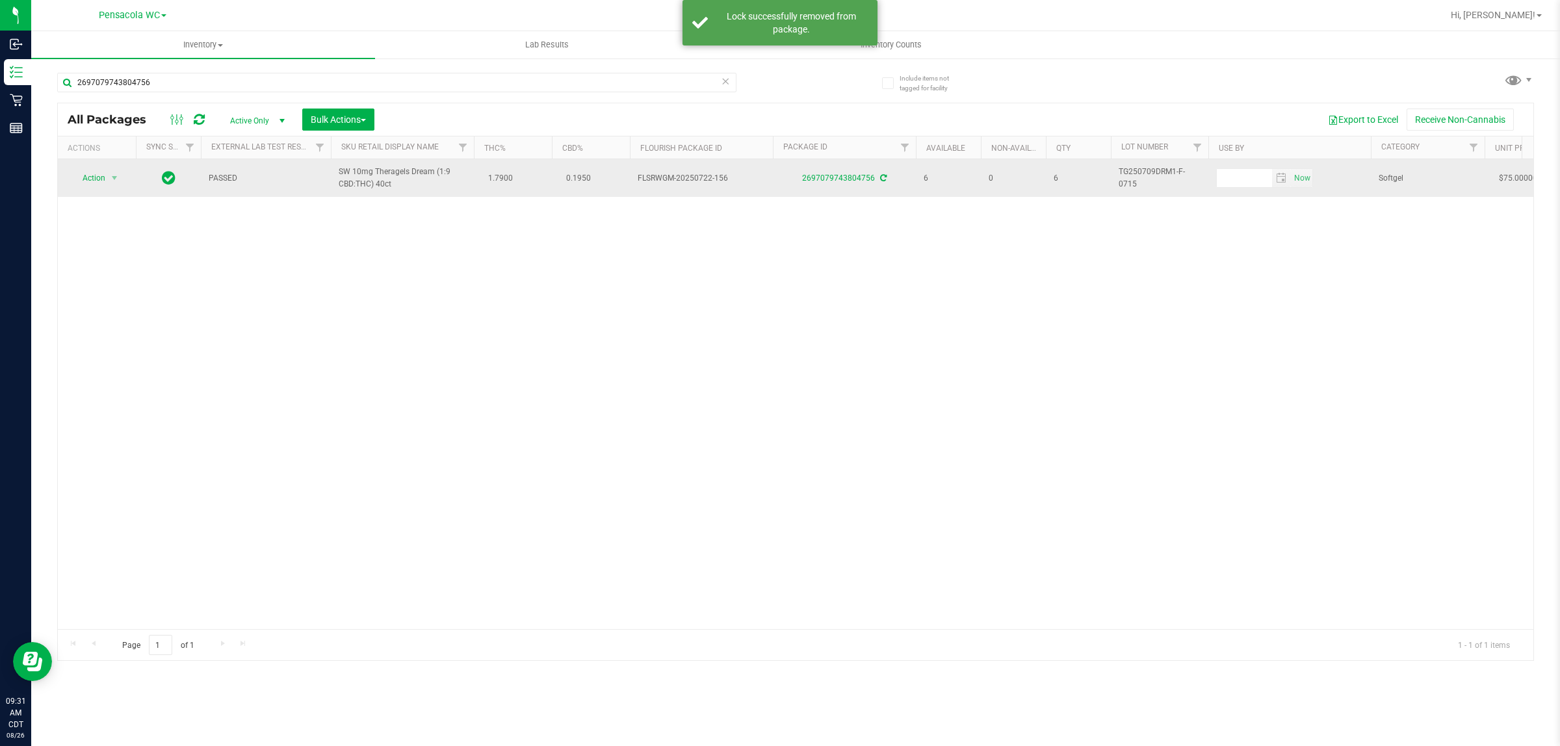
click at [92, 179] on span "Action" at bounding box center [88, 178] width 35 height 18
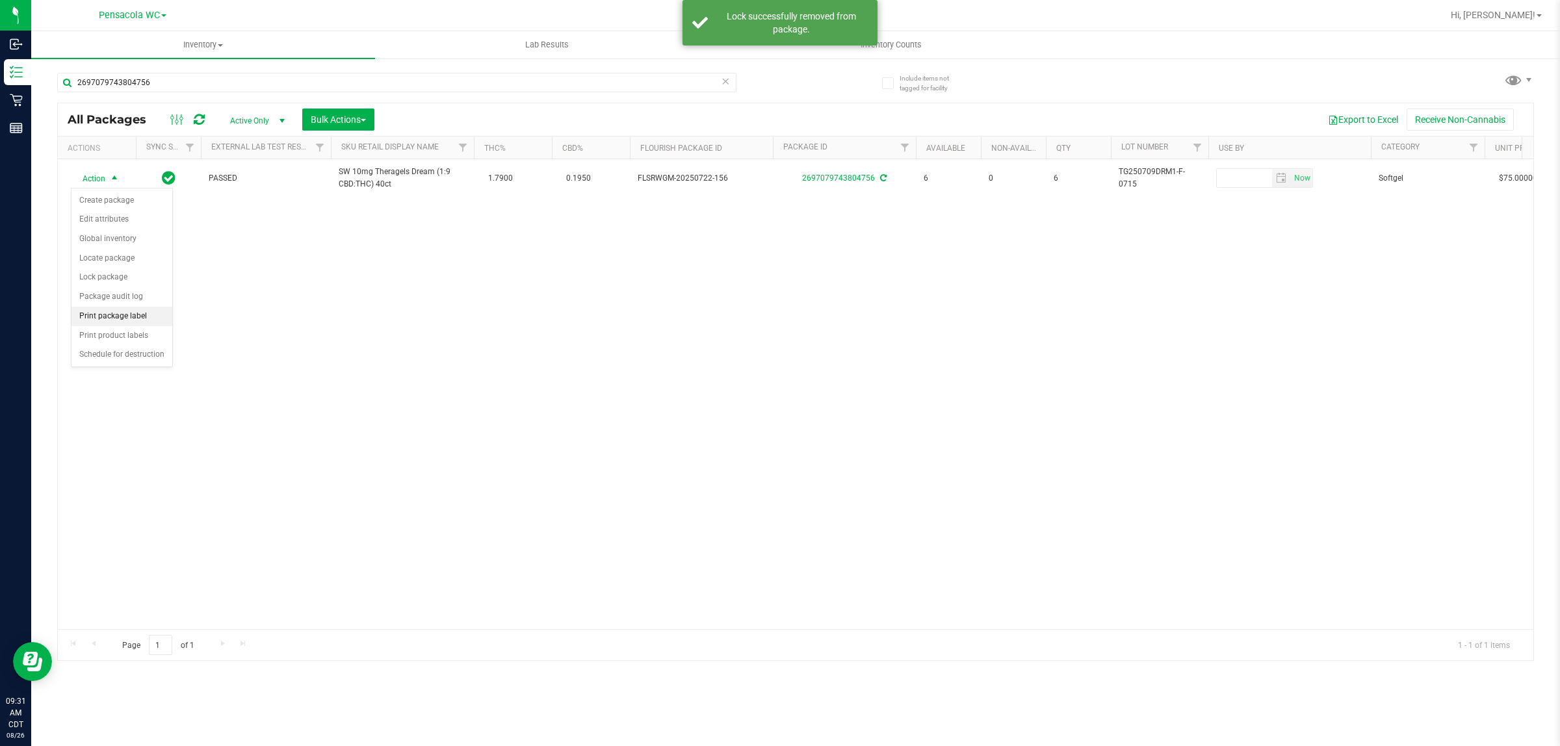
click at [88, 314] on li "Print package label" at bounding box center [121, 316] width 101 height 19
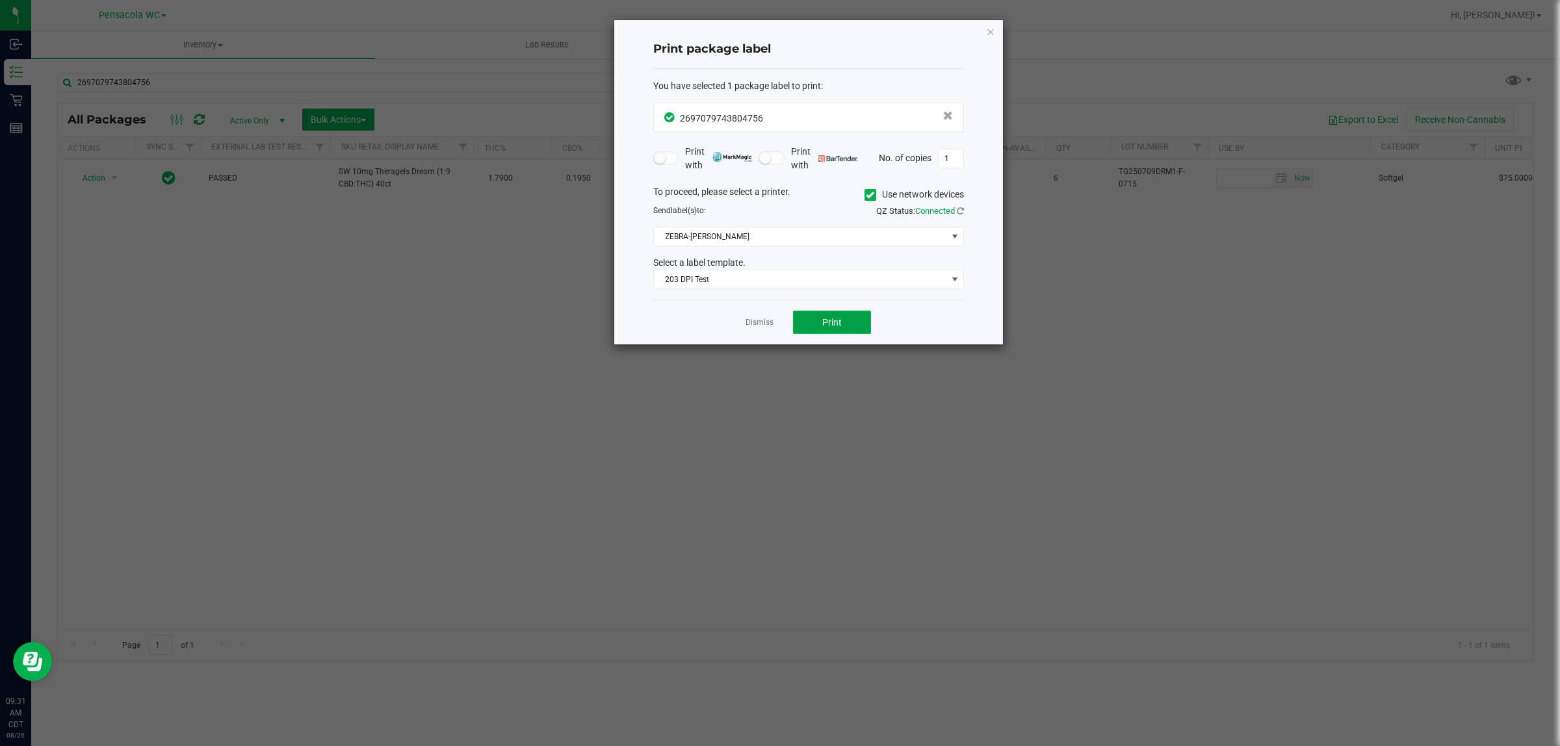
click at [839, 325] on span "Print" at bounding box center [831, 322] width 19 height 10
click at [993, 31] on icon "button" at bounding box center [990, 31] width 9 height 16
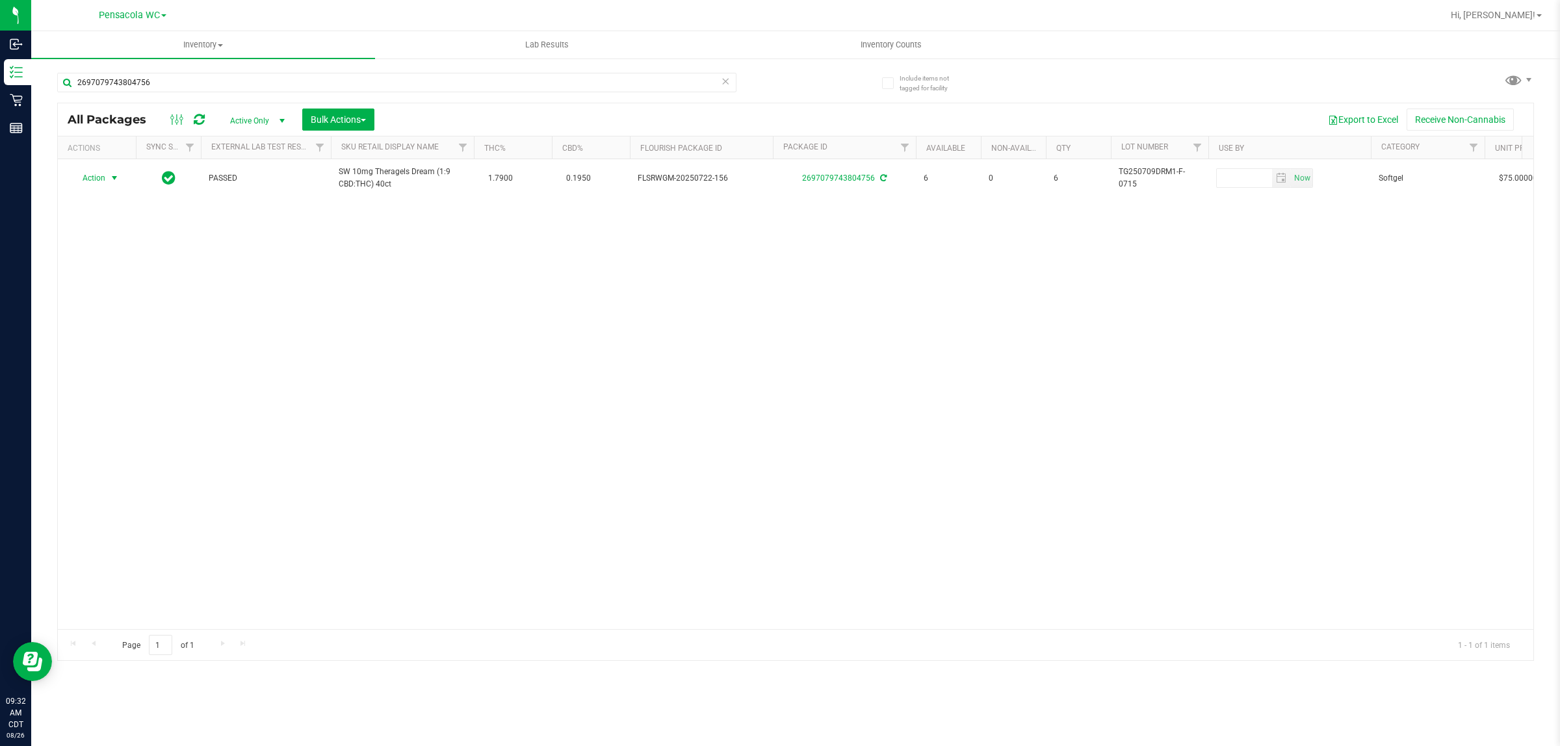
click at [739, 395] on div "Action Action Create package Edit attributes Global inventory Locate package Lo…" at bounding box center [795, 394] width 1475 height 470
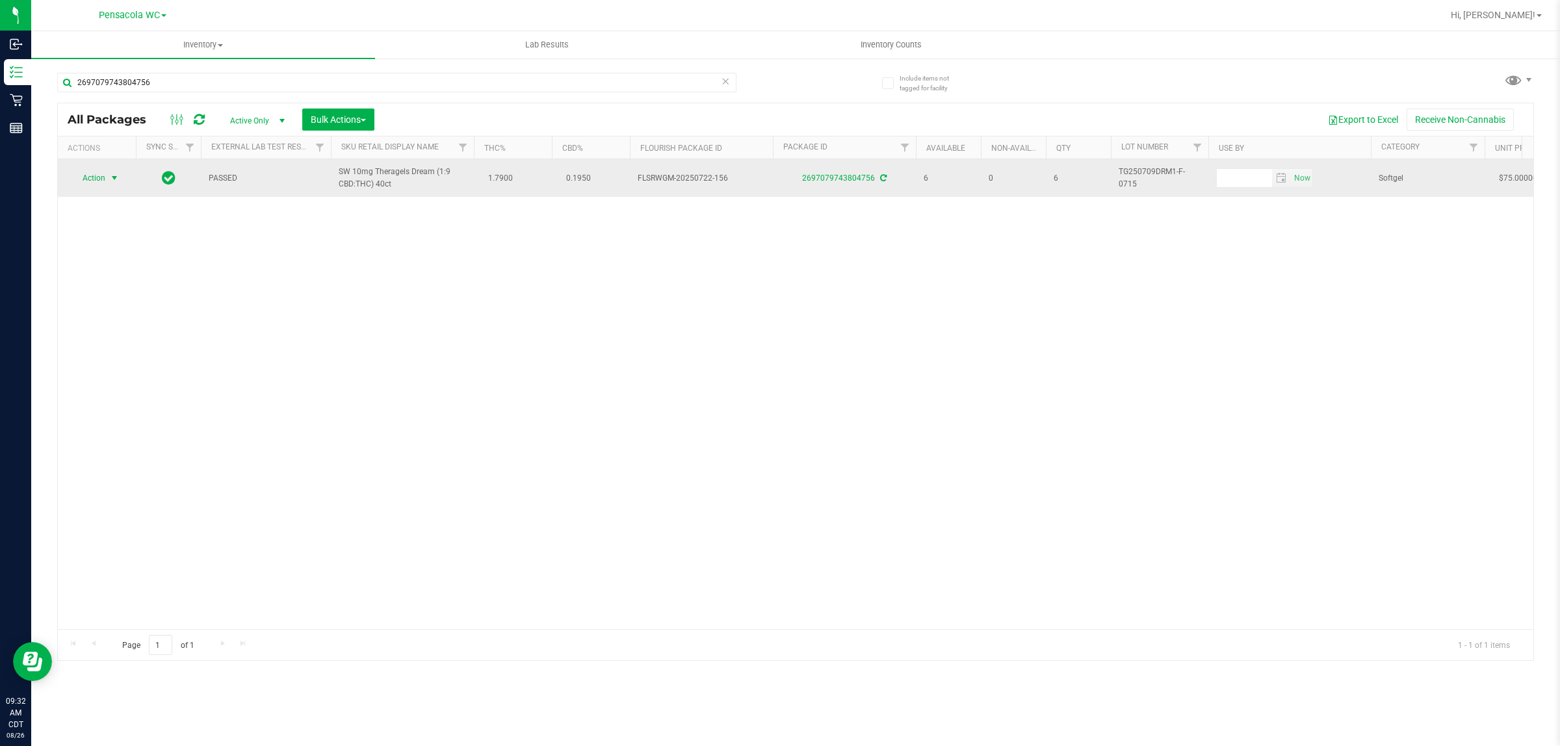
click at [111, 179] on span "select" at bounding box center [114, 178] width 10 height 10
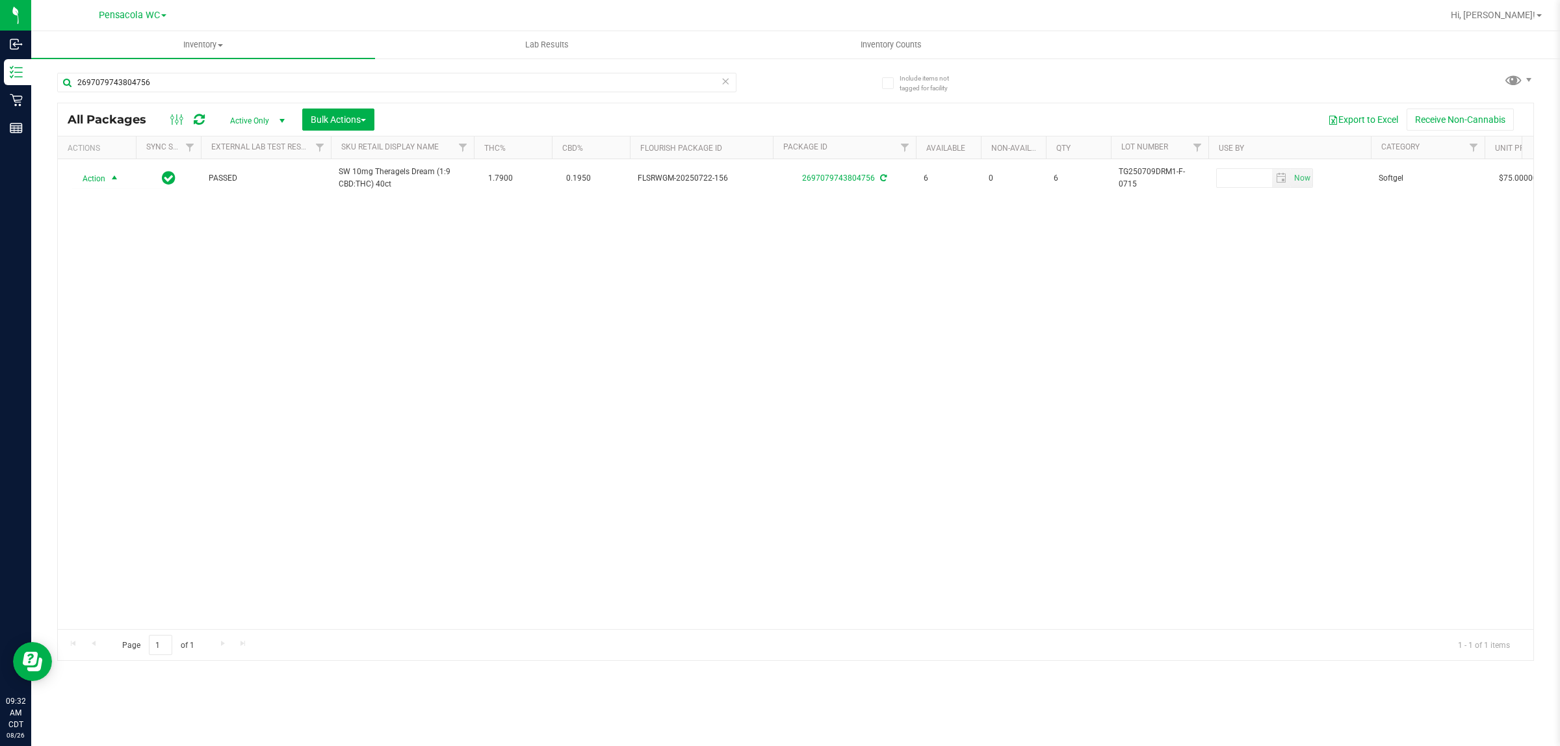
click at [359, 359] on div "Action Action Create package Edit attributes Global inventory Locate package Lo…" at bounding box center [795, 394] width 1475 height 470
click at [723, 88] on icon at bounding box center [725, 81] width 9 height 16
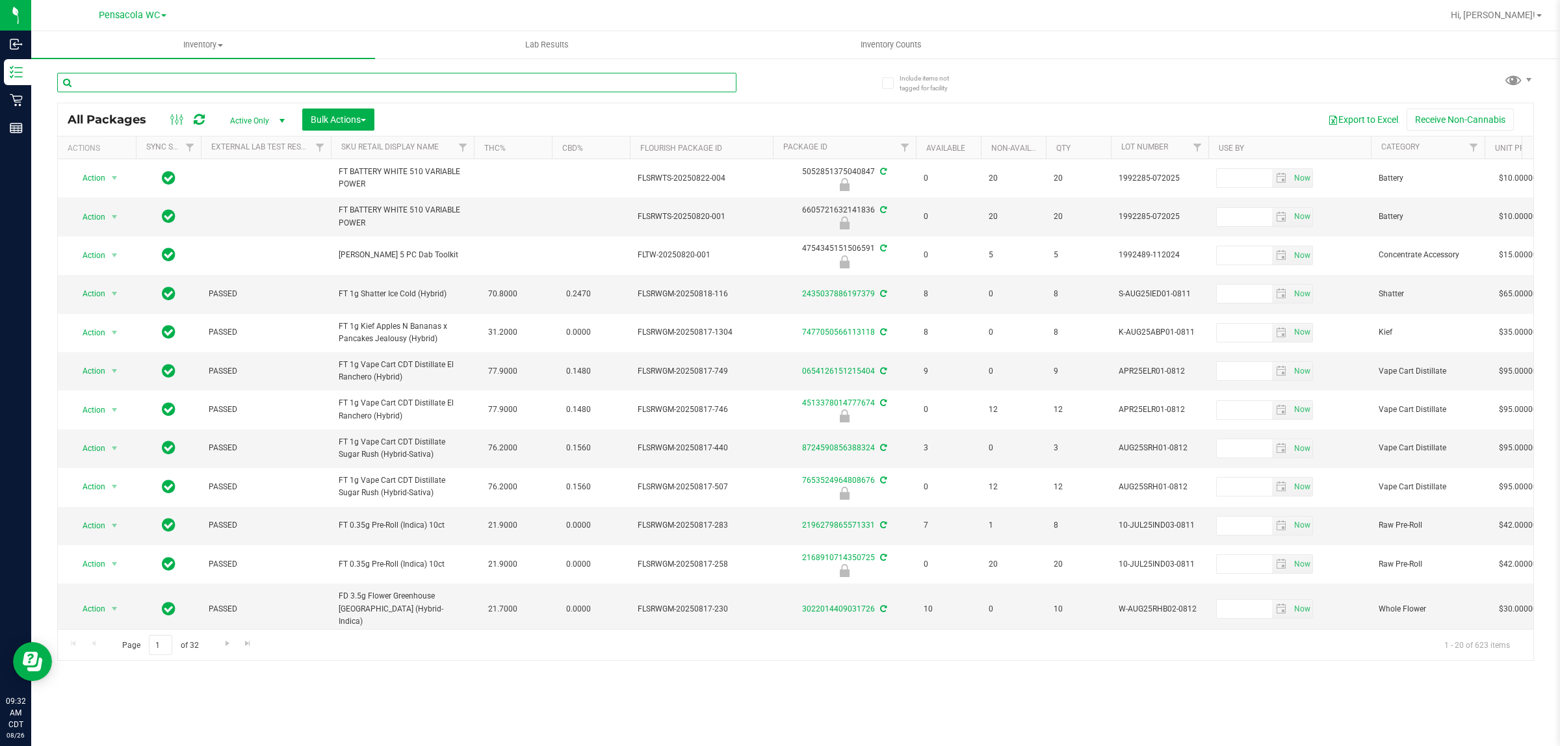
click at [170, 82] on input "text" at bounding box center [396, 82] width 679 height 19
type input "3797771183258324"
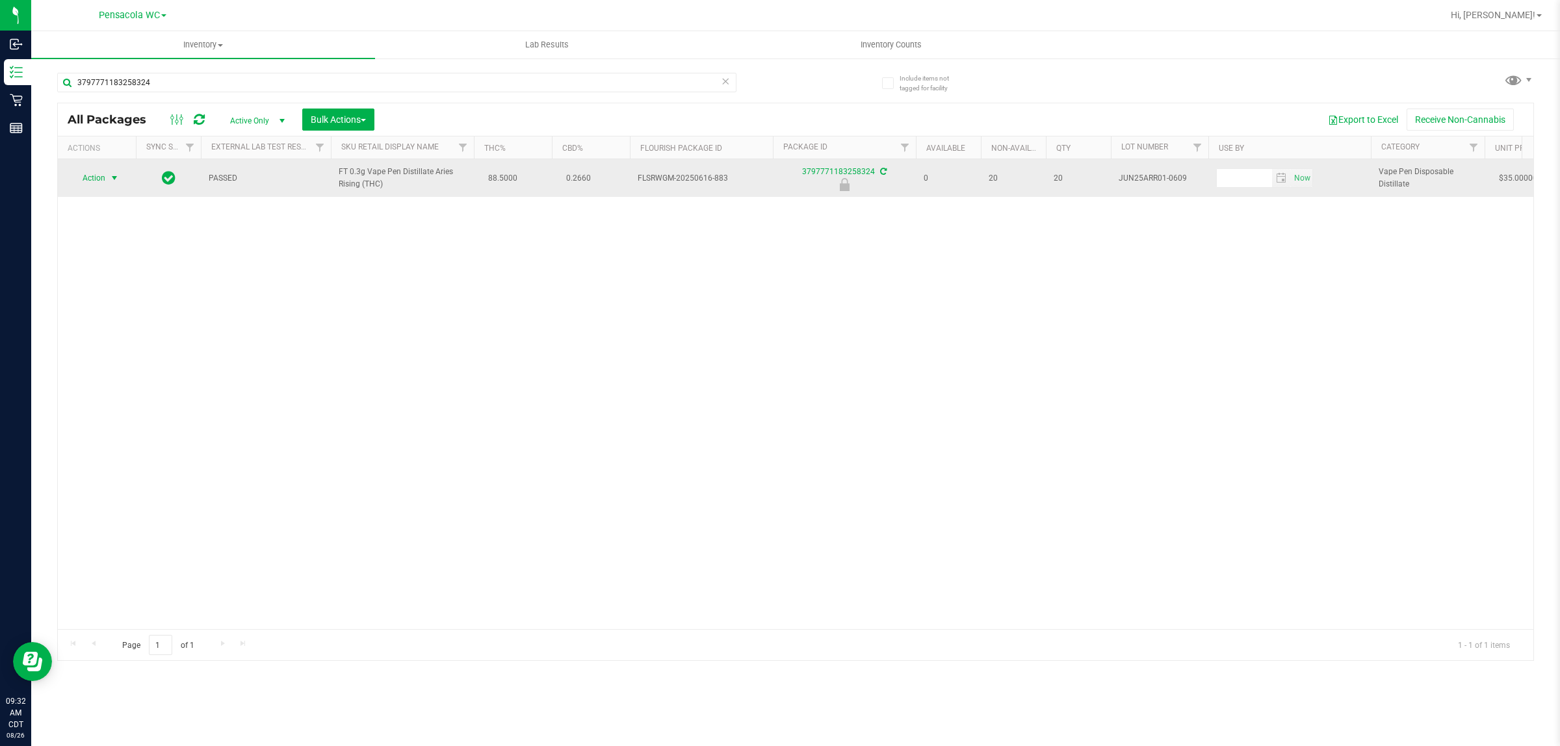
click at [111, 179] on span "select" at bounding box center [114, 178] width 10 height 10
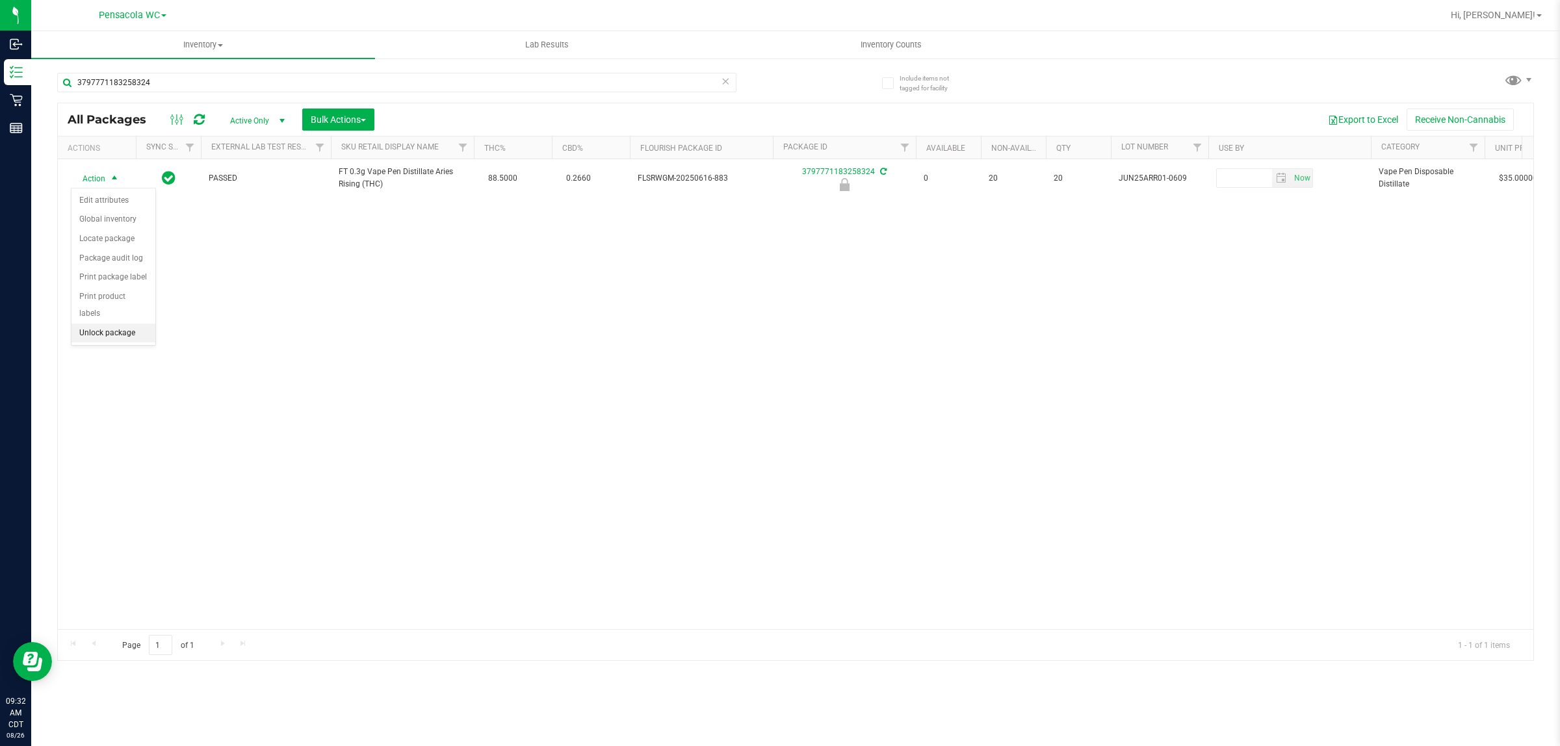
click at [115, 324] on li "Unlock package" at bounding box center [113, 333] width 84 height 19
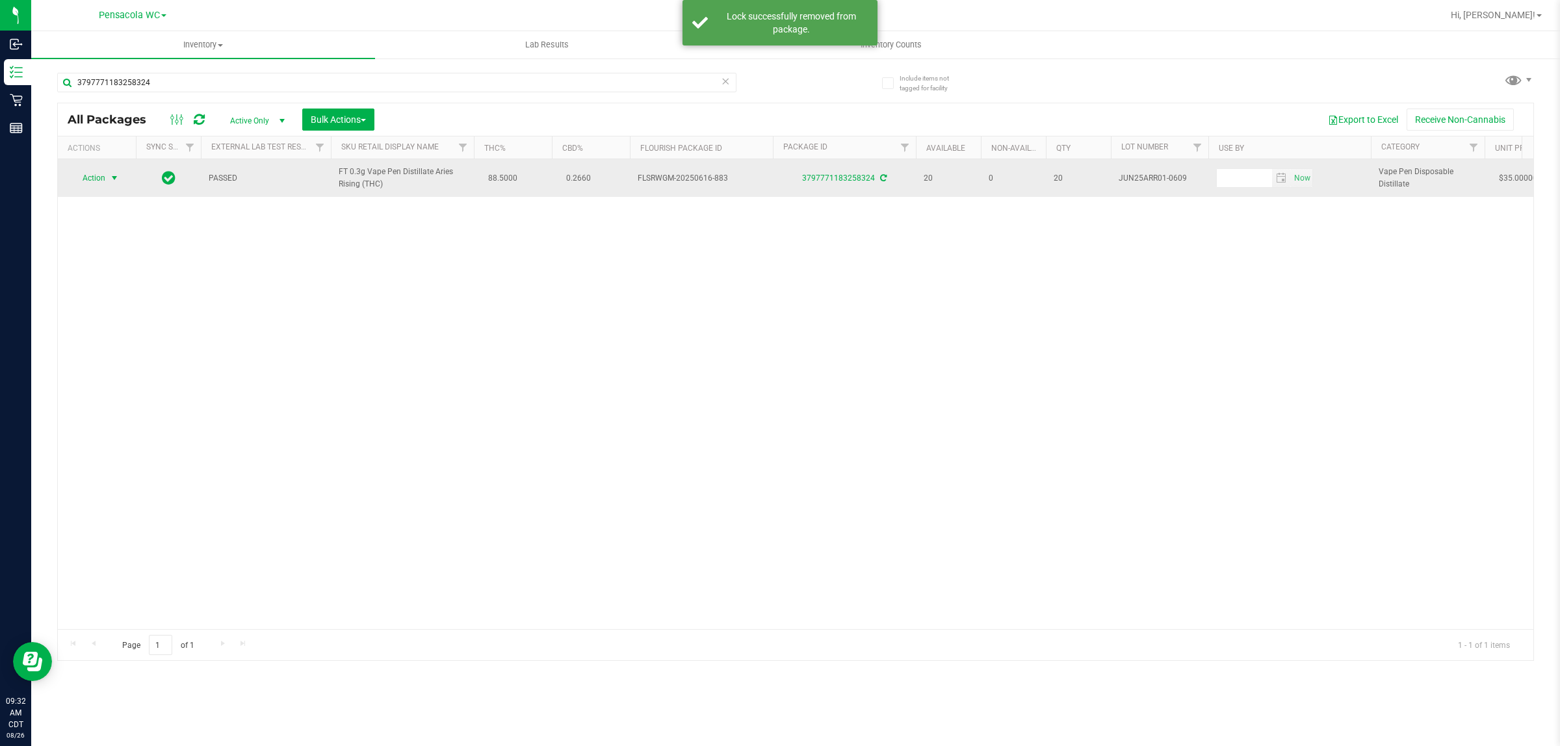
click at [109, 179] on span "select" at bounding box center [114, 178] width 10 height 10
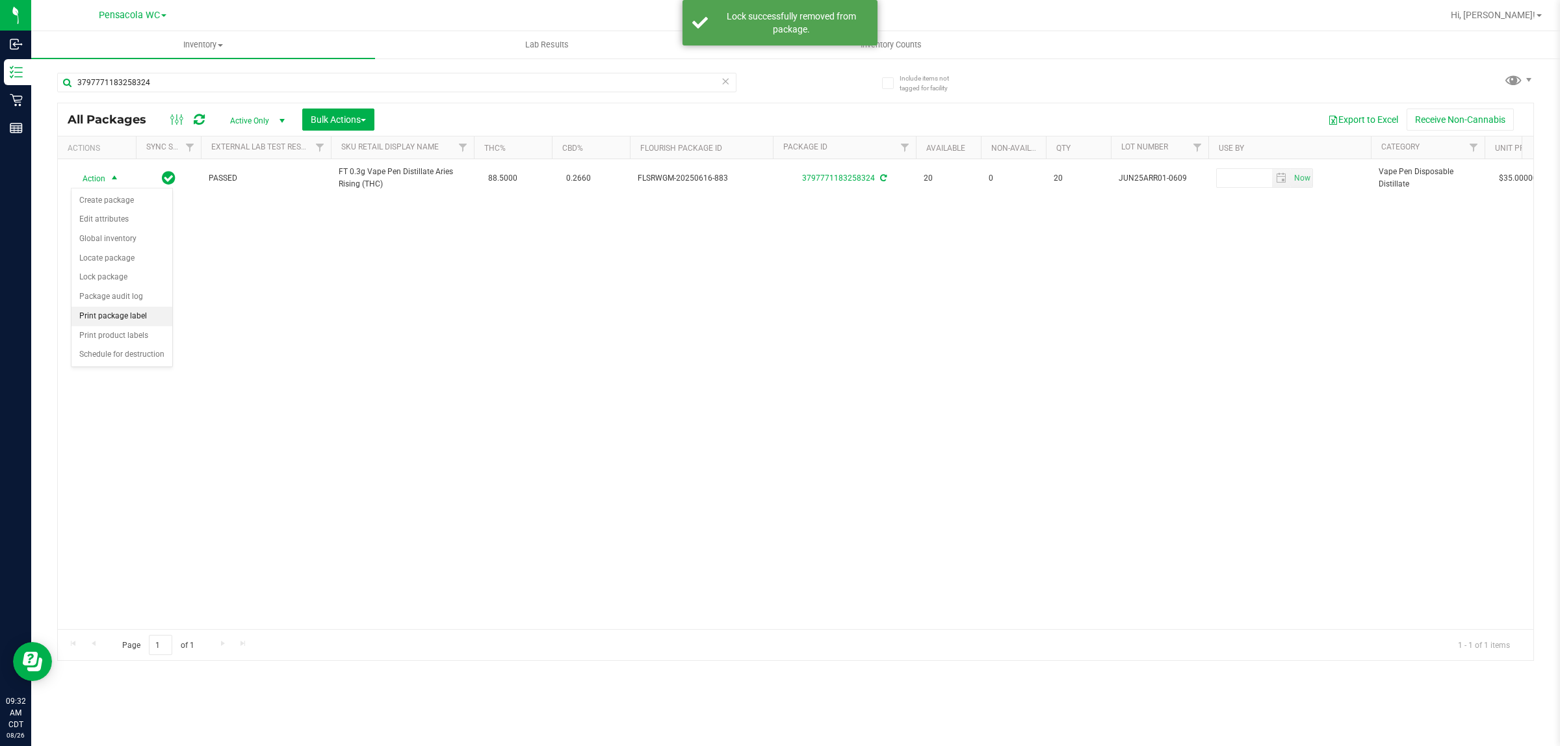
click at [140, 322] on li "Print package label" at bounding box center [121, 316] width 101 height 19
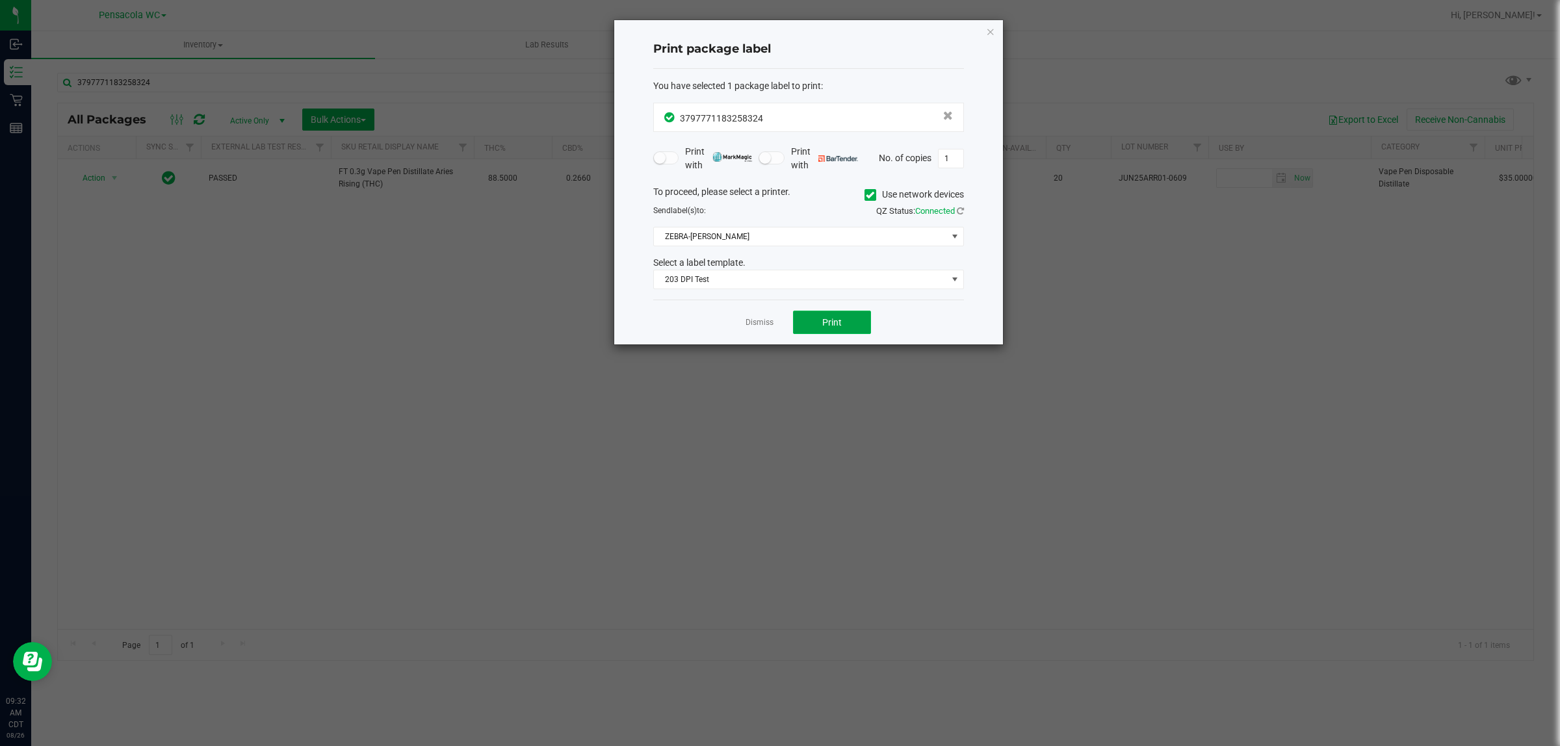
click at [843, 316] on button "Print" at bounding box center [832, 322] width 78 height 23
click at [990, 31] on icon "button" at bounding box center [990, 31] width 9 height 16
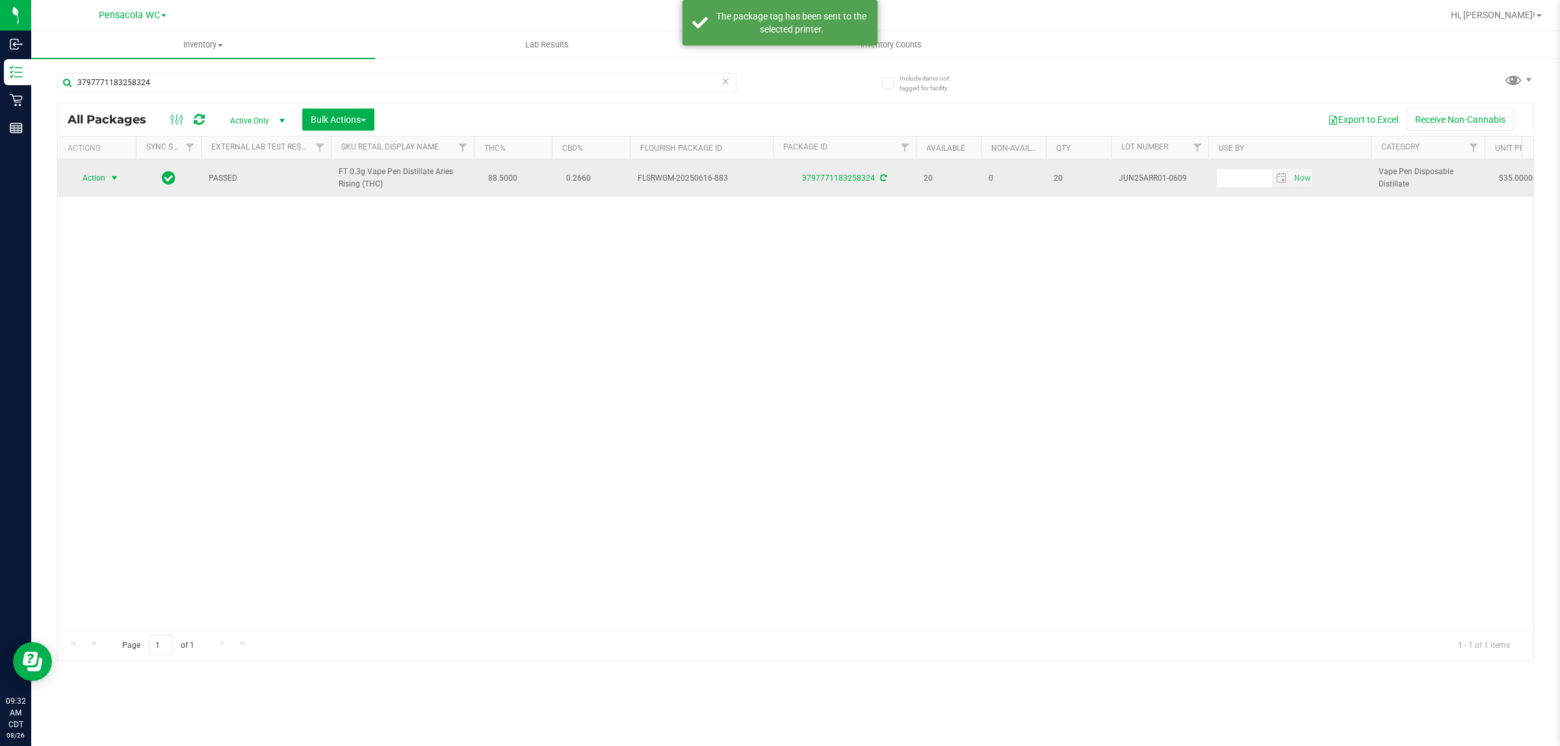
click at [114, 179] on span "select" at bounding box center [114, 178] width 10 height 10
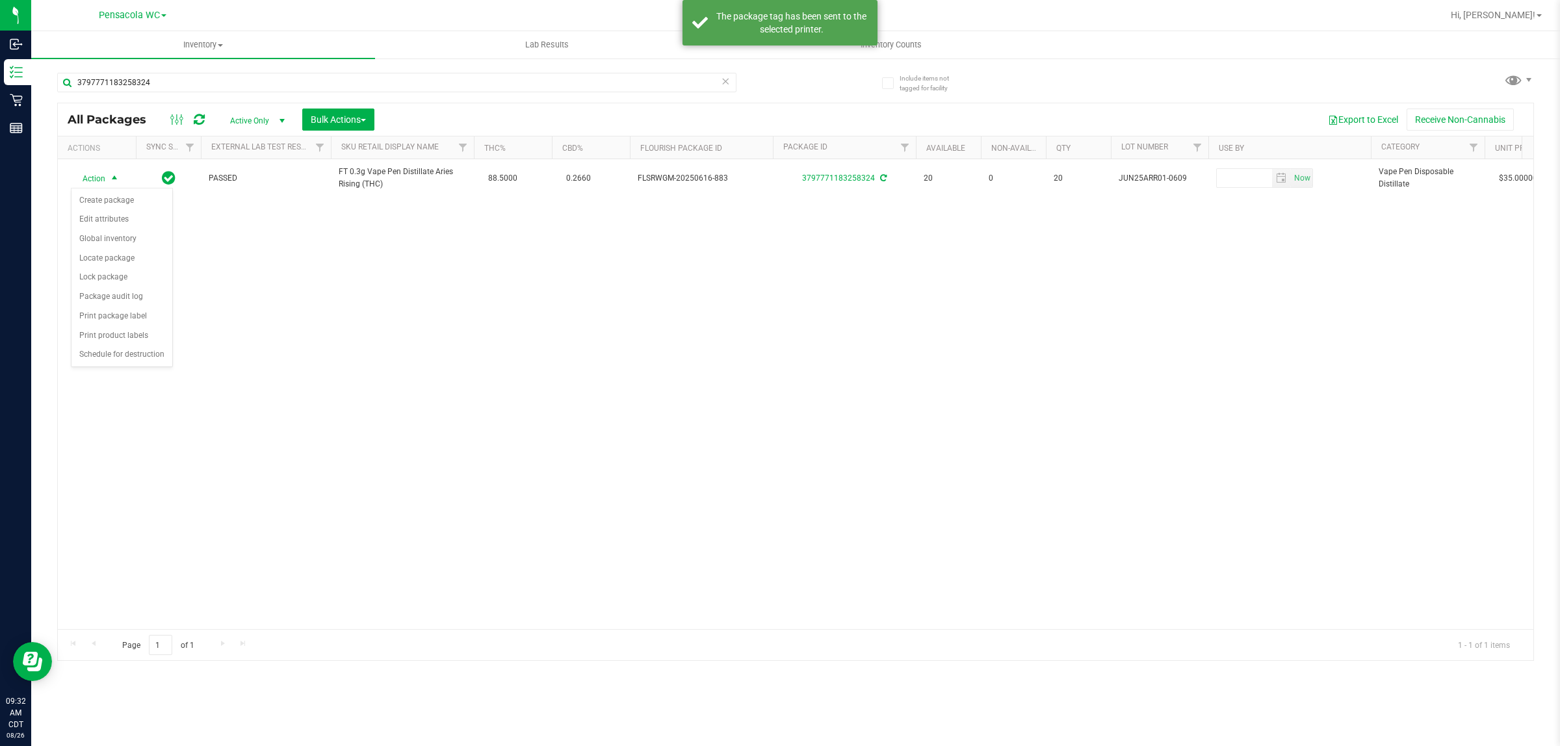
click at [407, 361] on div "Action Action Create package Edit attributes Global inventory Locate package Lo…" at bounding box center [795, 394] width 1475 height 470
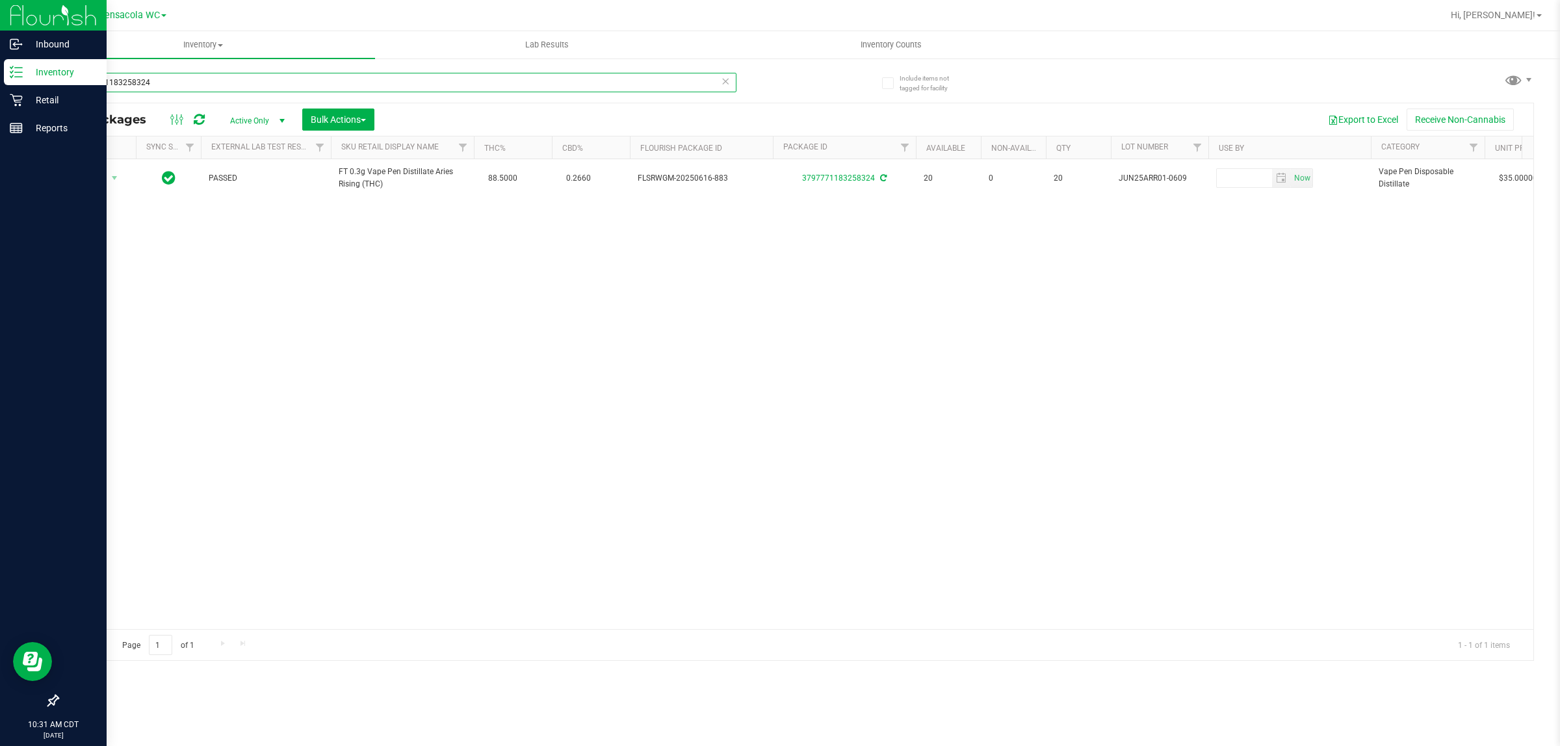
drag, startPoint x: 163, startPoint y: 78, endPoint x: 19, endPoint y: 82, distance: 143.7
click at [19, 82] on div "Inbound Inventory Retail Reports 10:31 AM CDT 08/26/2025 08/26 Pensacola WC Hi,…" at bounding box center [780, 373] width 1560 height 746
type input "7655270049812571"
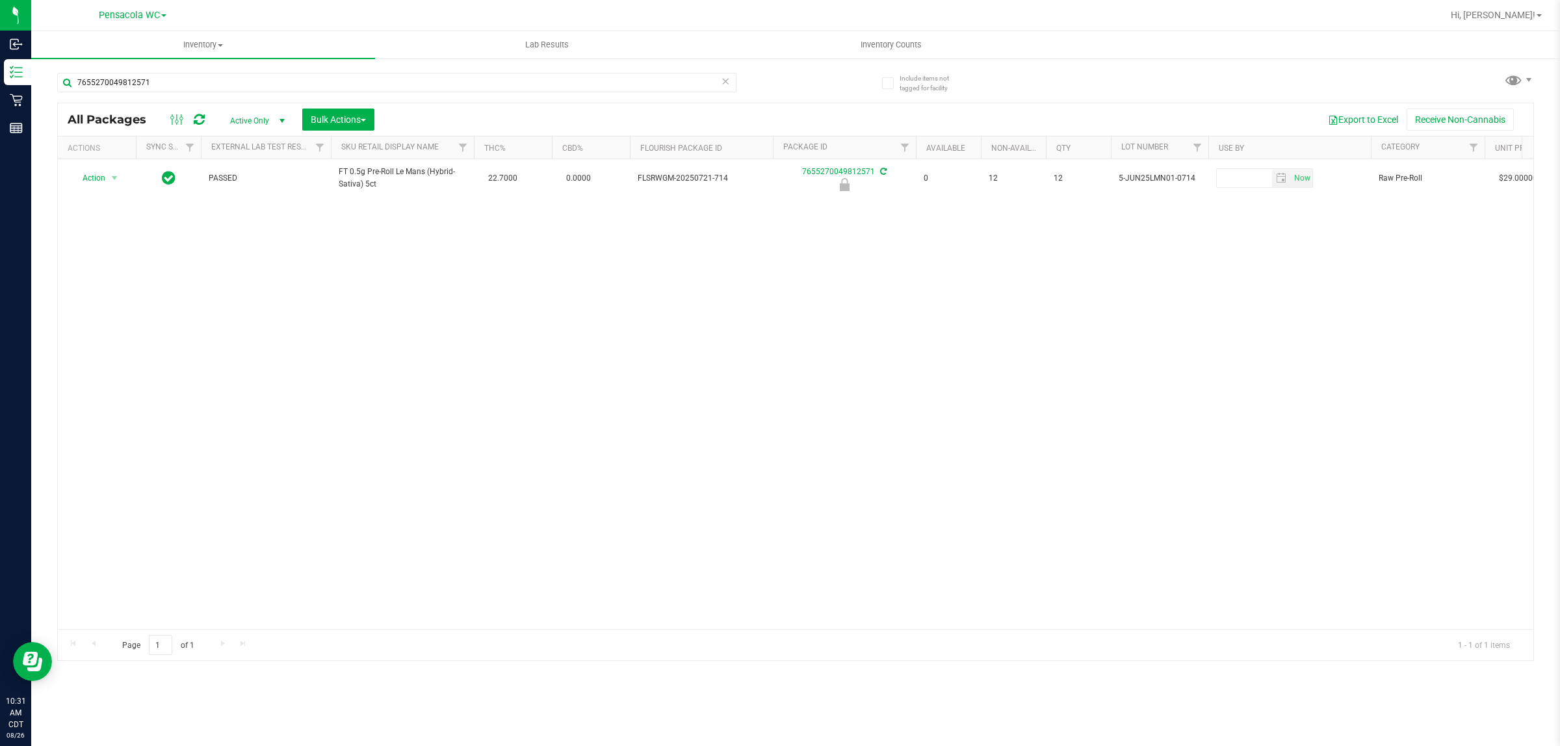
click at [492, 329] on div "Action Action Edit attributes Global inventory Locate package Package audit log…" at bounding box center [795, 394] width 1475 height 470
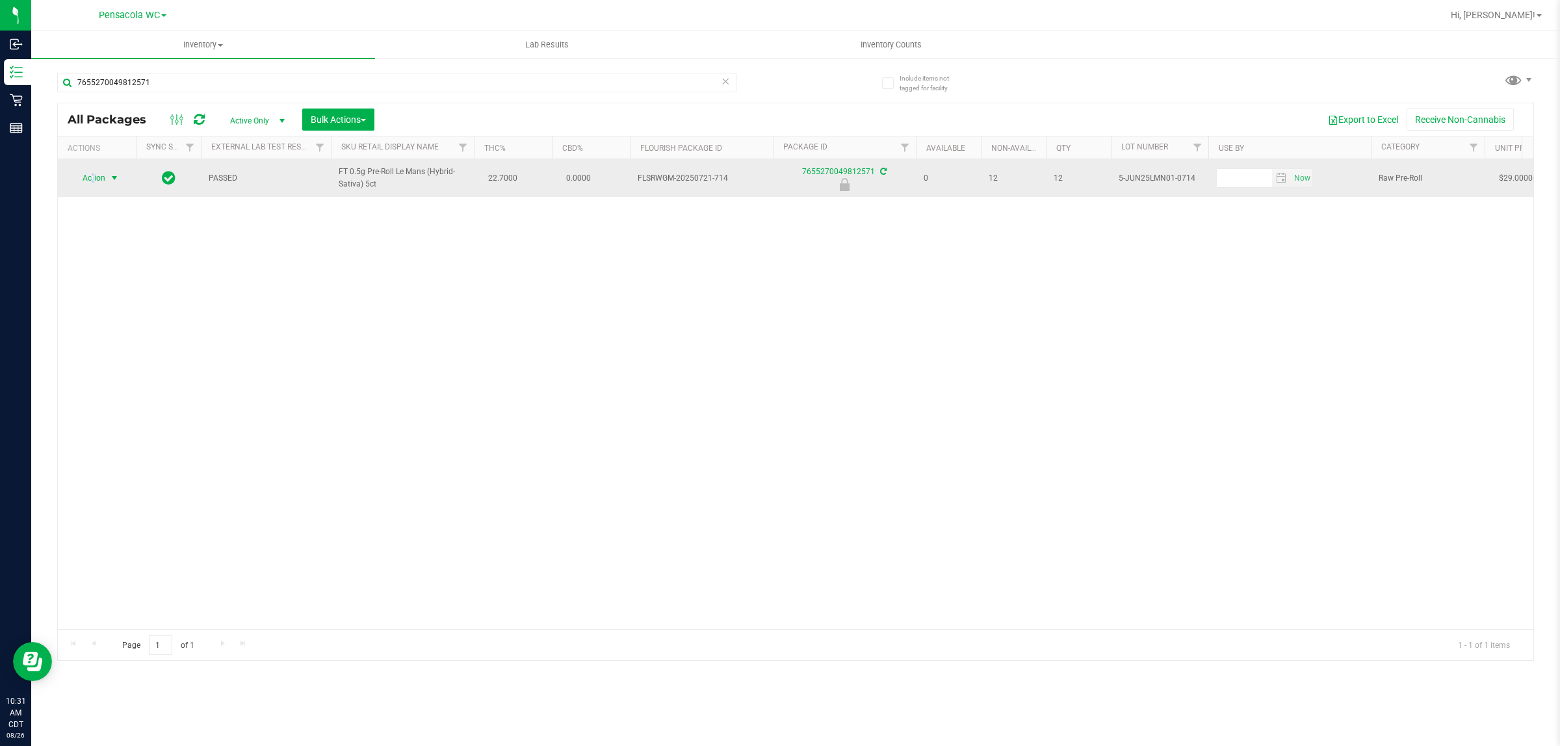
click at [94, 177] on span "Action" at bounding box center [88, 178] width 35 height 18
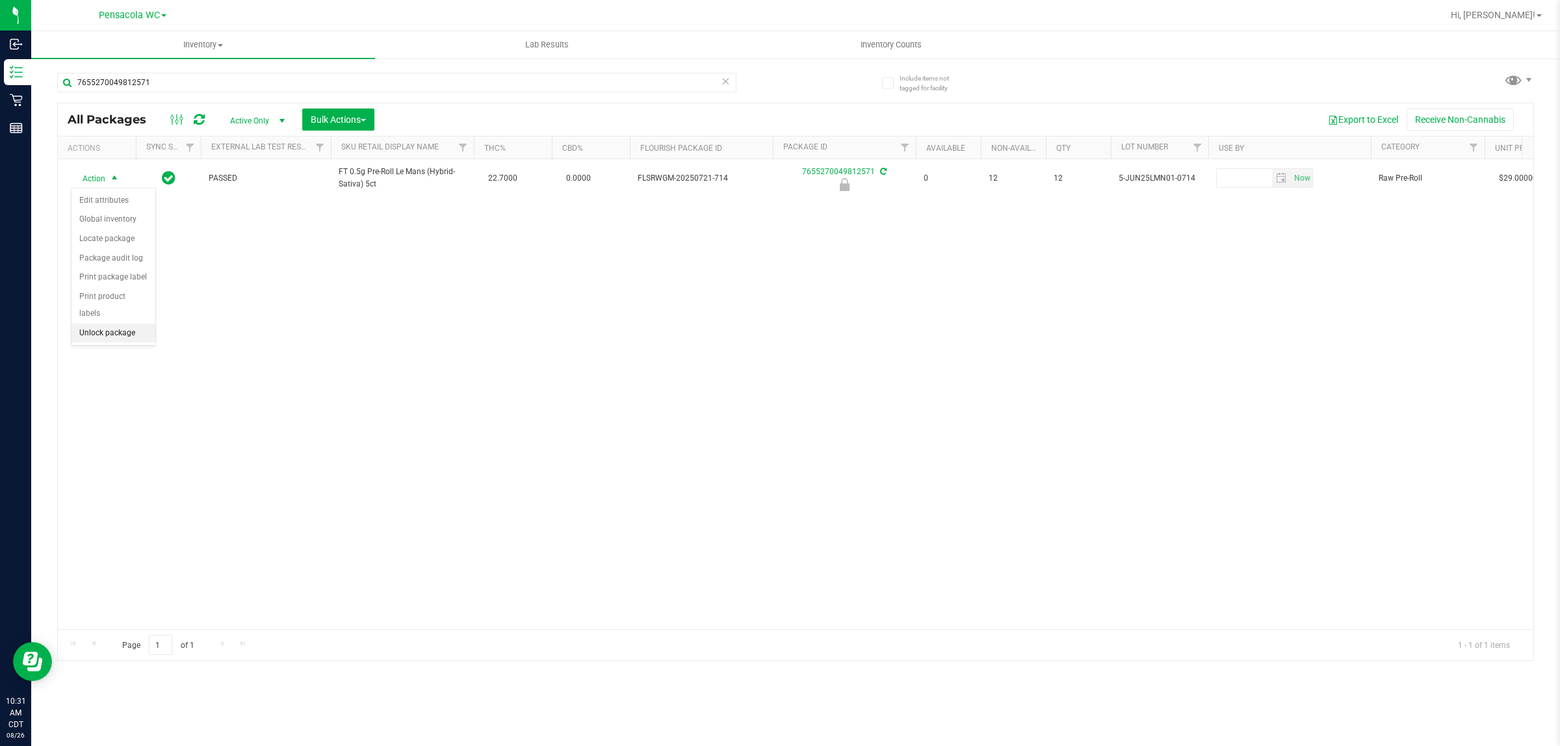
click at [99, 328] on li "Unlock package" at bounding box center [113, 333] width 84 height 19
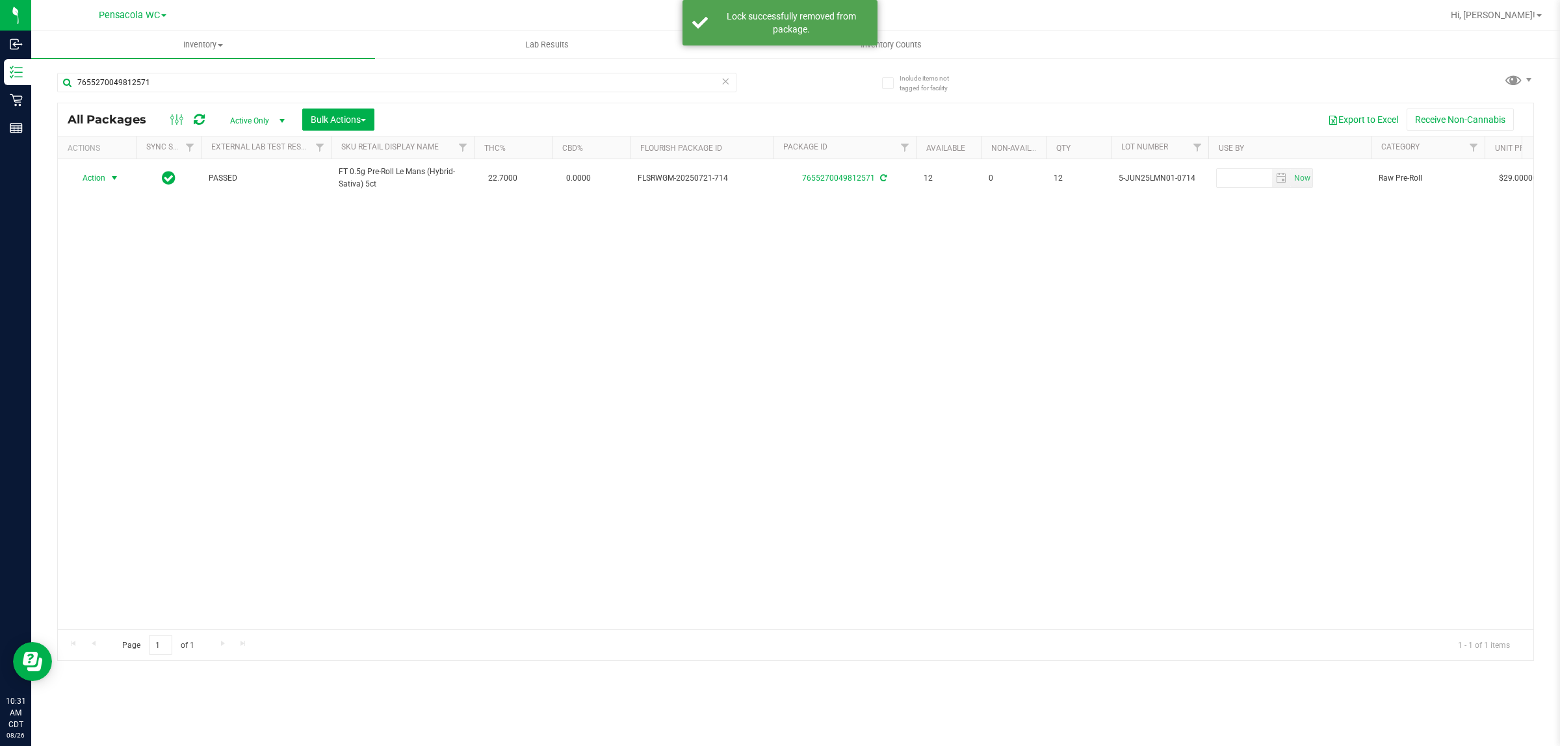
click at [101, 177] on span "Action" at bounding box center [88, 178] width 35 height 18
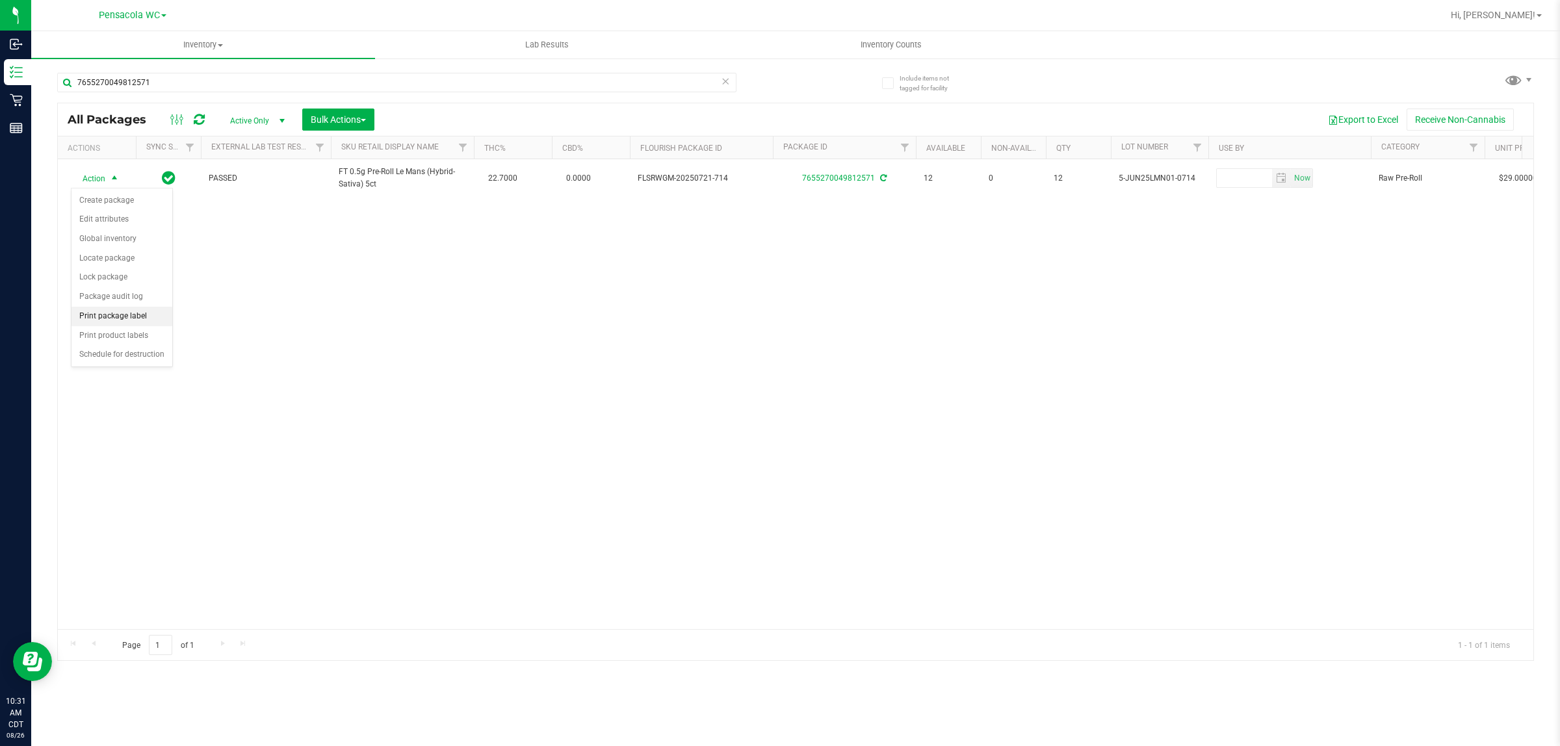
click at [120, 316] on li "Print package label" at bounding box center [121, 316] width 101 height 19
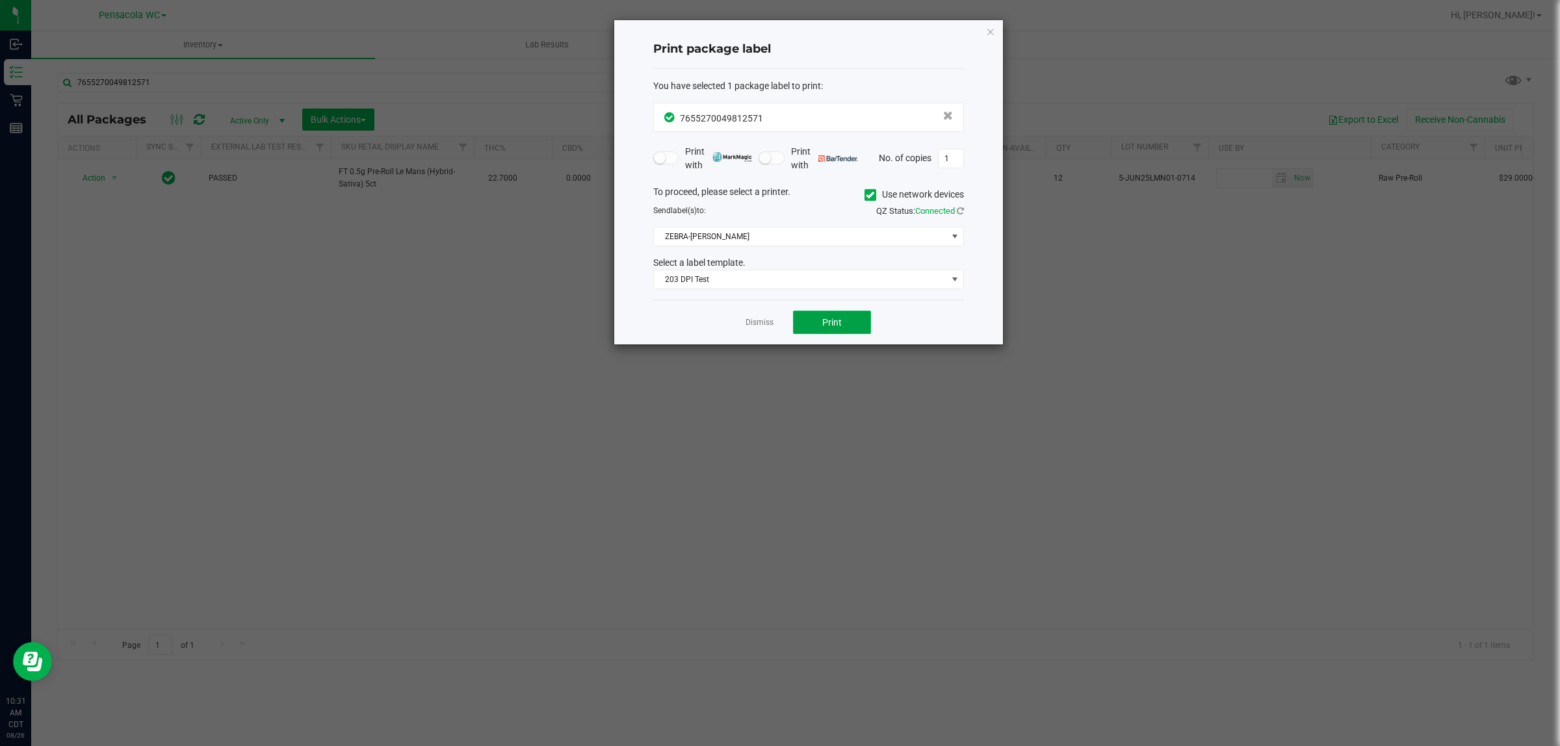
click at [797, 320] on button "Print" at bounding box center [832, 322] width 78 height 23
click at [764, 328] on link "Dismiss" at bounding box center [759, 322] width 28 height 11
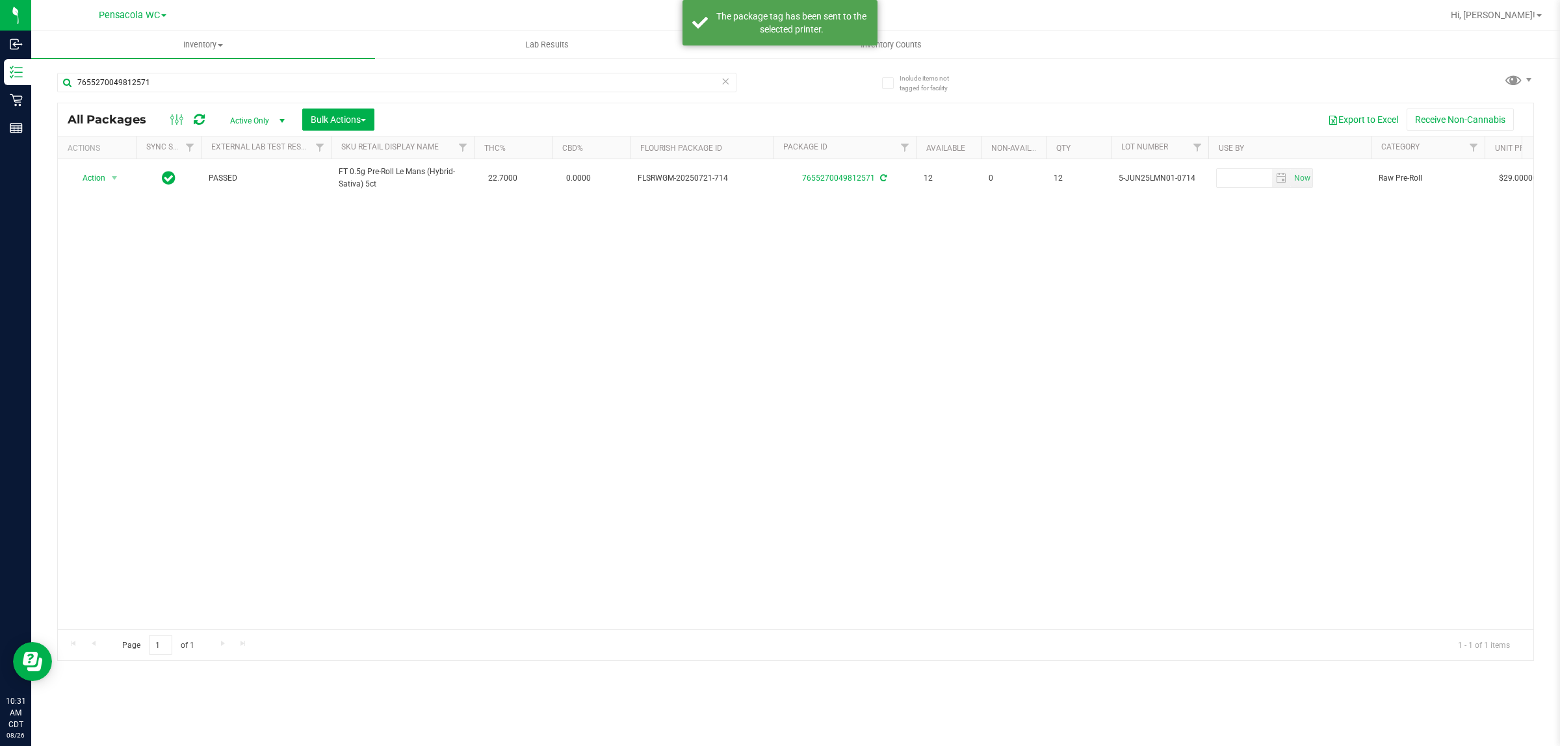
click at [723, 385] on div "Action Action Create package Edit attributes Global inventory Locate package Lo…" at bounding box center [795, 394] width 1475 height 470
click at [465, 255] on div "Action Action Create package Edit attributes Global inventory Locate package Lo…" at bounding box center [795, 394] width 1475 height 470
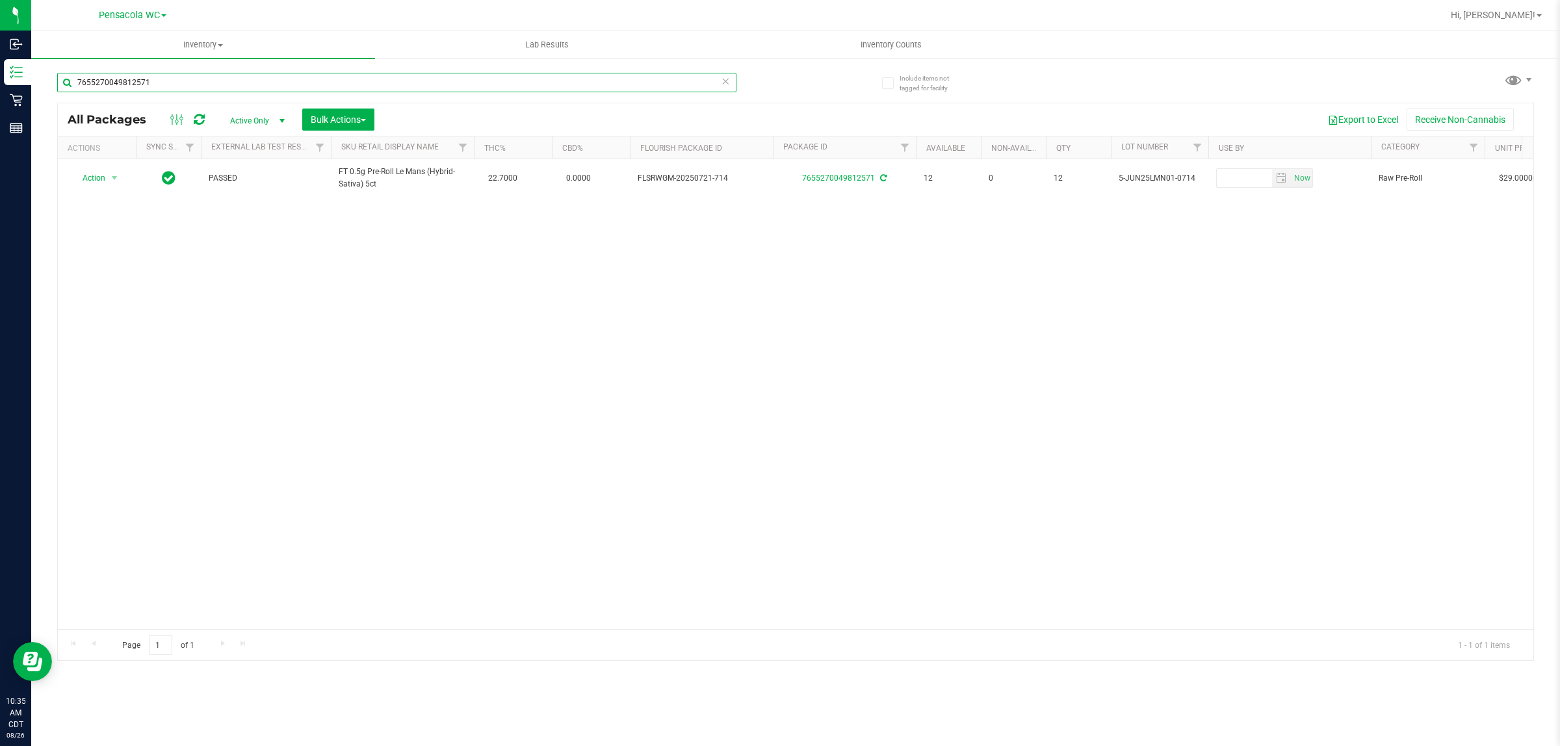
click at [433, 79] on input "7655270049812571" at bounding box center [396, 82] width 679 height 19
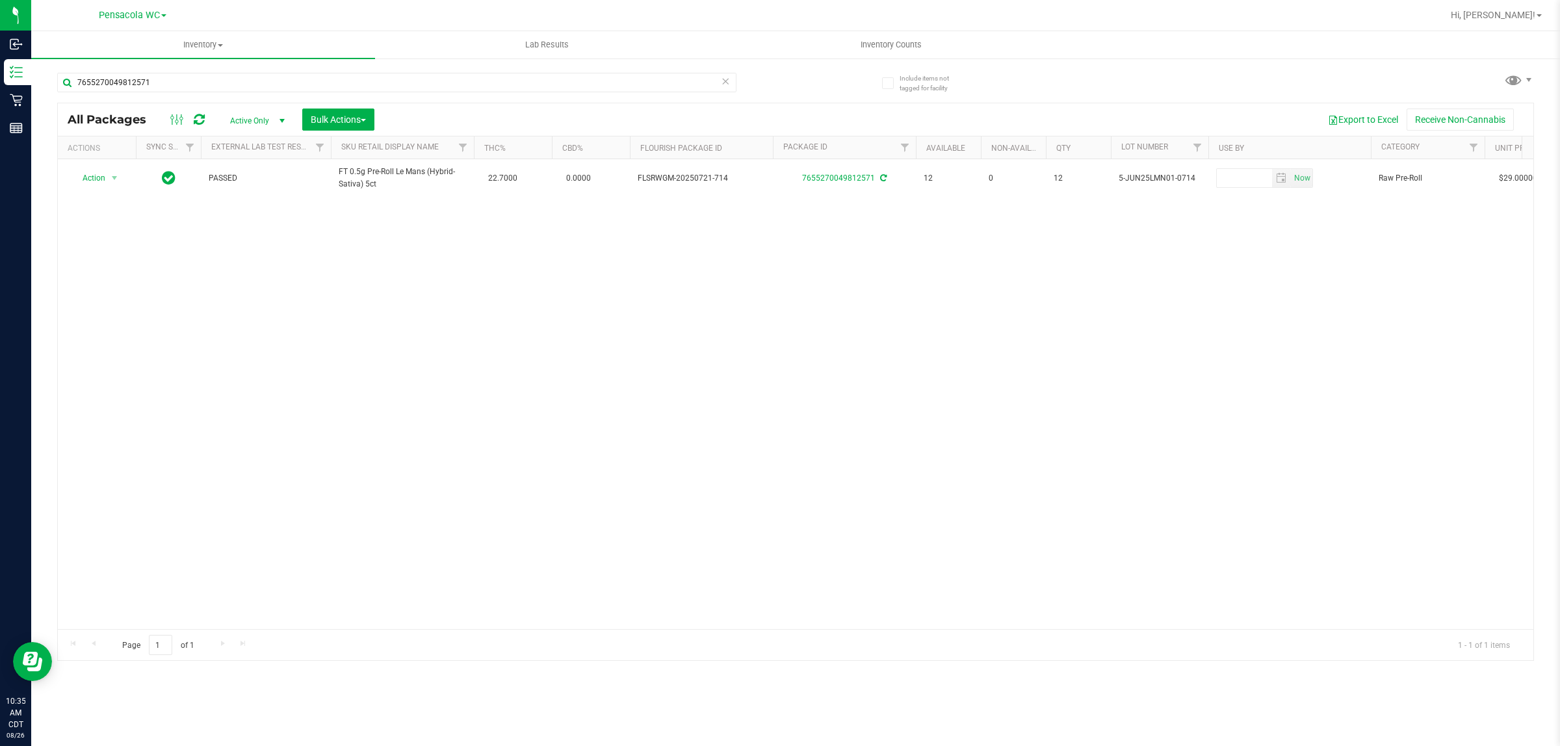
click at [506, 231] on div "Action Action Create package Edit attributes Global inventory Locate package Lo…" at bounding box center [795, 394] width 1475 height 470
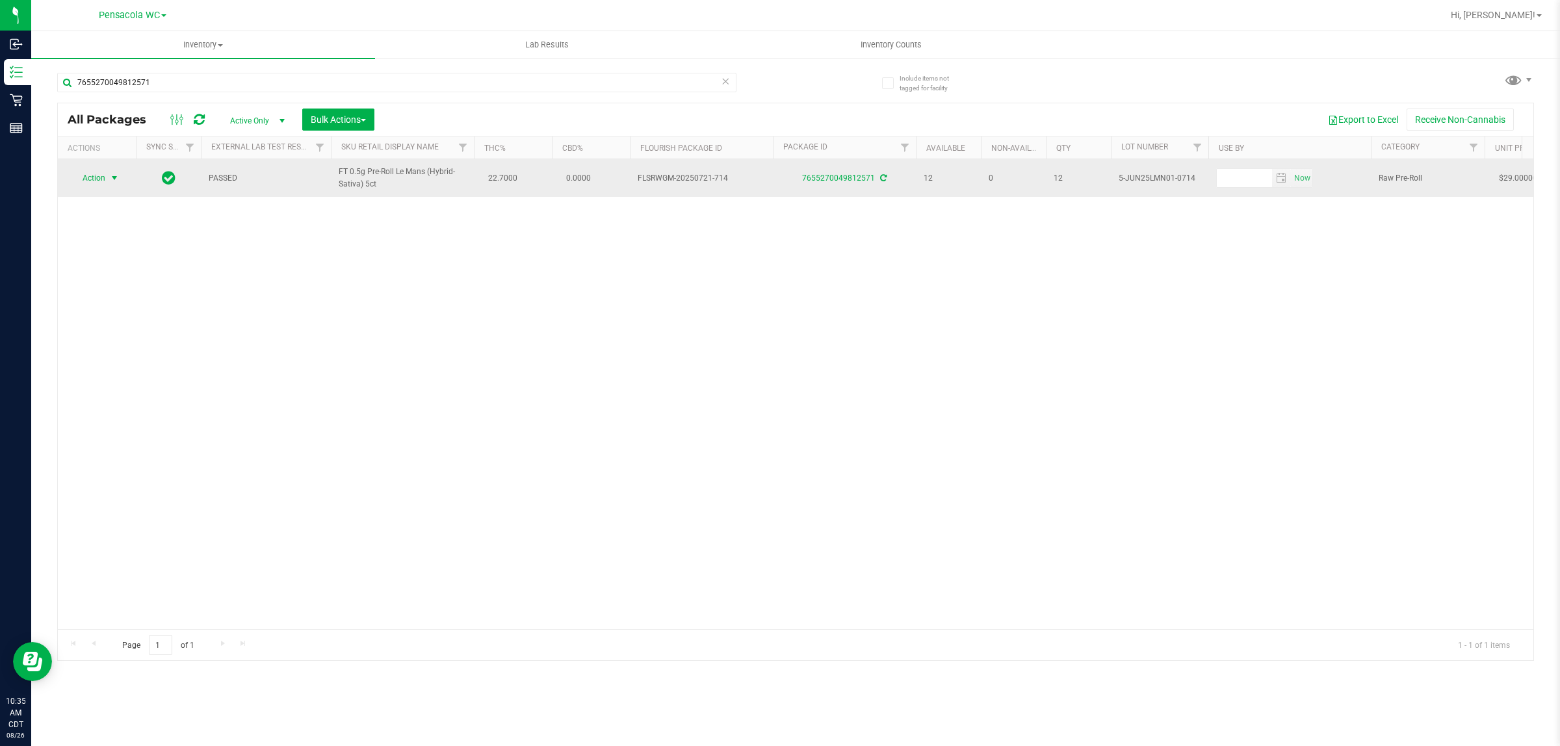
click at [96, 177] on span "Action" at bounding box center [88, 178] width 35 height 18
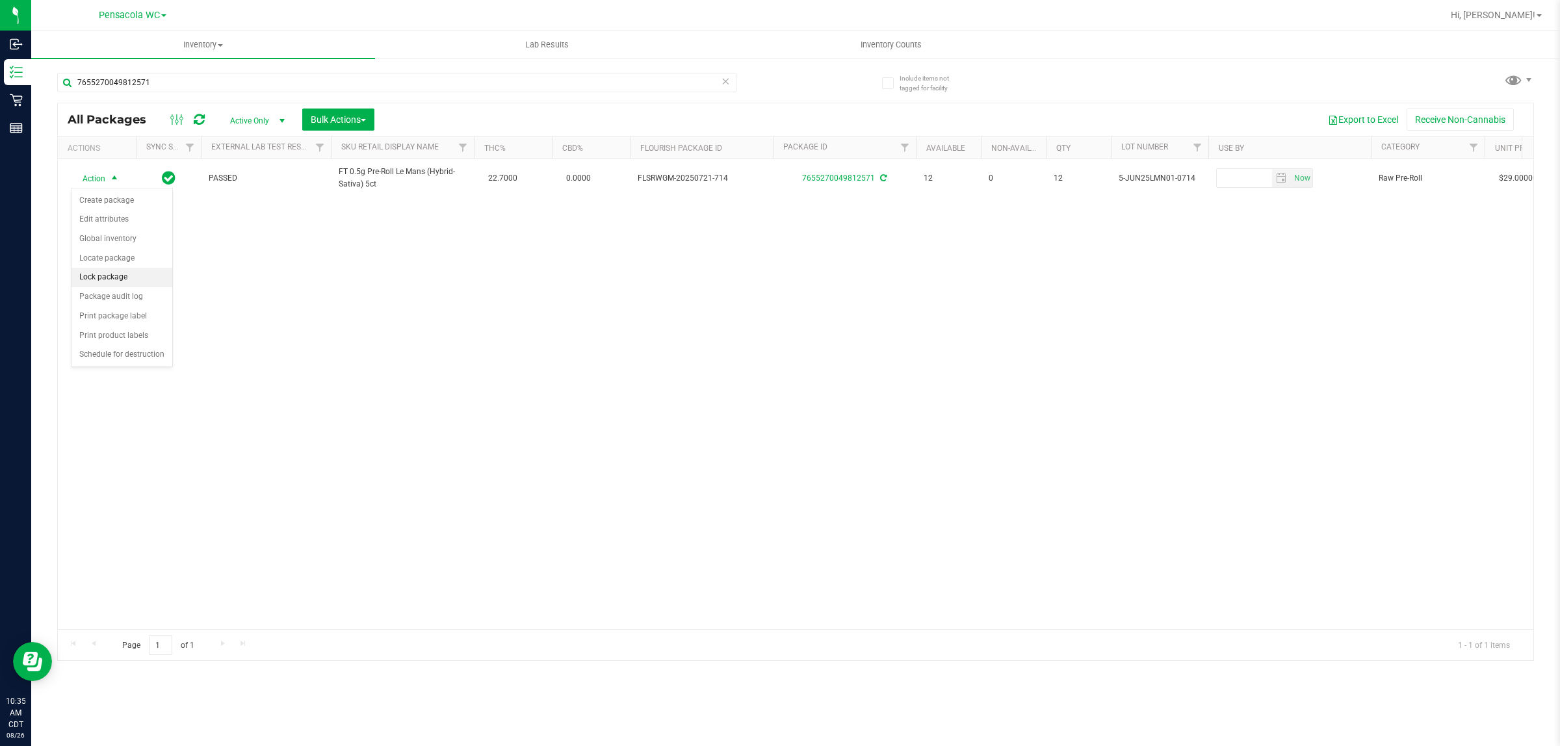
click at [141, 286] on li "Lock package" at bounding box center [121, 277] width 101 height 19
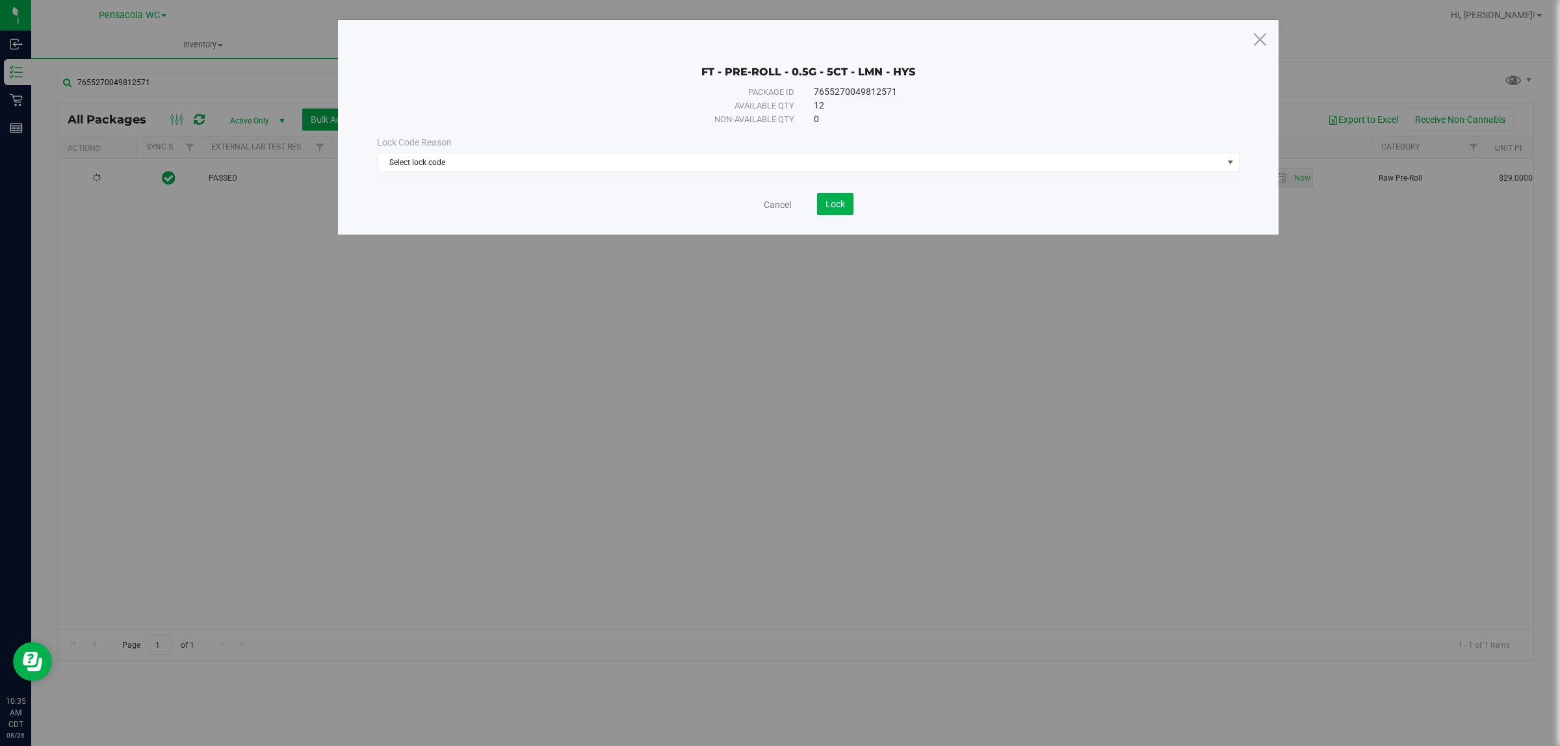
click at [694, 151] on div "Lock Code Reason Select lock code Select lock code Newly Received Administrativ…" at bounding box center [808, 154] width 882 height 36
click at [686, 171] on span "Select lock code" at bounding box center [800, 162] width 845 height 18
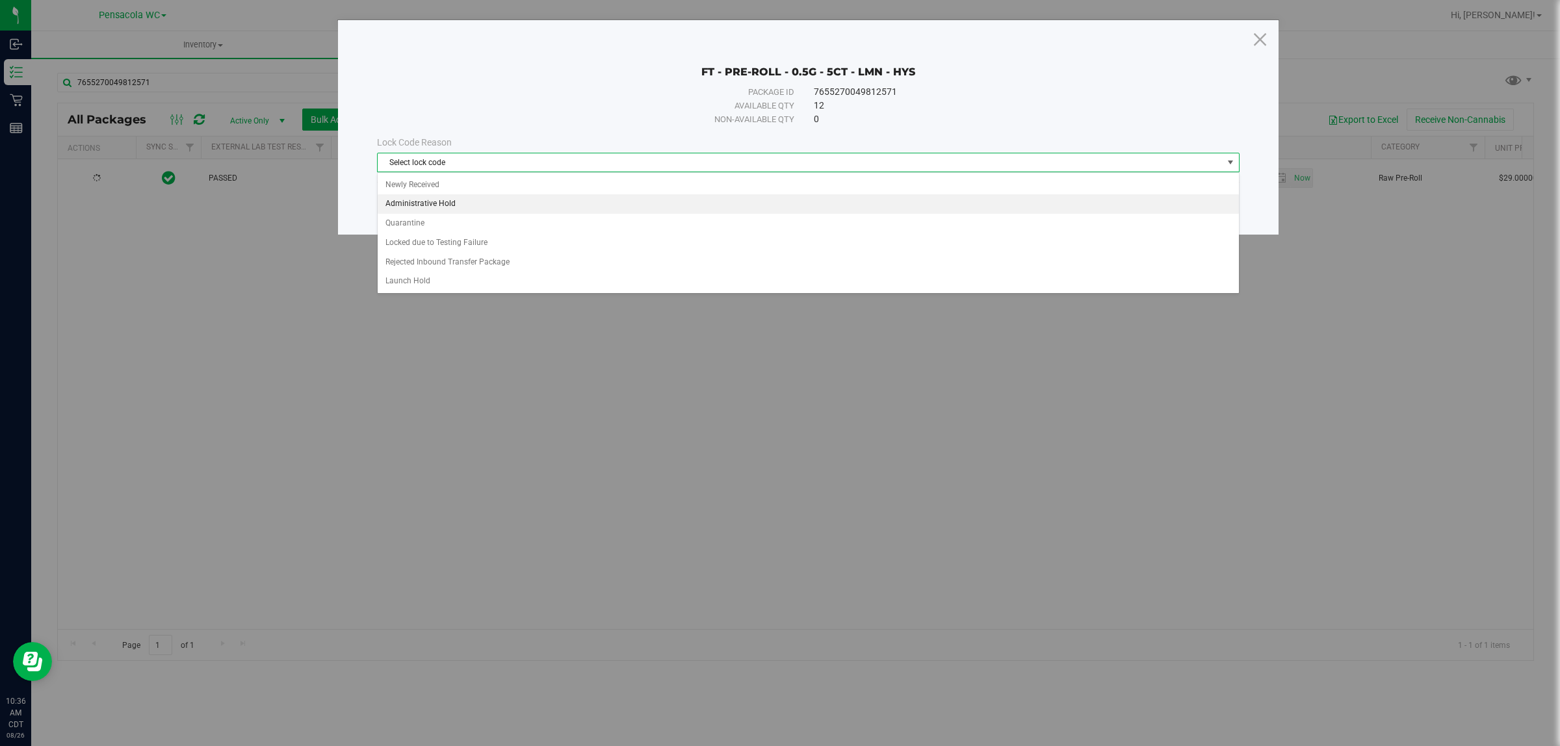
click at [644, 196] on li "Administrative Hold" at bounding box center [808, 203] width 860 height 19
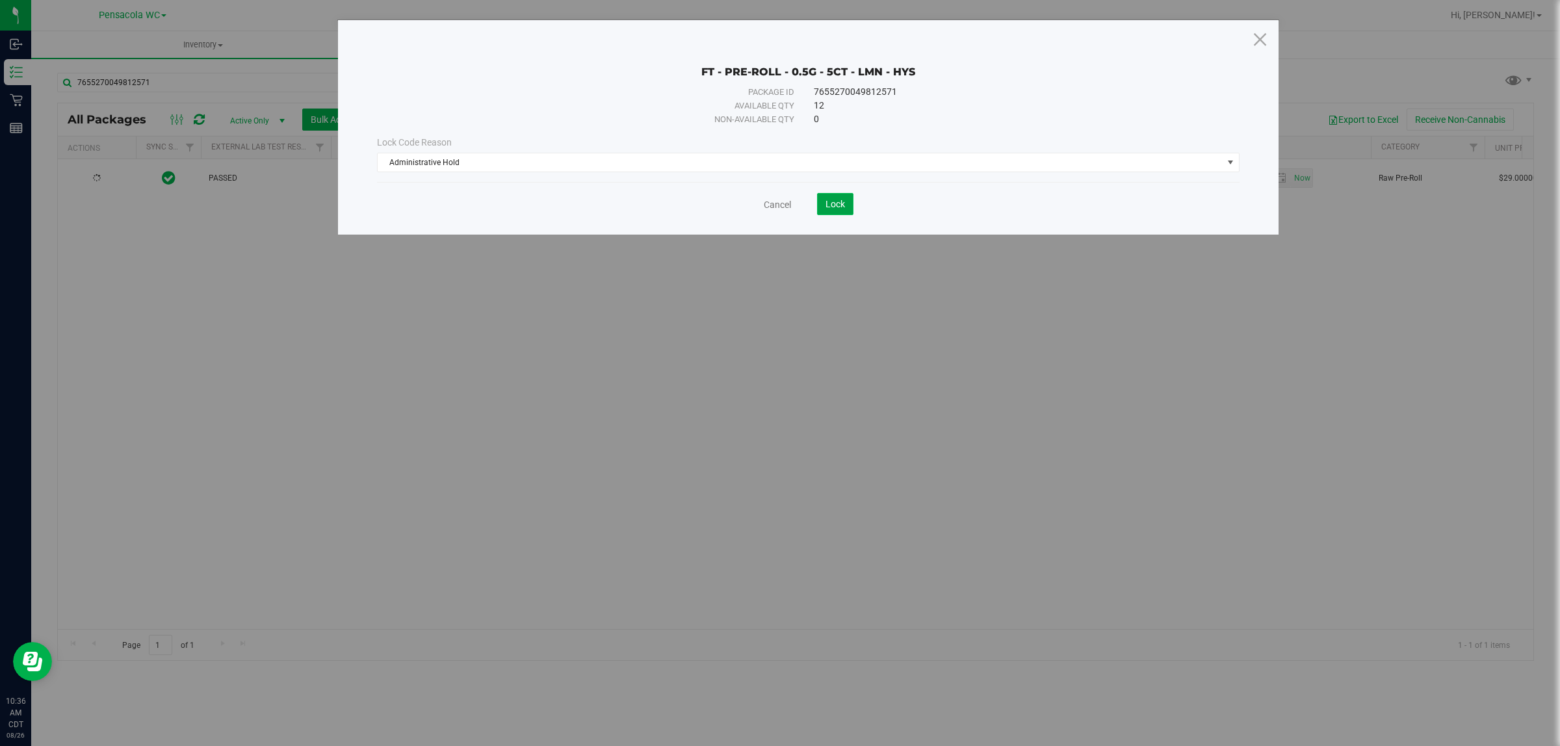
click at [845, 207] on button "Lock" at bounding box center [835, 204] width 36 height 22
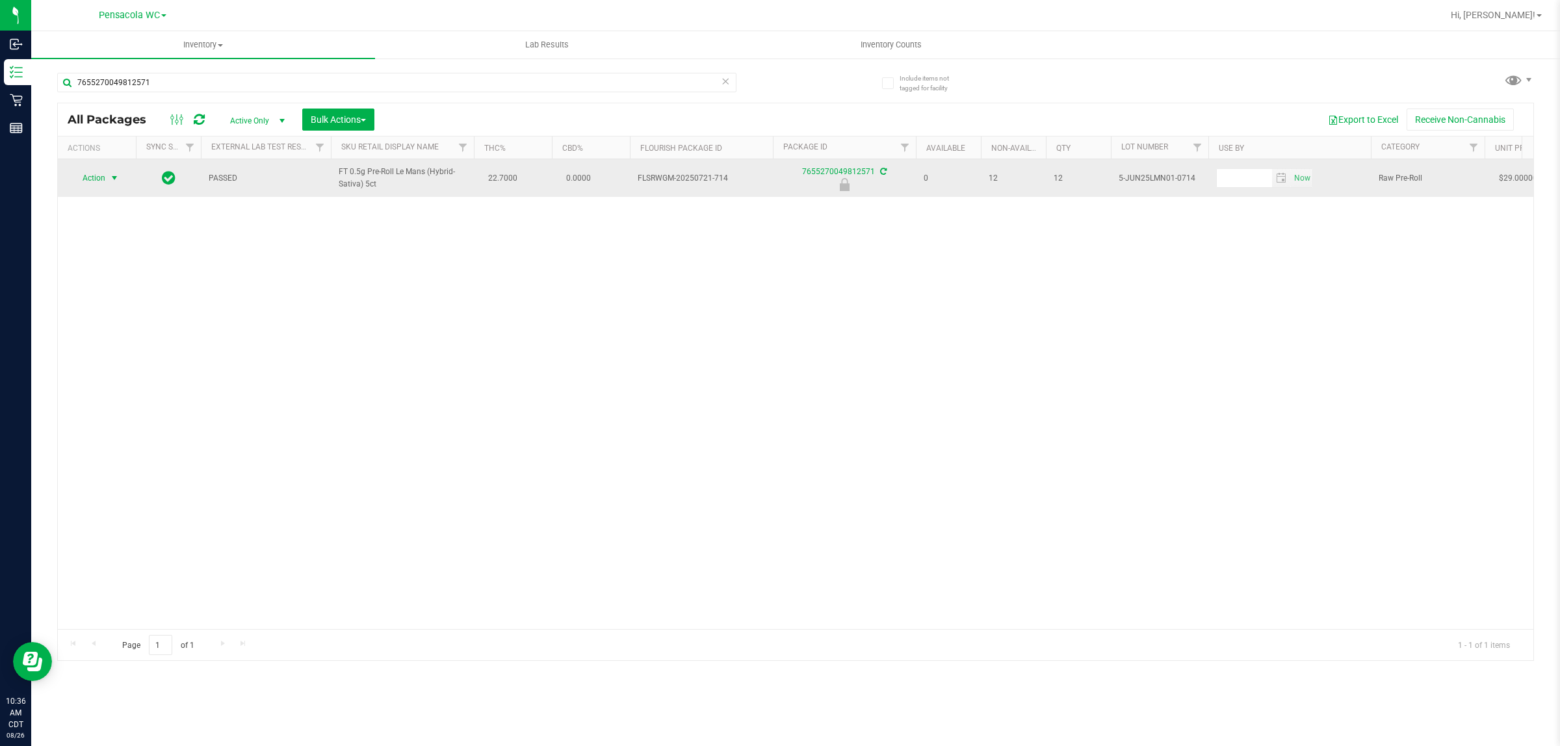
click at [118, 176] on span "select" at bounding box center [114, 178] width 10 height 10
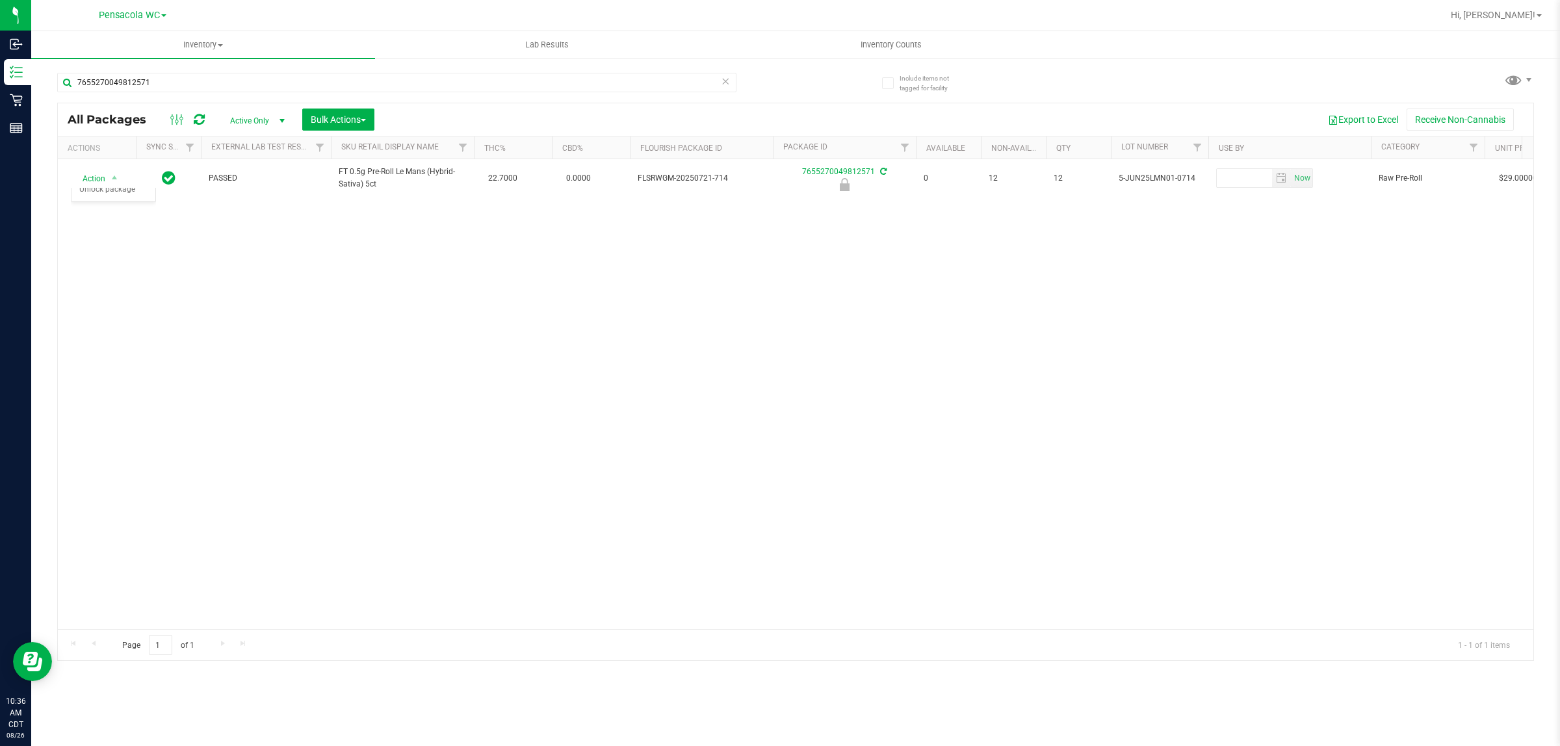
click at [255, 294] on div "Action Action Edit attributes Global inventory Locate package Package audit log…" at bounding box center [795, 394] width 1475 height 470
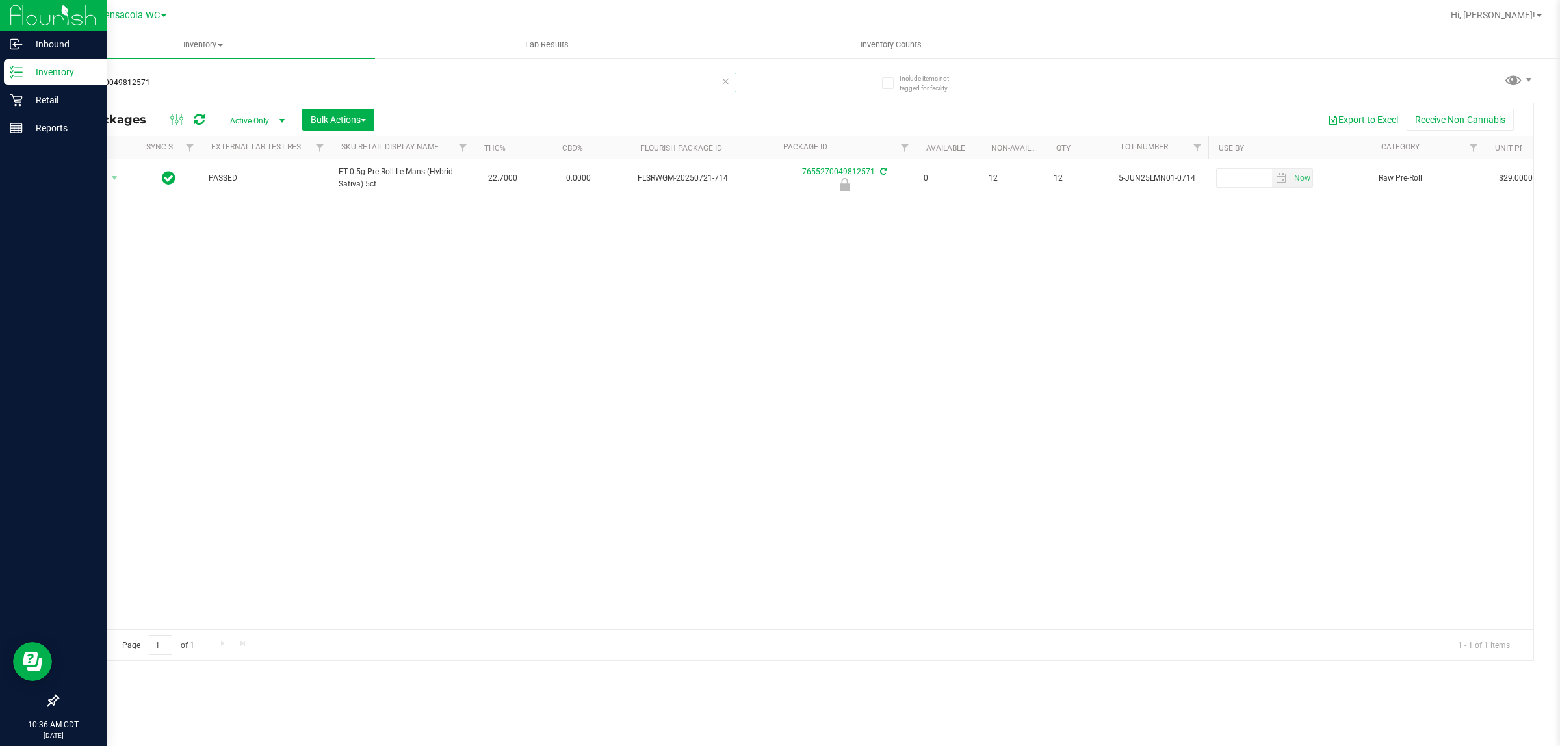
drag, startPoint x: 192, startPoint y: 85, endPoint x: 0, endPoint y: 79, distance: 191.8
click at [0, 79] on div "Inbound Inventory Retail Reports 10:36 AM CDT 08/26/2025 08/26 Pensacola WC Hi,…" at bounding box center [780, 373] width 1560 height 746
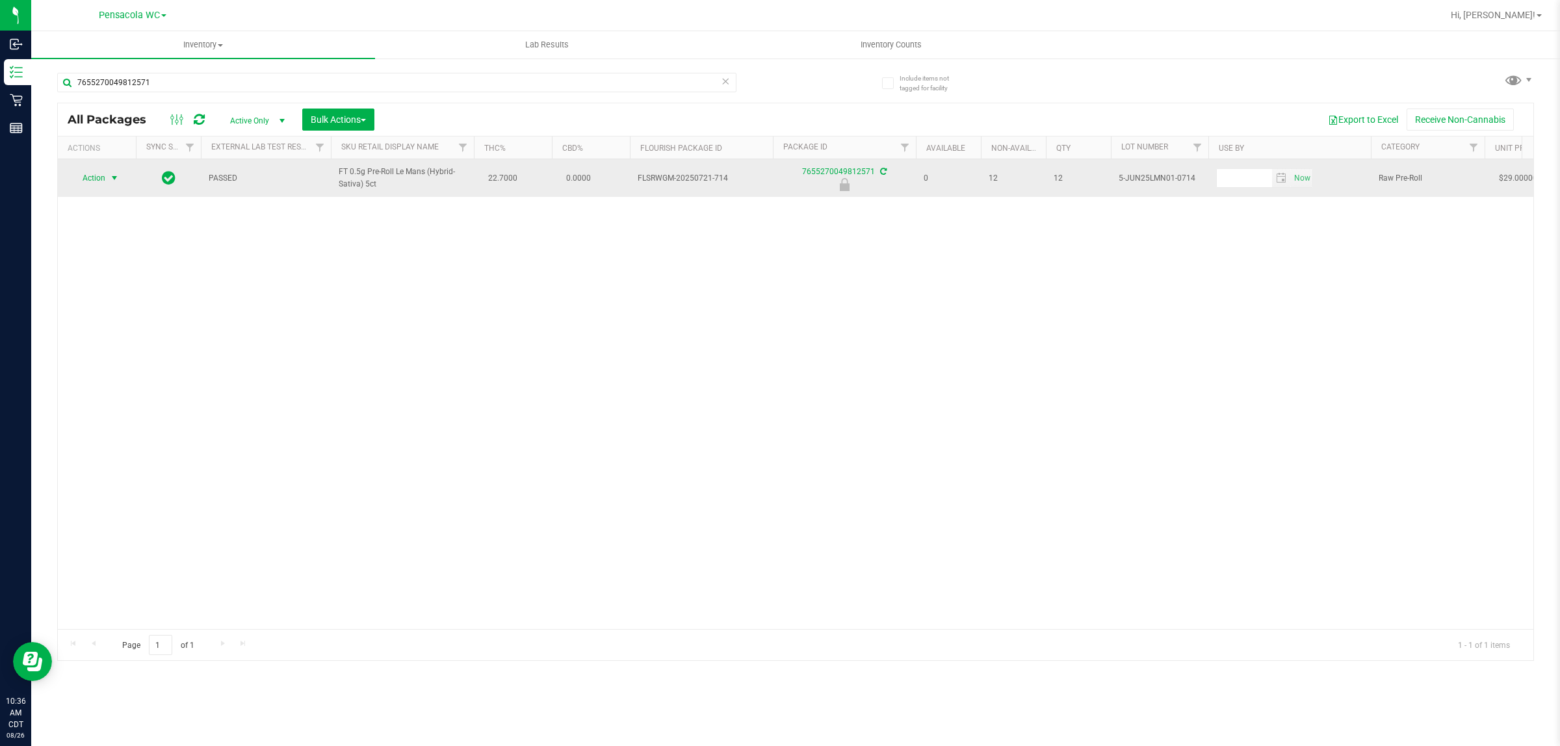
click at [101, 170] on span "Action" at bounding box center [88, 178] width 35 height 18
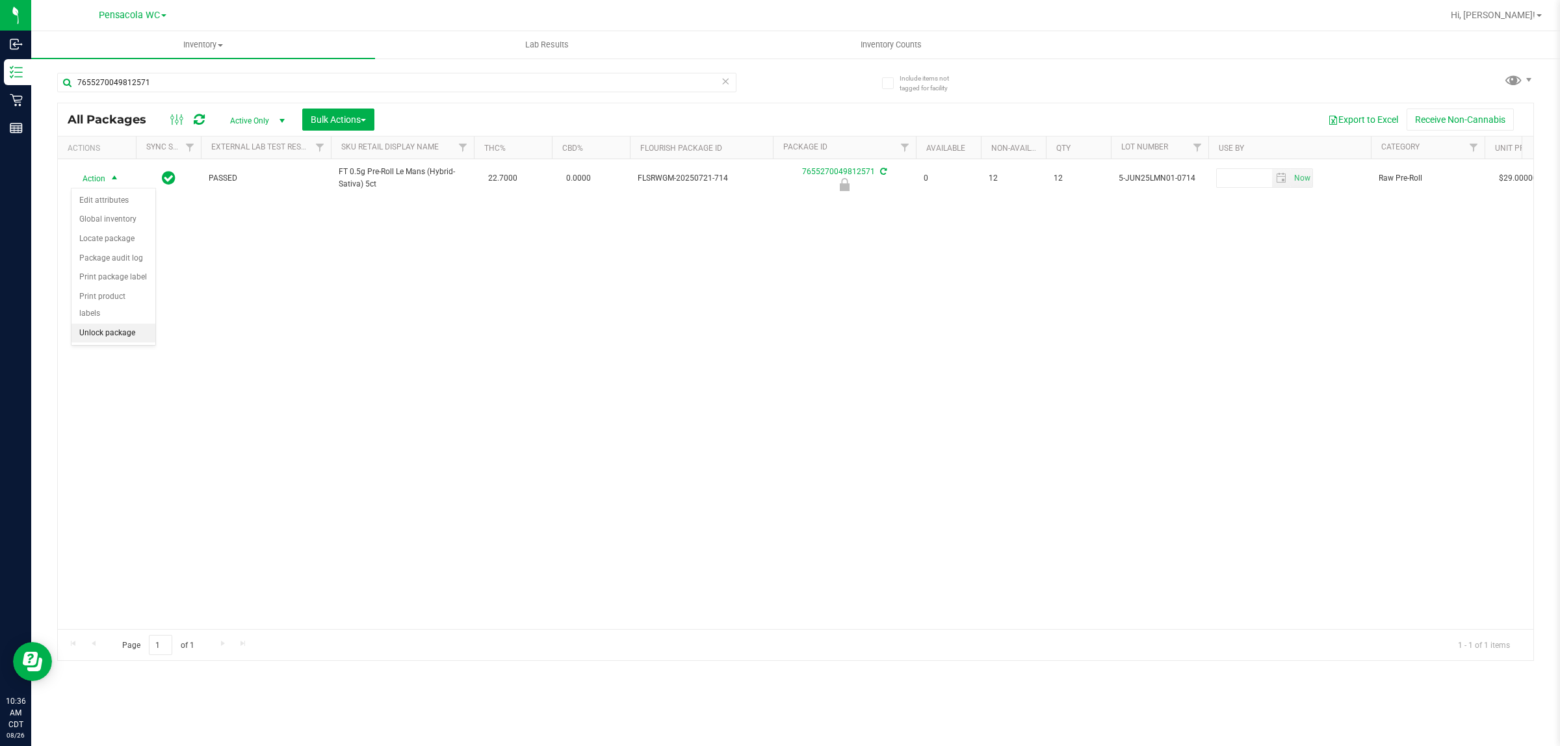
click at [133, 324] on li "Unlock package" at bounding box center [113, 333] width 84 height 19
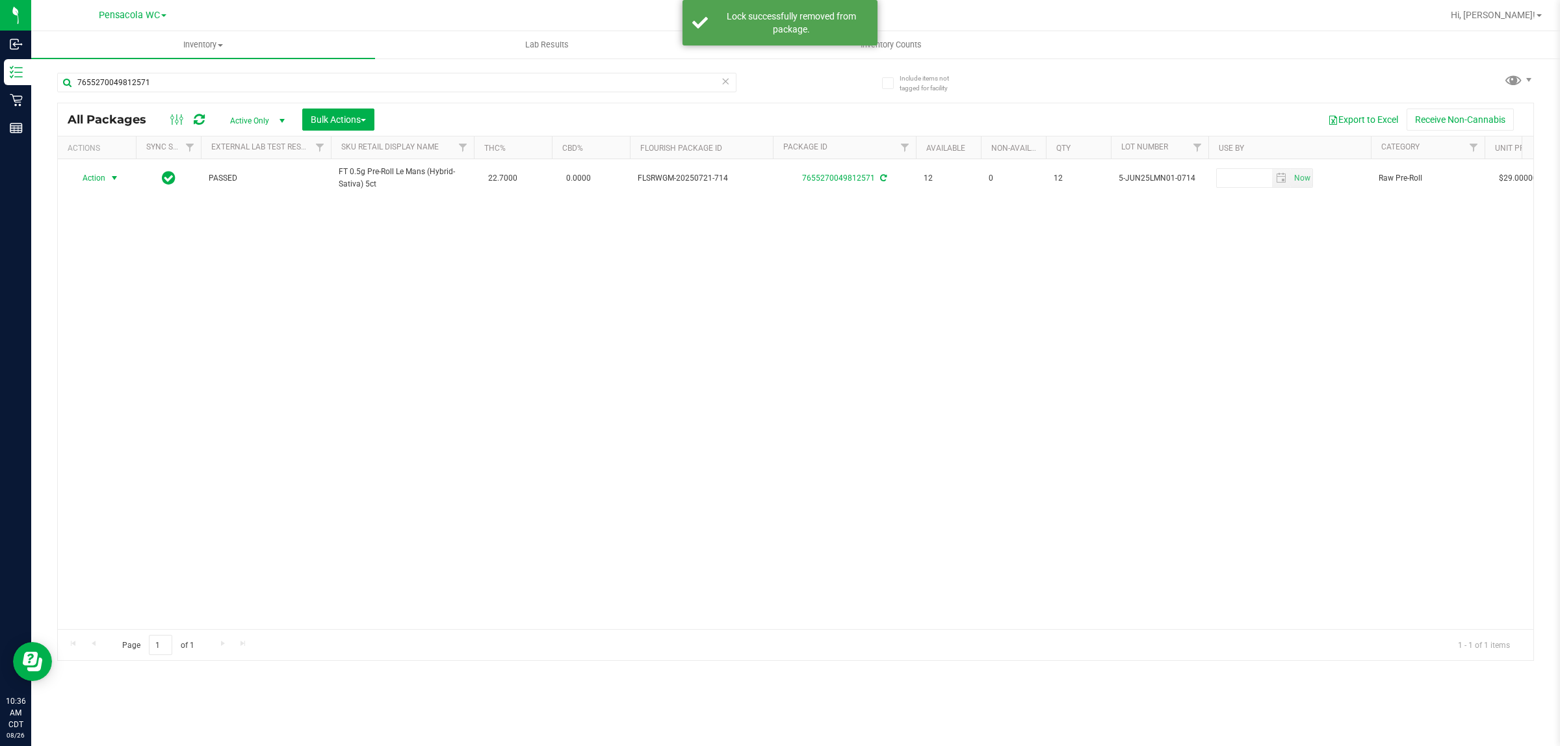
click at [111, 182] on span "select" at bounding box center [114, 178] width 10 height 10
click at [132, 283] on li "Lock package" at bounding box center [121, 277] width 101 height 19
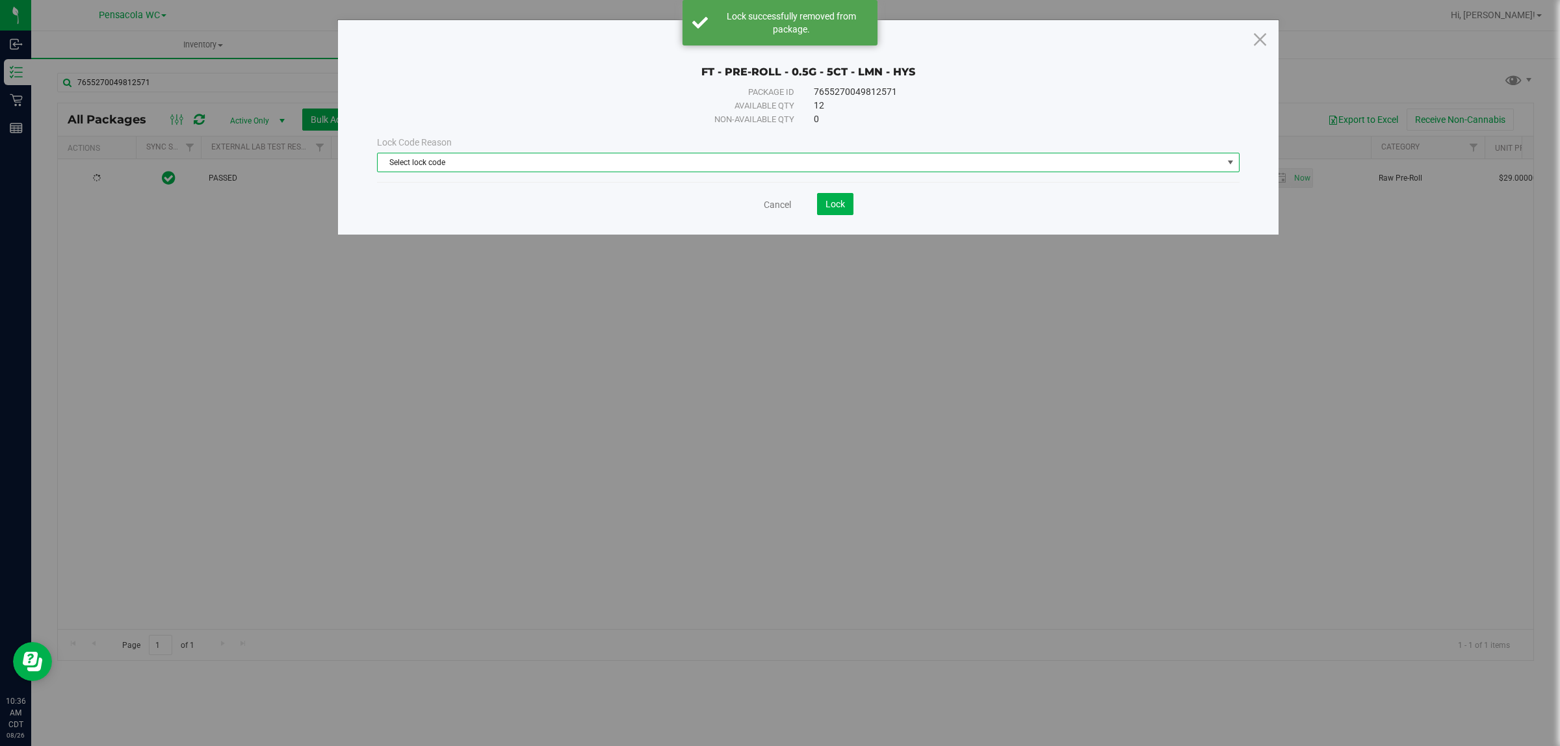
click at [654, 171] on span "Select lock code" at bounding box center [800, 162] width 845 height 18
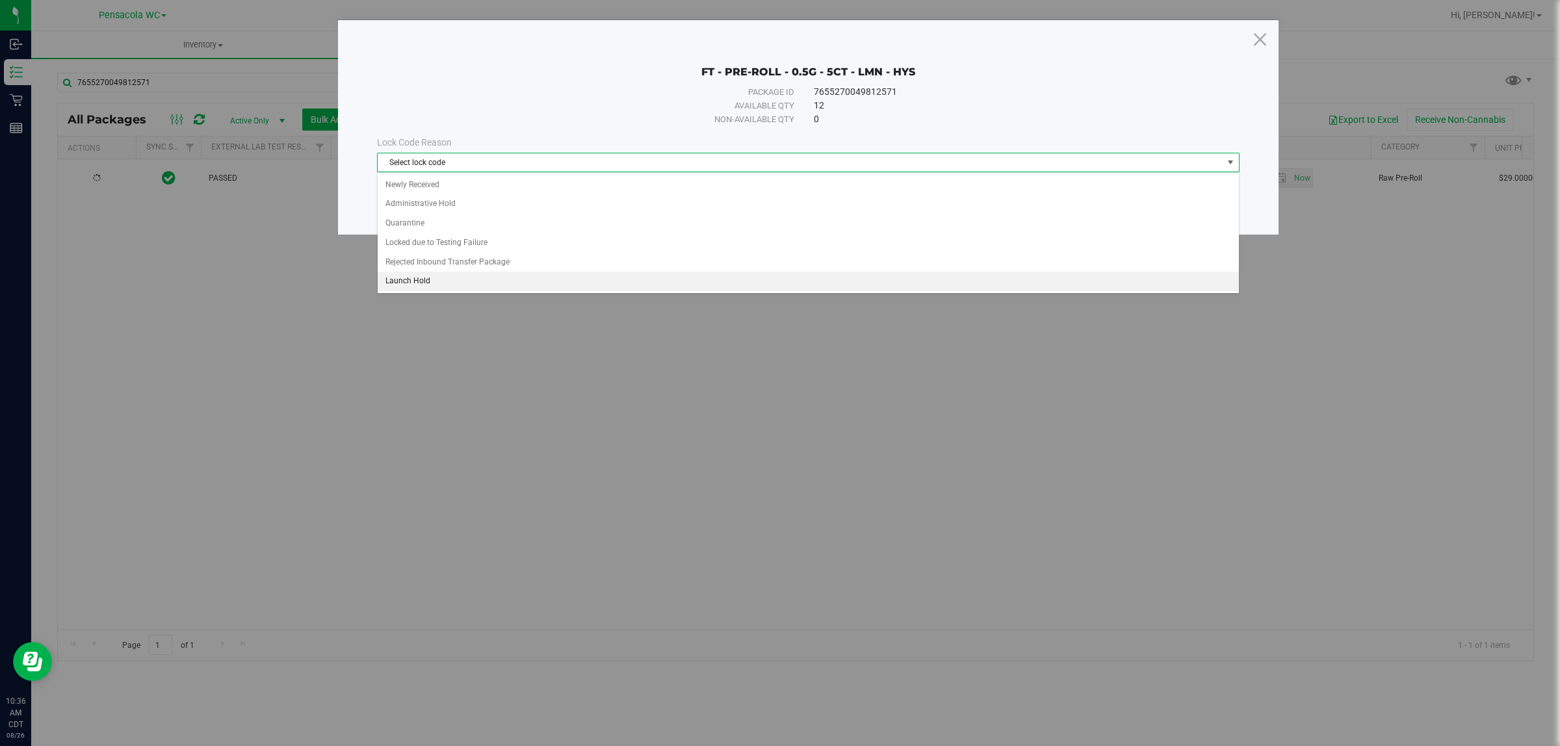
click at [616, 287] on li "Launch Hold" at bounding box center [808, 281] width 860 height 19
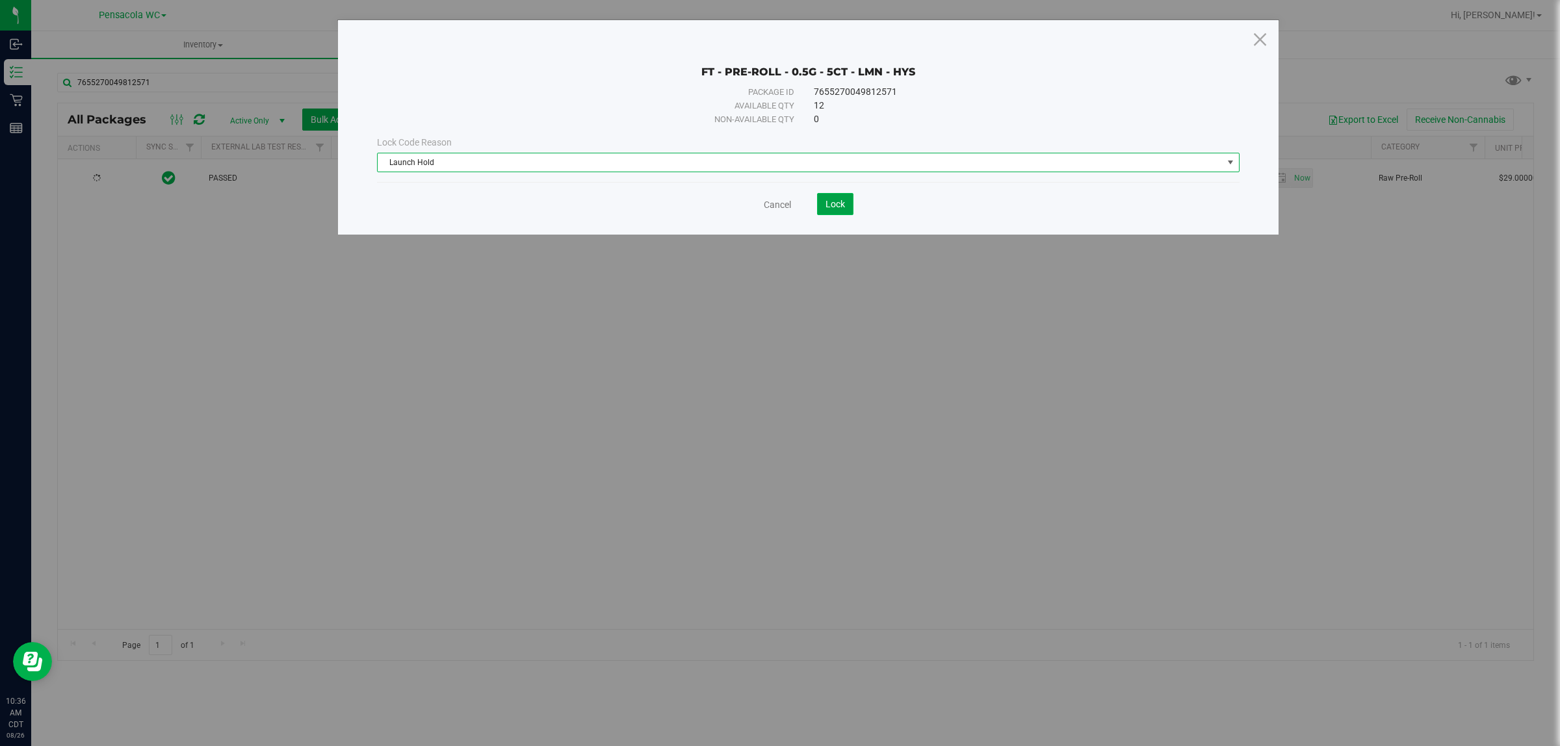
click at [826, 202] on span "Lock" at bounding box center [834, 204] width 19 height 10
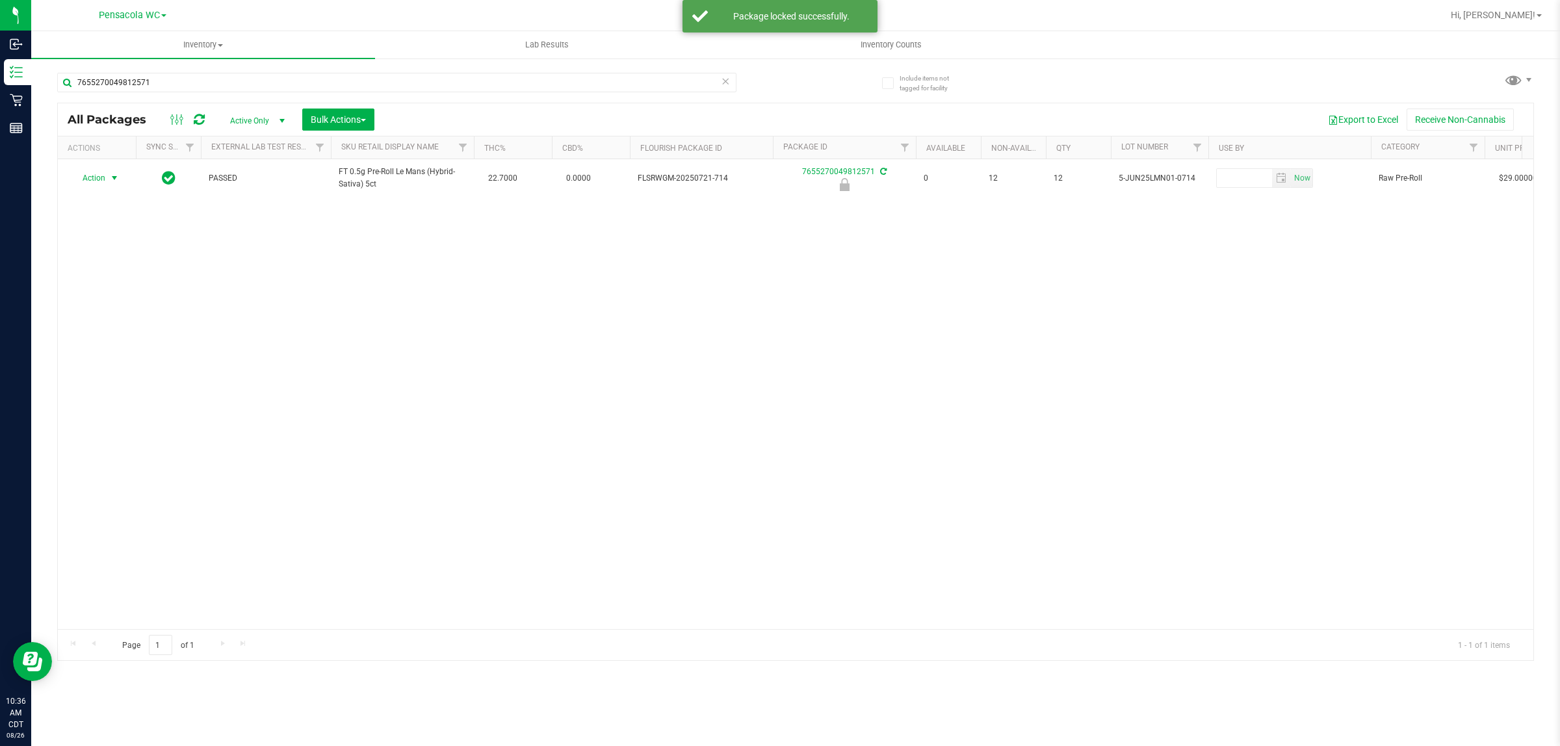
click at [109, 175] on span "select" at bounding box center [114, 178] width 10 height 10
click at [106, 354] on li "Unlock package" at bounding box center [96, 364] width 51 height 36
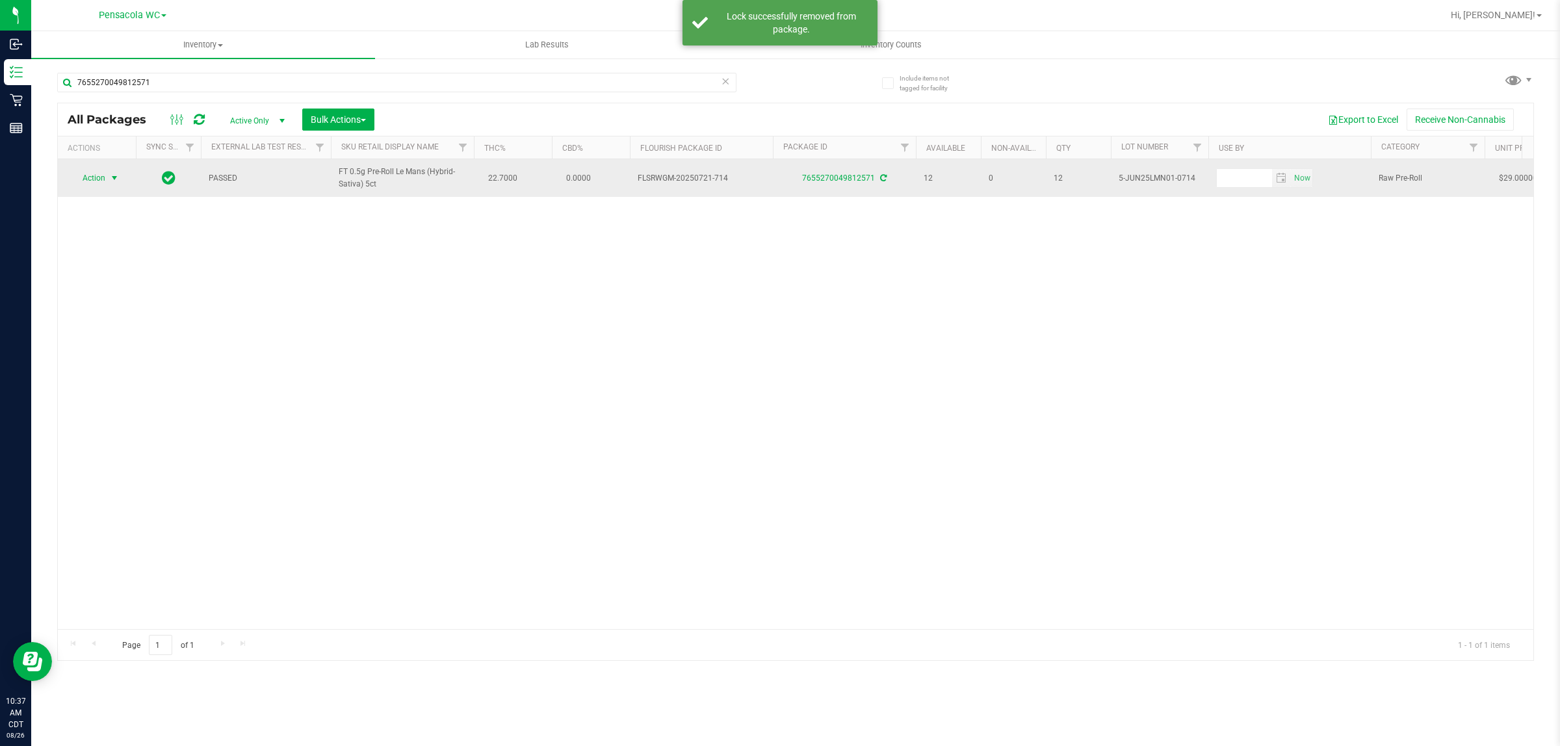
click at [111, 177] on span "select" at bounding box center [114, 178] width 10 height 10
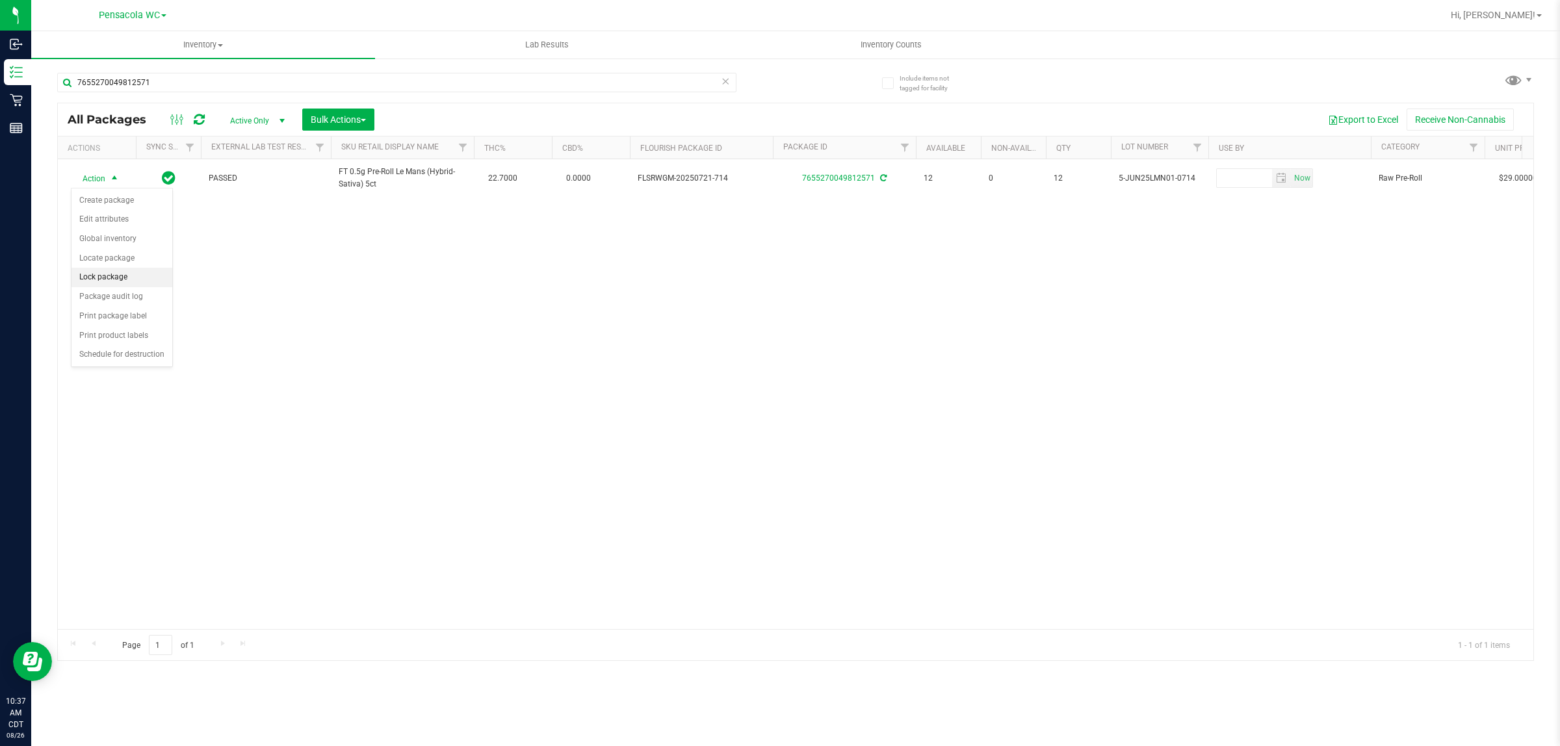
click at [136, 277] on li "Lock package" at bounding box center [121, 277] width 101 height 19
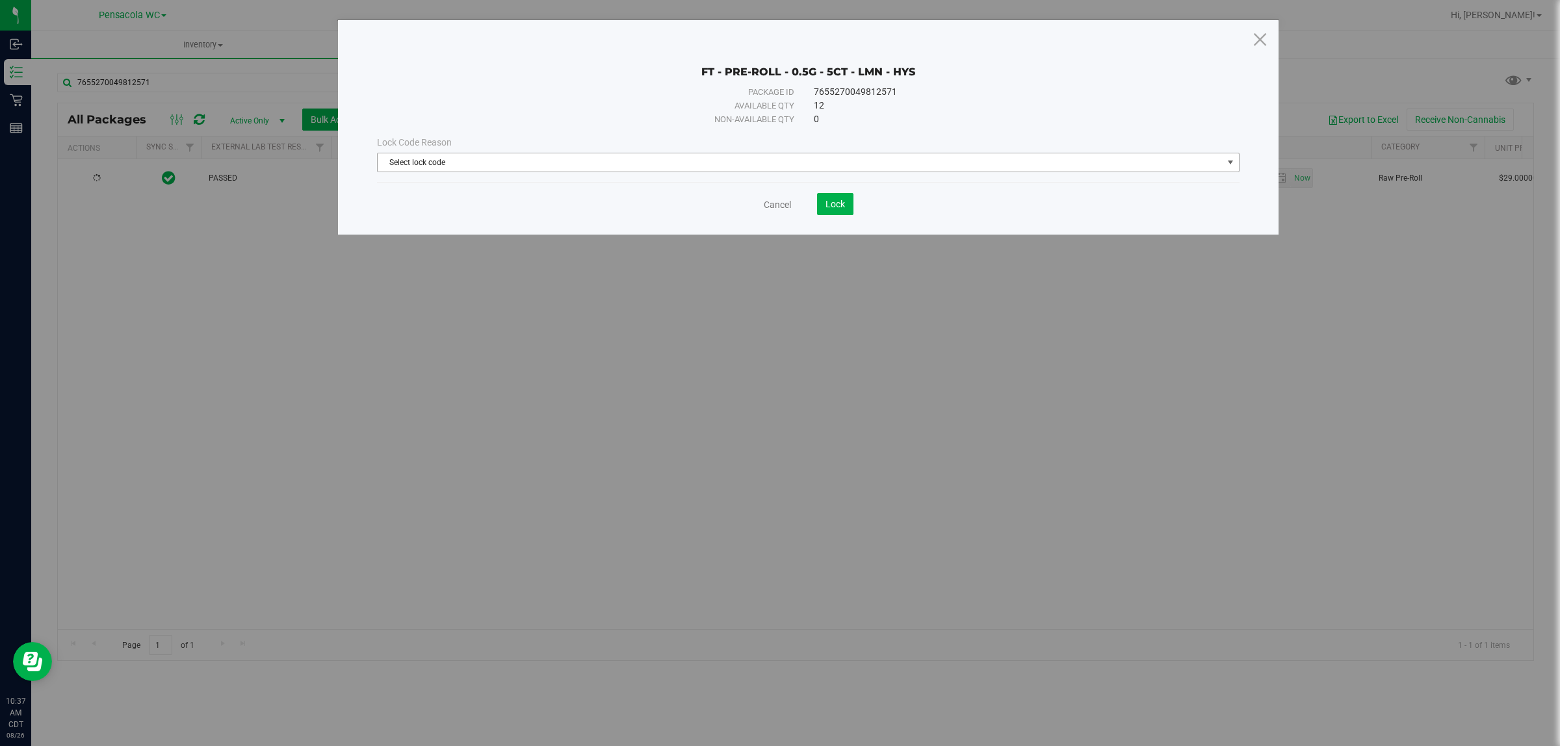
click at [706, 161] on span "Select lock code" at bounding box center [800, 162] width 845 height 18
click at [608, 71] on div "FT - PRE-ROLL - 0.5G - 5CT - LMN - HYS" at bounding box center [808, 62] width 862 height 32
click at [671, 162] on span "Select lock code" at bounding box center [800, 162] width 845 height 18
click at [684, 106] on div "Available qty" at bounding box center [605, 105] width 380 height 13
click at [775, 201] on link "Cancel" at bounding box center [777, 204] width 27 height 13
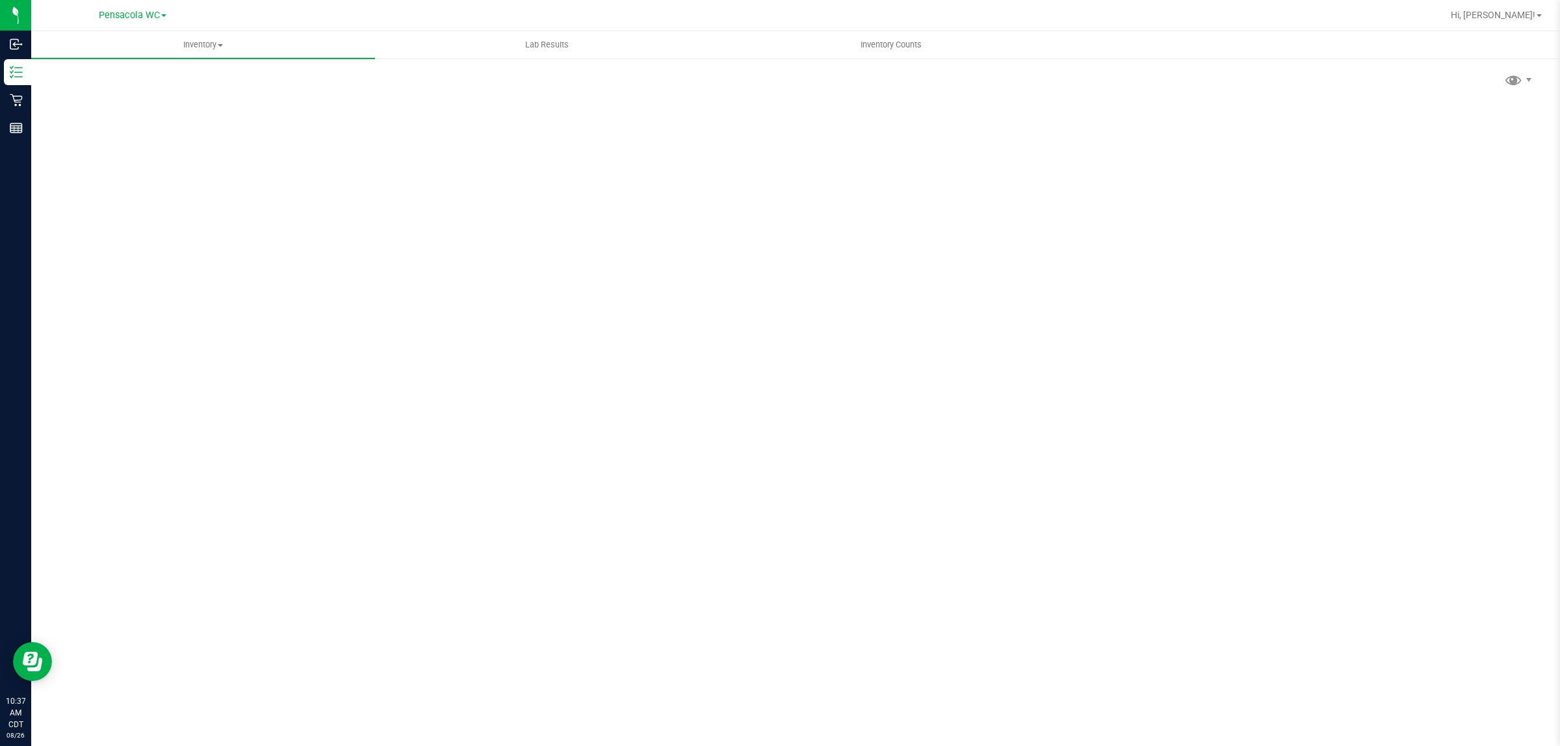
click at [446, 83] on div "Inventory All packages All inventory Waste log Create inventory Lab Results Inv…" at bounding box center [795, 388] width 1528 height 715
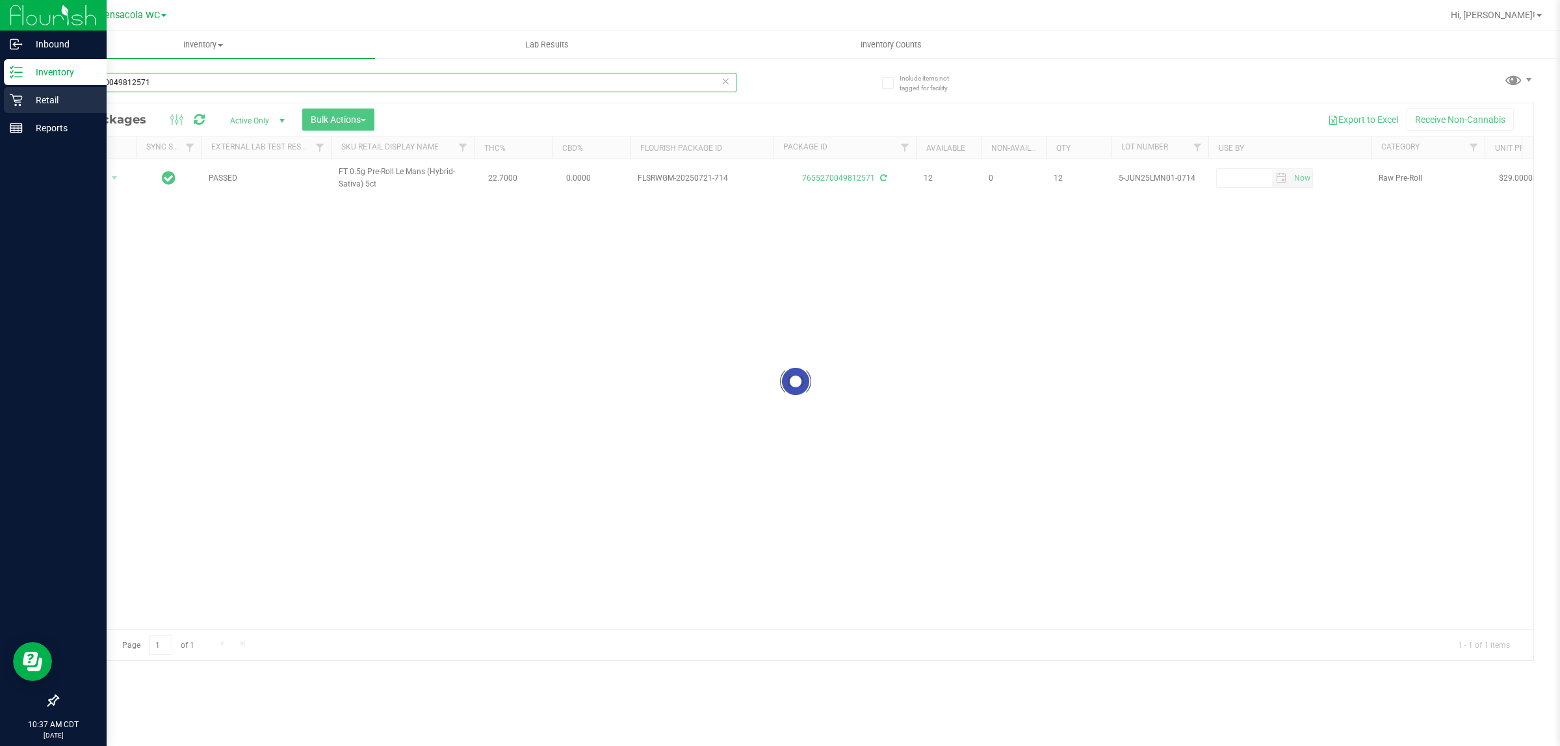
drag, startPoint x: 453, startPoint y: 79, endPoint x: 0, endPoint y: 110, distance: 454.0
click at [0, 110] on div "Inbound Inventory Retail Reports 10:37 AM CDT 08/26/2025 08/26 Pensacola WC Hi,…" at bounding box center [780, 373] width 1560 height 746
type input "4280788328277116"
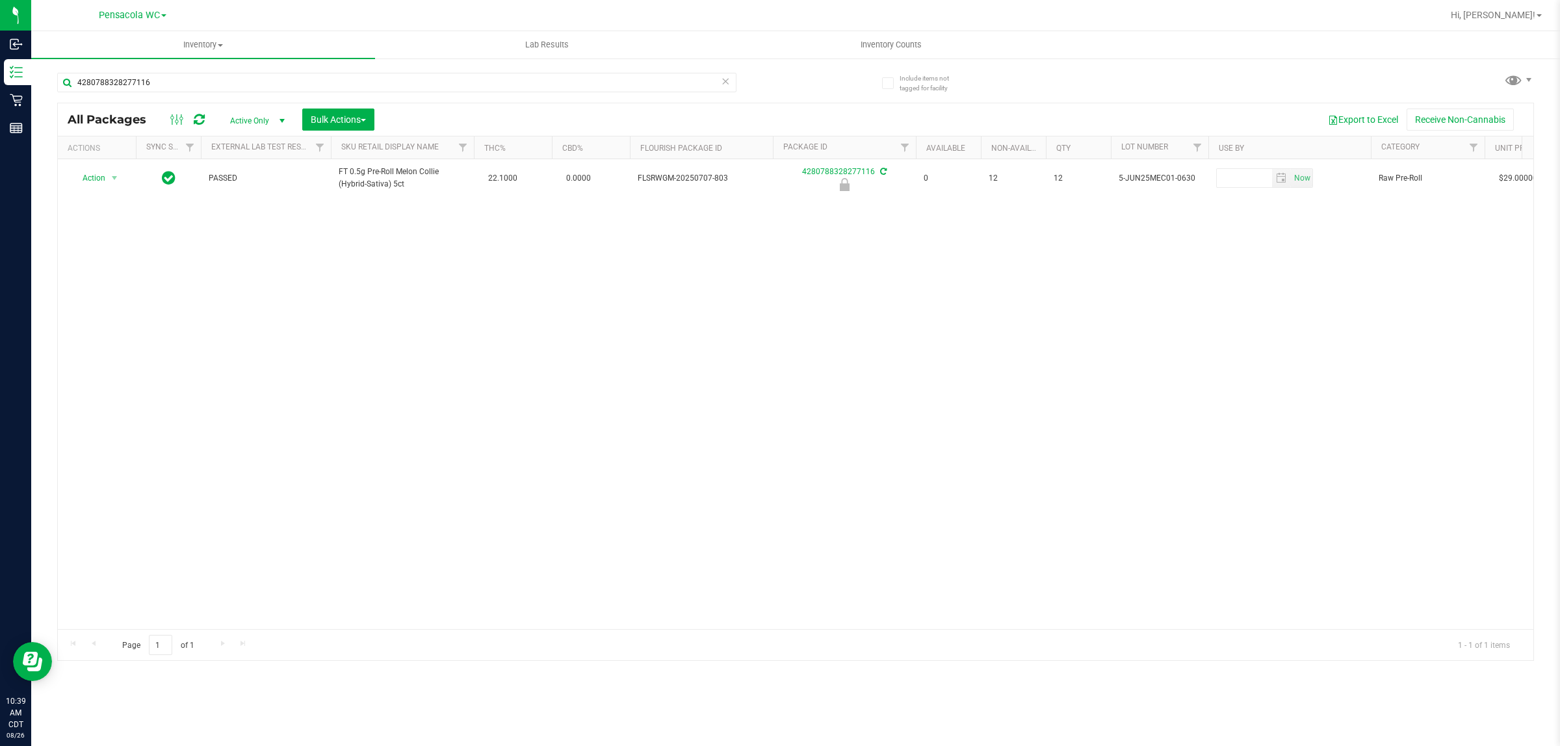
click at [428, 316] on div "Action Action Edit attributes Global inventory Locate package Package audit log…" at bounding box center [795, 394] width 1475 height 470
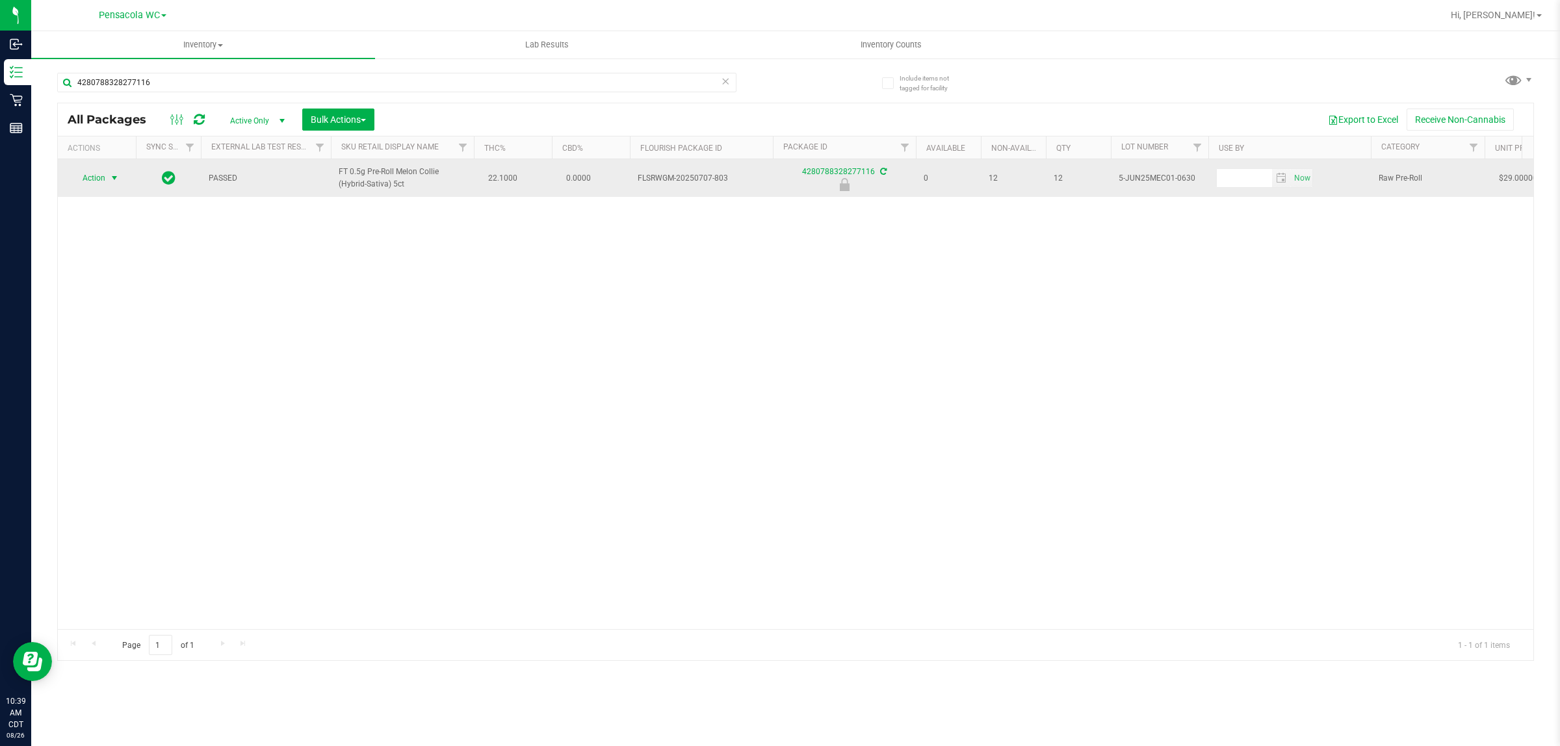
click at [114, 179] on span "select" at bounding box center [114, 178] width 10 height 10
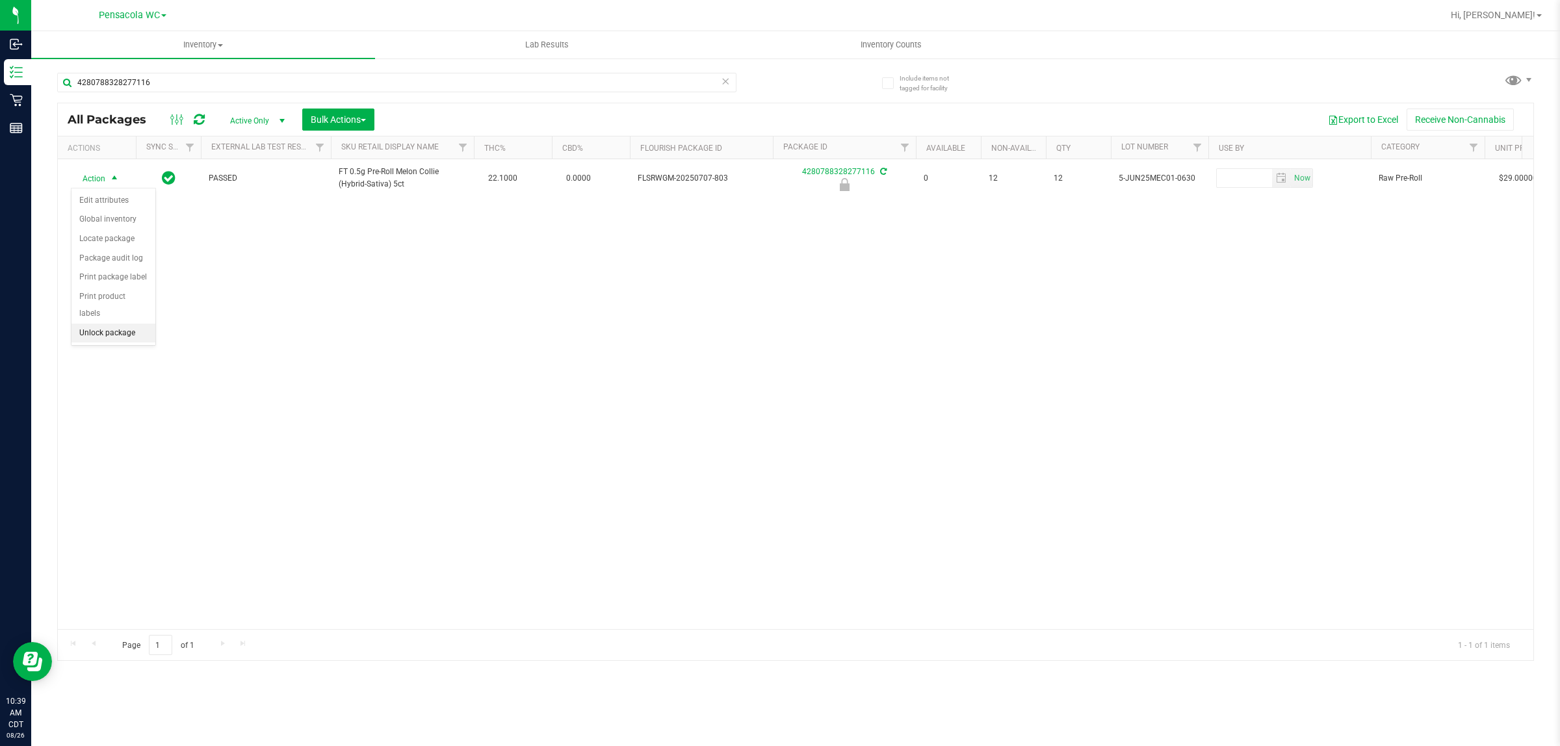
click at [128, 324] on li "Unlock package" at bounding box center [113, 333] width 84 height 19
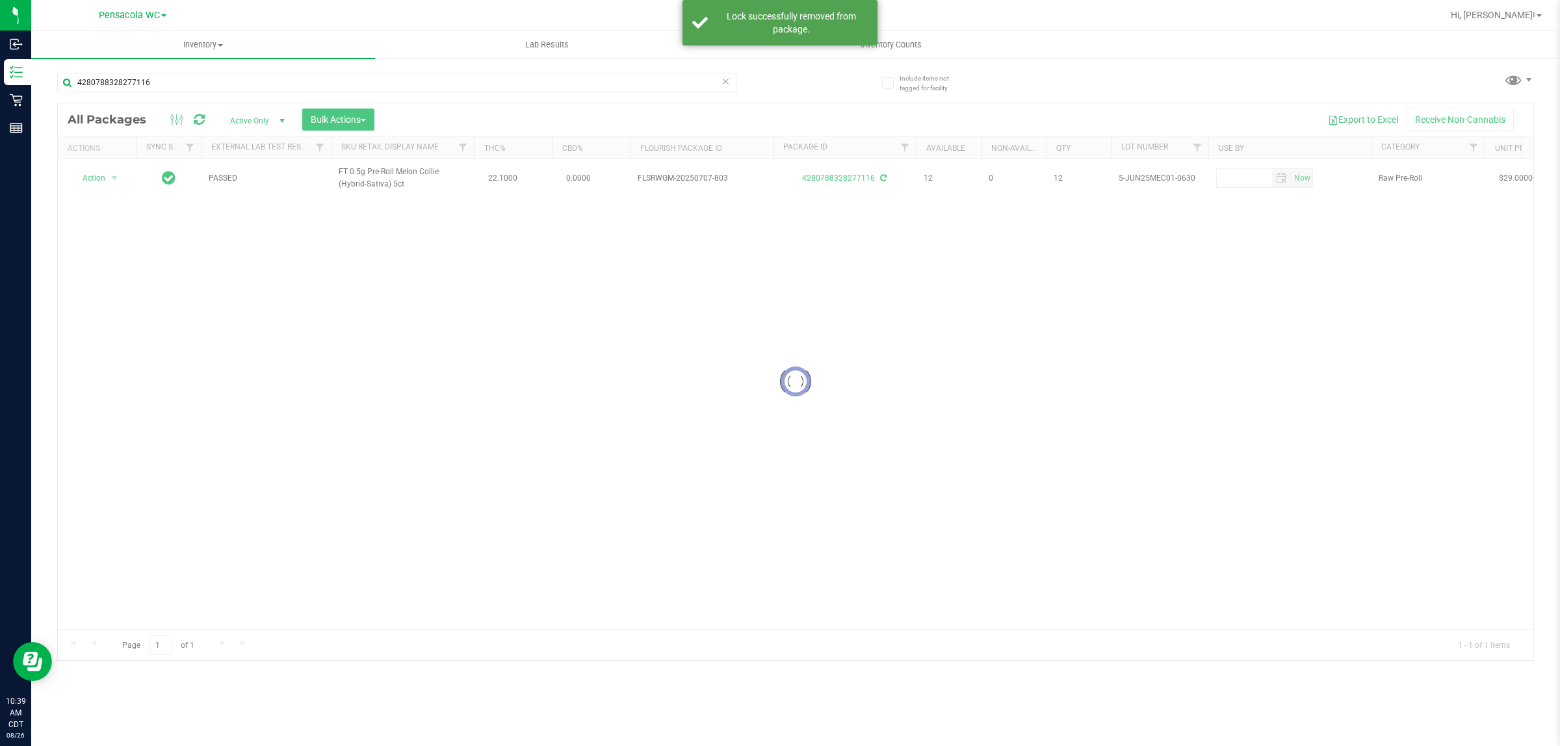
click at [227, 267] on div "Loading... Action Action Create package Edit attributes Global inventory Locate…" at bounding box center [795, 394] width 1475 height 470
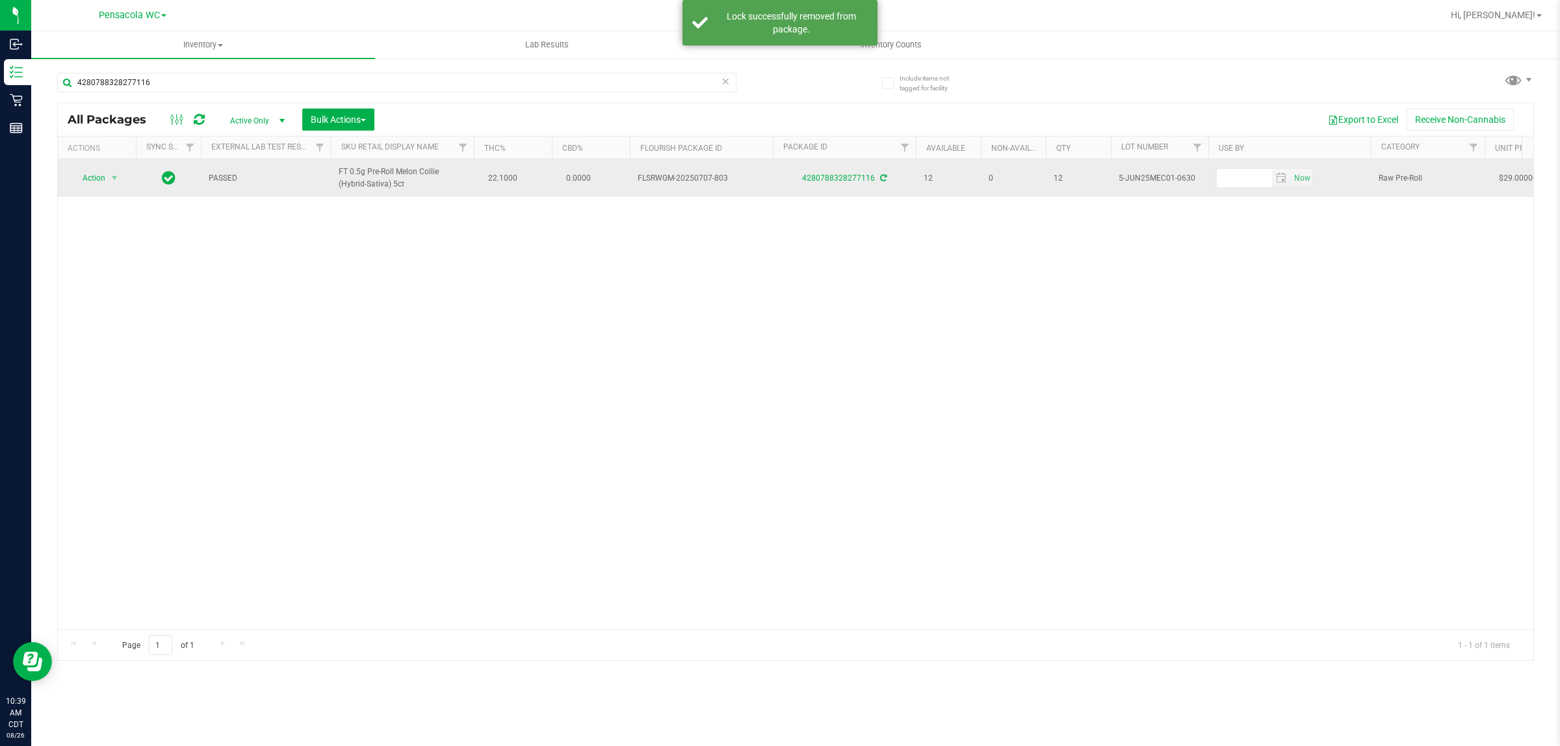
click at [96, 177] on span "Action" at bounding box center [88, 178] width 35 height 18
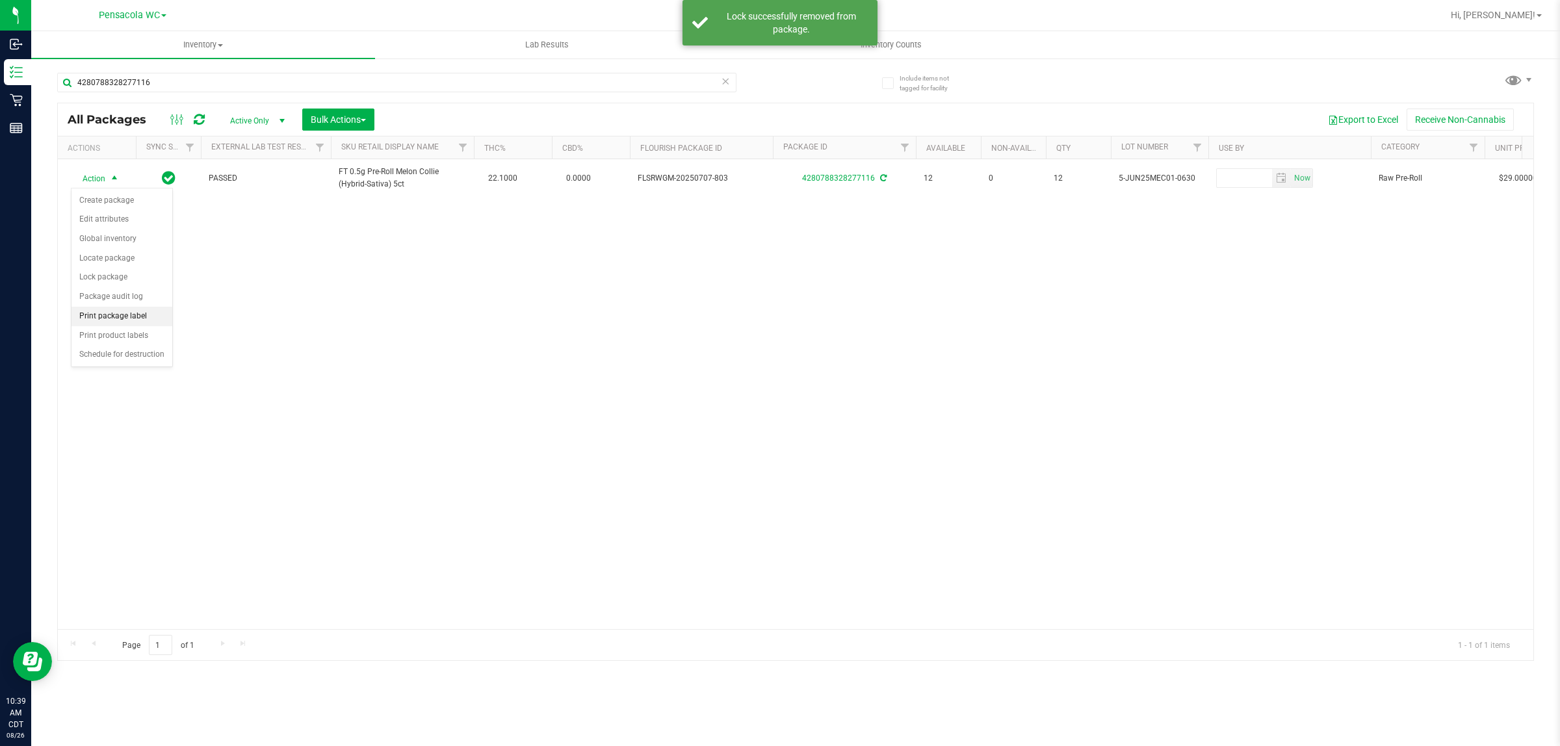
click at [124, 317] on li "Print package label" at bounding box center [121, 316] width 101 height 19
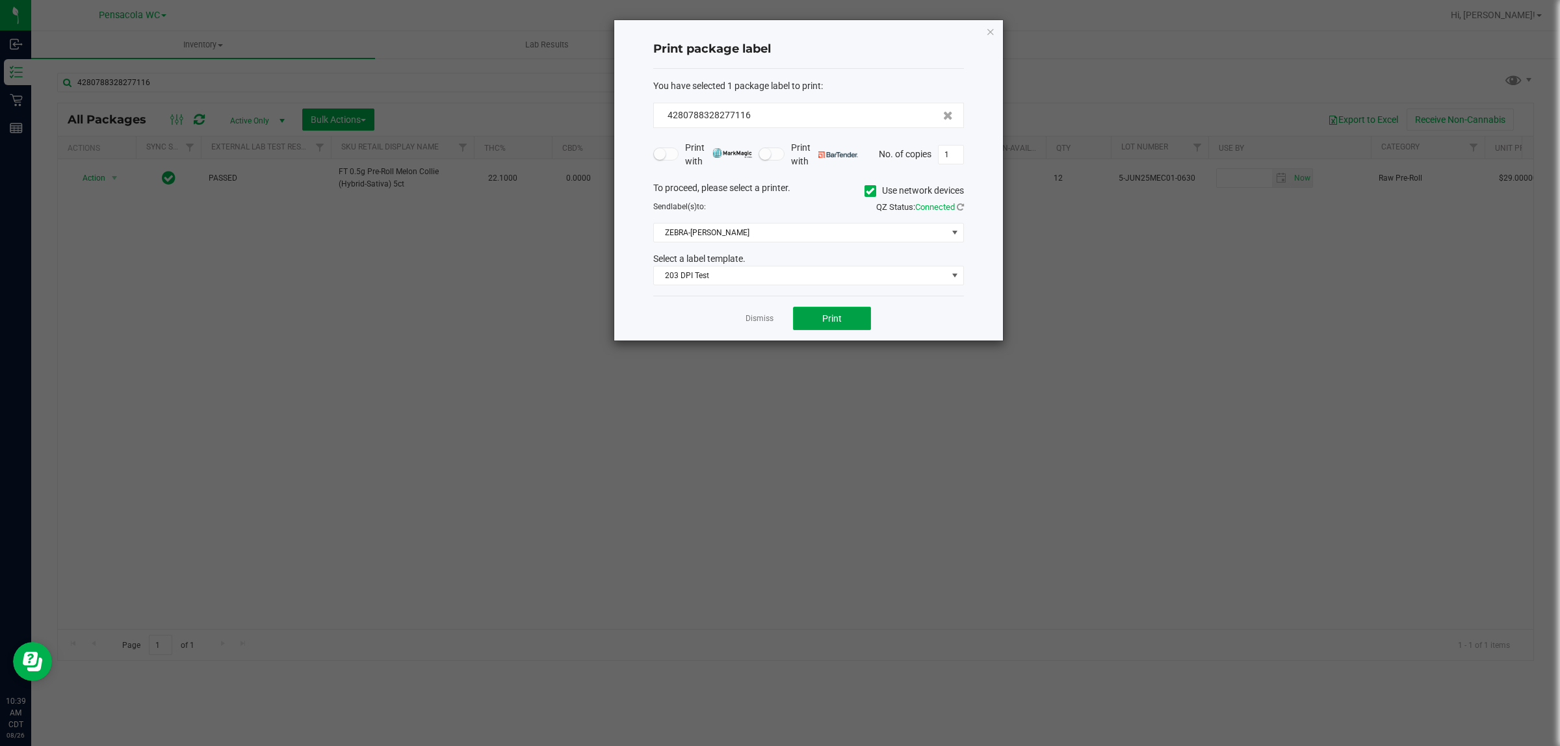
click at [863, 316] on button "Print" at bounding box center [832, 318] width 78 height 23
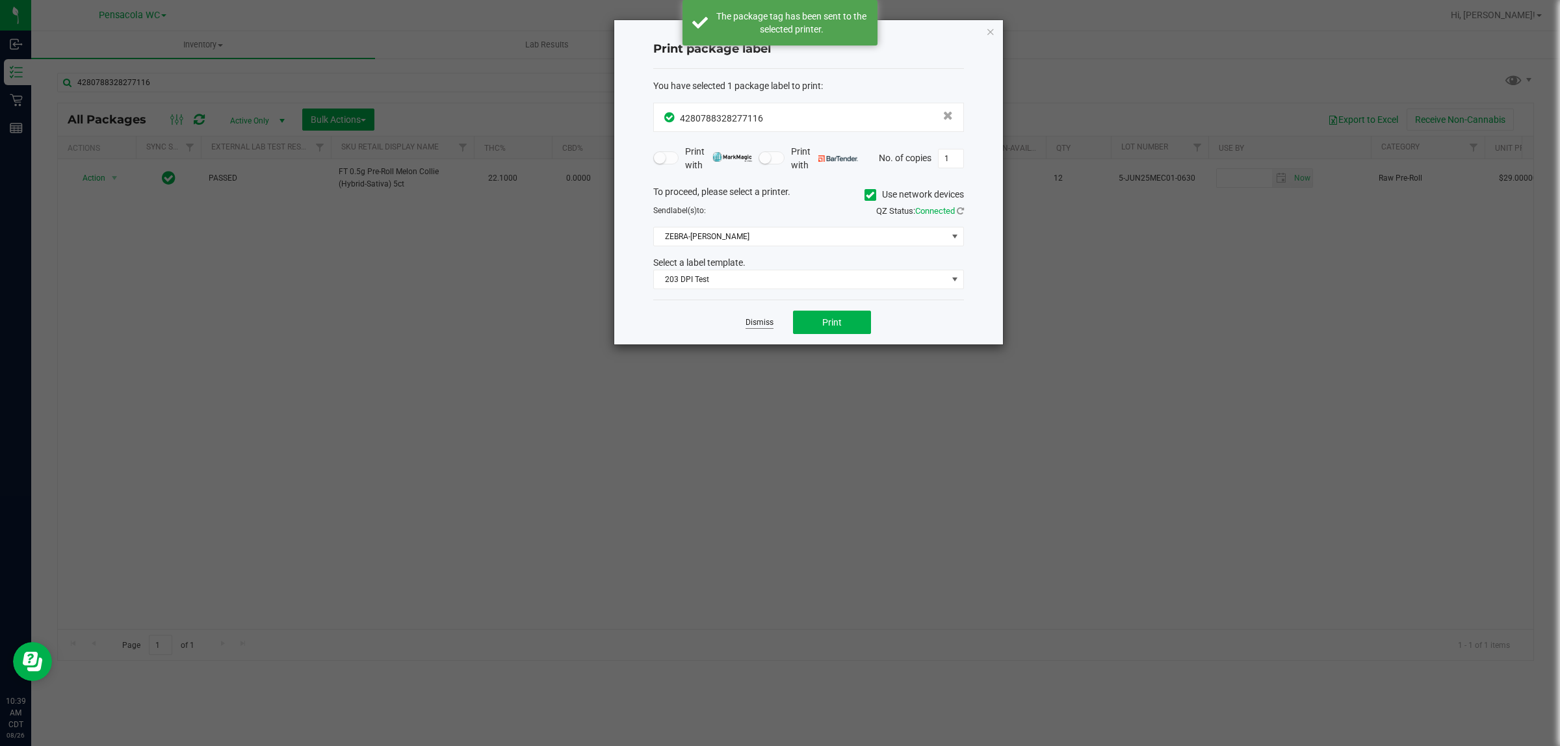
click at [767, 324] on link "Dismiss" at bounding box center [759, 322] width 28 height 11
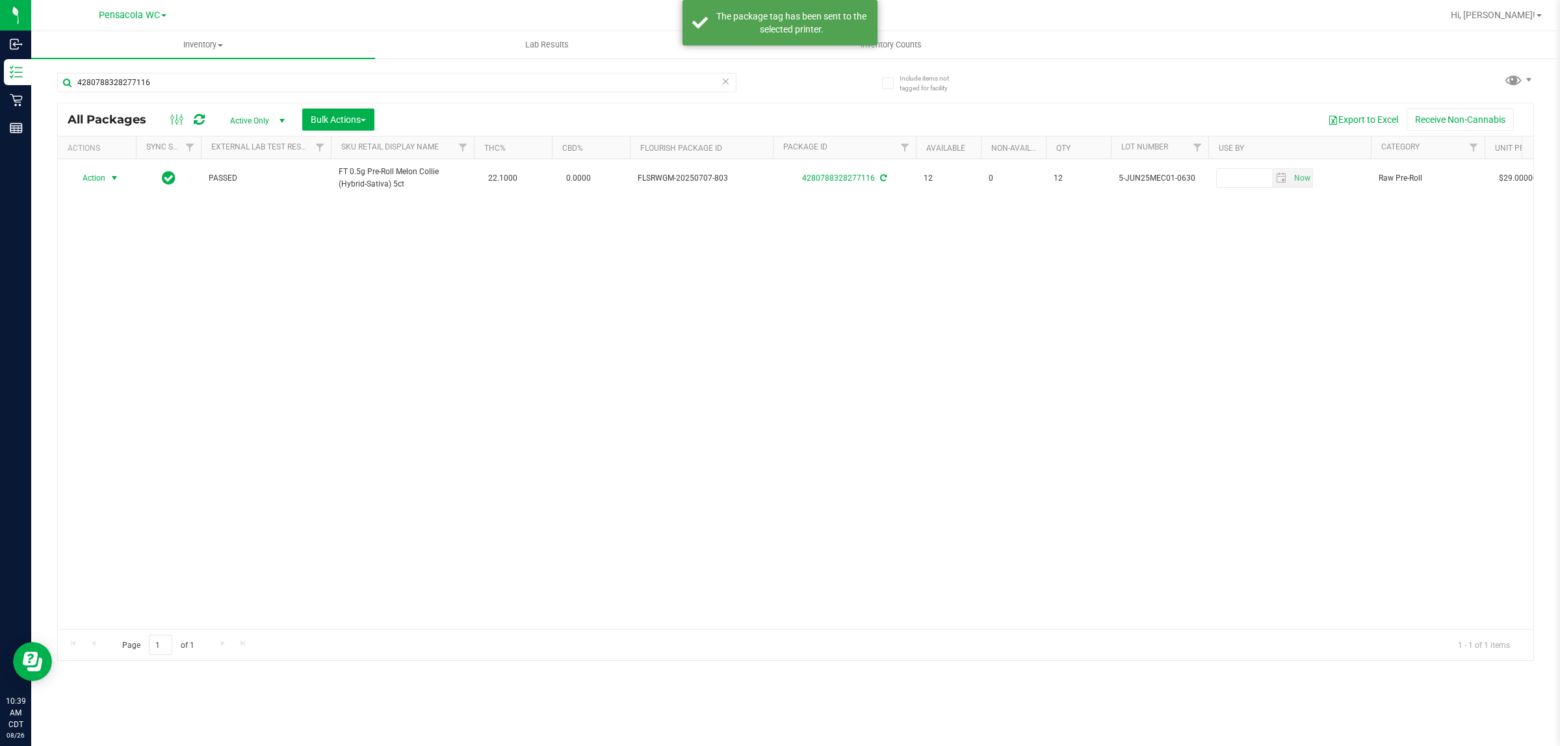
click at [742, 332] on div "Action Action Create package Edit attributes Global inventory Locate package Lo…" at bounding box center [795, 394] width 1475 height 470
click at [663, 342] on div "Action Action Create package Edit attributes Global inventory Locate package Lo…" at bounding box center [795, 394] width 1475 height 470
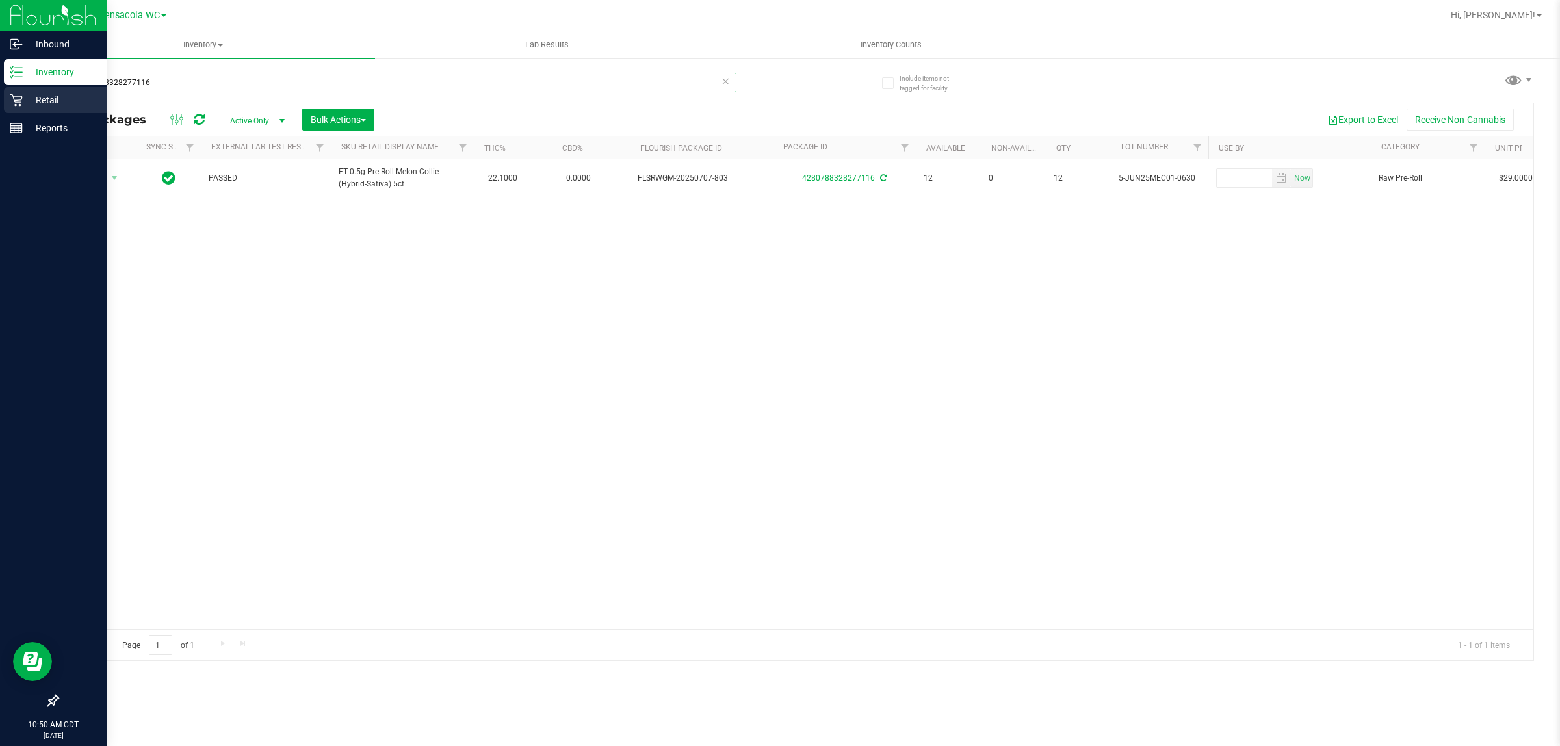
drag, startPoint x: 101, startPoint y: 83, endPoint x: 2, endPoint y: 89, distance: 99.6
click at [0, 85] on div "Inbound Inventory Retail Reports 10:50 AM CDT 08/26/2025 08/26 Pensacola WC Hi,…" at bounding box center [780, 373] width 1560 height 746
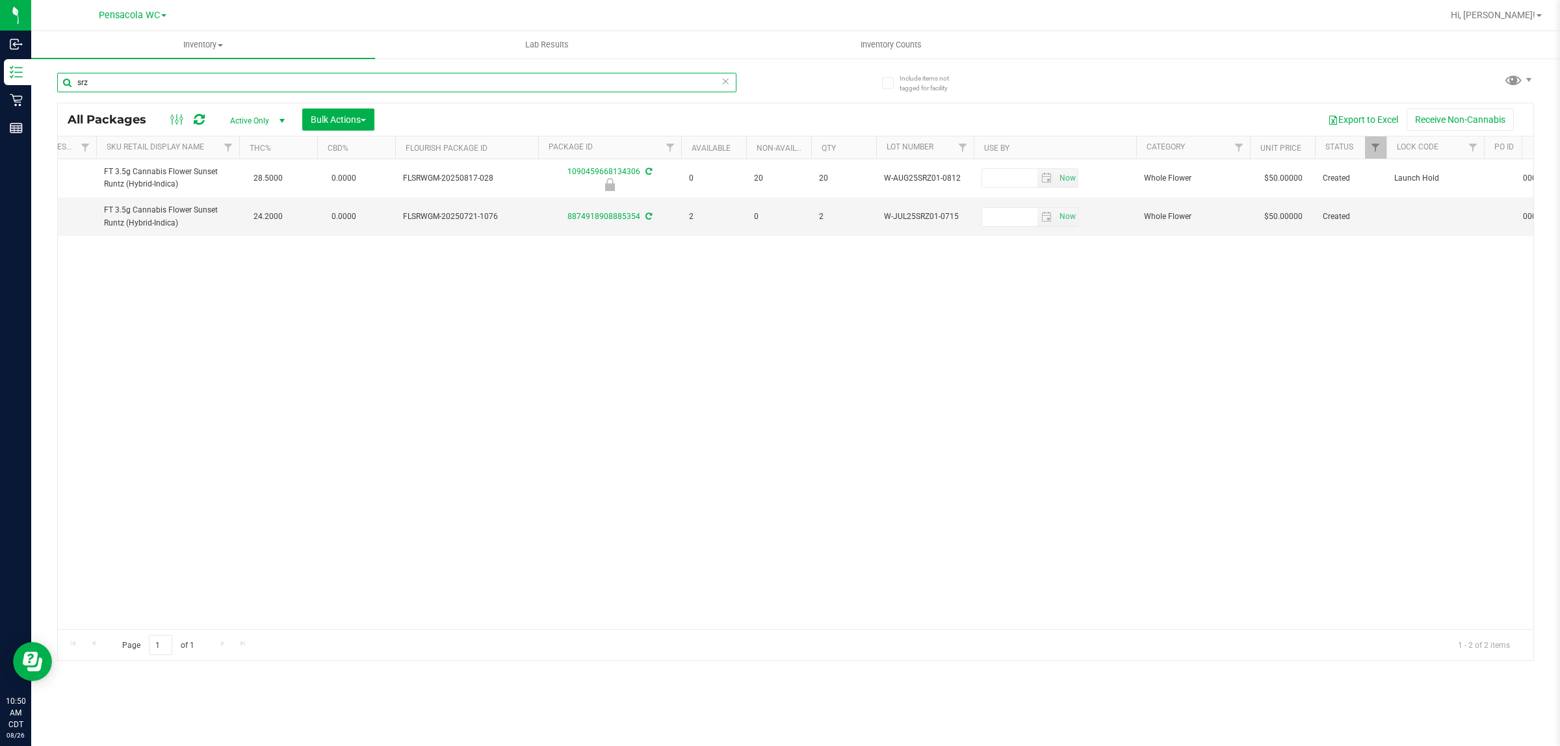
scroll to position [0, 79]
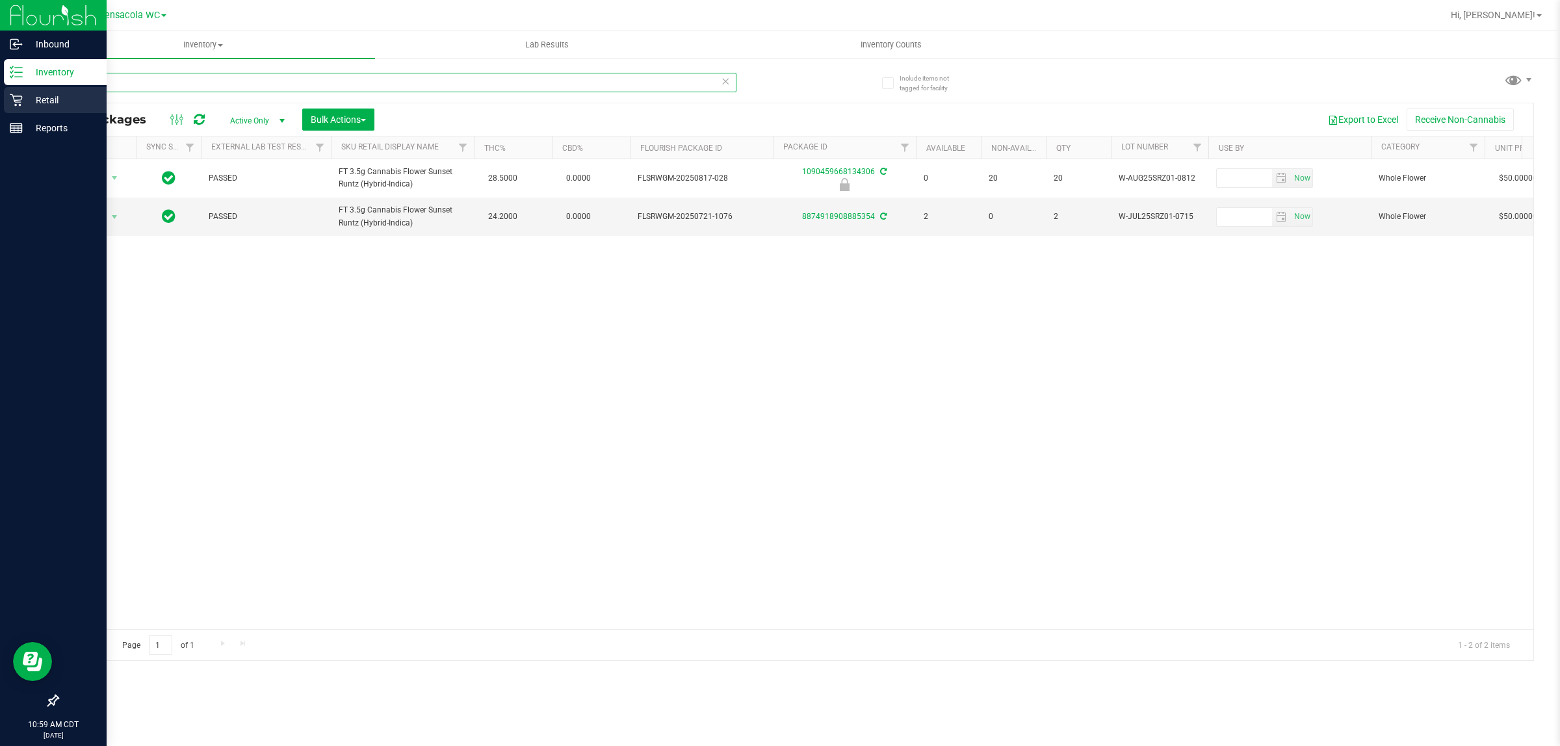
drag, startPoint x: 197, startPoint y: 86, endPoint x: 0, endPoint y: 92, distance: 197.0
click at [0, 92] on div "Inbound Inventory Retail Reports 10:59 AM CDT 08/26/2025 08/26 Pensacola WC Hi,…" at bounding box center [780, 373] width 1560 height 746
type input "5840575056379222"
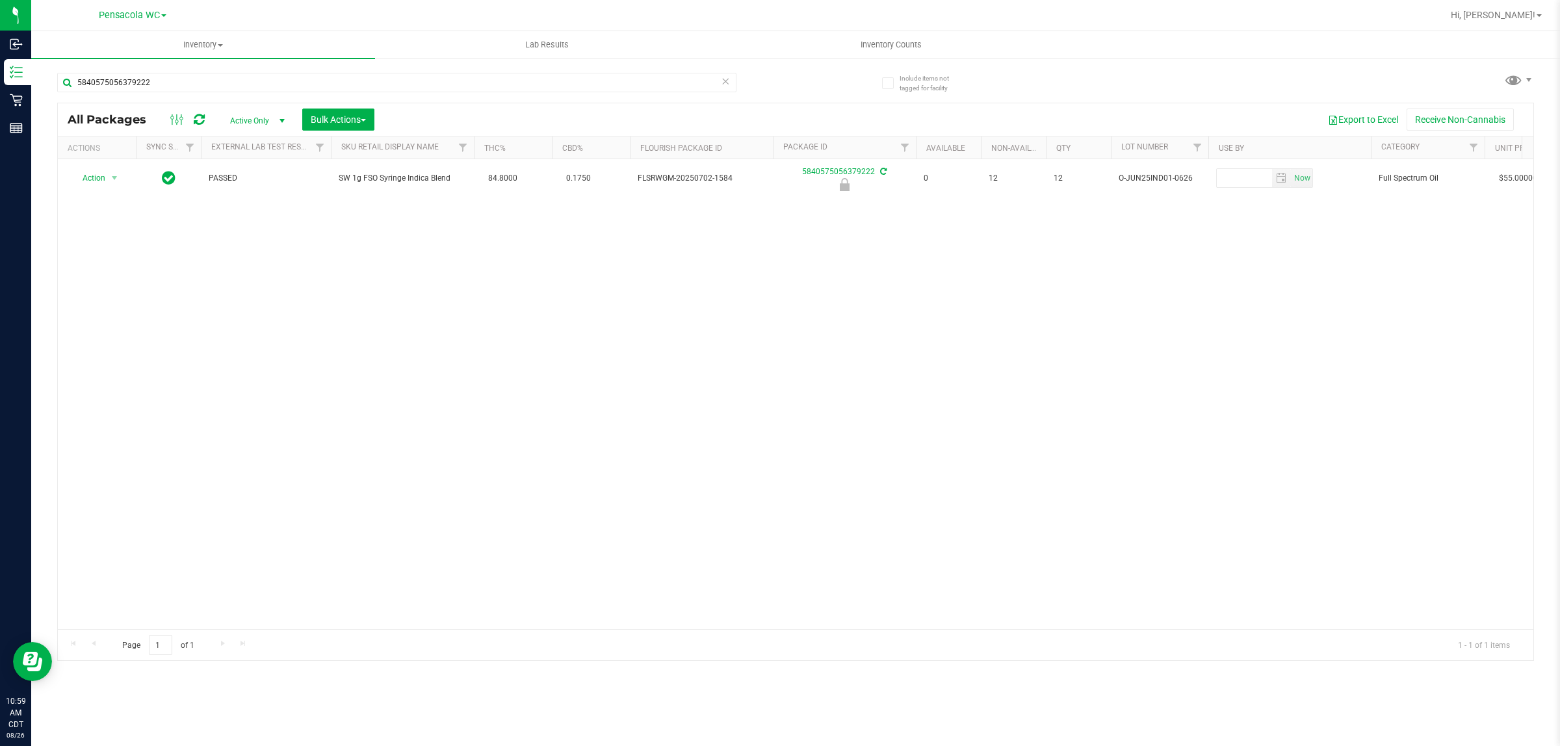
click at [650, 457] on div "Action Action Edit attributes Global inventory Locate package Package audit log…" at bounding box center [795, 394] width 1475 height 470
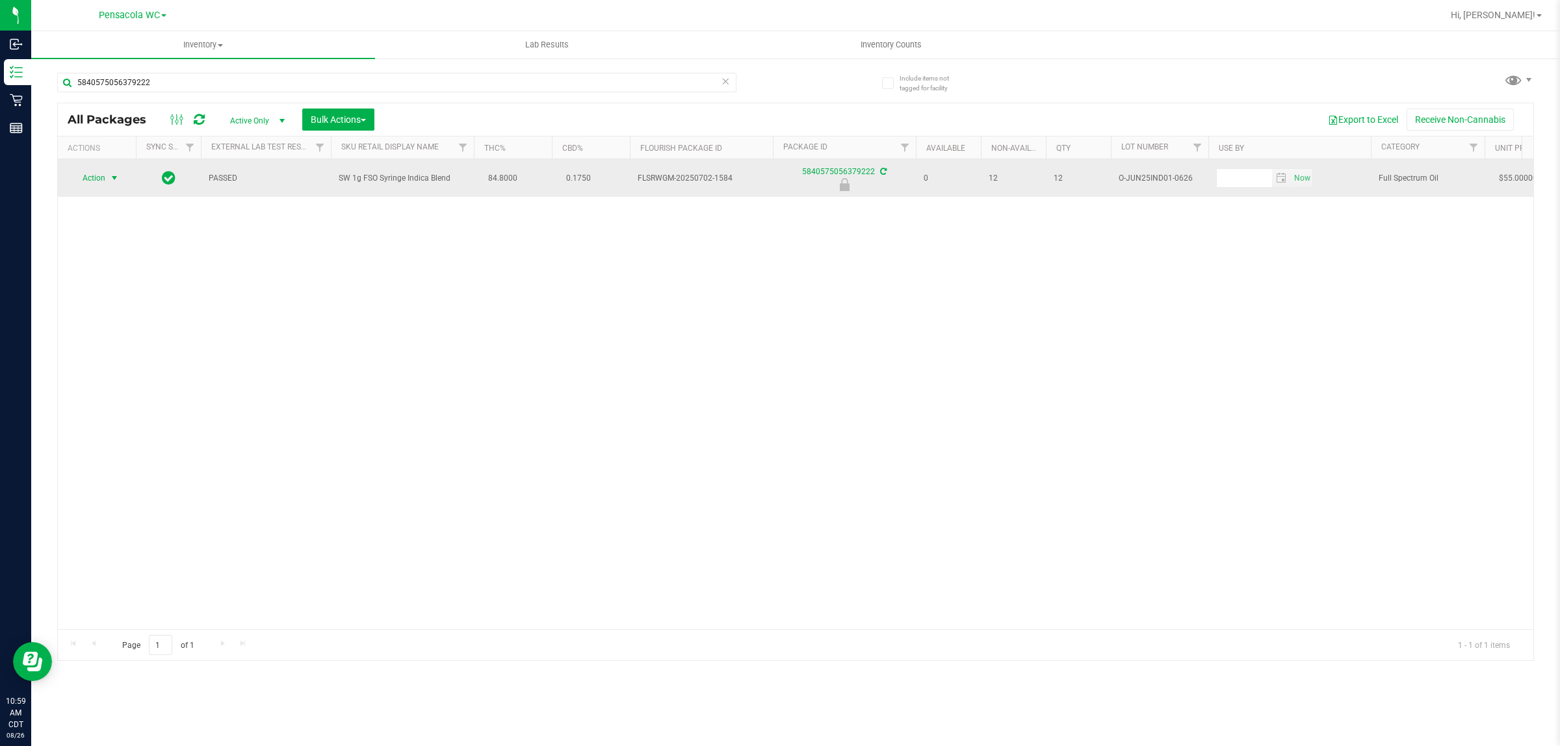
click at [114, 179] on span "select" at bounding box center [114, 178] width 10 height 10
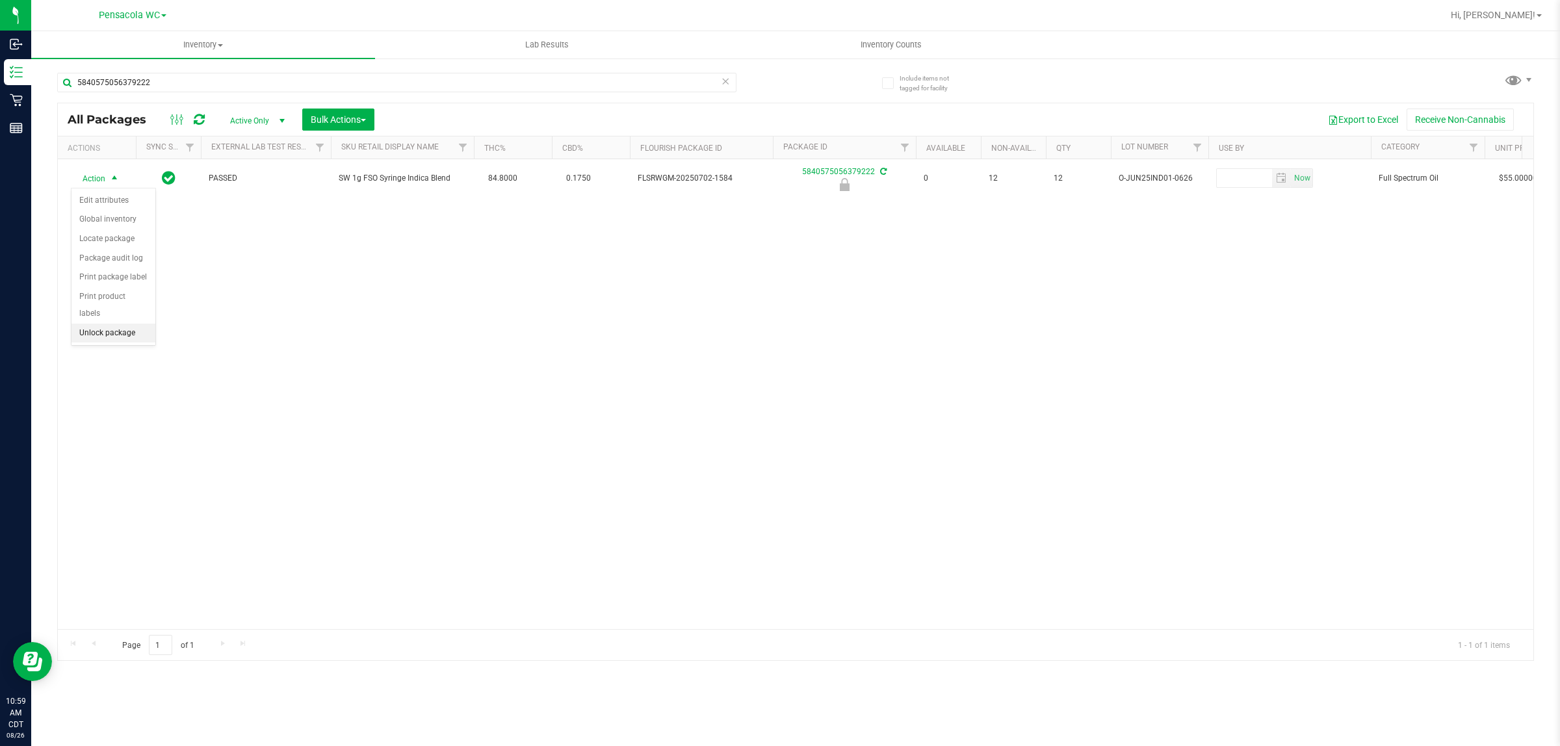
click at [141, 324] on li "Unlock package" at bounding box center [113, 333] width 84 height 19
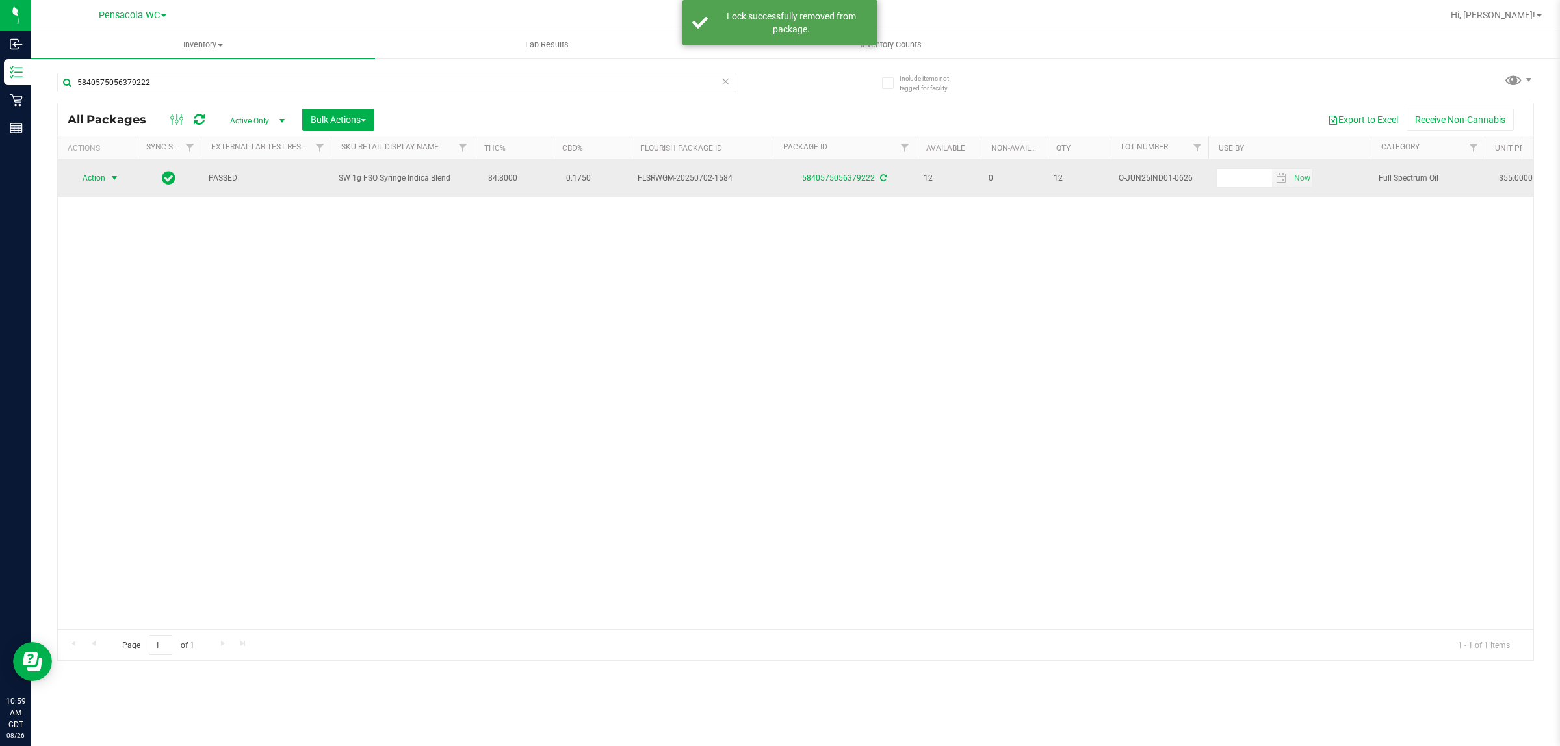
click at [112, 179] on span "select" at bounding box center [114, 178] width 10 height 10
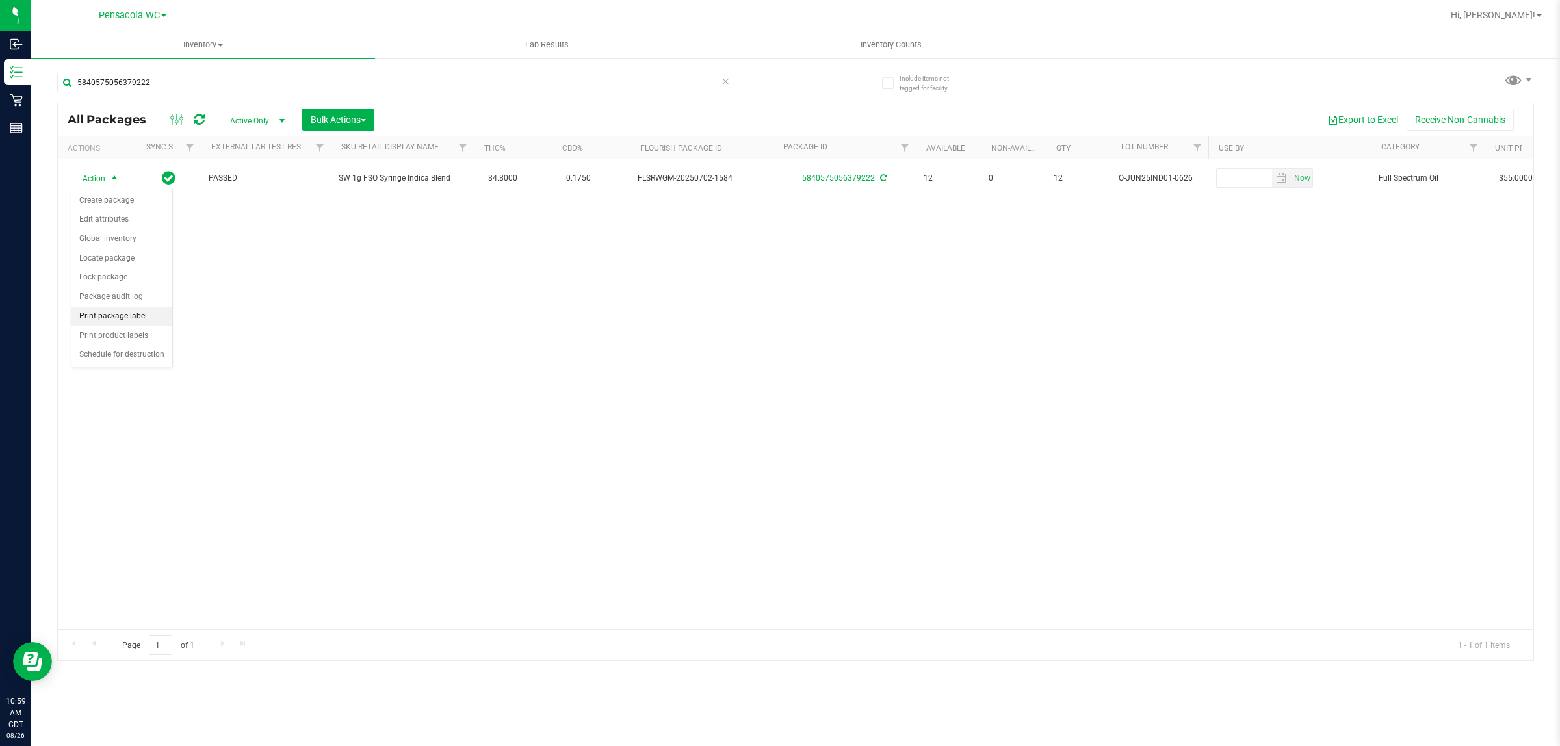
click at [140, 326] on li "Print package label" at bounding box center [121, 316] width 101 height 19
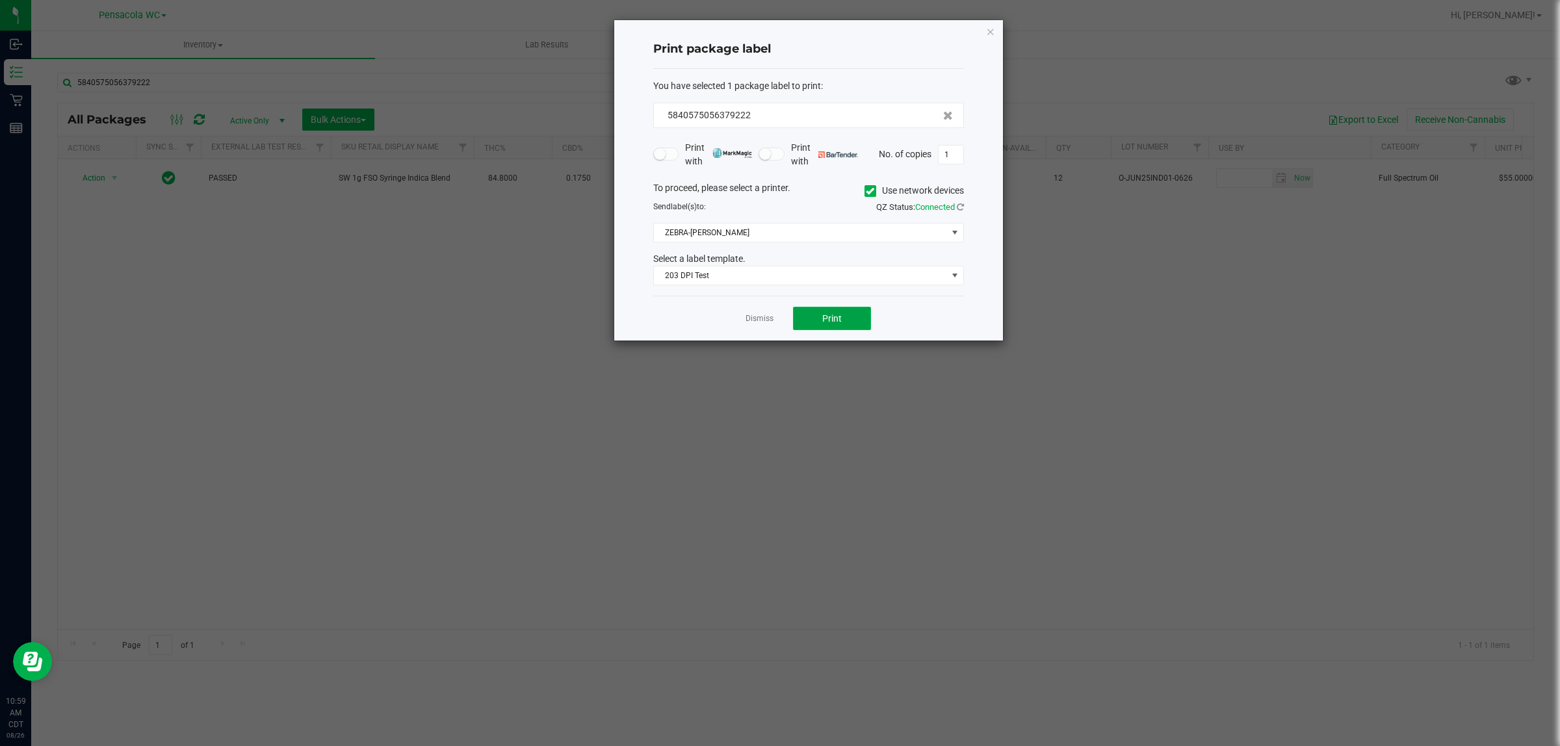
click at [842, 330] on button "Print" at bounding box center [832, 318] width 78 height 23
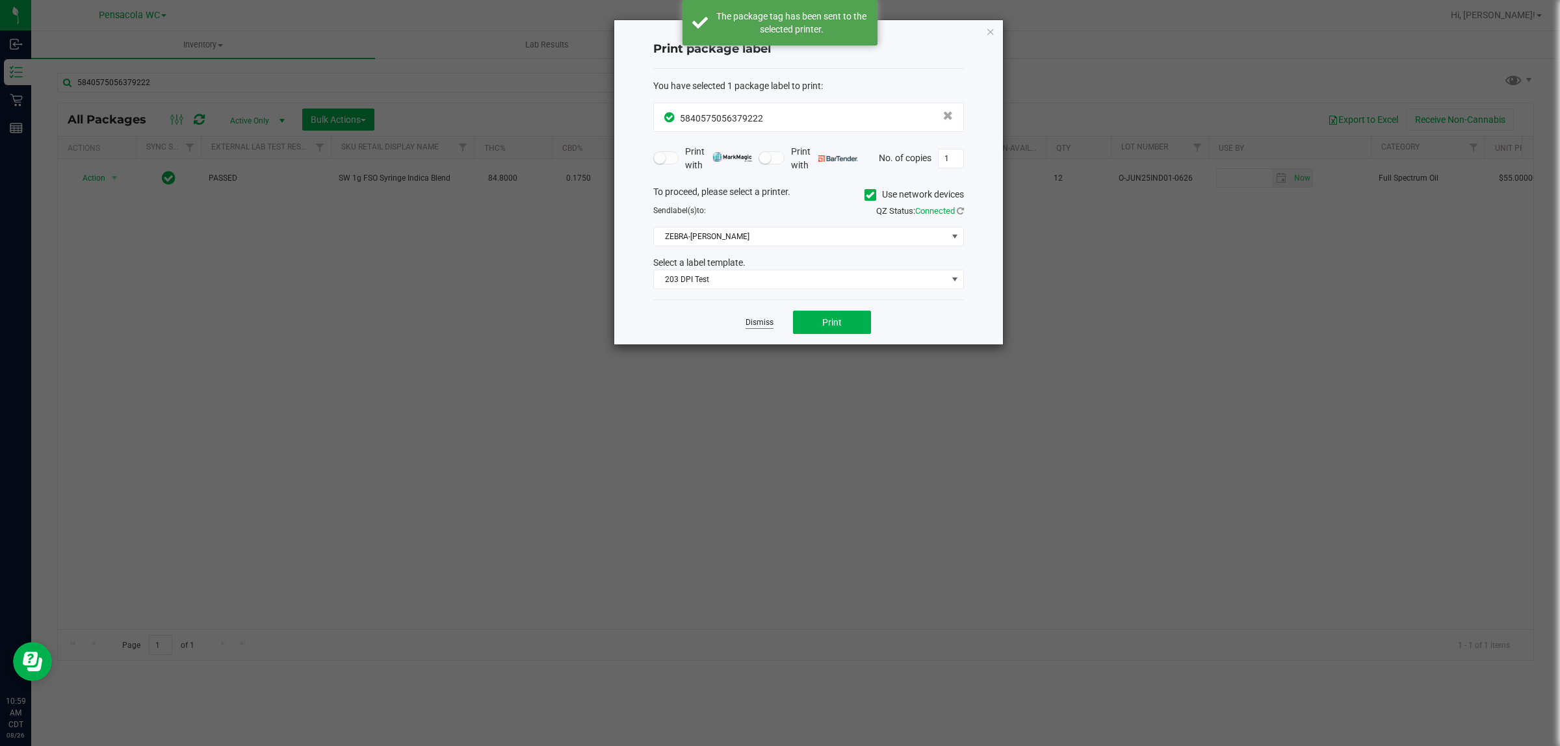
click at [755, 326] on link "Dismiss" at bounding box center [759, 322] width 28 height 11
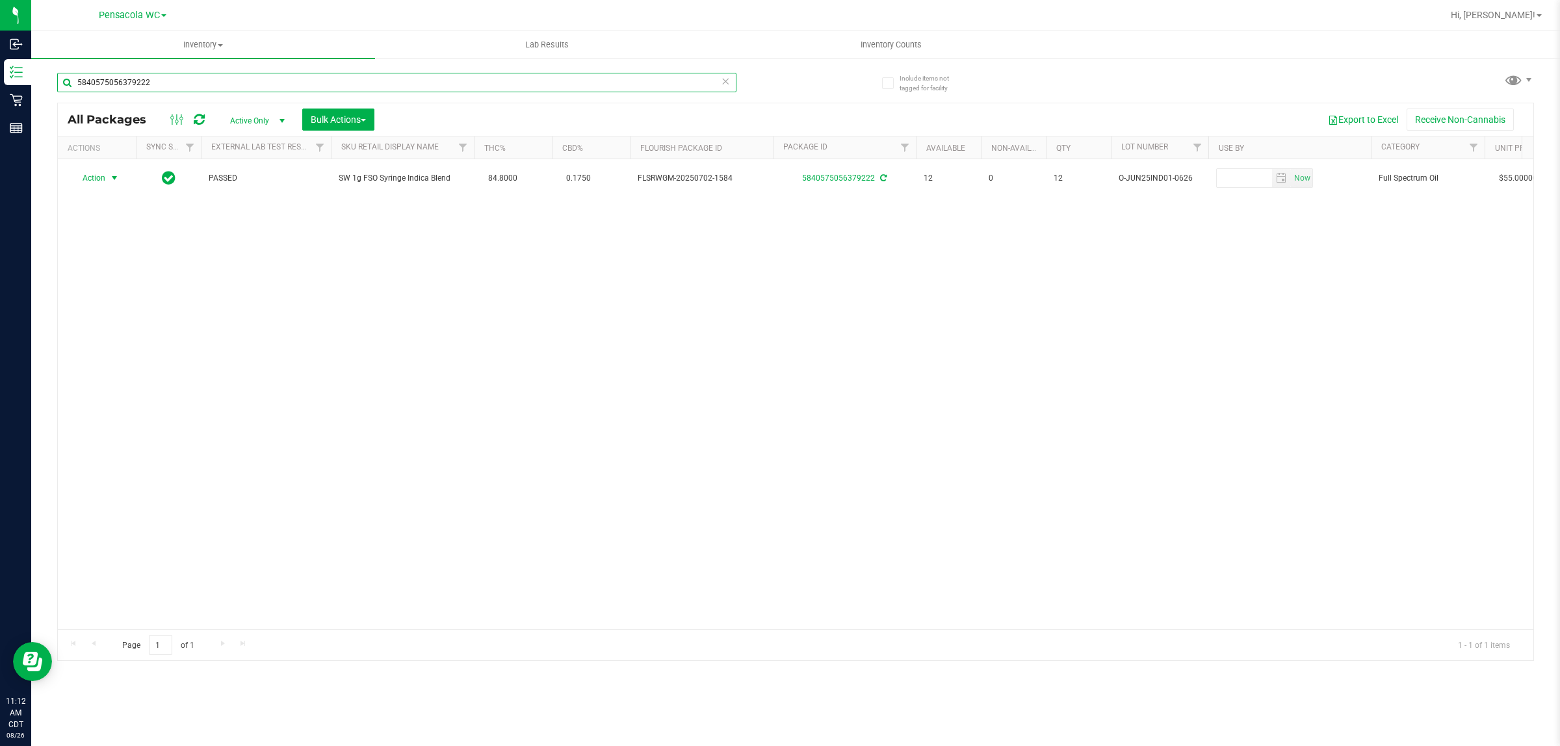
click at [275, 83] on input "5840575056379222" at bounding box center [396, 82] width 679 height 19
type input "5"
type input "jcw"
